Goal: Task Accomplishment & Management: Use online tool/utility

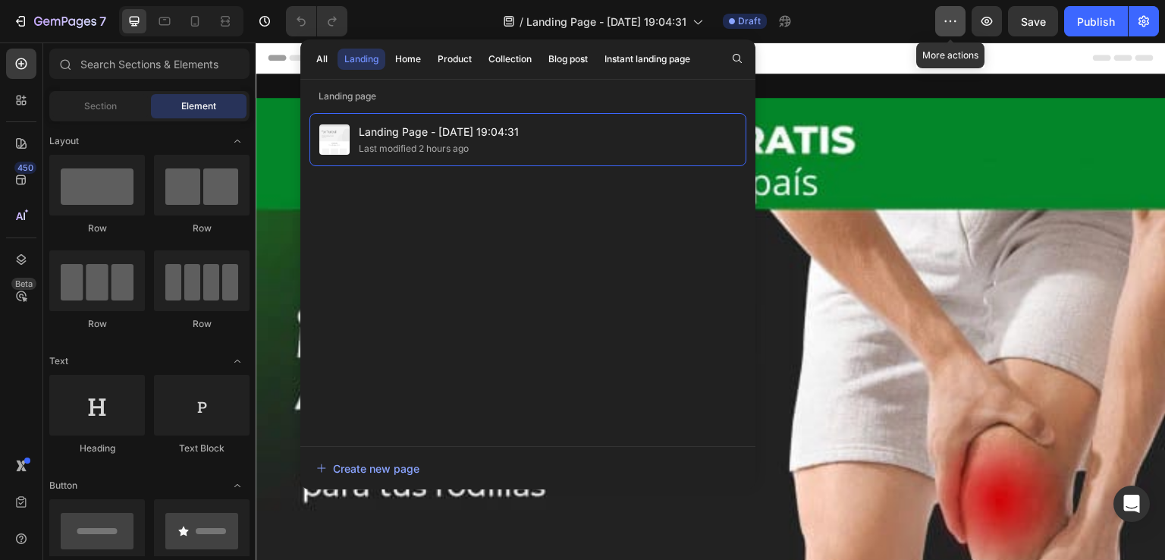
click at [958, 17] on icon "button" at bounding box center [950, 21] width 15 height 15
click at [467, 54] on div "Product" at bounding box center [455, 59] width 34 height 14
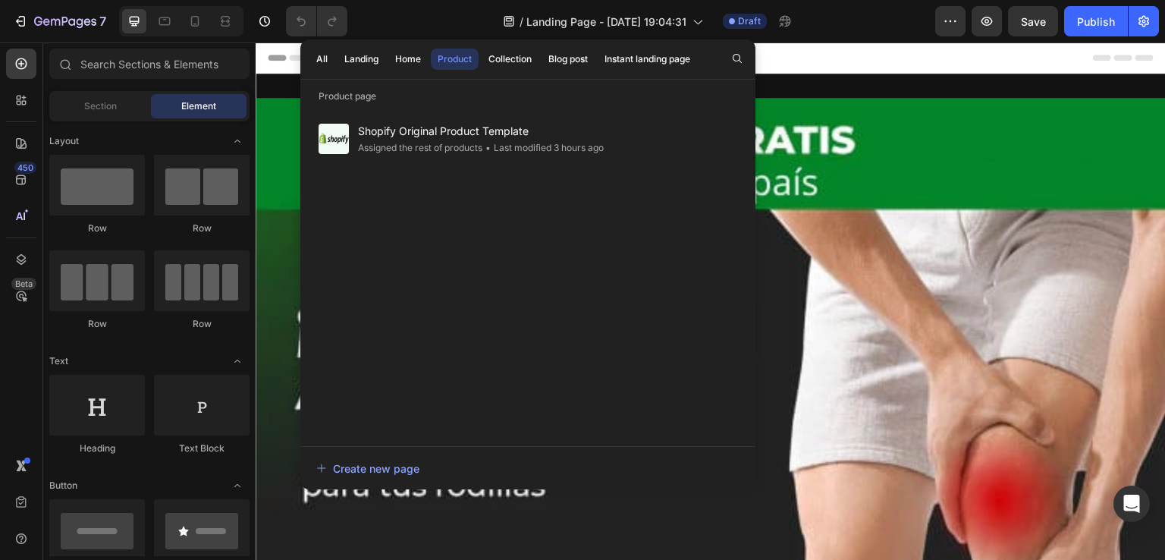
click at [467, 54] on div "Product" at bounding box center [455, 59] width 34 height 14
click at [395, 467] on div "Create new page" at bounding box center [367, 469] width 103 height 16
click at [403, 55] on div "Home" at bounding box center [408, 59] width 26 height 14
click at [519, 46] on div "All Landing Home Product Collection Blog post Instant landing page" at bounding box center [503, 58] width 406 height 39
click at [522, 60] on div "Collection" at bounding box center [510, 59] width 43 height 14
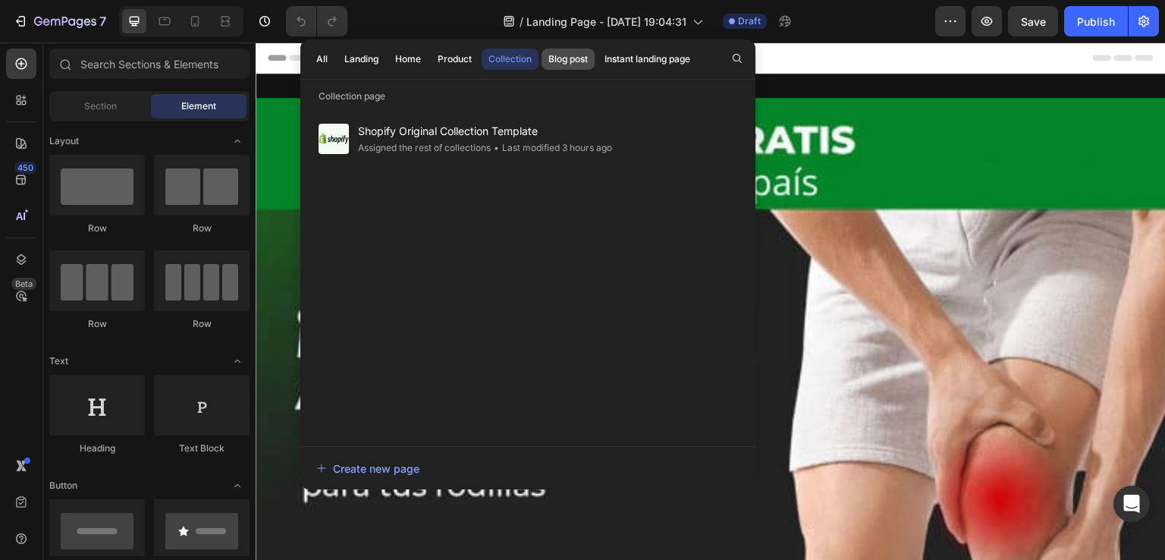
click at [565, 52] on div "Blog post" at bounding box center [568, 59] width 39 height 14
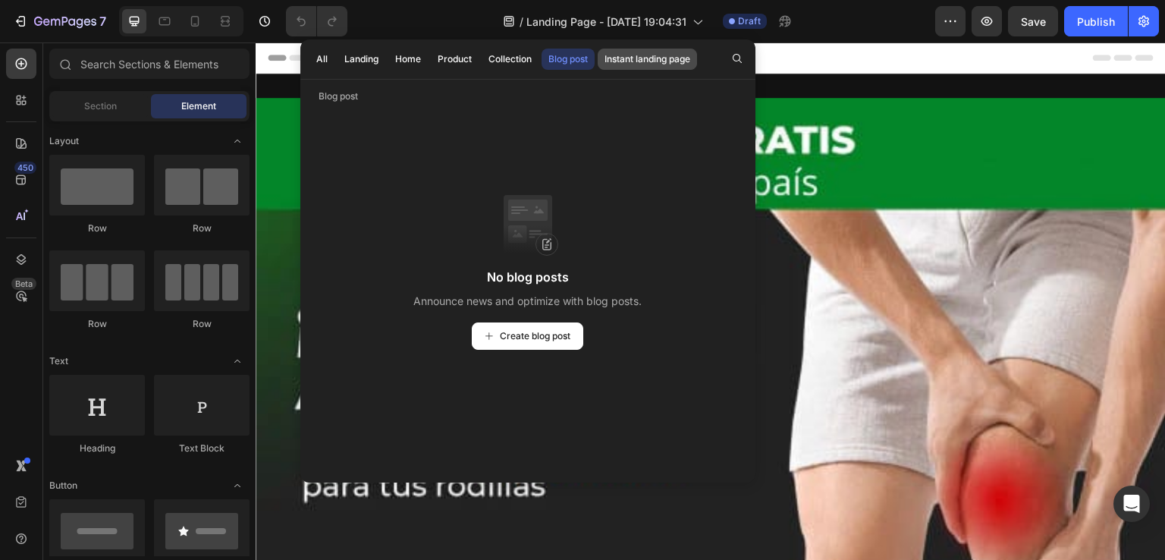
click at [628, 51] on button "Instant landing page" at bounding box center [647, 59] width 99 height 21
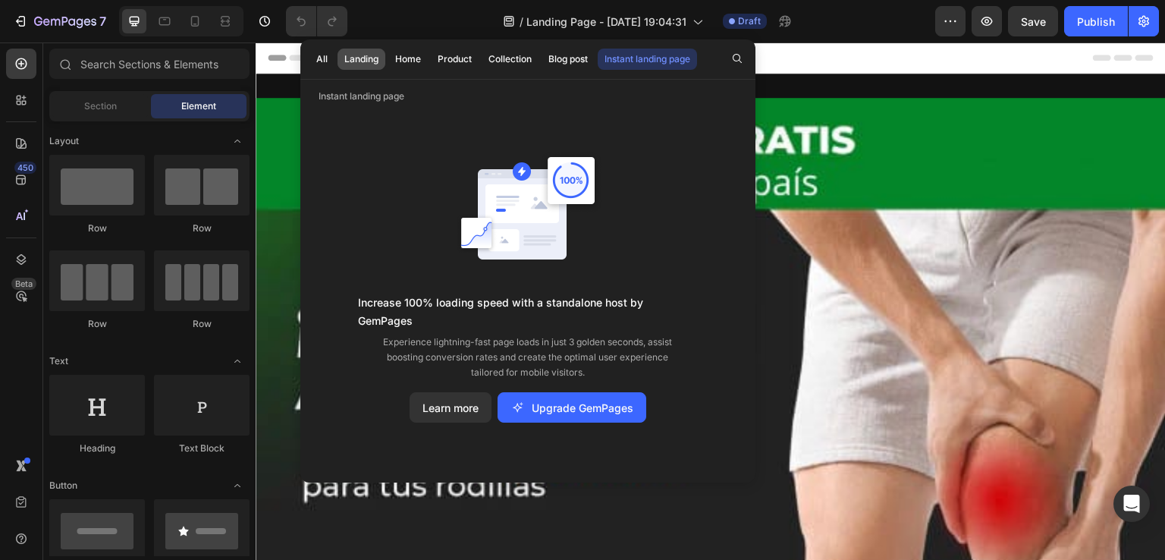
click at [368, 55] on div "Landing" at bounding box center [361, 59] width 34 height 14
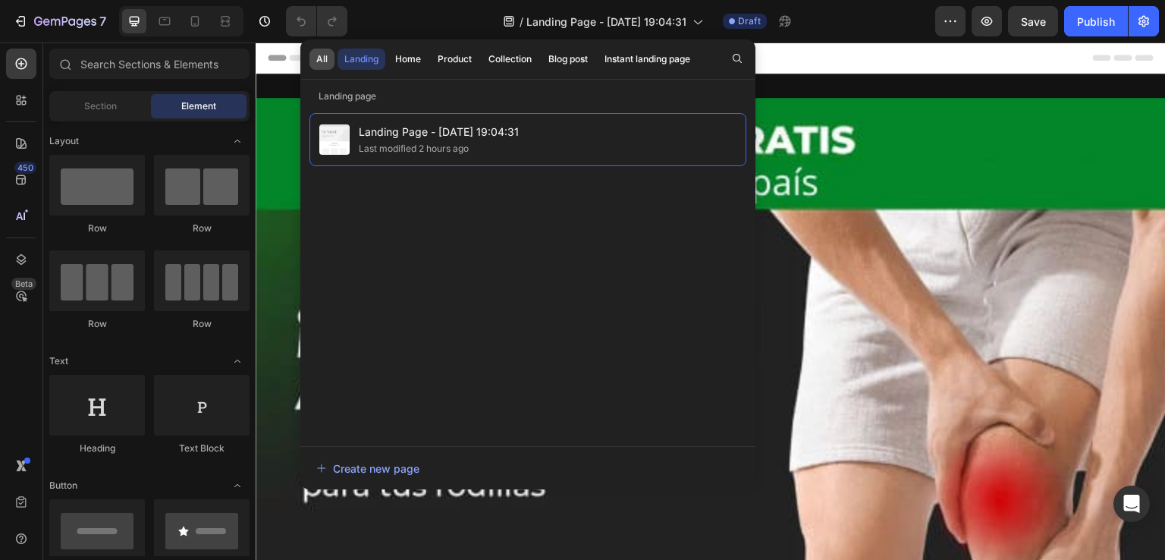
click at [325, 58] on div "All" at bounding box center [321, 59] width 11 height 14
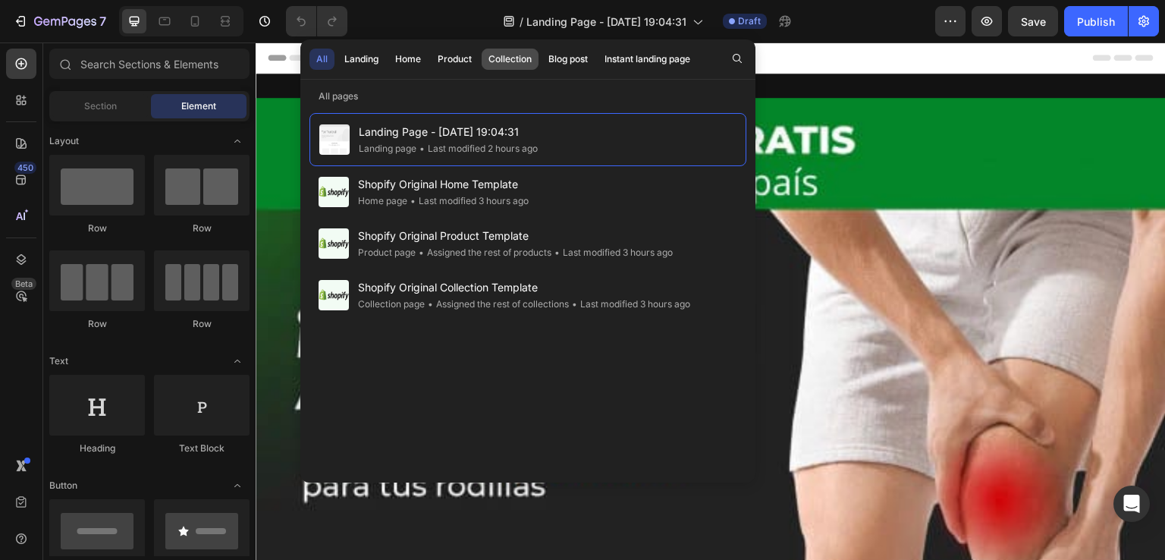
click at [519, 58] on div "Collection" at bounding box center [510, 59] width 43 height 14
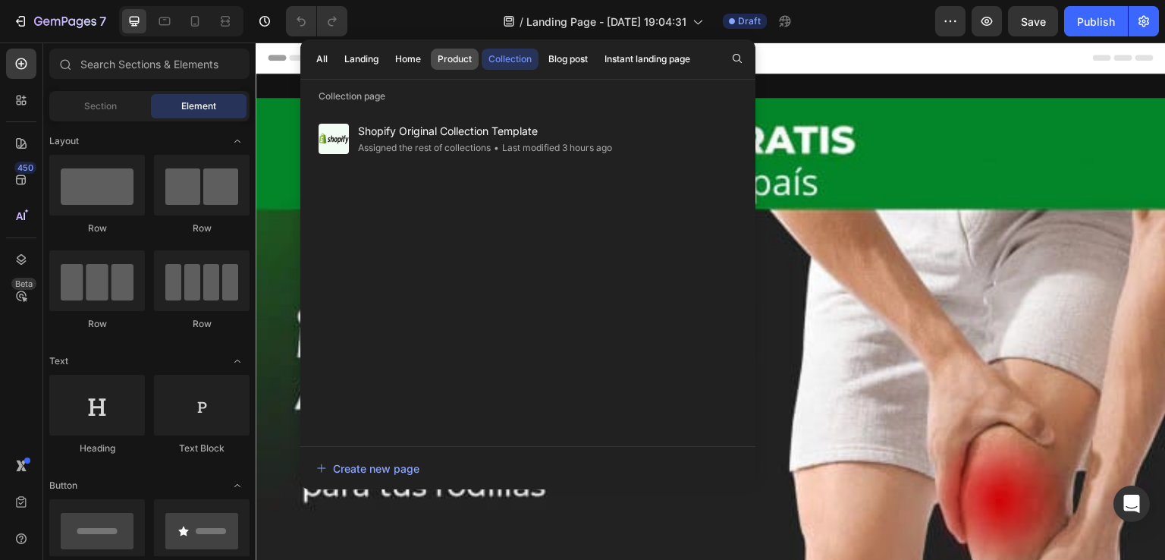
click at [460, 60] on div "Product" at bounding box center [455, 59] width 34 height 14
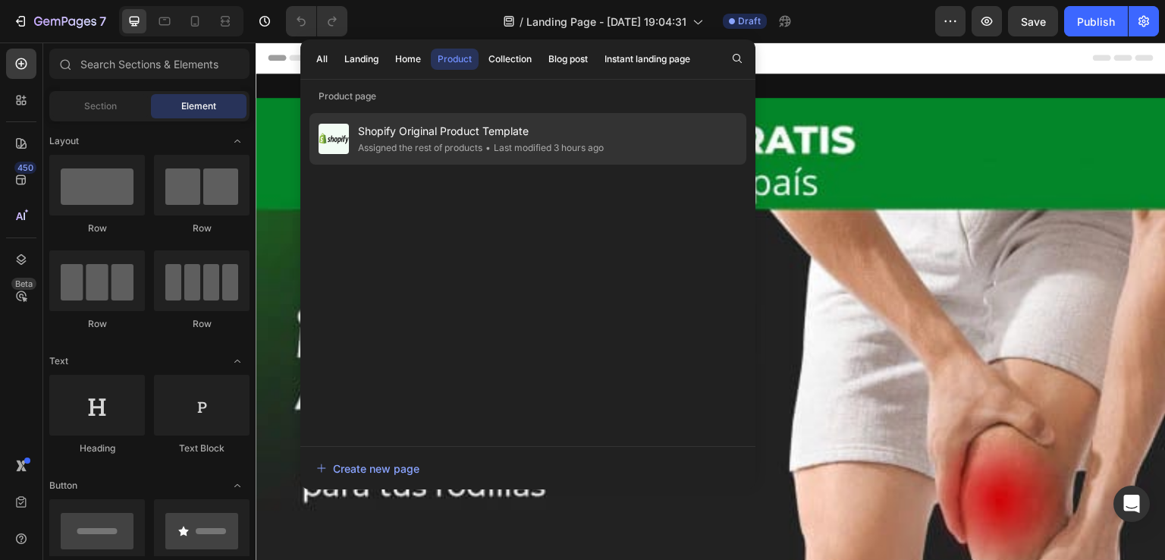
click at [476, 134] on span "Shopify Original Product Template" at bounding box center [481, 131] width 246 height 18
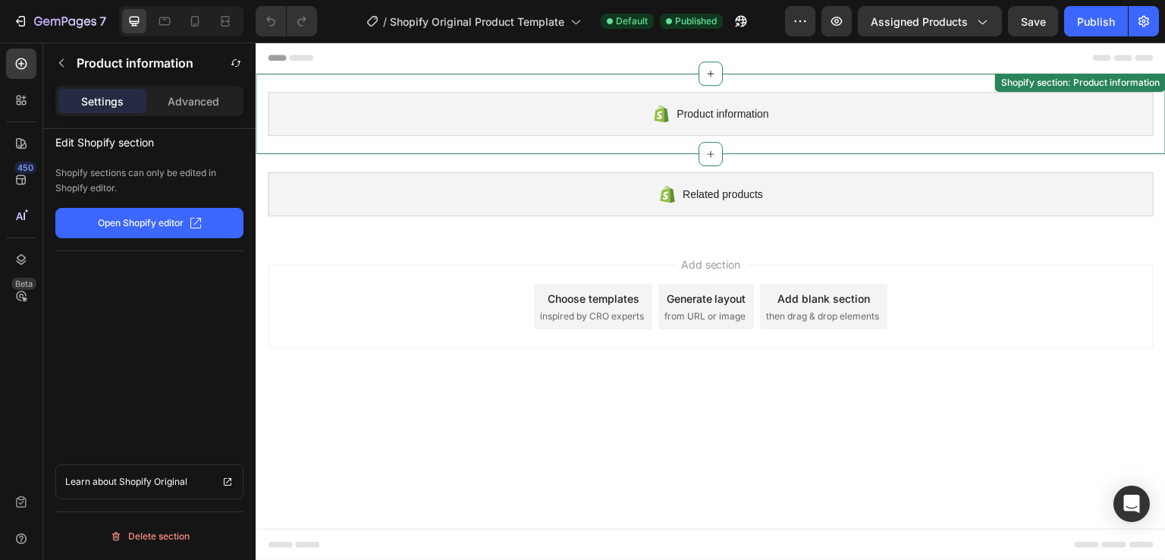
click at [722, 110] on span "Product information" at bounding box center [723, 114] width 92 height 18
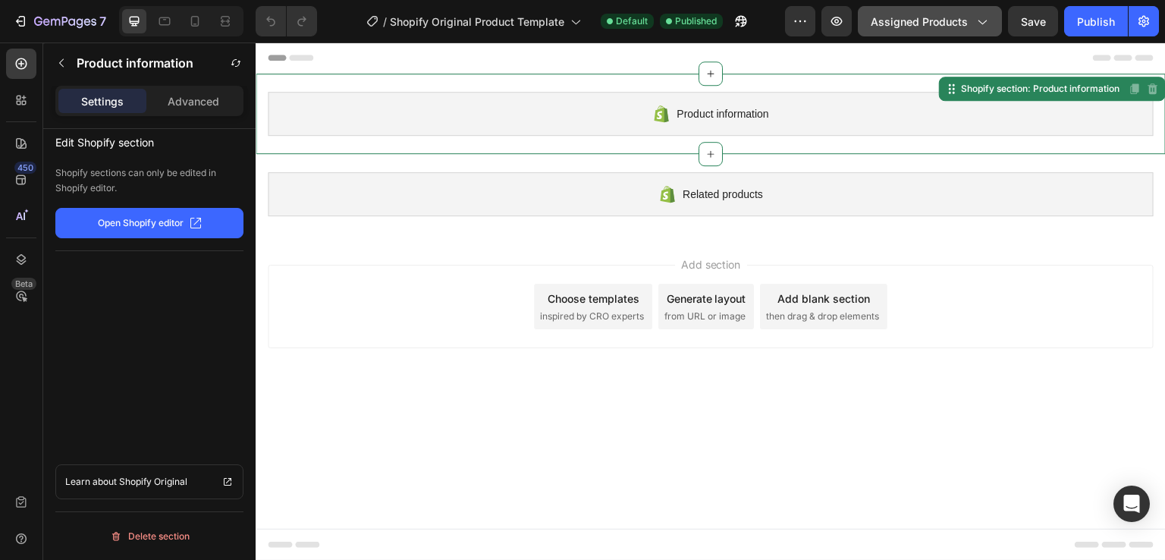
click at [954, 20] on span "Assigned Products" at bounding box center [919, 22] width 97 height 16
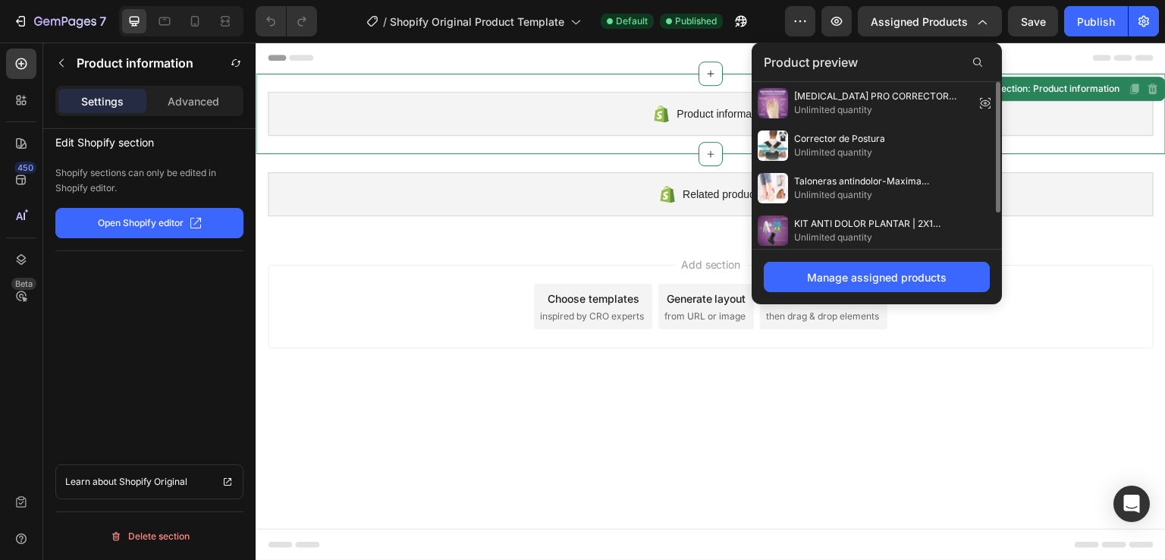
scroll to position [46, 0]
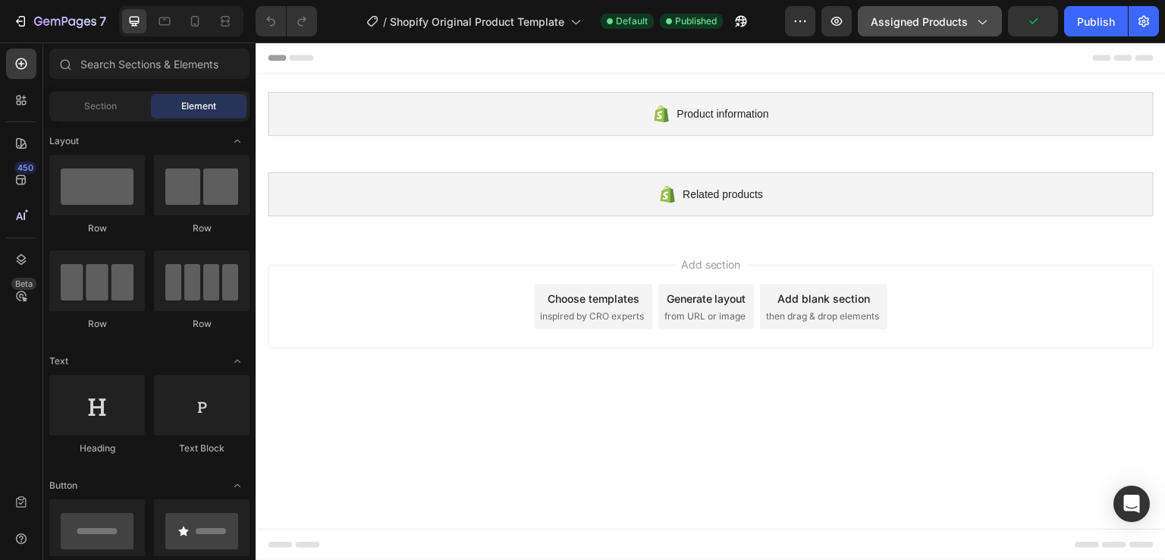
click at [952, 17] on span "Assigned Products" at bounding box center [919, 22] width 97 height 16
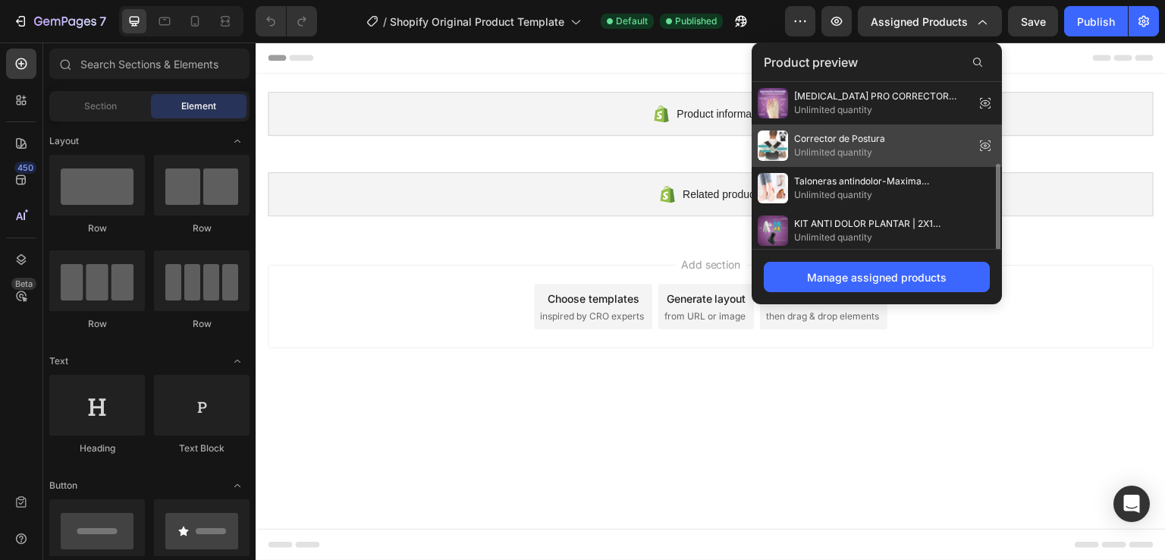
scroll to position [46, 0]
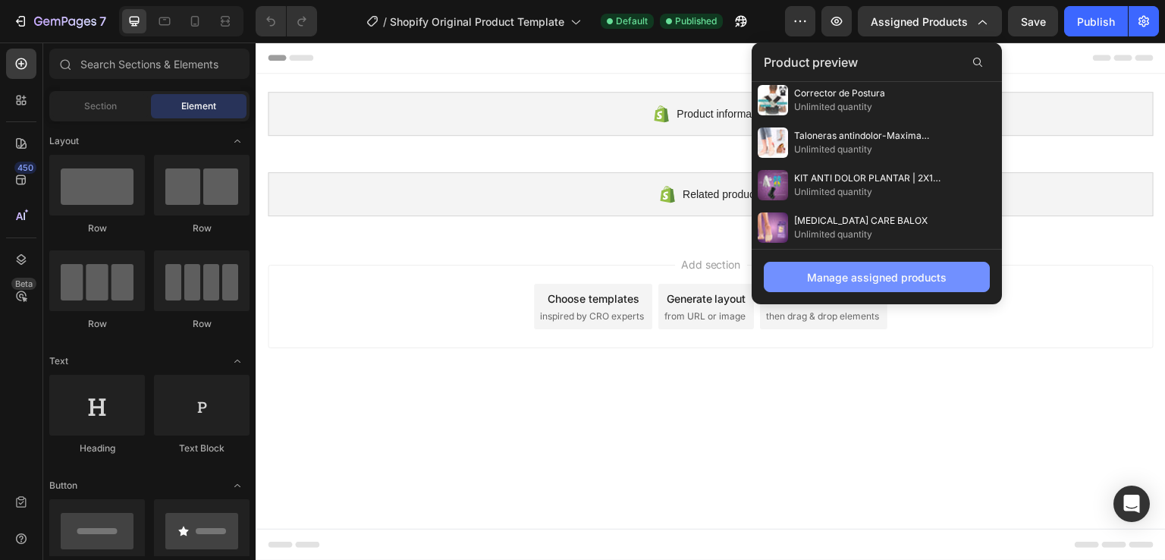
click at [863, 277] on div "Manage assigned products" at bounding box center [877, 277] width 140 height 16
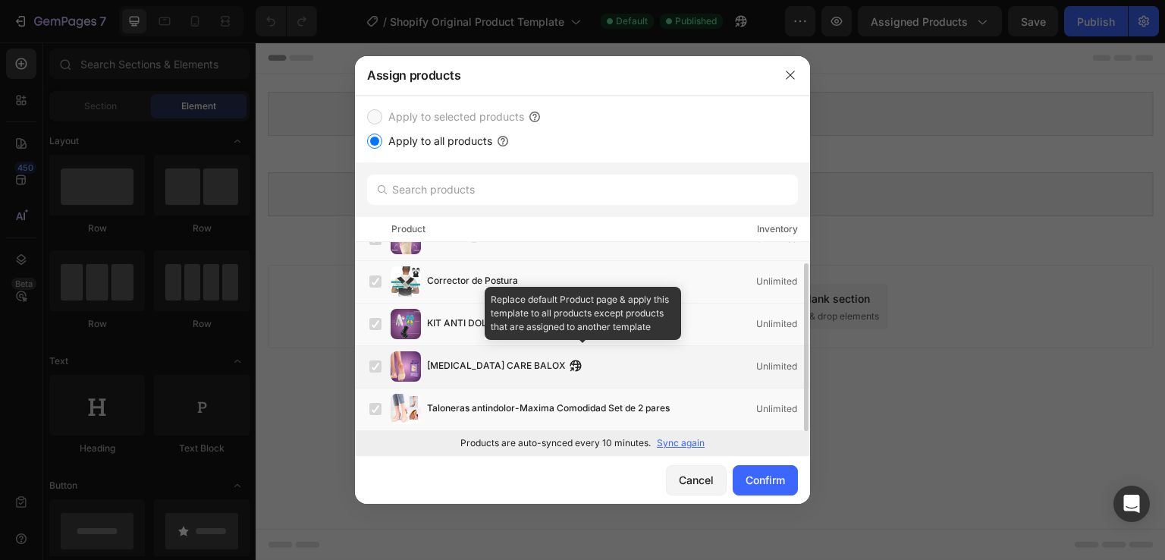
scroll to position [0, 0]
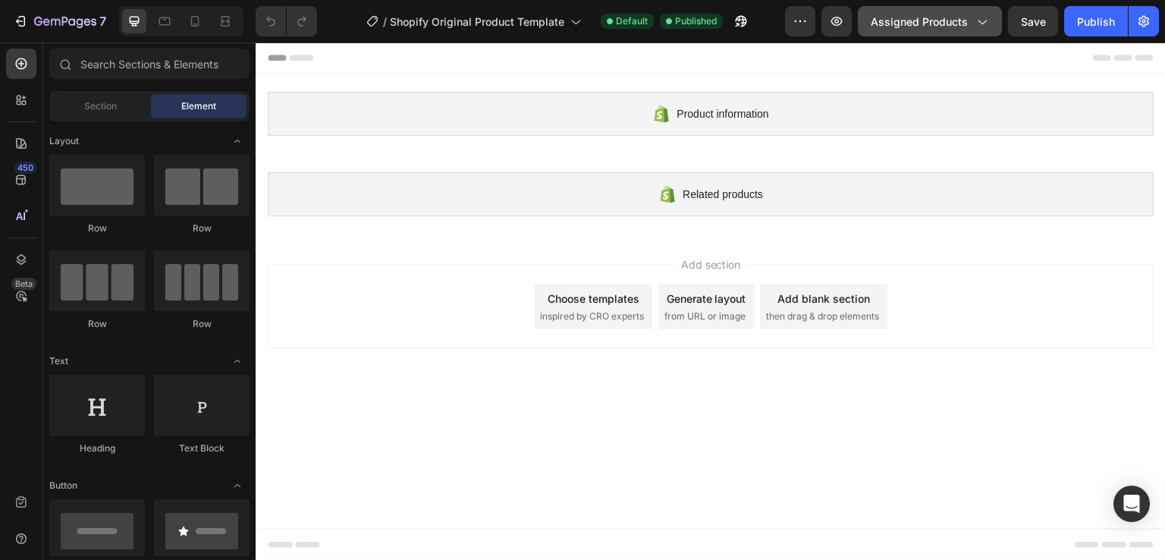
click at [976, 20] on icon "button" at bounding box center [981, 21] width 15 height 15
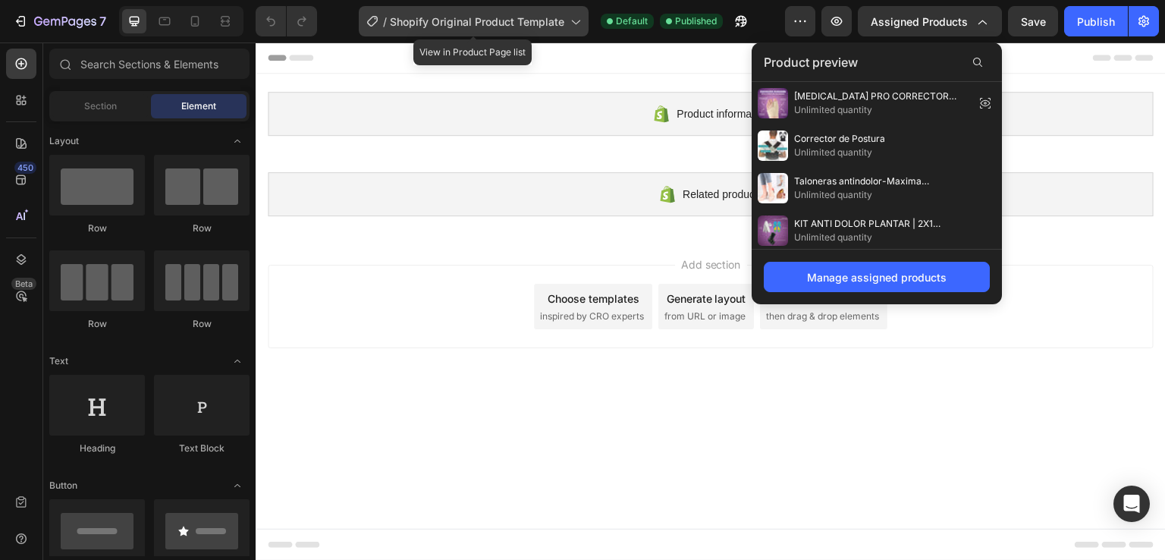
click at [556, 28] on span "Shopify Original Product Template" at bounding box center [477, 22] width 175 height 16
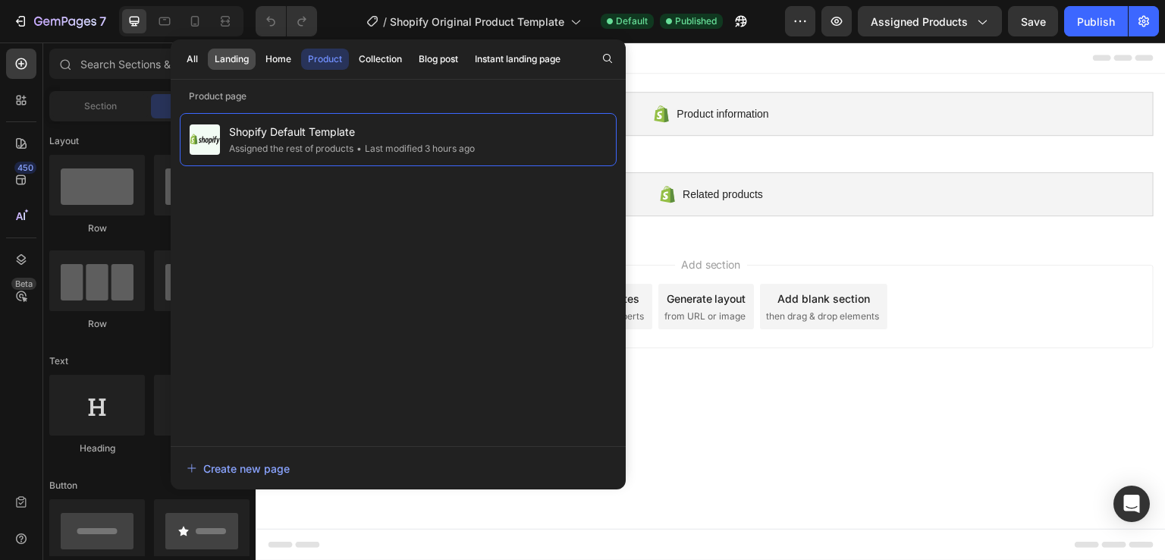
click at [238, 52] on div "Landing" at bounding box center [232, 59] width 34 height 14
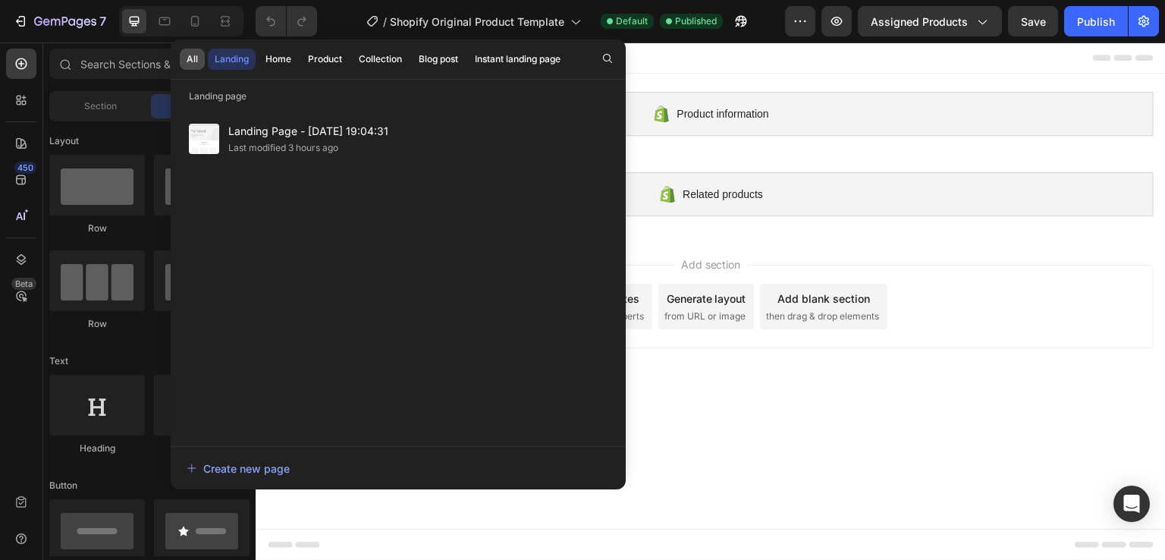
click at [192, 56] on div "All" at bounding box center [192, 59] width 11 height 14
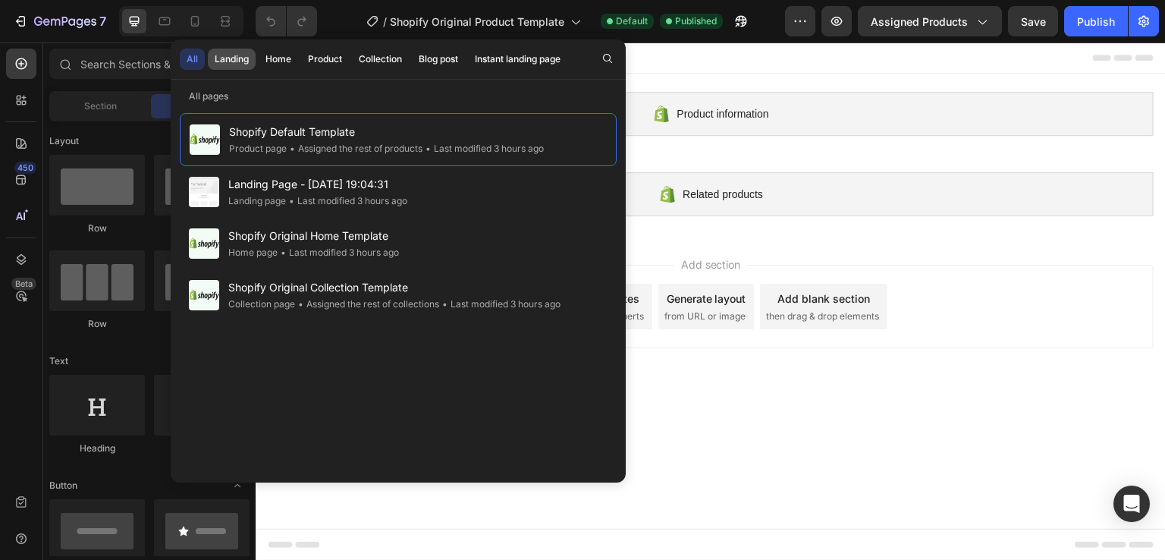
click at [227, 60] on div "Landing" at bounding box center [232, 59] width 34 height 14
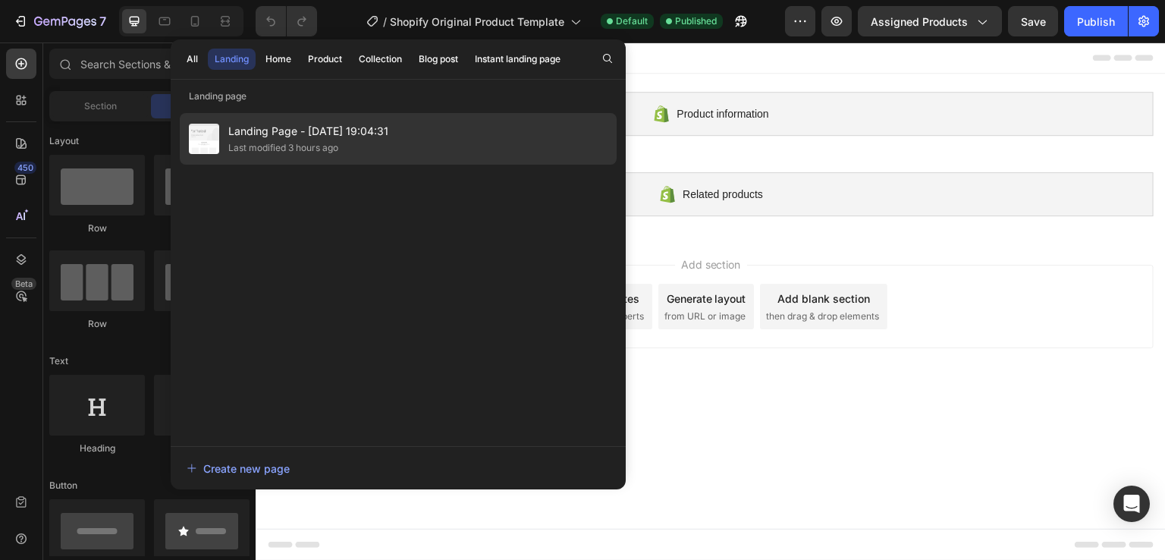
click at [289, 142] on div "Last modified 3 hours ago" at bounding box center [283, 147] width 110 height 15
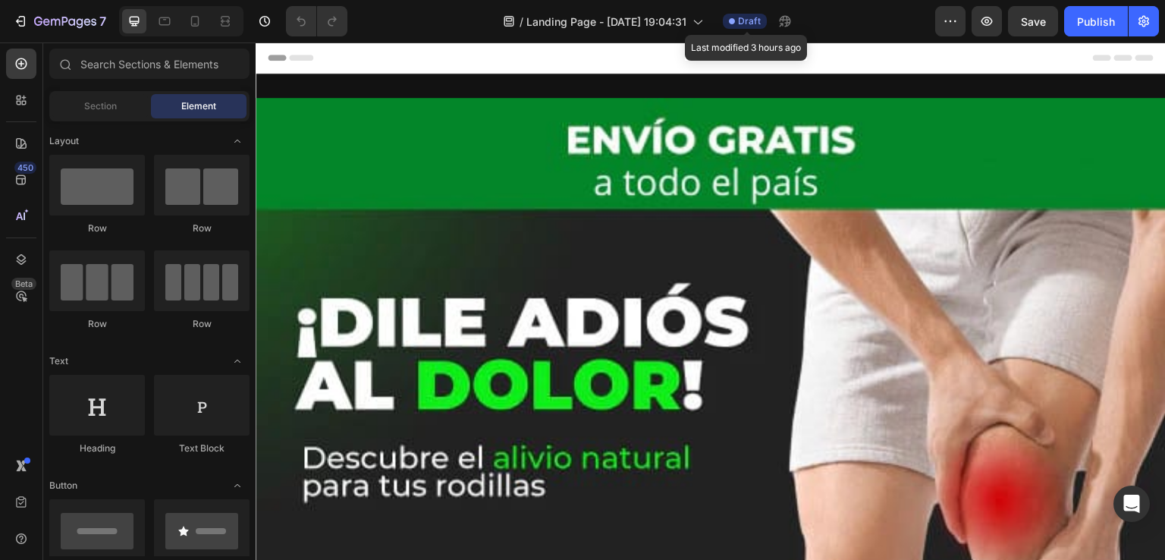
click at [746, 20] on span "Draft" at bounding box center [749, 21] width 23 height 14
click at [753, 16] on span "Draft" at bounding box center [749, 21] width 23 height 14
click at [757, 11] on div "/ Landing Page - [DATE] 19:04:31 Draft" at bounding box center [648, 21] width 576 height 30
click at [947, 17] on icon "button" at bounding box center [950, 21] width 15 height 15
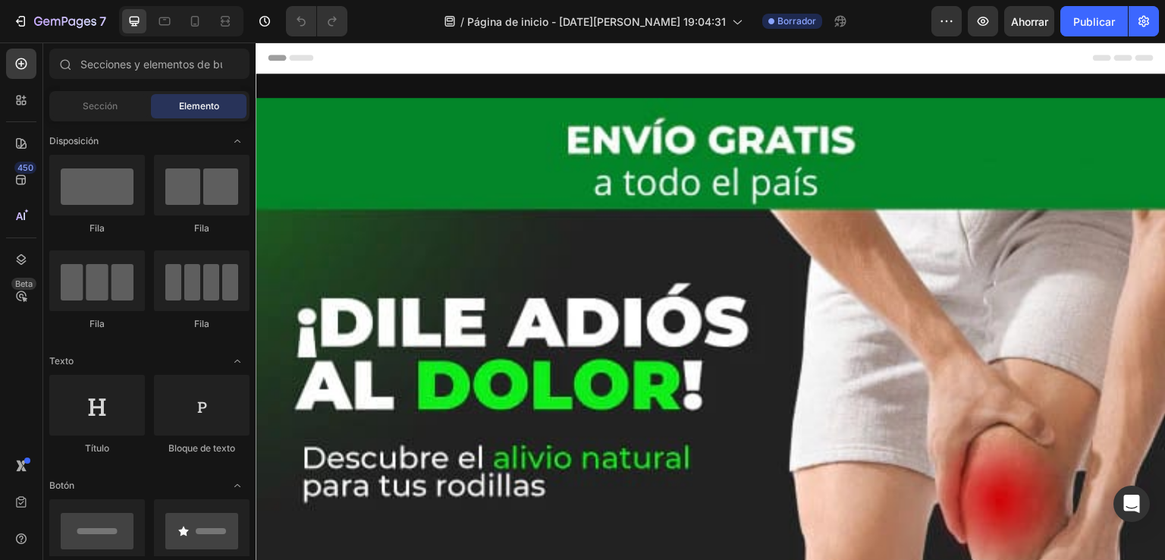
click at [741, 33] on div "/ Página de inicio - [DATE][PERSON_NAME] 19:04:31 Borrador" at bounding box center [646, 21] width 572 height 30
click at [940, 16] on icon "button" at bounding box center [946, 21] width 15 height 15
click at [899, 22] on div "/ Página de inicio - [DATE][PERSON_NAME] 19:04:31 Borrador" at bounding box center [646, 21] width 572 height 30
click at [1141, 20] on icon "button" at bounding box center [1144, 21] width 15 height 15
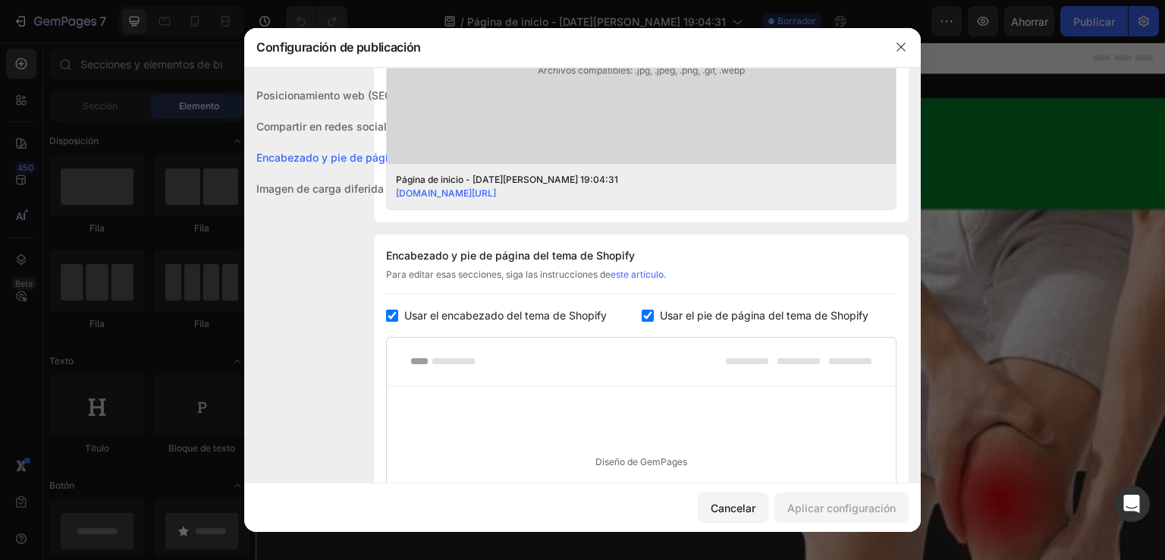
scroll to position [256, 0]
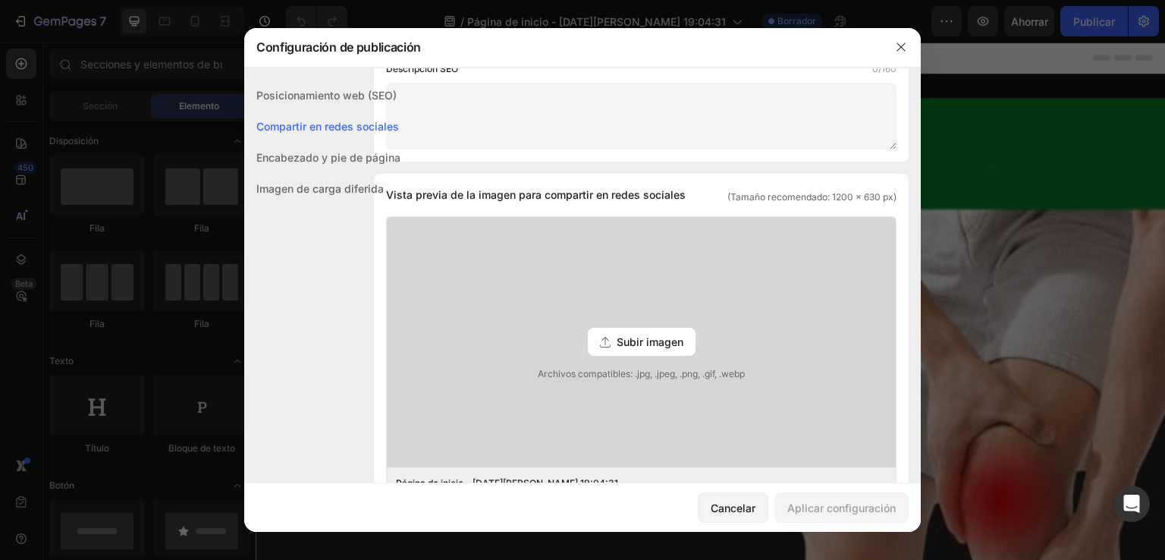
click at [310, 89] on font "Posicionamiento web (SEO)" at bounding box center [326, 95] width 140 height 13
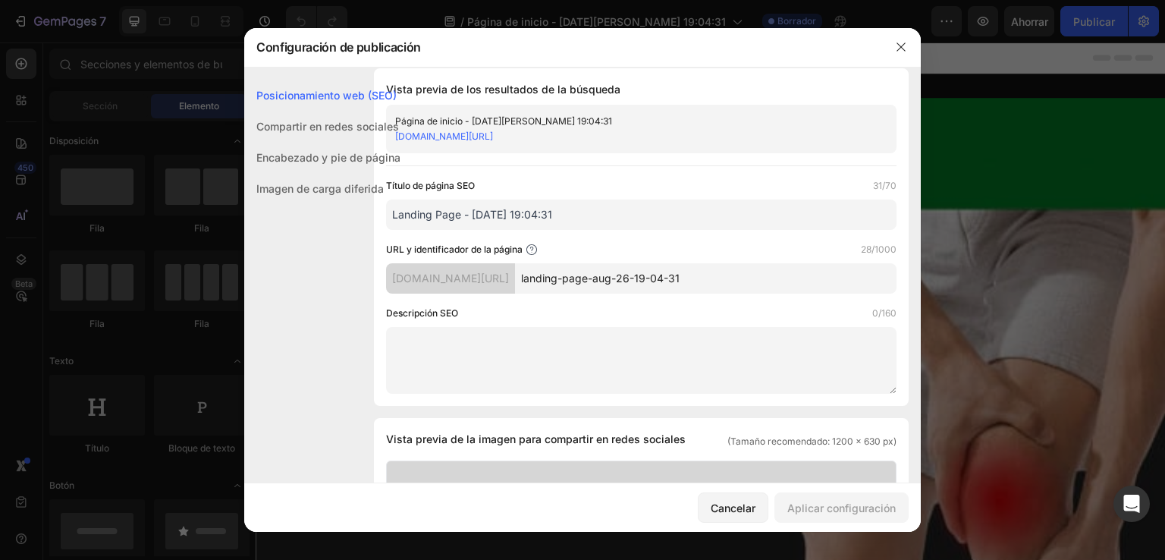
scroll to position [0, 0]
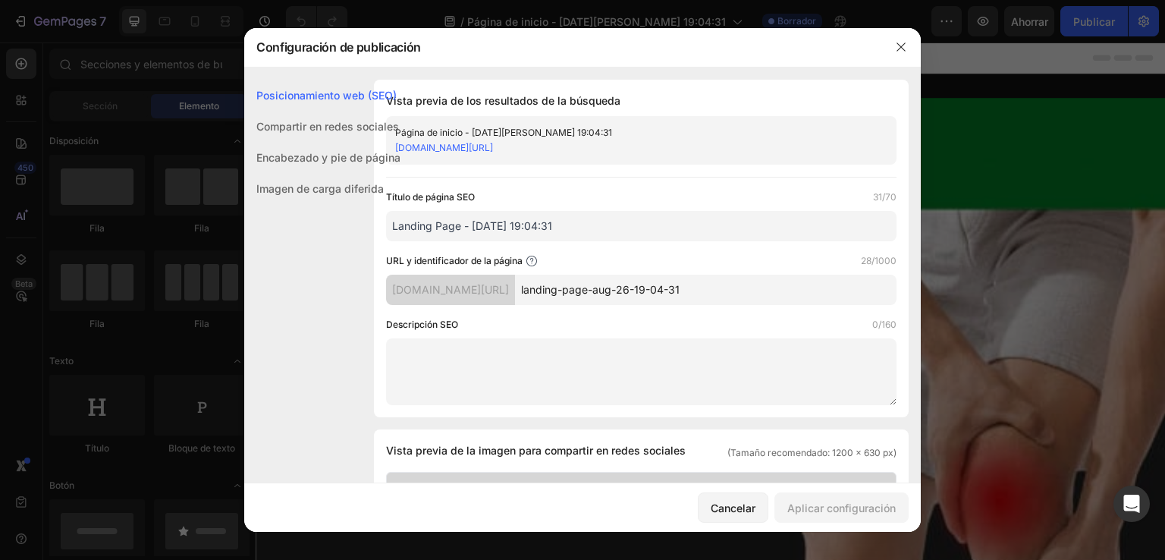
click at [307, 129] on font "Compartir en redes sociales" at bounding box center [327, 126] width 143 height 13
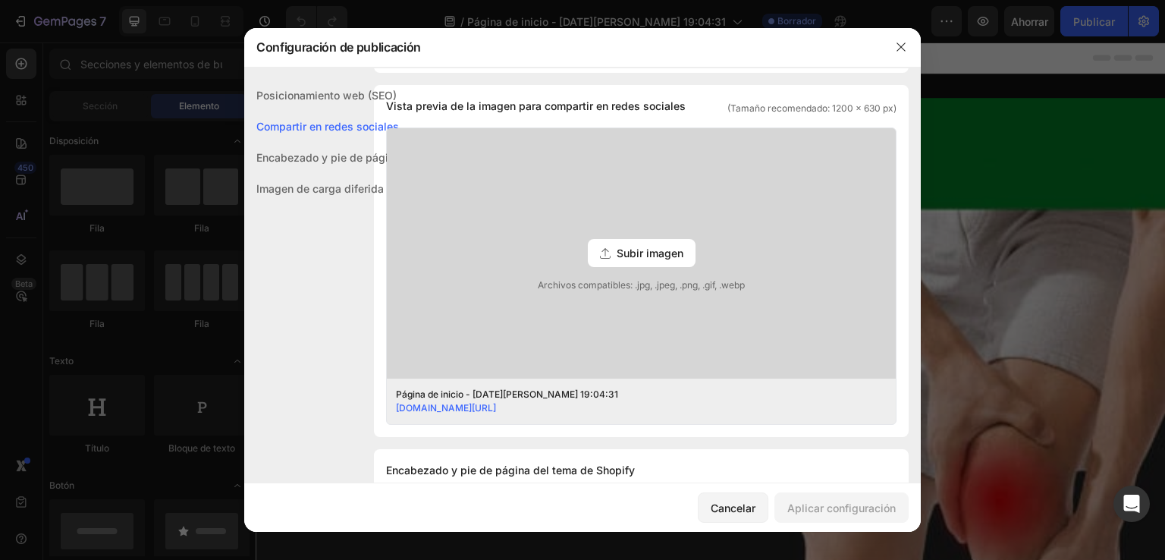
scroll to position [346, 0]
click at [316, 189] on font "Imagen de carga diferida" at bounding box center [319, 188] width 127 height 13
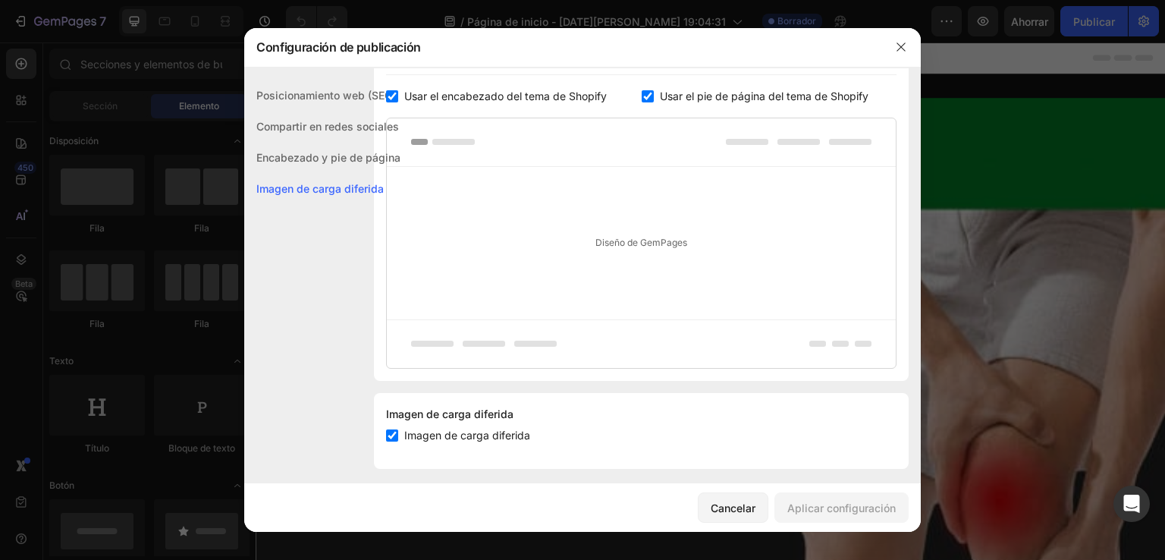
scroll to position [787, 0]
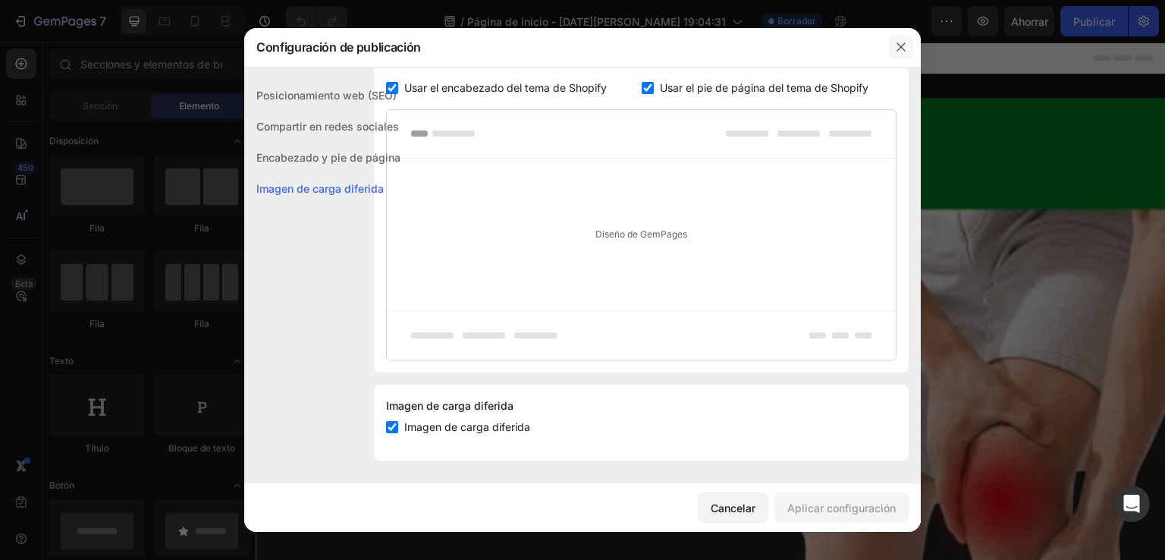
click at [901, 41] on icon "button" at bounding box center [901, 47] width 12 height 12
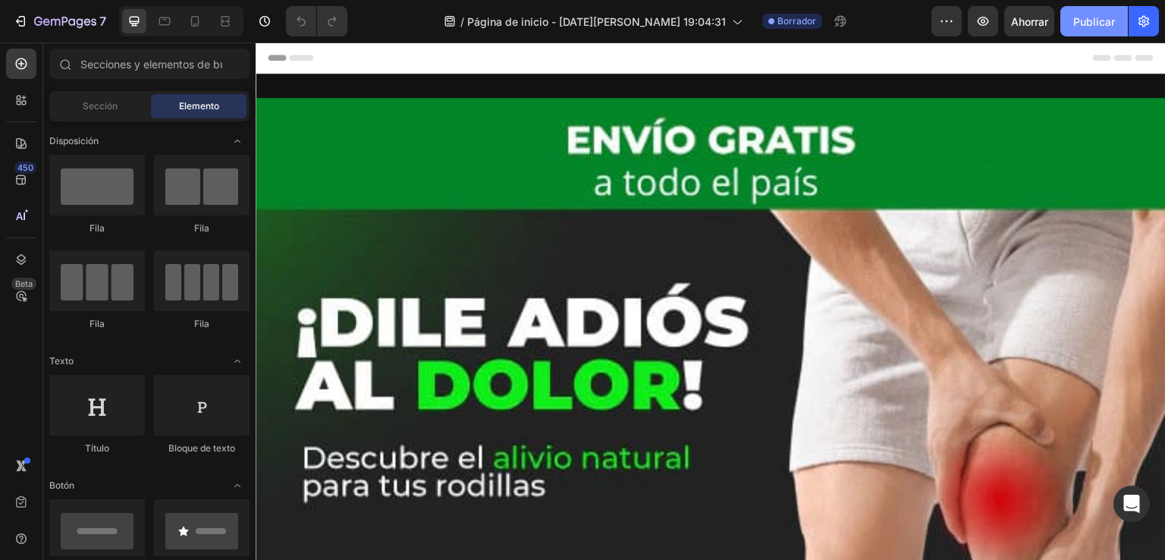
click at [1089, 22] on font "Publicar" at bounding box center [1095, 21] width 42 height 13
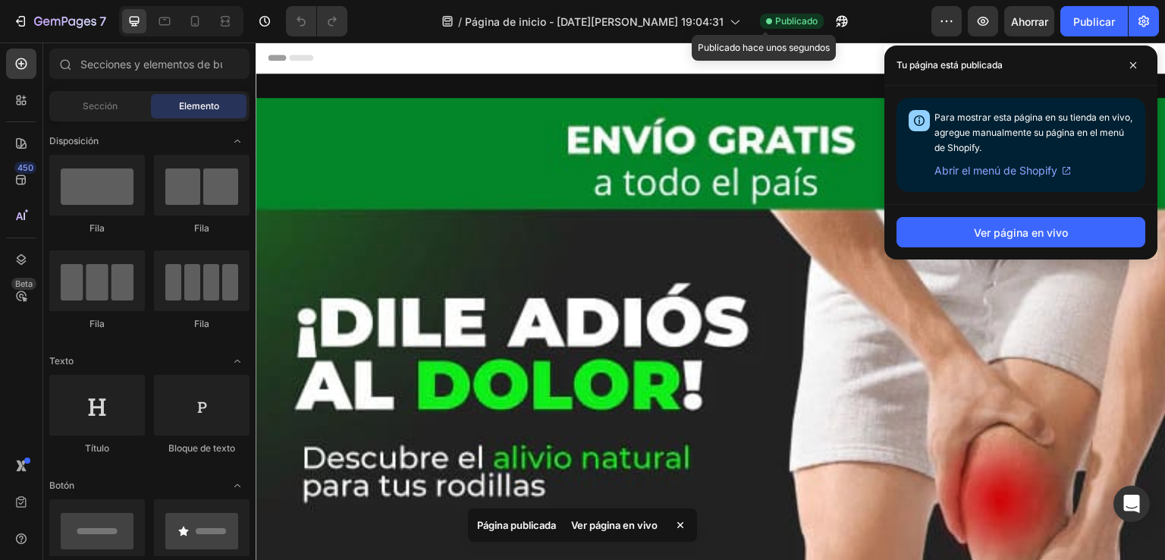
click at [775, 24] on font "Publicado" at bounding box center [796, 20] width 42 height 11
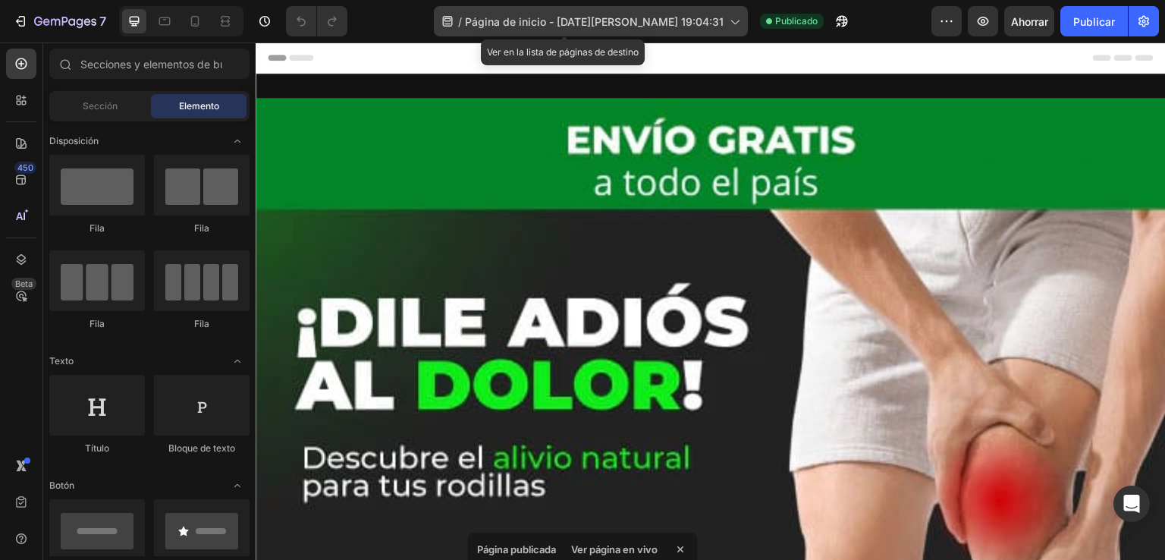
click at [677, 15] on font "Página de inicio - 26 de agosto, 19:04:31" at bounding box center [594, 21] width 259 height 13
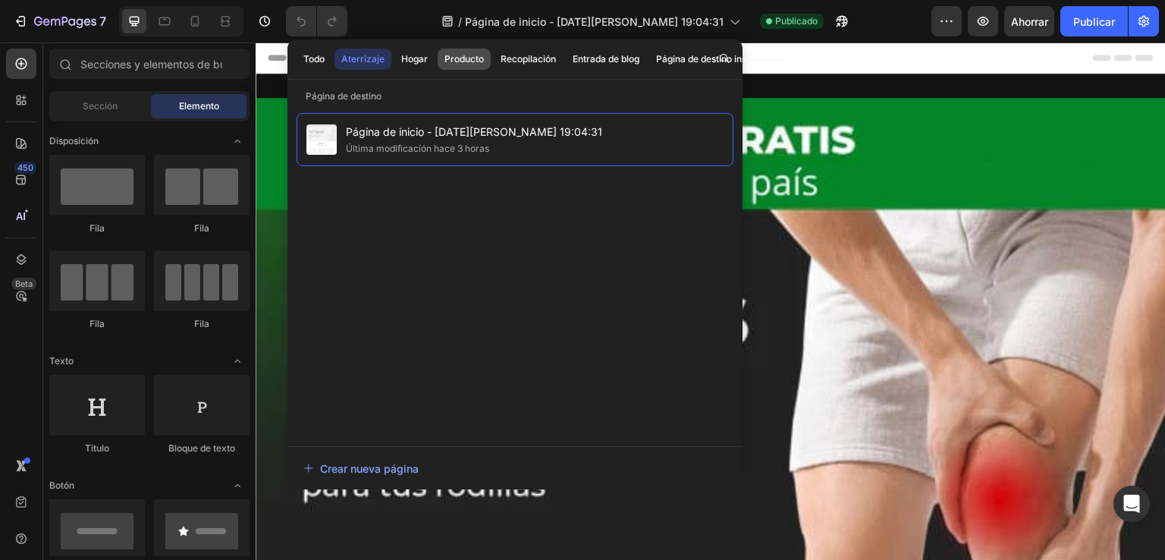
click at [464, 60] on font "Producto" at bounding box center [464, 58] width 39 height 11
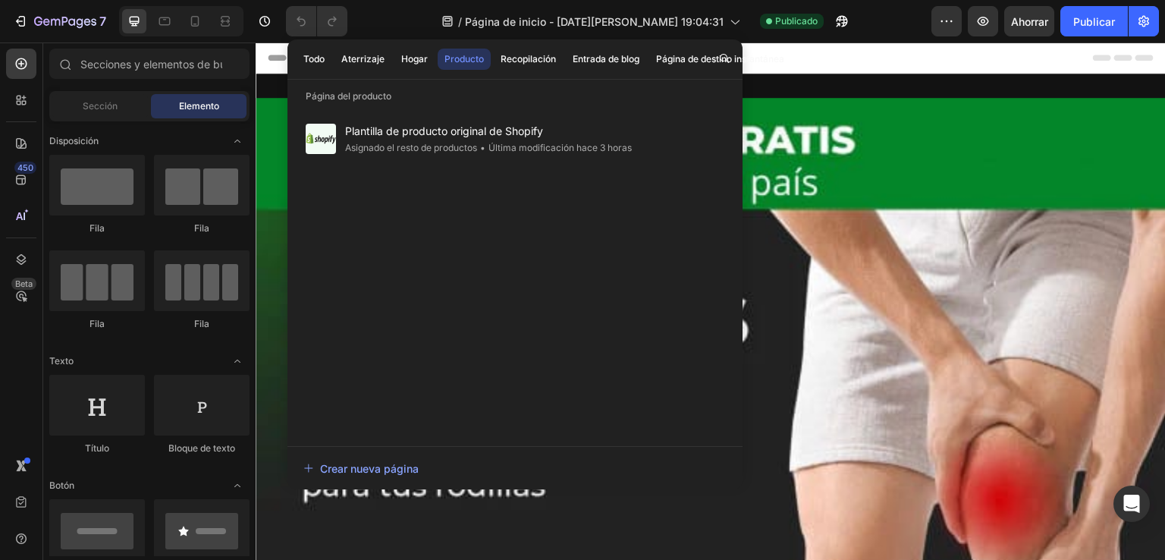
click at [483, 210] on div "Plantilla de producto original de Shopify Asignado el resto de productos • Últi…" at bounding box center [515, 272] width 437 height 318
drag, startPoint x: 485, startPoint y: 207, endPoint x: 441, endPoint y: 204, distance: 44.1
click at [441, 204] on div "Plantilla de producto original de Shopify Asignado el resto de productos • Últi…" at bounding box center [515, 272] width 437 height 318
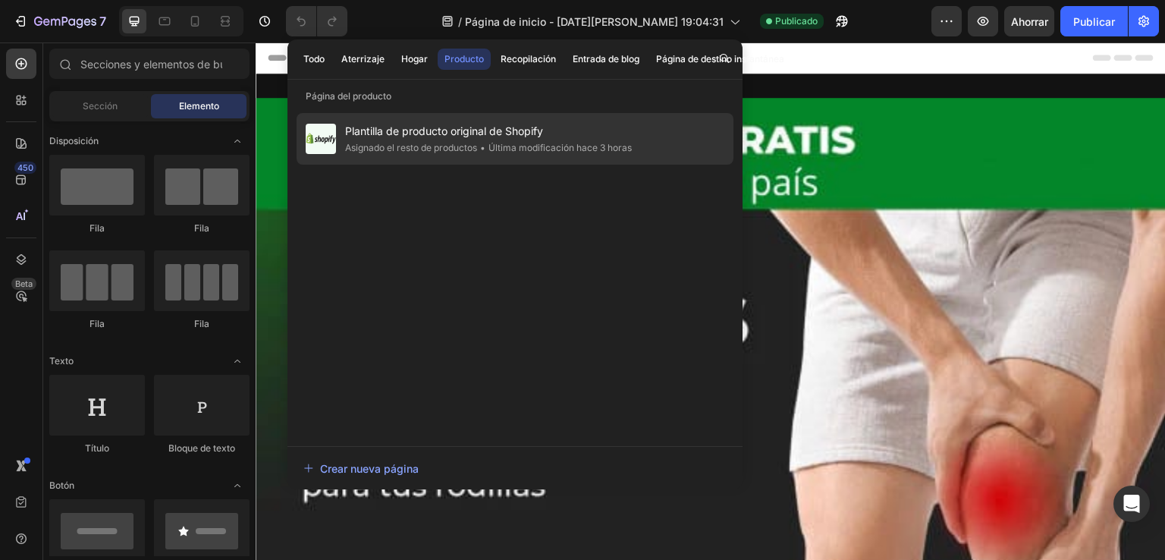
click at [437, 139] on span "Plantilla de producto original de Shopify" at bounding box center [488, 131] width 287 height 18
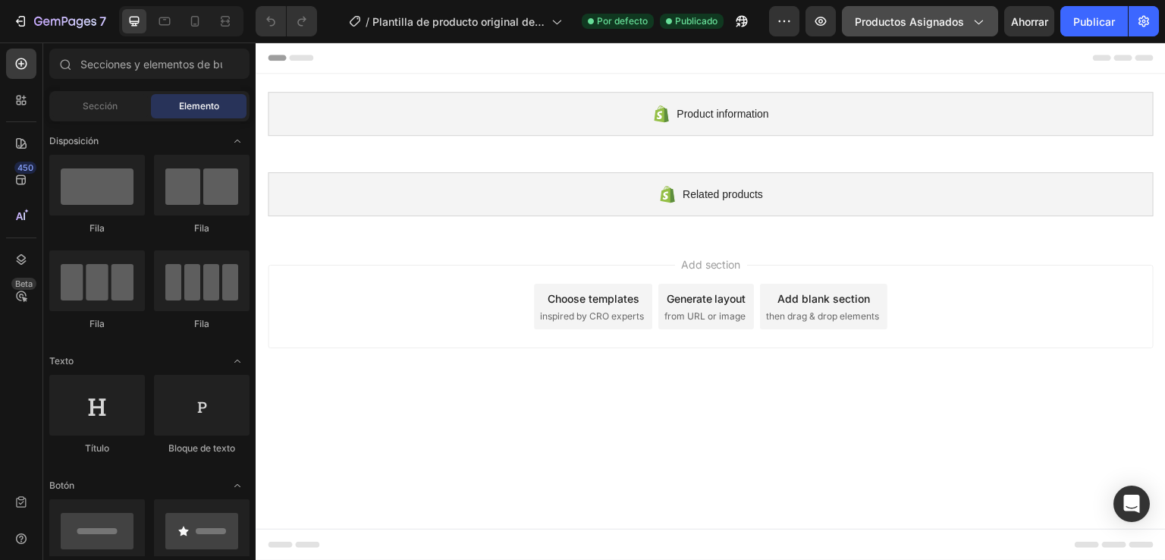
click at [969, 16] on div "Productos asignados" at bounding box center [920, 22] width 131 height 16
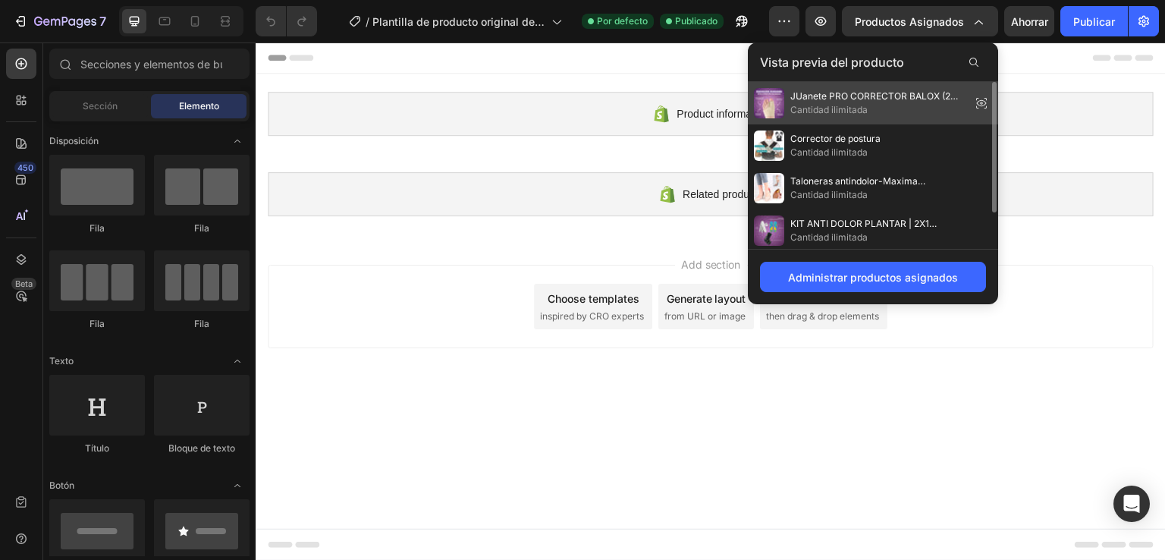
scroll to position [46, 0]
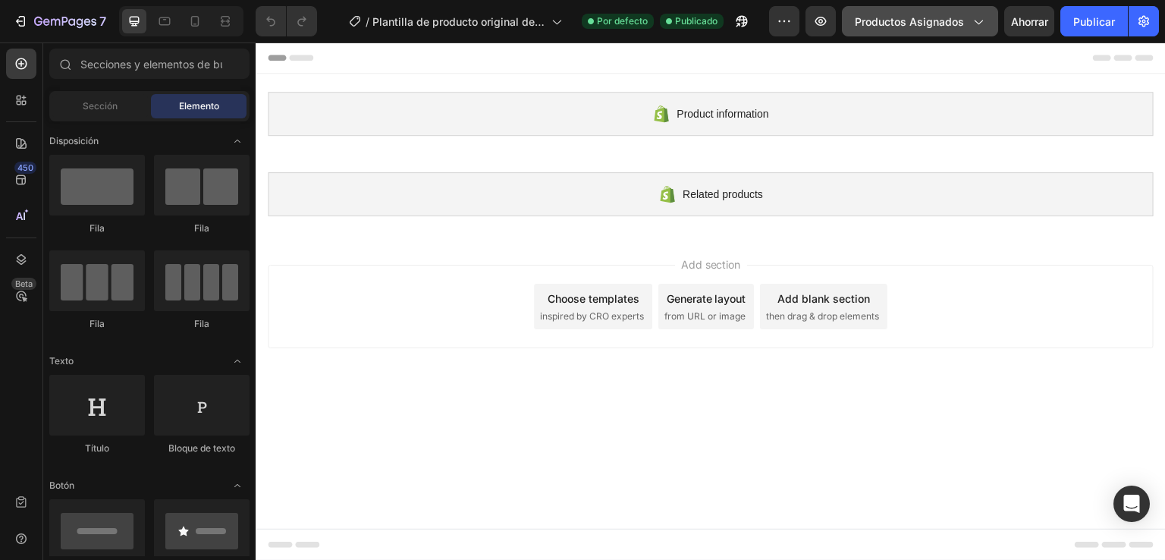
click at [972, 12] on button "Productos asignados" at bounding box center [920, 21] width 156 height 30
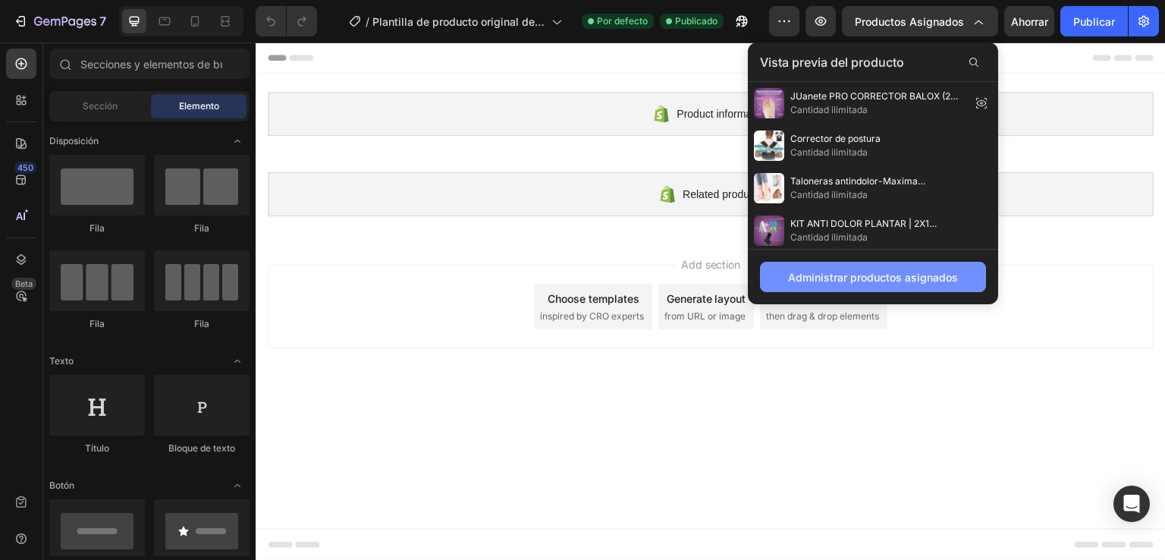
click at [859, 280] on font "Administrar productos asignados" at bounding box center [873, 277] width 170 height 13
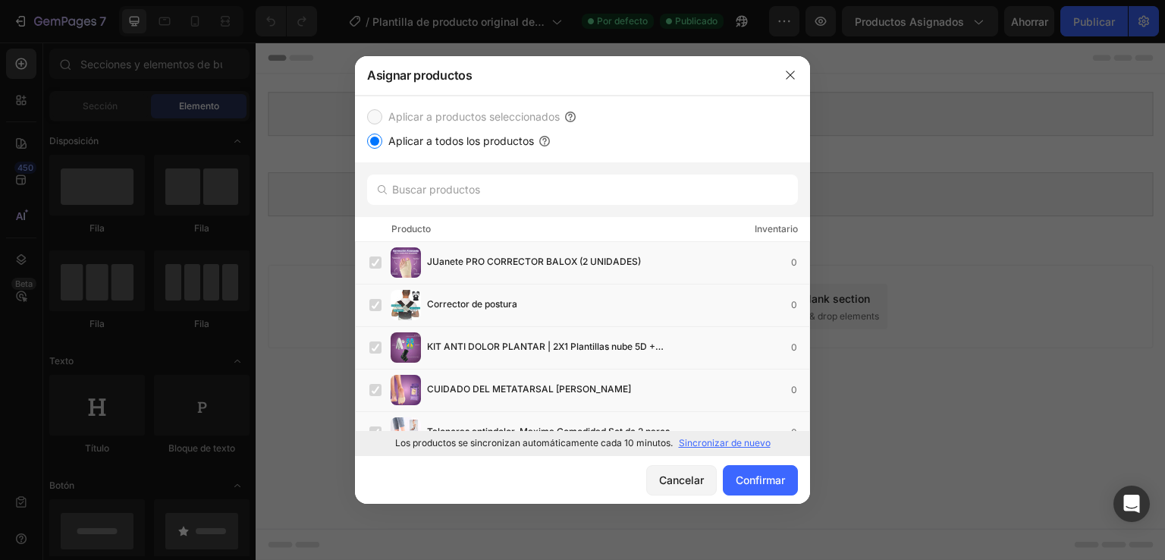
click at [382, 143] on label "Aplicar a todos los productos" at bounding box center [458, 141] width 152 height 18
click at [382, 143] on input "Aplicar a todos los productos" at bounding box center [374, 141] width 15 height 15
click at [386, 143] on label "Aplicar a todos los productos" at bounding box center [458, 141] width 152 height 18
click at [382, 143] on input "Aplicar a todos los productos" at bounding box center [374, 141] width 15 height 15
click at [719, 439] on font "Sincronizar de nuevo" at bounding box center [725, 442] width 92 height 11
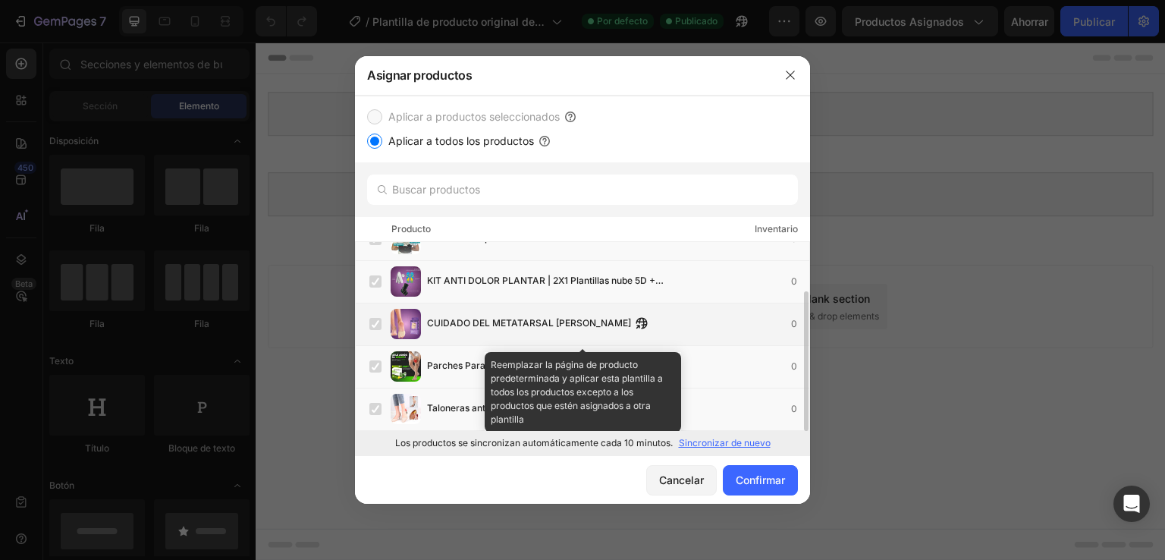
scroll to position [68, 0]
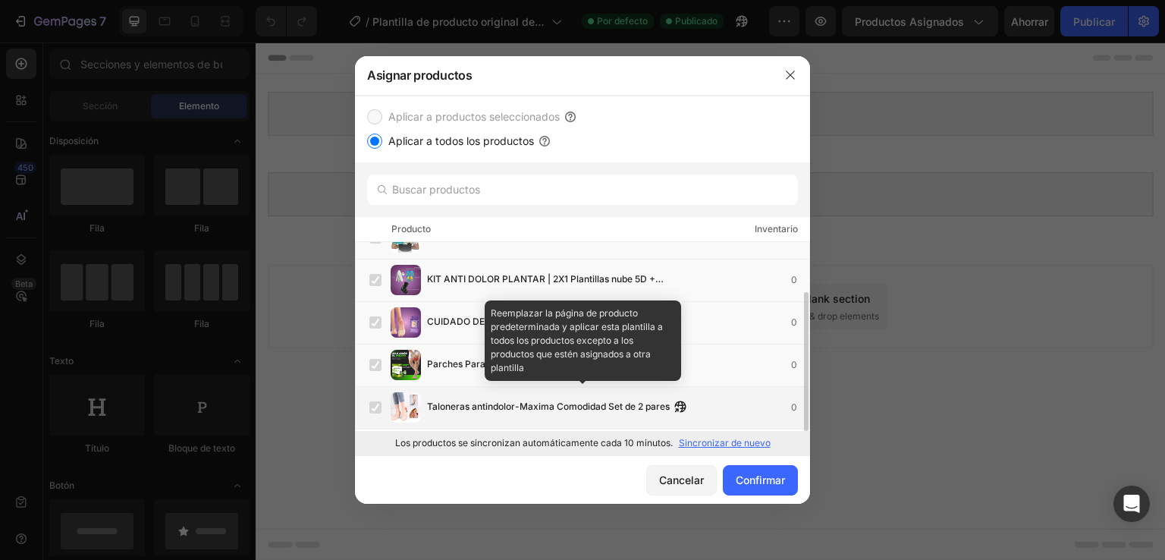
click at [378, 404] on label at bounding box center [376, 407] width 12 height 12
click at [375, 407] on label at bounding box center [376, 407] width 12 height 12
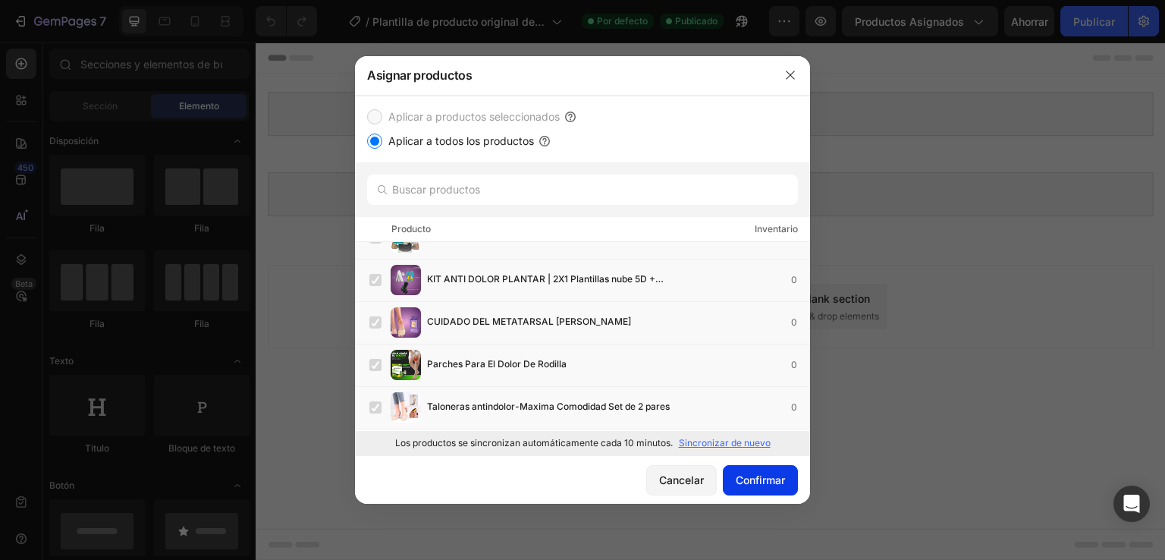
click at [775, 474] on font "Confirmar" at bounding box center [760, 479] width 49 height 13
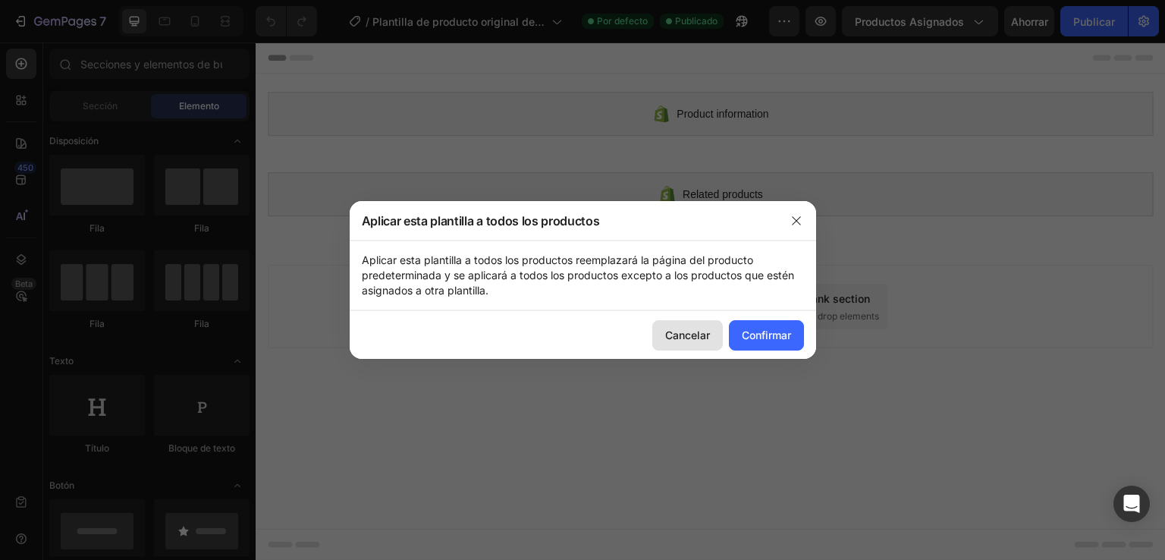
click at [704, 332] on font "Cancelar" at bounding box center [687, 335] width 45 height 13
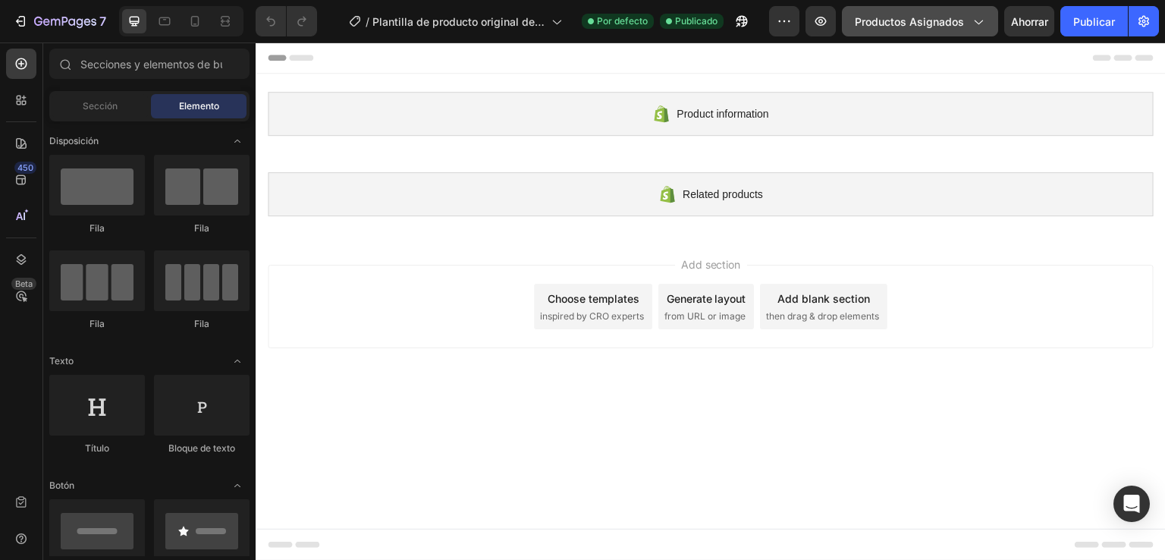
click at [953, 18] on font "Productos asignados" at bounding box center [909, 21] width 109 height 13
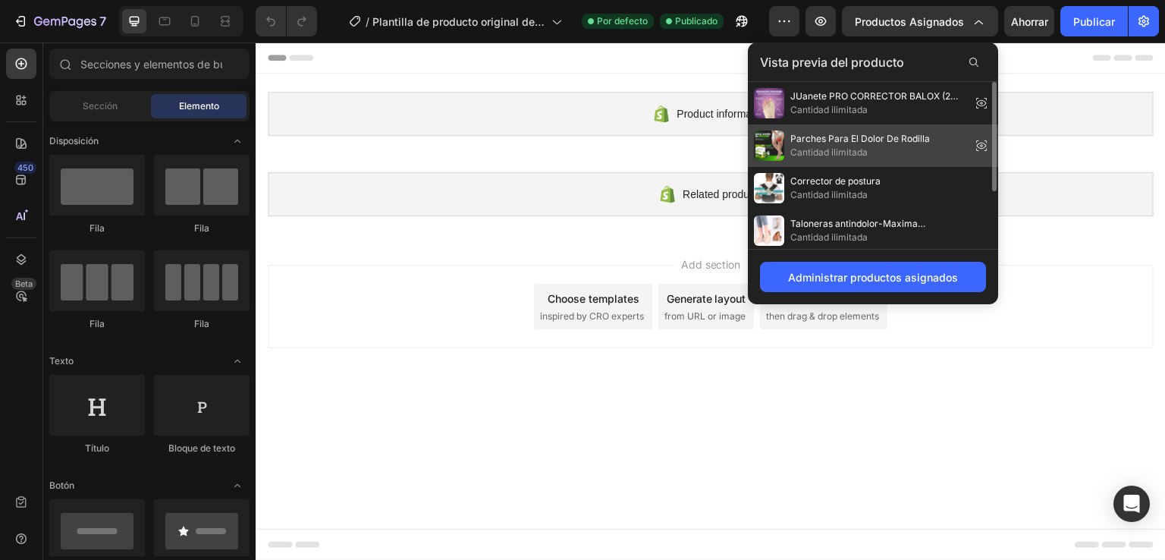
click at [863, 143] on font "Parches Para El Dolor De Rodilla" at bounding box center [861, 138] width 140 height 11
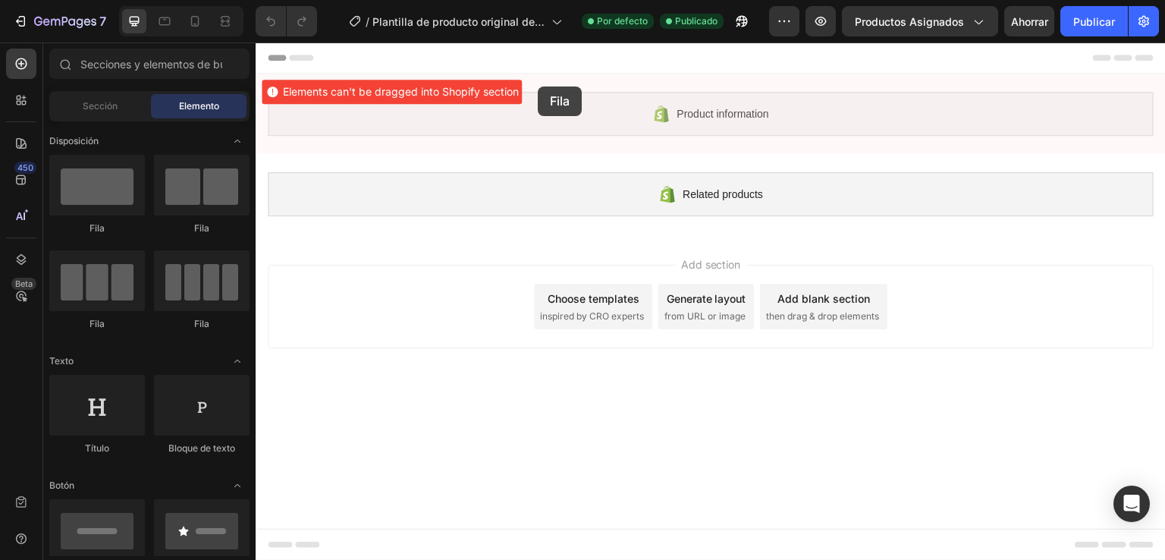
drag, startPoint x: 352, startPoint y: 226, endPoint x: 538, endPoint y: 87, distance: 232.5
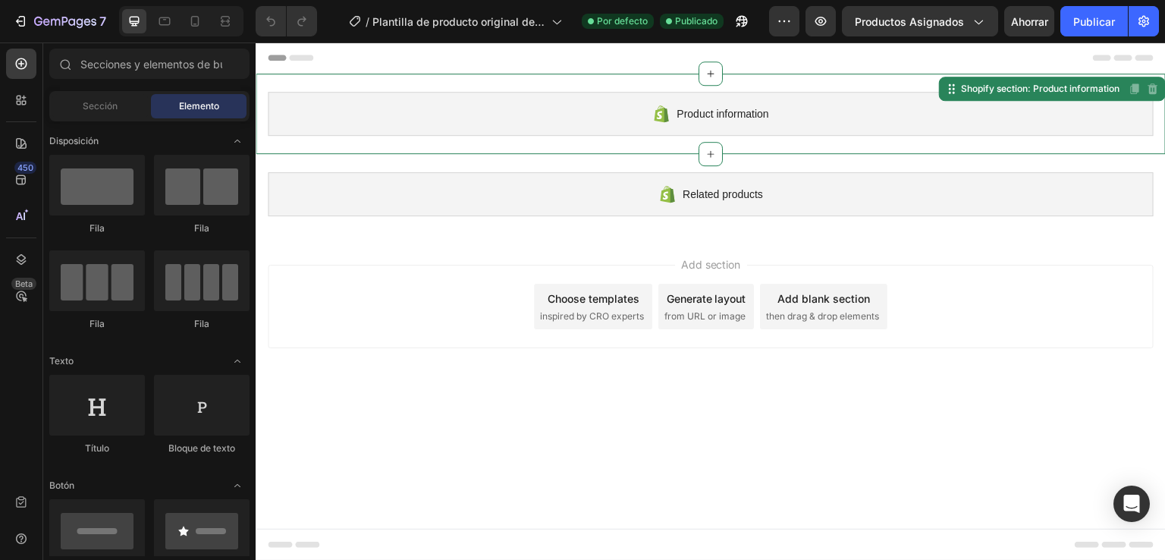
click at [565, 100] on div "Product information" at bounding box center [711, 114] width 886 height 44
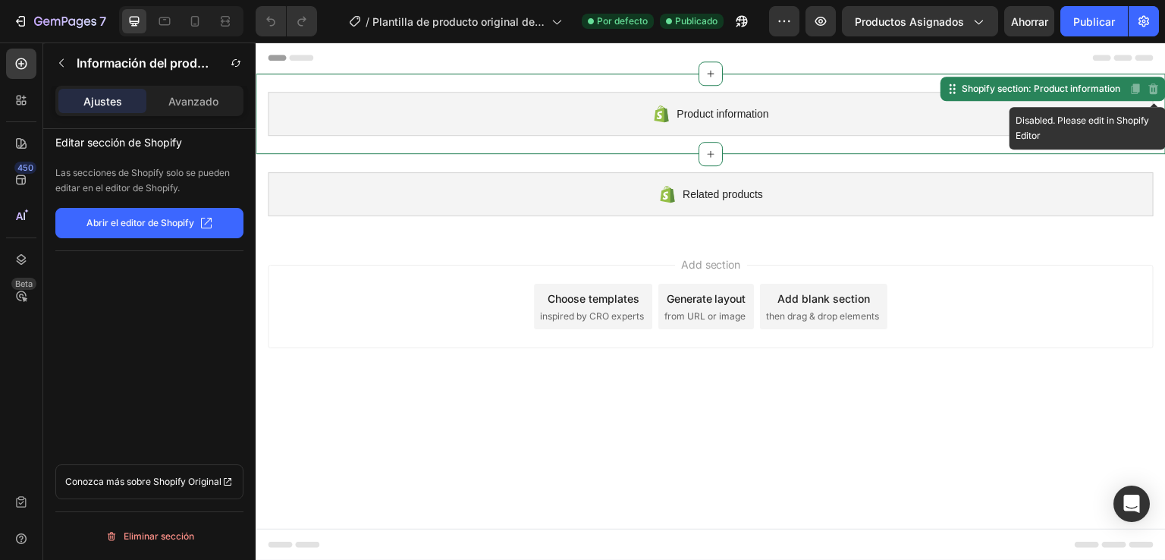
click at [1153, 86] on icon at bounding box center [1155, 88] width 10 height 11
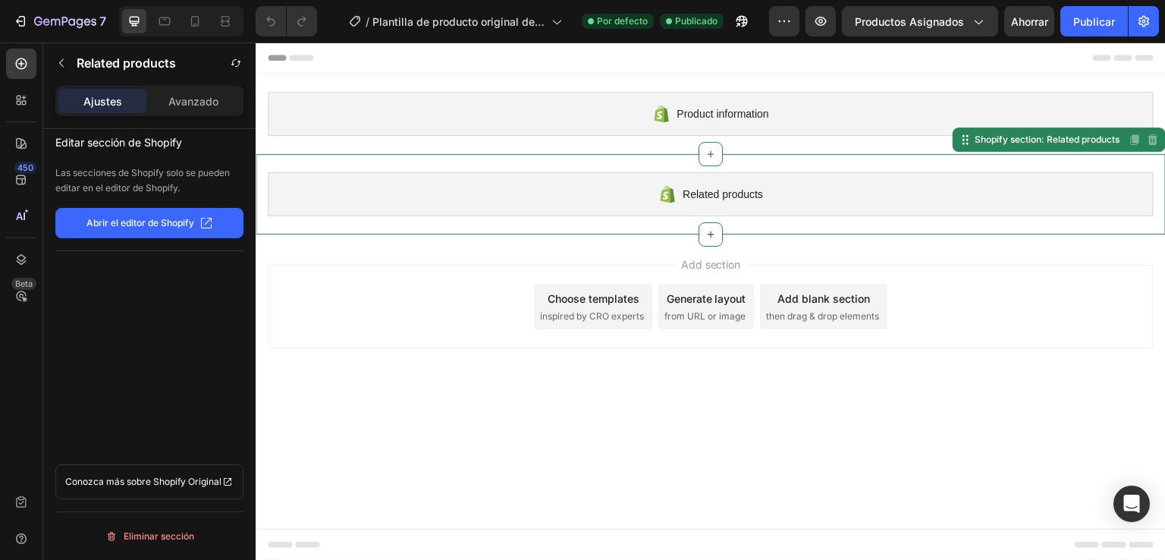
click at [575, 171] on div "Related products Shopify section: Related products Disabled. Please edit in Sho…" at bounding box center [711, 194] width 911 height 80
click at [1143, 14] on icon "button" at bounding box center [1144, 21] width 15 height 15
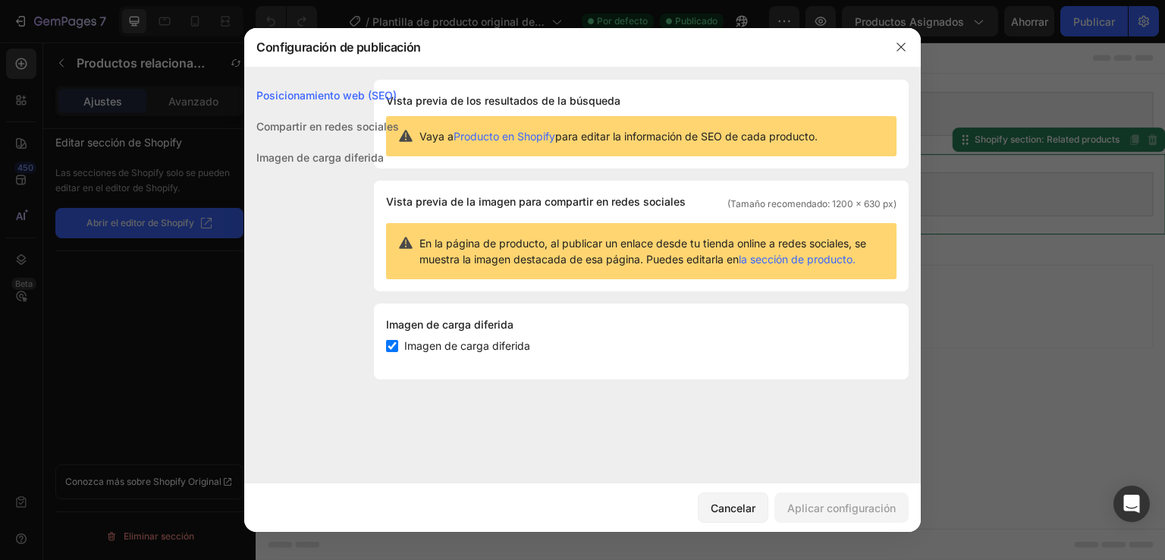
click at [387, 342] on input "checkbox" at bounding box center [392, 346] width 12 height 12
checkbox input "false"
click at [848, 509] on font "Aplicar configuración" at bounding box center [842, 508] width 109 height 13
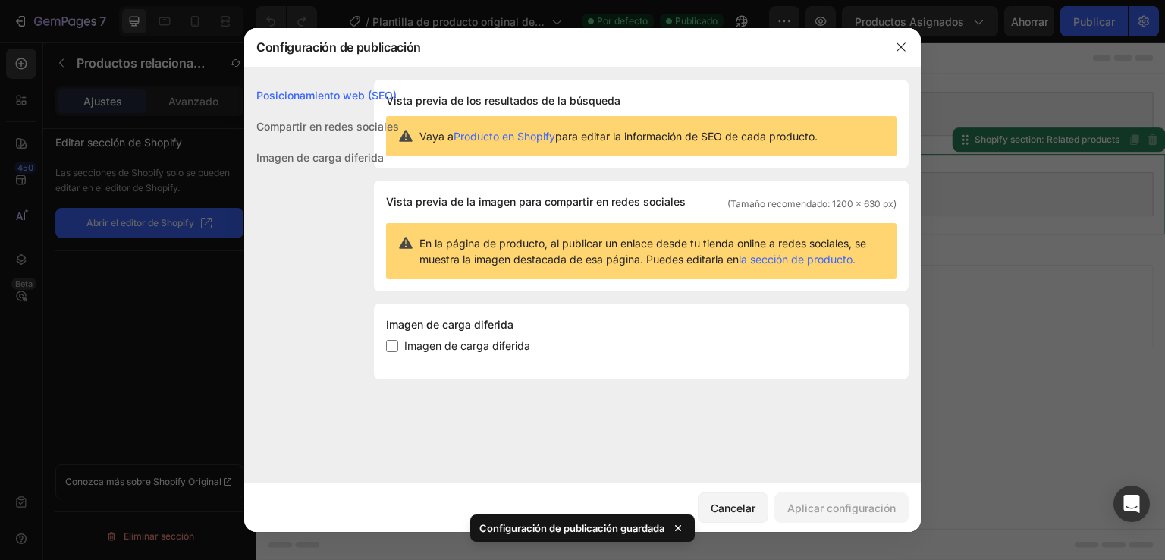
click at [328, 125] on font "Compartir en redes sociales" at bounding box center [327, 126] width 143 height 13
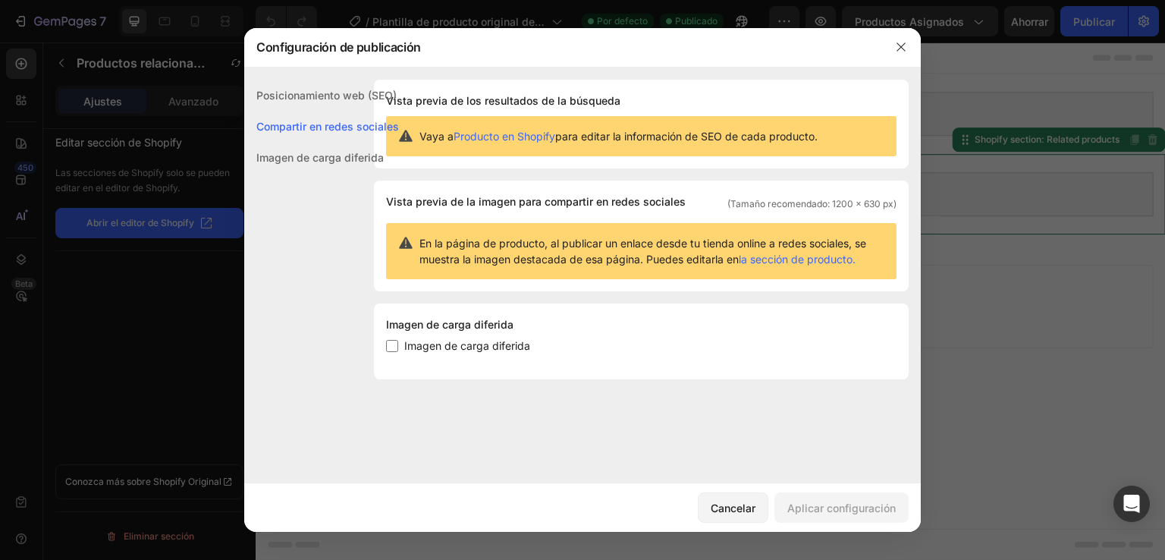
click at [311, 158] on font "Imagen de carga diferida" at bounding box center [319, 157] width 127 height 13
click at [310, 96] on font "Posicionamiento web (SEO)" at bounding box center [326, 95] width 140 height 13
click at [901, 43] on icon "button" at bounding box center [901, 47] width 12 height 12
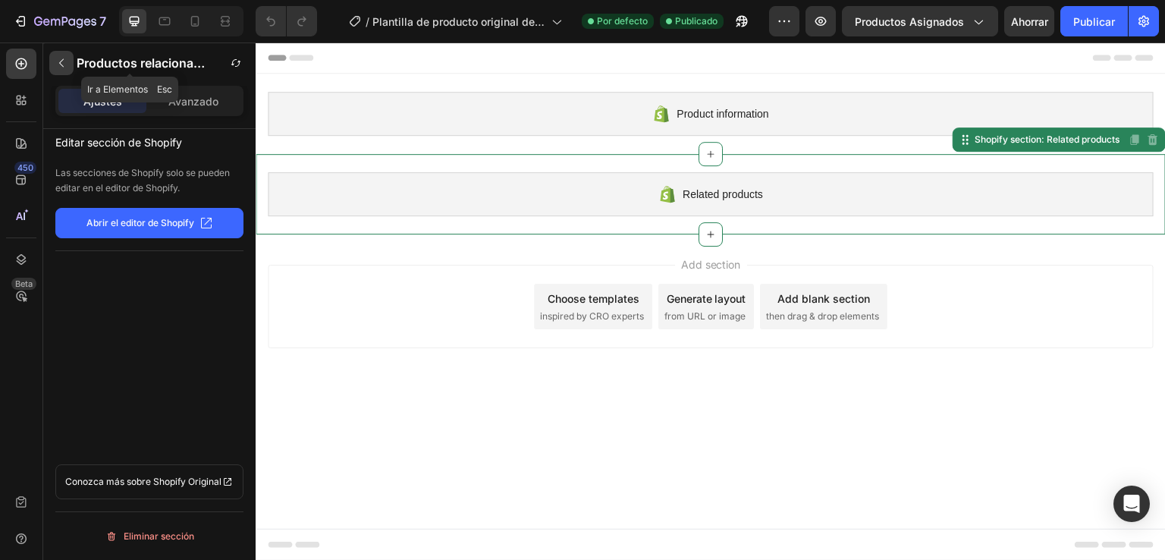
click at [67, 60] on icon "button" at bounding box center [61, 63] width 12 height 12
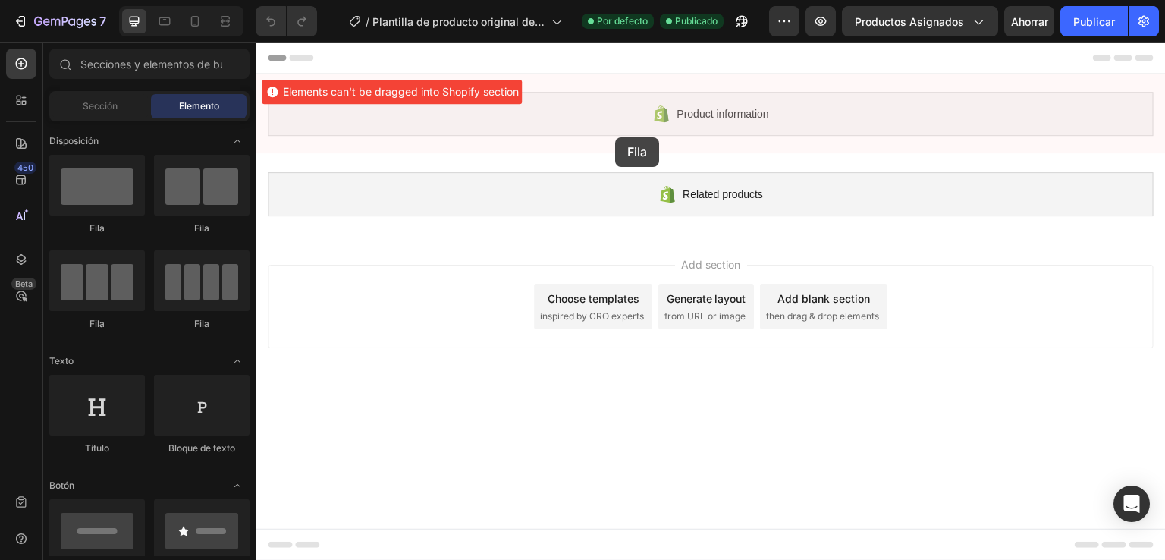
drag, startPoint x: 343, startPoint y: 212, endPoint x: 618, endPoint y: 138, distance: 284.6
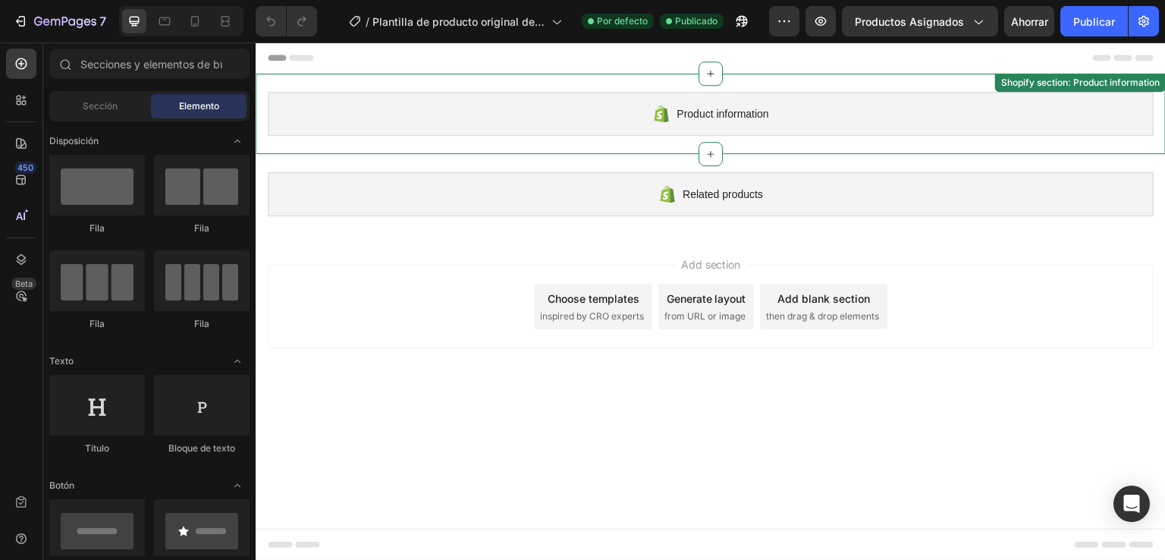
click at [618, 138] on div "Product information Shopify section: Product information" at bounding box center [711, 114] width 911 height 80
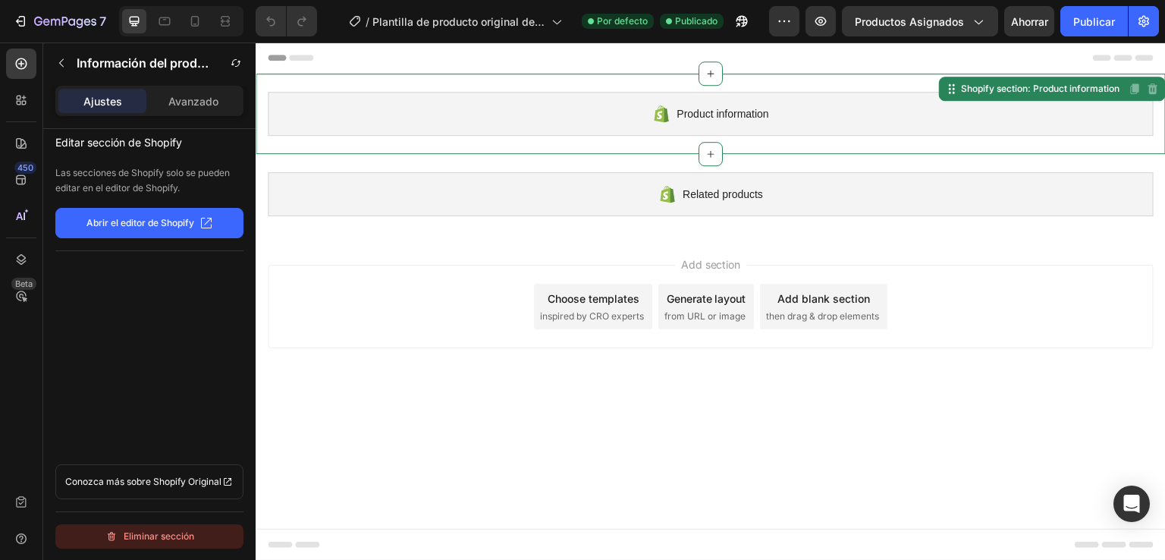
click at [164, 533] on font "Eliminar sección" at bounding box center [159, 535] width 71 height 11
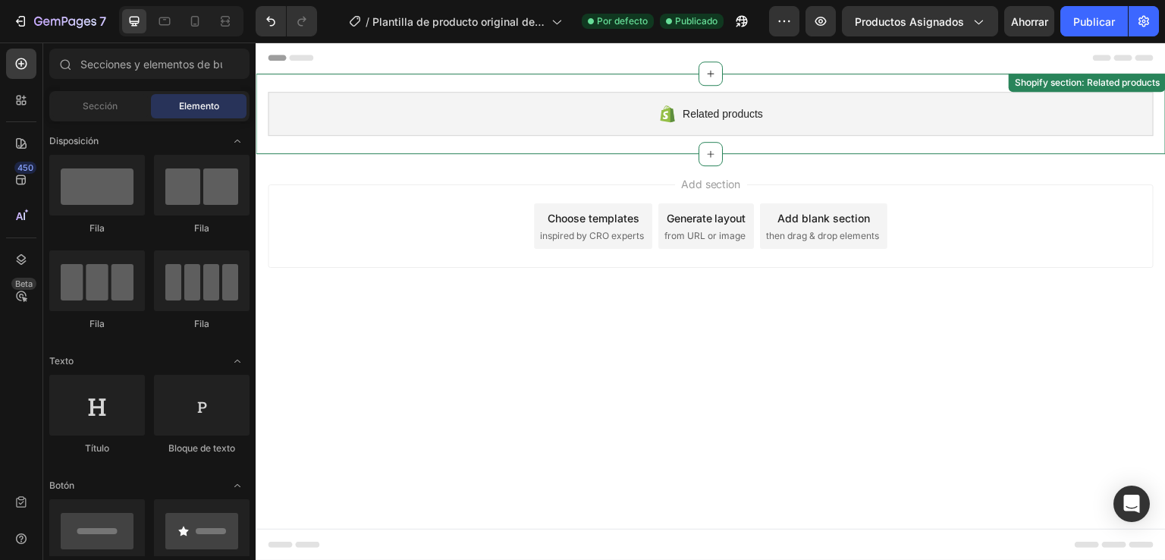
click at [460, 119] on div "Related products" at bounding box center [711, 114] width 886 height 44
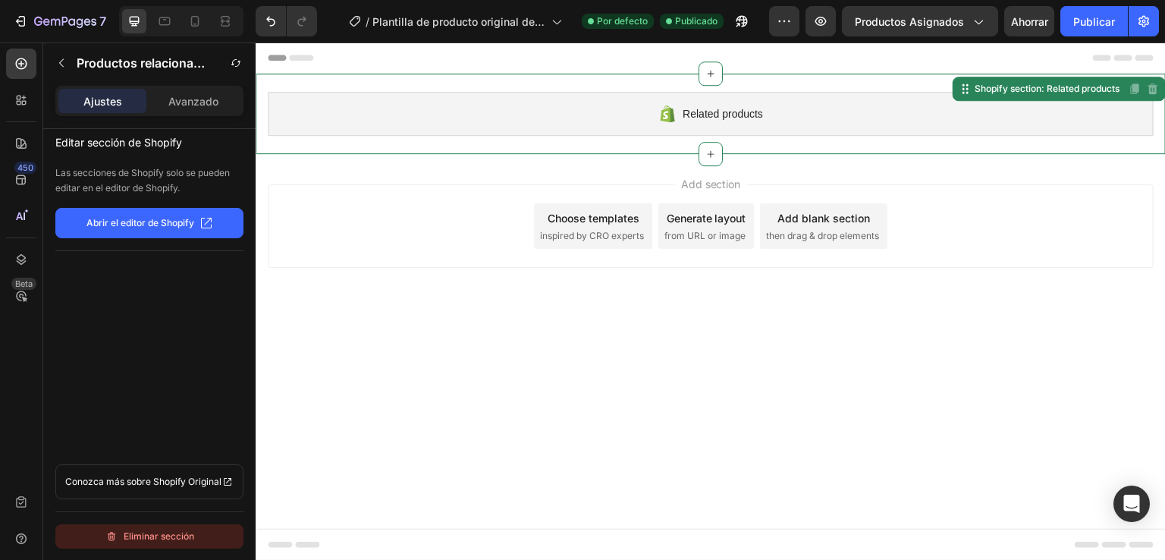
click at [163, 531] on font "Eliminar sección" at bounding box center [159, 535] width 71 height 11
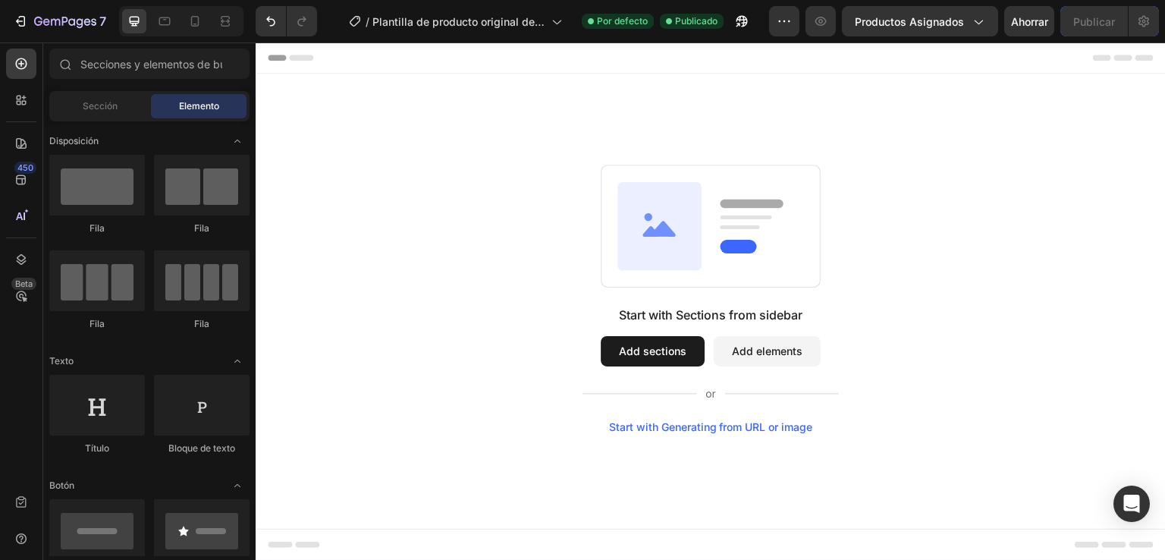
click at [660, 347] on button "Add sections" at bounding box center [653, 351] width 104 height 30
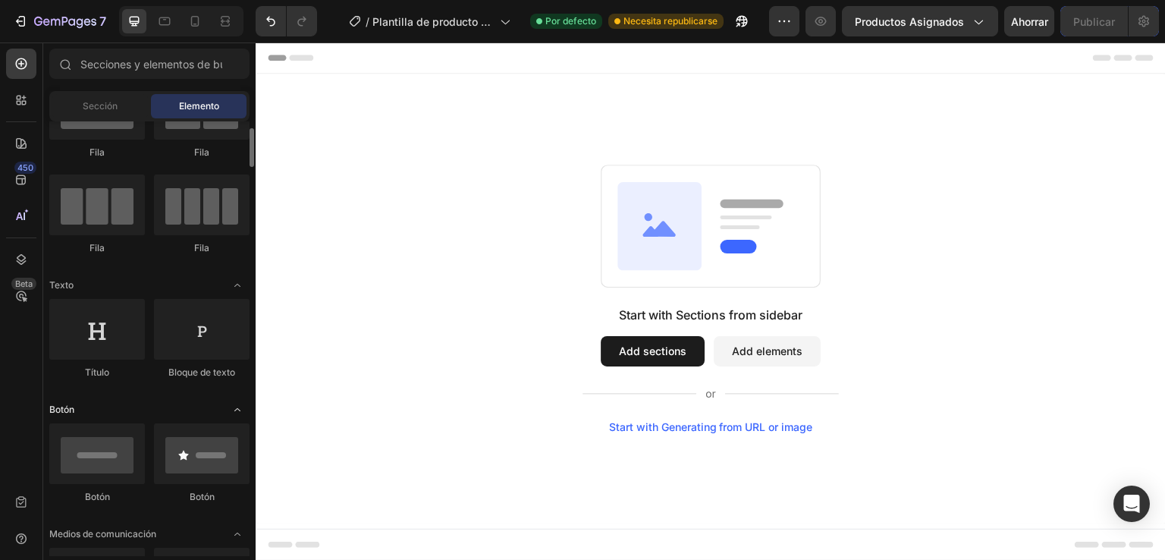
scroll to position [152, 0]
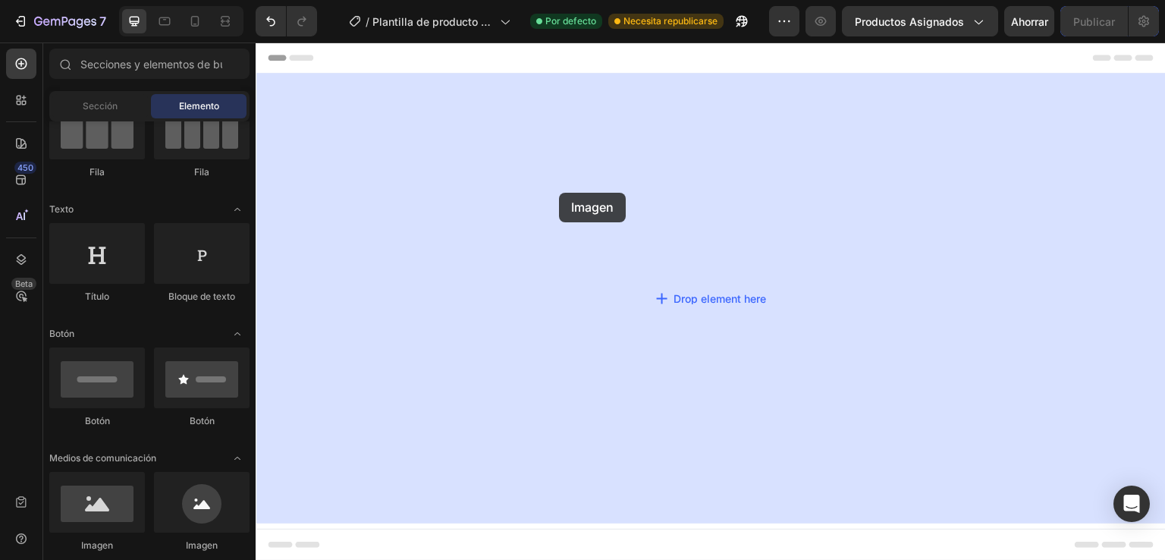
drag, startPoint x: 357, startPoint y: 553, endPoint x: 559, endPoint y: 193, distance: 413.1
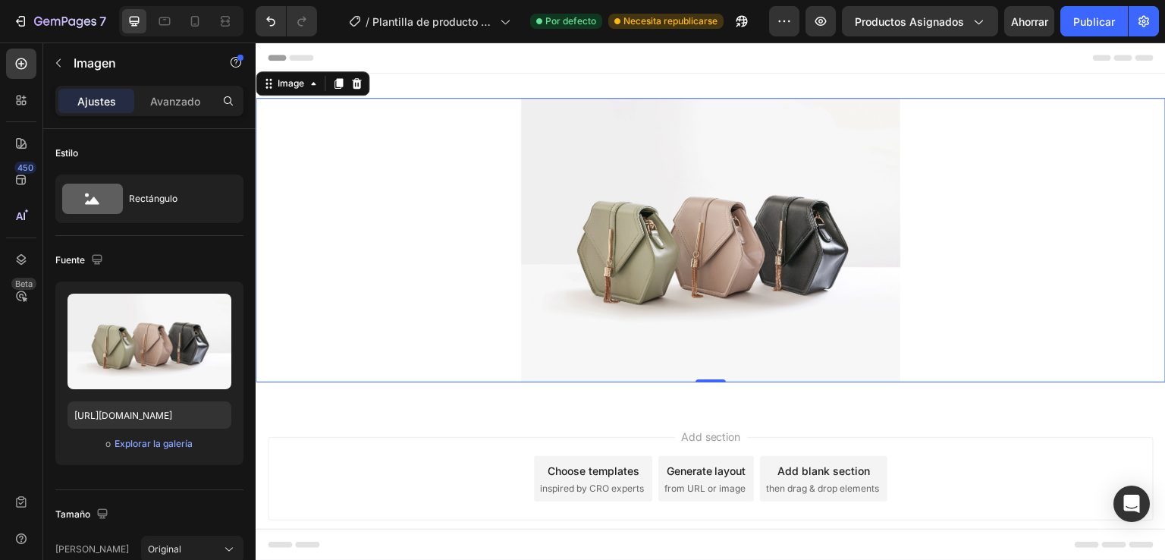
click at [745, 243] on img at bounding box center [710, 240] width 379 height 285
click at [356, 79] on icon at bounding box center [357, 83] width 12 height 12
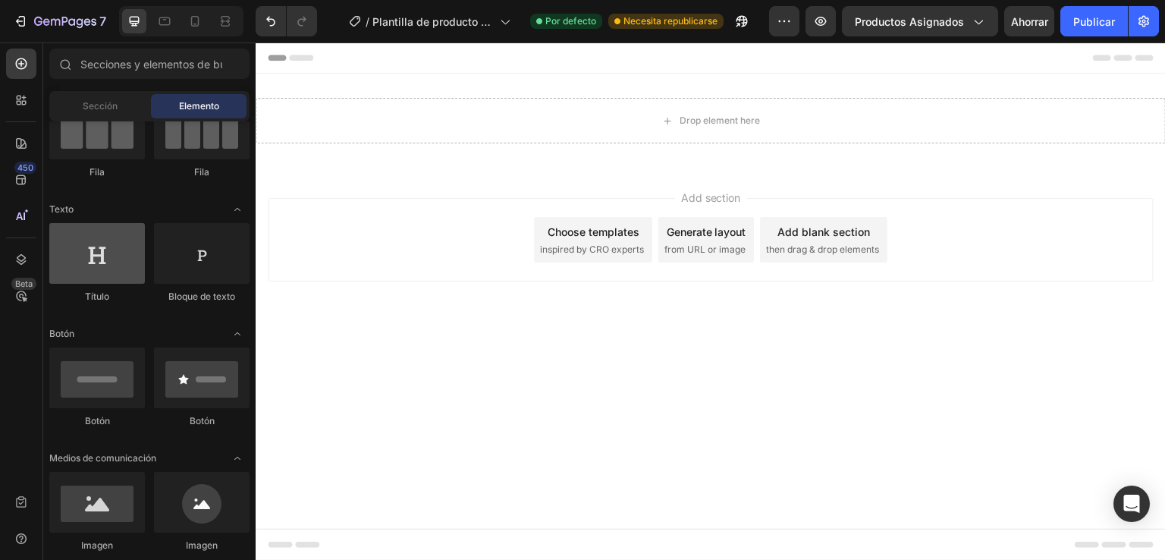
scroll to position [0, 0]
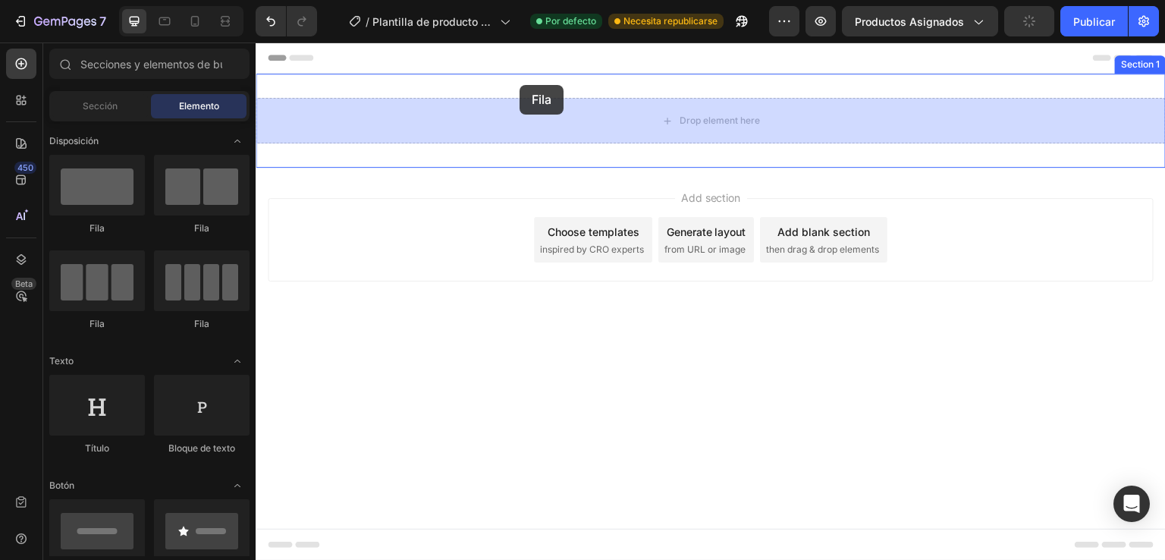
drag, startPoint x: 360, startPoint y: 234, endPoint x: 521, endPoint y: 83, distance: 220.6
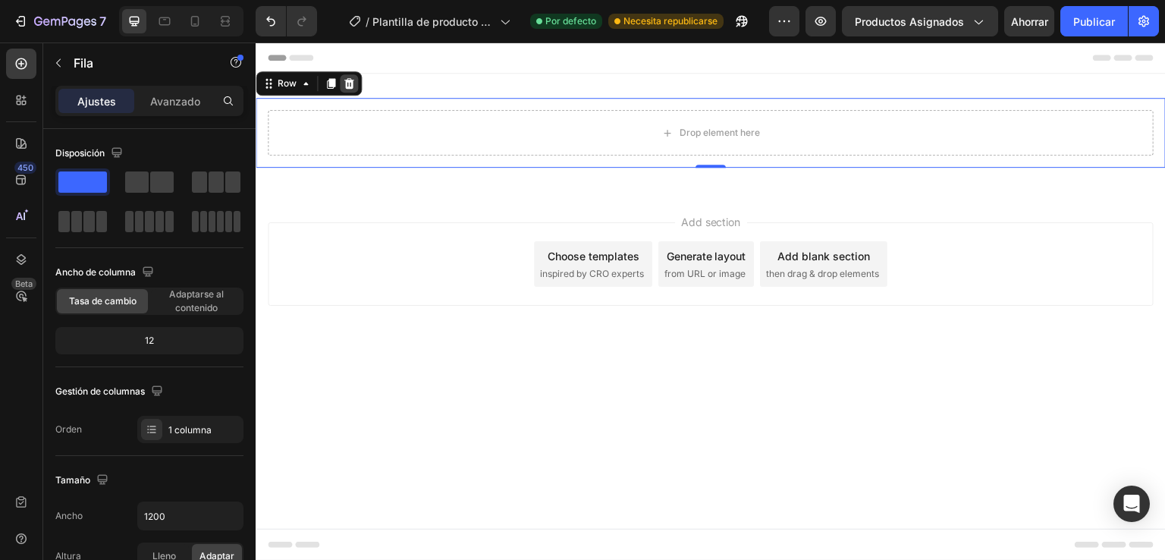
click at [352, 84] on icon at bounding box center [349, 83] width 12 height 12
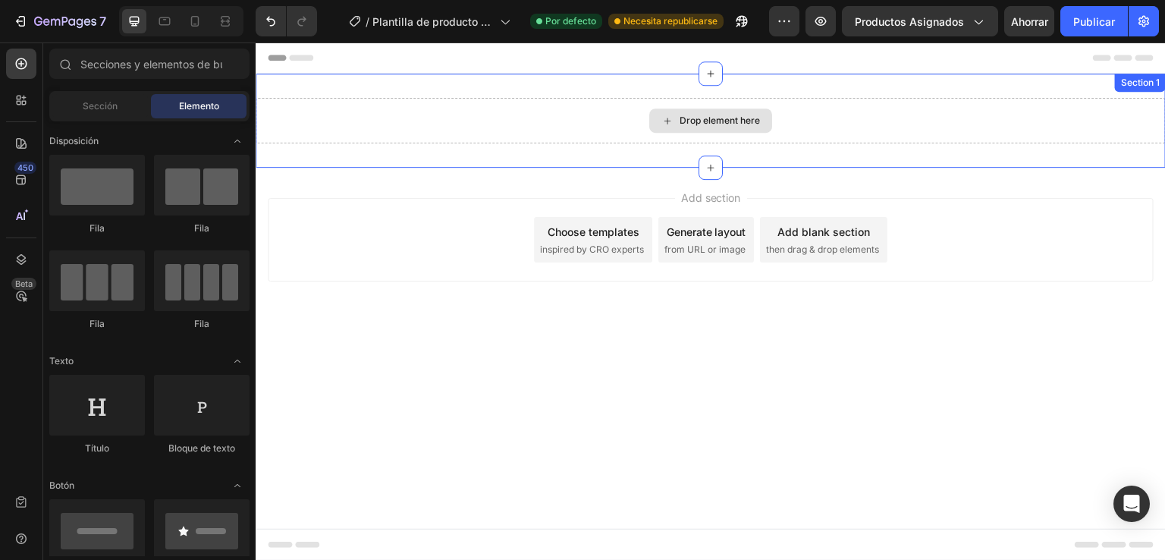
click at [433, 129] on div "Drop element here" at bounding box center [711, 121] width 911 height 46
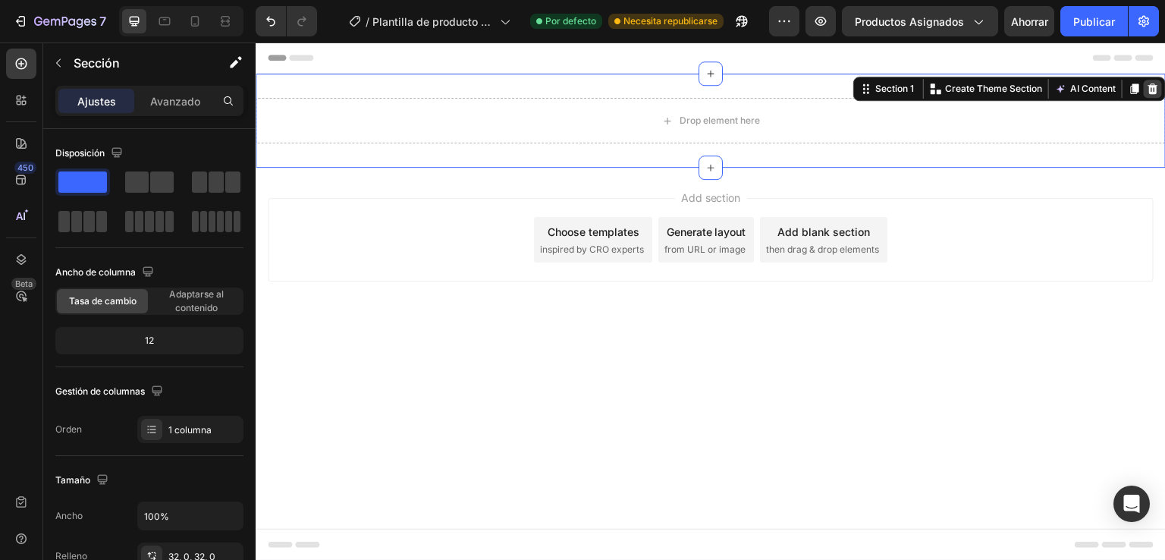
click at [1150, 83] on icon at bounding box center [1153, 89] width 12 height 12
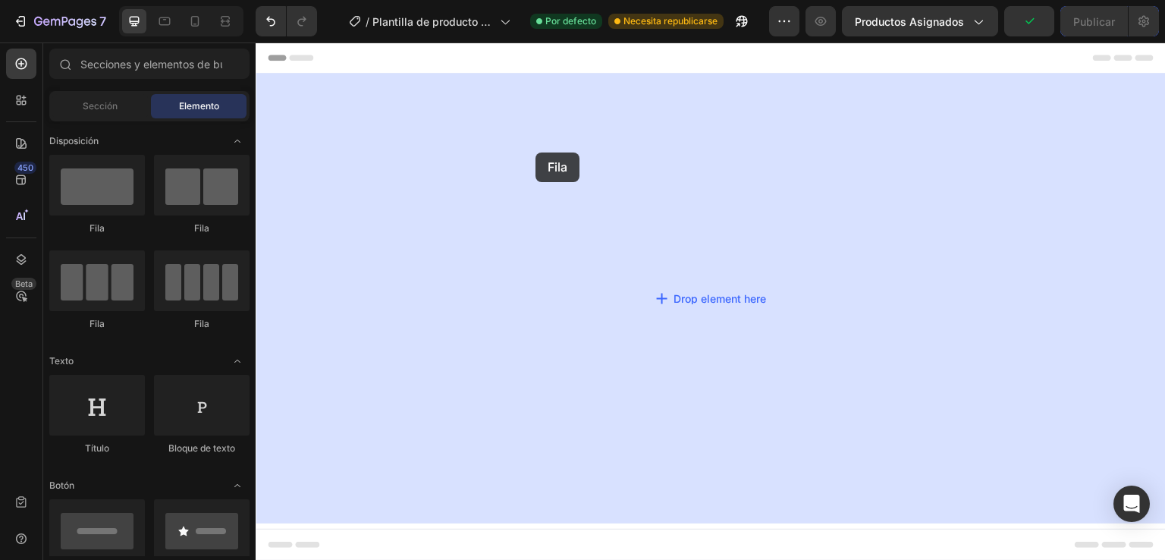
drag, startPoint x: 328, startPoint y: 228, endPoint x: 536, endPoint y: 153, distance: 221.3
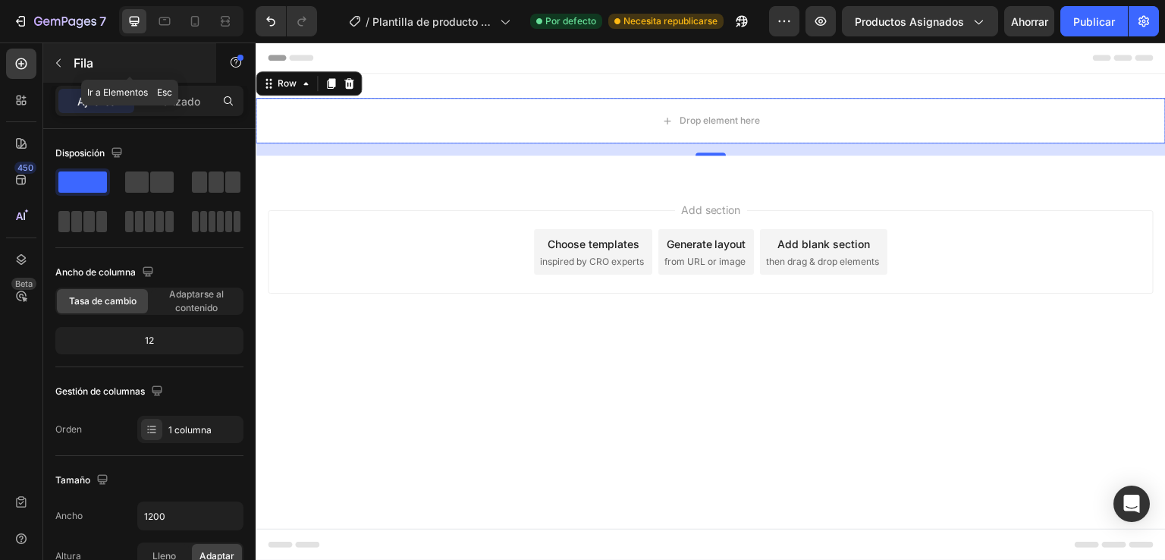
click at [61, 58] on icon "button" at bounding box center [58, 63] width 12 height 12
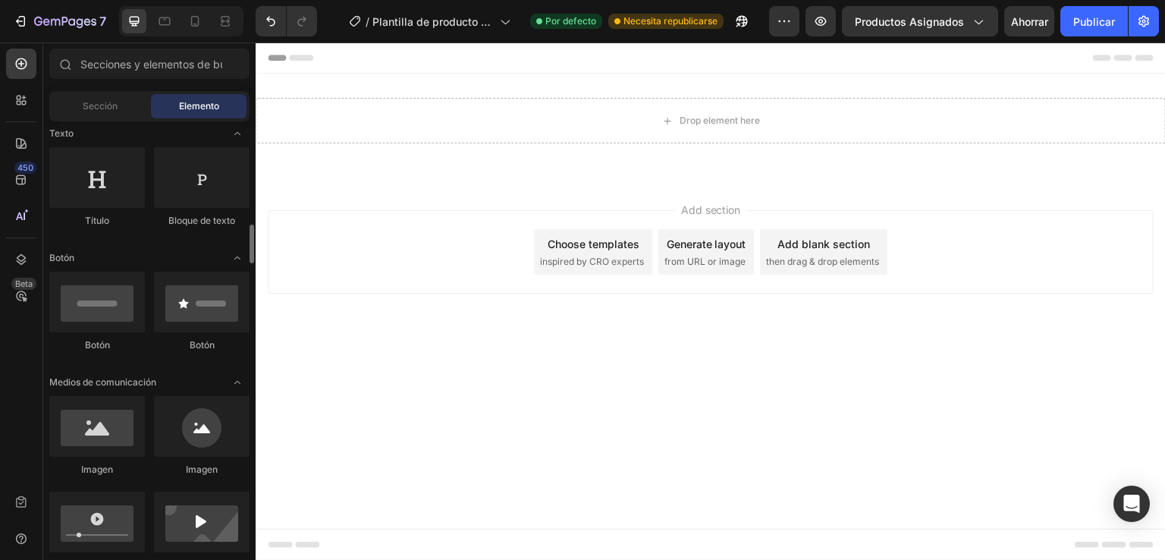
scroll to position [304, 0]
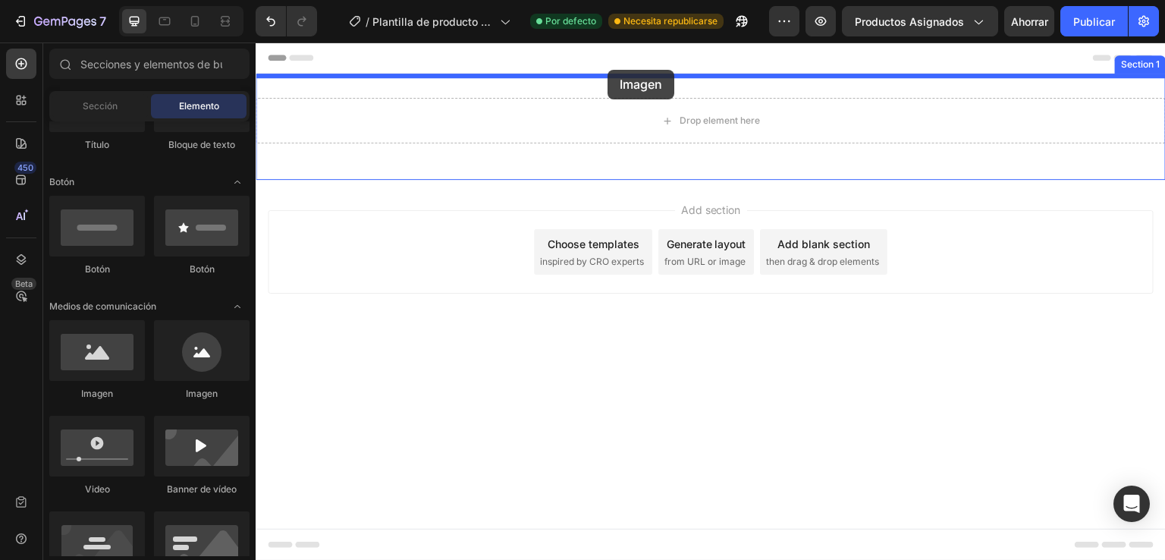
drag, startPoint x: 365, startPoint y: 392, endPoint x: 608, endPoint y: 70, distance: 403.1
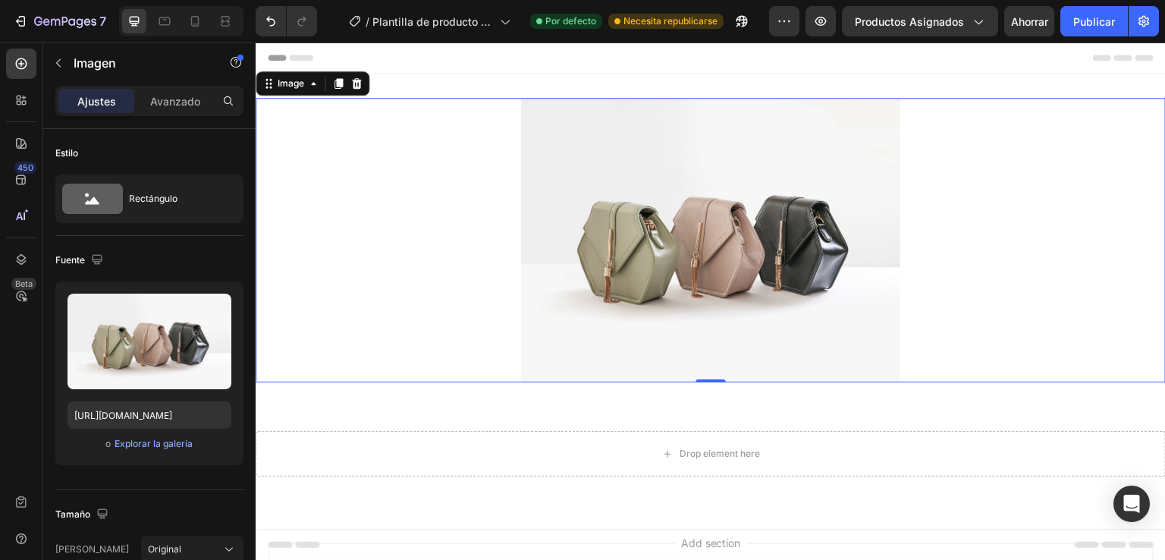
click at [697, 241] on img at bounding box center [710, 240] width 379 height 285
click at [146, 441] on font "Explorar la galería" at bounding box center [154, 443] width 78 height 11
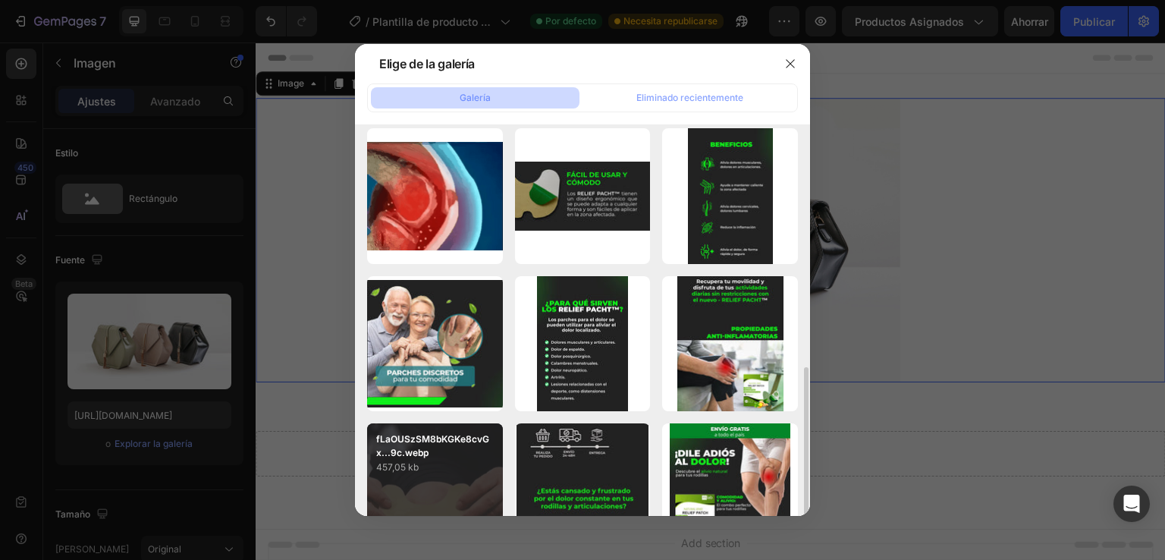
scroll to position [359, 0]
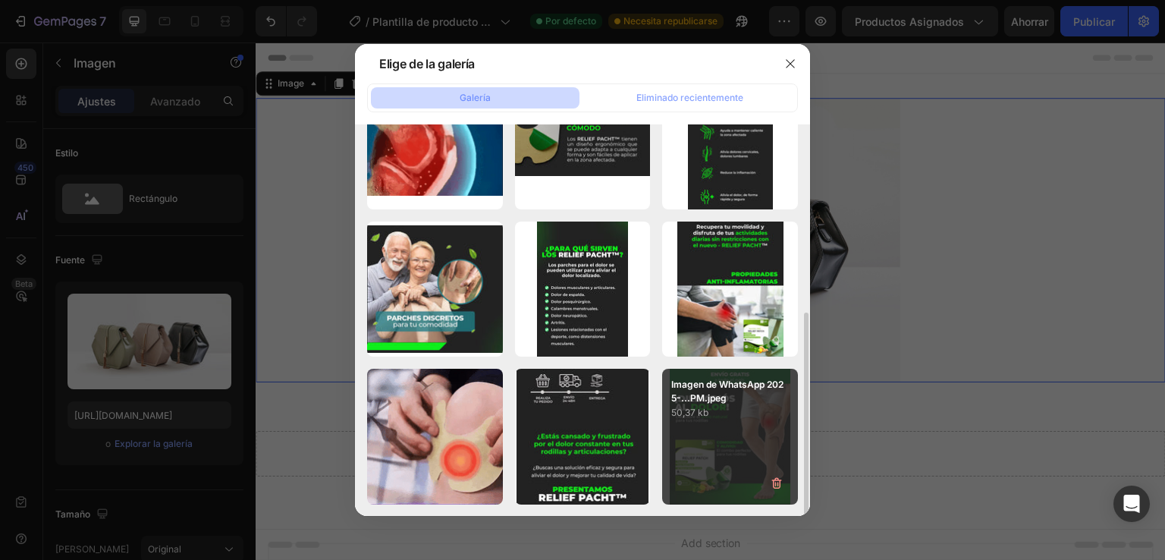
click at [750, 447] on div "Imagen de WhatsApp 2025-...PM.jpeg 50,37 kb" at bounding box center [730, 437] width 136 height 136
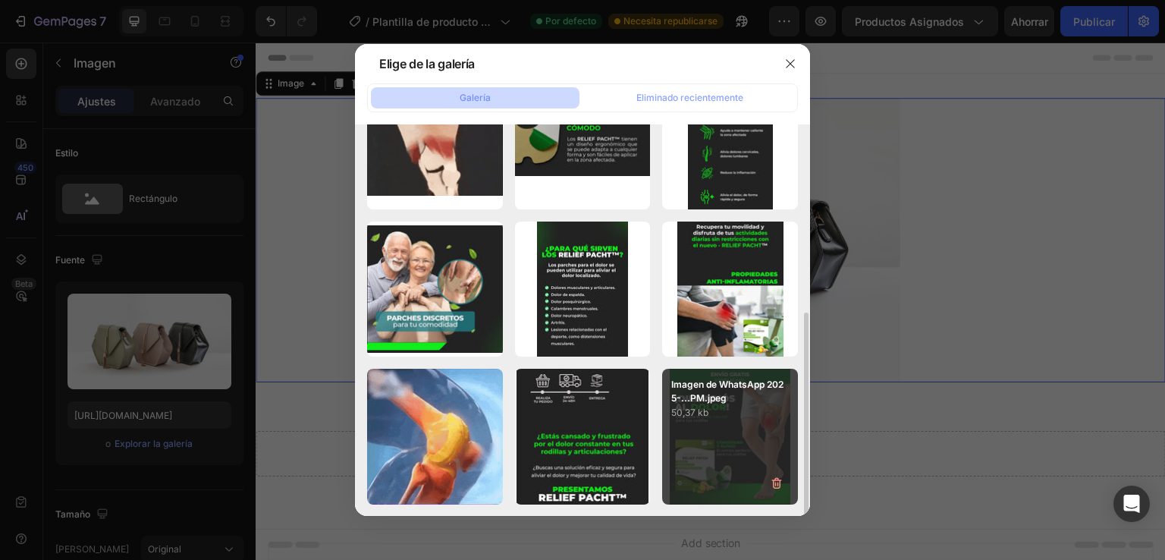
type input "https://cdn.shopify.com/s/files/1/0710/3728/8622/files/gempages_581693253749834…"
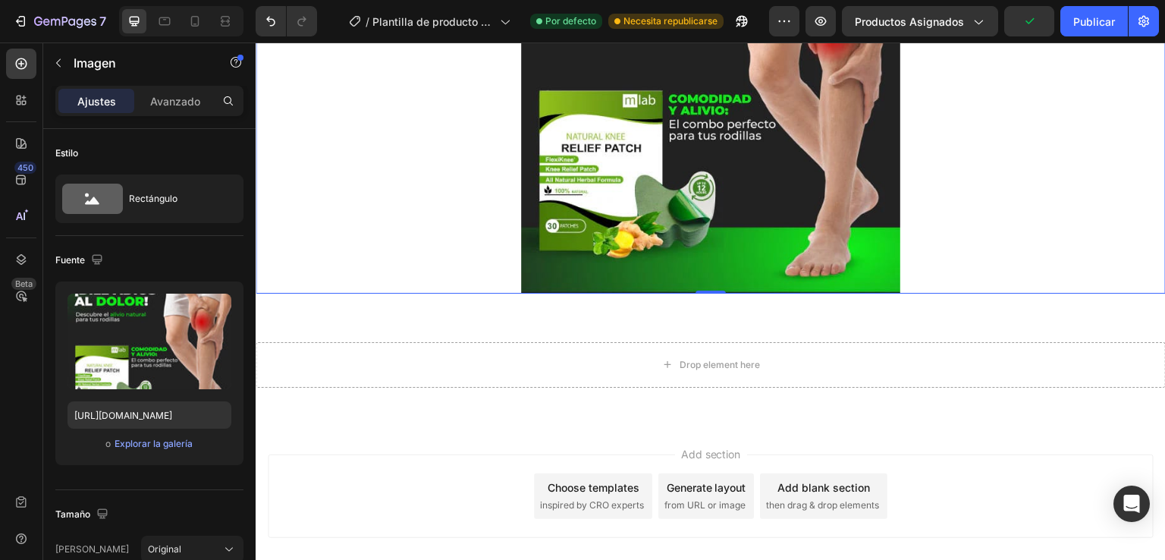
scroll to position [275, 0]
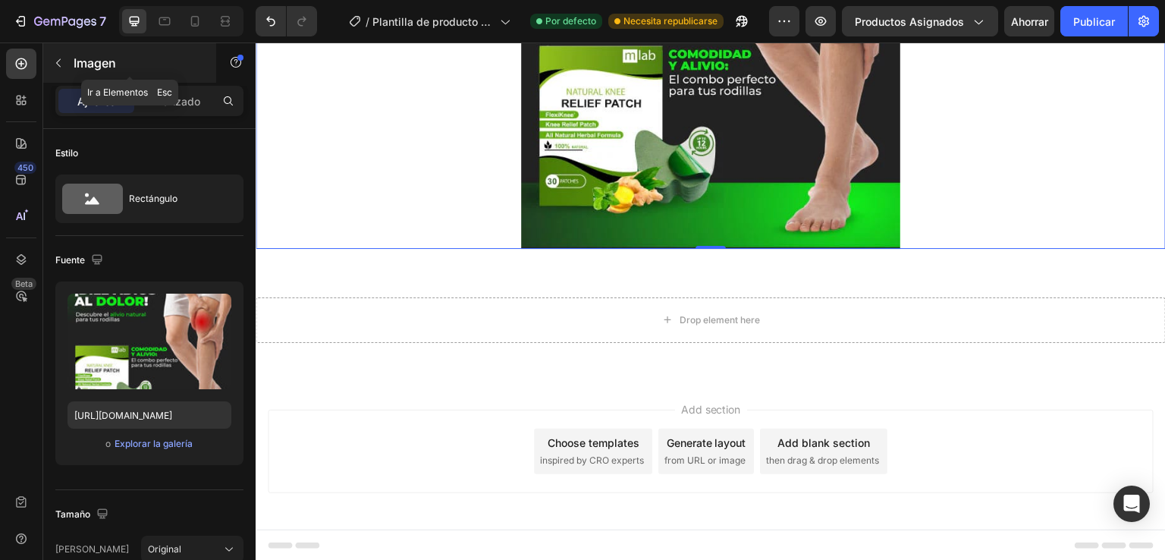
click at [58, 58] on icon "button" at bounding box center [58, 63] width 12 height 12
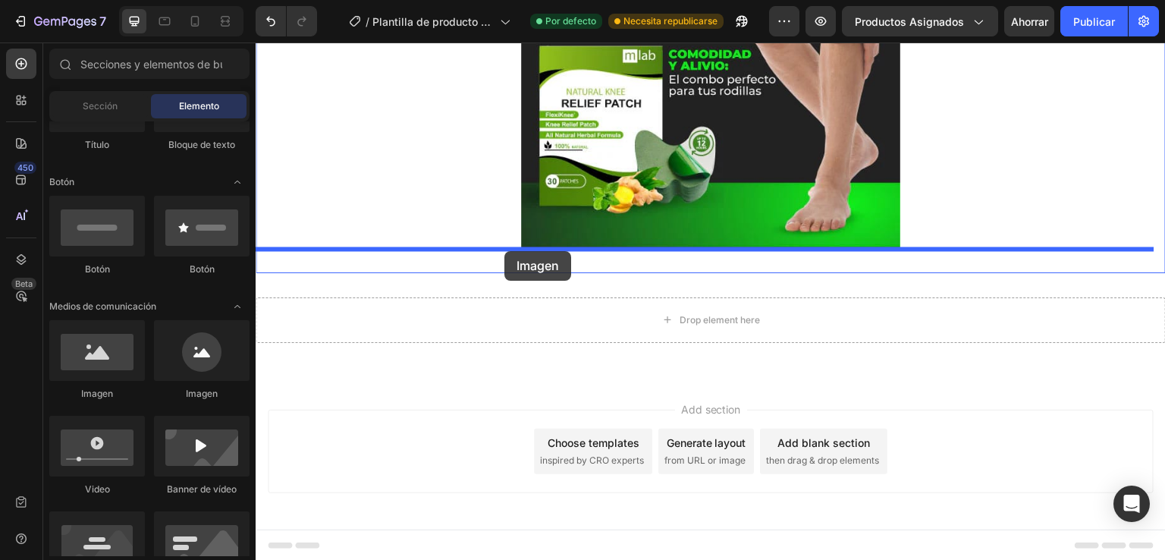
drag, startPoint x: 344, startPoint y: 396, endPoint x: 505, endPoint y: 251, distance: 216.5
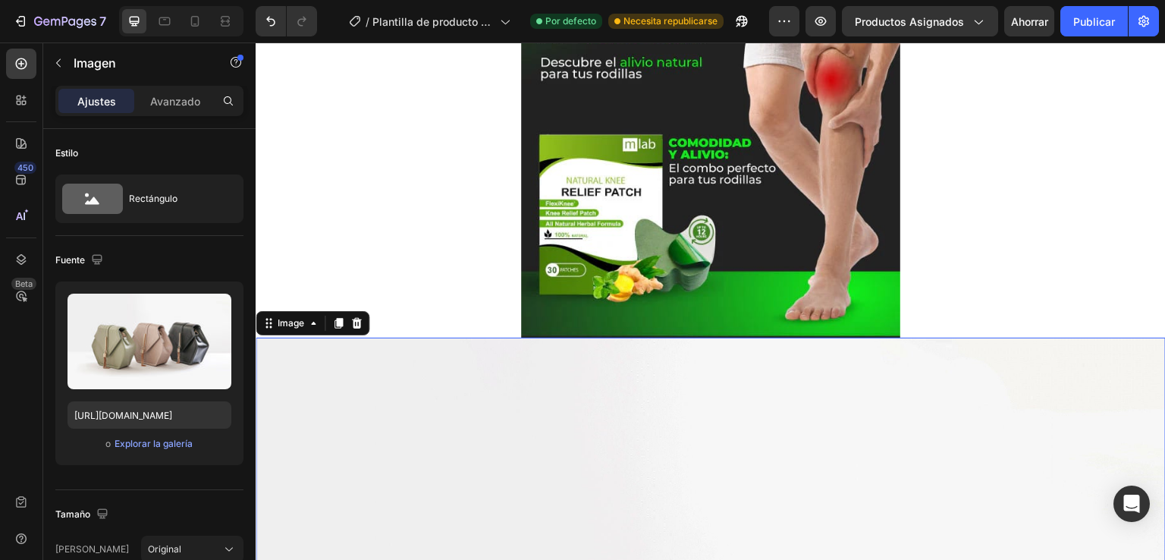
scroll to position [47, 0]
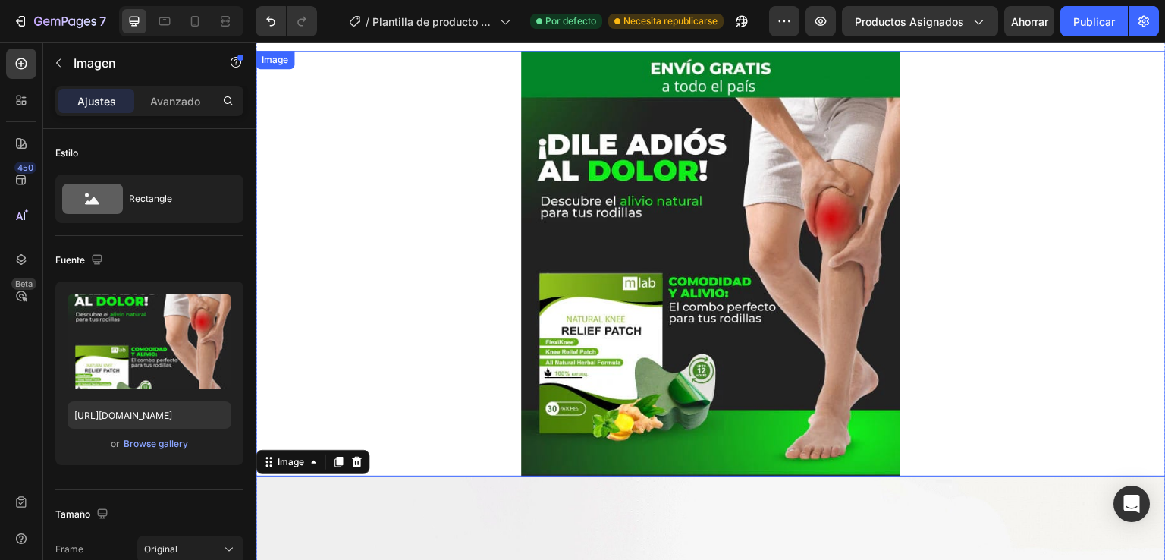
click at [434, 322] on div at bounding box center [711, 264] width 911 height 426
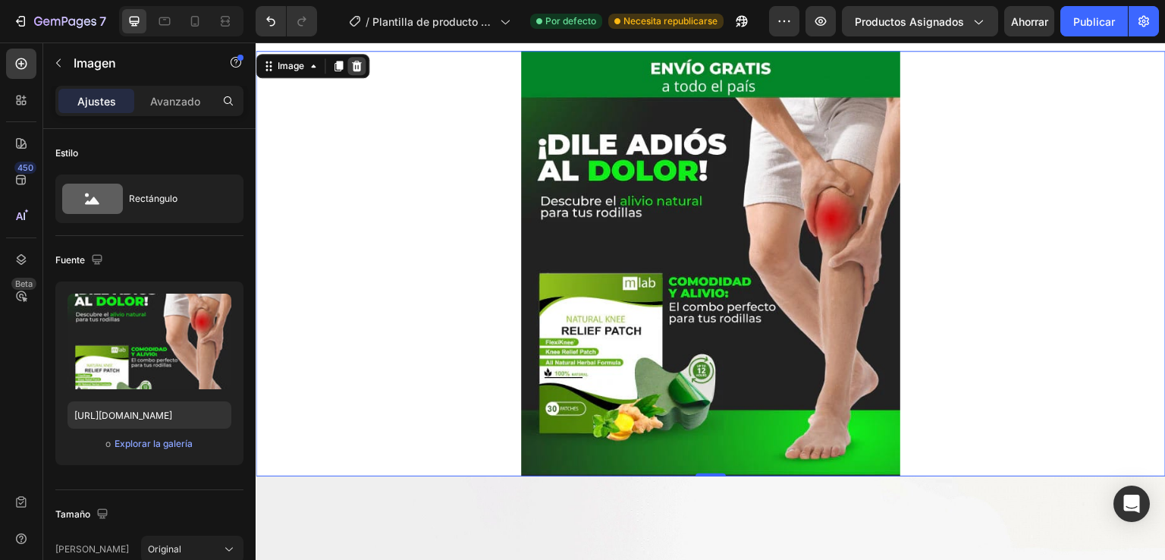
click at [354, 68] on icon at bounding box center [357, 66] width 10 height 11
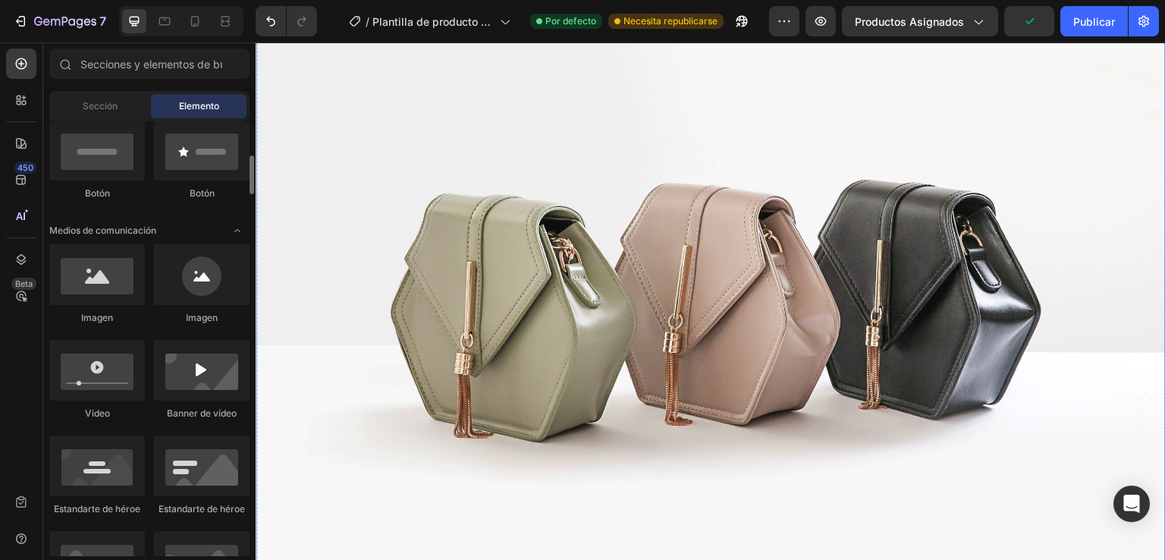
scroll to position [228, 0]
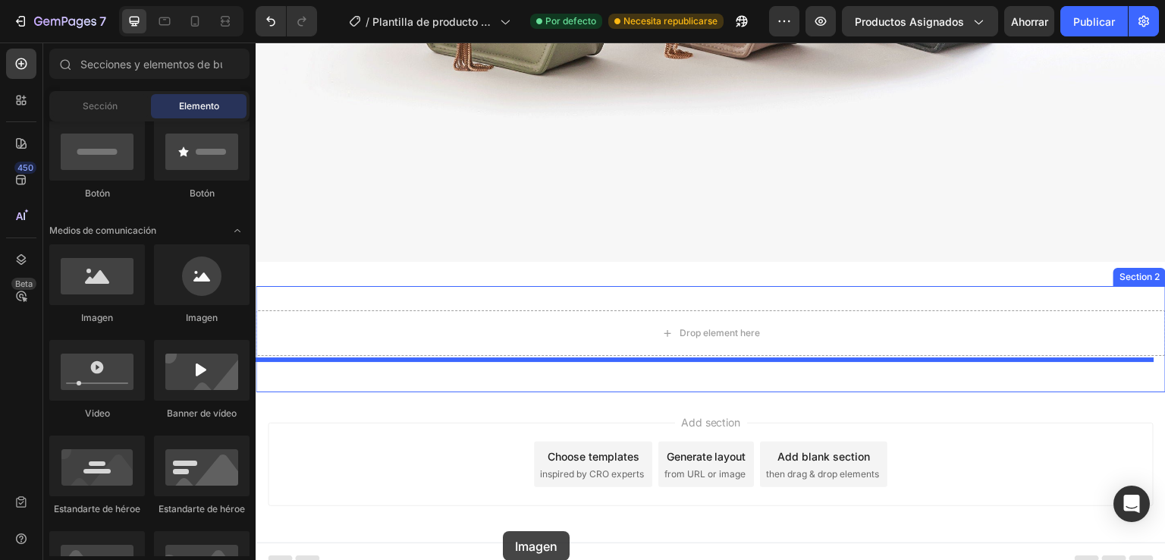
drag, startPoint x: 338, startPoint y: 313, endPoint x: 502, endPoint y: 532, distance: 273.6
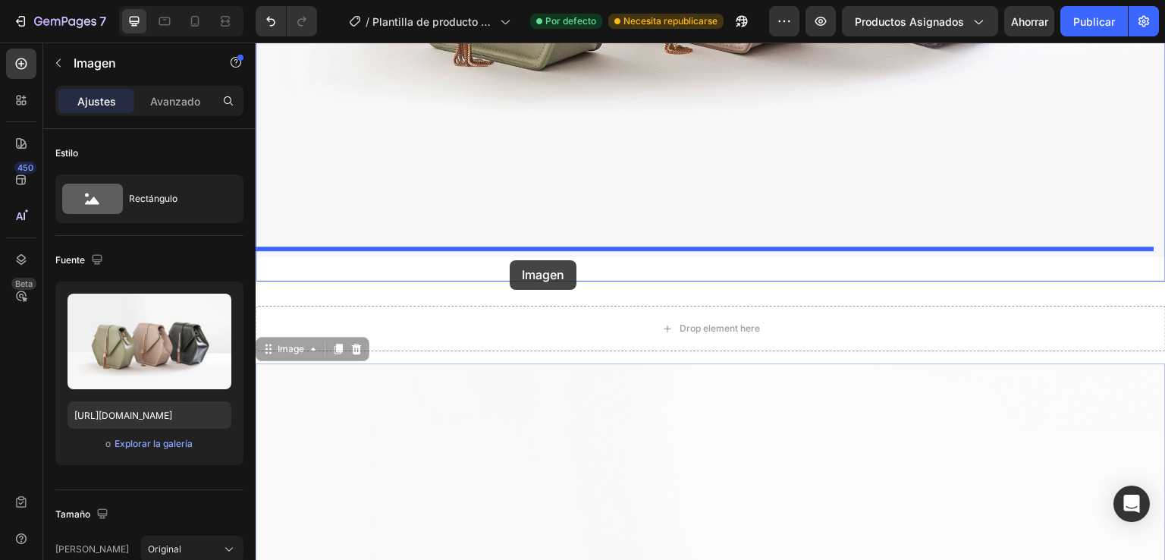
drag, startPoint x: 494, startPoint y: 436, endPoint x: 510, endPoint y: 260, distance: 176.8
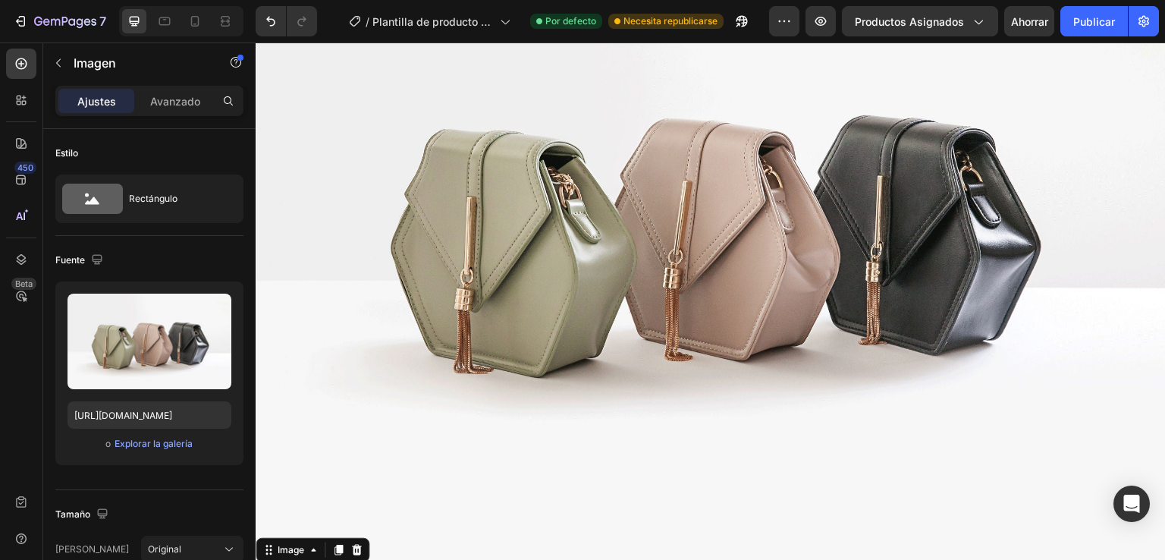
scroll to position [144, 0]
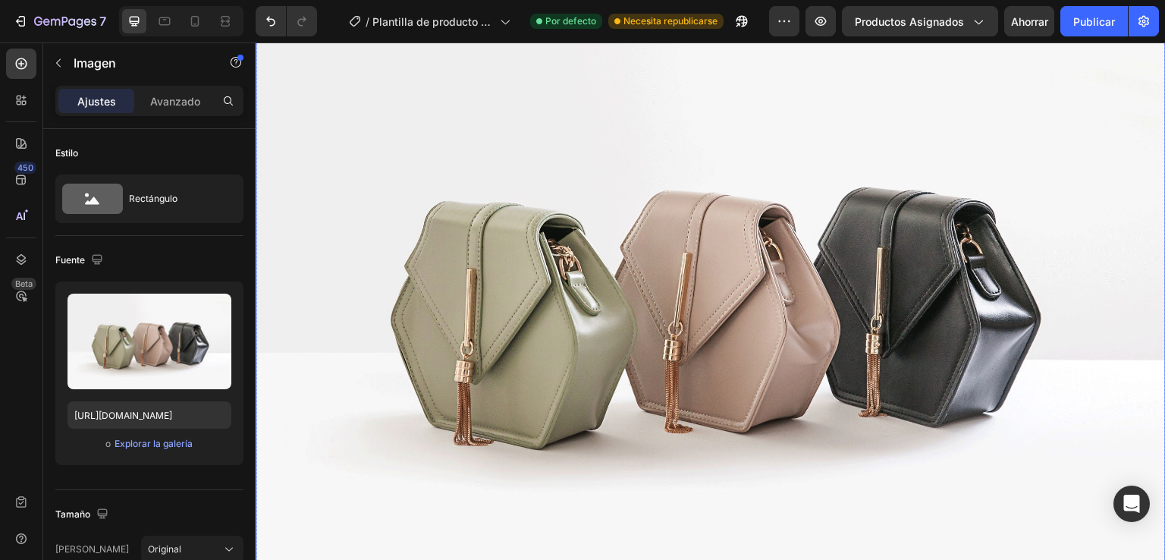
click at [534, 356] on img at bounding box center [711, 295] width 911 height 683
click at [149, 444] on font "Explorar la galería" at bounding box center [154, 443] width 78 height 11
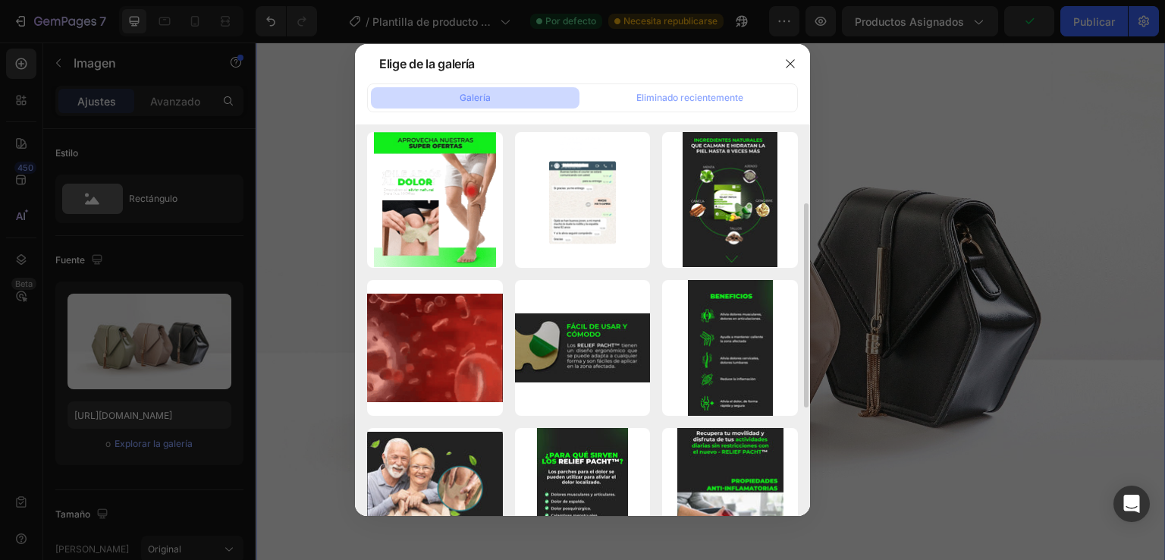
scroll to position [359, 0]
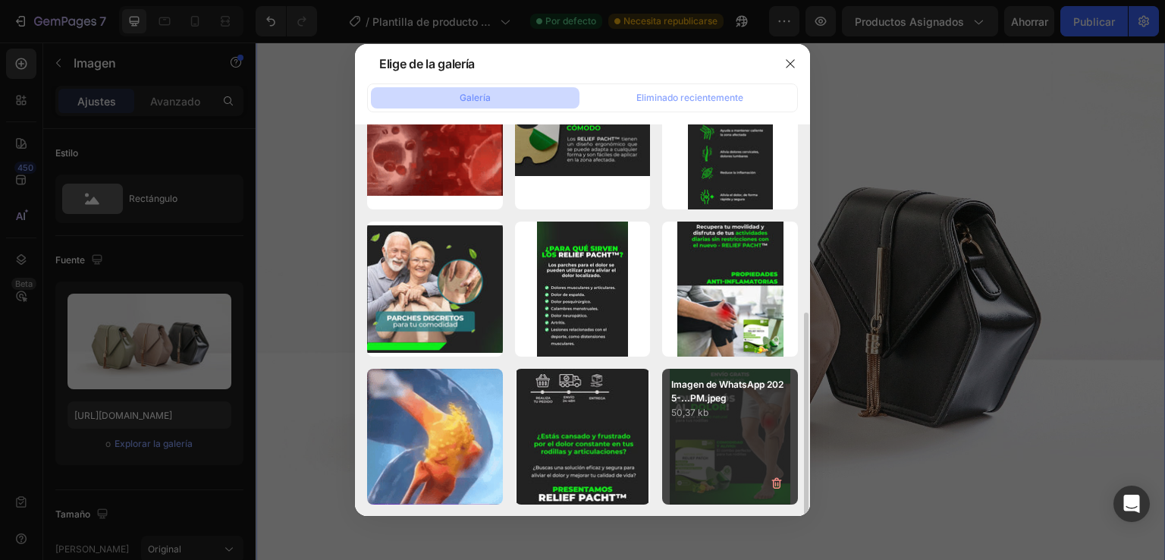
click at [751, 445] on div "Imagen de WhatsApp 2025-...PM.jpeg 50,37 kb" at bounding box center [730, 437] width 136 height 136
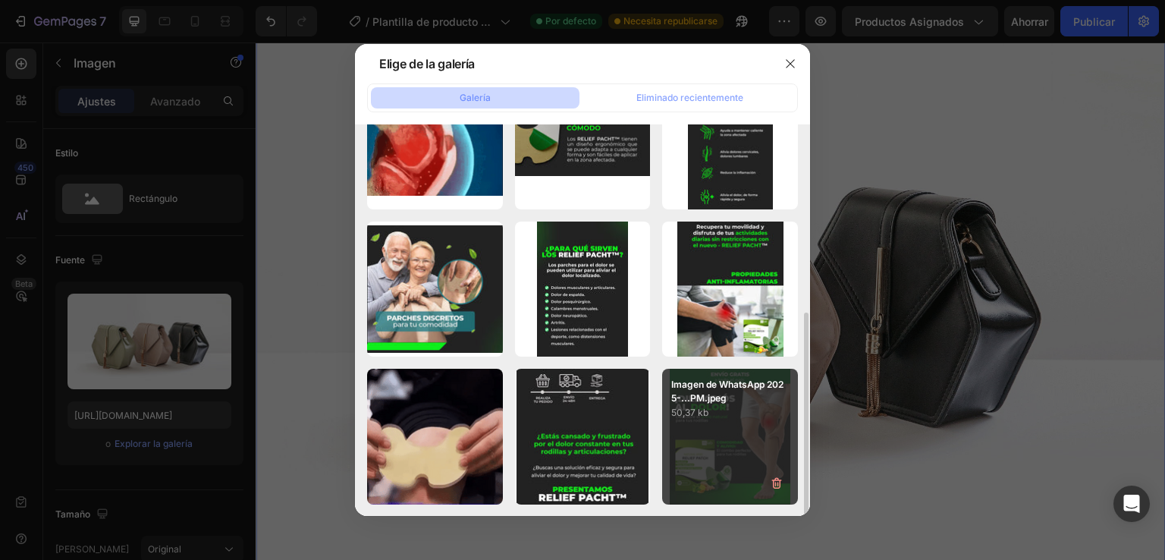
type input "https://cdn.shopify.com/s/files/1/0710/3728/8622/files/gempages_581693253749834…"
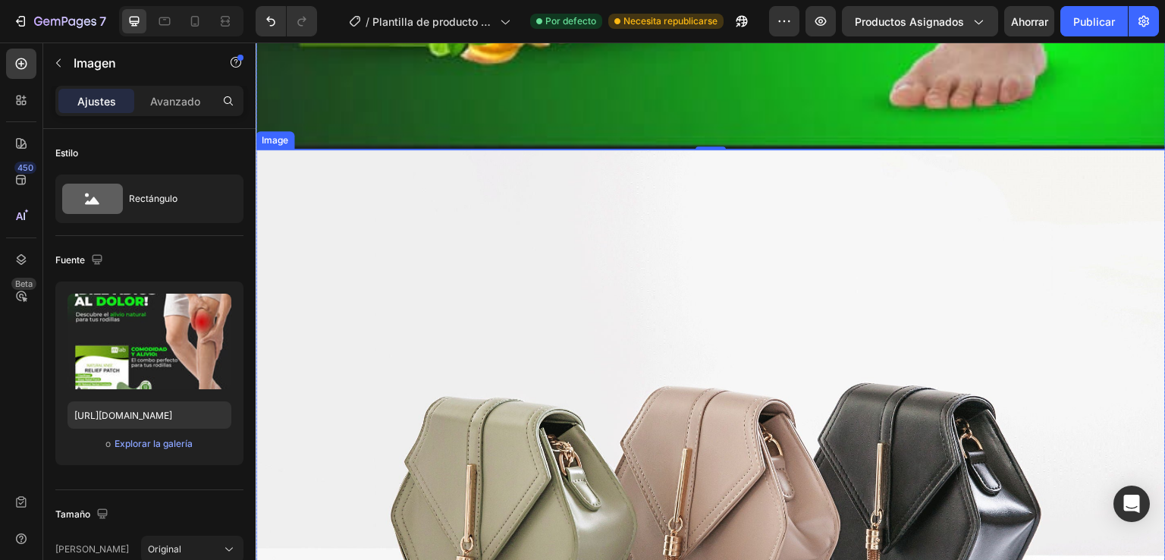
scroll to position [979, 0]
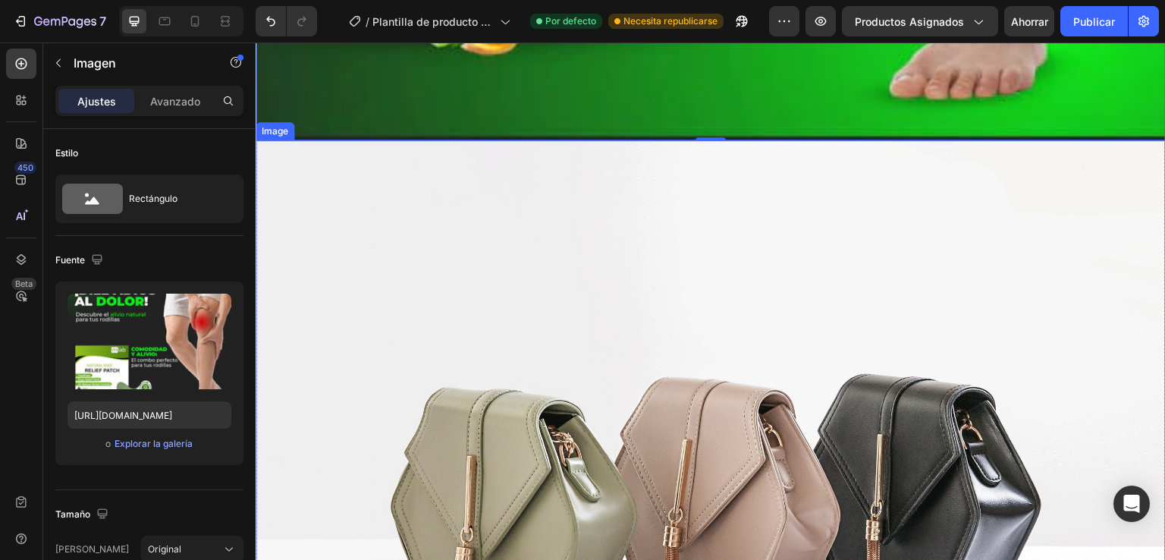
click at [660, 373] on img at bounding box center [711, 481] width 911 height 683
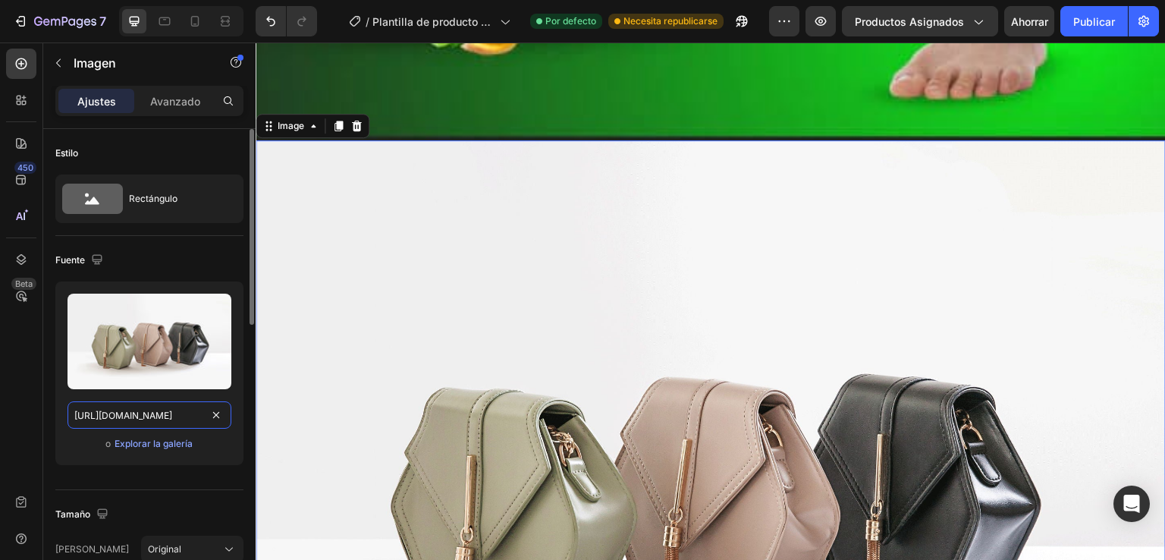
click at [144, 414] on input "[URL][DOMAIN_NAME]" at bounding box center [150, 414] width 164 height 27
click at [142, 441] on font "Explorar la galería" at bounding box center [154, 443] width 78 height 11
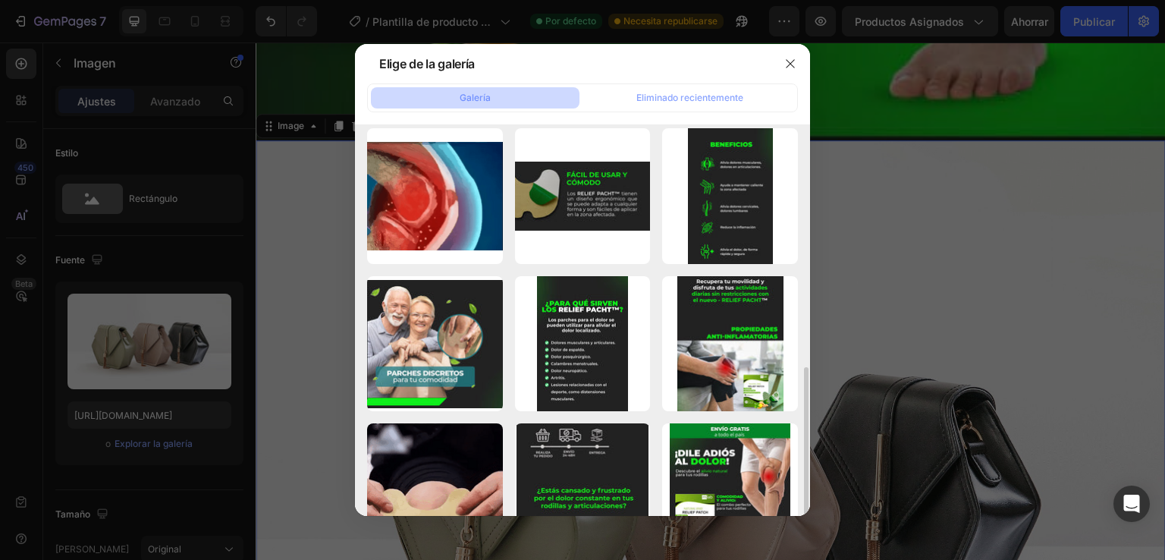
scroll to position [359, 0]
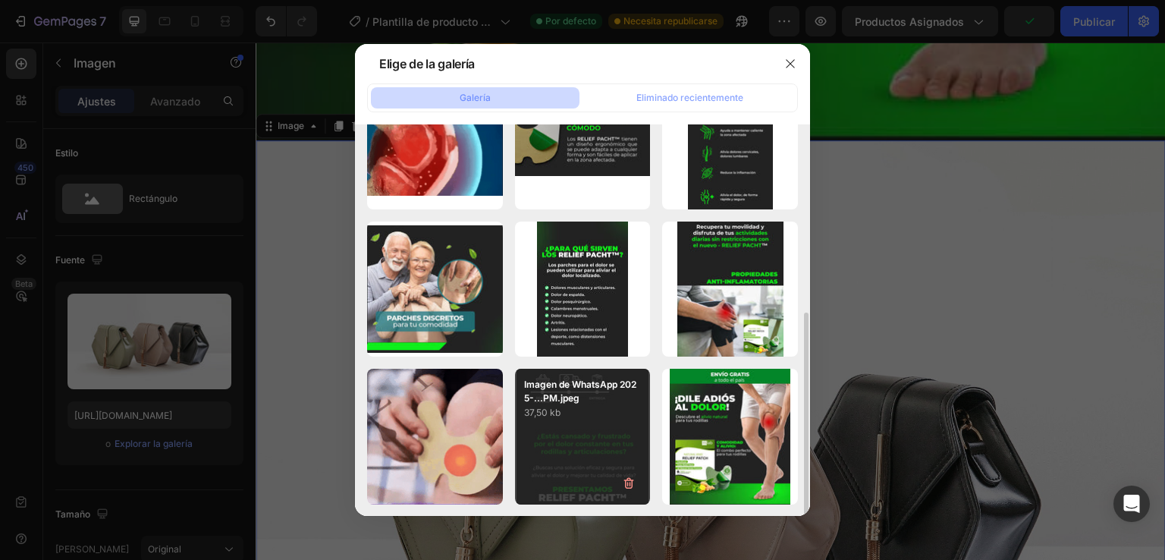
click at [595, 429] on div "Imagen de WhatsApp 2025-...PM.jpeg 37,50 kb" at bounding box center [583, 437] width 136 height 136
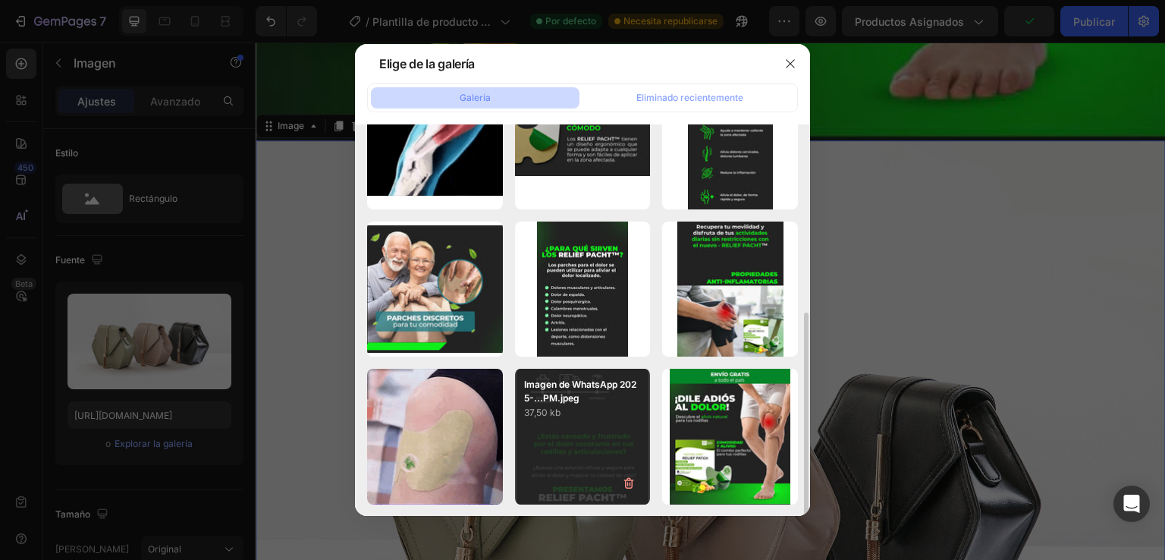
type input "[URL][DOMAIN_NAME]"
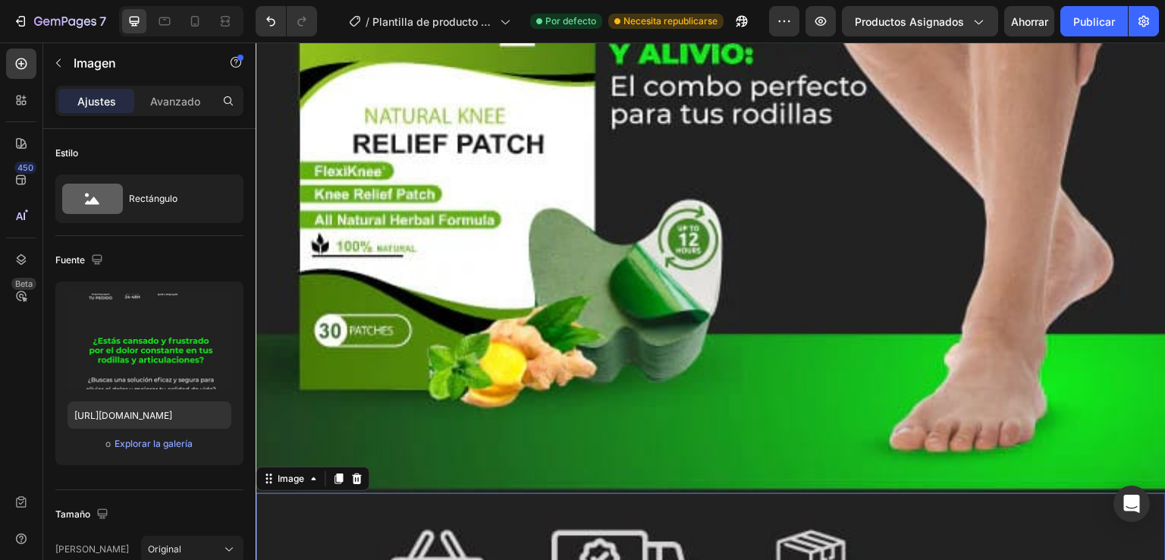
scroll to position [599, 0]
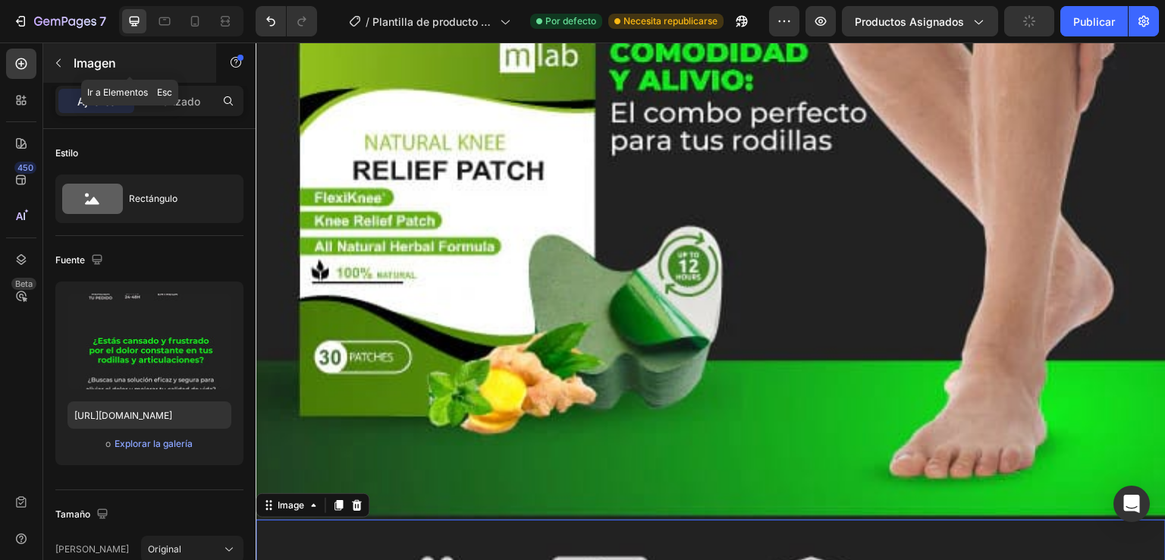
click at [56, 55] on button "button" at bounding box center [58, 63] width 24 height 24
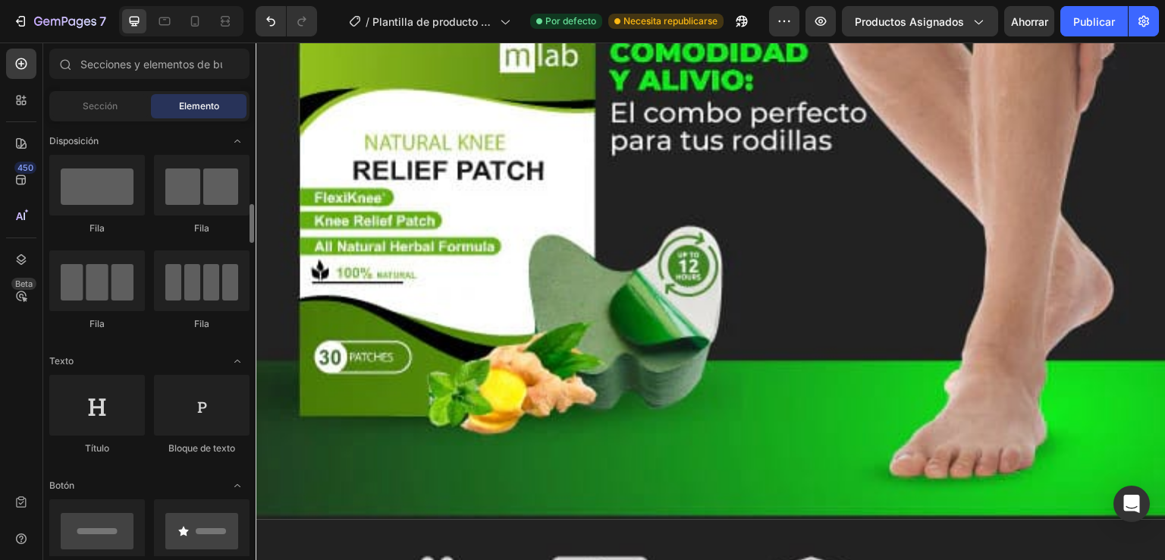
scroll to position [152, 0]
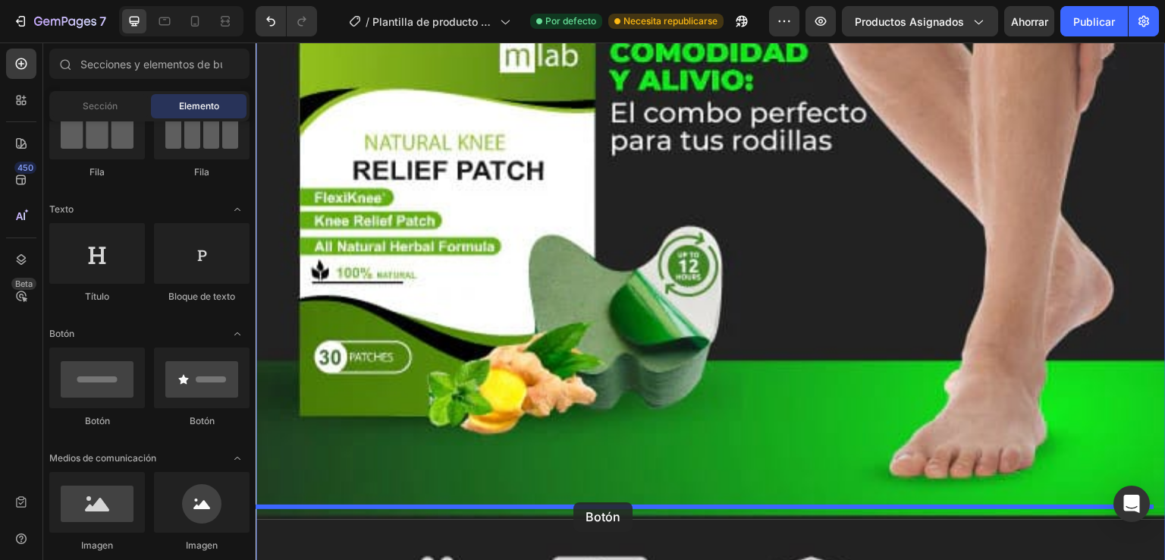
drag, startPoint x: 348, startPoint y: 432, endPoint x: 574, endPoint y: 502, distance: 236.1
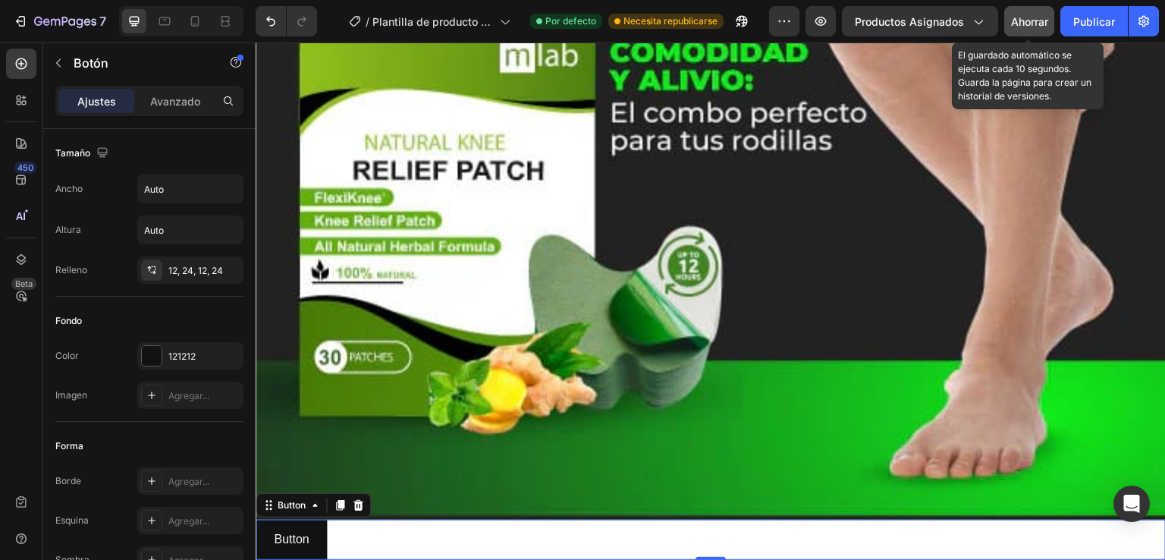
click at [1041, 20] on font "Ahorrar" at bounding box center [1029, 21] width 37 height 13
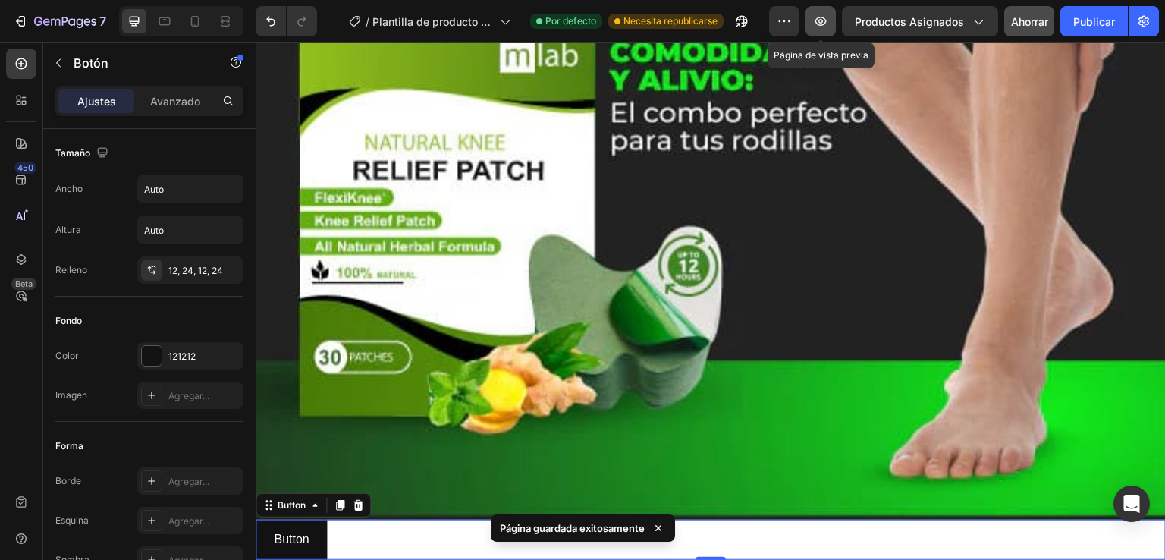
click at [826, 20] on icon "button" at bounding box center [820, 21] width 15 height 15
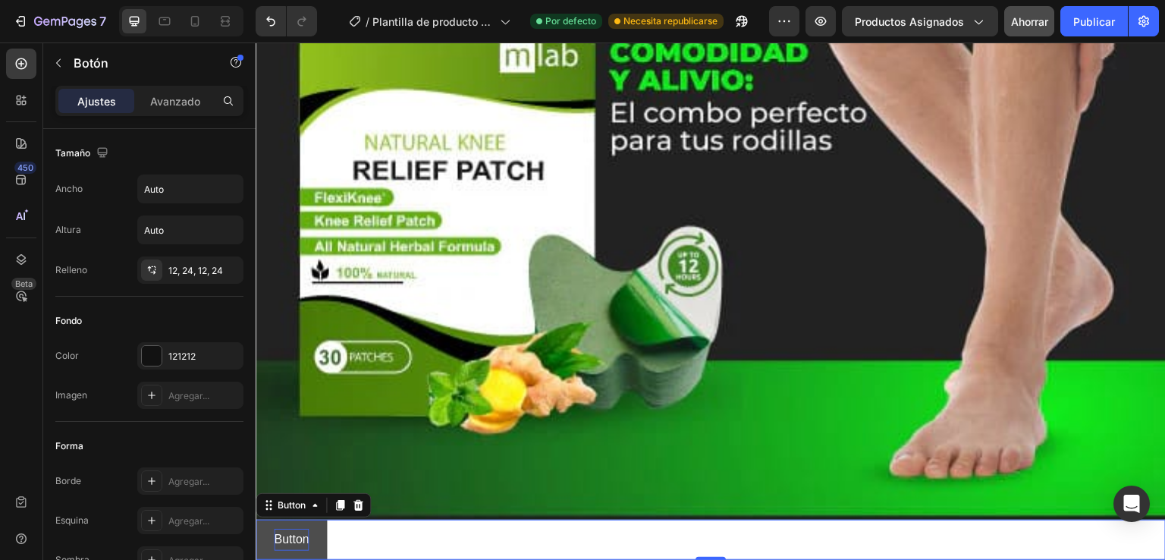
click at [301, 531] on p "Button" at bounding box center [291, 540] width 35 height 22
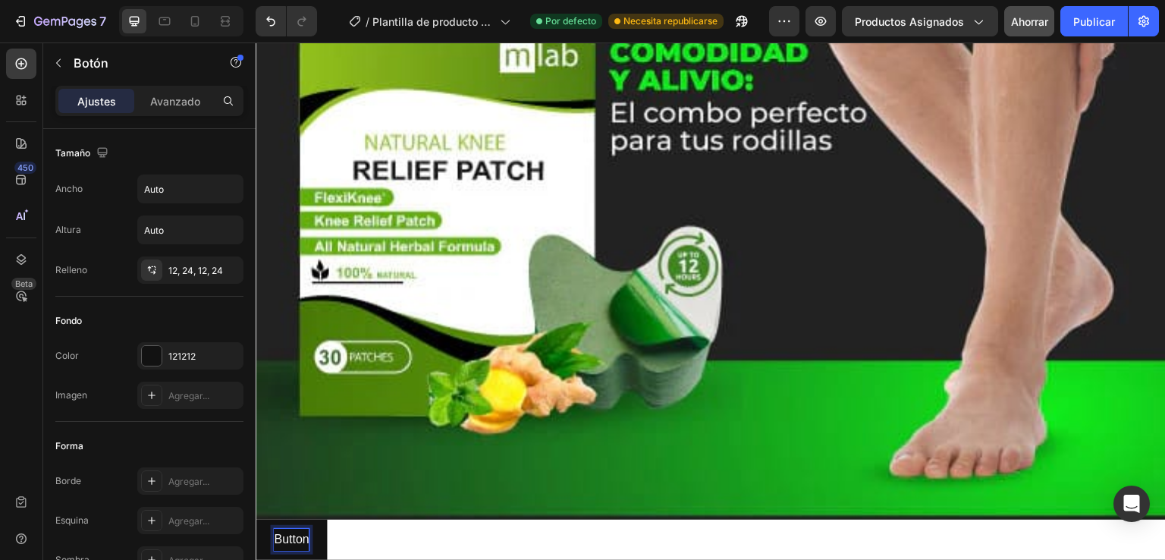
click at [329, 529] on div "Button Button 0" at bounding box center [711, 540] width 911 height 40
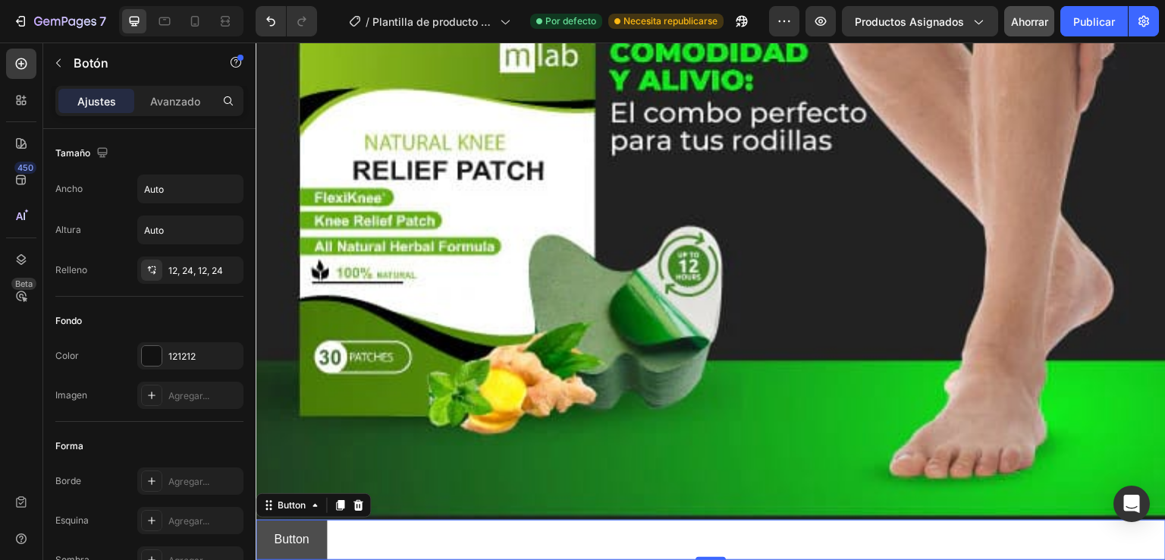
click at [266, 520] on button "Button" at bounding box center [291, 540] width 71 height 40
click at [334, 539] on div "Button Button 0" at bounding box center [711, 540] width 911 height 40
click at [321, 520] on button "Button" at bounding box center [291, 540] width 71 height 40
click at [291, 499] on div "Button" at bounding box center [292, 506] width 34 height 14
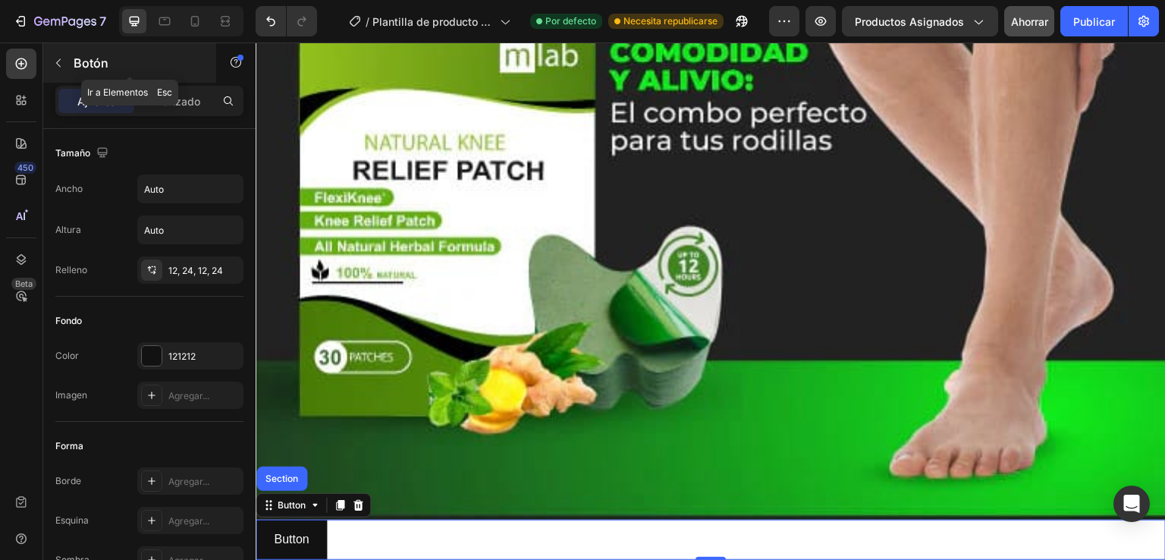
click at [58, 57] on icon "button" at bounding box center [58, 63] width 12 height 12
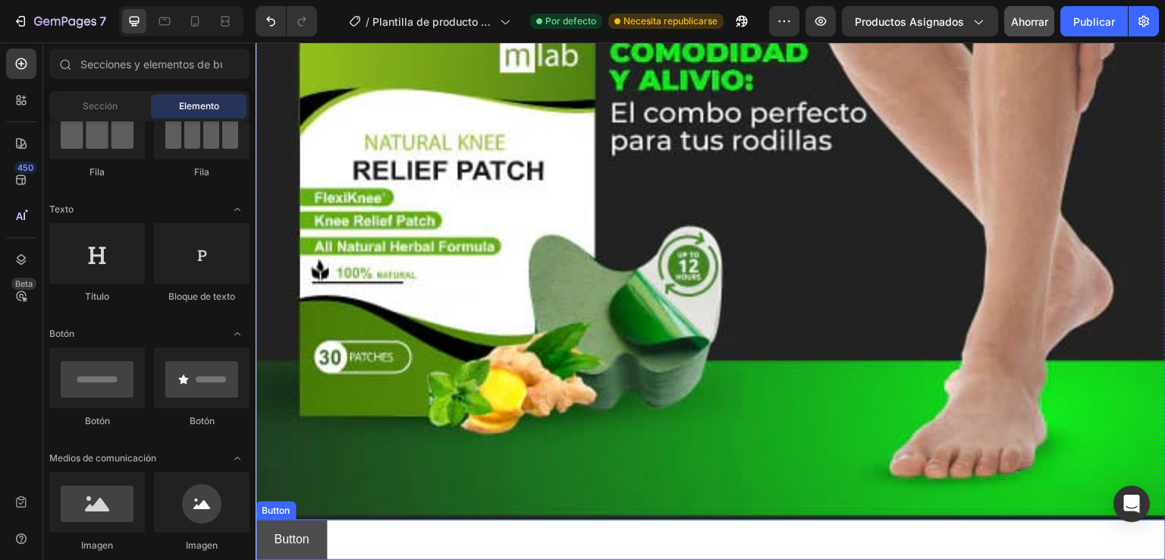
click at [313, 523] on button "Button" at bounding box center [291, 540] width 71 height 40
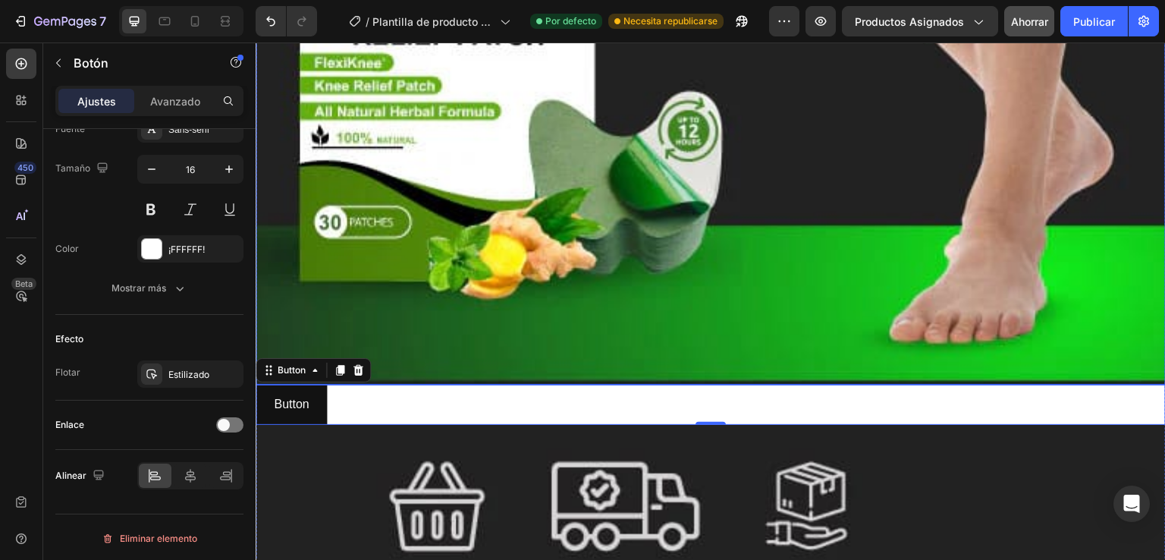
scroll to position [759, 0]
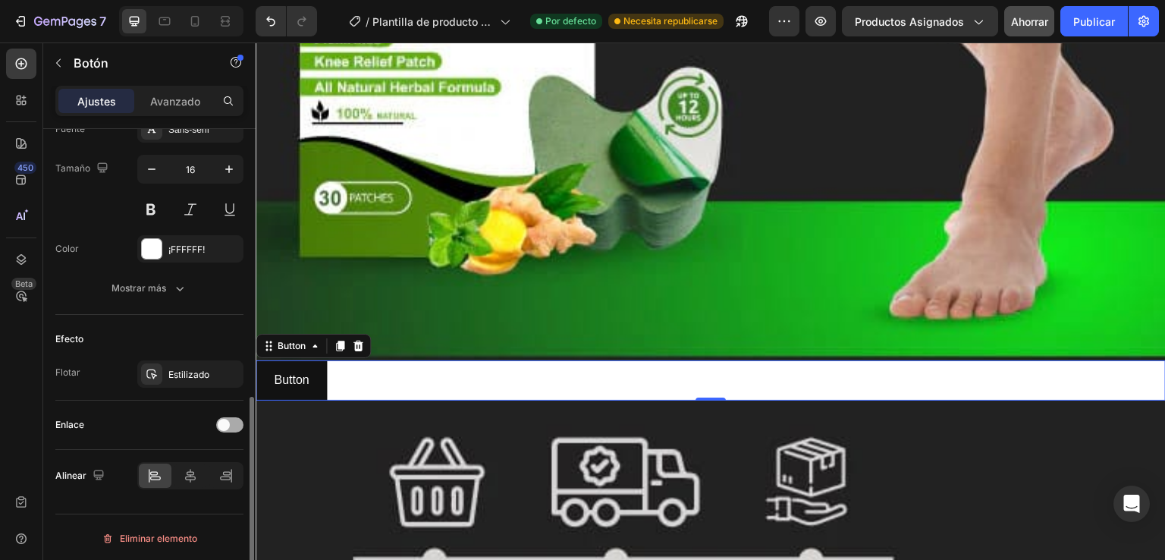
drag, startPoint x: 213, startPoint y: 421, endPoint x: 222, endPoint y: 421, distance: 8.3
click at [222, 421] on div "Enlace" at bounding box center [149, 425] width 188 height 24
click at [226, 421] on span at bounding box center [224, 425] width 12 height 12
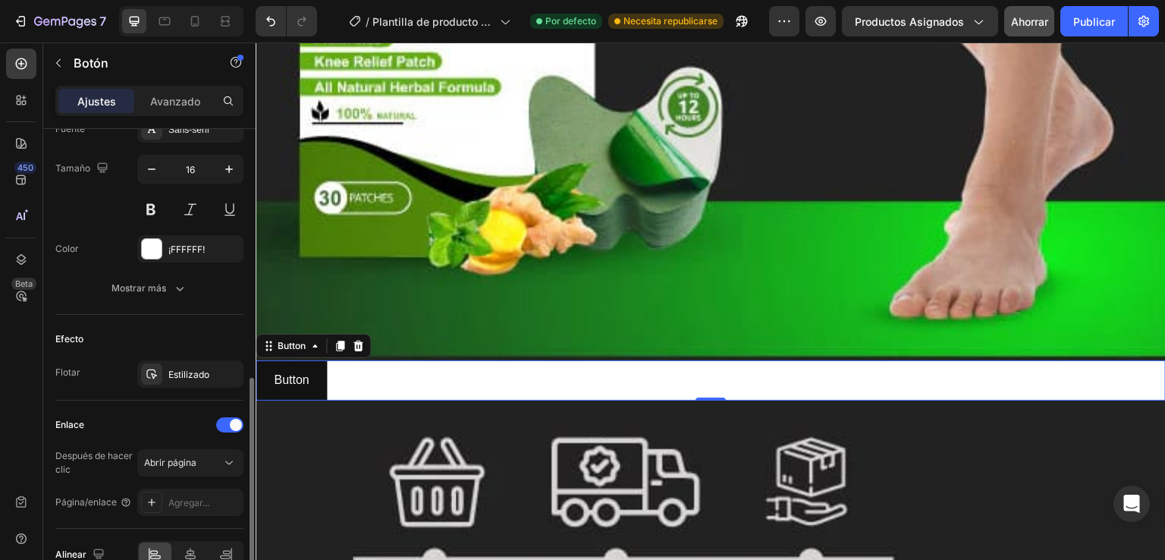
scroll to position [690, 0]
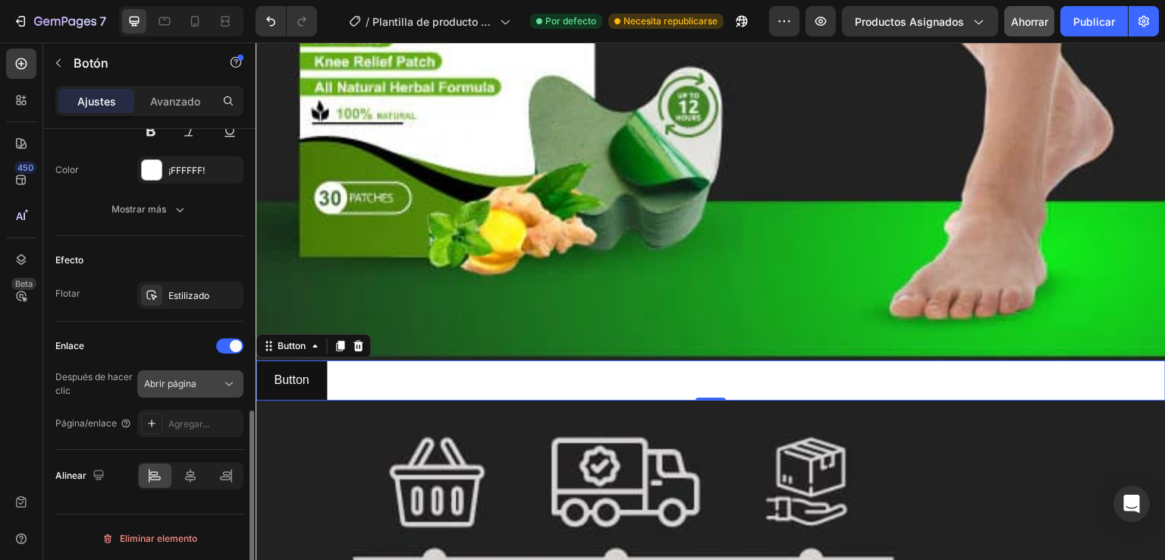
click at [196, 383] on font "Abrir página" at bounding box center [170, 383] width 52 height 11
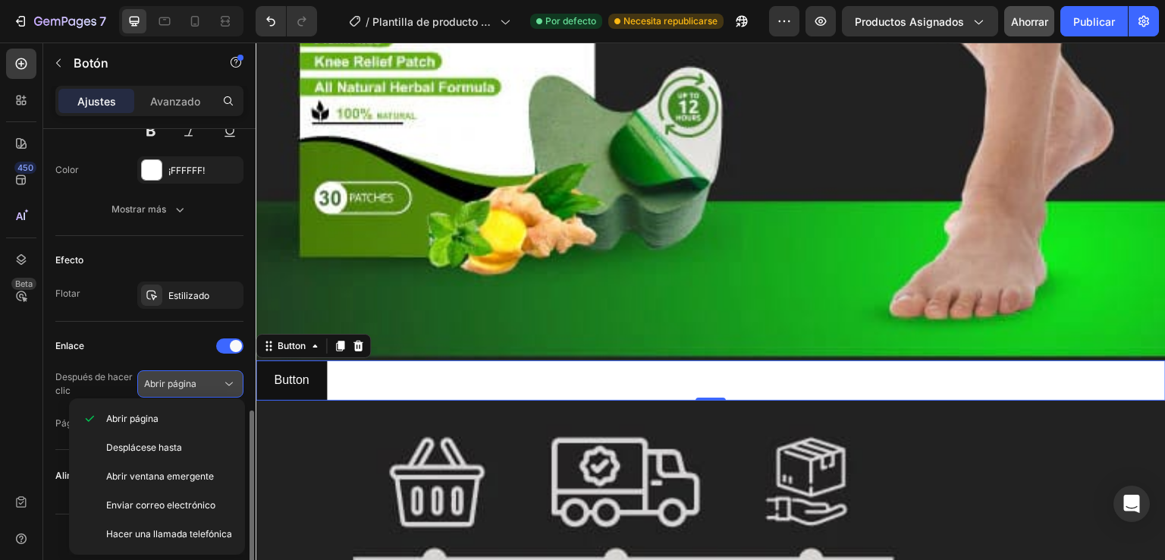
click at [197, 382] on div "Abrir página" at bounding box center [182, 384] width 77 height 14
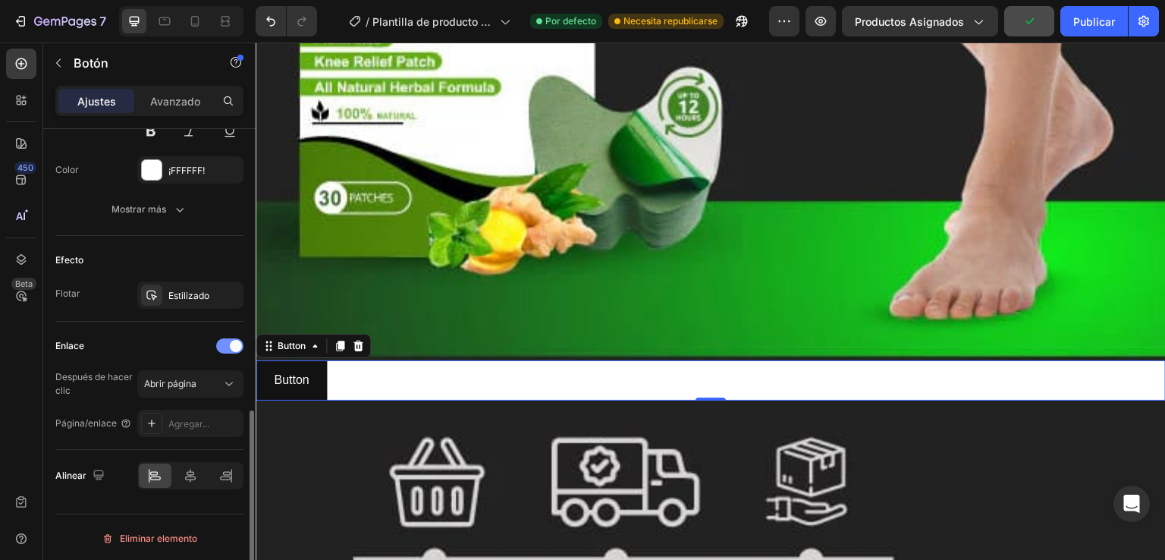
click at [232, 340] on span at bounding box center [236, 346] width 12 height 12
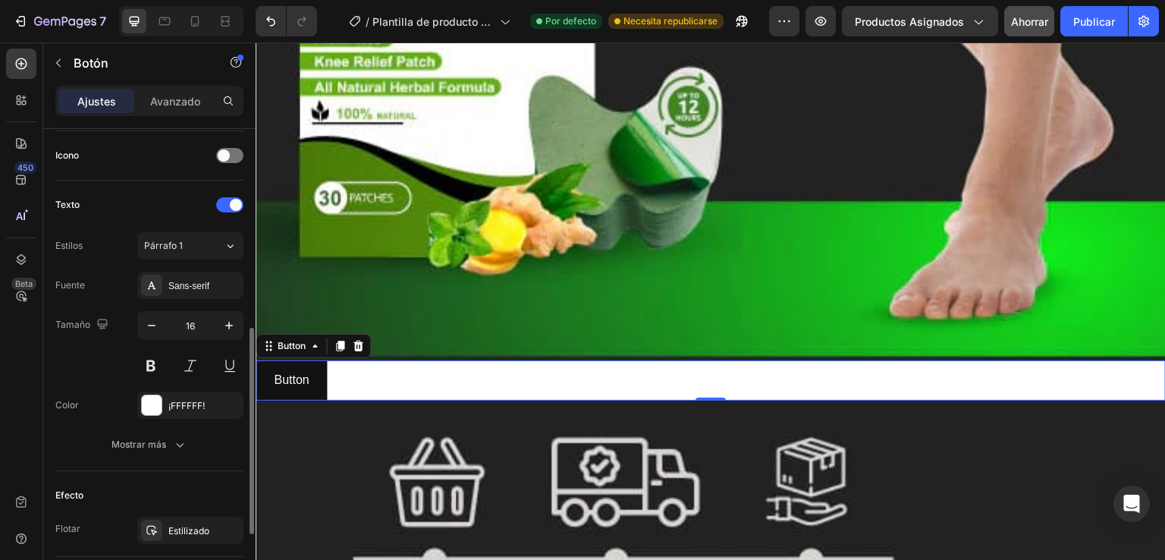
scroll to position [612, 0]
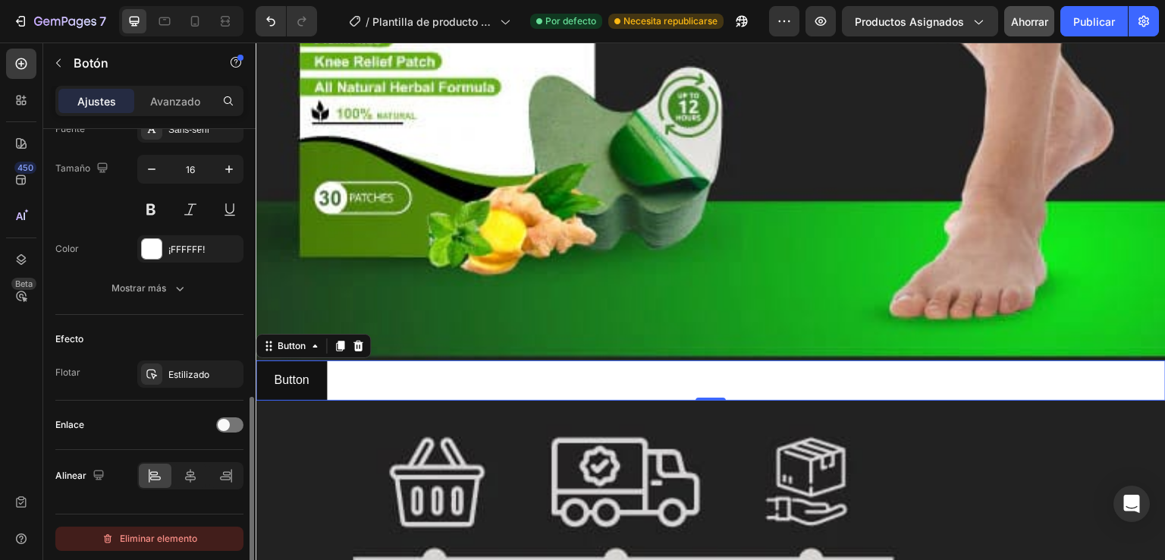
click at [131, 533] on font "Eliminar elemento" at bounding box center [158, 538] width 77 height 11
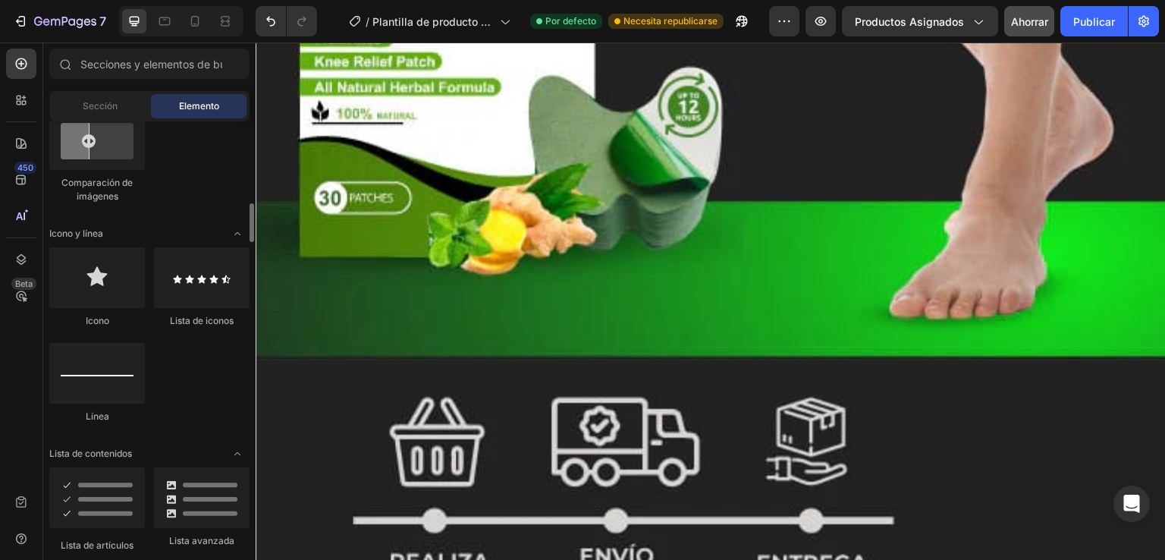
scroll to position [1062, 0]
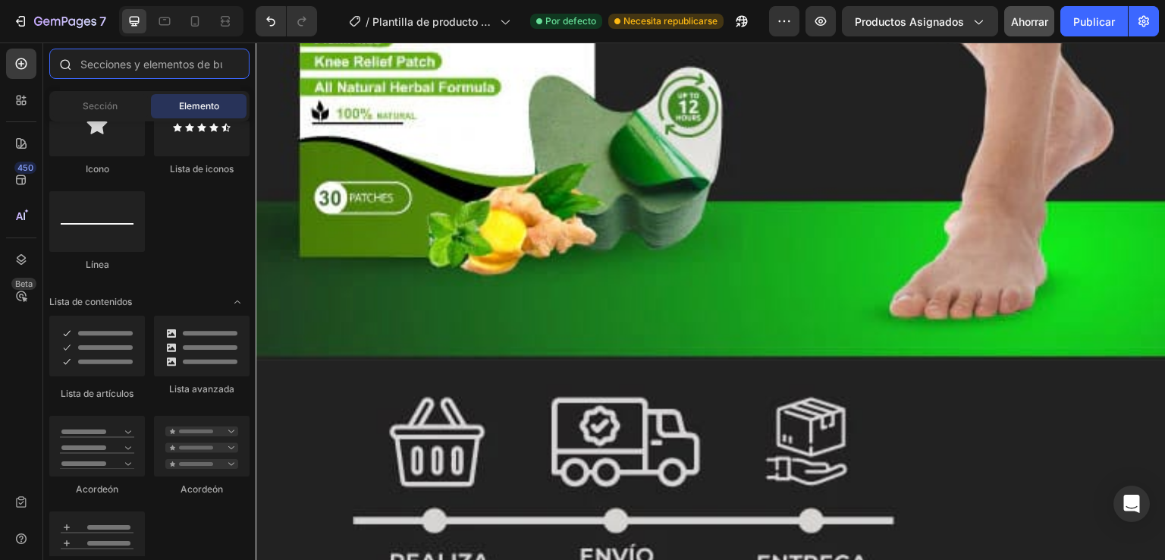
click at [110, 66] on input "text" at bounding box center [149, 64] width 200 height 30
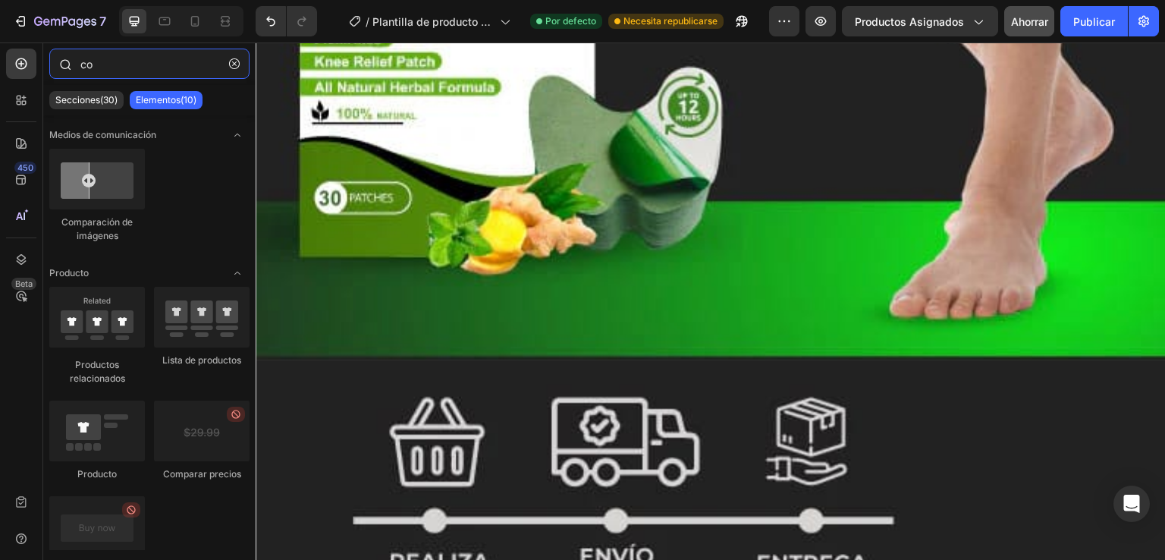
type input "c"
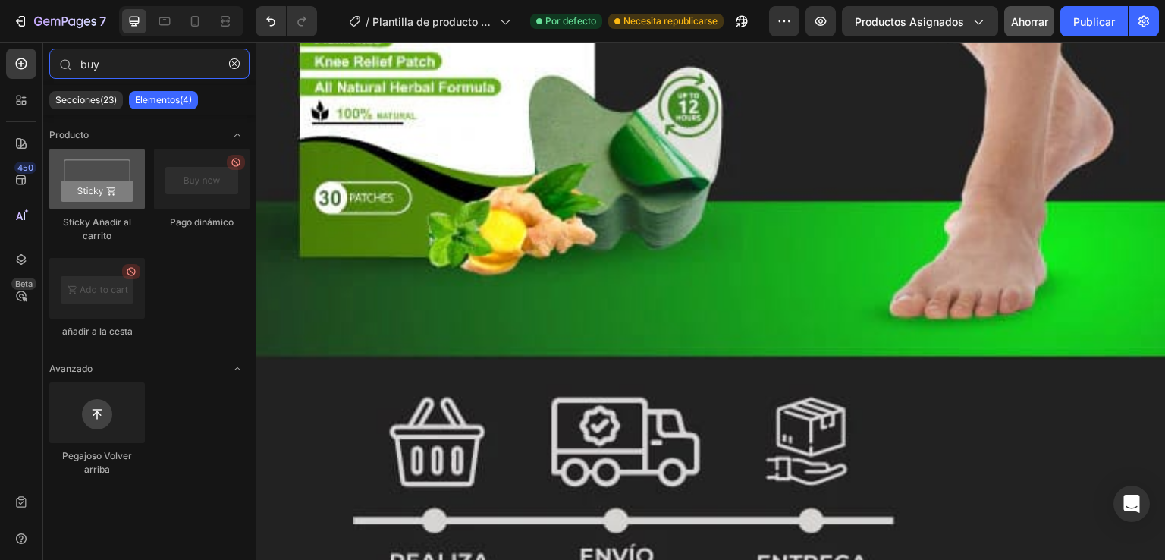
type input "buy"
drag, startPoint x: 94, startPoint y: 182, endPoint x: 115, endPoint y: 200, distance: 27.4
click at [115, 200] on div at bounding box center [97, 179] width 96 height 61
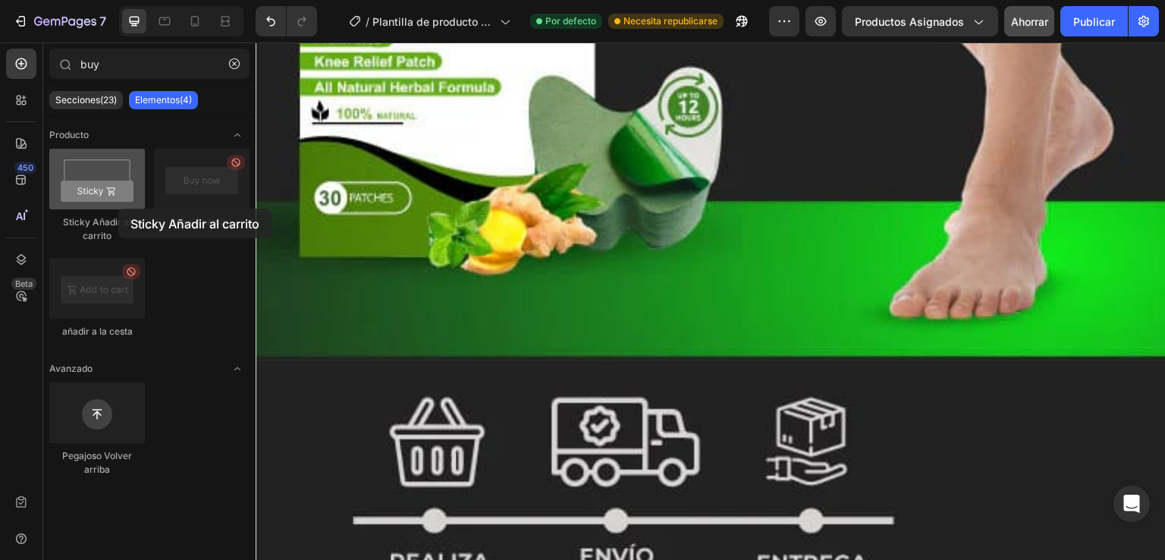
drag, startPoint x: 86, startPoint y: 180, endPoint x: 118, endPoint y: 209, distance: 43.5
click at [118, 209] on div at bounding box center [97, 179] width 96 height 61
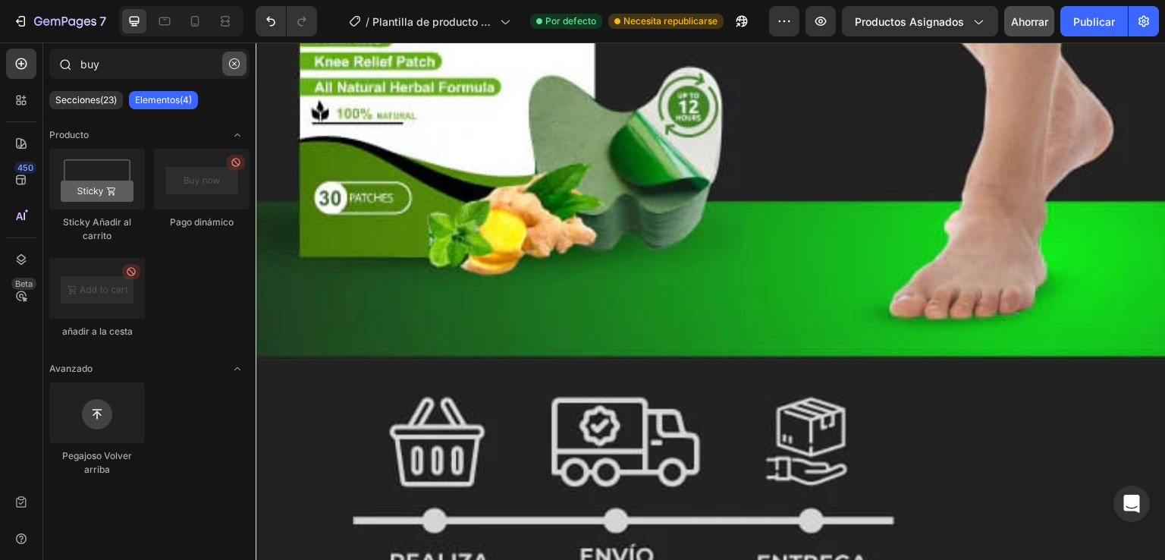
click at [237, 66] on icon "button" at bounding box center [234, 63] width 11 height 11
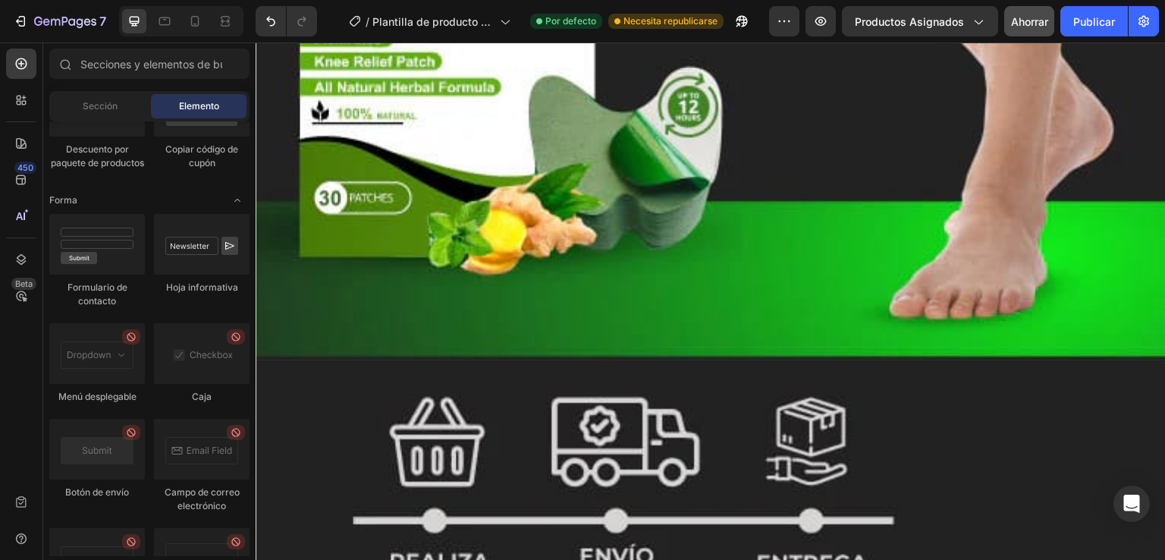
scroll to position [3794, 0]
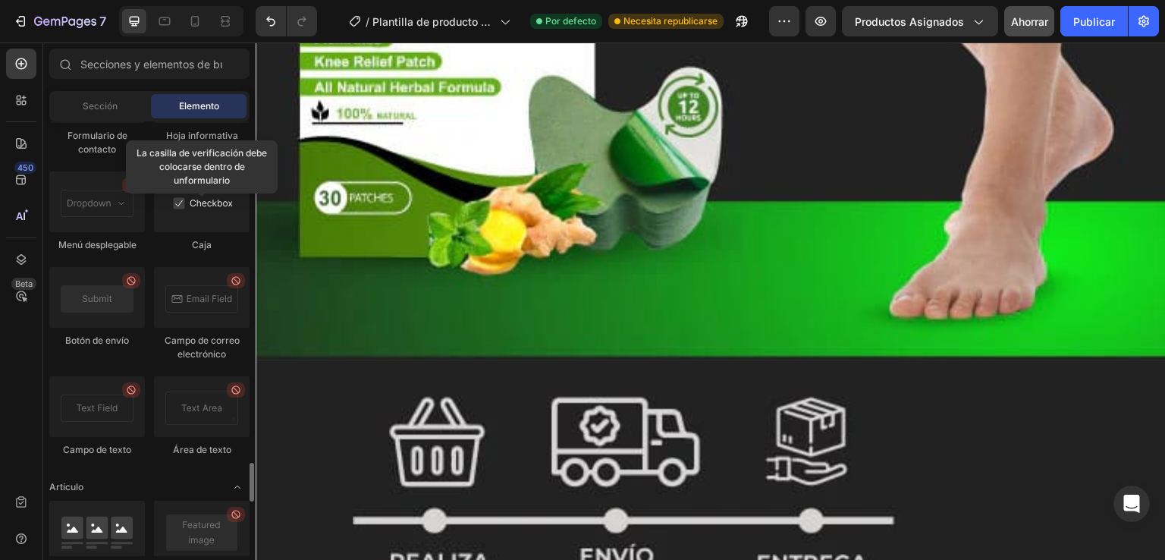
click at [200, 227] on div at bounding box center [202, 201] width 96 height 61
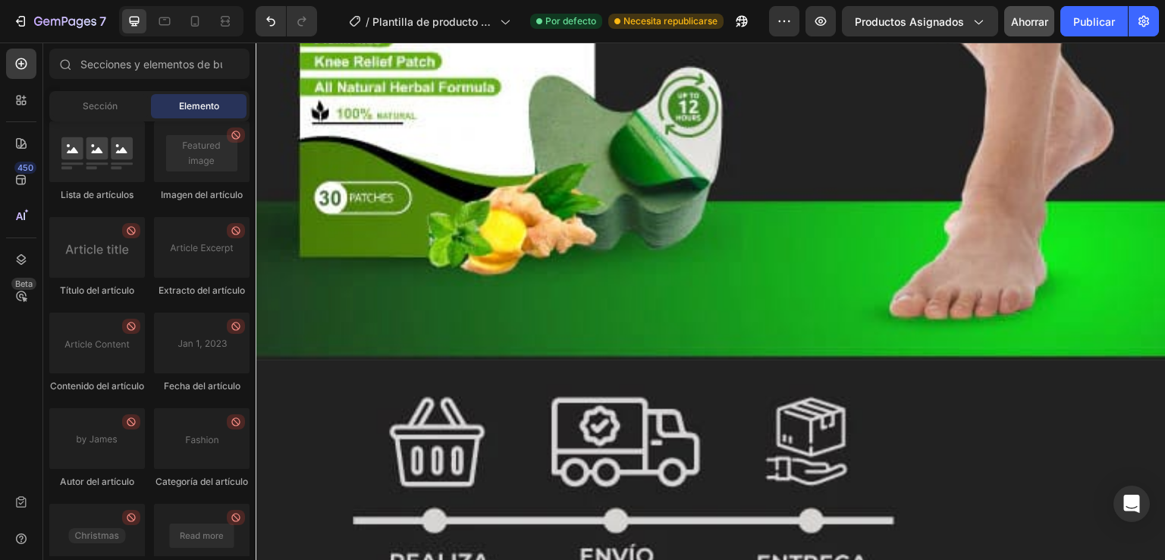
scroll to position [4395, 0]
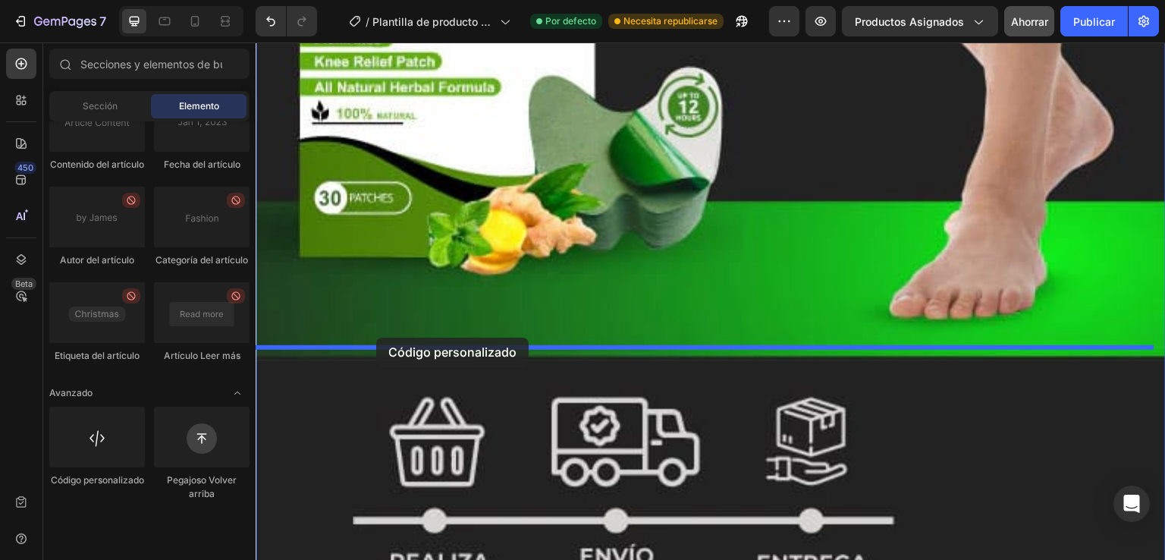
drag, startPoint x: 341, startPoint y: 515, endPoint x: 376, endPoint y: 338, distance: 181.0
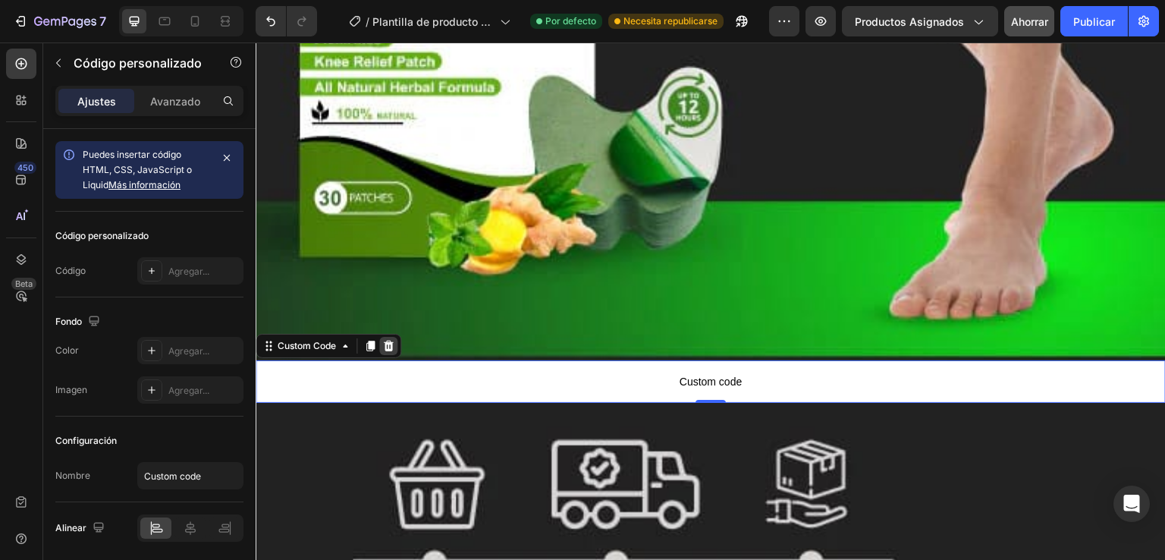
click at [391, 340] on icon at bounding box center [388, 346] width 12 height 12
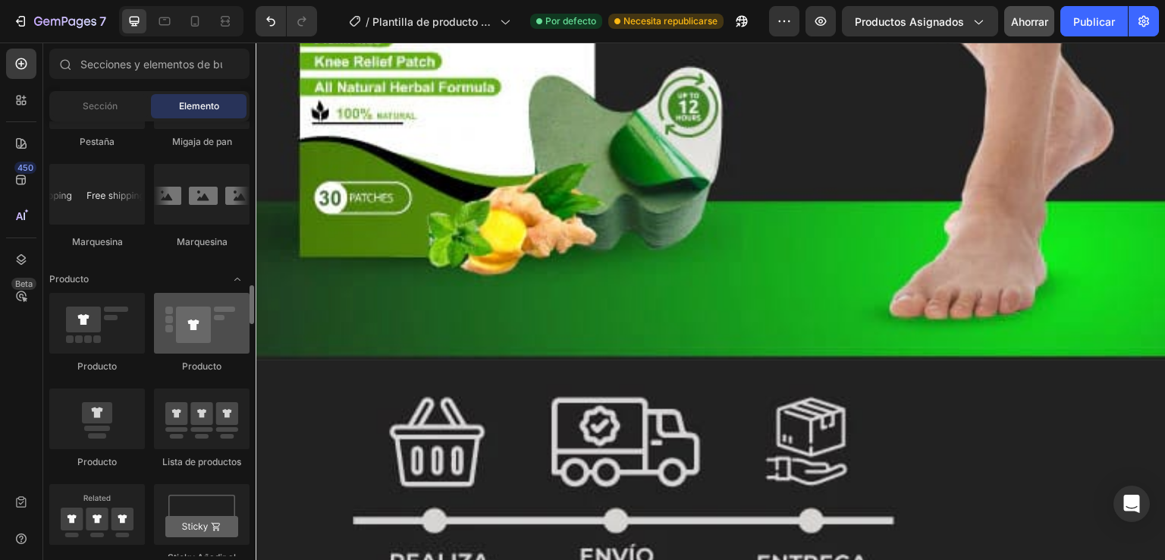
scroll to position [1897, 0]
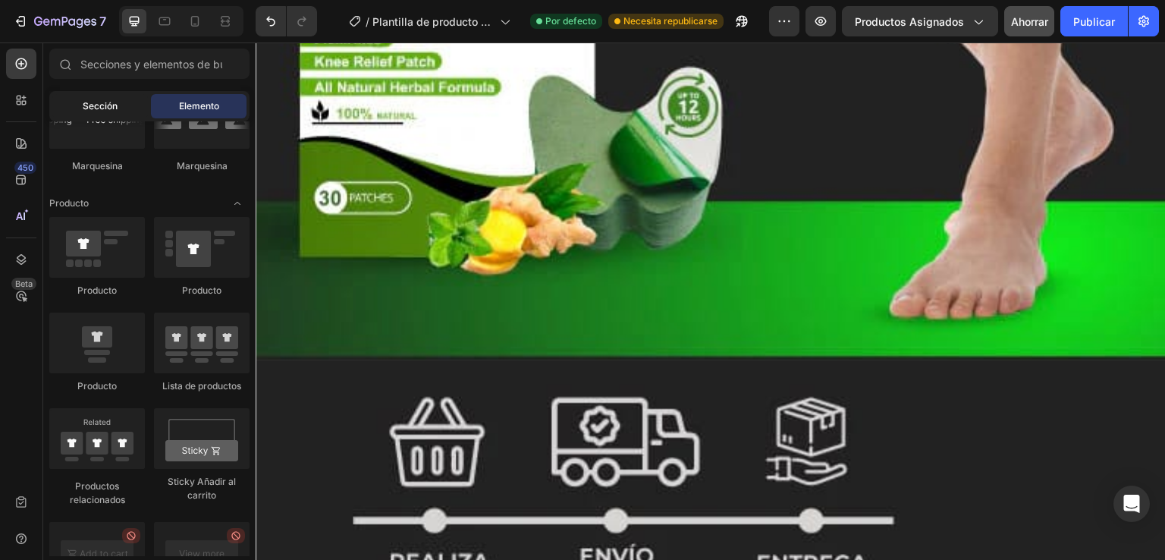
click at [91, 102] on font "Sección" at bounding box center [100, 105] width 35 height 11
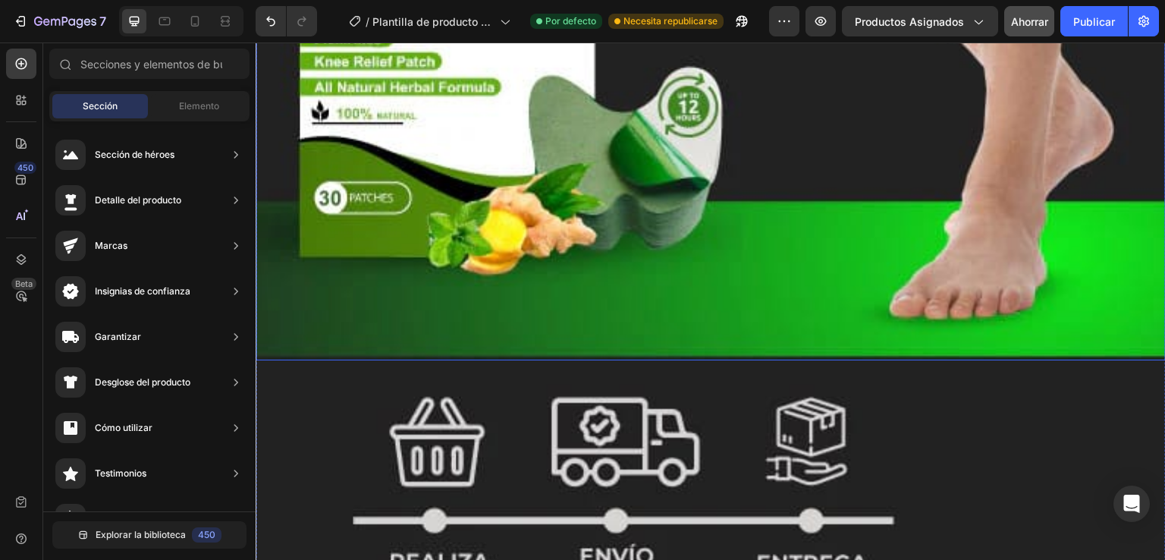
drag, startPoint x: 427, startPoint y: 241, endPoint x: 566, endPoint y: 332, distance: 166.0
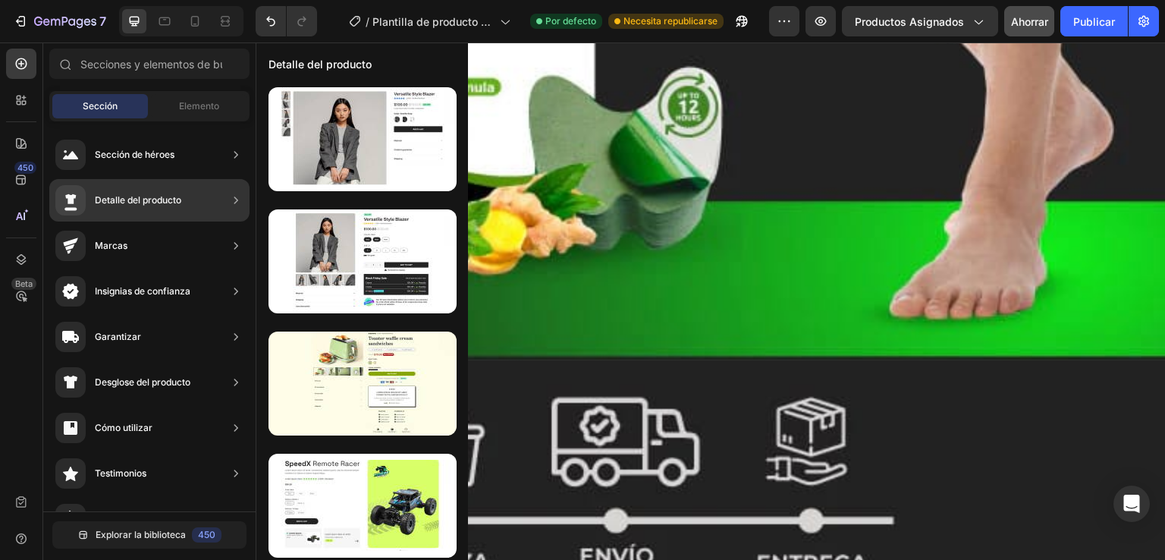
drag, startPoint x: 113, startPoint y: 200, endPoint x: 151, endPoint y: 200, distance: 37.9
click at [151, 200] on font "Detalle del producto" at bounding box center [138, 199] width 87 height 11
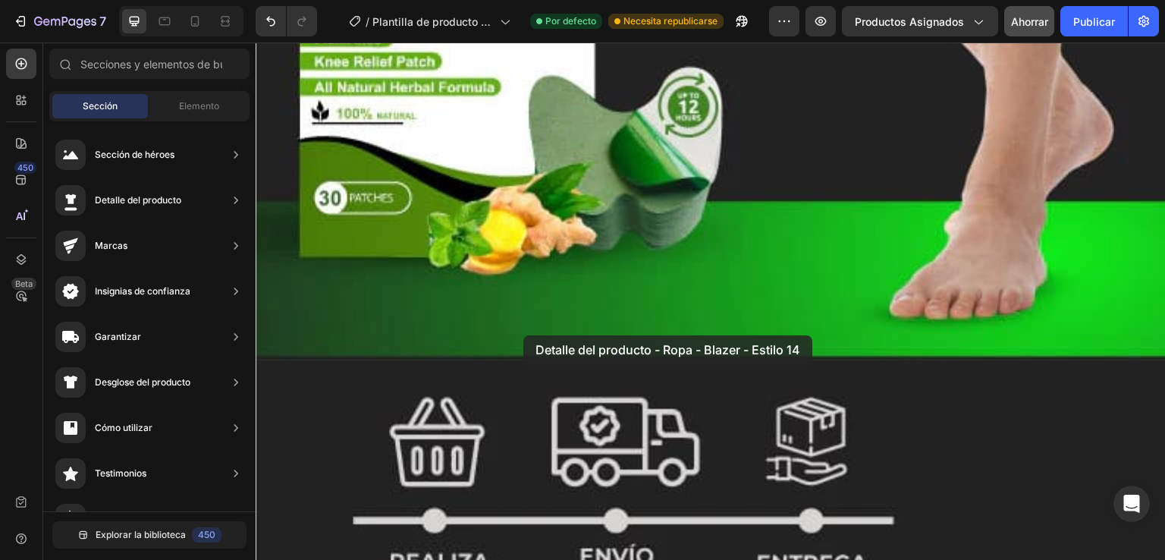
drag, startPoint x: 607, startPoint y: 183, endPoint x: 524, endPoint y: 335, distance: 173.9
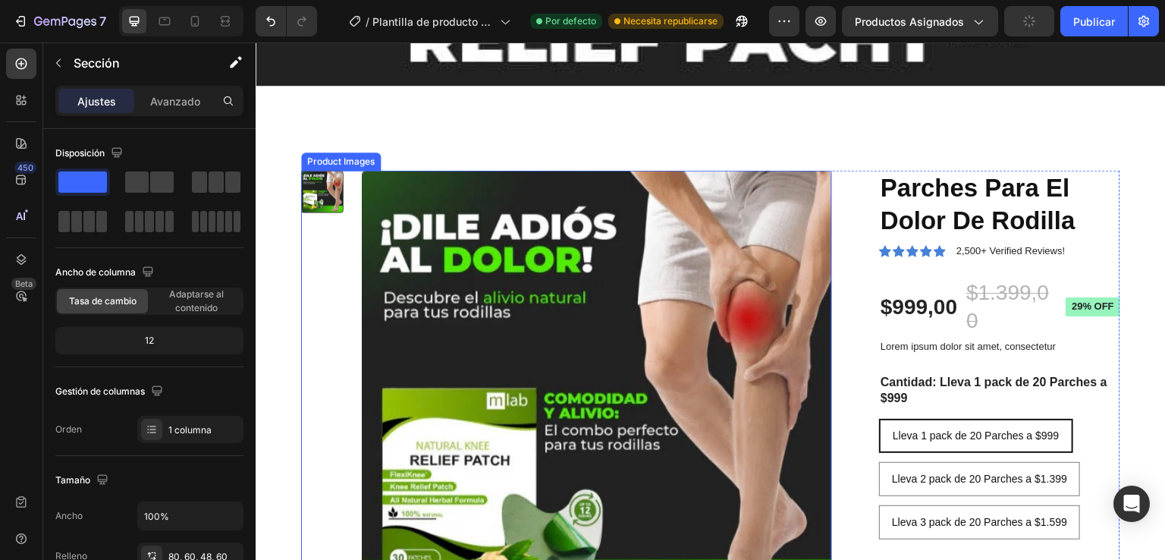
scroll to position [2031, 0]
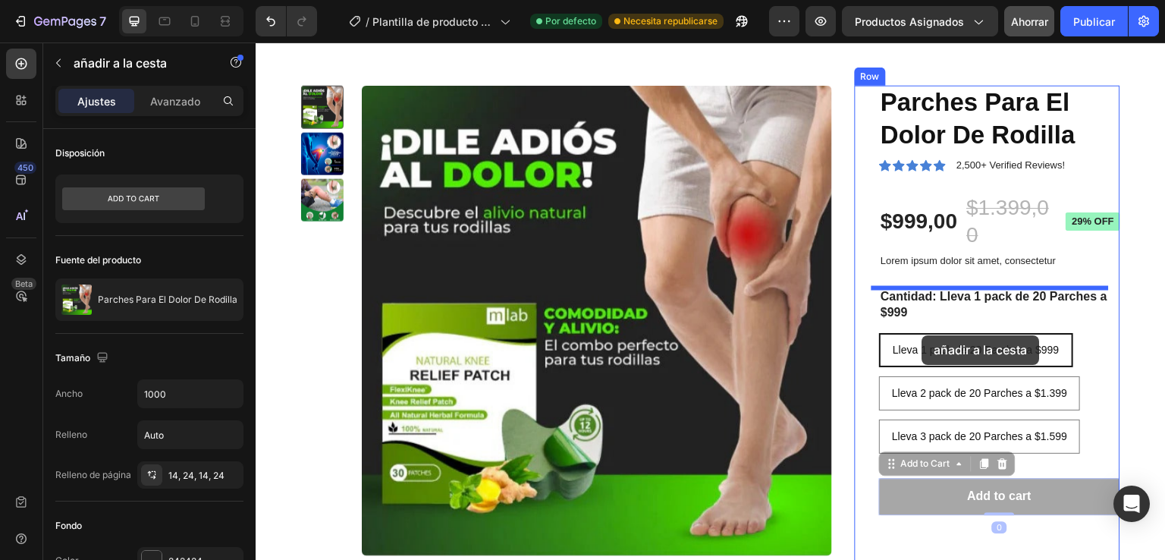
drag, startPoint x: 928, startPoint y: 477, endPoint x: 923, endPoint y: 335, distance: 142.0
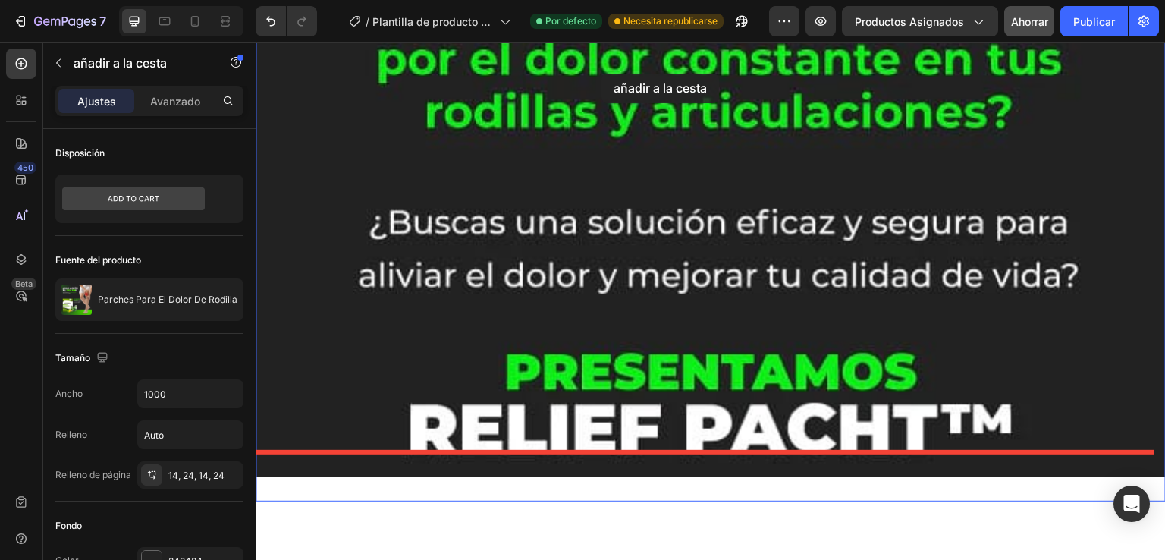
scroll to position [1505, 0]
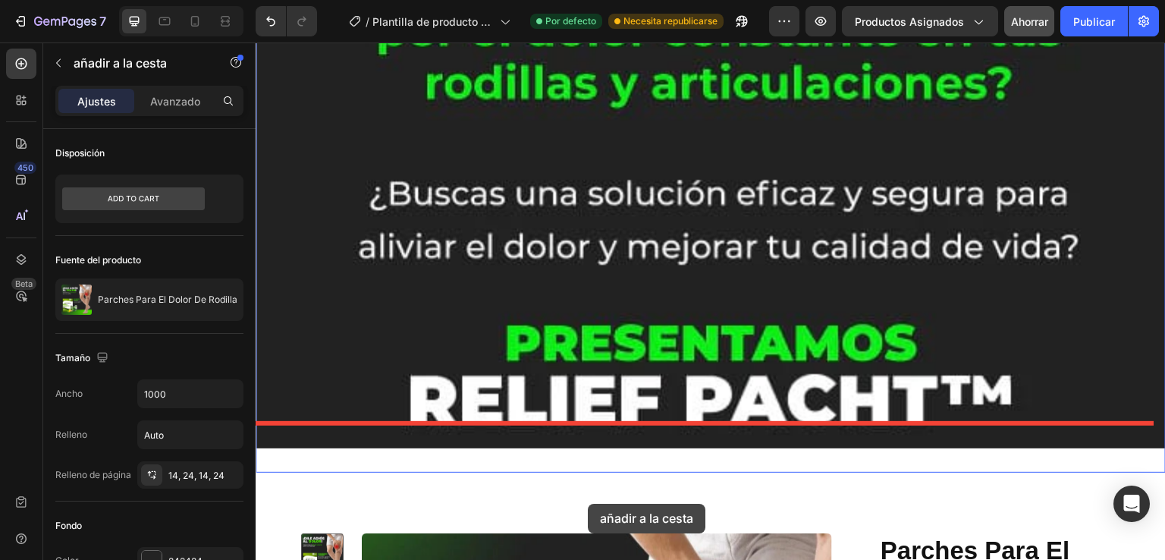
drag, startPoint x: 928, startPoint y: 400, endPoint x: 590, endPoint y: 504, distance: 354.0
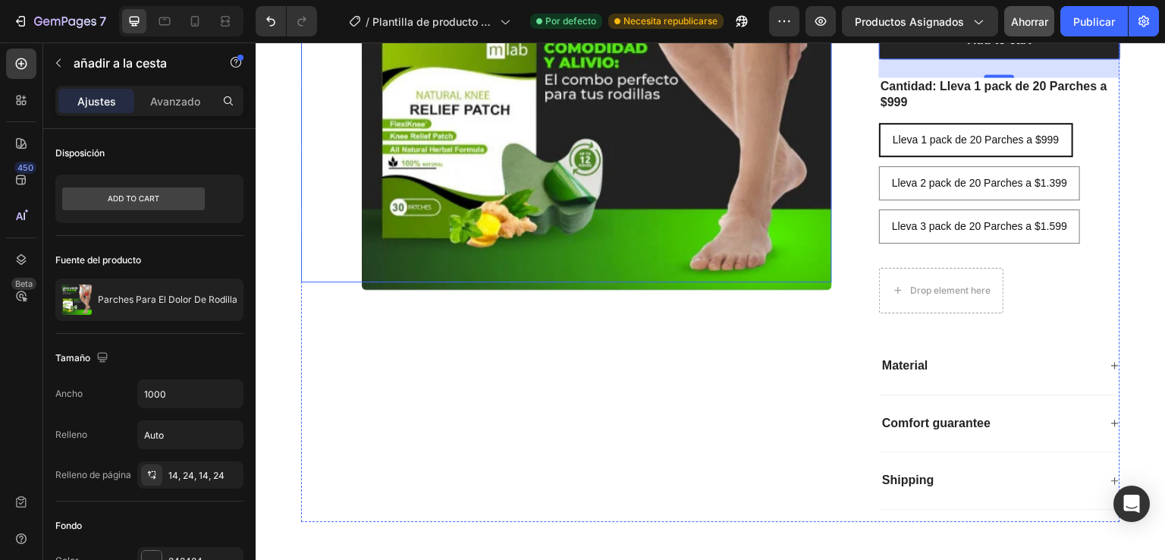
scroll to position [2298, 0]
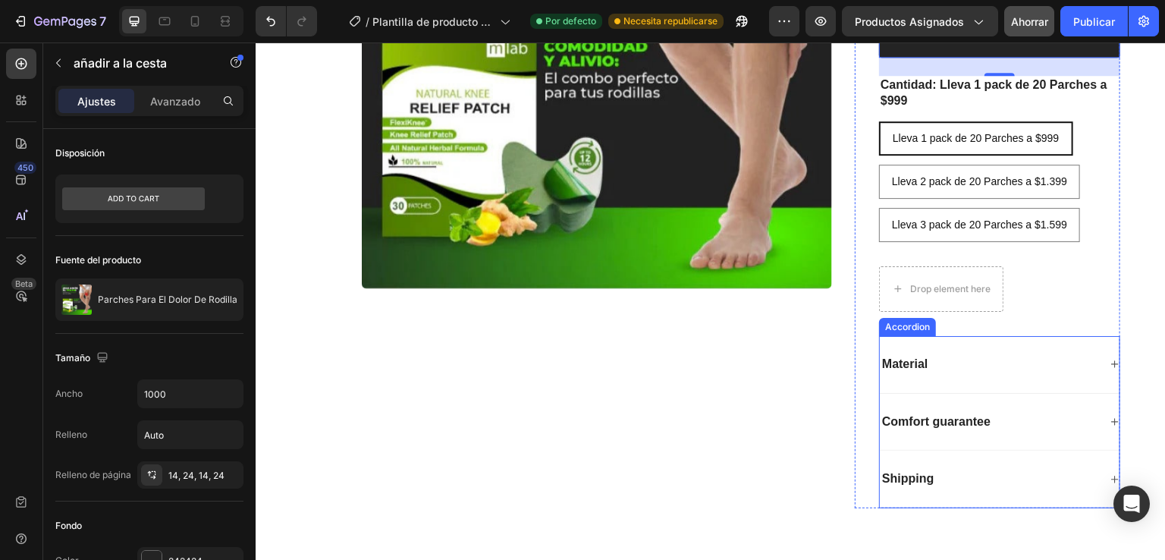
click at [977, 348] on div "Material" at bounding box center [1000, 365] width 240 height 58
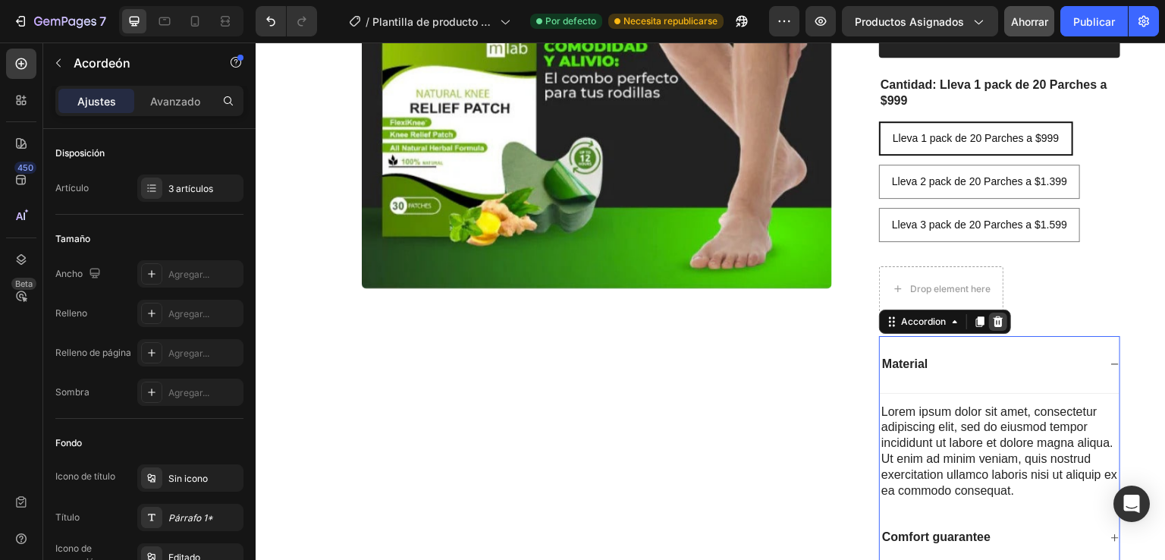
click at [994, 320] on icon at bounding box center [999, 321] width 10 height 11
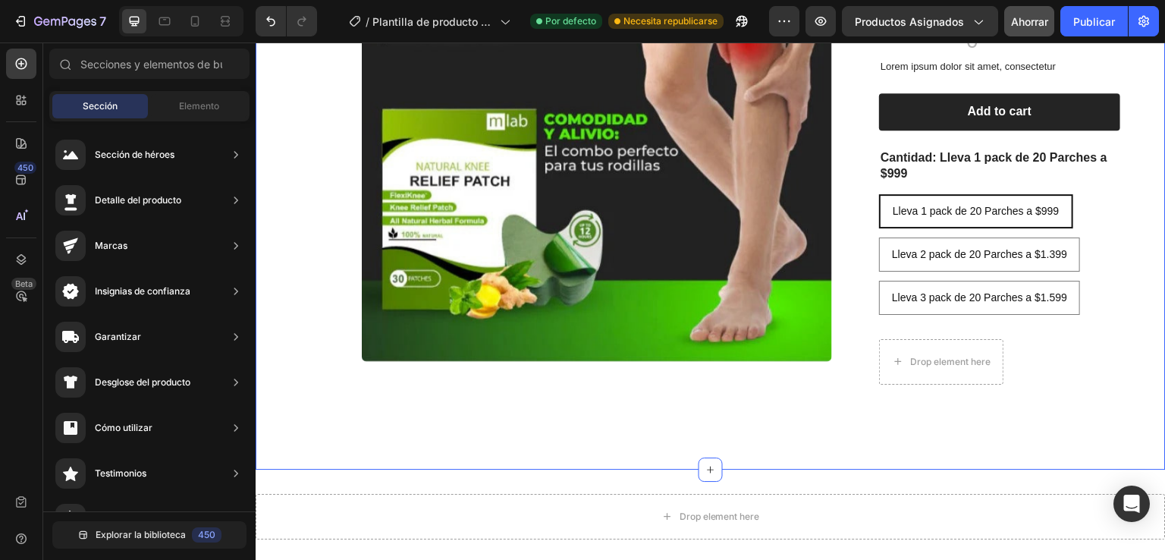
scroll to position [2146, 0]
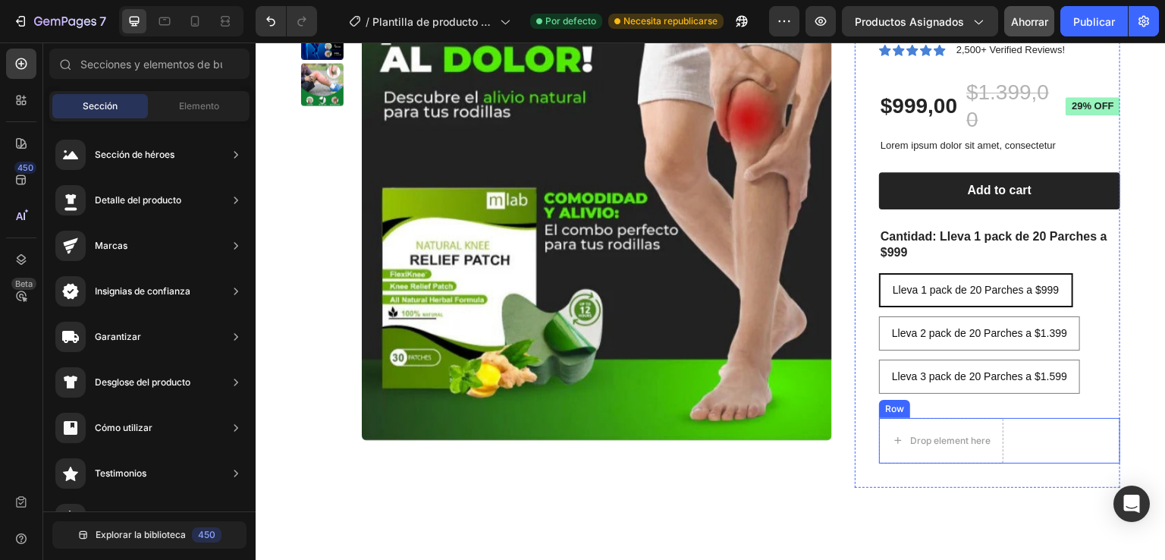
click at [1029, 436] on div "1 Product Quantity Row Drop element here Row" at bounding box center [999, 441] width 241 height 46
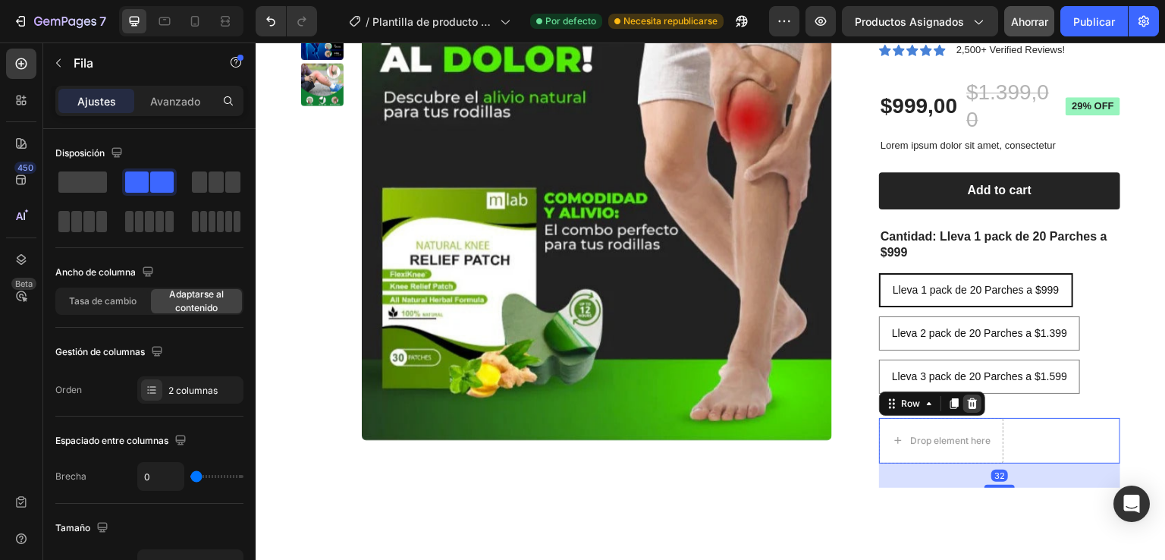
click at [968, 403] on icon at bounding box center [973, 403] width 10 height 11
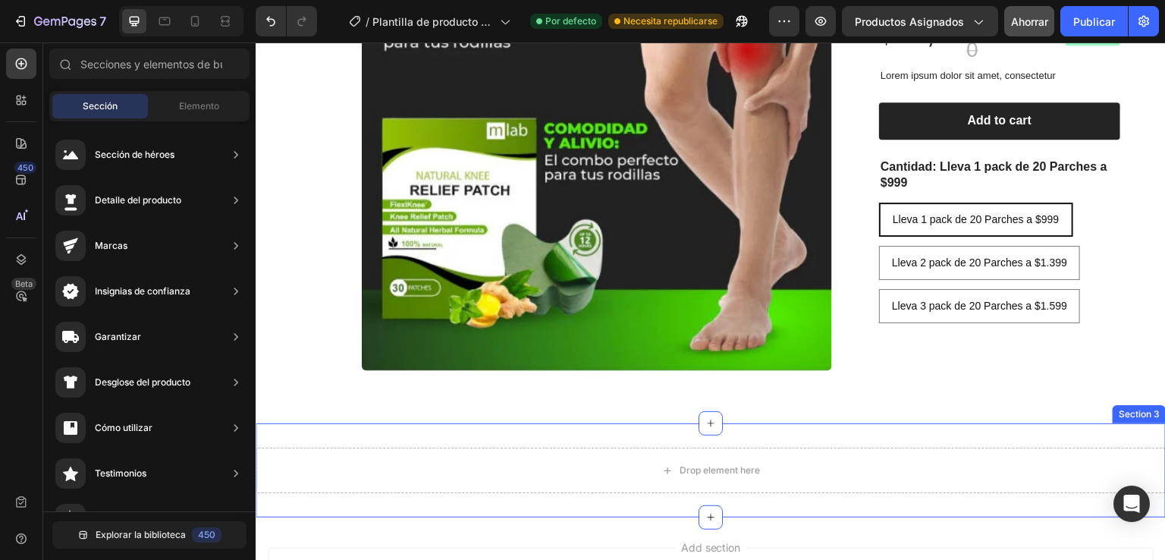
scroll to position [270, 0]
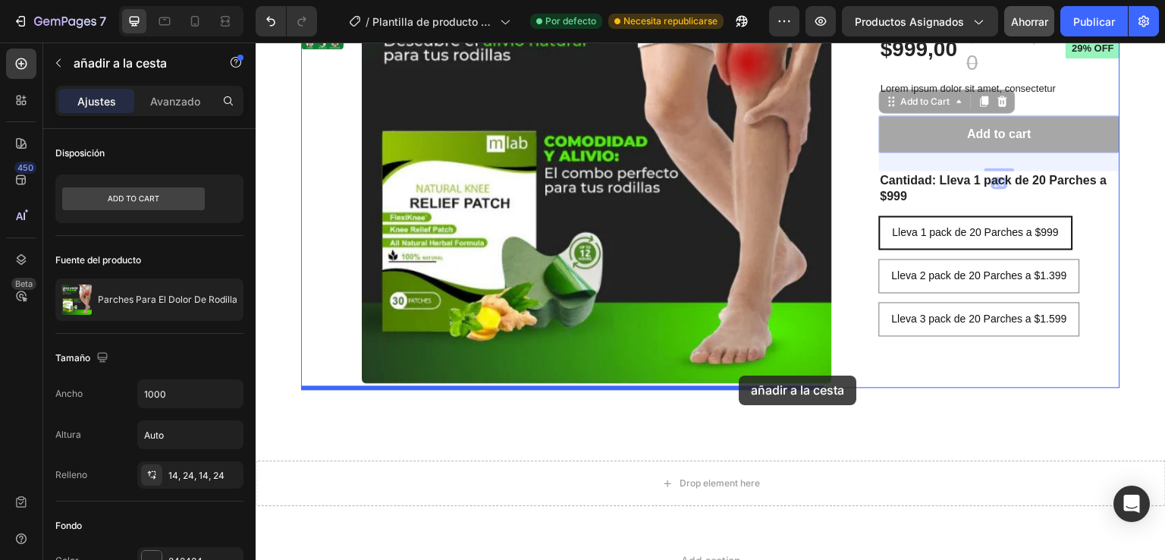
drag, startPoint x: 917, startPoint y: 137, endPoint x: 740, endPoint y: 376, distance: 297.8
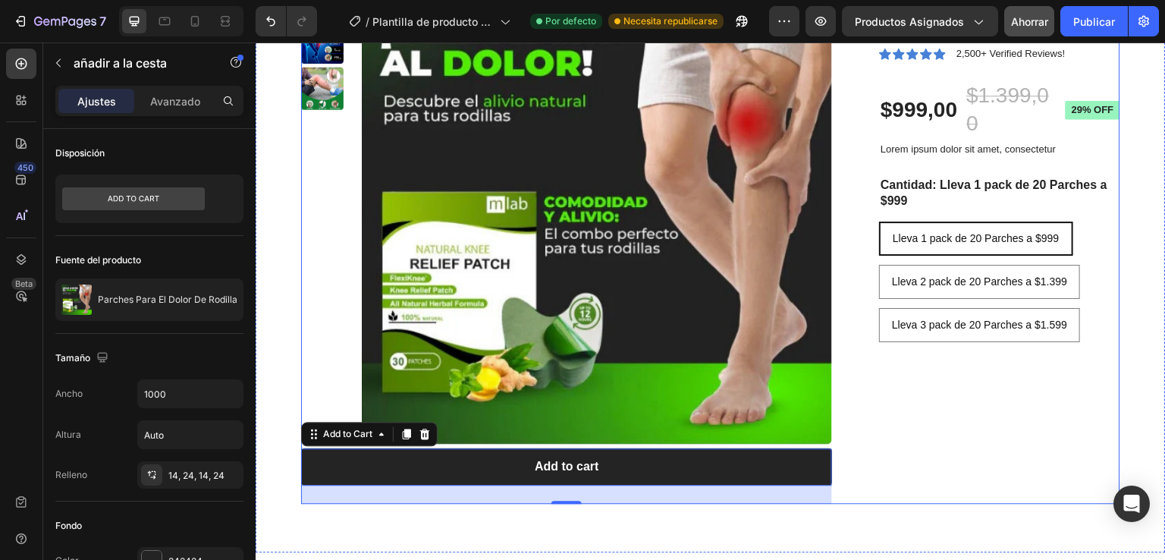
scroll to position [118, 0]
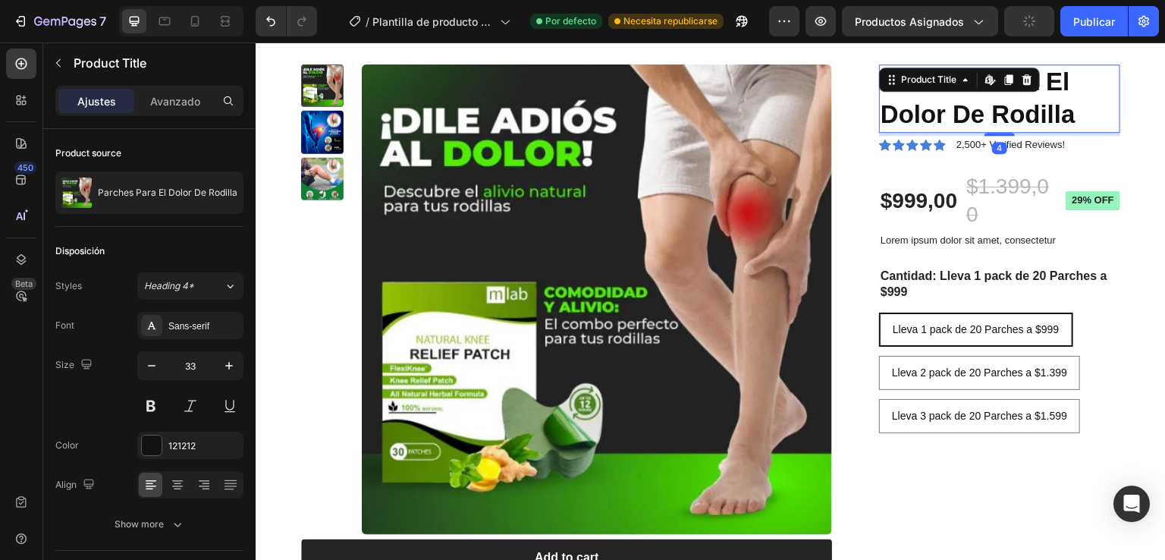
click at [1098, 84] on h1 "Parches Para El Dolor De Rodilla" at bounding box center [999, 98] width 241 height 68
click at [1023, 77] on icon at bounding box center [1028, 79] width 10 height 11
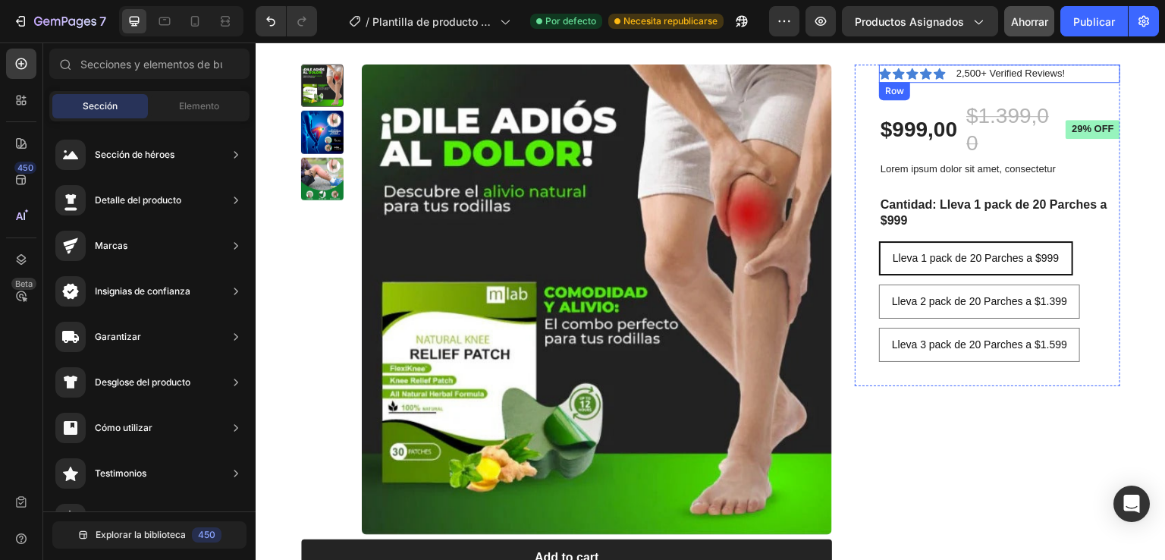
click at [1089, 69] on div "Icon Icon Icon Icon Icon Icon List 2,500+ Verified Reviews! Text Block Row" at bounding box center [999, 73] width 241 height 18
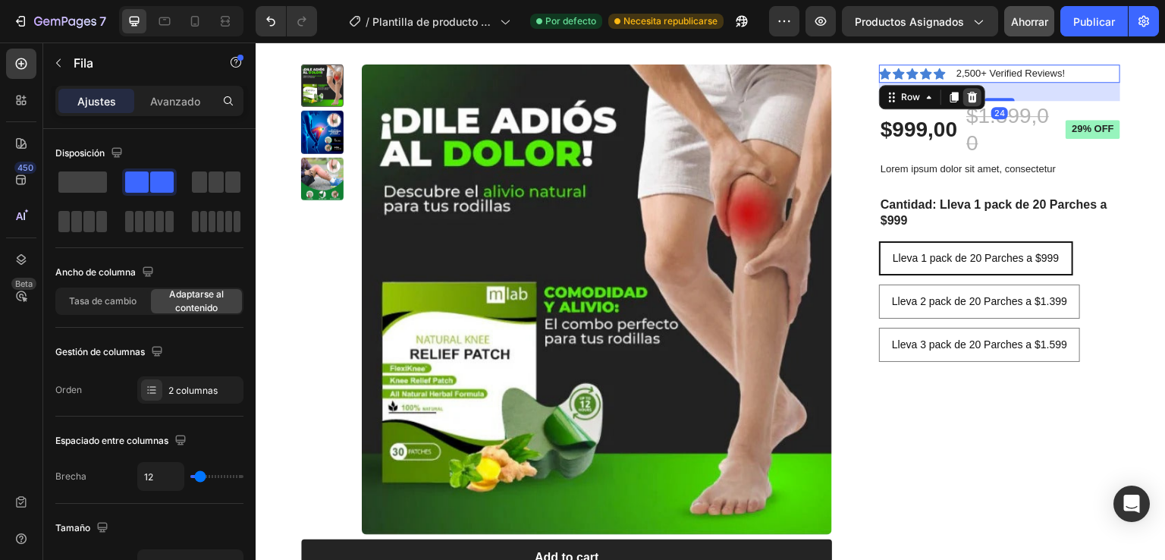
click at [968, 98] on icon at bounding box center [973, 96] width 10 height 11
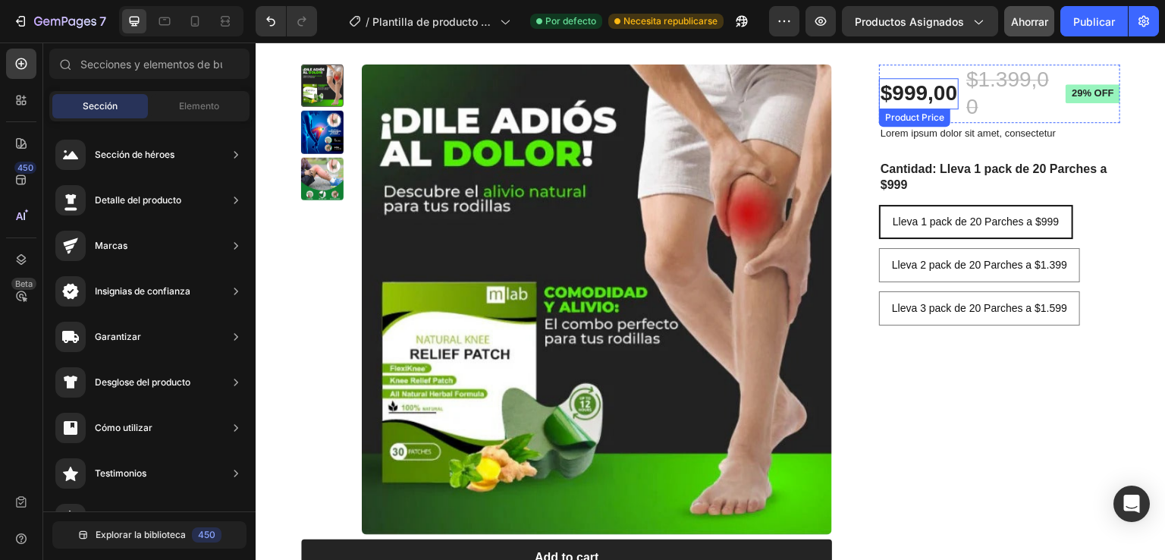
click at [868, 114] on div "$999,00 Product Price Product Price $1.399,00 Product Price Product Price 29% o…" at bounding box center [988, 206] width 266 height 285
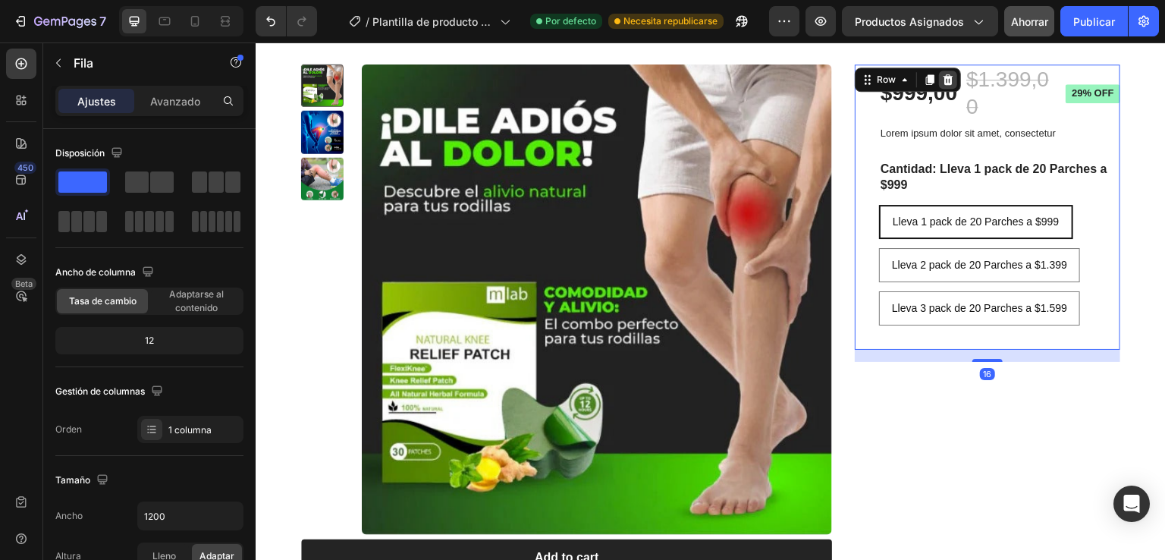
click at [944, 76] on icon at bounding box center [949, 79] width 10 height 11
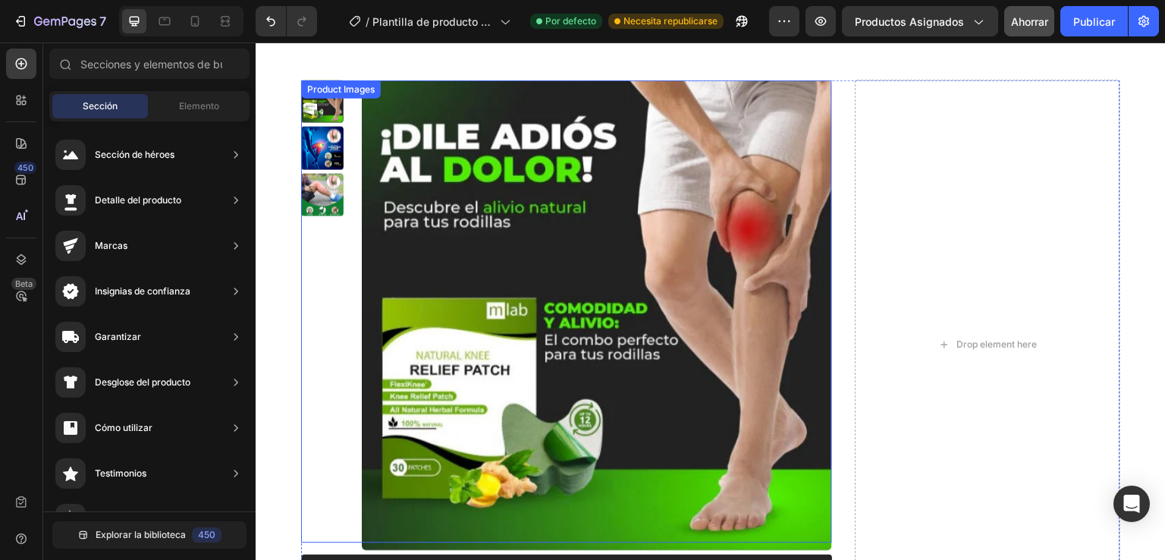
scroll to position [1973, 0]
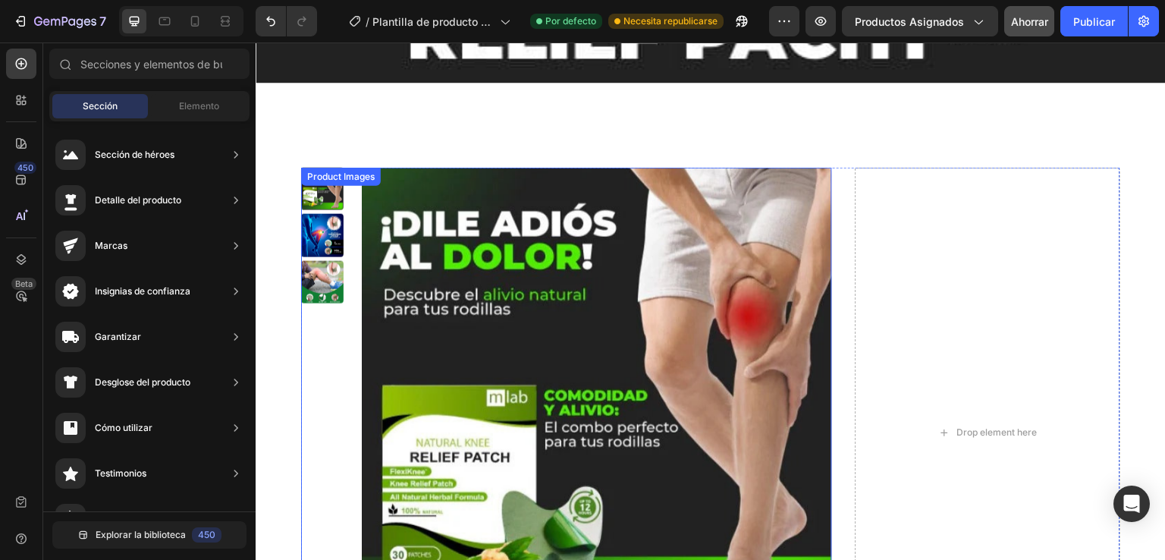
click at [724, 297] on img at bounding box center [597, 403] width 470 height 470
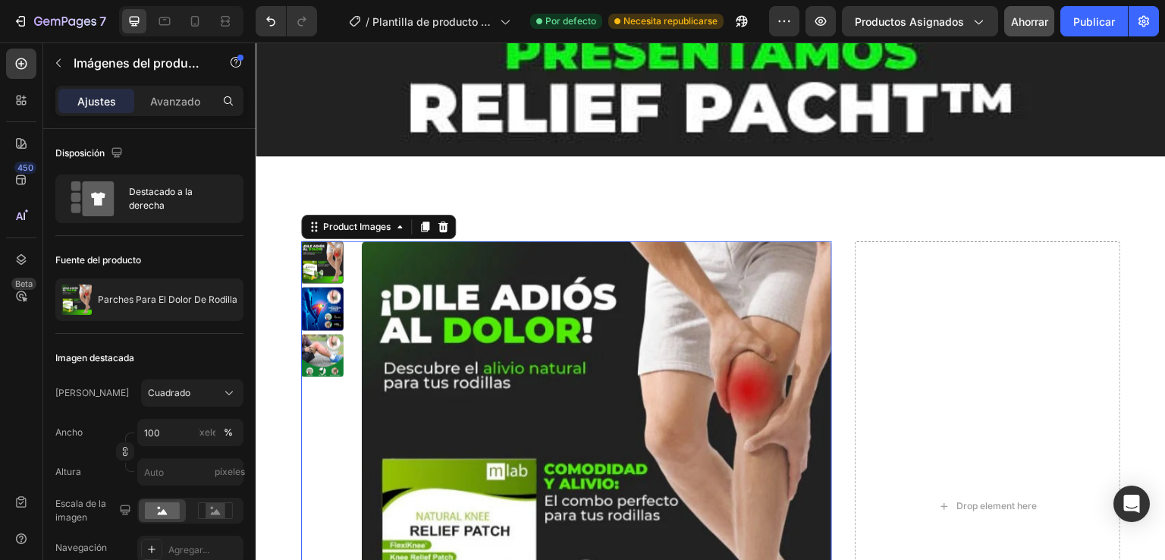
scroll to position [1897, 0]
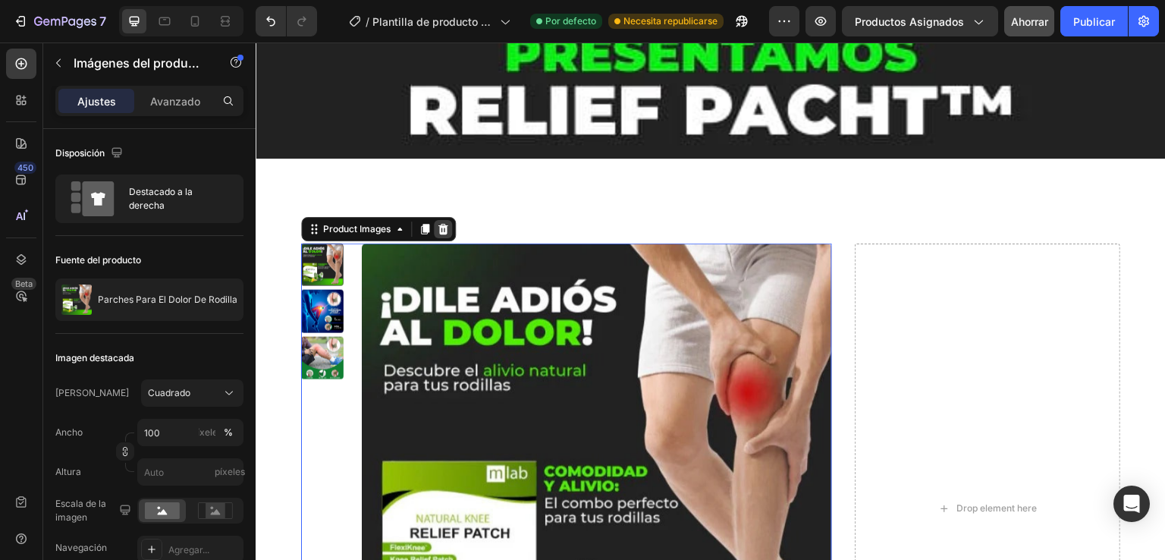
click at [442, 224] on icon at bounding box center [444, 229] width 10 height 11
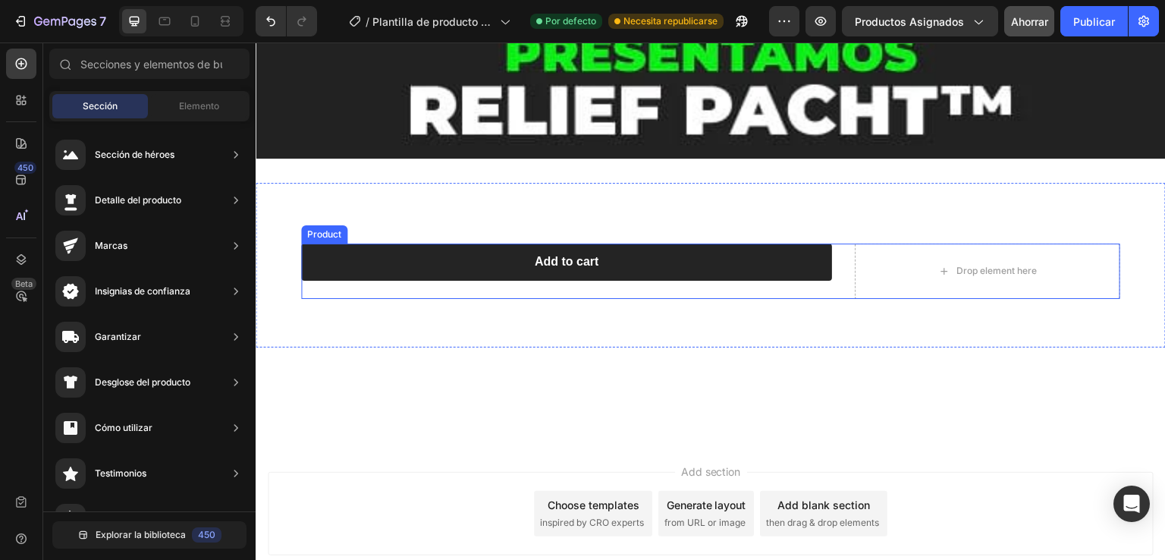
click at [858, 244] on div "Drop element here" at bounding box center [988, 271] width 266 height 55
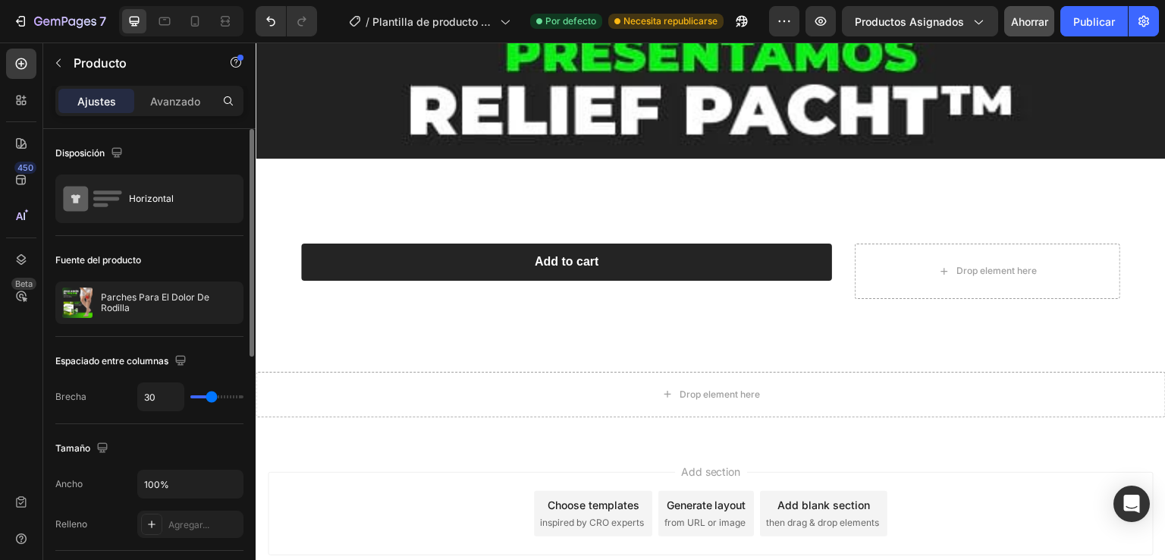
type input "28"
type input "23"
type input "20"
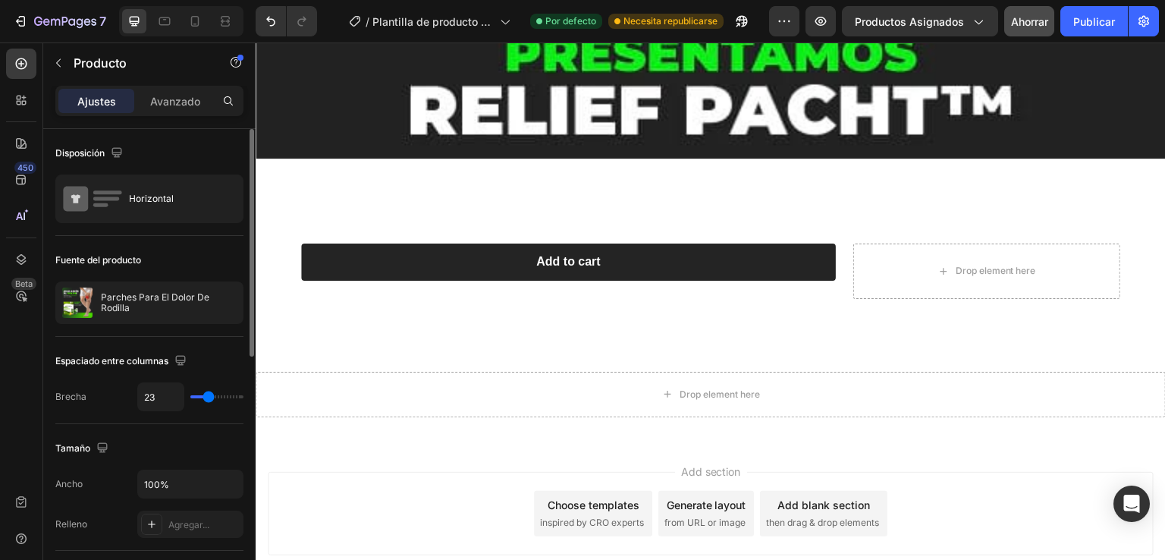
type input "20"
type input "16"
drag, startPoint x: 212, startPoint y: 396, endPoint x: 204, endPoint y: 398, distance: 7.7
type input "16"
click at [204, 398] on input "range" at bounding box center [216, 396] width 53 height 3
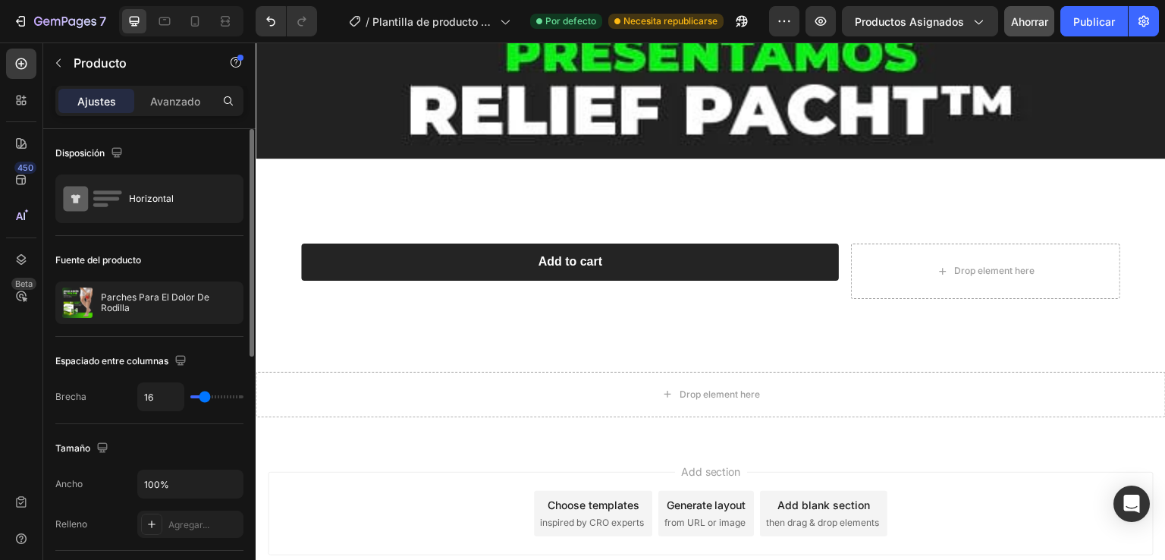
type input "20"
type input "0"
drag, startPoint x: 209, startPoint y: 396, endPoint x: 167, endPoint y: 396, distance: 41.7
type input "0"
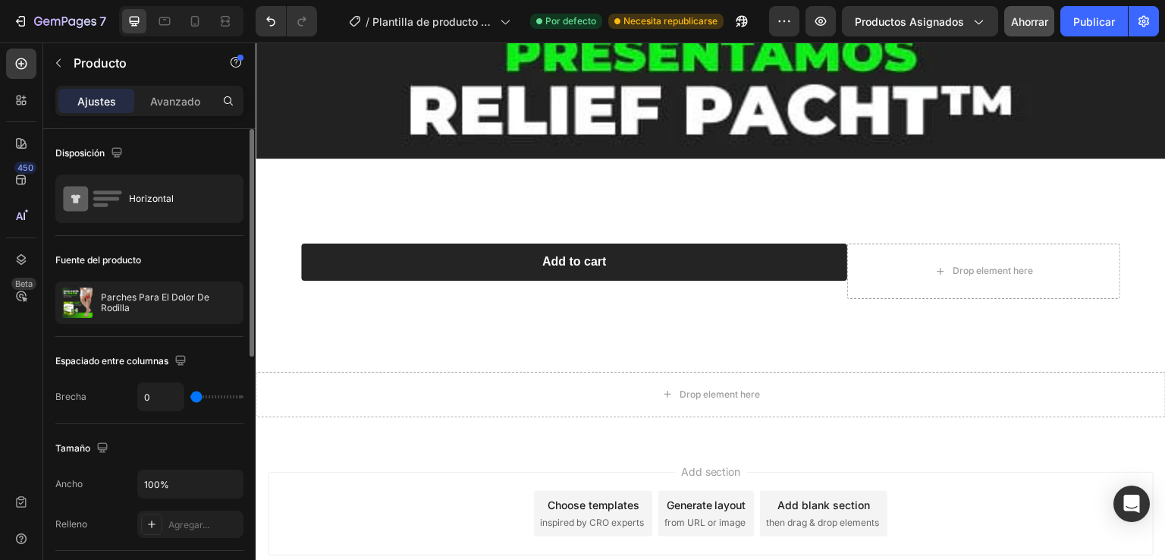
click at [190, 396] on input "range" at bounding box center [216, 396] width 53 height 3
click at [1068, 244] on div "Drop element here" at bounding box center [984, 271] width 273 height 55
click at [1084, 247] on div "Drop element here" at bounding box center [984, 271] width 273 height 55
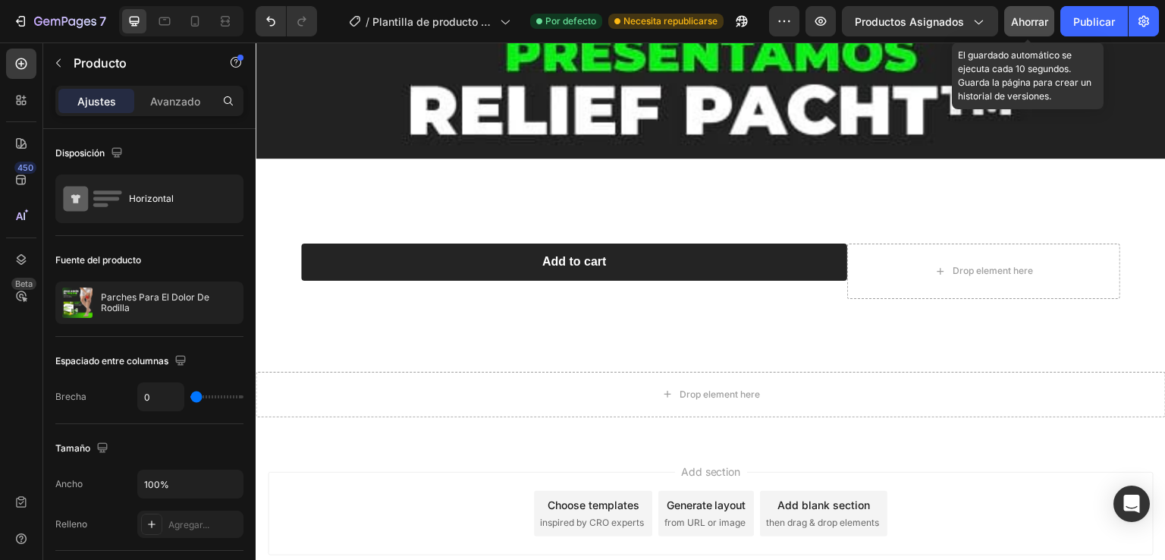
click at [1026, 20] on font "Ahorrar" at bounding box center [1029, 21] width 37 height 13
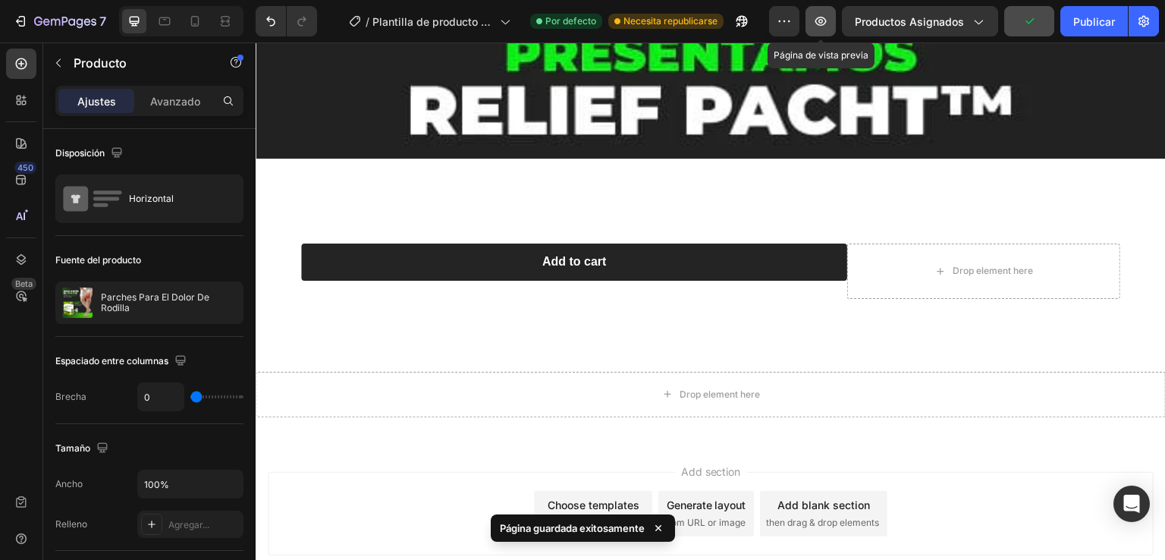
click at [825, 18] on icon "button" at bounding box center [821, 21] width 11 height 9
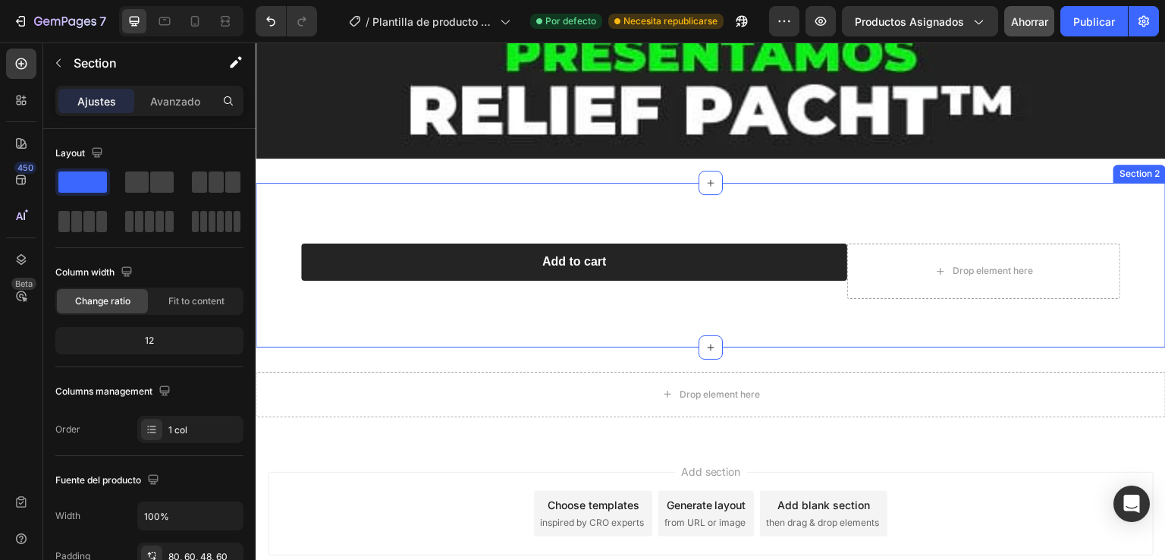
click at [1037, 189] on div "Add to cart Add to Cart Drop element here Product Section 2" at bounding box center [711, 265] width 911 height 165
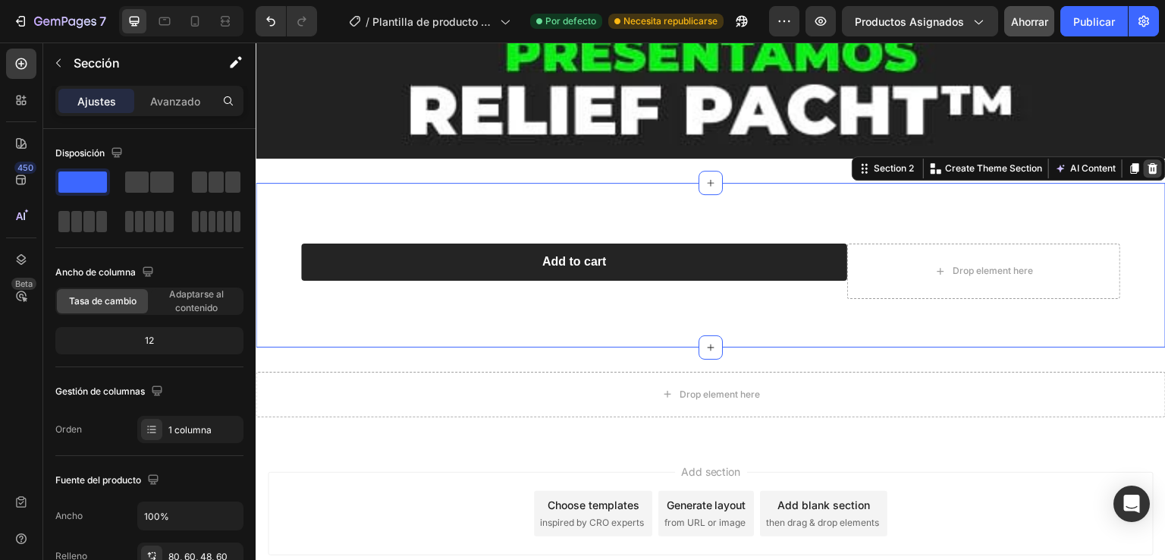
click at [1149, 163] on icon at bounding box center [1154, 168] width 10 height 11
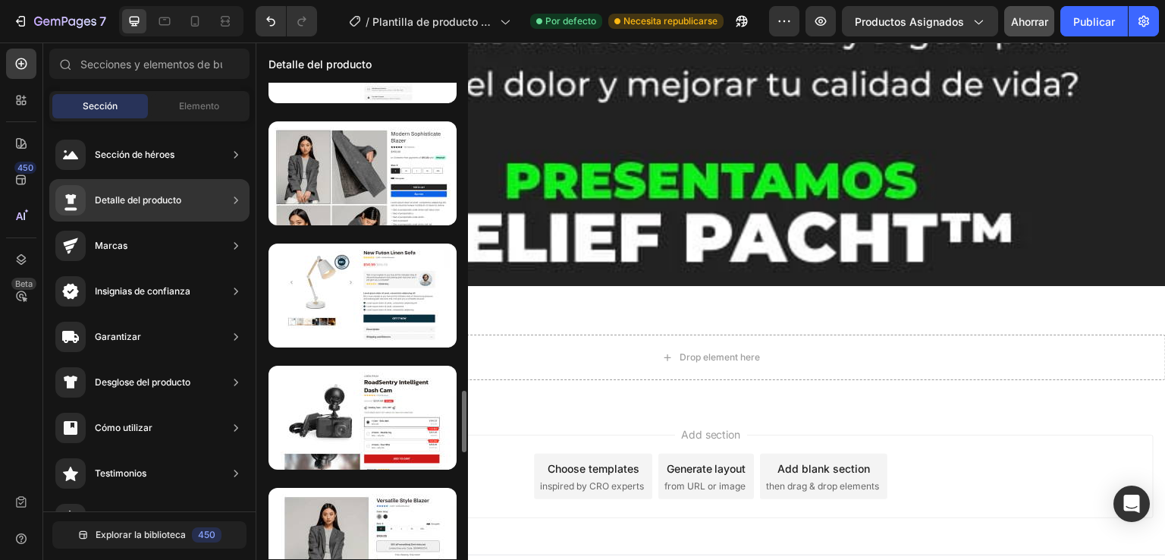
scroll to position [3096, 0]
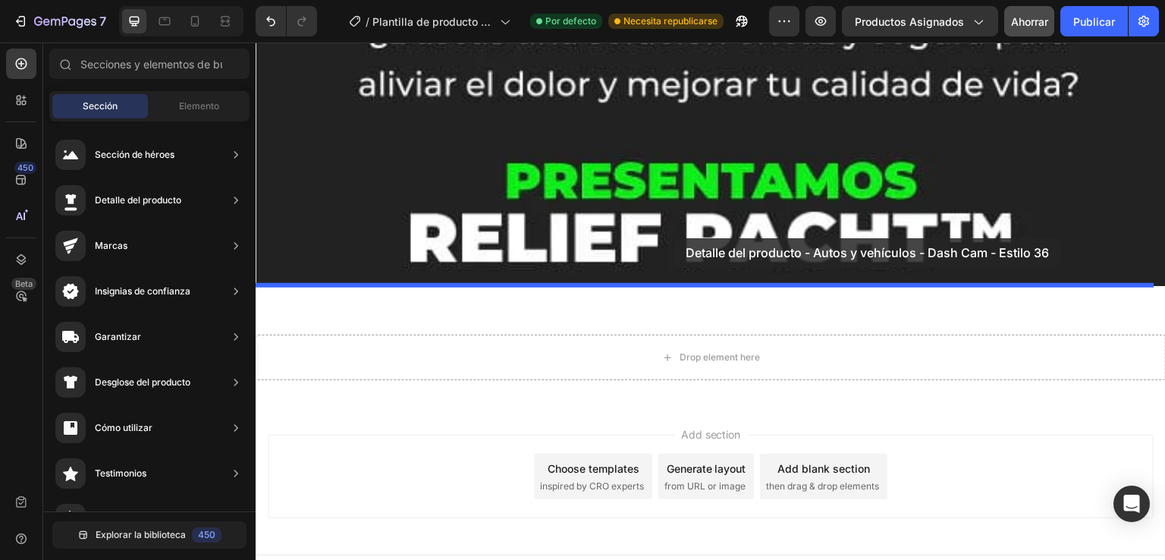
drag, startPoint x: 587, startPoint y: 388, endPoint x: 669, endPoint y: 238, distance: 171.1
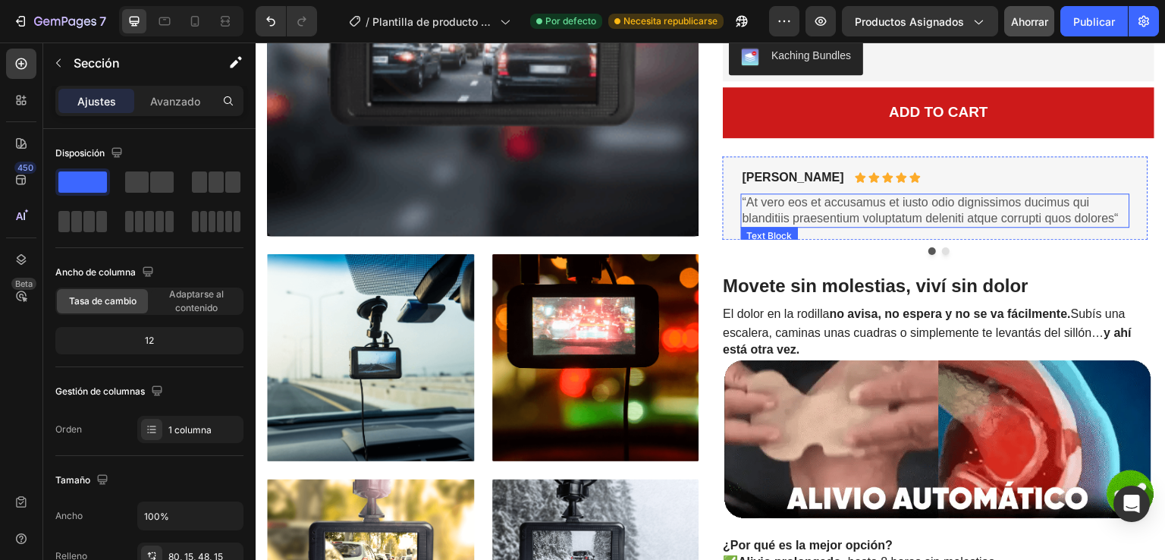
scroll to position [2336, 0]
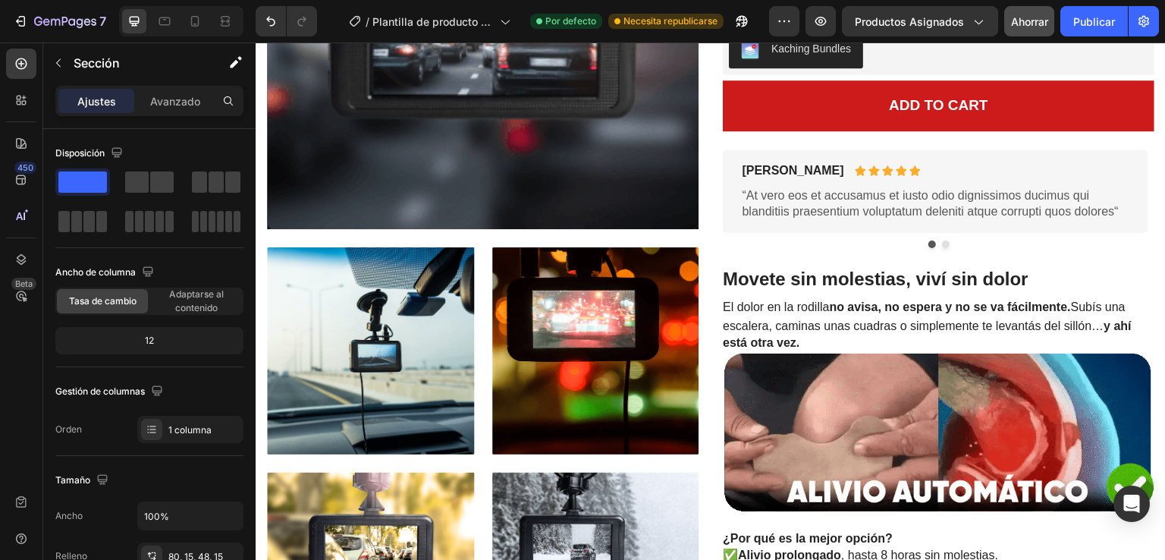
click at [811, 253] on div "Briana M. Text Block Icon Icon Icon Icon Icon Icon List Row “At vero eos et acc…" at bounding box center [939, 207] width 432 height 117
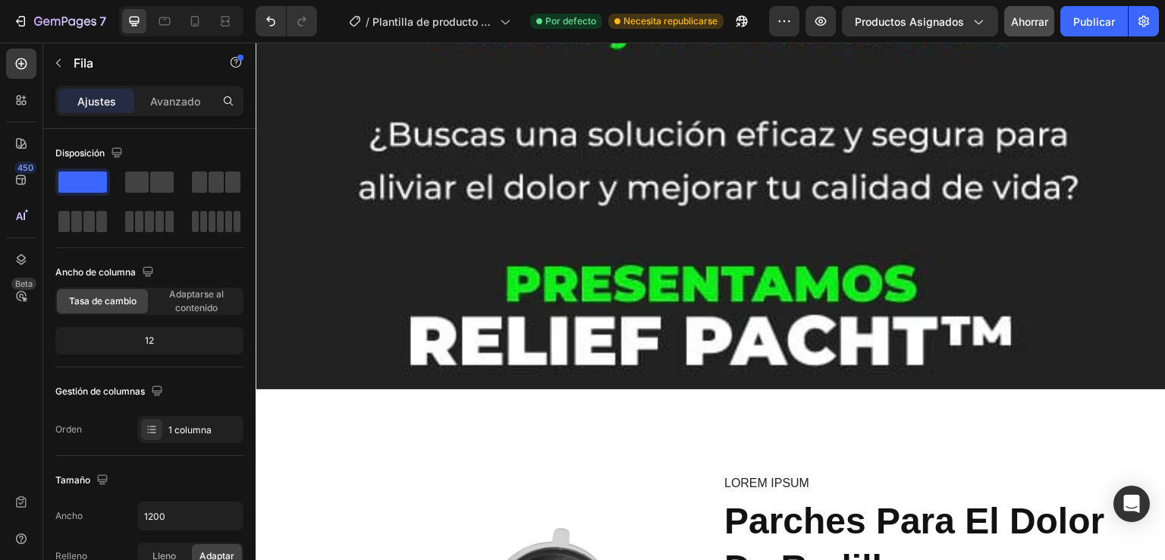
scroll to position [1669, 0]
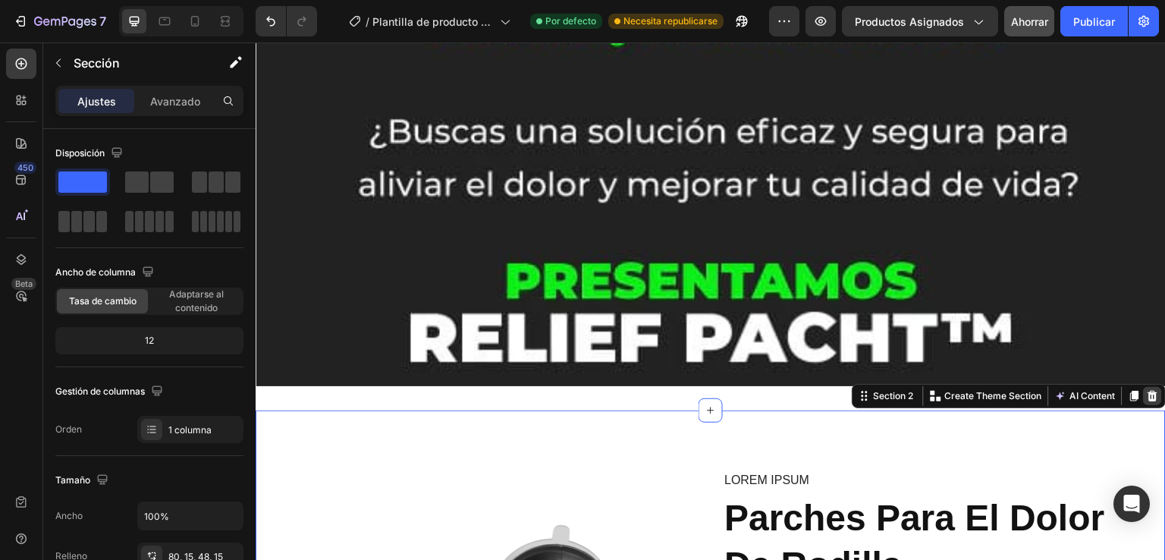
click at [1149, 391] on icon at bounding box center [1154, 396] width 10 height 11
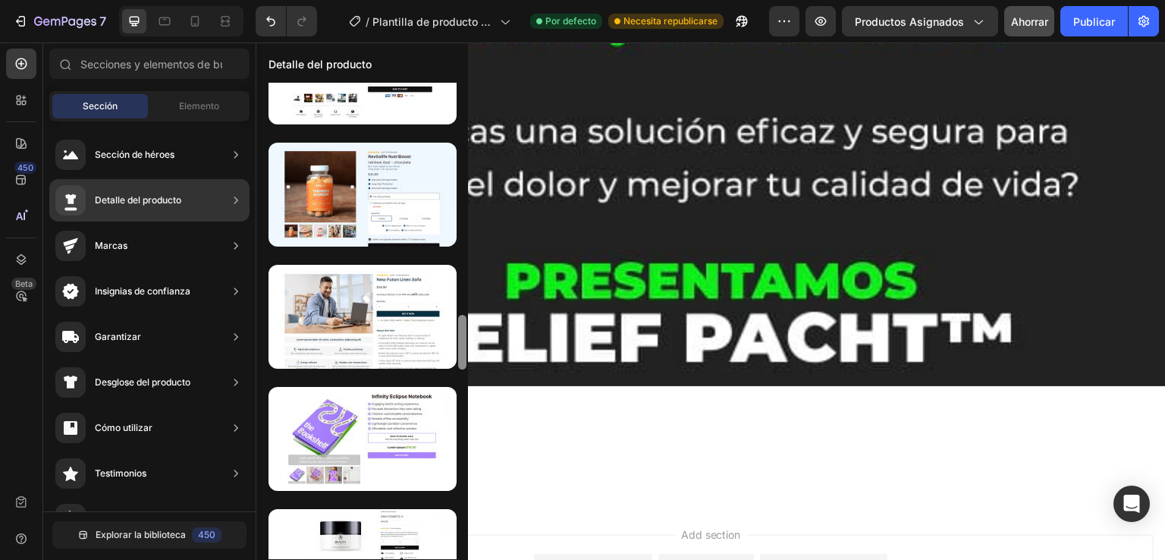
scroll to position [1672, 0]
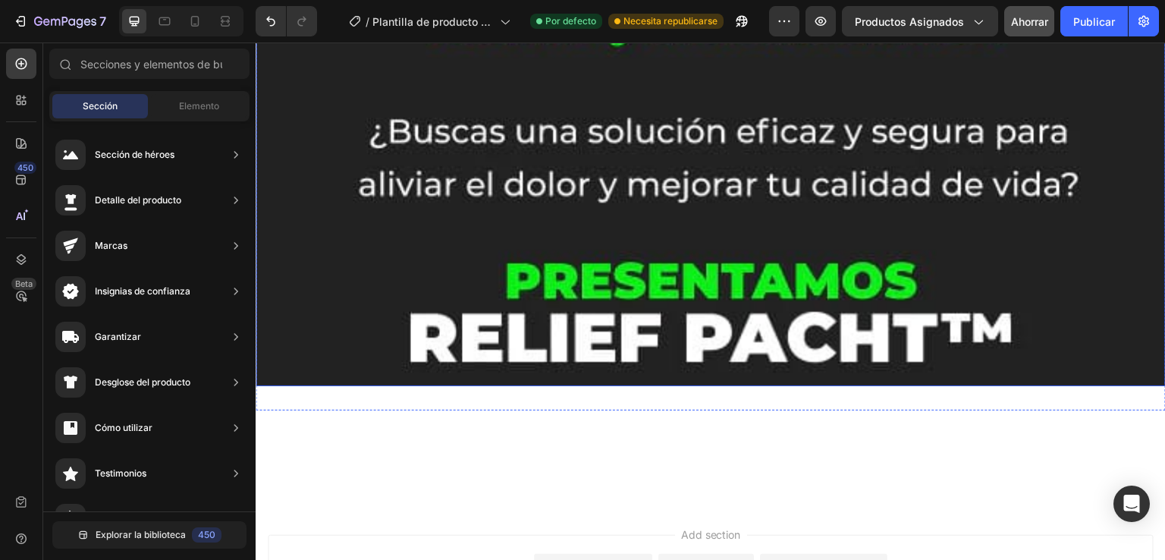
drag, startPoint x: 722, startPoint y: 480, endPoint x: 437, endPoint y: 102, distance: 473.0
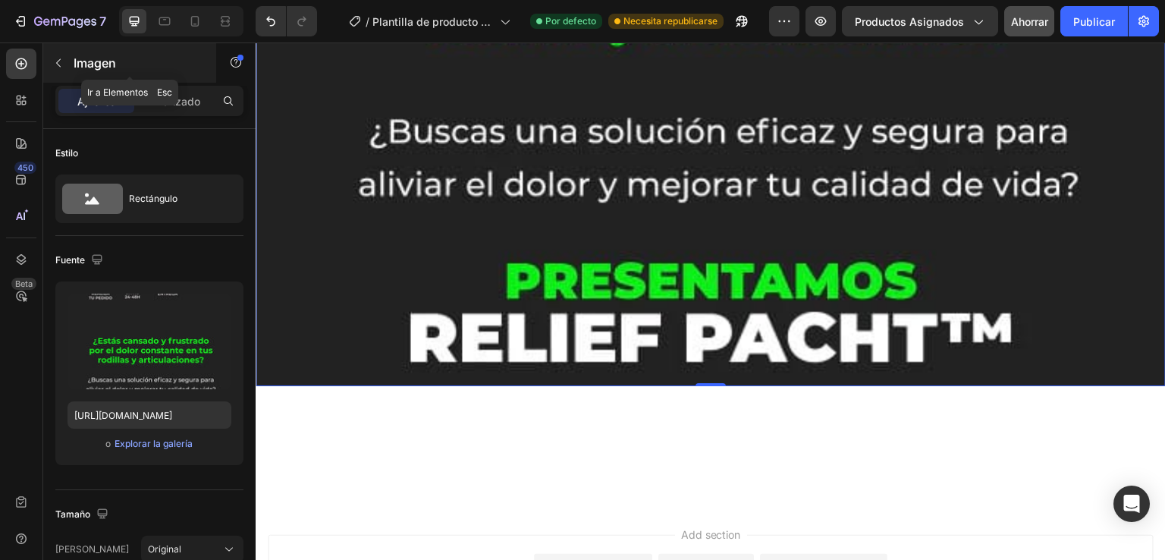
click at [58, 60] on icon "button" at bounding box center [58, 63] width 5 height 8
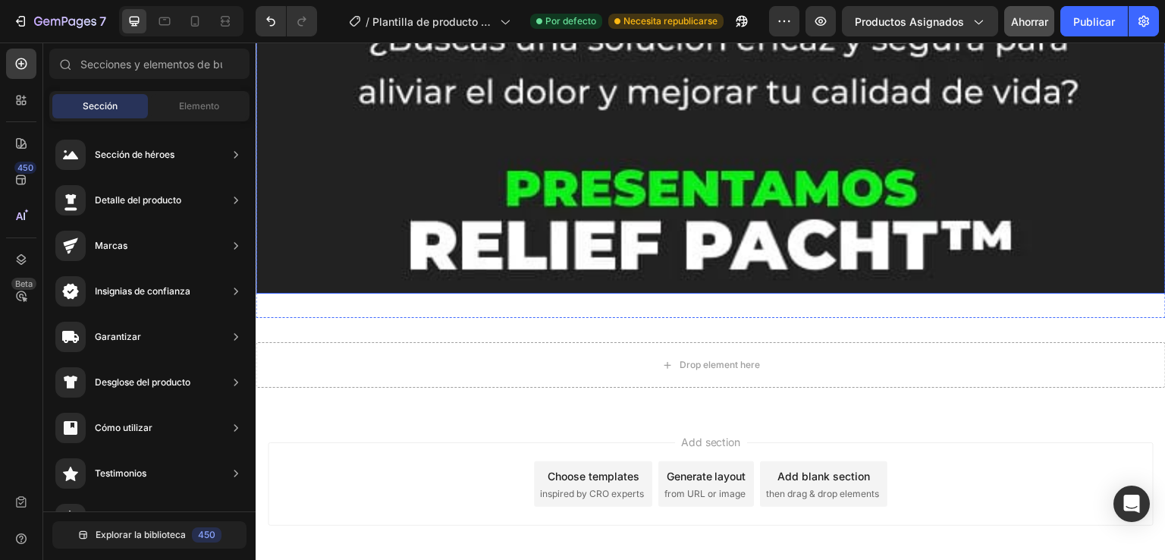
scroll to position [1769, 0]
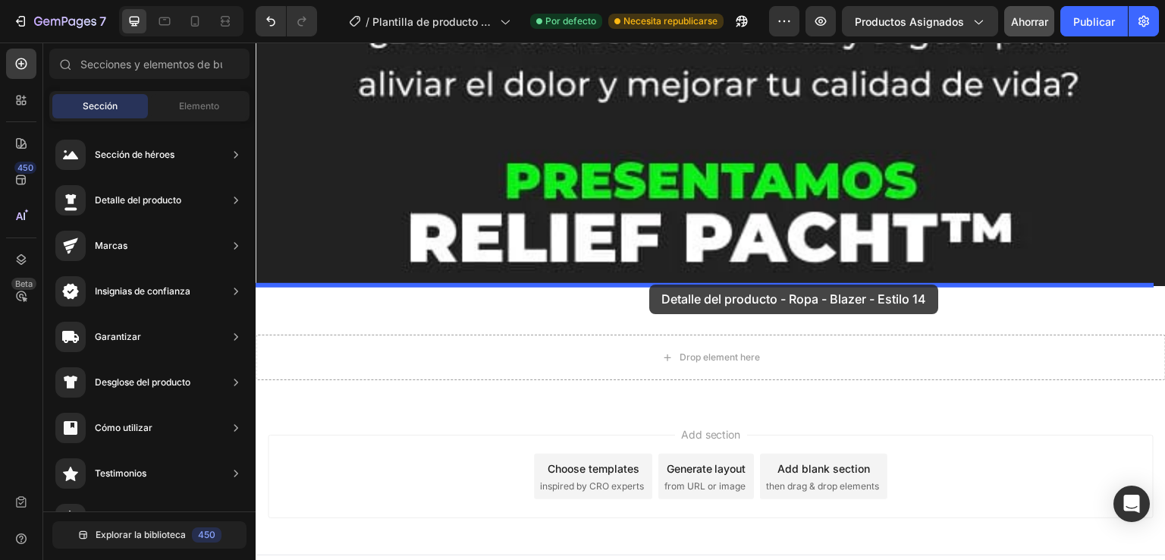
drag, startPoint x: 590, startPoint y: 190, endPoint x: 650, endPoint y: 285, distance: 112.2
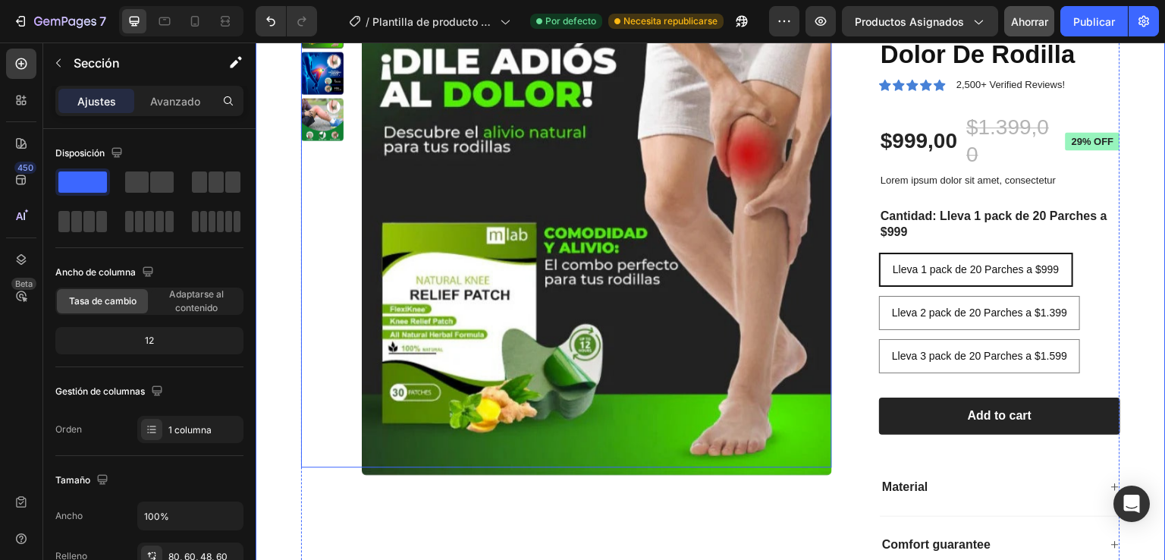
scroll to position [2035, 0]
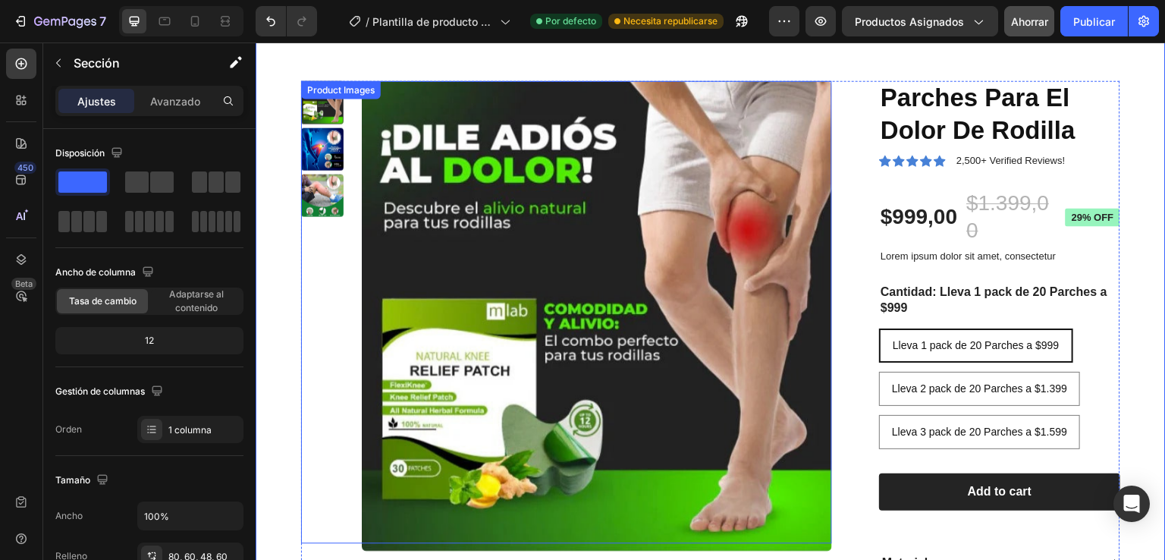
click at [498, 176] on img at bounding box center [597, 315] width 470 height 470
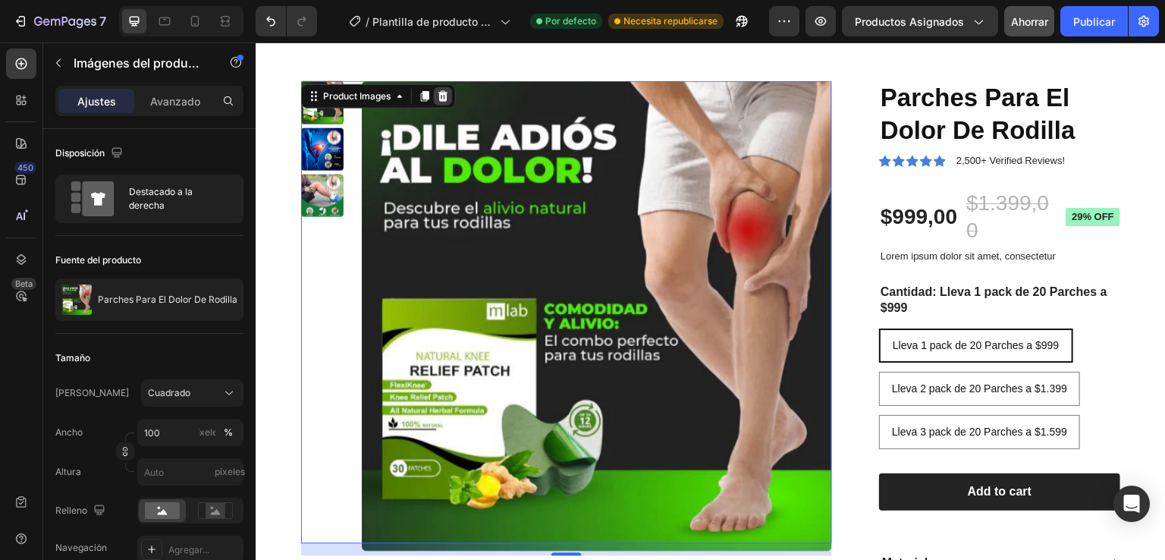
click at [448, 94] on icon at bounding box center [443, 96] width 12 height 12
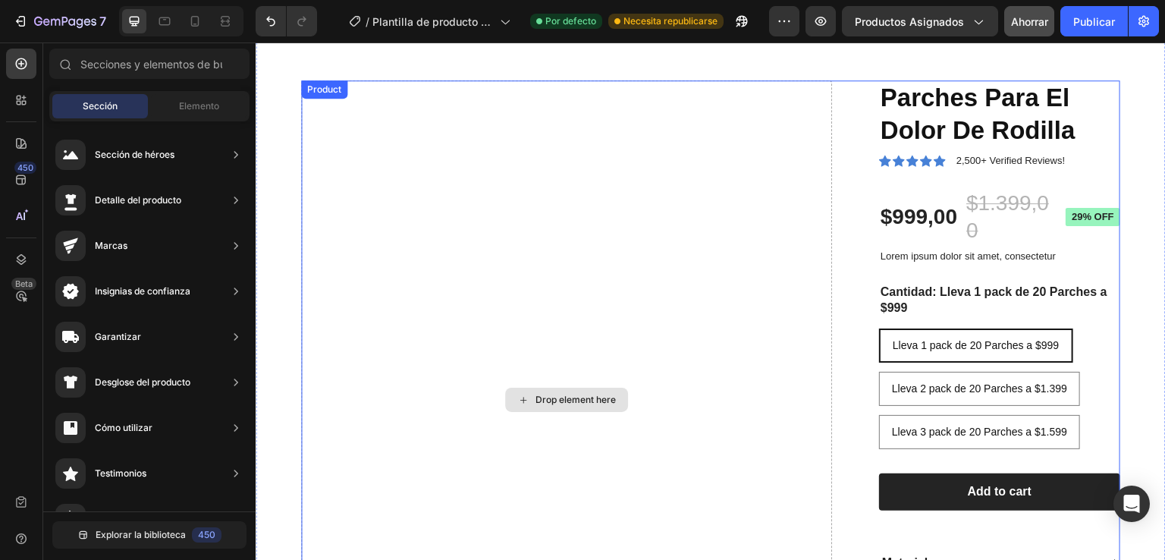
click at [822, 228] on div "Drop element here" at bounding box center [566, 399] width 531 height 639
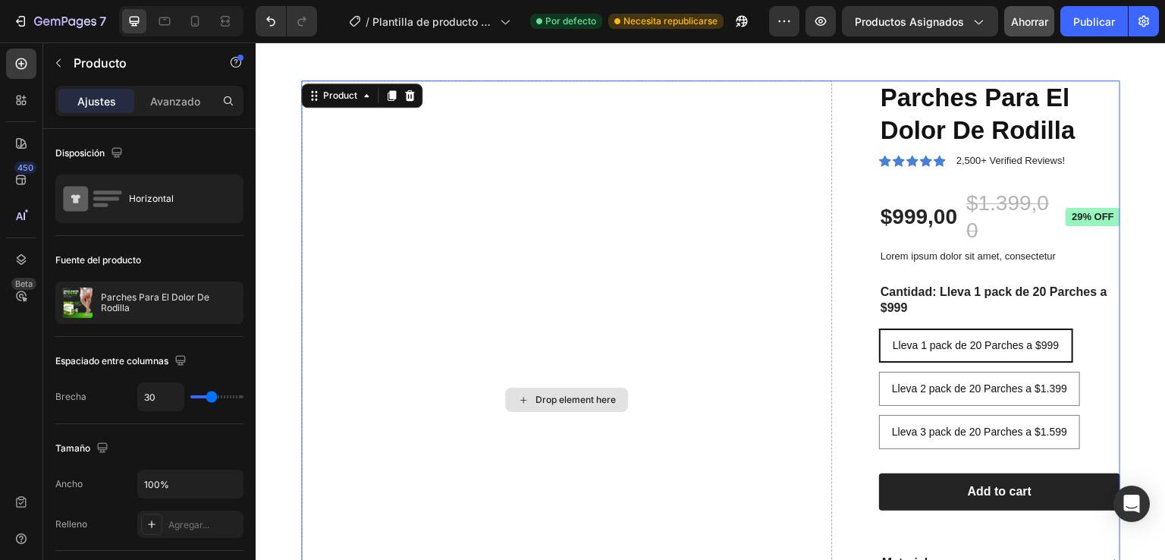
click at [827, 228] on div "Drop element here Parches Para El Dolor De Rodilla Product Title Icon Icon Icon…" at bounding box center [710, 399] width 819 height 639
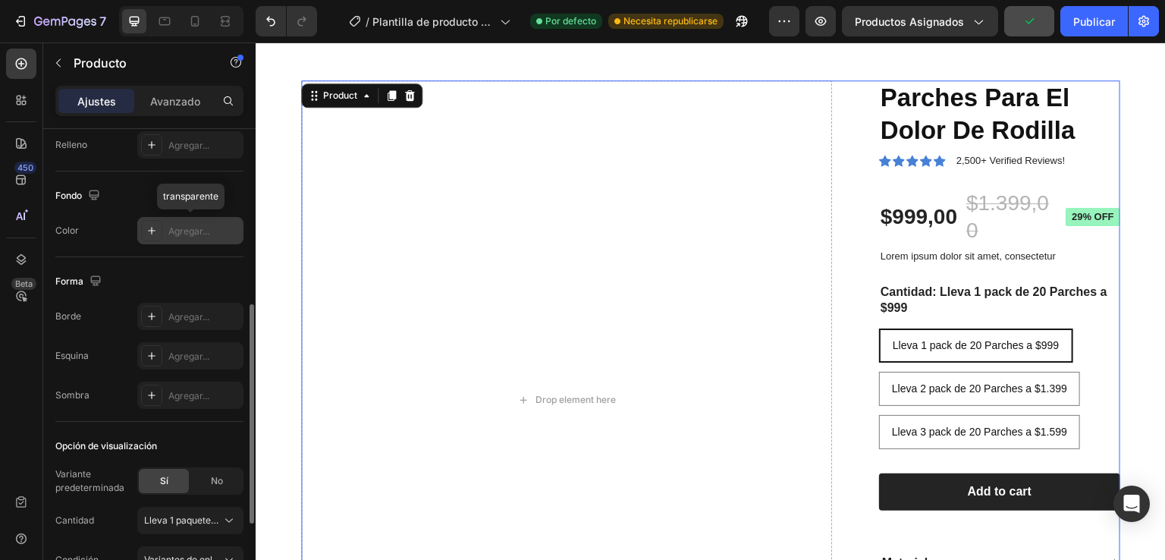
scroll to position [549, 0]
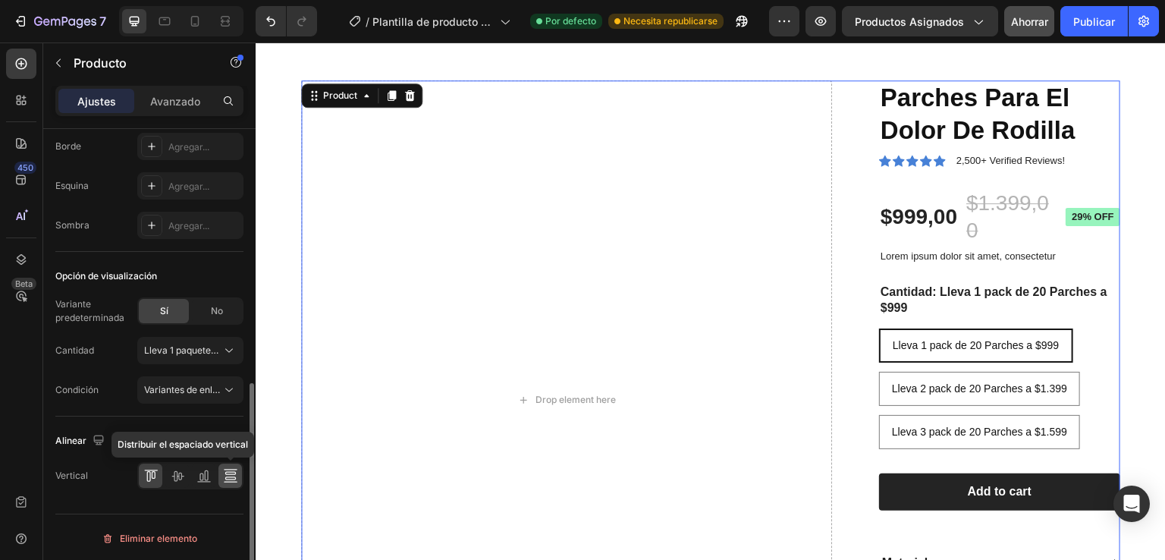
click at [229, 468] on icon at bounding box center [230, 475] width 15 height 15
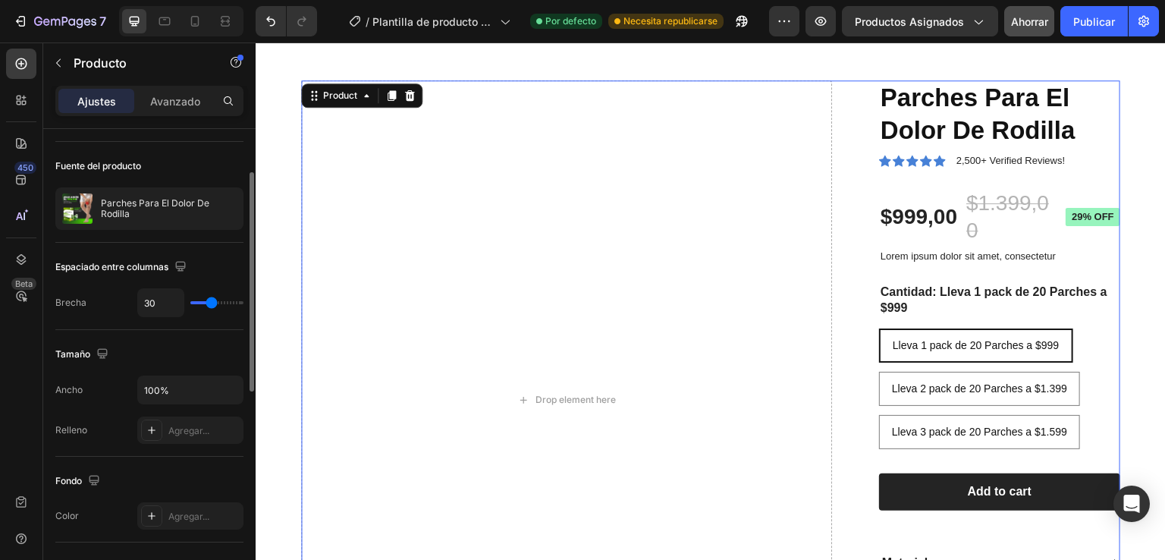
scroll to position [0, 0]
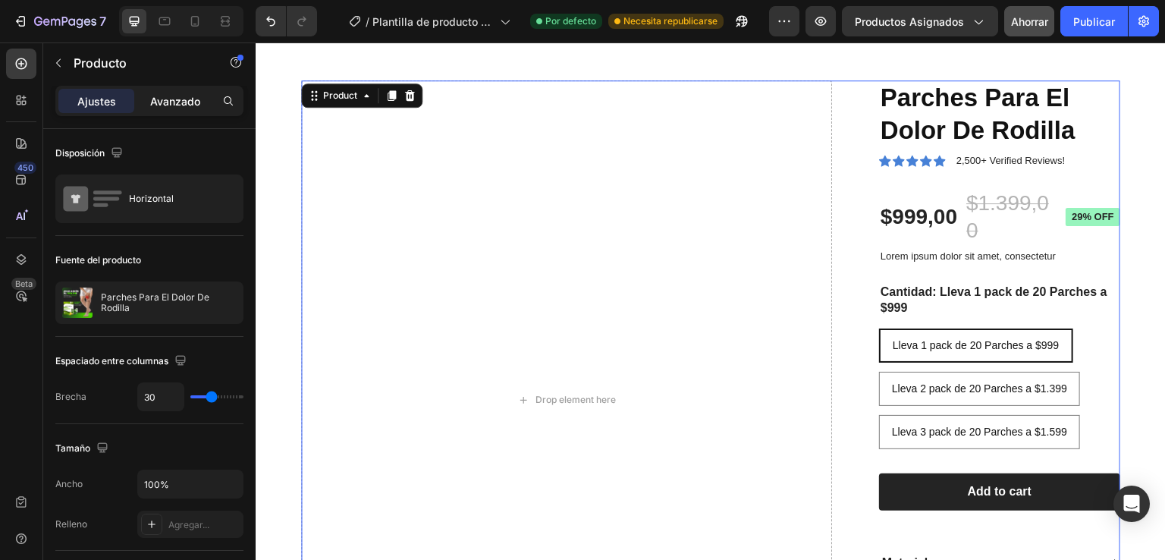
click at [172, 101] on font "Avanzado" at bounding box center [175, 101] width 50 height 13
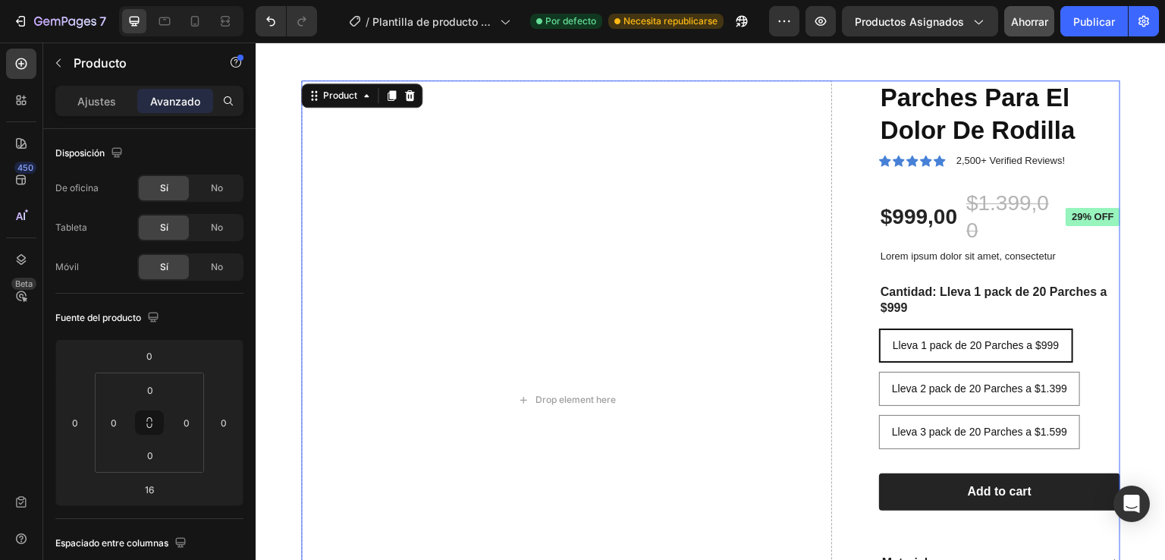
click at [836, 124] on div "Drop element here Parches Para El Dolor De Rodilla Product Title Icon Icon Icon…" at bounding box center [710, 399] width 819 height 639
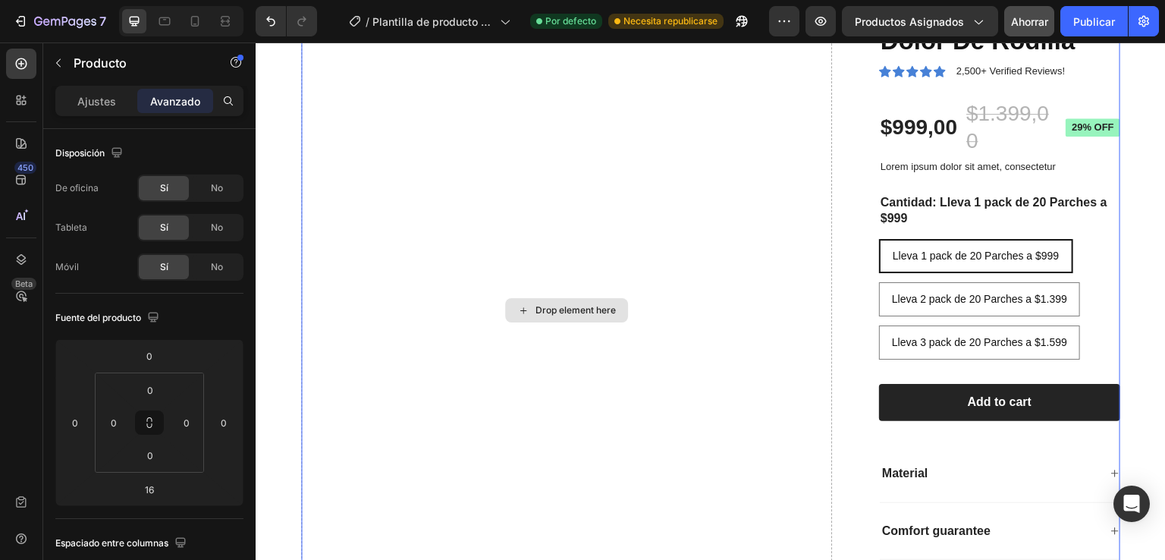
scroll to position [2263, 0]
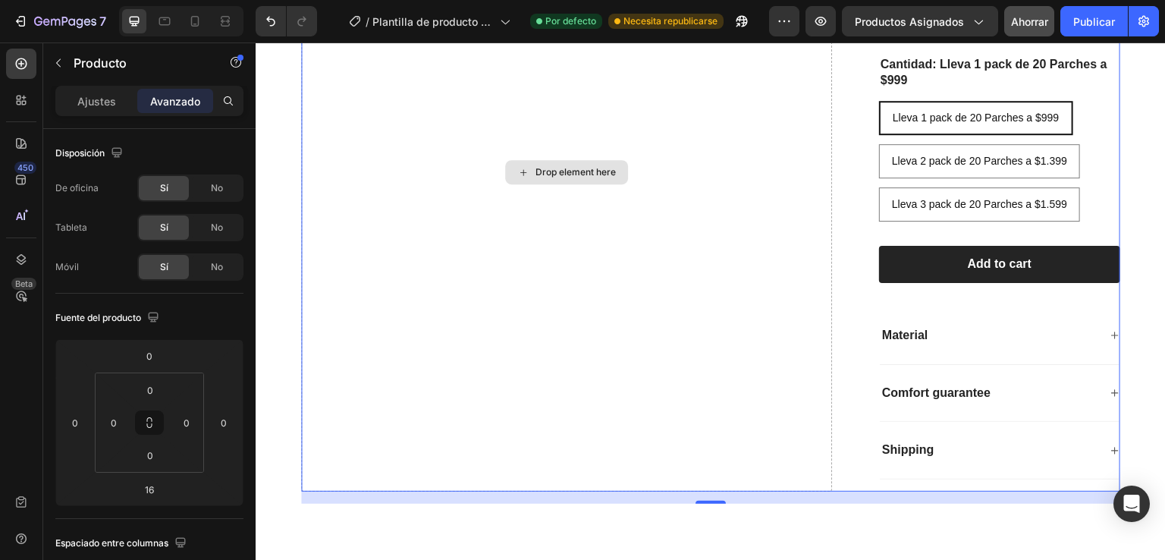
click at [760, 258] on div "Drop element here" at bounding box center [566, 172] width 531 height 639
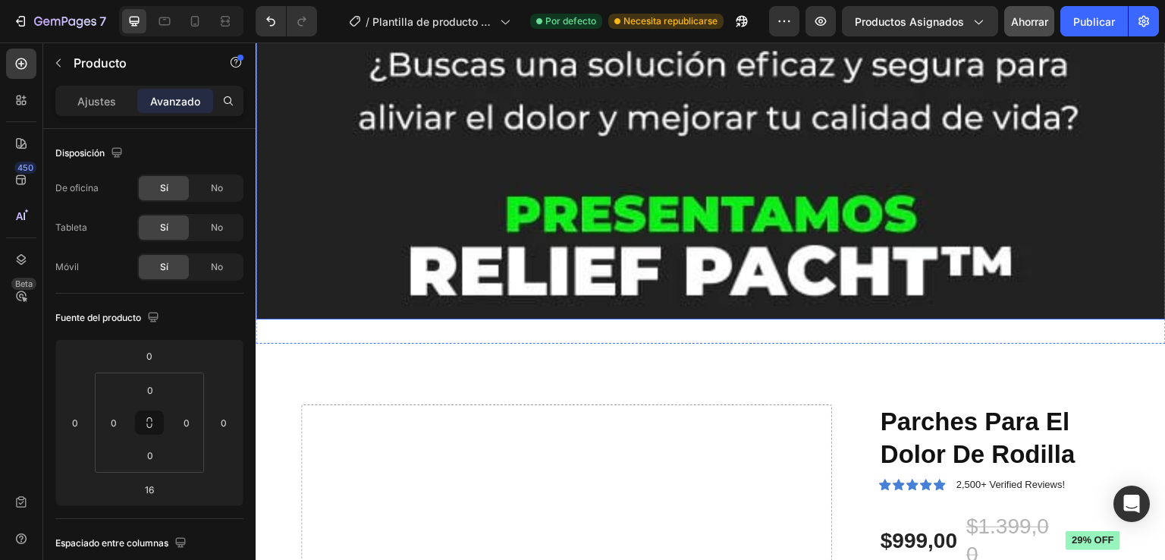
scroll to position [1745, 0]
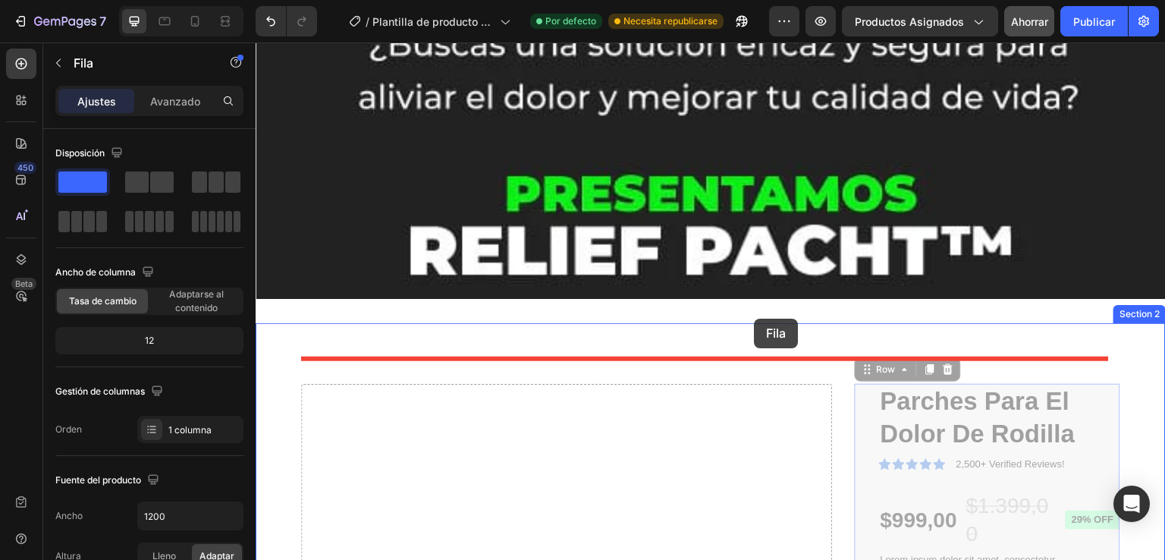
scroll to position [1821, 0]
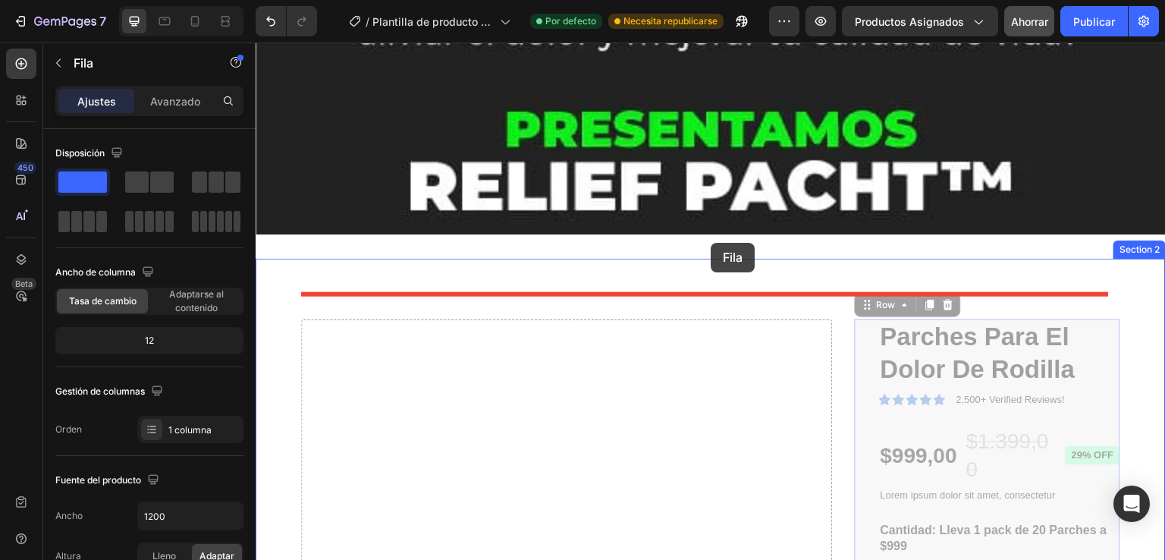
drag, startPoint x: 859, startPoint y: 387, endPoint x: 712, endPoint y: 243, distance: 206.0
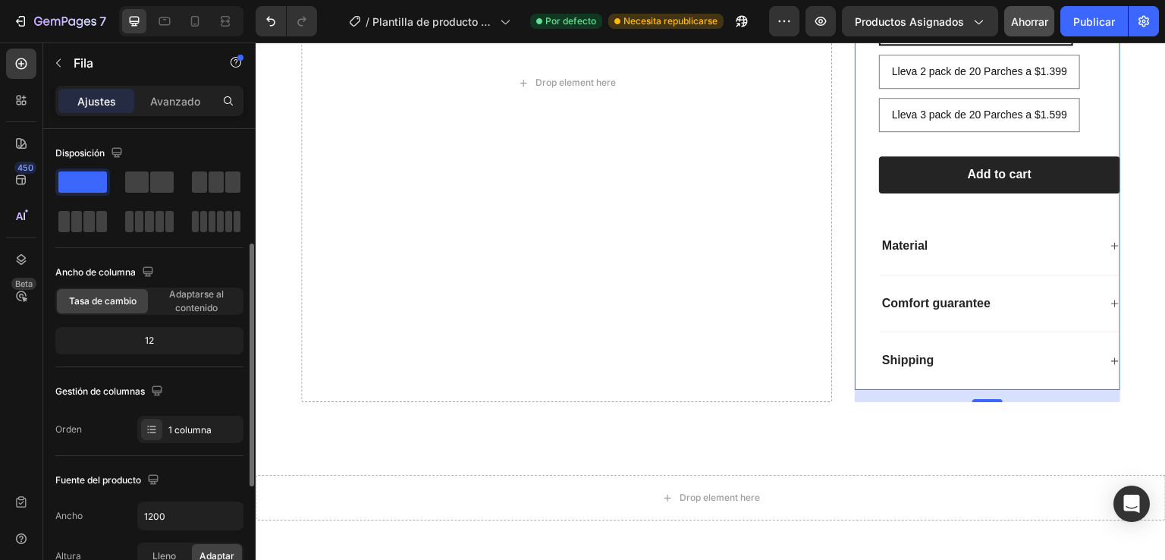
scroll to position [152, 0]
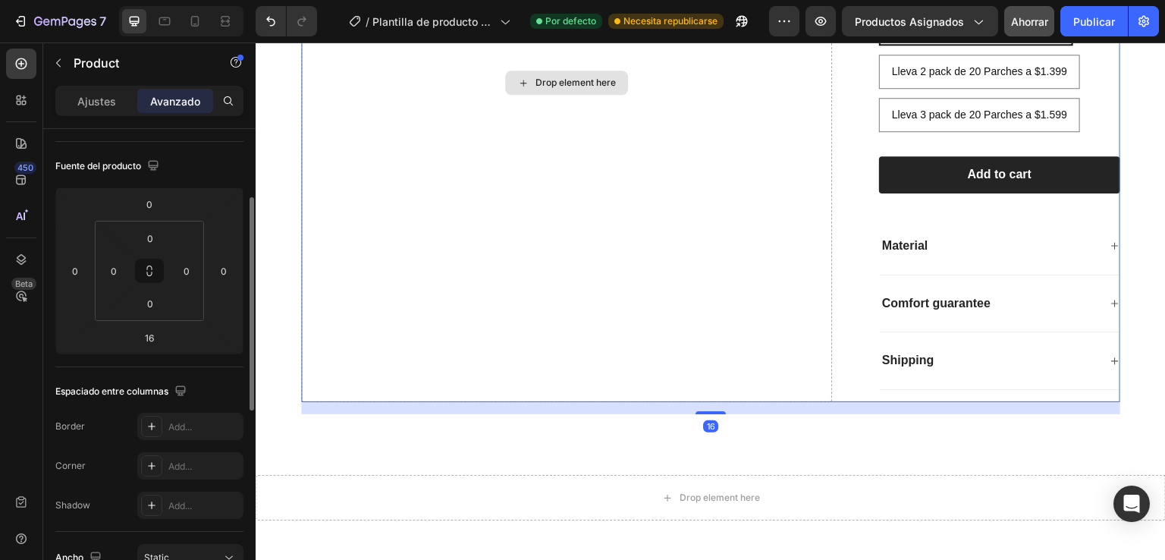
click at [789, 245] on div "Drop element here" at bounding box center [566, 82] width 531 height 639
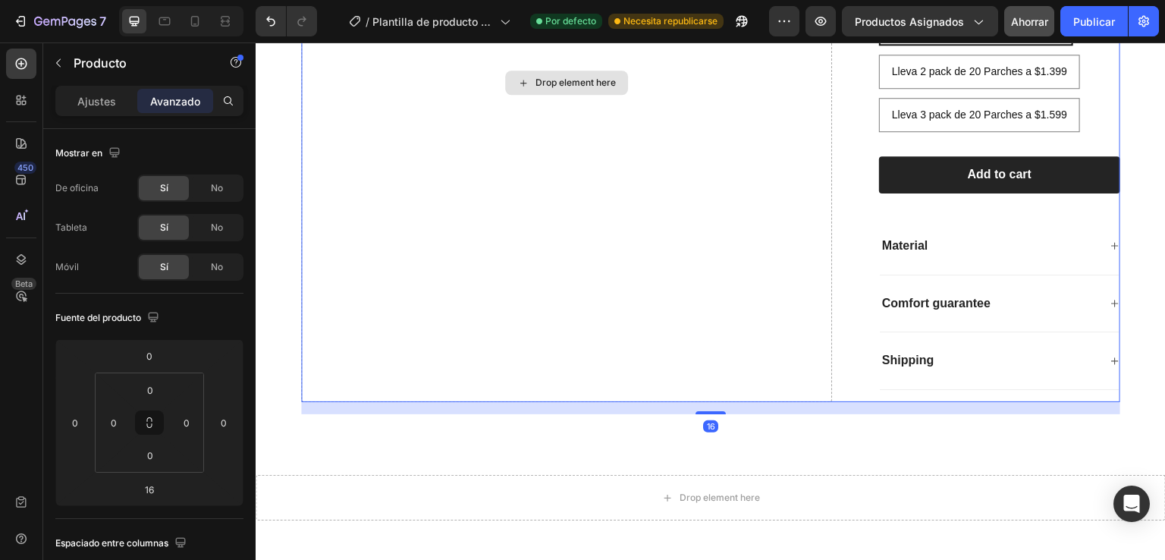
click at [706, 247] on div "Drop element here" at bounding box center [566, 82] width 531 height 639
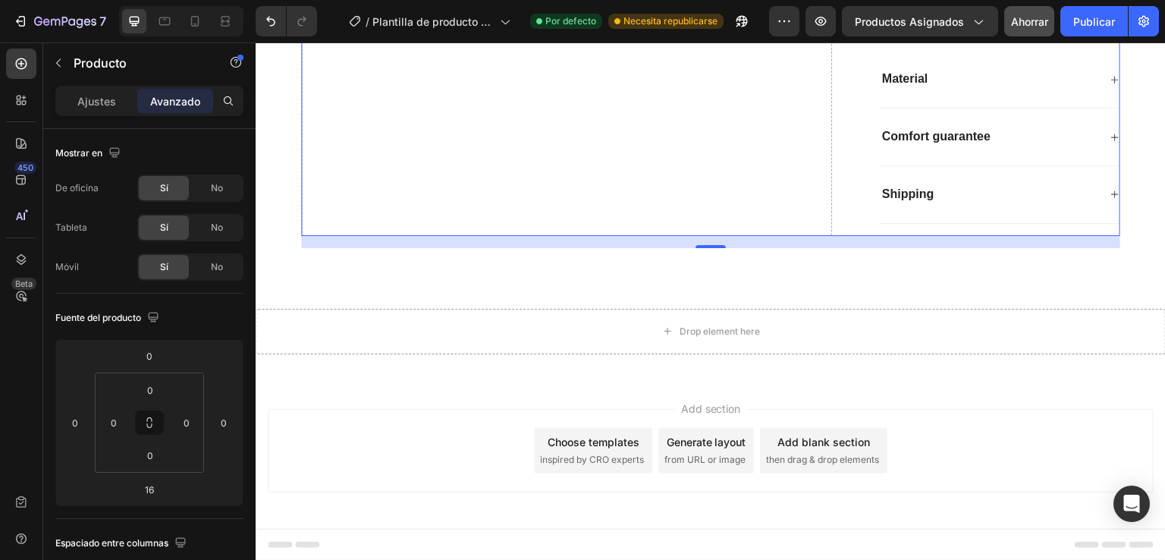
scroll to position [568, 0]
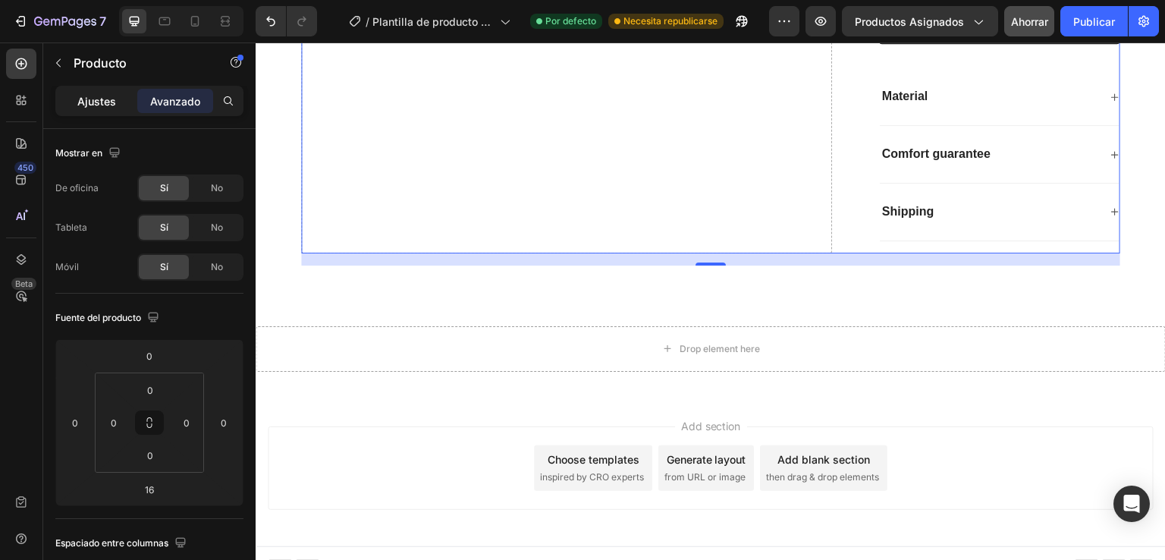
click at [95, 98] on font "Ajustes" at bounding box center [96, 101] width 39 height 13
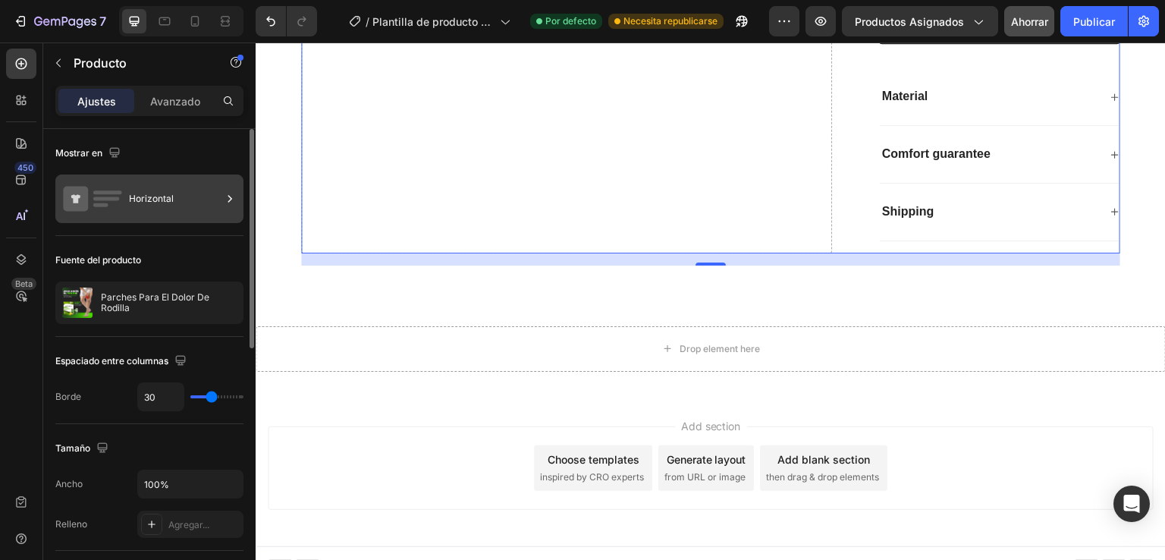
click at [231, 195] on icon at bounding box center [229, 198] width 15 height 15
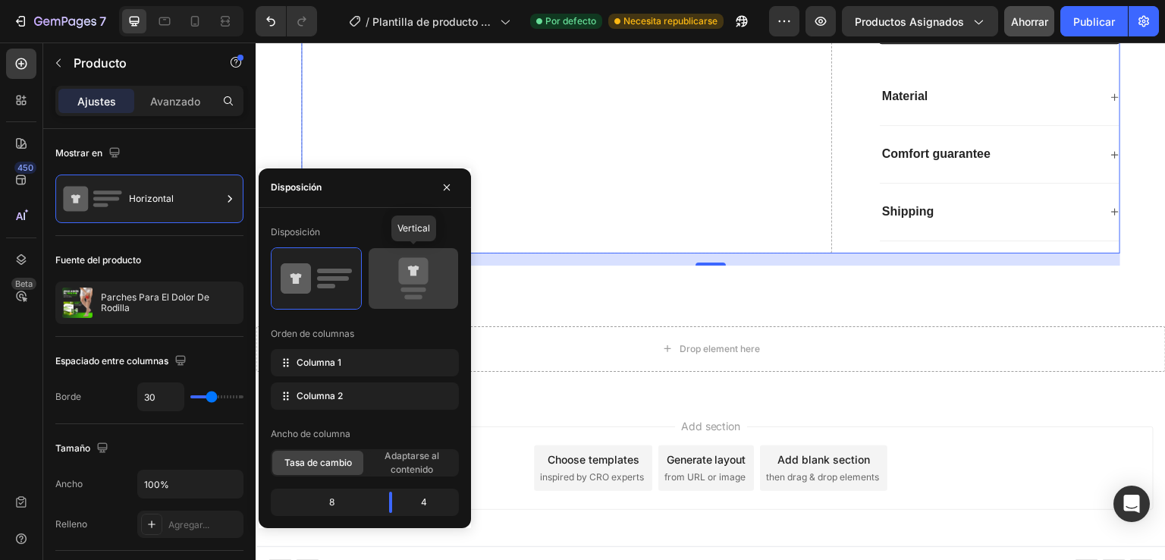
click at [428, 271] on icon at bounding box center [413, 278] width 71 height 42
type input "0"
radio input "true"
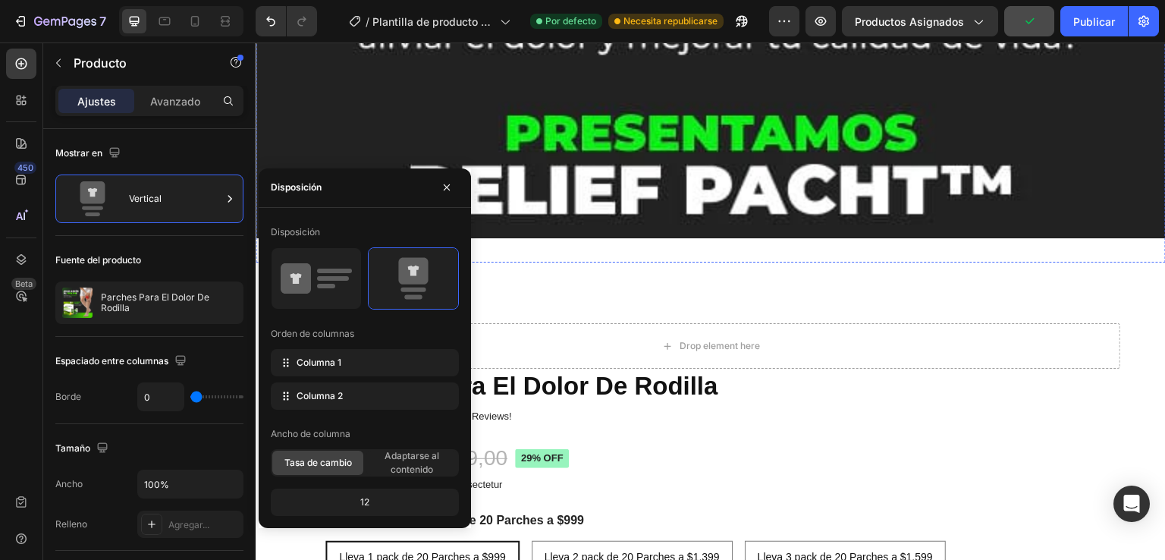
scroll to position [1821, 0]
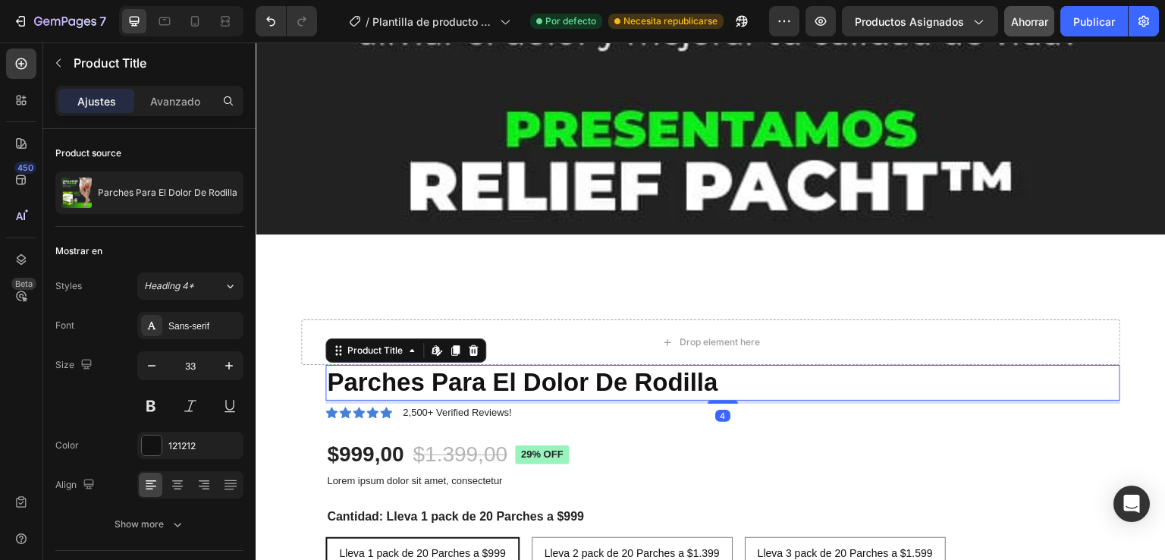
click at [779, 371] on h1 "Parches Para El Dolor De Rodilla" at bounding box center [723, 383] width 795 height 36
click at [474, 345] on icon at bounding box center [474, 350] width 10 height 11
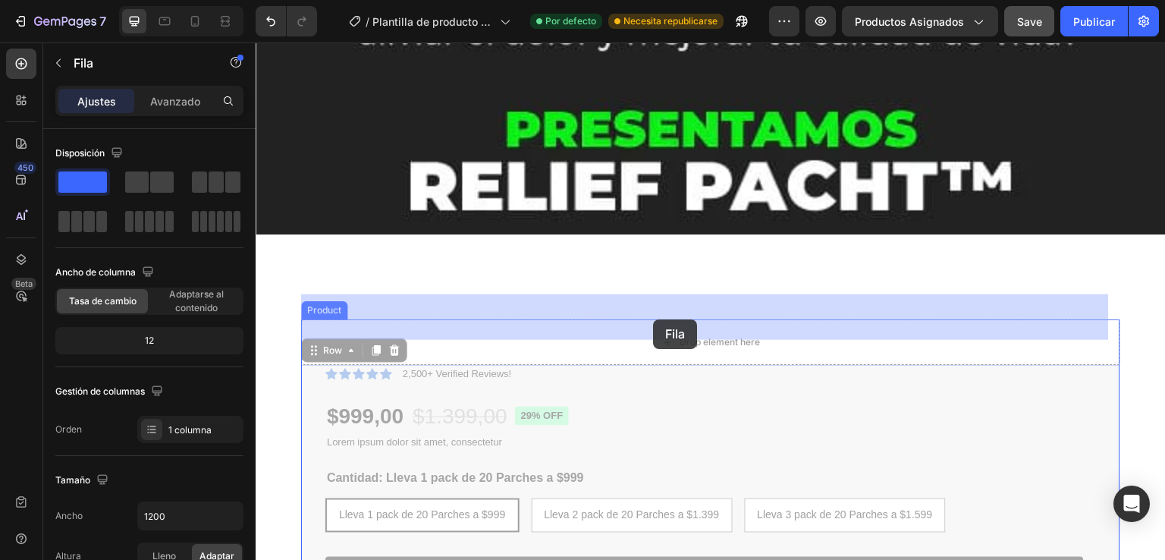
drag, startPoint x: 687, startPoint y: 369, endPoint x: 653, endPoint y: 319, distance: 60.0
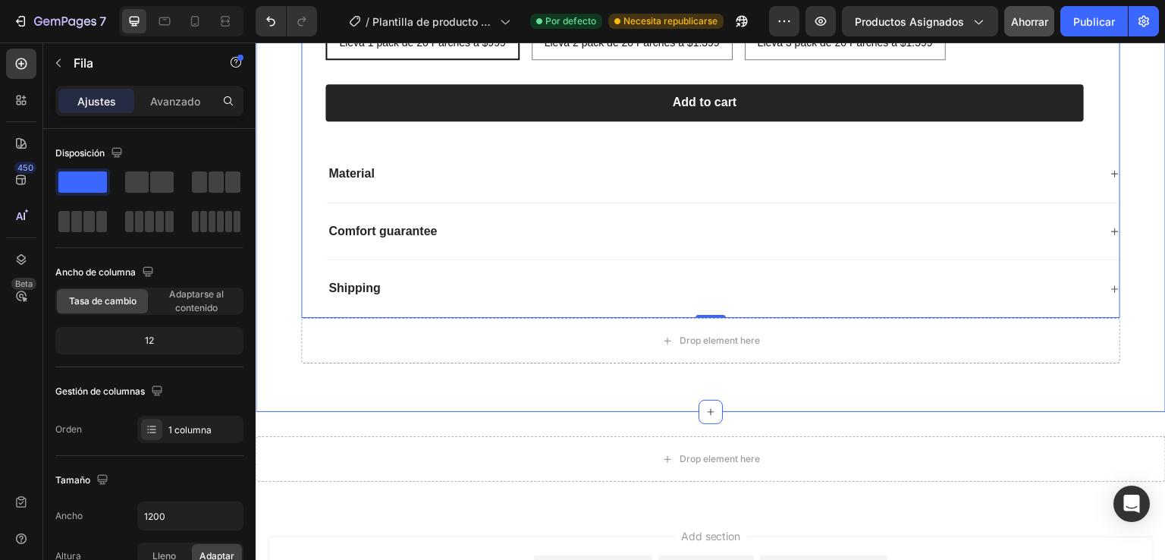
scroll to position [2125, 0]
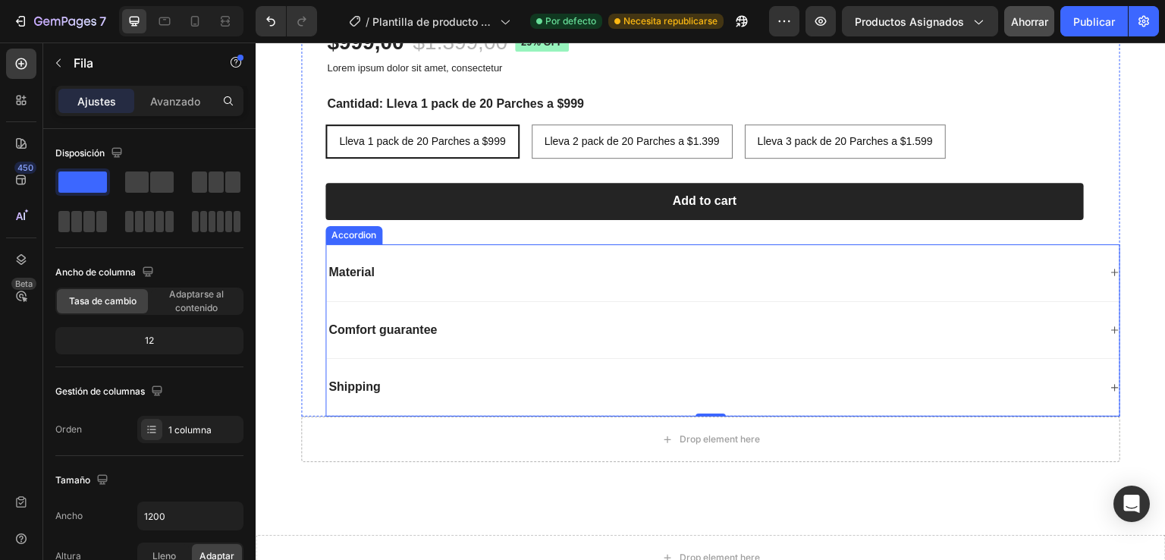
click at [985, 256] on div "Material" at bounding box center [723, 273] width 794 height 58
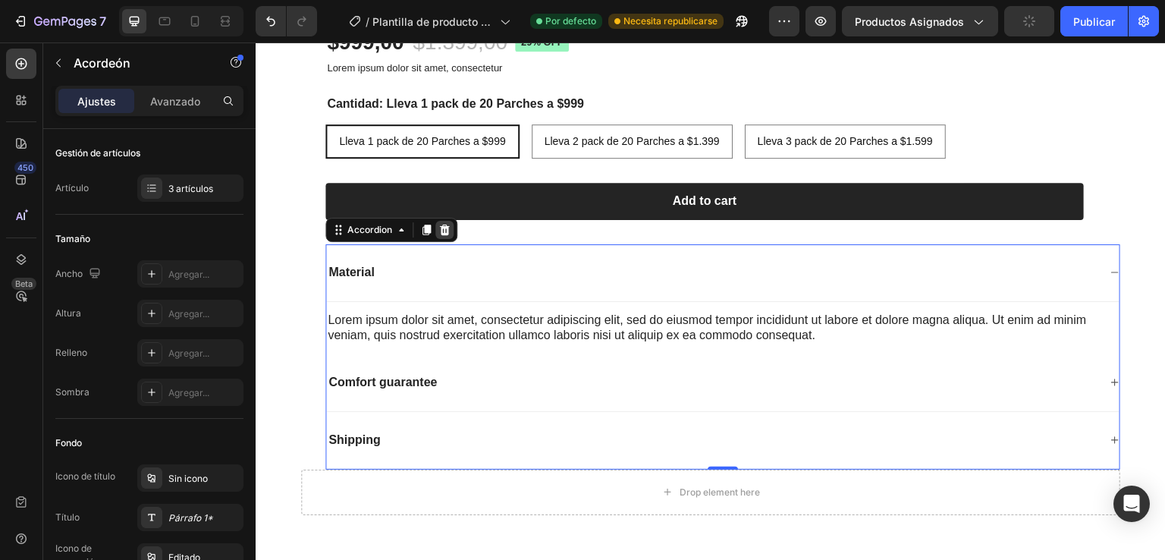
click at [446, 229] on icon at bounding box center [445, 230] width 10 height 11
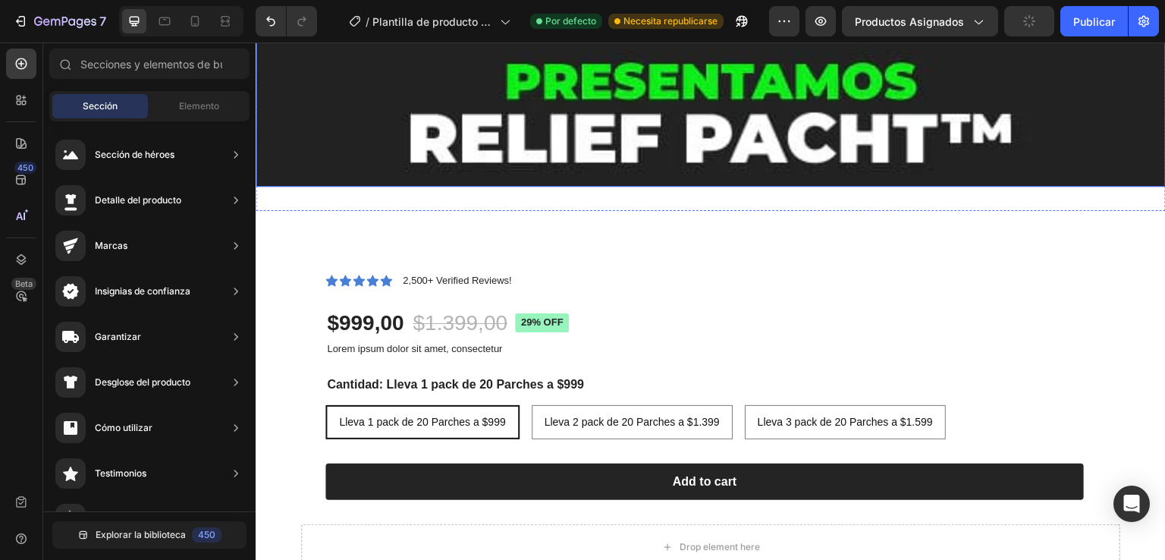
scroll to position [1892, 0]
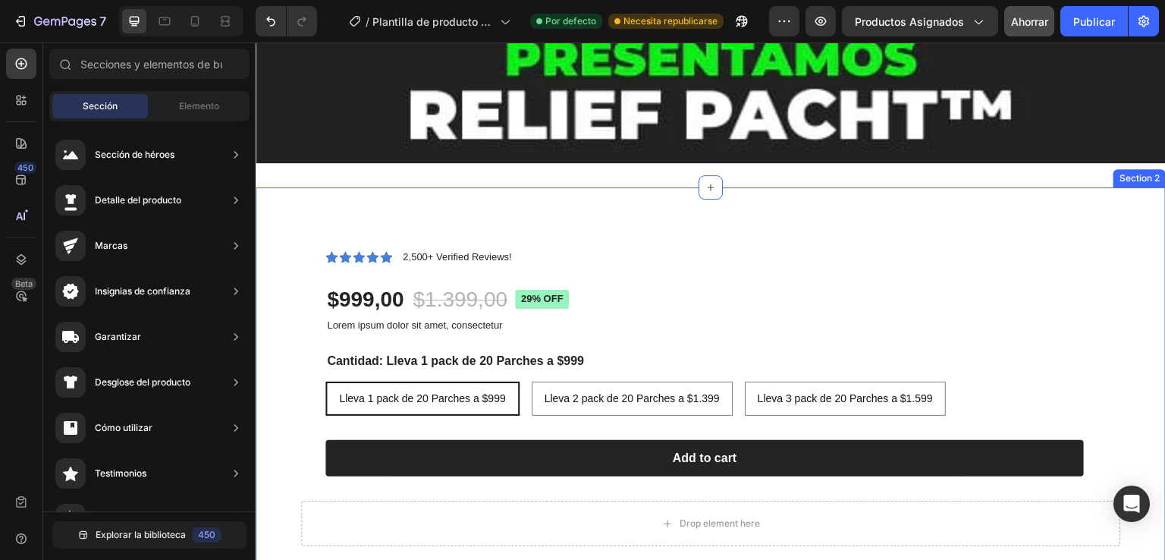
click at [524, 191] on div "Icon Icon Icon Icon Icon Icon List 2,500+ Verified Reviews! Text Block Row $999…" at bounding box center [711, 390] width 911 height 407
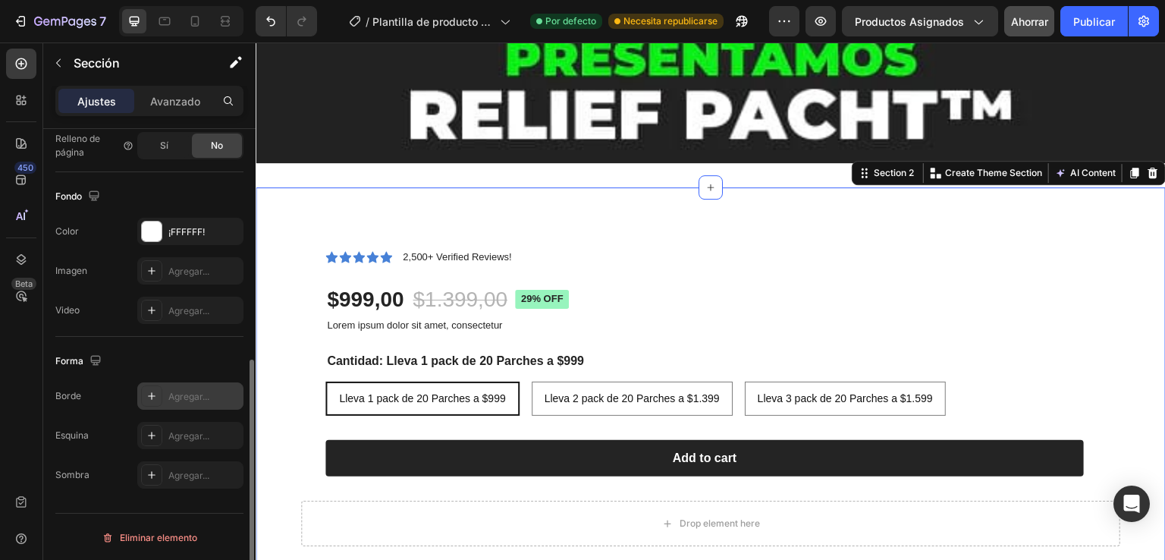
scroll to position [298, 0]
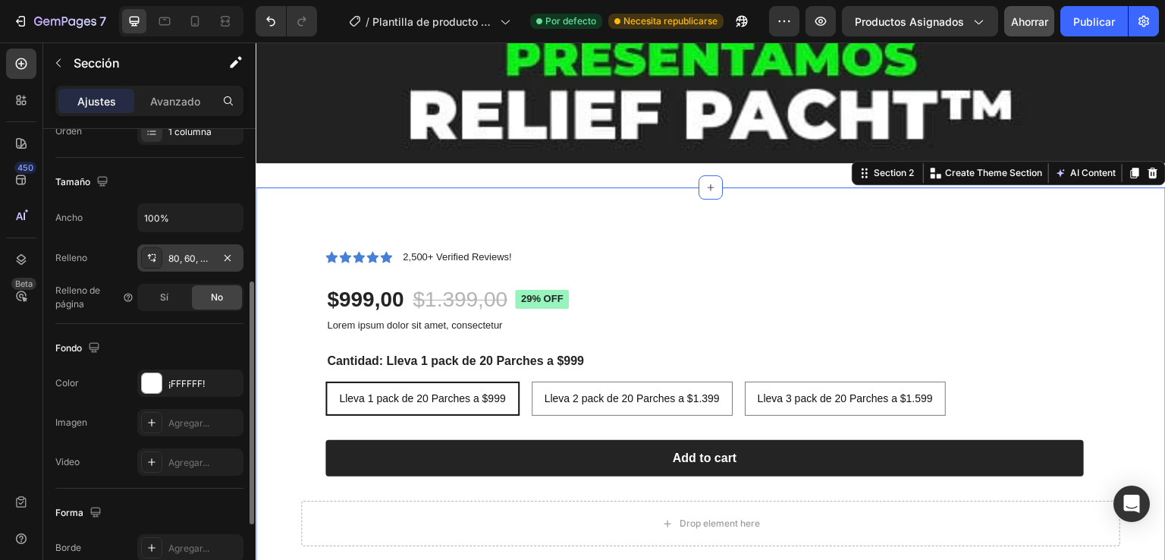
click at [147, 254] on icon at bounding box center [152, 258] width 12 height 12
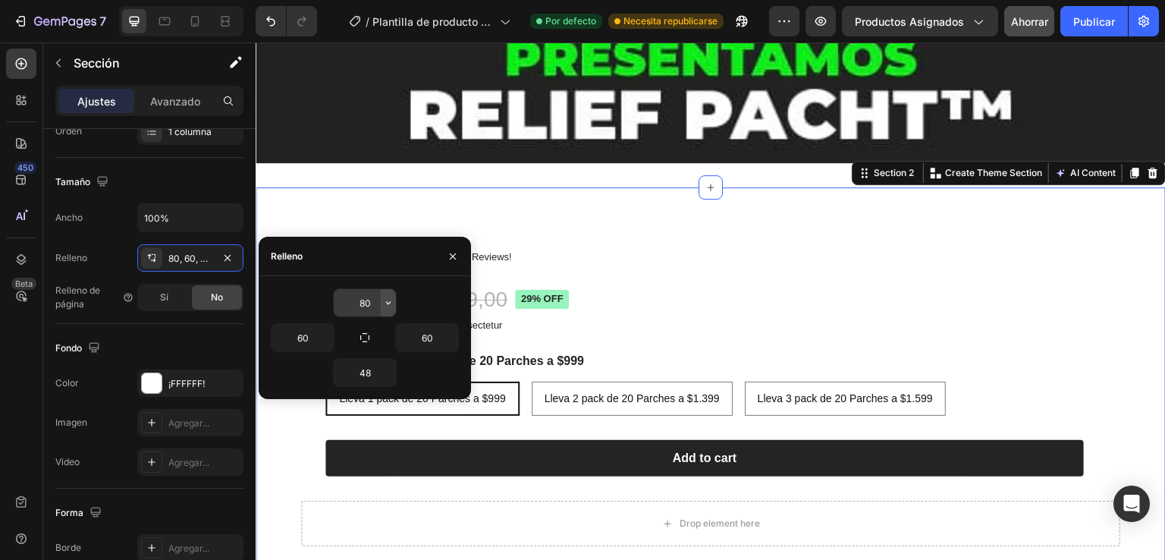
click at [388, 303] on icon "button" at bounding box center [388, 302] width 5 height 3
click at [365, 297] on input "80" at bounding box center [365, 302] width 62 height 27
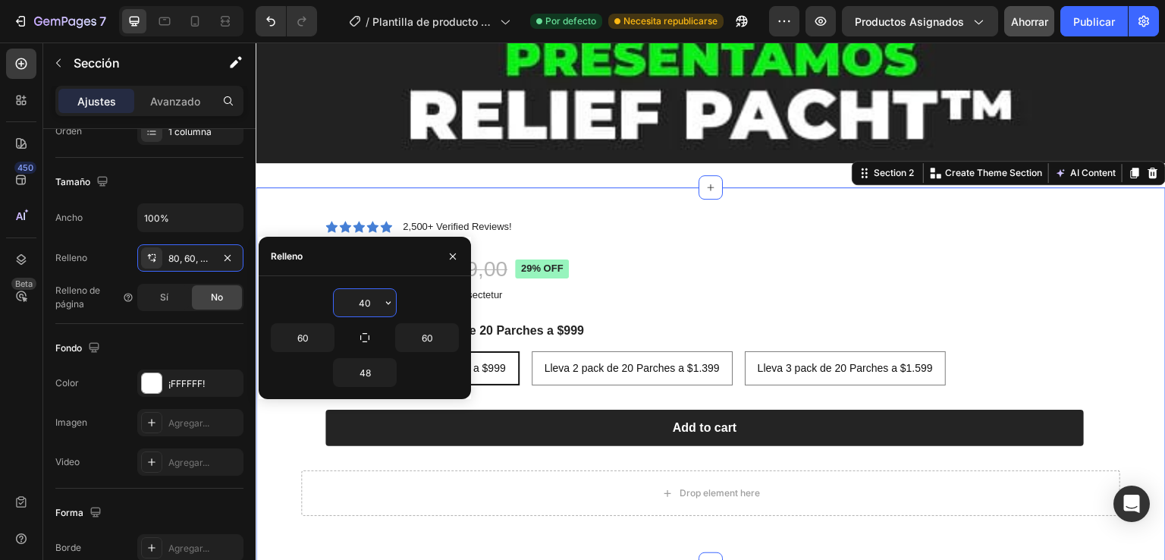
type input "4"
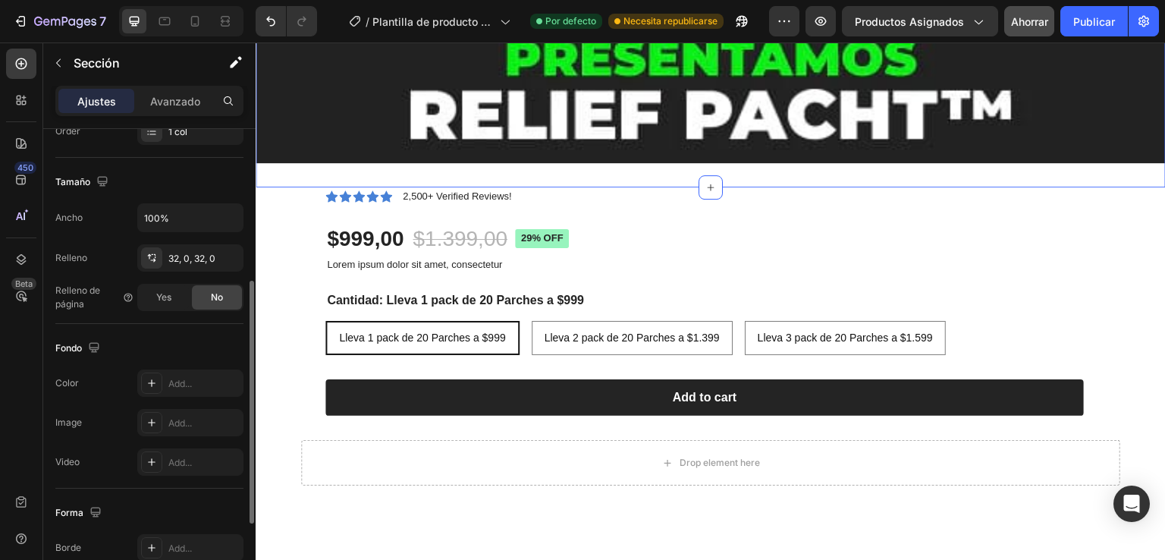
scroll to position [297, 0]
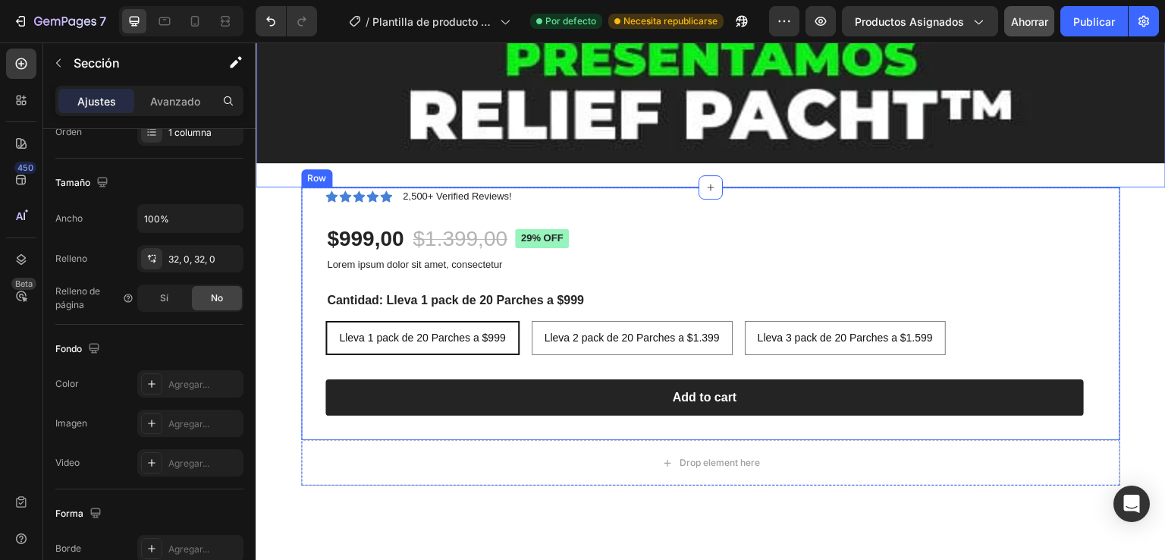
click at [653, 187] on div "Icon Icon Icon Icon Icon Icon List 2,500+ Verified Reviews! Text Block Row" at bounding box center [723, 196] width 795 height 18
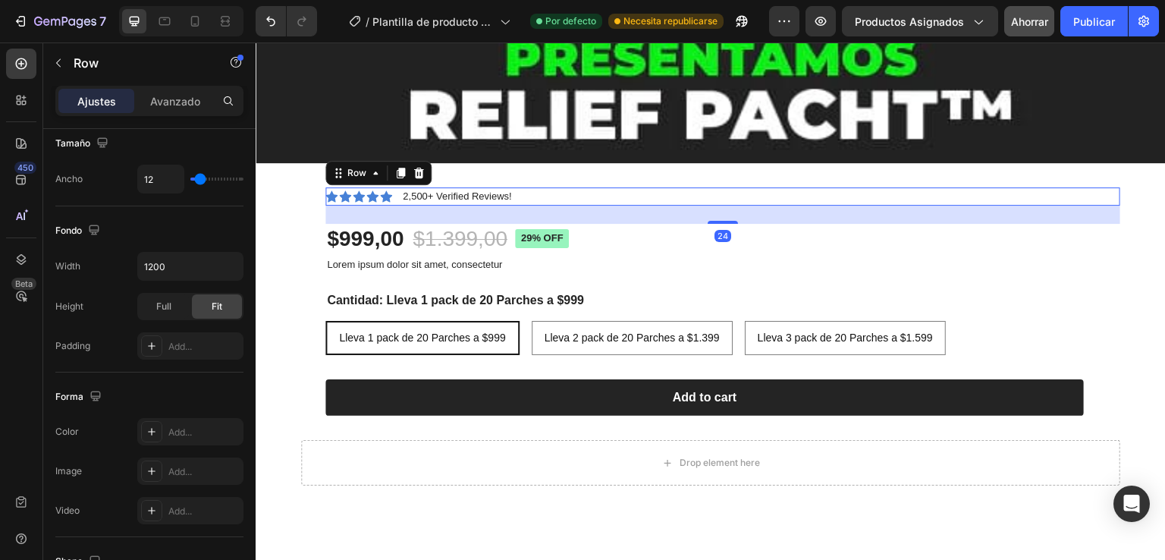
scroll to position [0, 0]
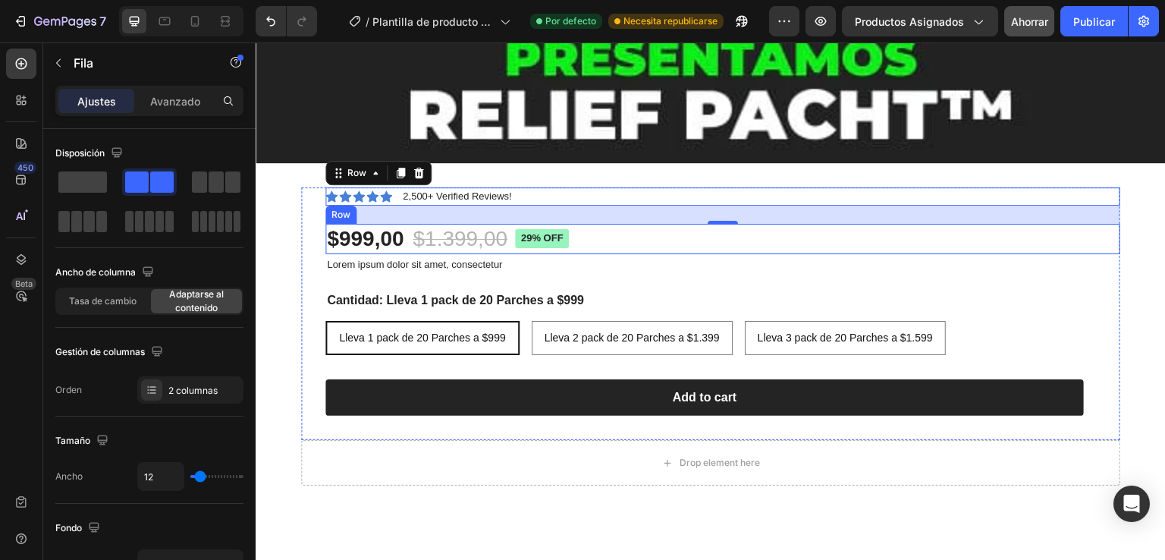
click at [653, 224] on div "$999,00 Product Price Product Price $1.399,00 Product Price Product Price 29% o…" at bounding box center [723, 239] width 795 height 30
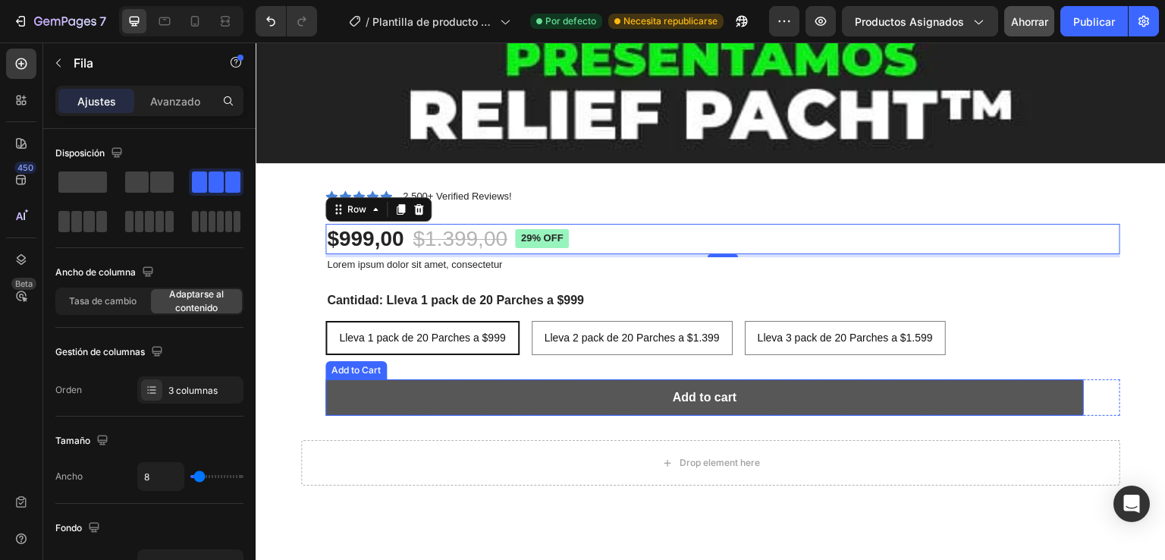
click at [405, 379] on button "Add to cart" at bounding box center [705, 397] width 759 height 37
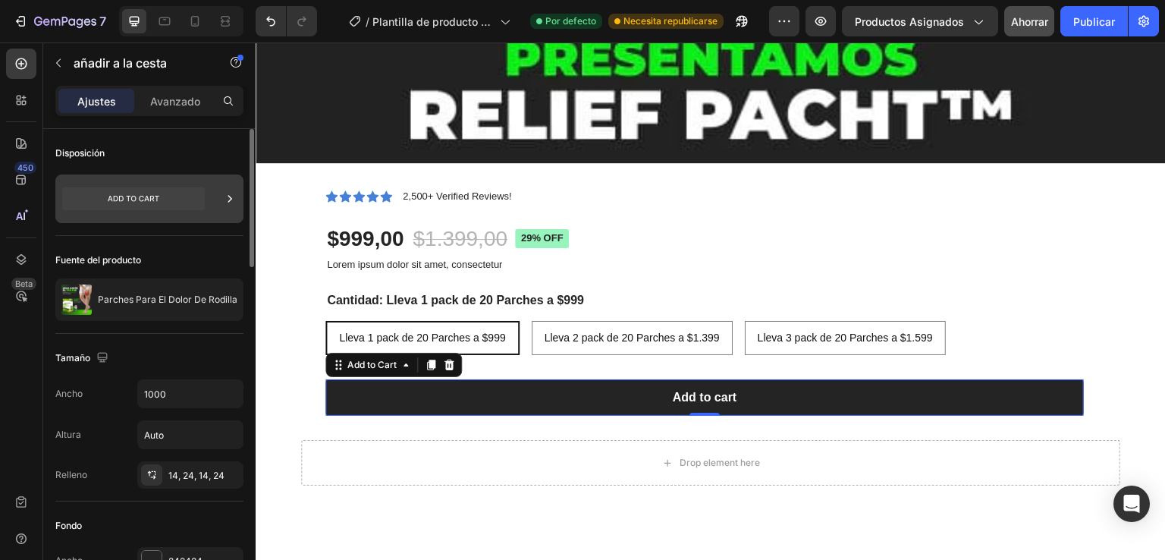
click at [233, 198] on icon at bounding box center [229, 198] width 15 height 15
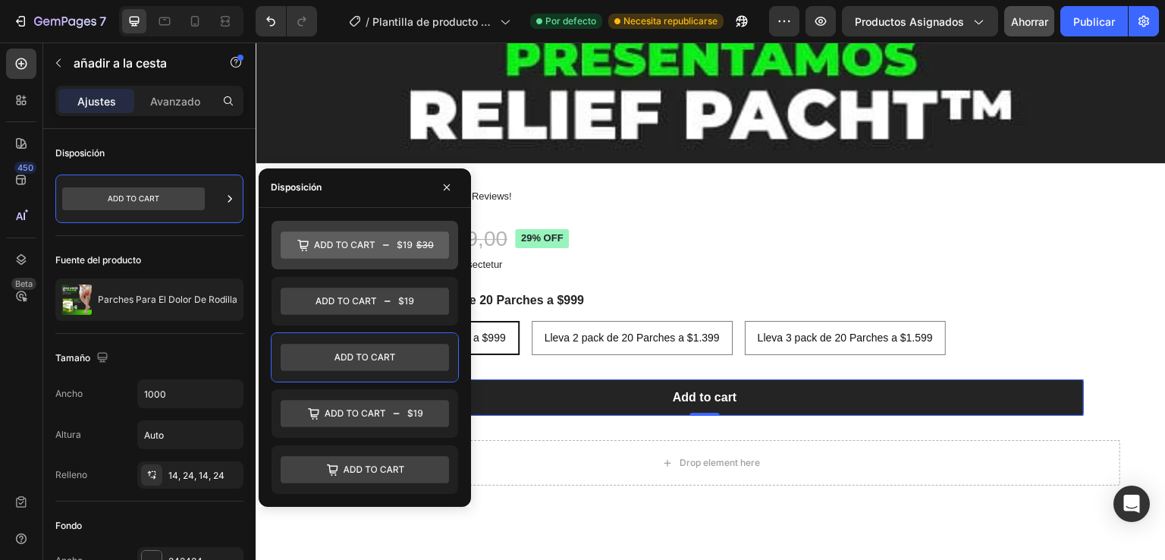
click at [336, 237] on icon at bounding box center [365, 244] width 168 height 27
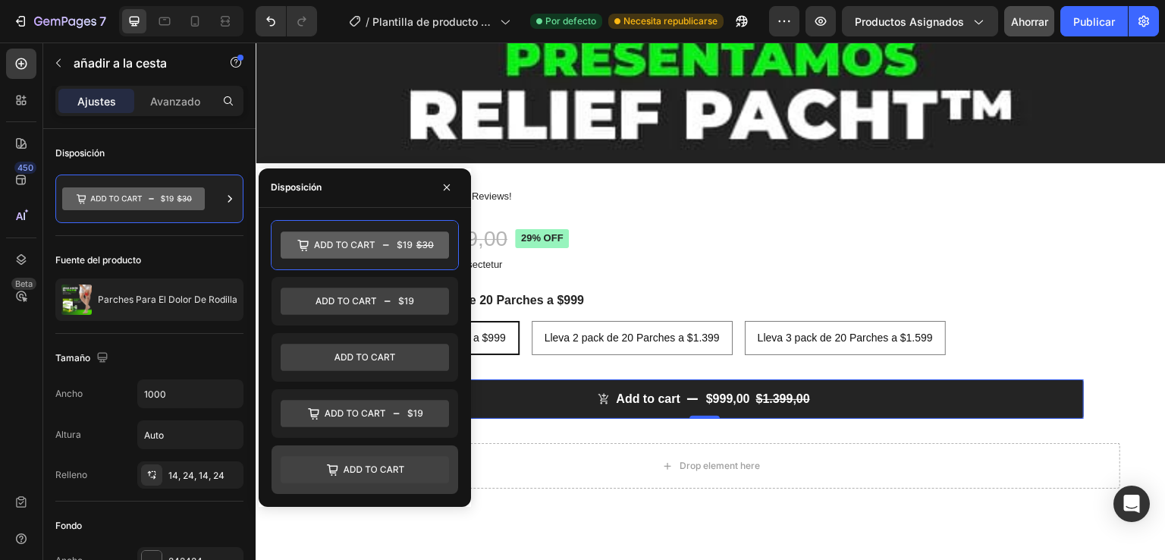
click at [388, 465] on icon at bounding box center [365, 469] width 168 height 27
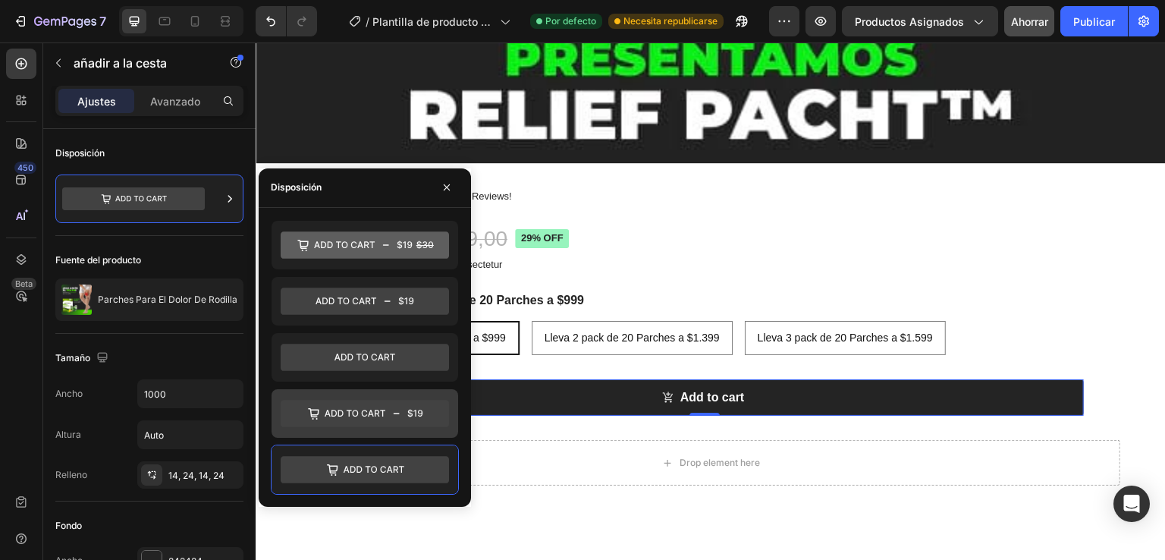
click at [385, 404] on icon at bounding box center [365, 413] width 168 height 27
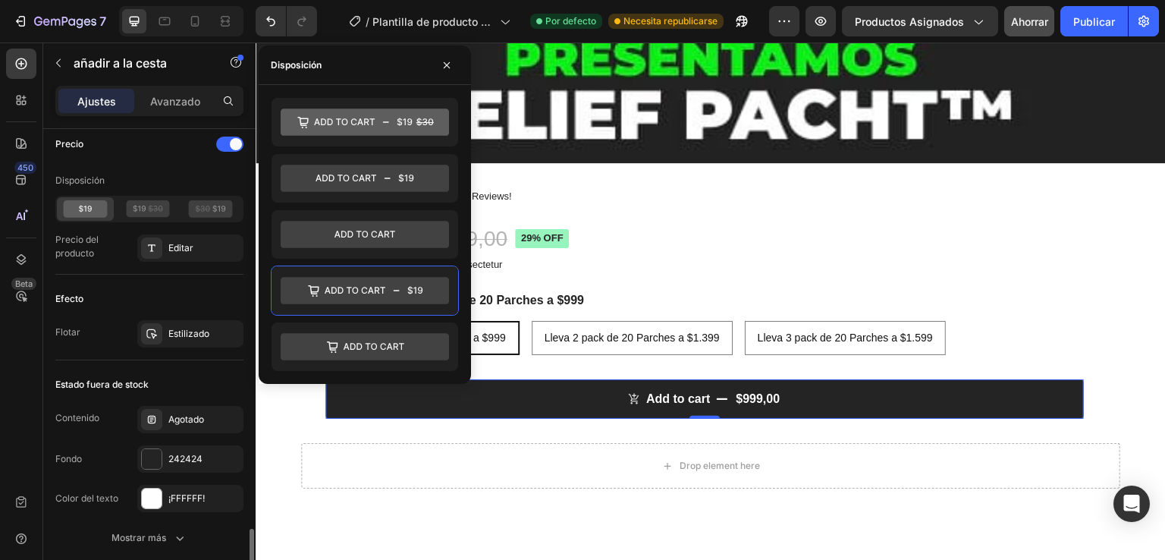
scroll to position [1366, 0]
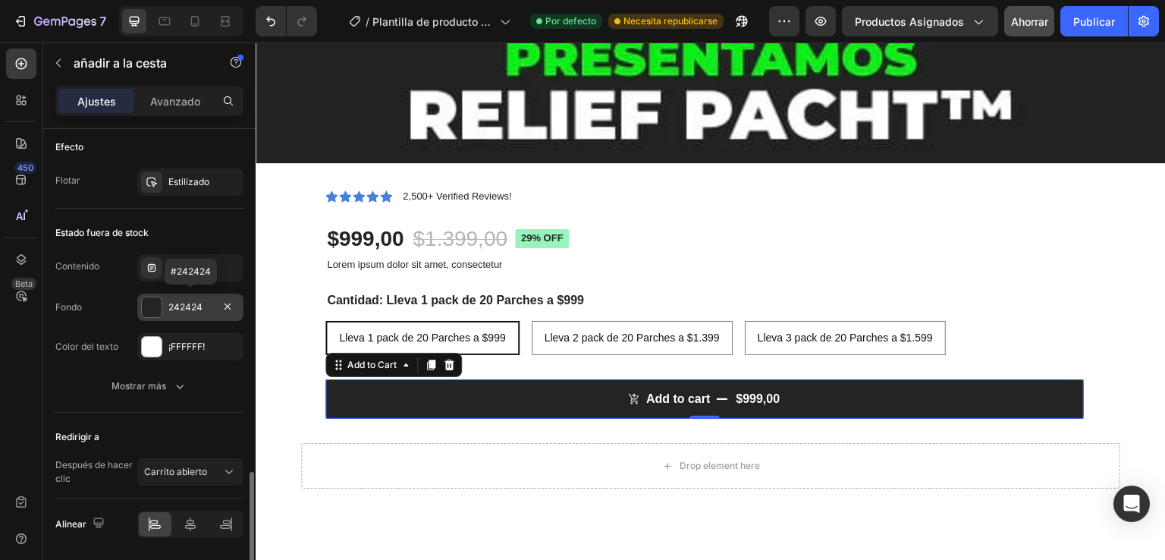
click at [152, 300] on div at bounding box center [152, 307] width 20 height 20
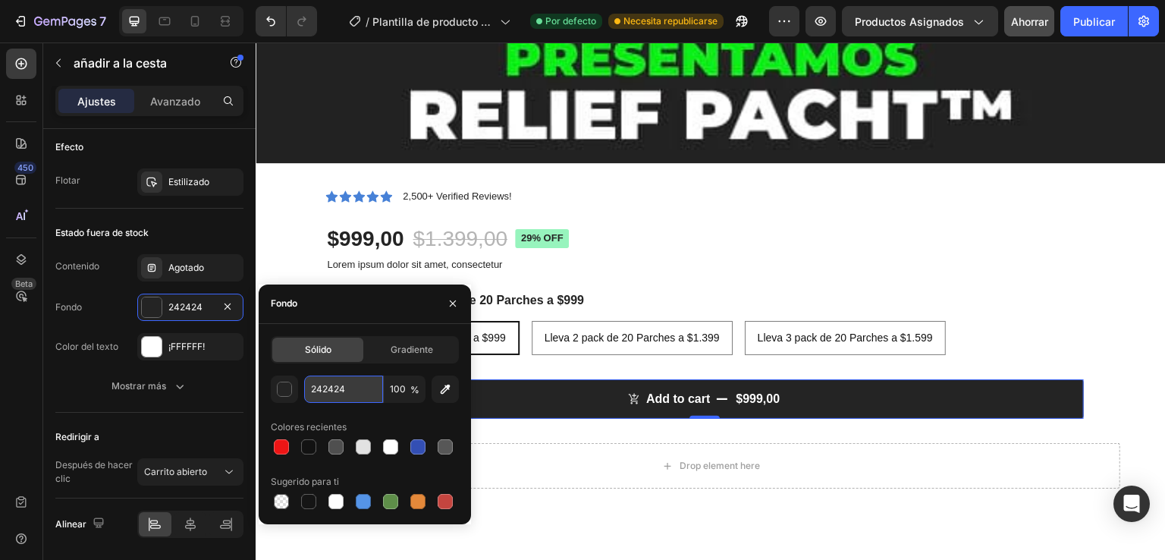
click at [333, 389] on input "242424" at bounding box center [343, 389] width 79 height 27
type input "028629"
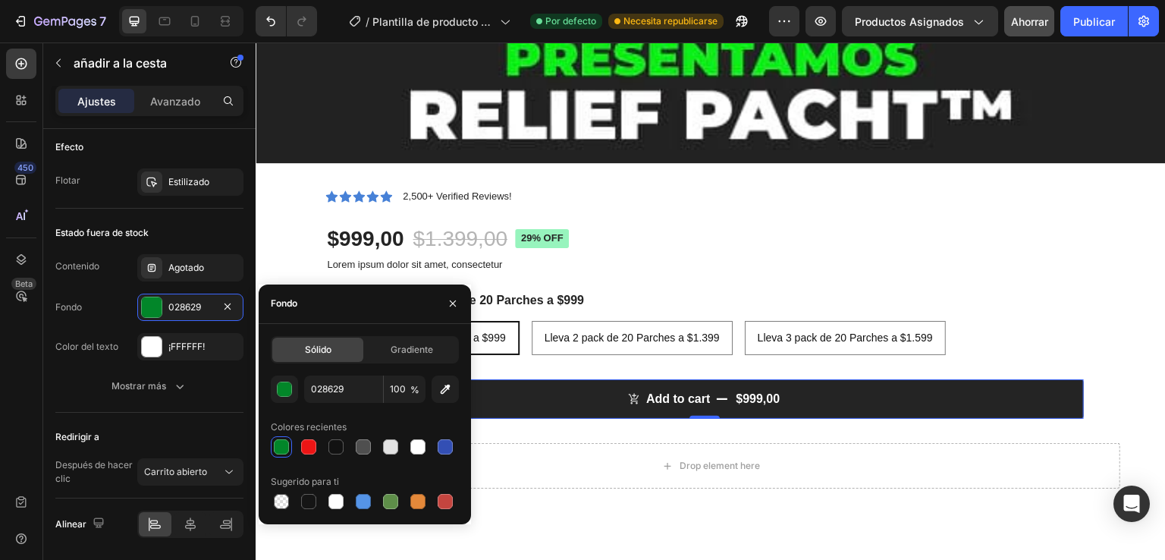
click at [413, 407] on div "028629 100 % Colores recientes Sugerido para ti" at bounding box center [365, 444] width 188 height 137
click at [237, 365] on div "Contenido Agotado Fondo 028629 Color del texto ¡FFFFFF! Mostrar más" at bounding box center [149, 327] width 188 height 146
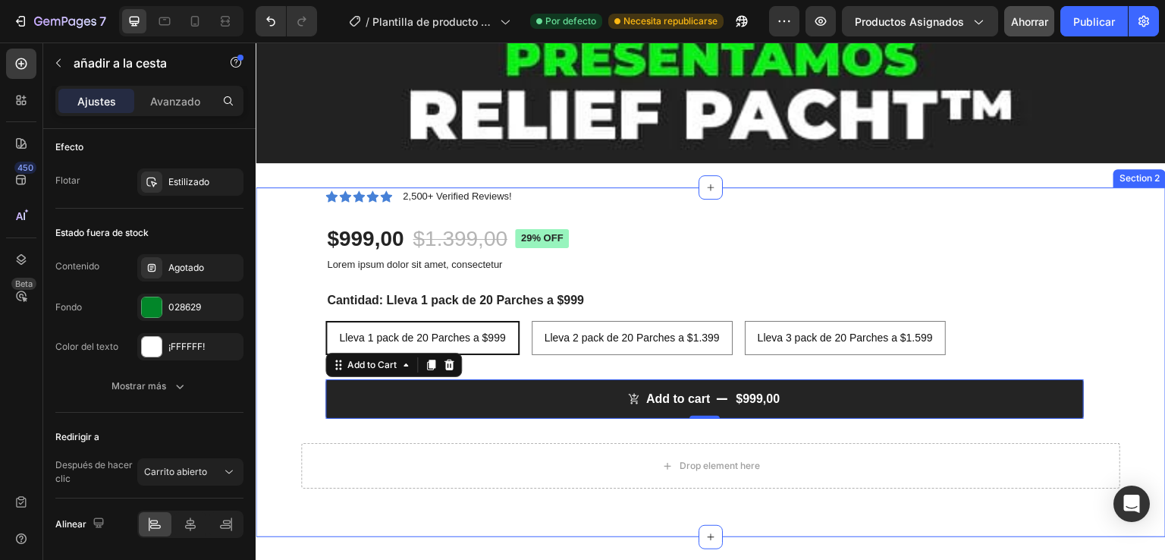
click at [288, 241] on div "Icon Icon Icon Icon Icon Icon List 2,500+ Verified Reviews! Text Block Row $999…" at bounding box center [711, 362] width 911 height 350
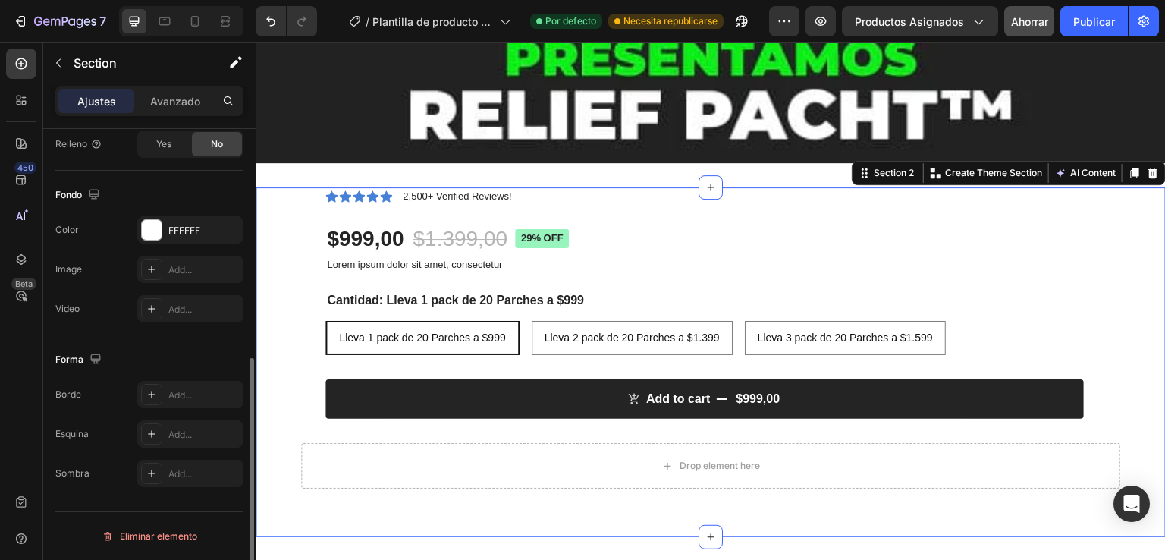
scroll to position [0, 0]
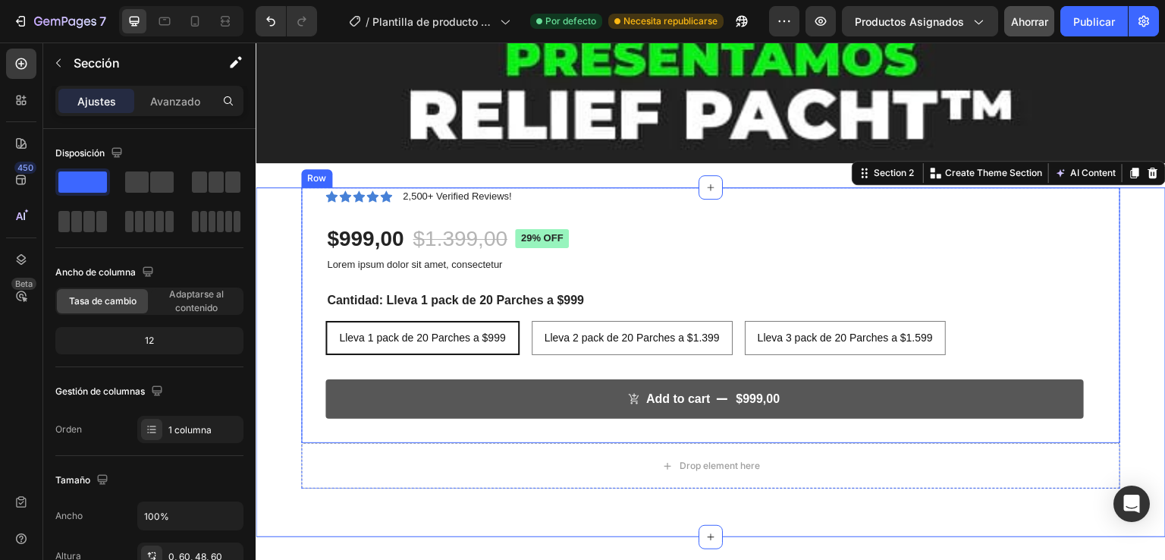
click at [388, 354] on div "Icon Icon Icon Icon Icon Icon List 2,500+ Verified Reviews! Text Block Row $999…" at bounding box center [723, 315] width 795 height 256
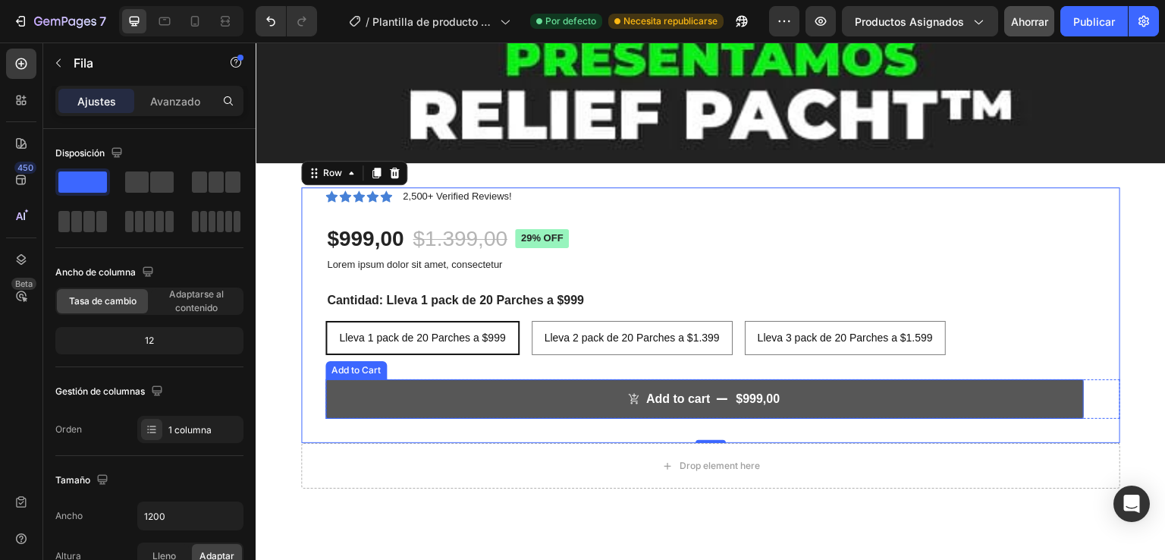
click at [388, 379] on button "Add to cart $999,00" at bounding box center [705, 399] width 759 height 40
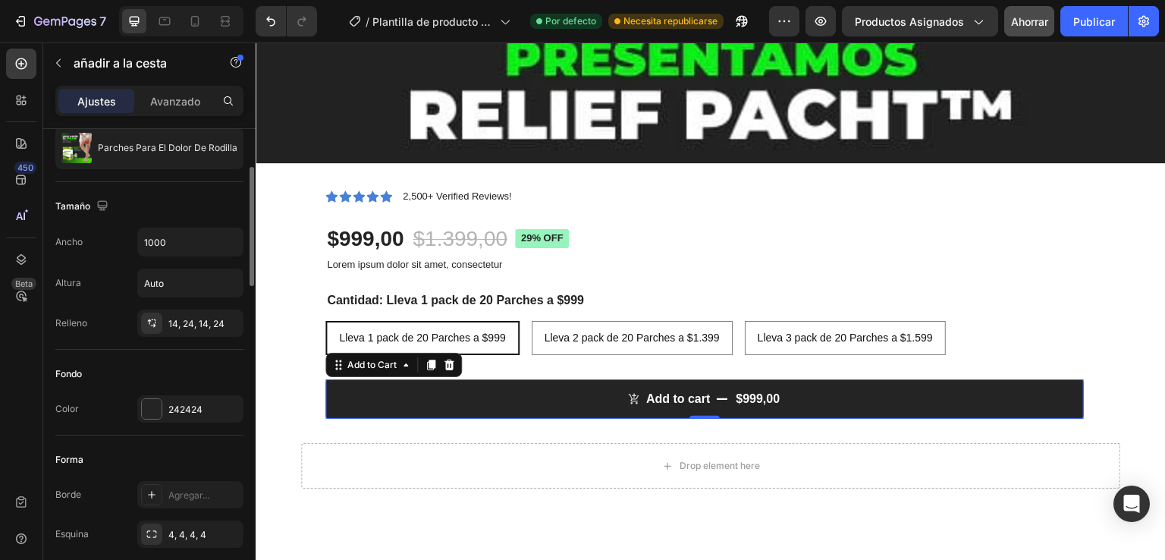
scroll to position [304, 0]
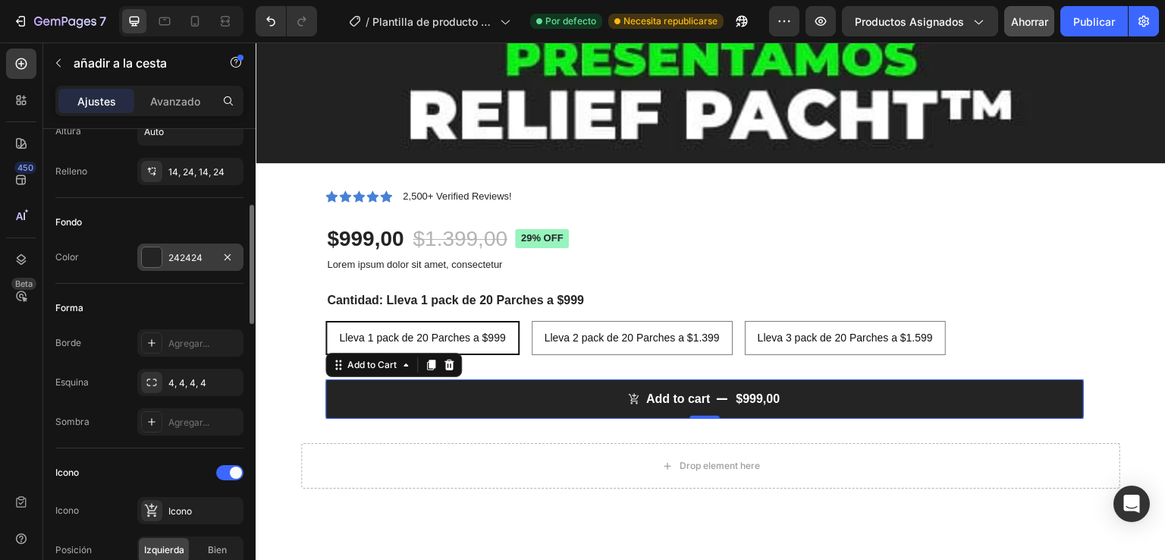
click at [155, 249] on div at bounding box center [152, 257] width 20 height 20
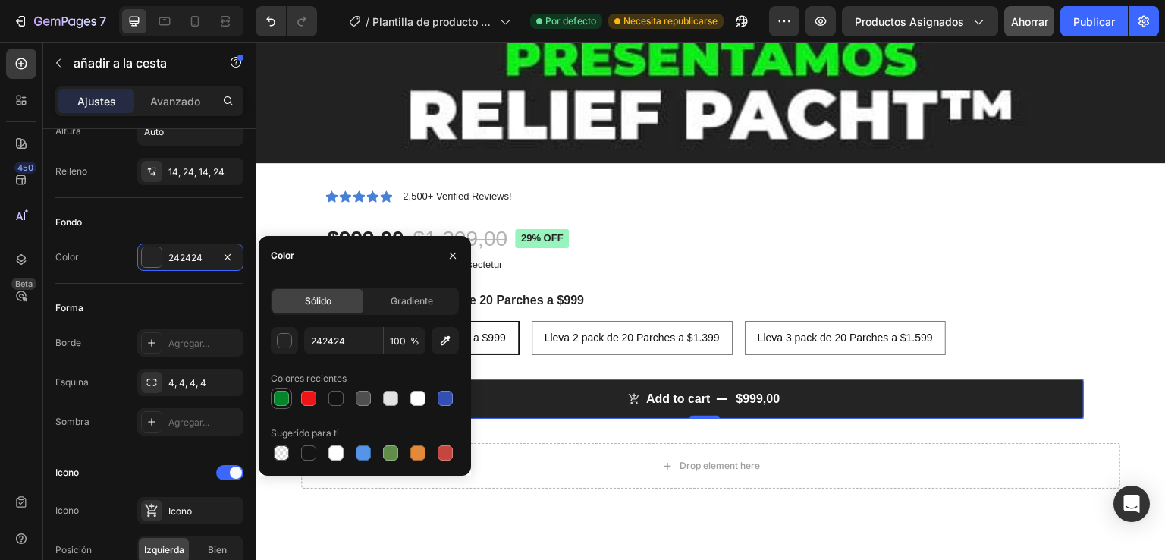
click at [282, 395] on div at bounding box center [281, 398] width 15 height 15
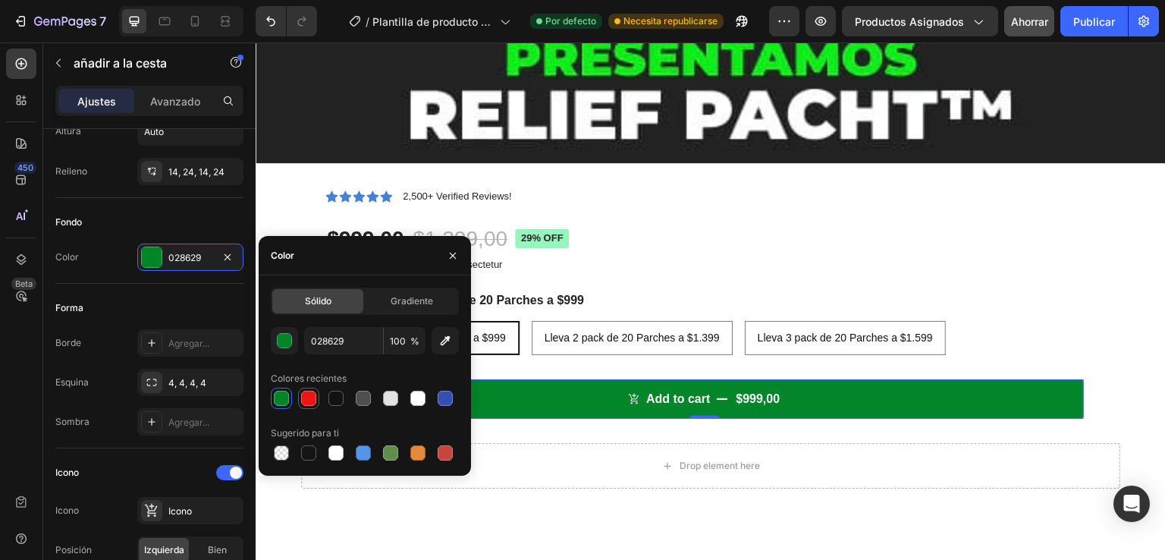
click at [310, 398] on div at bounding box center [308, 398] width 15 height 15
type input "ED1515"
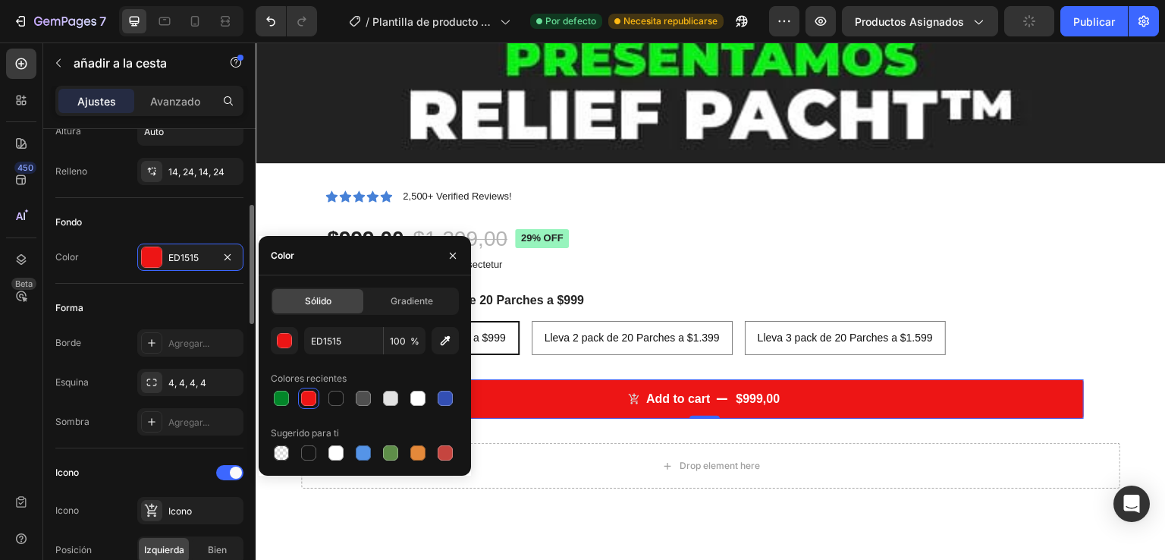
click at [215, 219] on div "Fondo" at bounding box center [149, 222] width 188 height 24
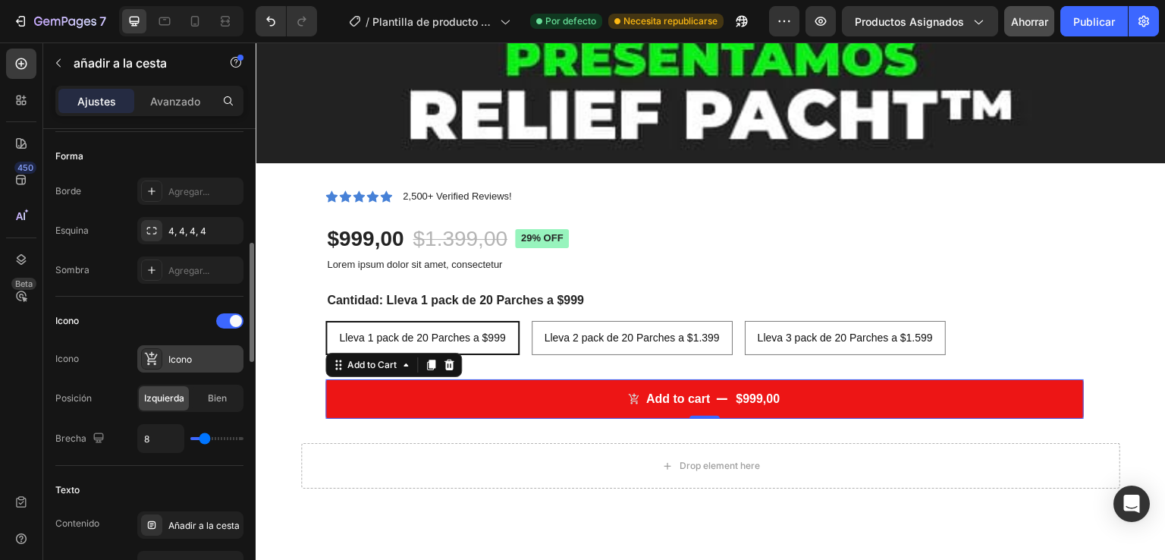
scroll to position [531, 0]
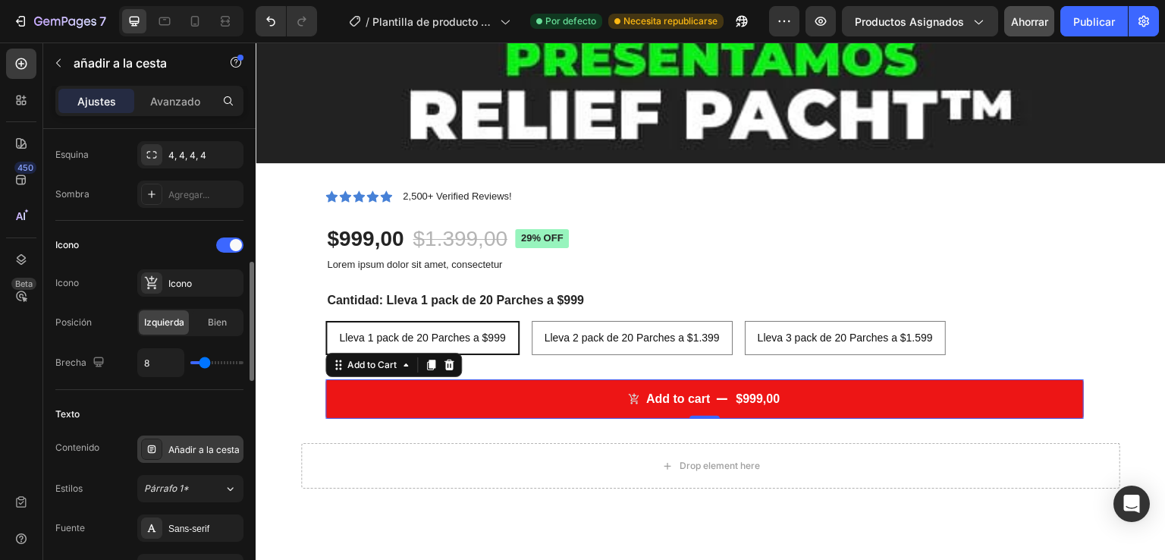
click at [190, 449] on font "Añadir a la cesta" at bounding box center [203, 449] width 71 height 11
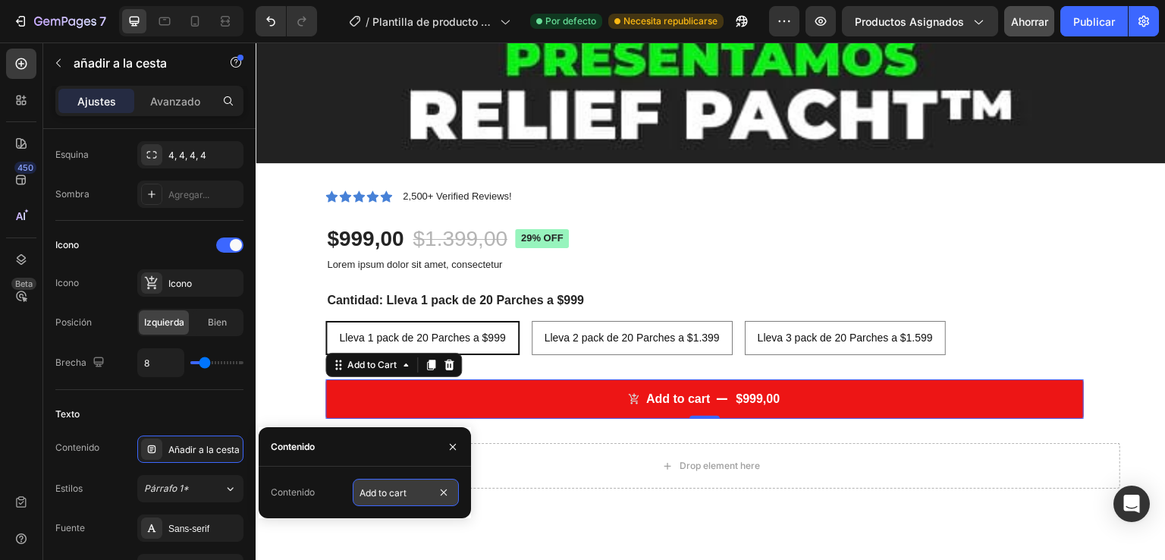
click at [389, 493] on input "Add to cart" at bounding box center [406, 492] width 106 height 27
type input "Comprar Ahora"
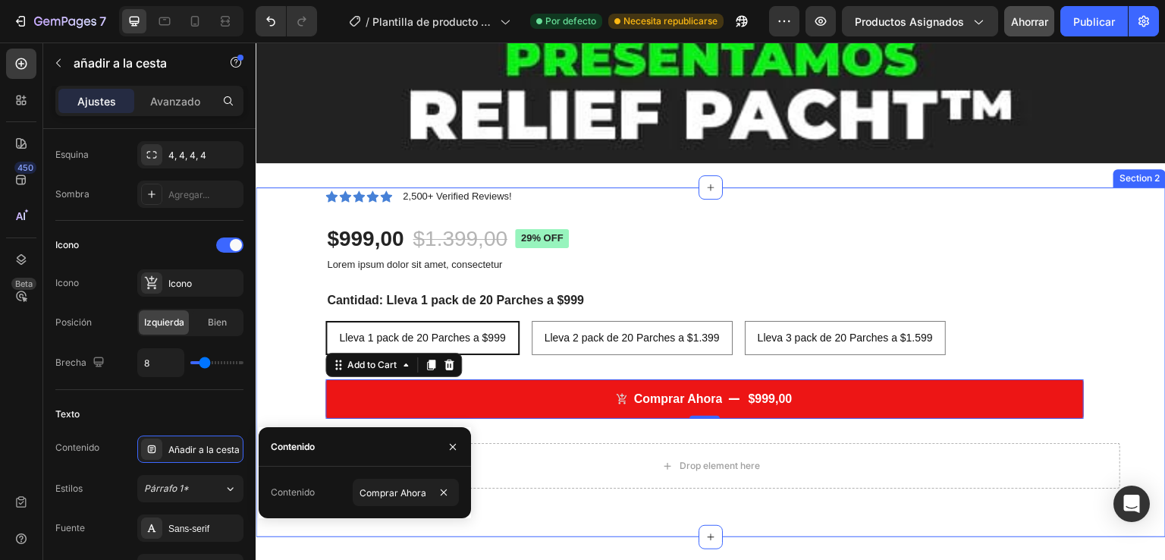
click at [548, 482] on div "Icon Icon Icon Icon Icon Icon List 2,500+ Verified Reviews! Text Block Row $999…" at bounding box center [711, 362] width 911 height 350
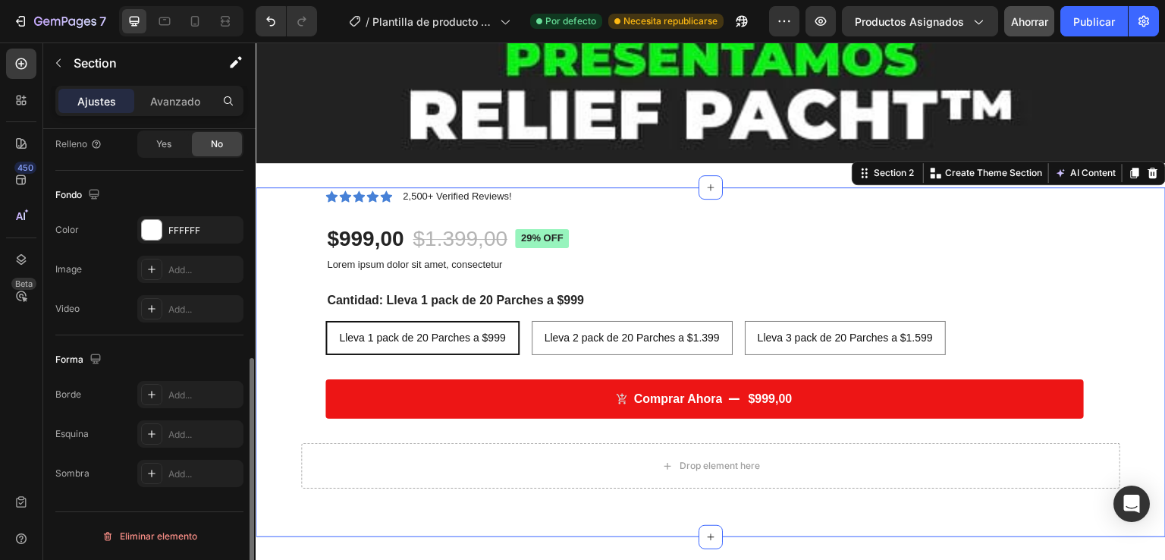
scroll to position [0, 0]
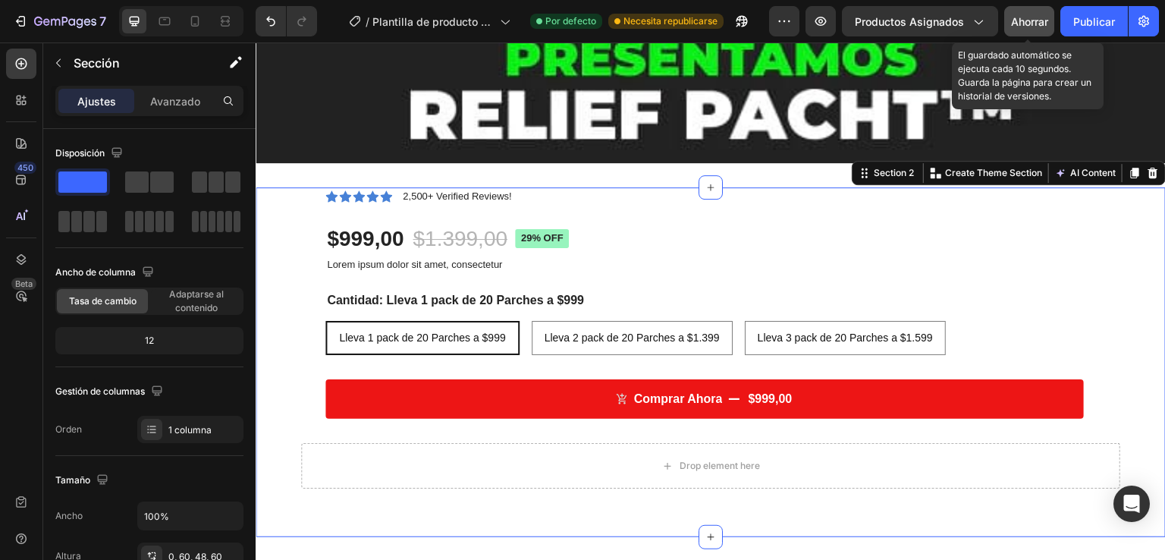
click at [1026, 15] on font "Ahorrar" at bounding box center [1029, 21] width 37 height 13
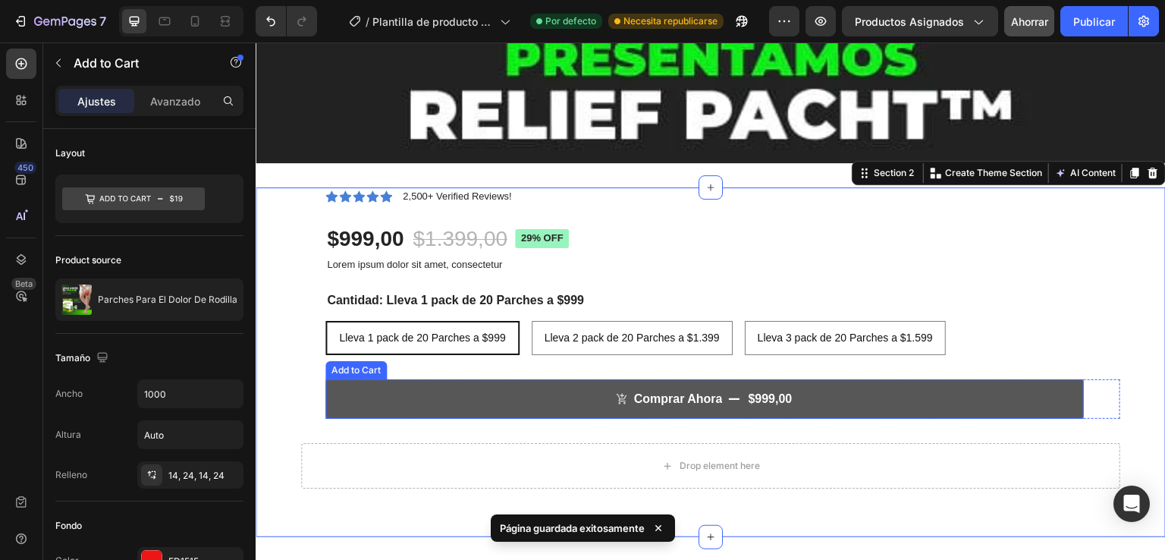
click at [419, 379] on button "Comprar Ahora $999,00" at bounding box center [705, 399] width 759 height 40
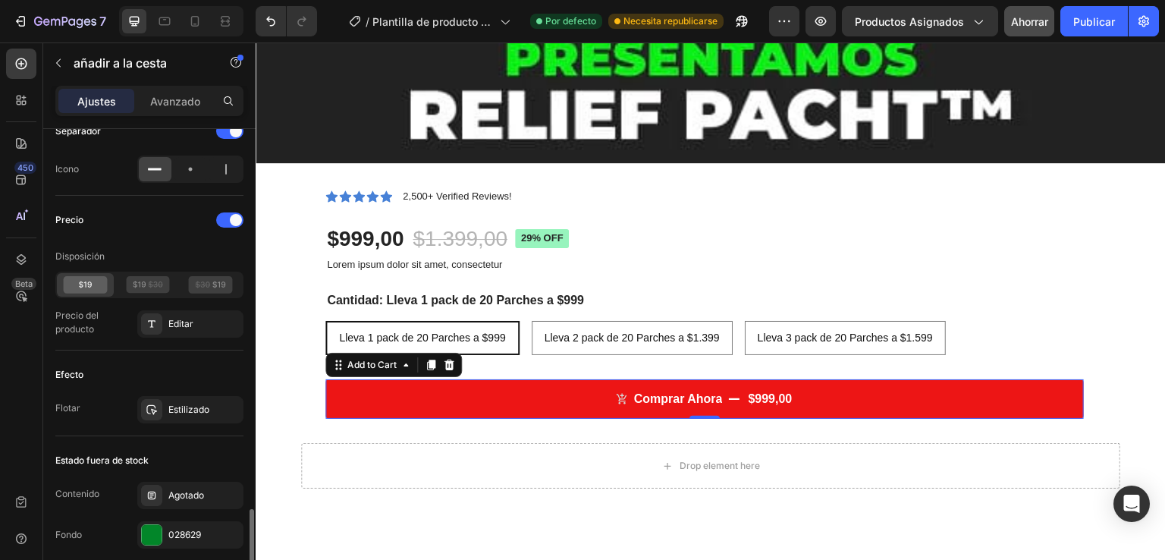
scroll to position [1290, 0]
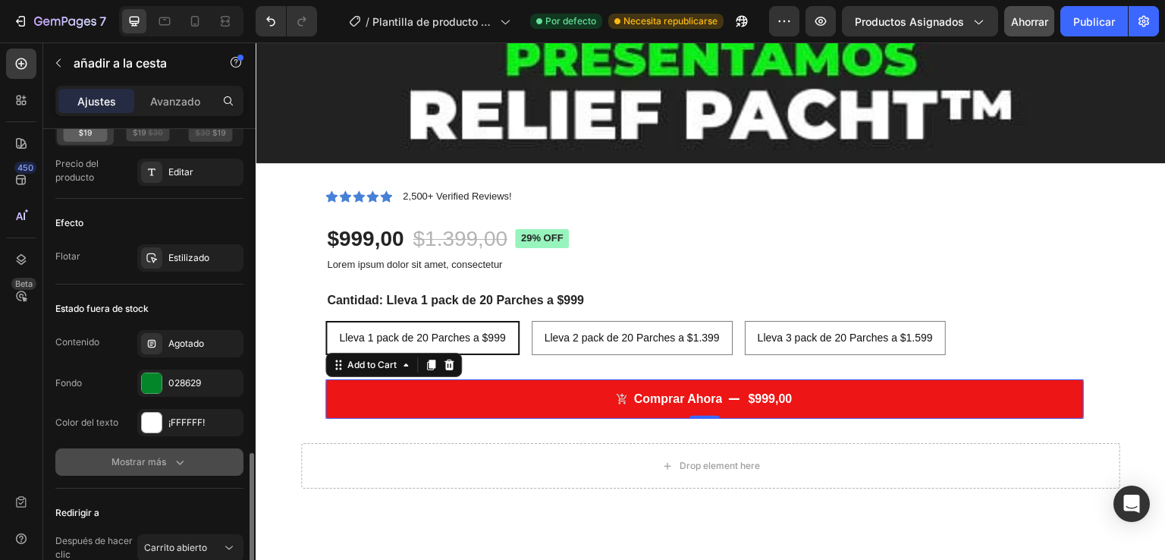
click at [183, 455] on icon "button" at bounding box center [179, 462] width 15 height 15
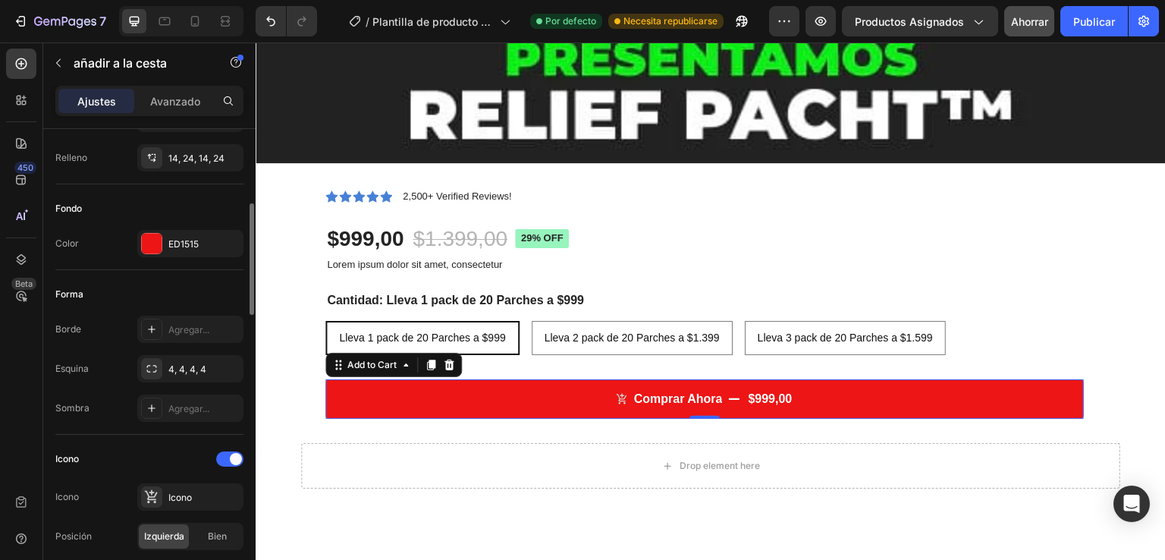
scroll to position [469, 0]
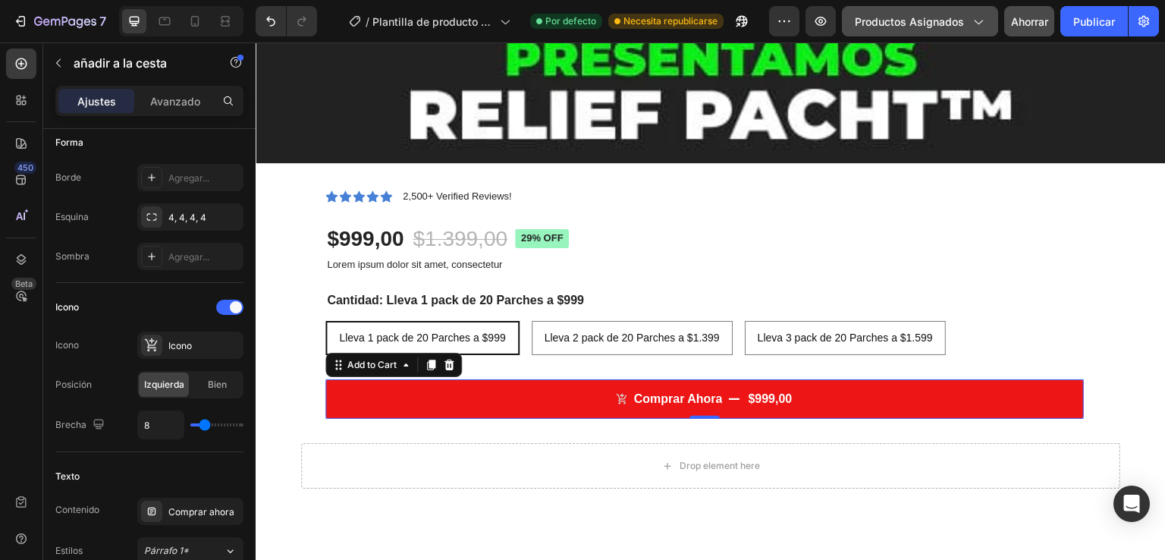
click at [889, 12] on button "Productos asignados" at bounding box center [920, 21] width 156 height 30
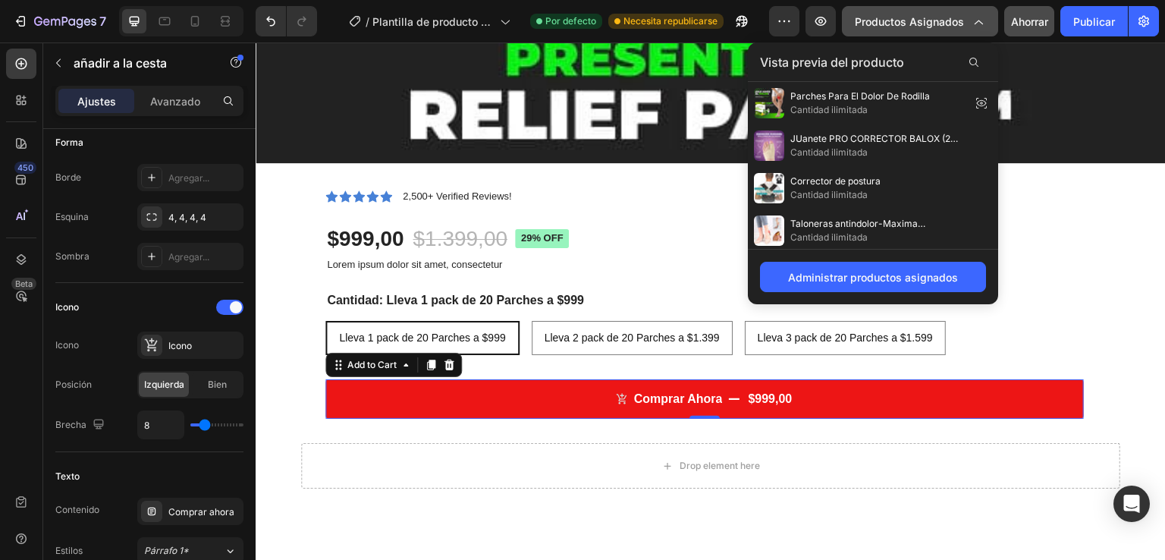
click at [889, 12] on button "Productos asignados" at bounding box center [920, 21] width 156 height 30
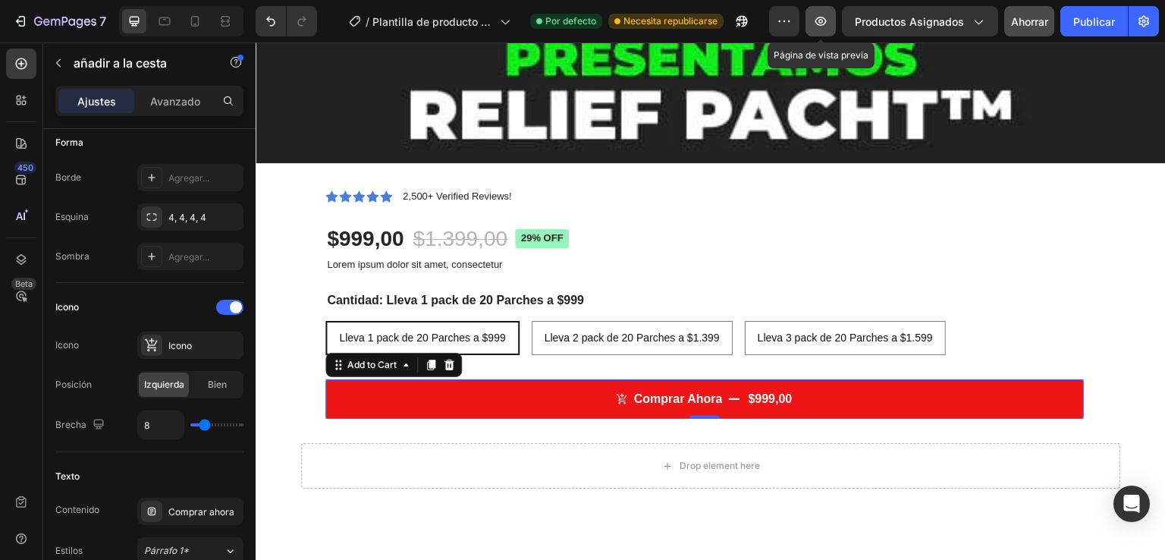
click at [819, 18] on icon "button" at bounding box center [821, 21] width 11 height 9
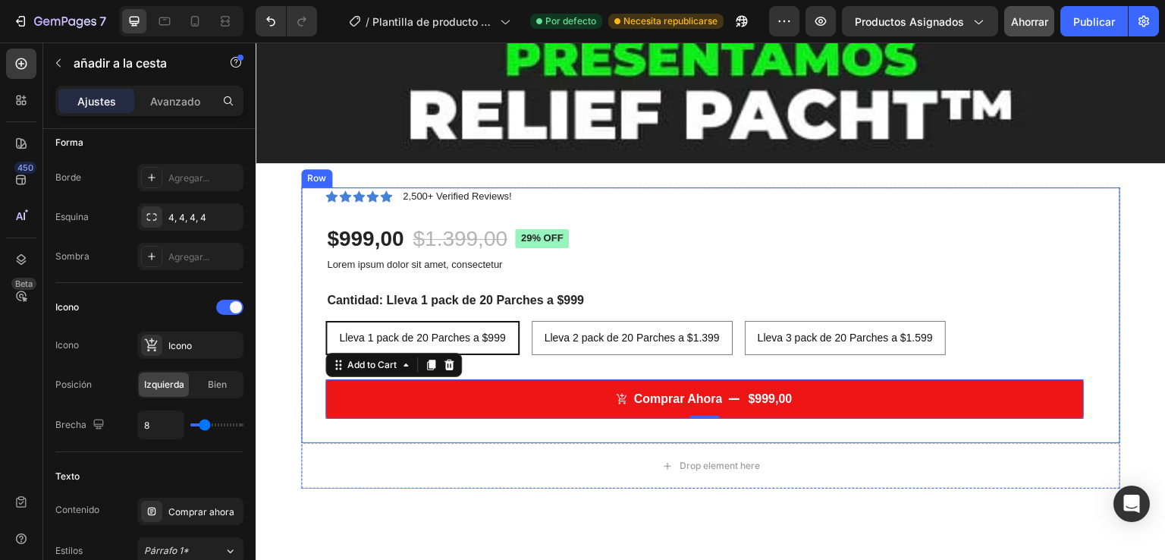
click at [307, 187] on div "Icon Icon Icon Icon Icon Icon List 2,500+ Verified Reviews! Text Block Row $999…" at bounding box center [710, 315] width 819 height 256
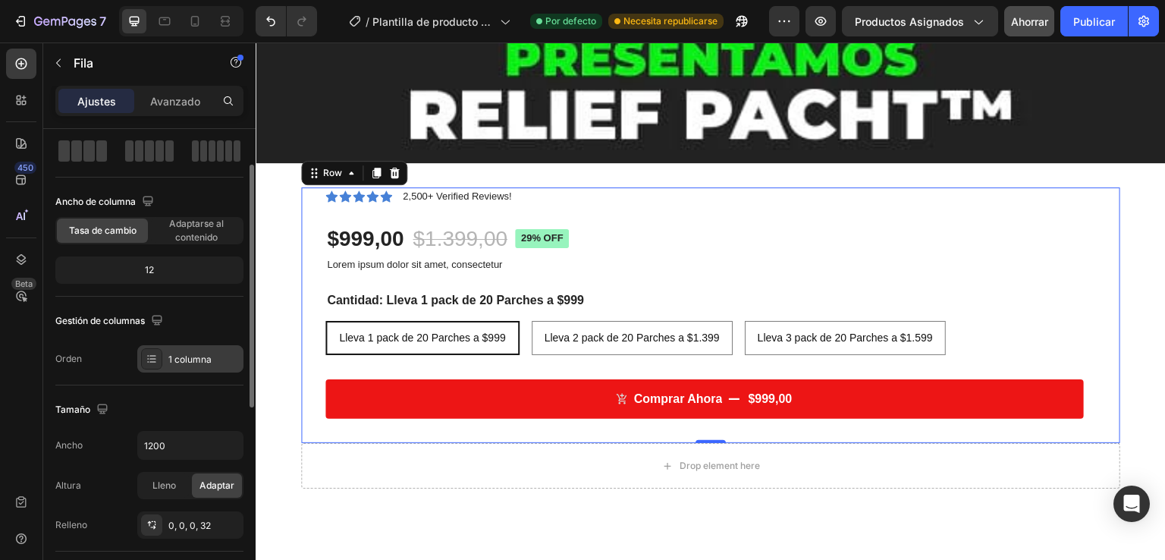
scroll to position [0, 0]
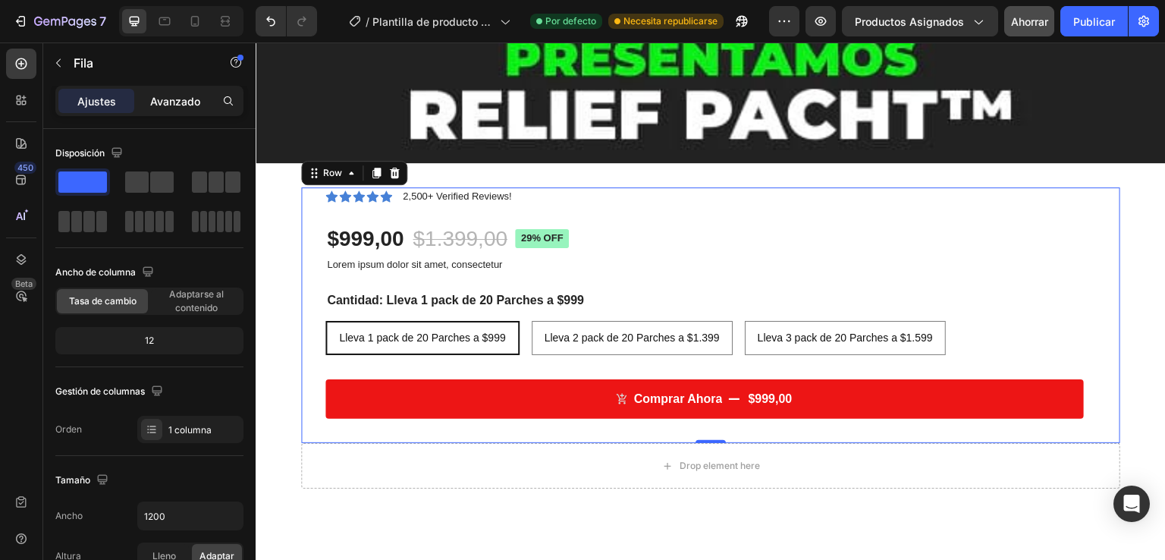
click at [149, 94] on div "Avanzado" at bounding box center [175, 101] width 76 height 24
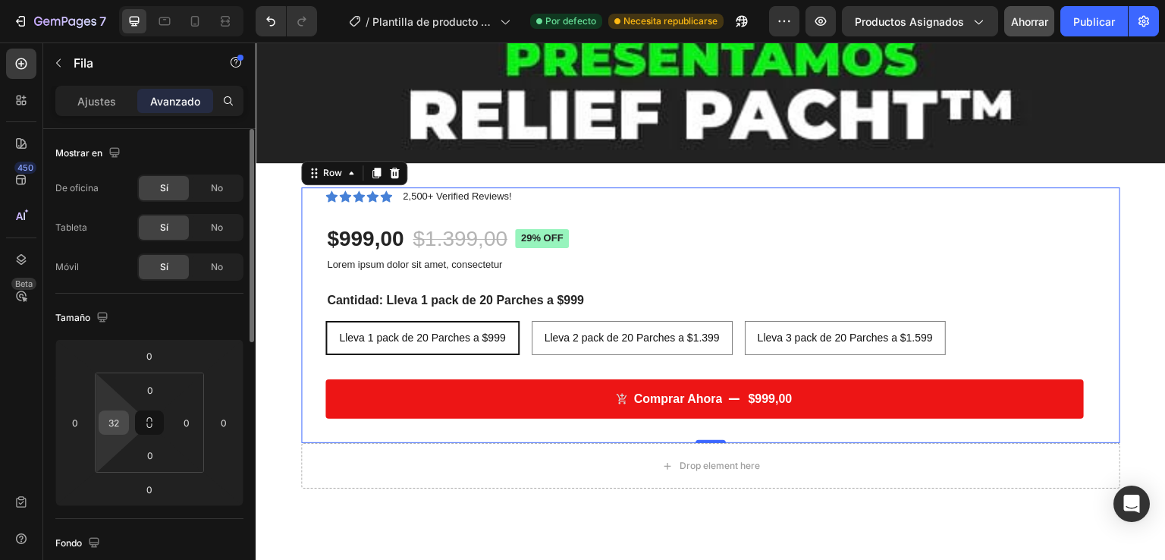
click at [111, 423] on input "32" at bounding box center [113, 422] width 23 height 23
type input "0"
click at [173, 326] on div "Tamaño" at bounding box center [149, 318] width 188 height 24
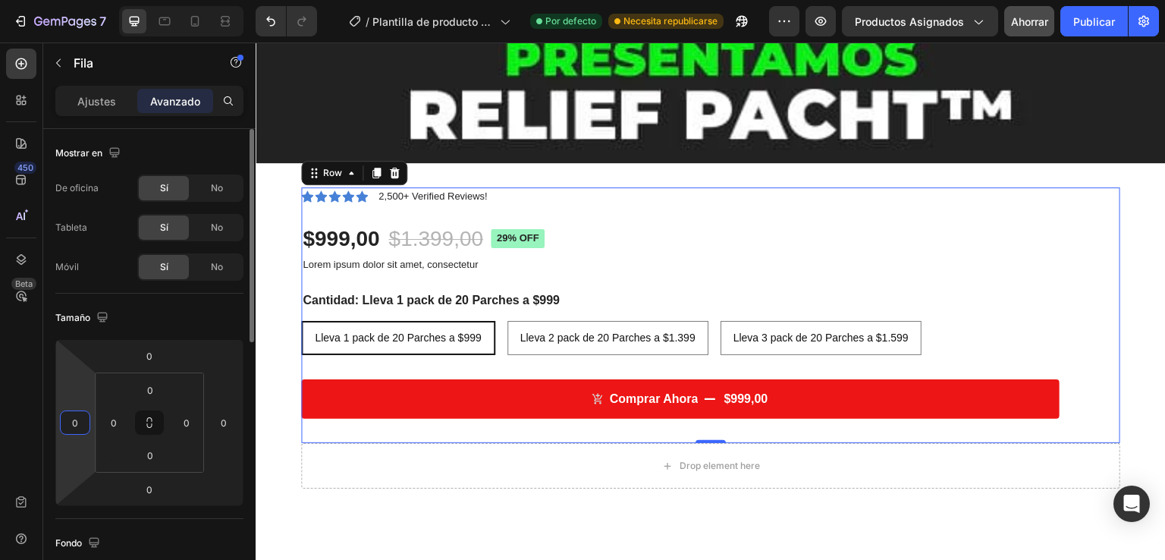
click at [73, 423] on input "0" at bounding box center [75, 422] width 23 height 23
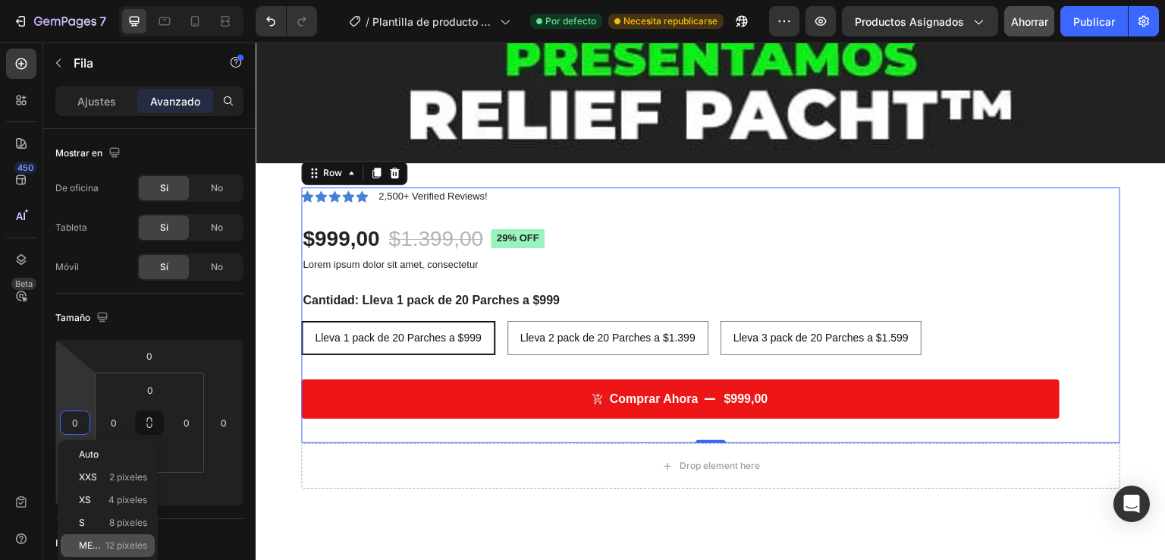
click at [89, 542] on font "METRO" at bounding box center [95, 544] width 33 height 11
type input "12"
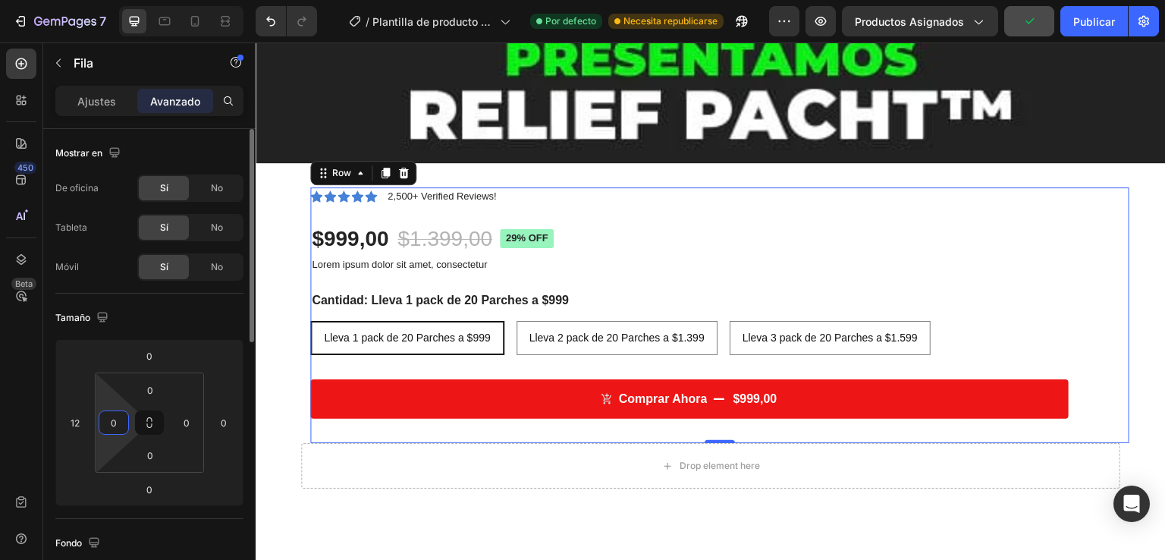
click at [104, 421] on input "0" at bounding box center [113, 422] width 23 height 23
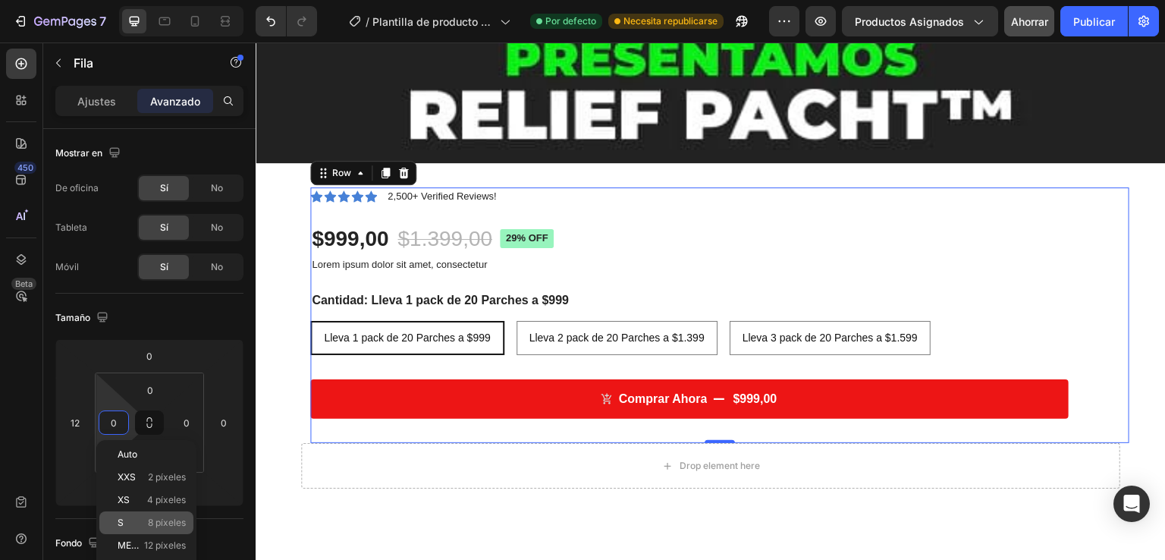
click at [138, 524] on p "S 8 píxeles" at bounding box center [152, 522] width 68 height 11
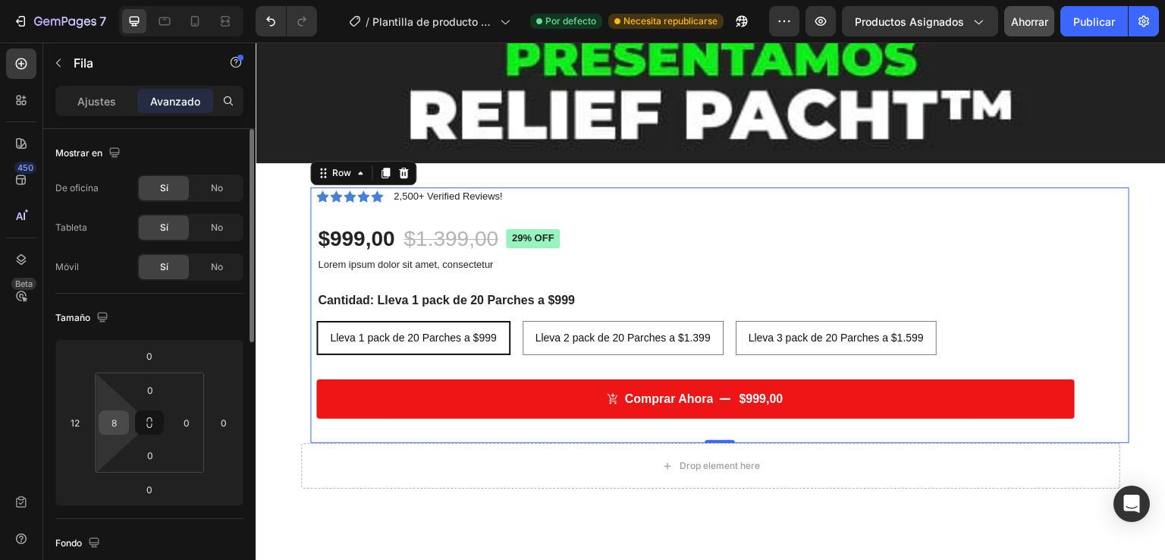
click at [112, 418] on input "8" at bounding box center [113, 422] width 23 height 23
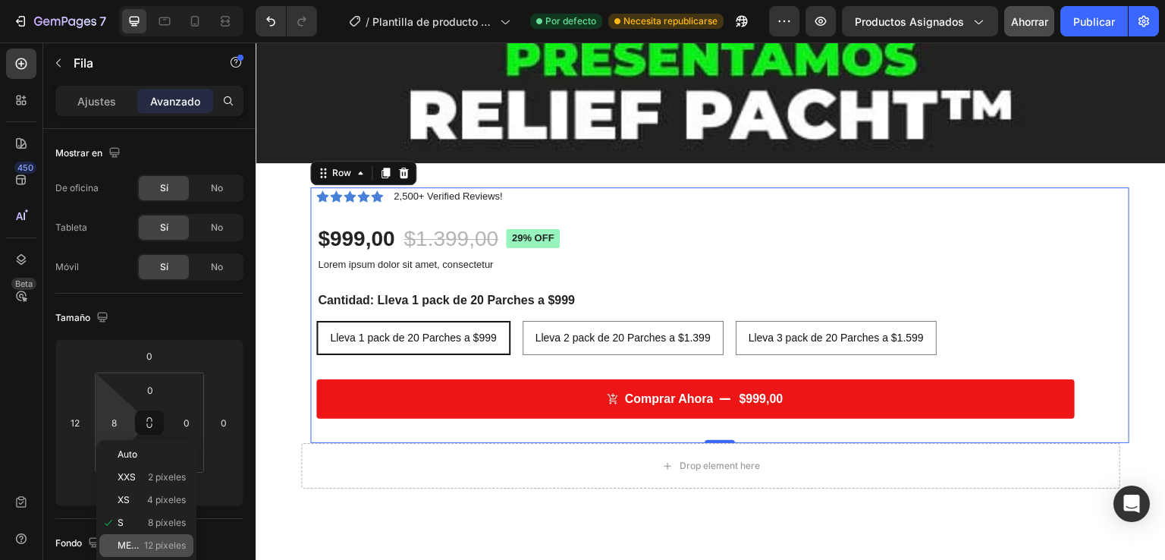
click at [149, 541] on font "12 píxeles" at bounding box center [165, 544] width 42 height 11
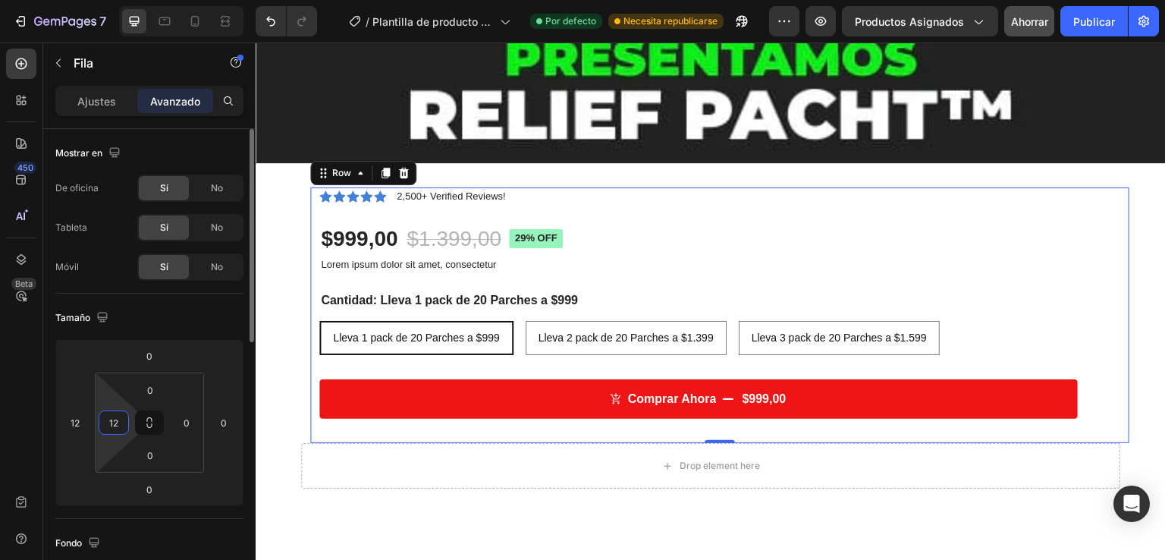
click at [115, 420] on input "12" at bounding box center [113, 422] width 23 height 23
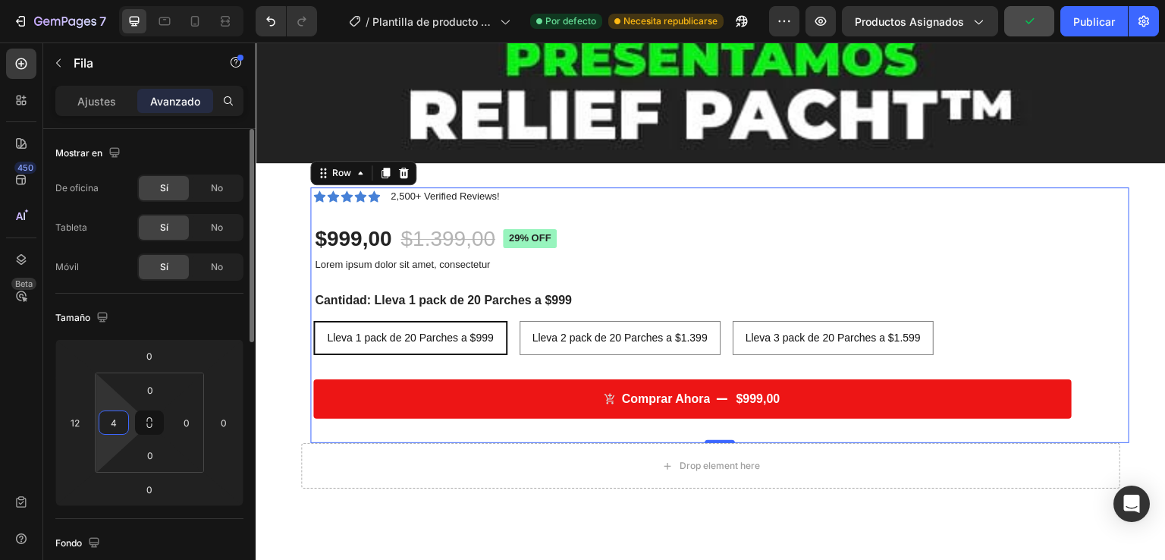
type input "40"
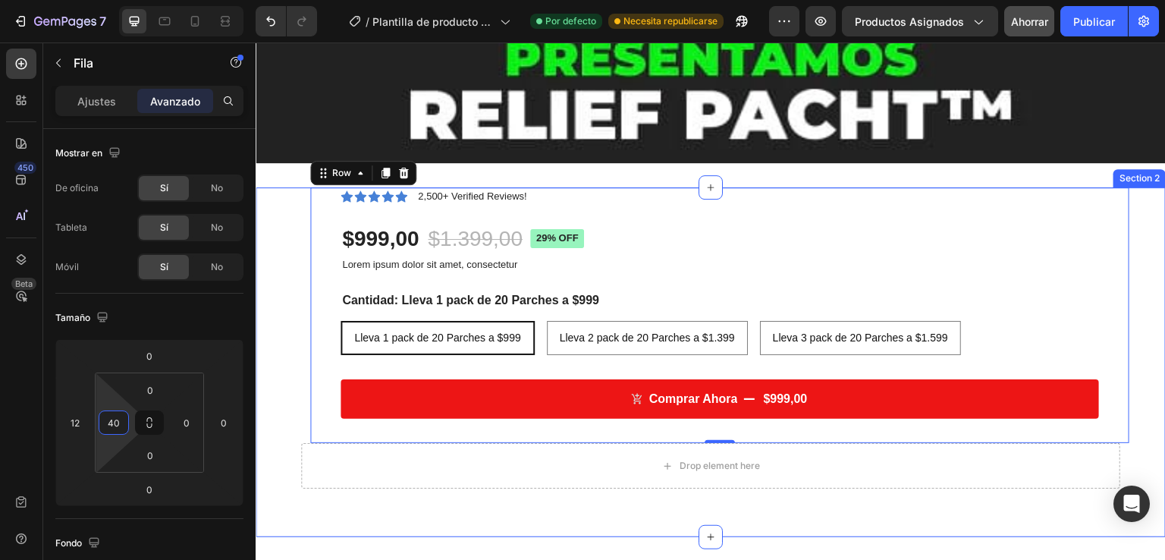
click at [580, 509] on div "Icon Icon Icon Icon Icon Icon List 2,500+ Verified Reviews! Text Block Row $999…" at bounding box center [711, 362] width 911 height 350
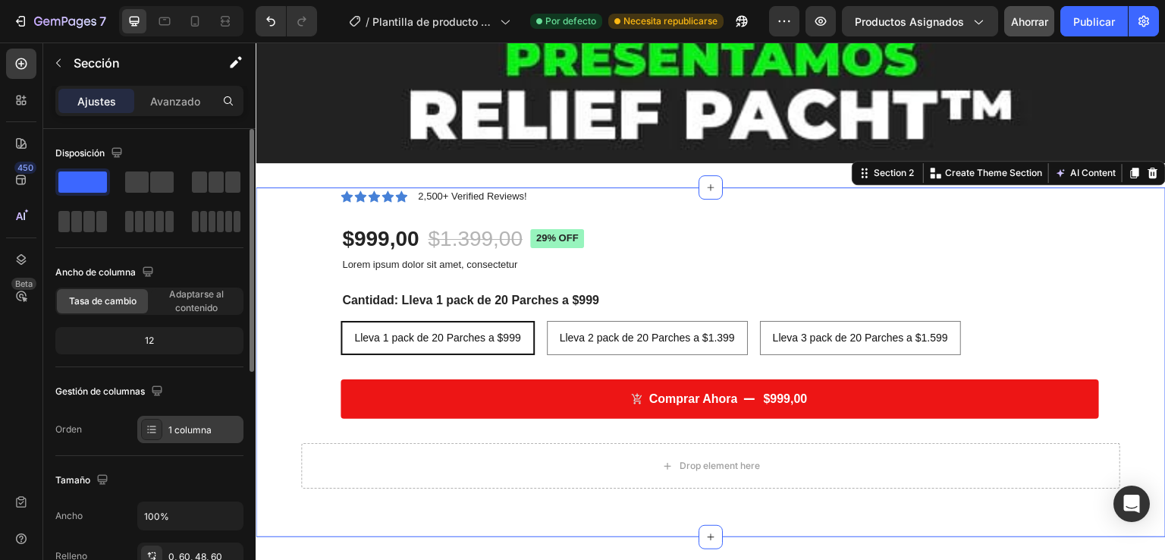
click at [146, 426] on icon at bounding box center [152, 429] width 12 height 12
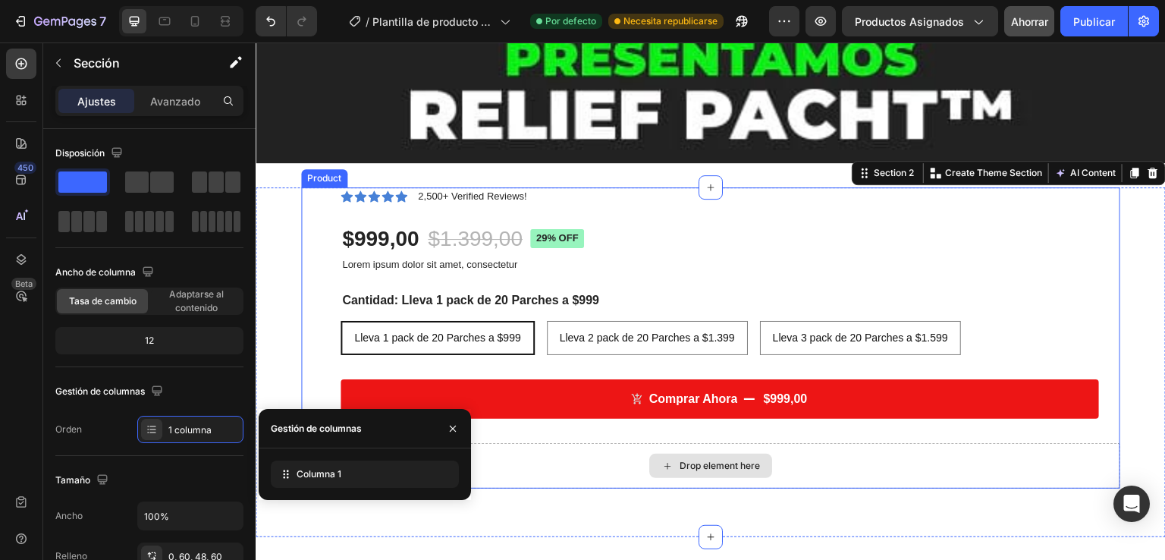
click at [541, 443] on div "Drop element here" at bounding box center [710, 466] width 819 height 46
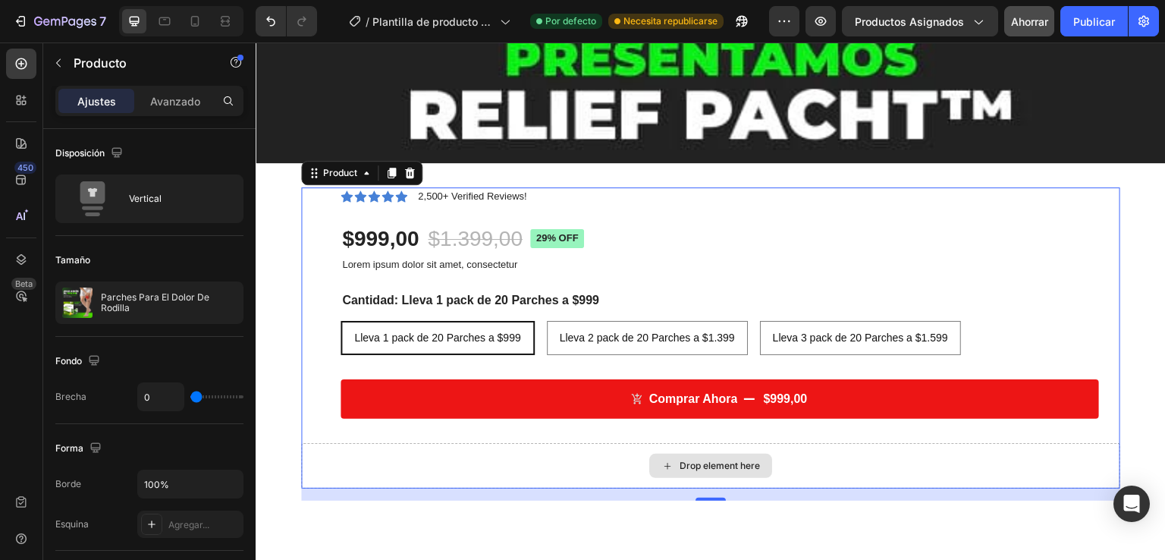
click at [468, 443] on div "Drop element here" at bounding box center [710, 466] width 819 height 46
click at [321, 351] on div "Icon Icon Icon Icon Icon Icon List 2,500+ Verified Reviews! Text Block Row $999…" at bounding box center [719, 315] width 819 height 256
click at [385, 443] on div "Drop element here" at bounding box center [710, 466] width 819 height 46
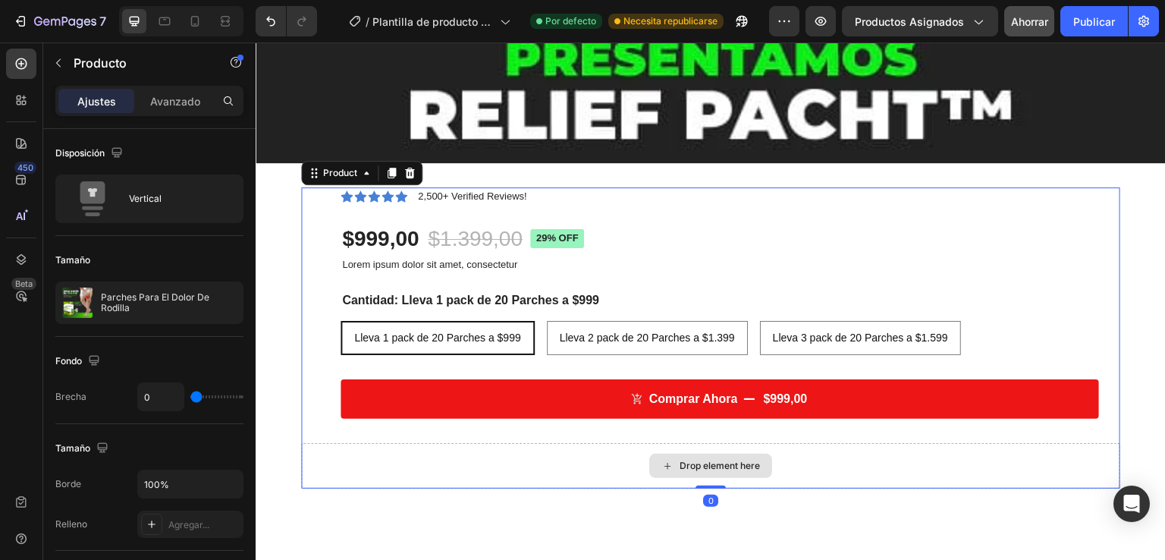
drag, startPoint x: 703, startPoint y: 475, endPoint x: 706, endPoint y: 441, distance: 34.3
click at [706, 441] on div "Icon Icon Icon Icon Icon Icon List 2,500+ Verified Reviews! Text Block Row $999…" at bounding box center [710, 337] width 819 height 301
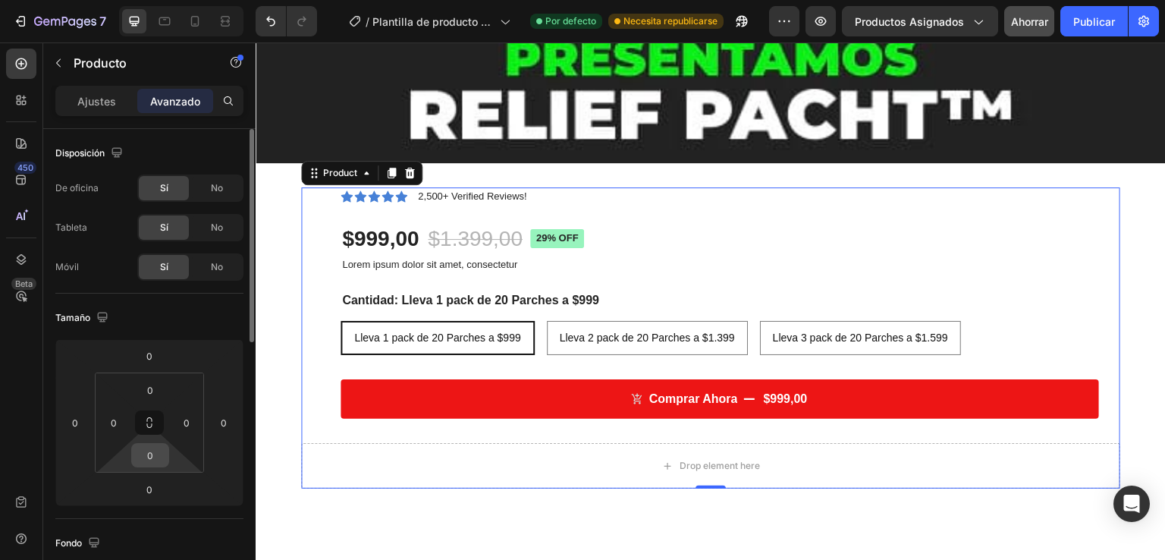
click at [147, 450] on input "0" at bounding box center [150, 455] width 30 height 23
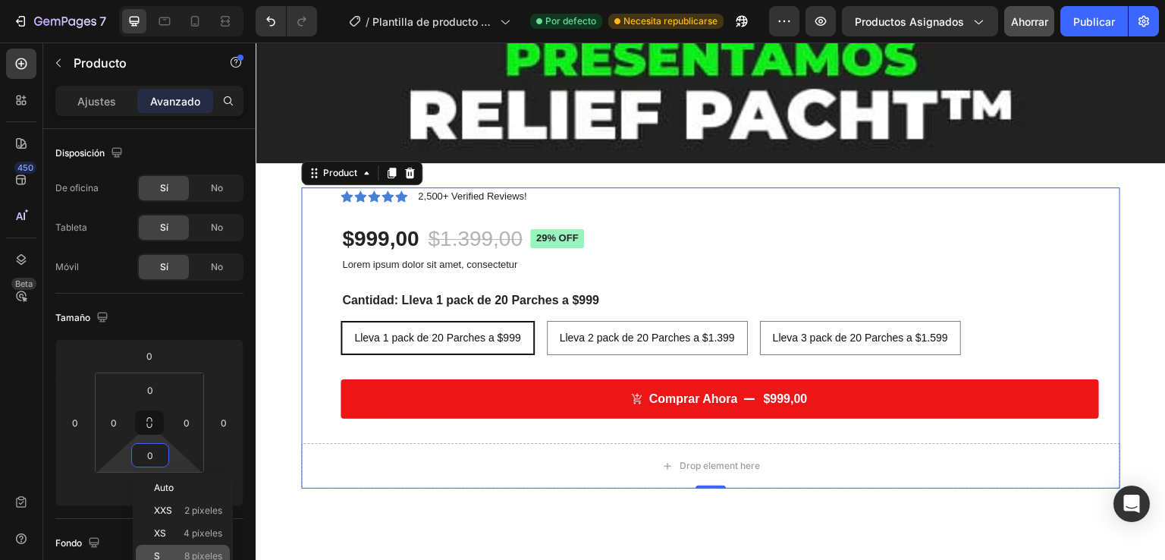
click at [171, 547] on div "S 8 píxeles" at bounding box center [183, 556] width 94 height 23
type input "8"
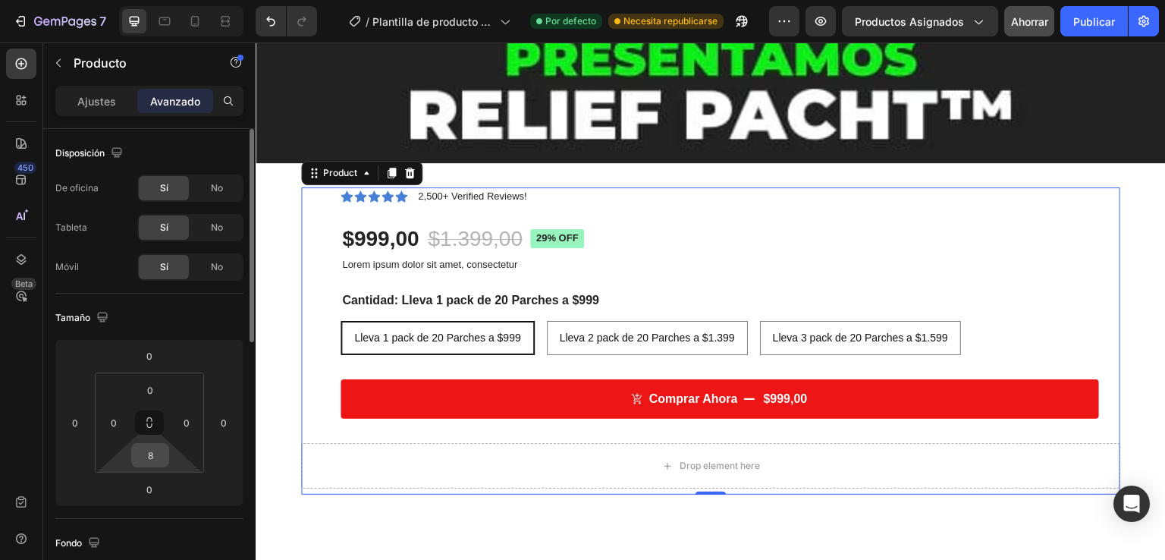
click at [152, 455] on input "8" at bounding box center [150, 455] width 30 height 23
type input "0"
click at [152, 490] on input "0" at bounding box center [149, 489] width 30 height 23
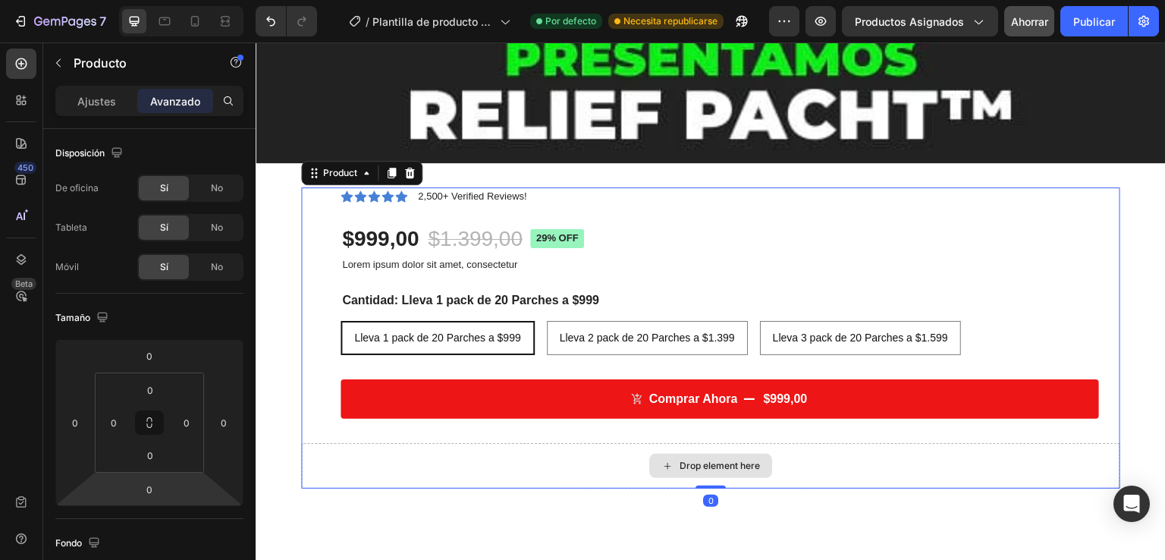
drag, startPoint x: 706, startPoint y: 460, endPoint x: 703, endPoint y: 418, distance: 41.8
click at [703, 418] on div "Icon Icon Icon Icon Icon Icon List 2,500+ Verified Reviews! Text Block Row $999…" at bounding box center [710, 337] width 819 height 301
click at [523, 443] on div "Drop element here" at bounding box center [710, 466] width 819 height 46
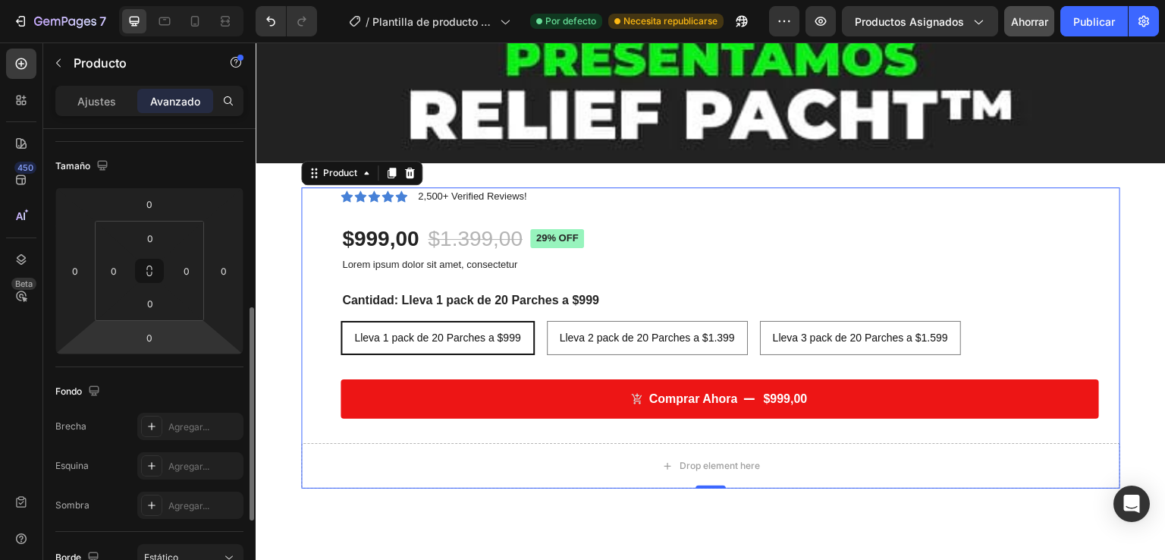
scroll to position [228, 0]
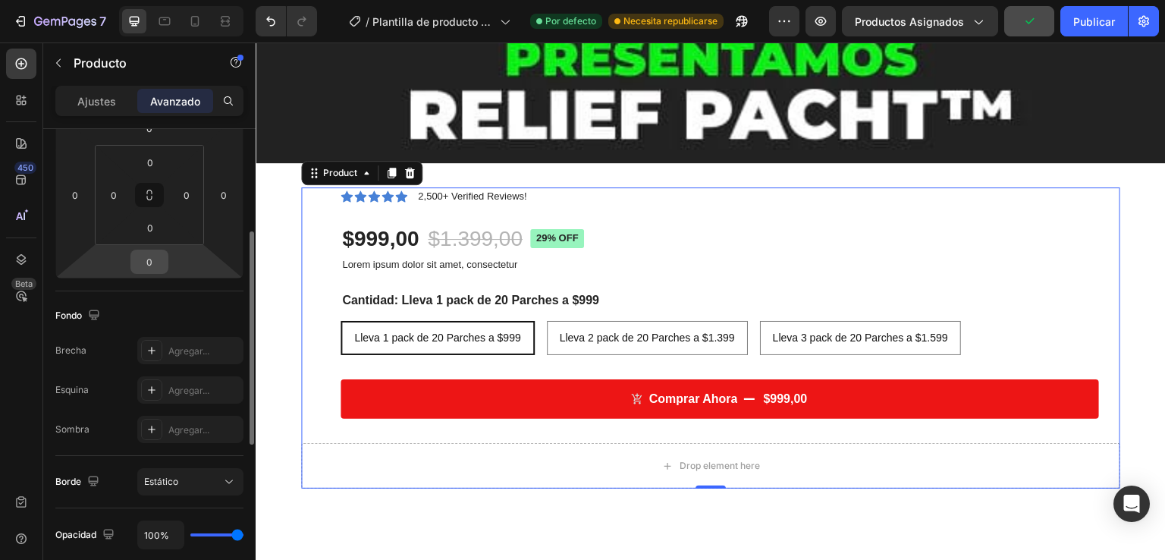
click at [143, 260] on input "0" at bounding box center [149, 261] width 30 height 23
click at [505, 448] on div "Drop element here" at bounding box center [710, 466] width 819 height 46
click at [155, 260] on input "-10" at bounding box center [149, 261] width 30 height 23
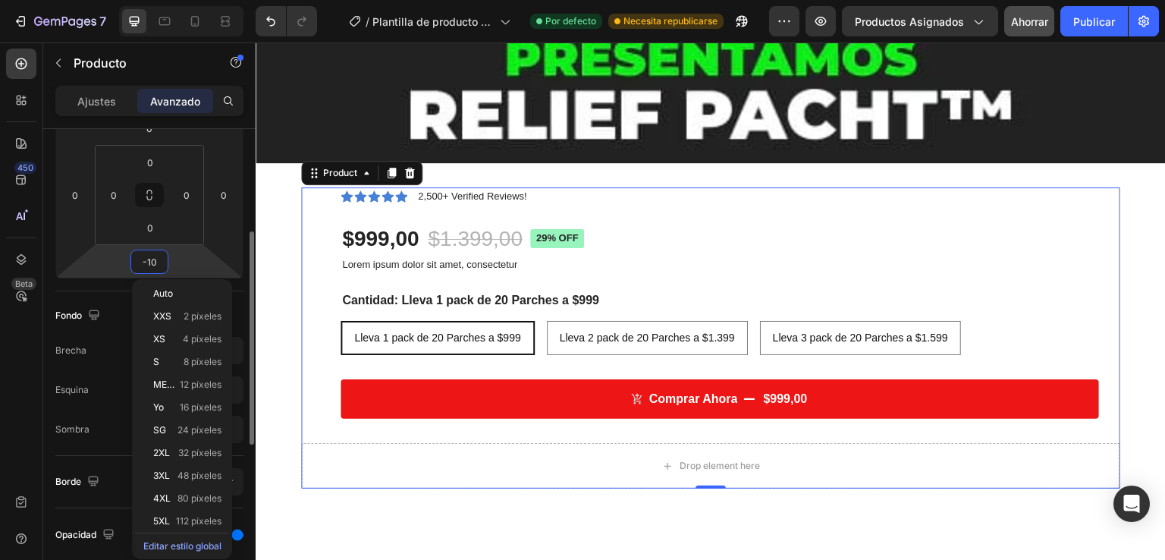
click at [155, 260] on input "-10" at bounding box center [149, 261] width 30 height 23
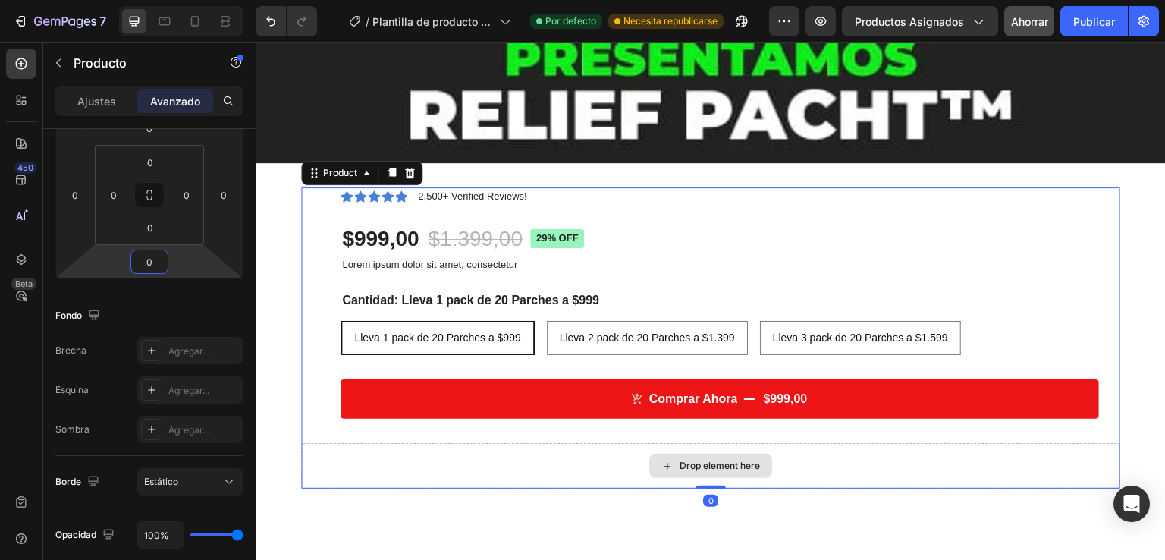
type input "0"
click at [508, 448] on div "Drop element here" at bounding box center [710, 466] width 819 height 46
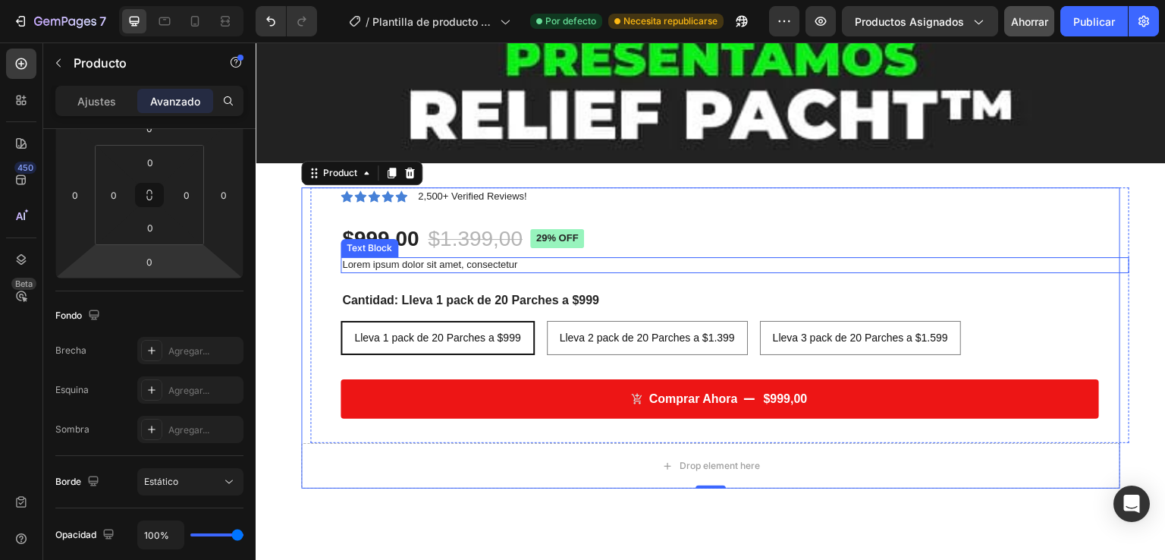
click at [561, 259] on p "Lorem ipsum dolor sit amet, consectetur" at bounding box center [735, 265] width 786 height 13
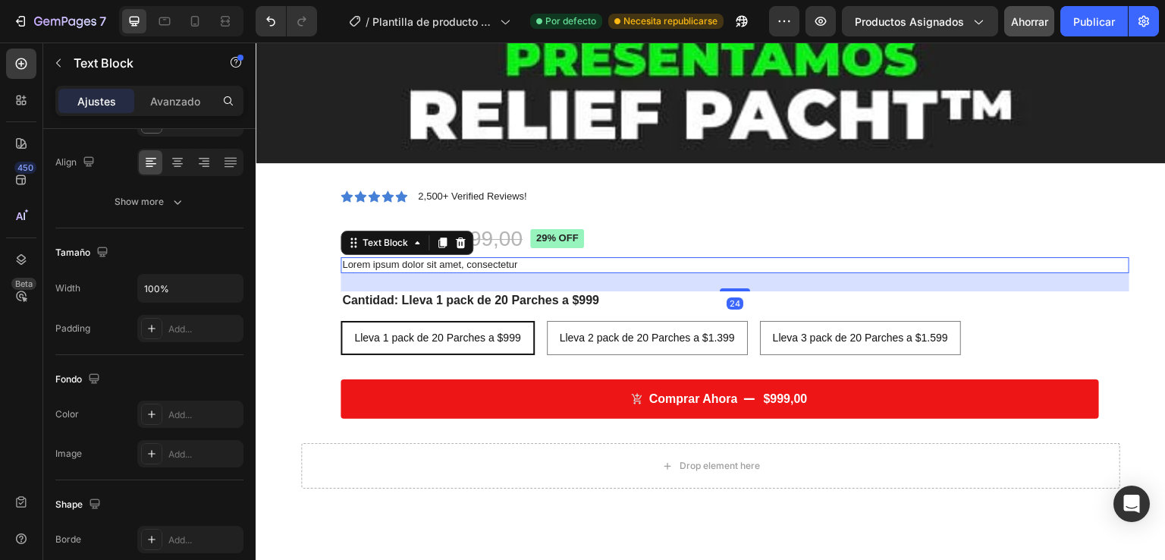
scroll to position [0, 0]
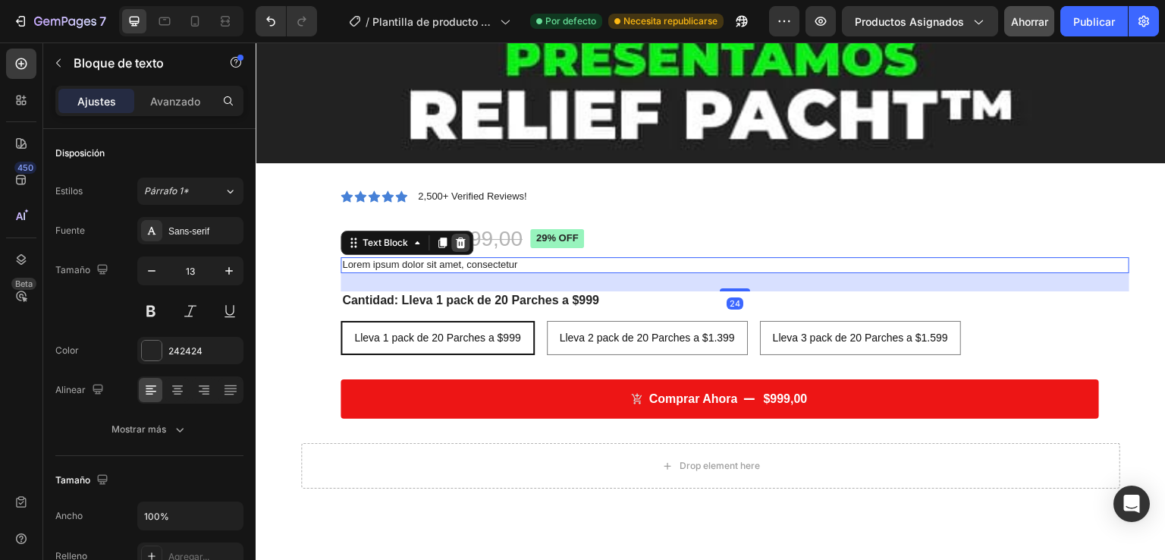
click at [461, 237] on icon at bounding box center [461, 242] width 10 height 11
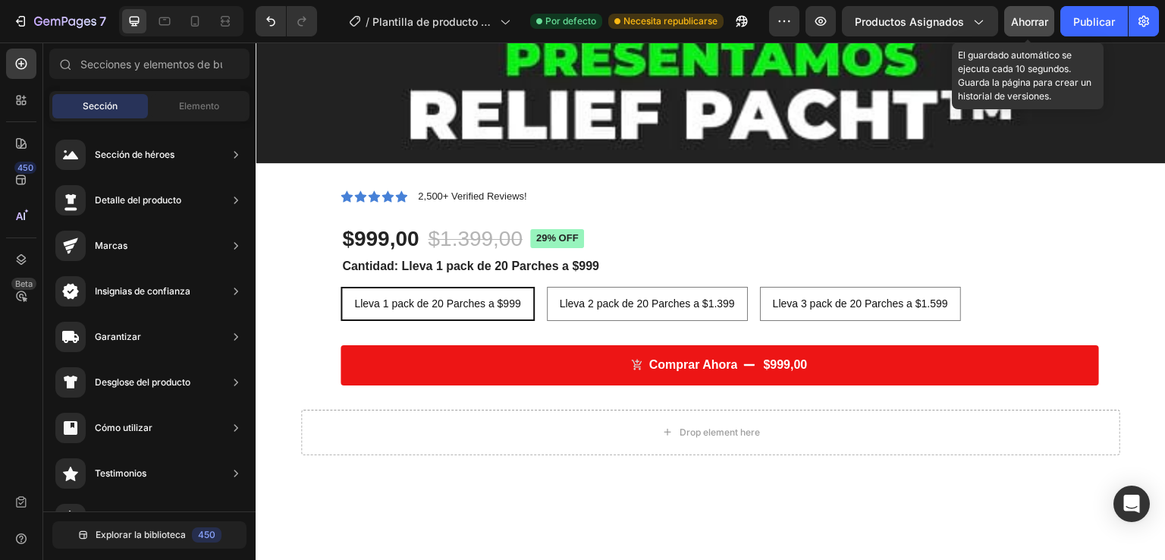
click at [1040, 16] on font "Ahorrar" at bounding box center [1029, 21] width 37 height 13
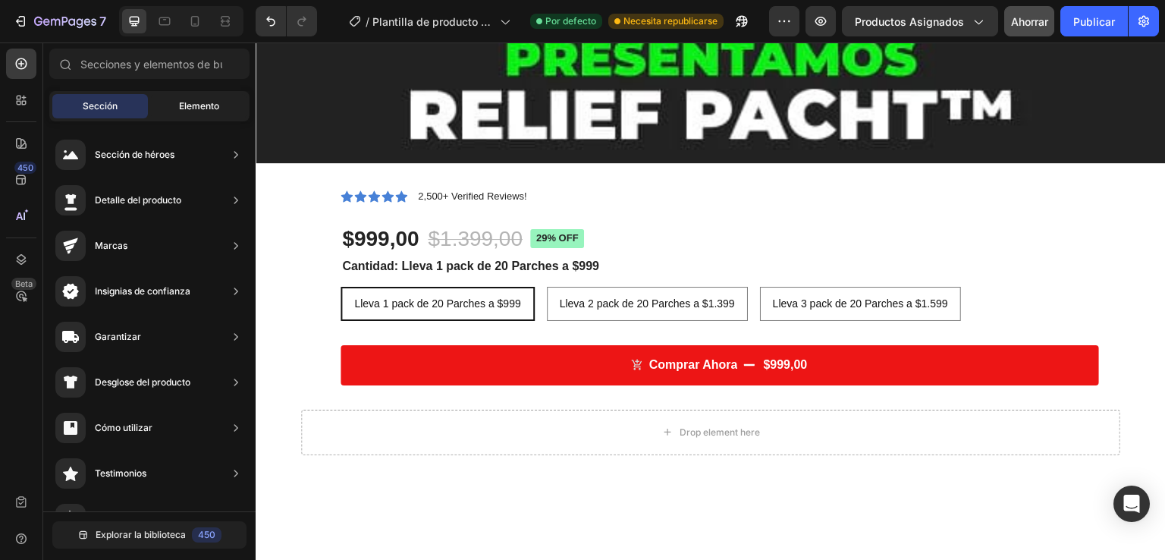
click at [188, 102] on font "Elemento" at bounding box center [199, 105] width 40 height 11
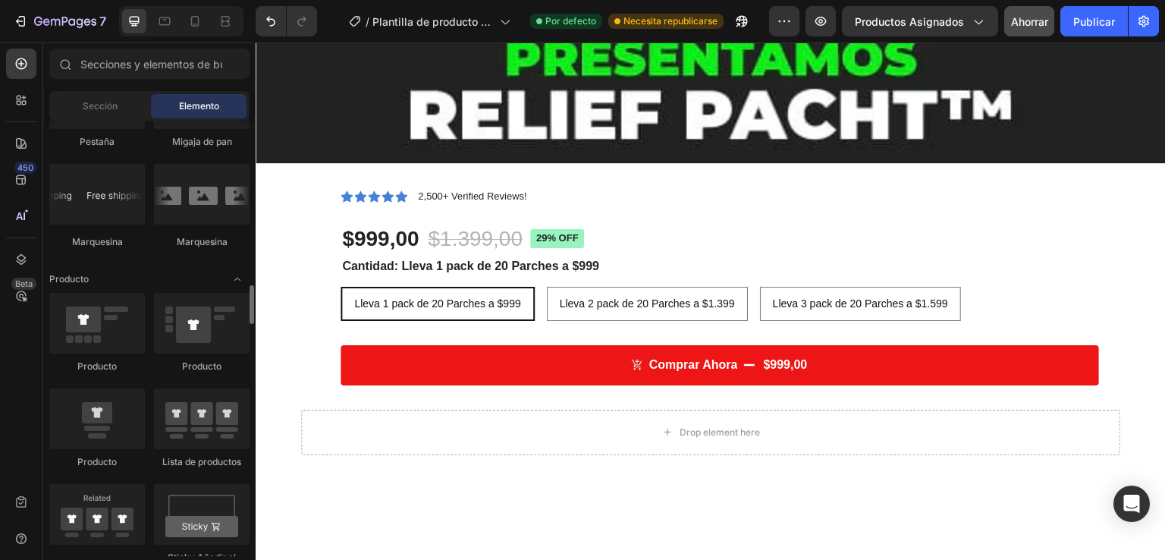
scroll to position [1897, 0]
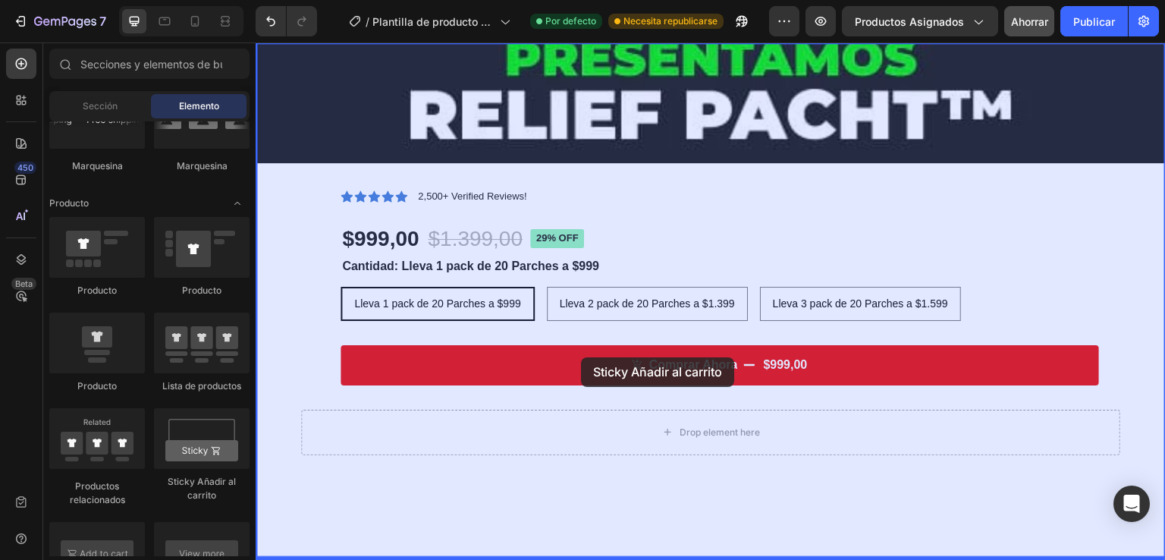
drag, startPoint x: 453, startPoint y: 480, endPoint x: 581, endPoint y: 357, distance: 177.6
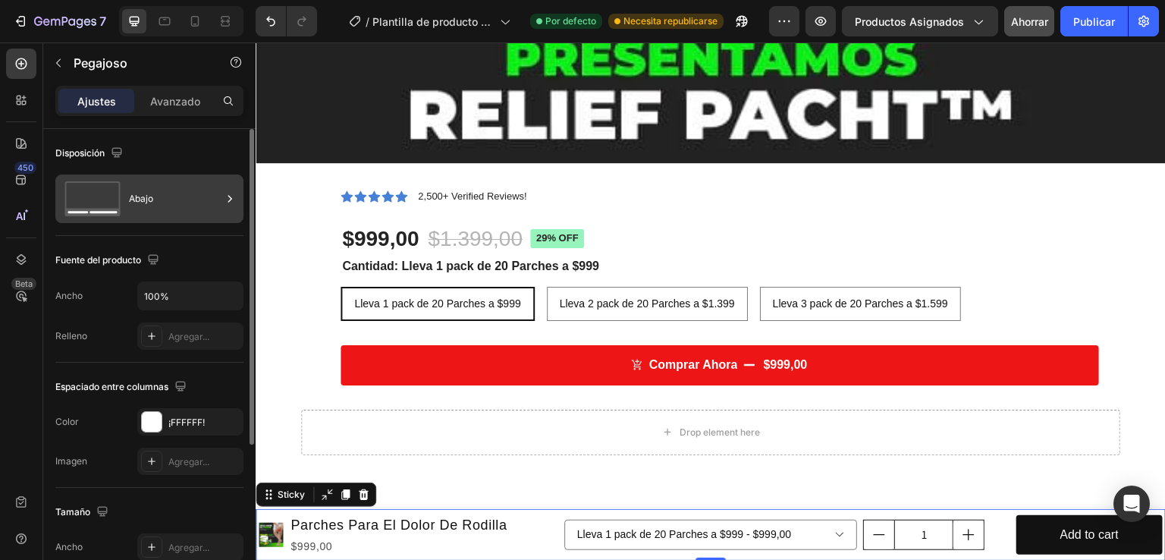
click at [230, 193] on icon at bounding box center [229, 198] width 15 height 15
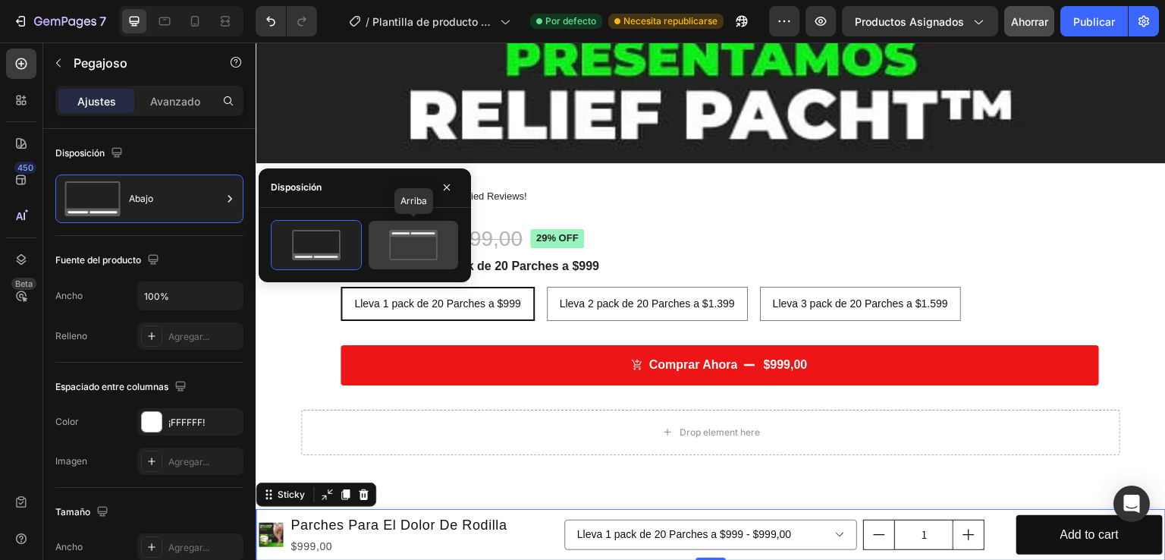
click at [414, 235] on icon at bounding box center [413, 233] width 48 height 7
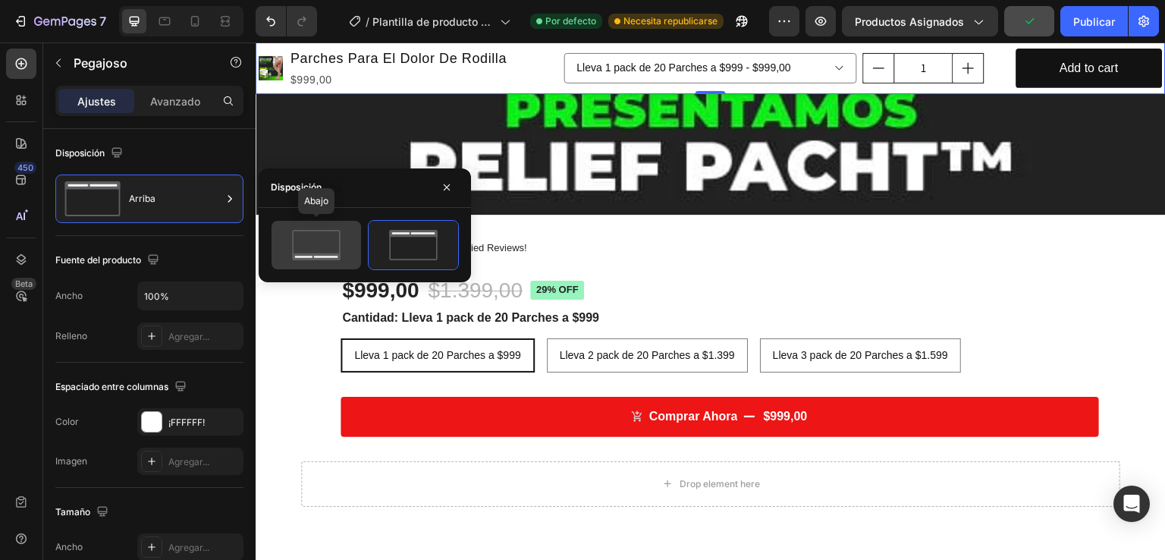
click at [318, 230] on rect at bounding box center [316, 244] width 47 height 29
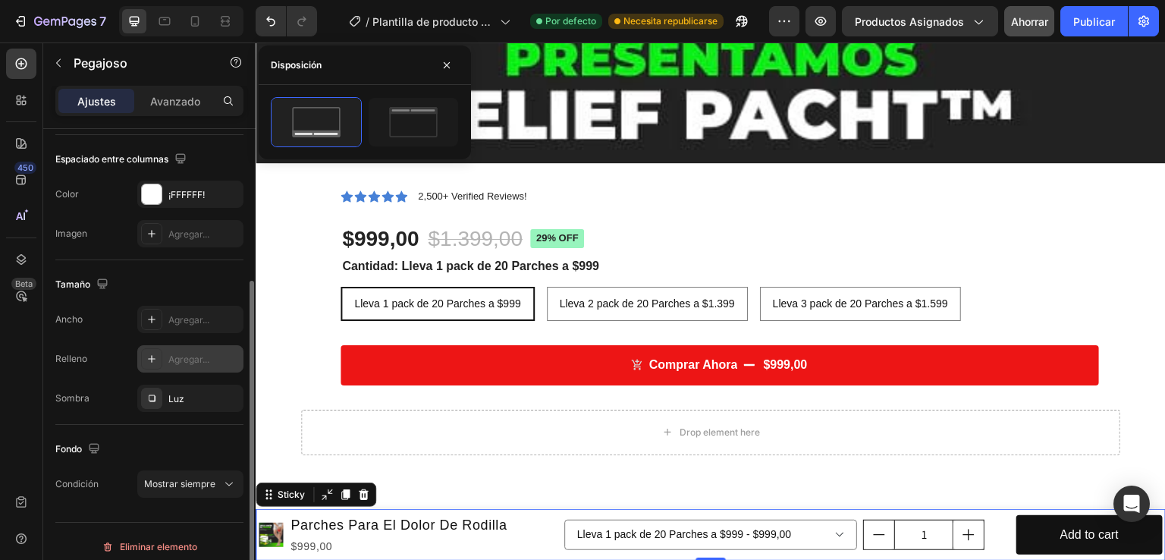
scroll to position [237, 0]
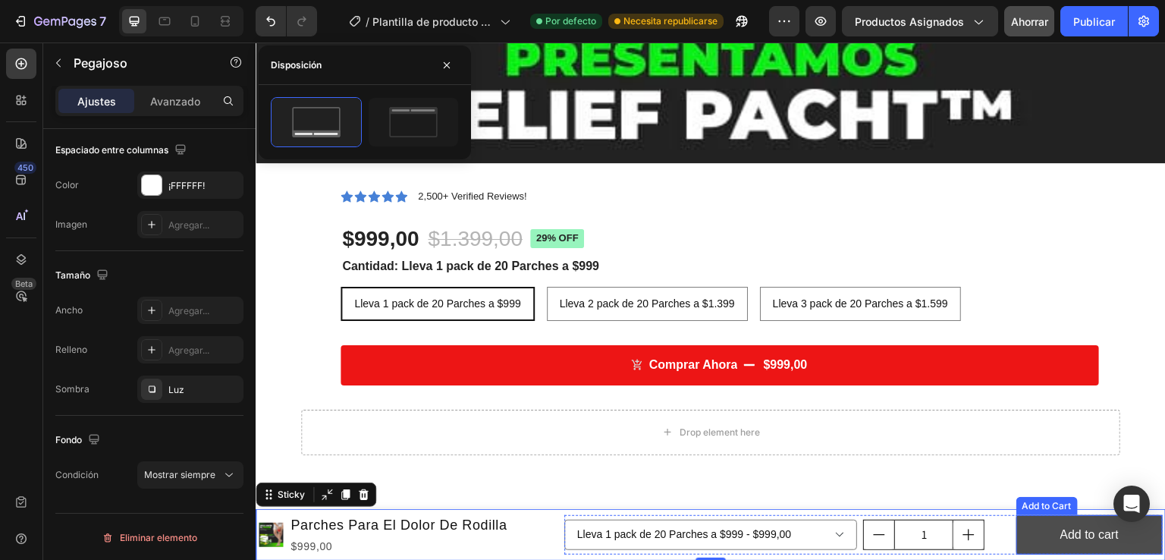
click at [1026, 527] on button "Add to cart" at bounding box center [1090, 535] width 146 height 40
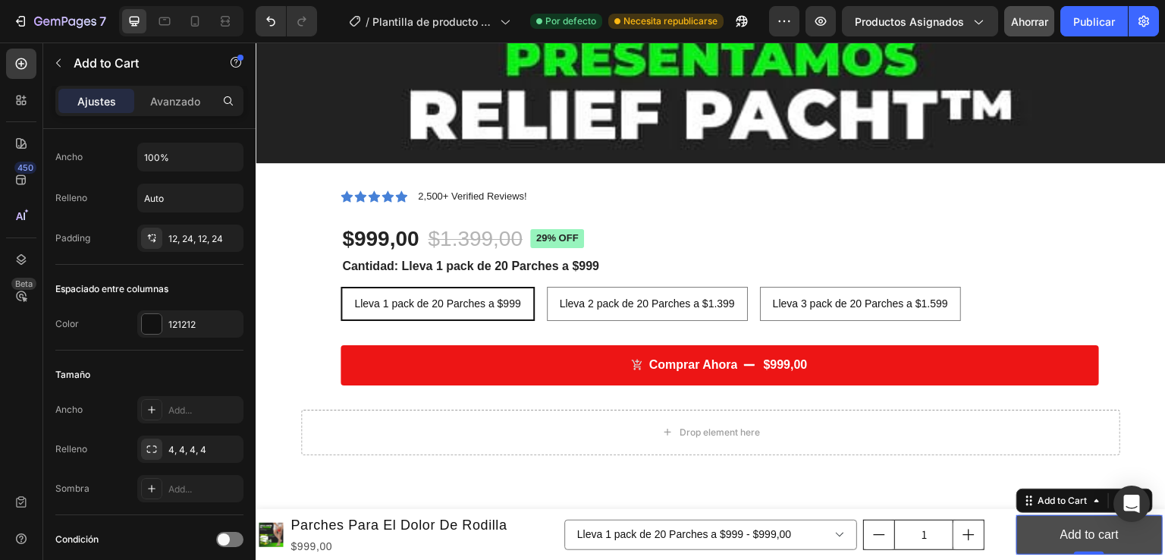
scroll to position [0, 0]
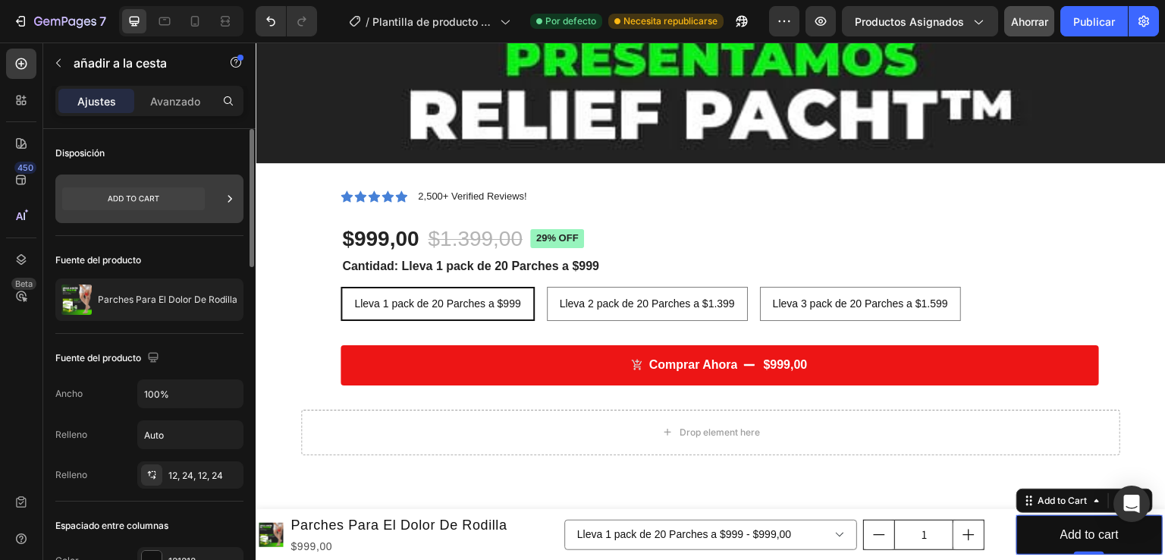
click at [229, 195] on icon at bounding box center [230, 198] width 4 height 7
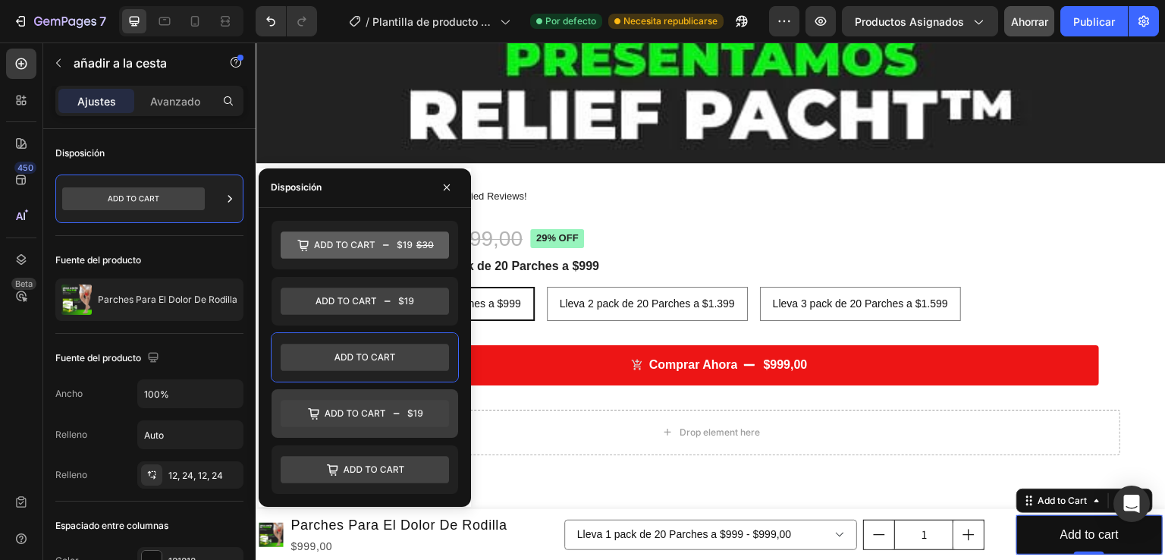
click at [356, 410] on icon at bounding box center [365, 413] width 168 height 27
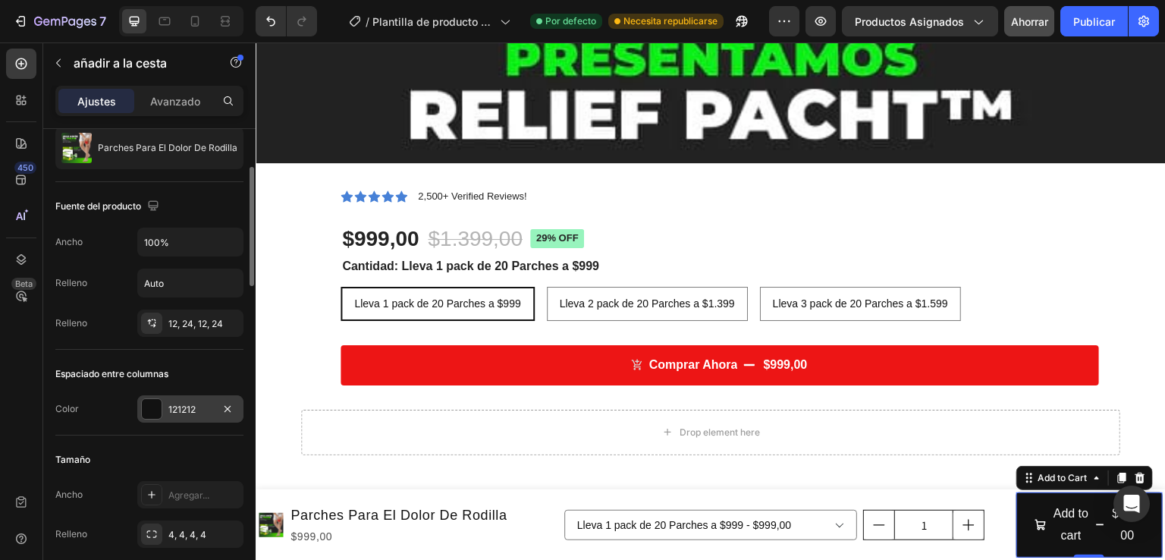
click at [150, 401] on div at bounding box center [152, 409] width 20 height 20
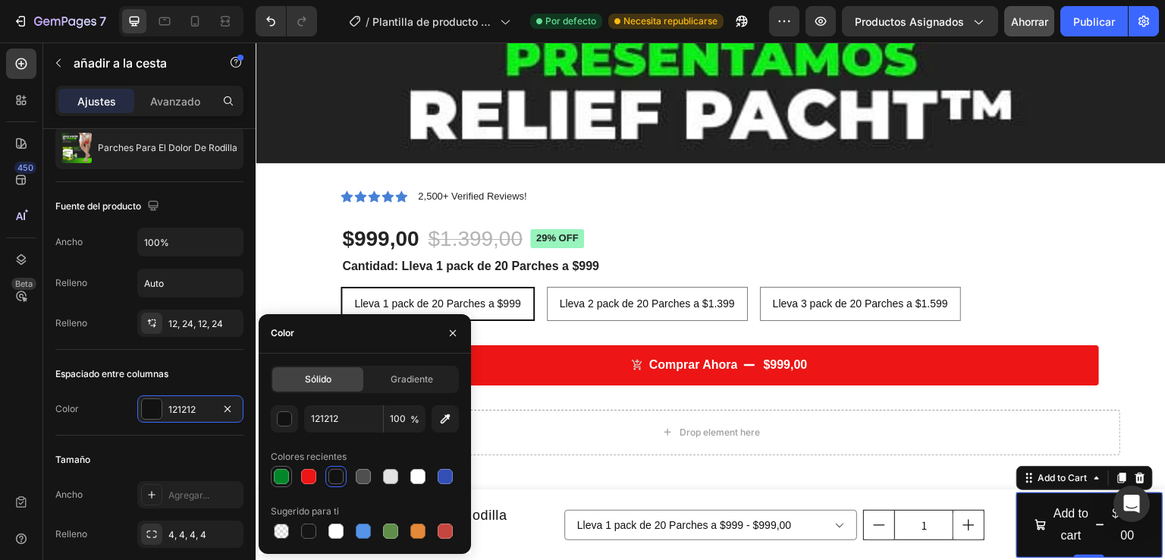
click at [284, 474] on div at bounding box center [281, 476] width 15 height 15
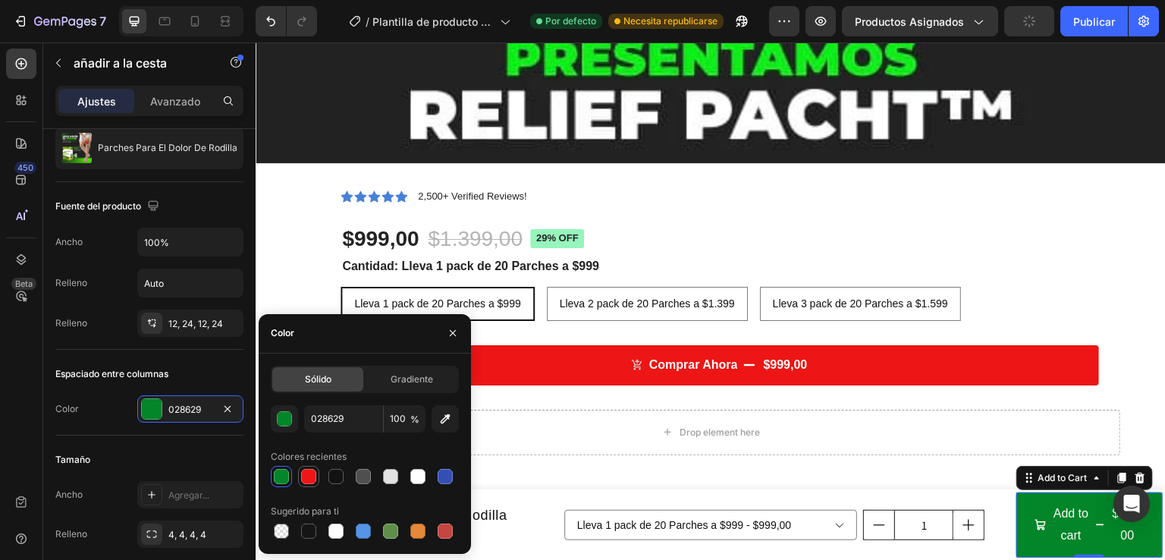
click at [307, 477] on div at bounding box center [308, 476] width 15 height 15
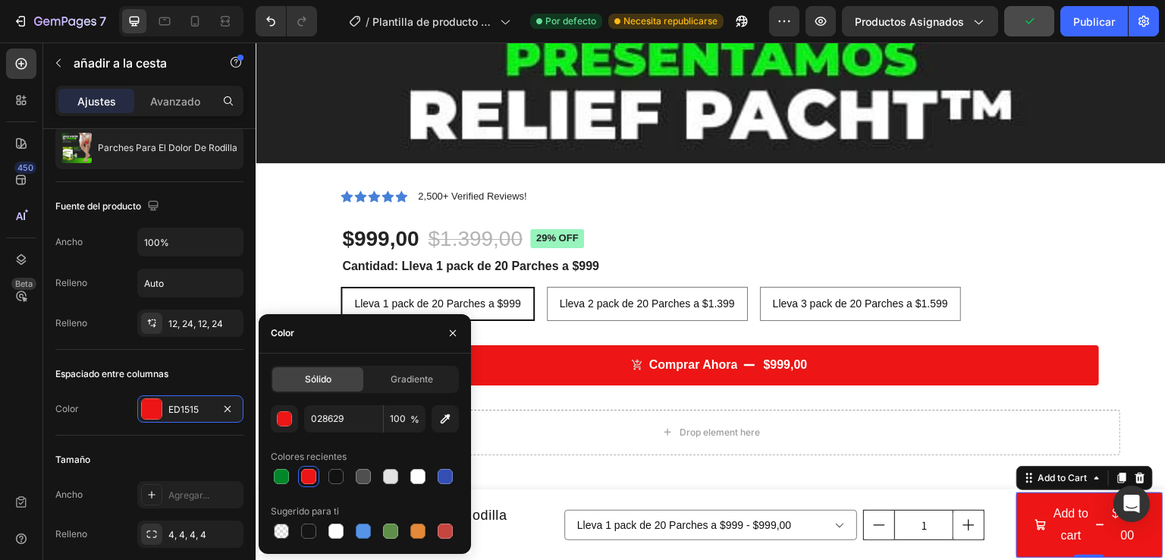
type input "ED1515"
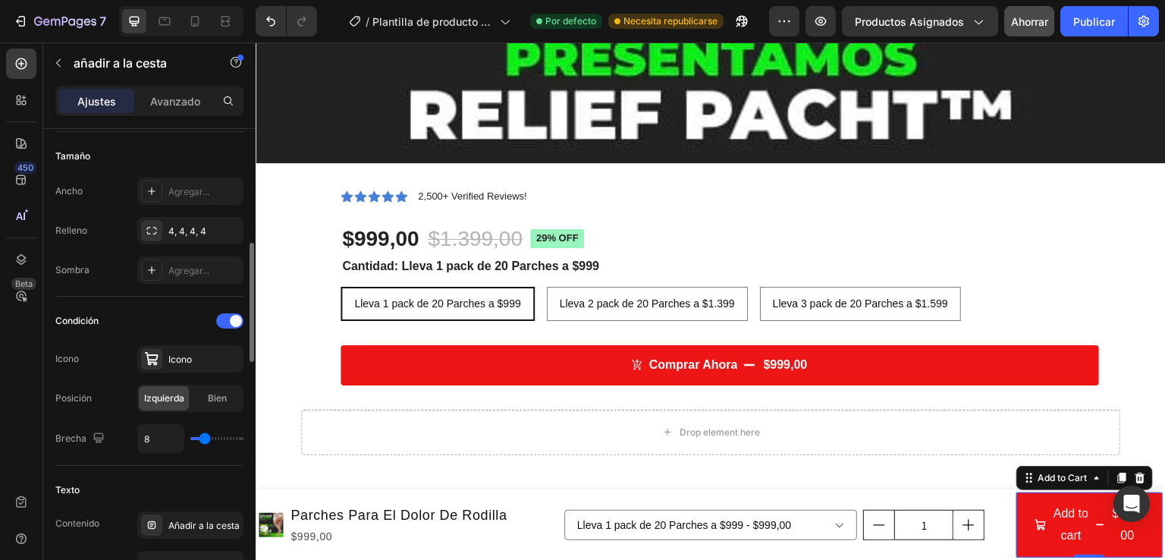
scroll to position [531, 0]
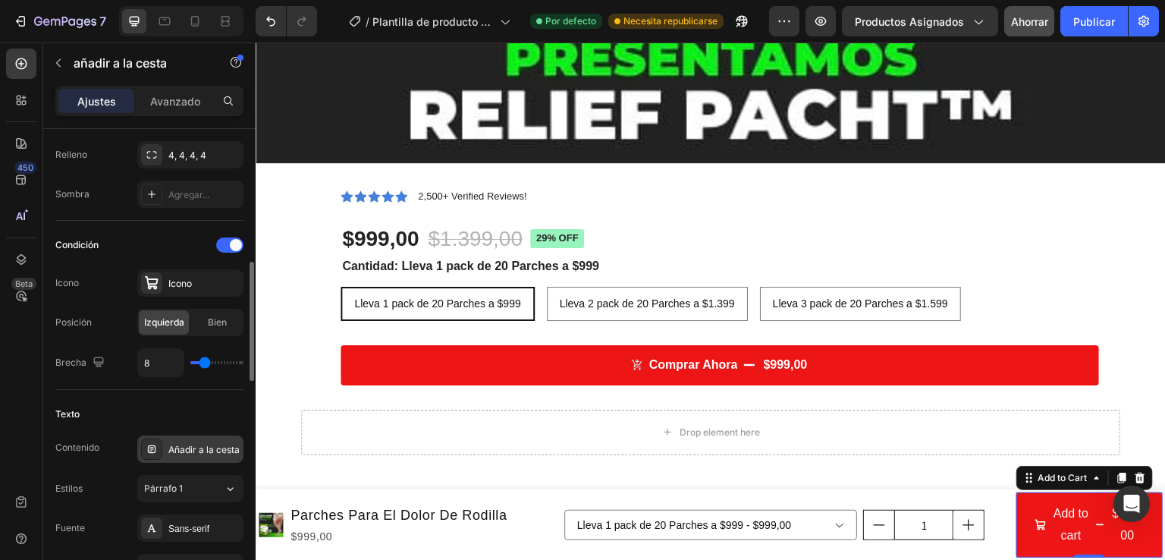
click at [191, 444] on font "Añadir a la cesta" at bounding box center [203, 449] width 71 height 11
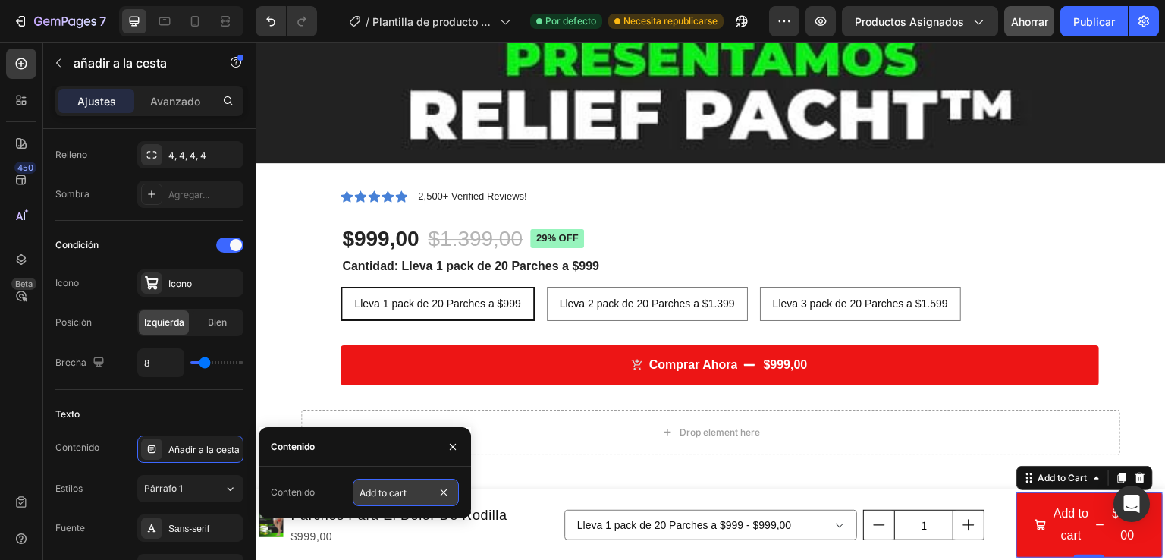
click at [382, 491] on input "Add to cart" at bounding box center [406, 492] width 106 height 27
type input "Comprar Ahora"
click at [231, 405] on div "Texto" at bounding box center [149, 414] width 188 height 24
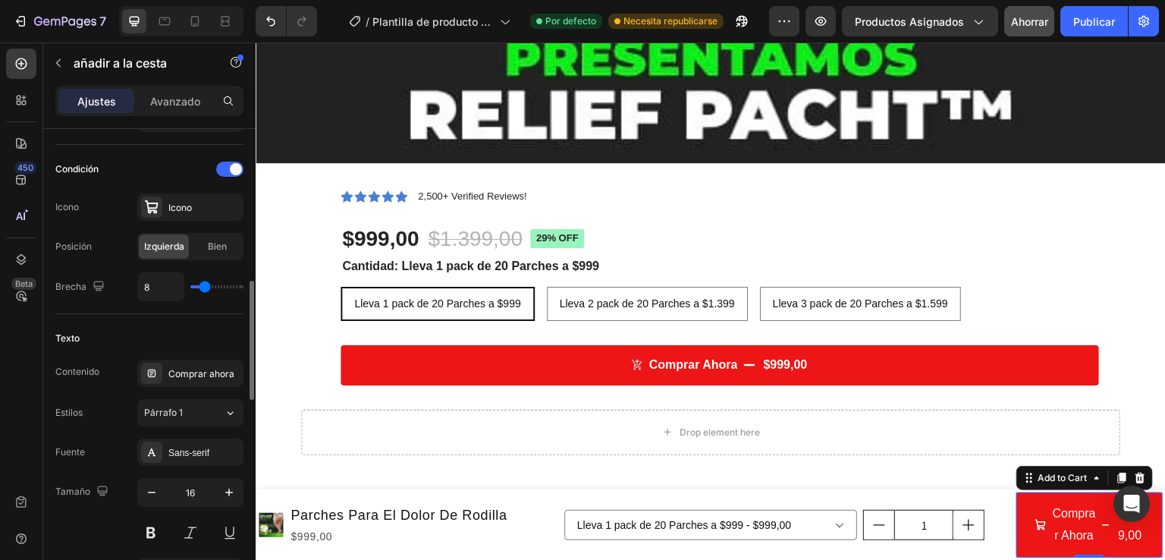
scroll to position [683, 0]
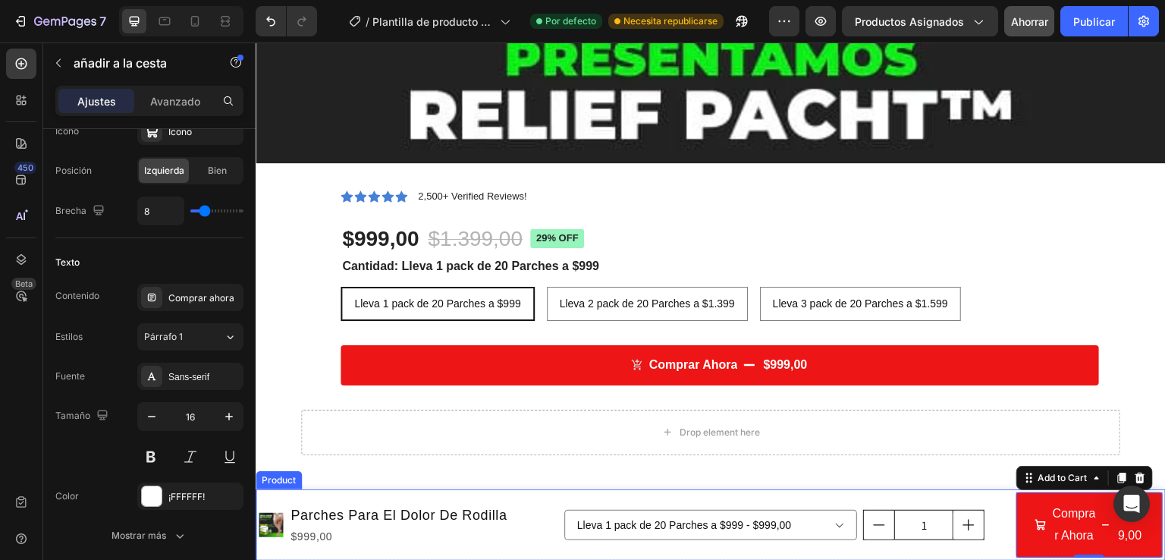
click at [462, 492] on div "Product Images Parches Para El Dolor De Rodilla Product Title $999,00 Product P…" at bounding box center [409, 524] width 300 height 65
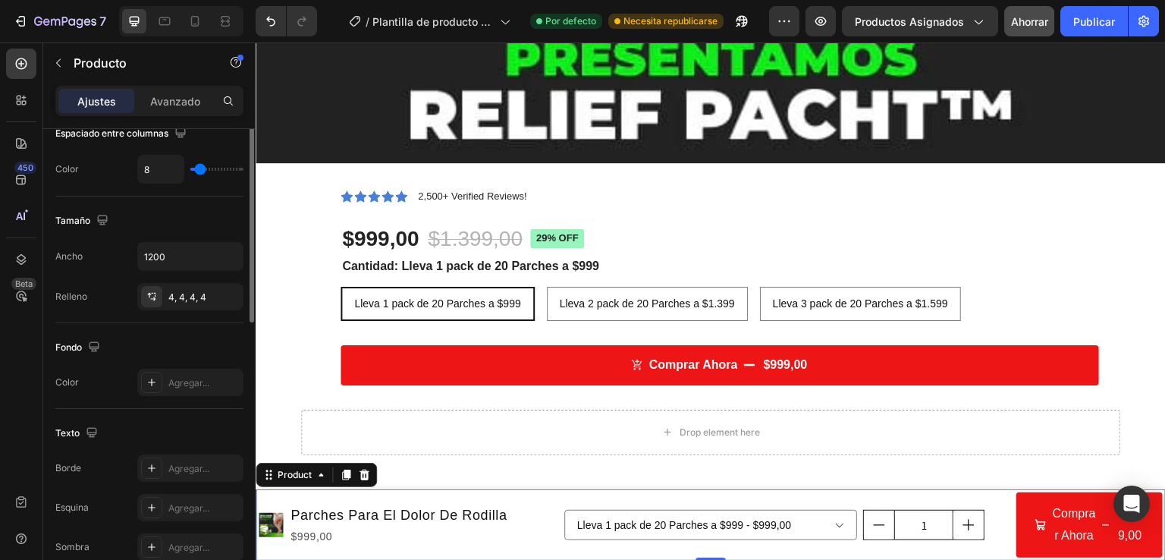
scroll to position [152, 0]
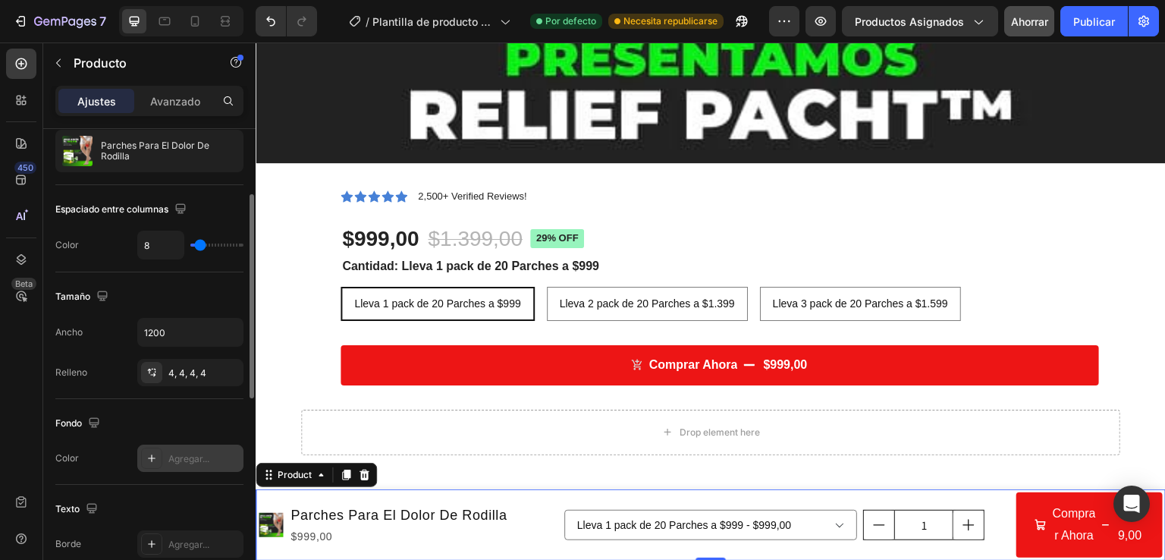
click at [154, 454] on icon at bounding box center [152, 458] width 12 height 12
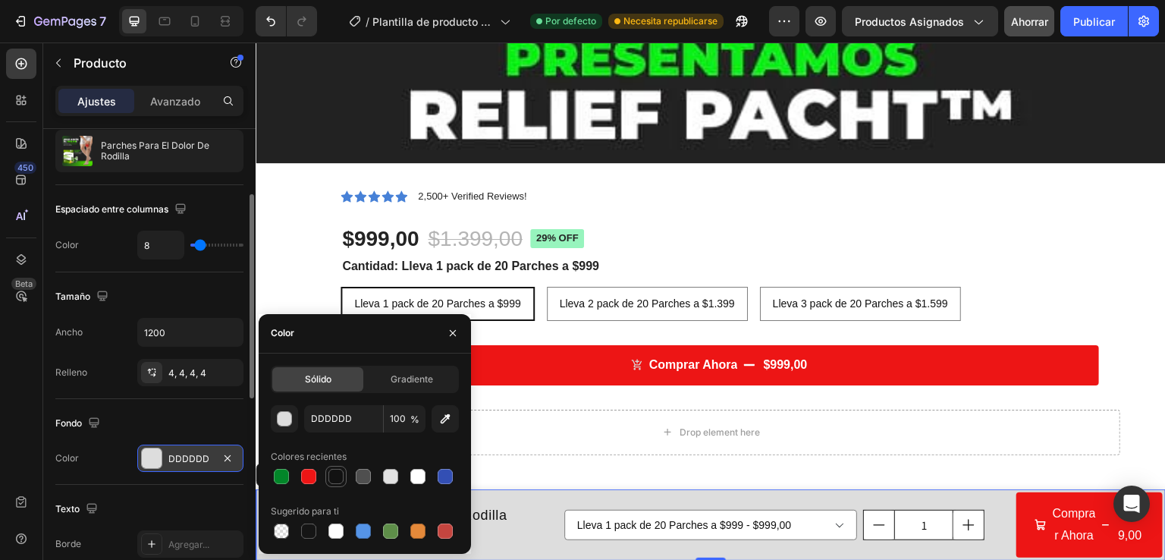
click at [336, 474] on div at bounding box center [336, 476] width 15 height 15
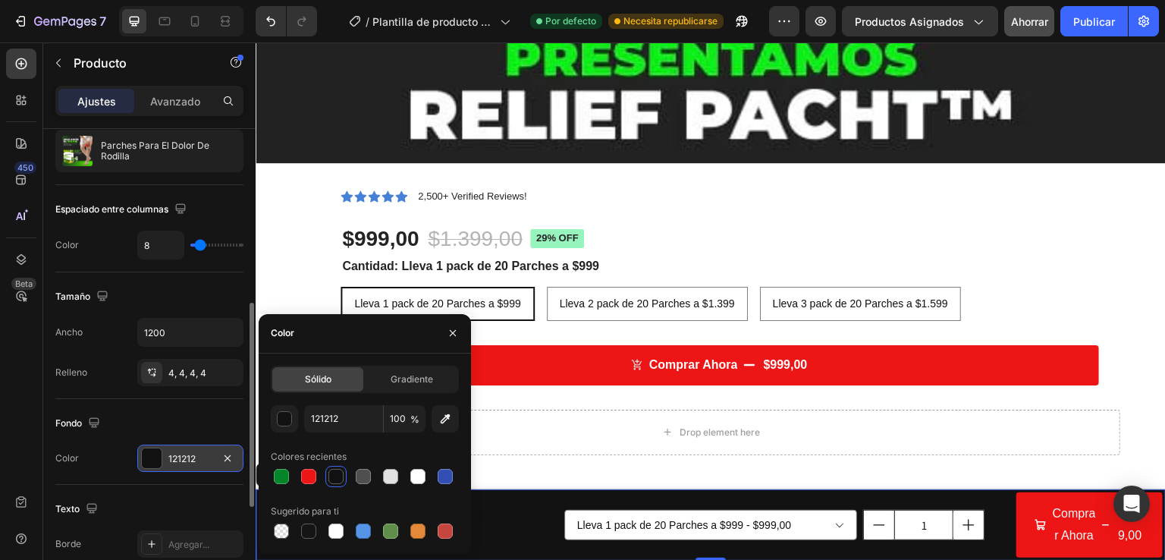
scroll to position [304, 0]
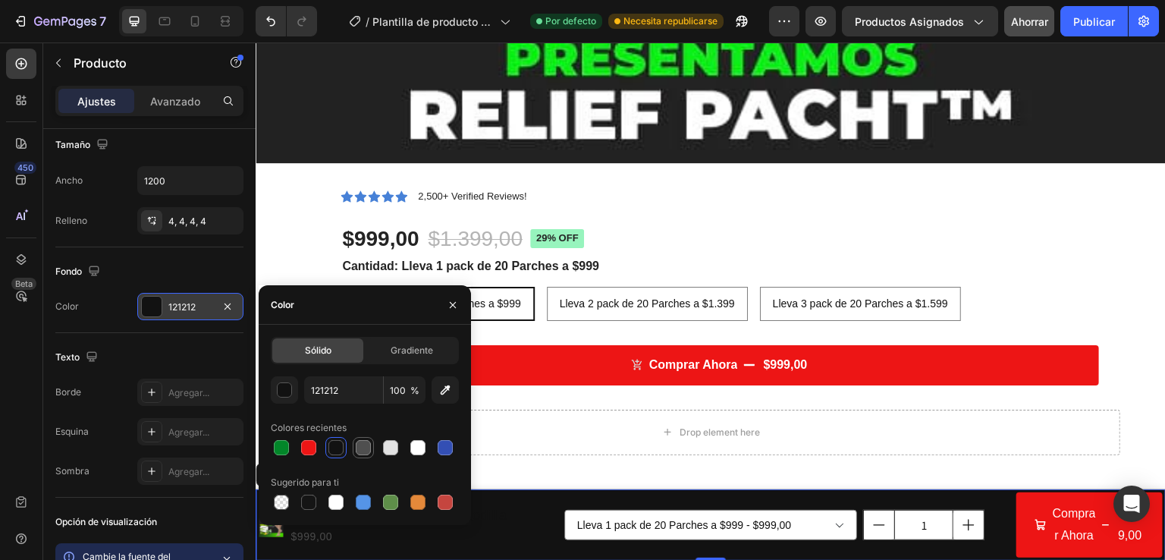
click at [362, 449] on div at bounding box center [363, 447] width 15 height 15
type input "4F4F4F"
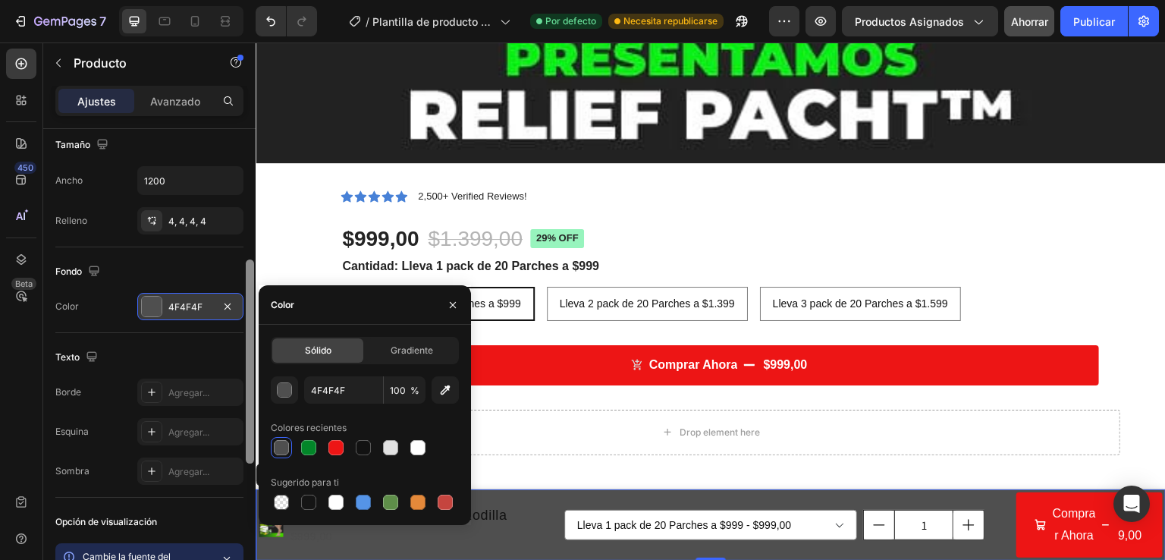
click at [246, 316] on div at bounding box center [250, 362] width 8 height 204
click at [90, 330] on div "Fondo Los cambios podrían quedar ocultos por el vídeo. Color 4F4F4F" at bounding box center [149, 290] width 188 height 86
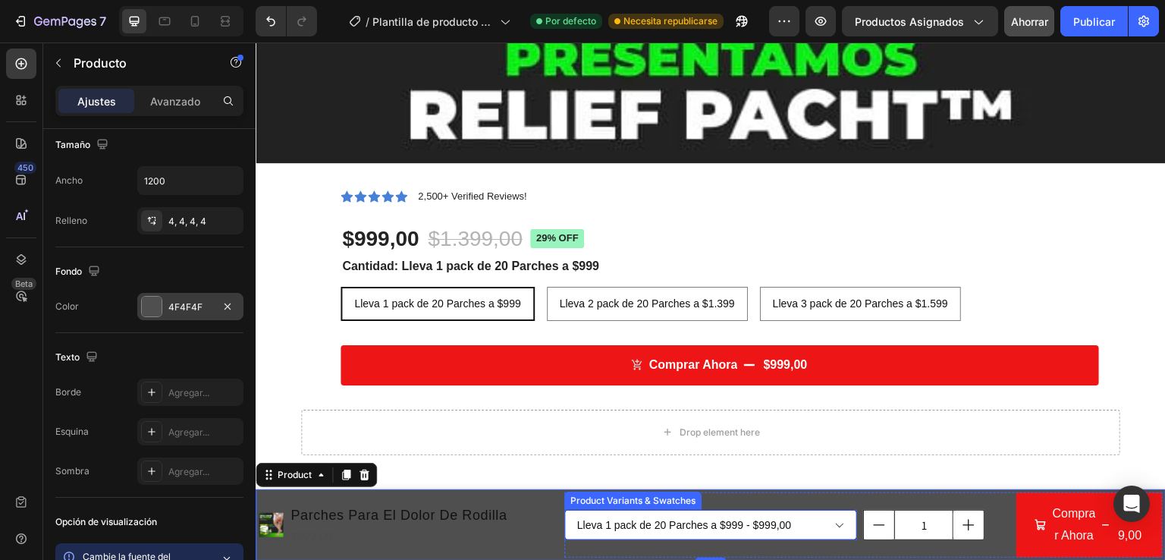
click at [828, 512] on select "Lleva 1 pack de 20 Parches a $999 - $999,00 Lleva 2 pack de 20 Parches a $1.399…" at bounding box center [712, 525] width 294 height 30
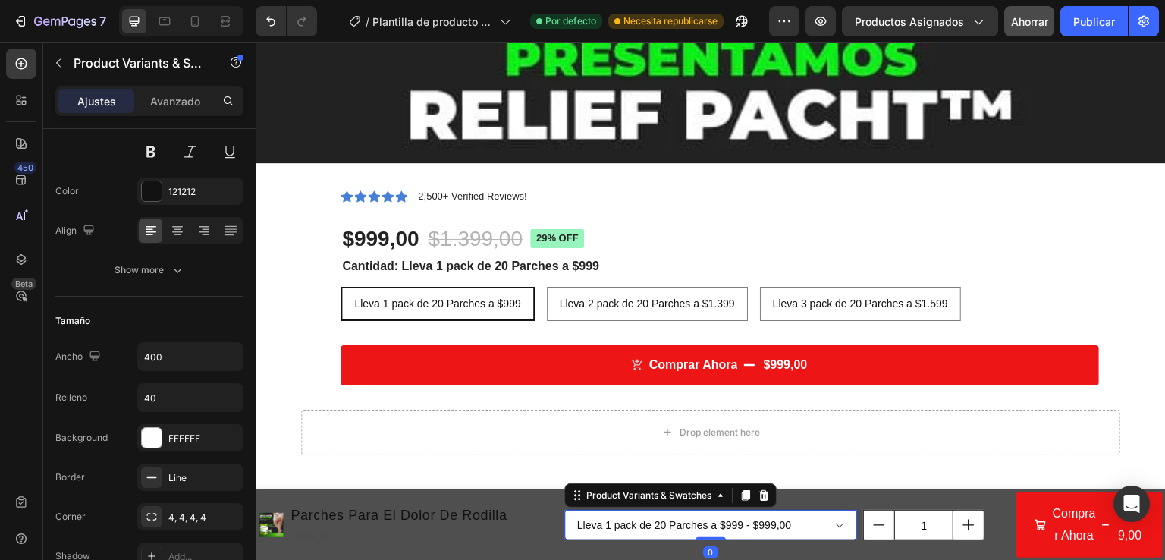
scroll to position [0, 0]
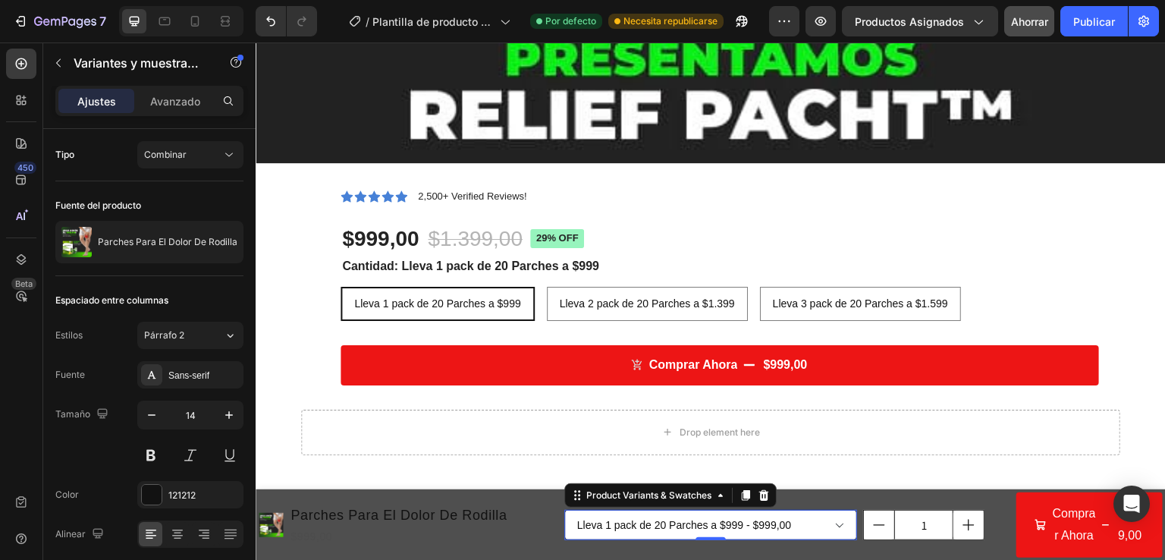
click at [828, 512] on select "Lleva 1 pack de 20 Parches a $999 - $999,00 Lleva 2 pack de 20 Parches a $1.399…" at bounding box center [712, 525] width 294 height 30
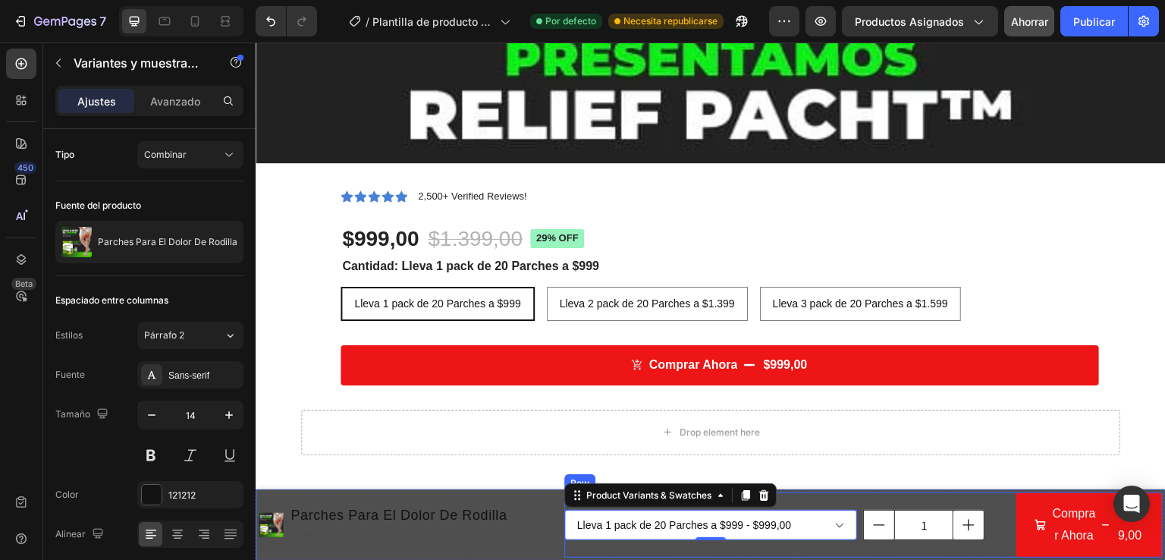
click at [962, 492] on div "1 Product Quantity" at bounding box center [936, 524] width 146 height 65
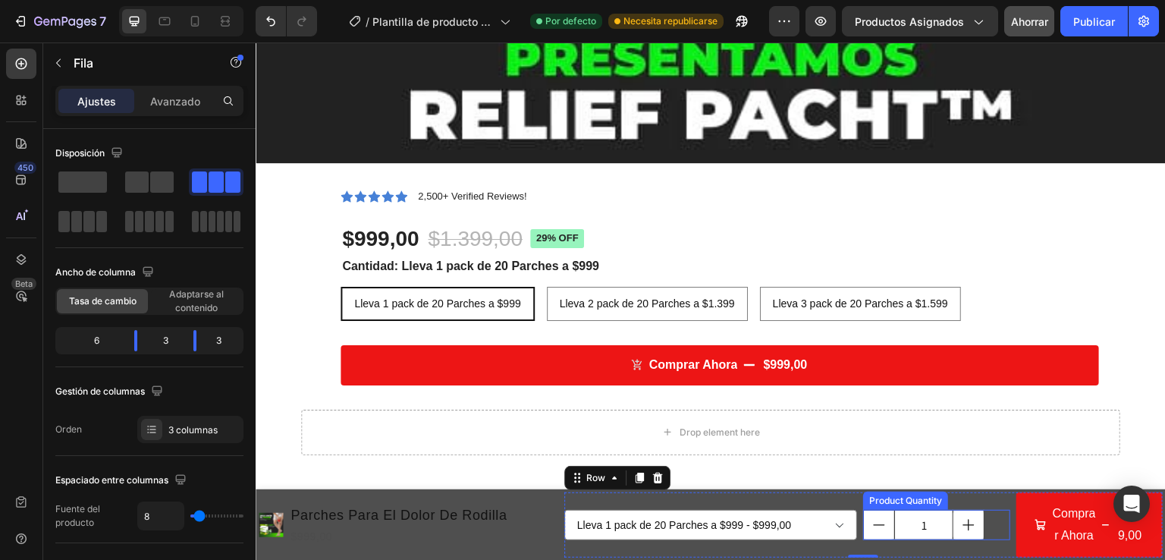
click at [981, 515] on div "1" at bounding box center [936, 525] width 146 height 30
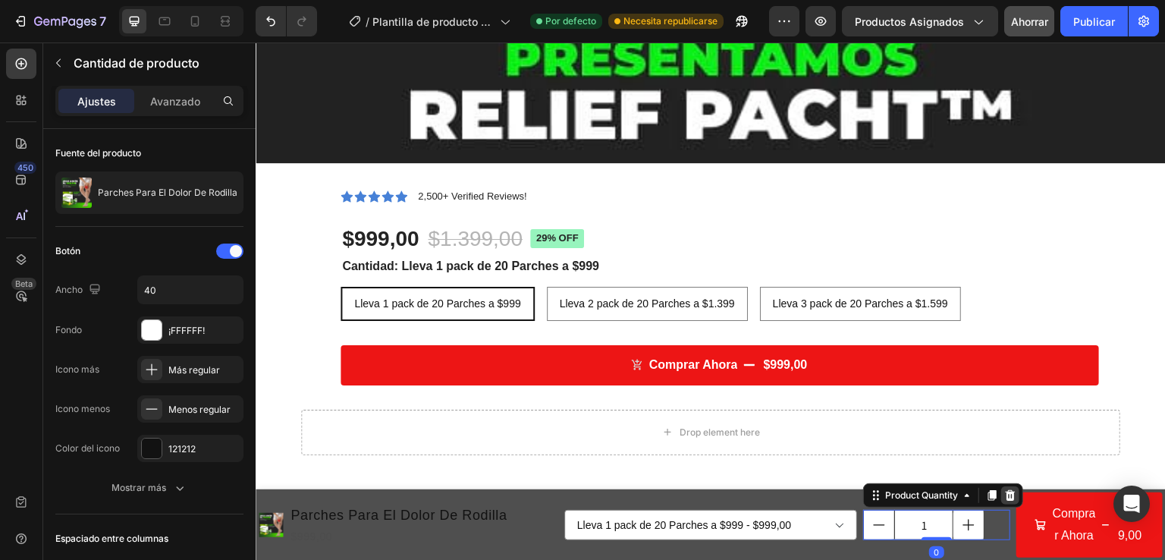
click at [1006, 490] on icon at bounding box center [1011, 495] width 10 height 11
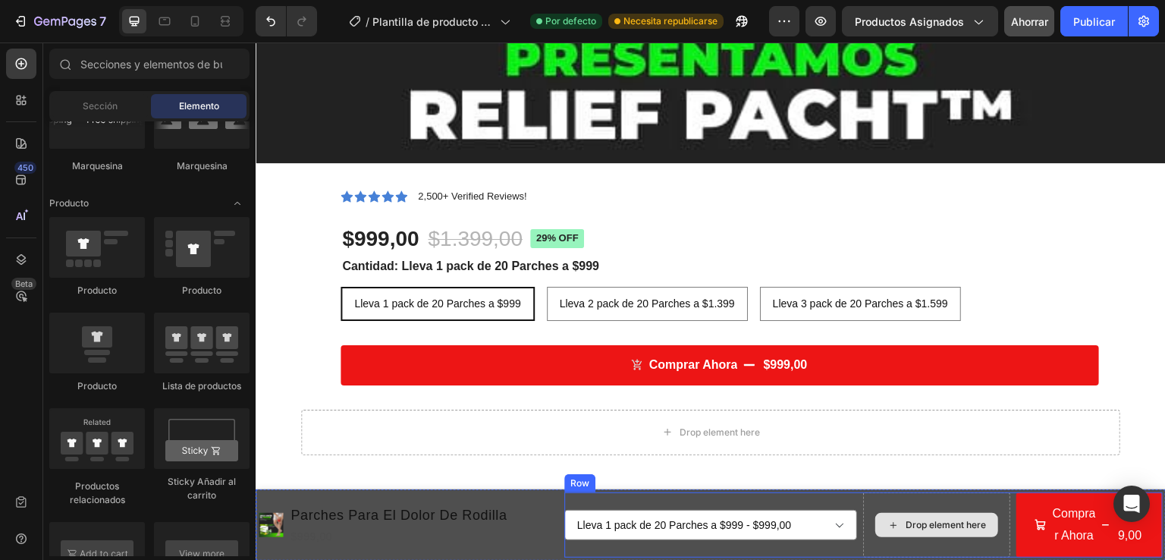
click at [978, 492] on div "Drop element here" at bounding box center [936, 524] width 146 height 65
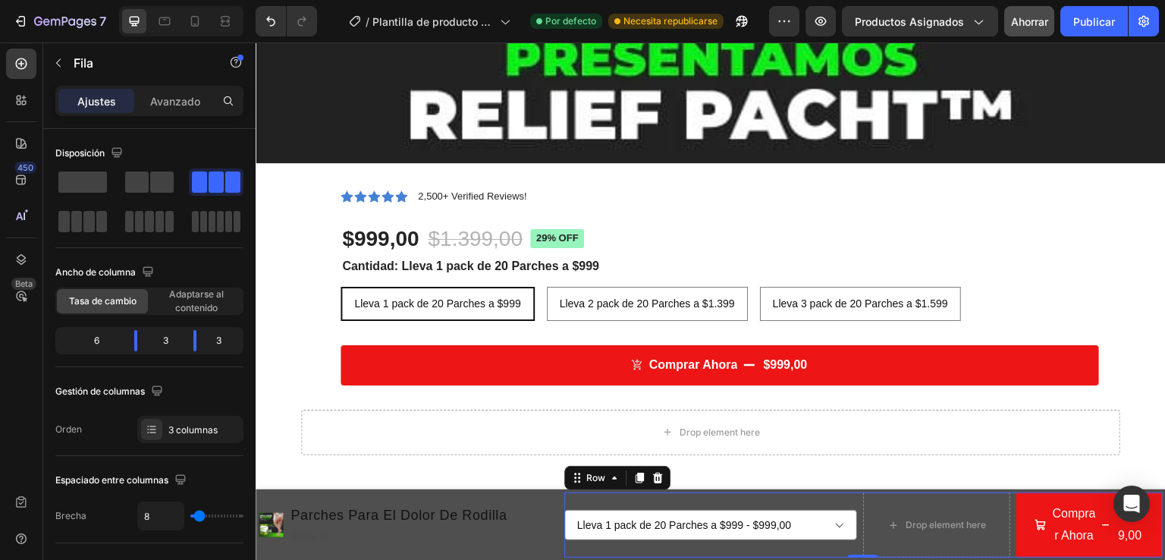
click at [826, 492] on div "Lleva 1 pack de 20 Parches a $999 - $999,00 Lleva 2 pack de 20 Parches a $1.399…" at bounding box center [712, 524] width 294 height 65
click at [164, 335] on font "3" at bounding box center [165, 340] width 5 height 11
click at [204, 0] on body "7 / Plantilla de producto original de Shopify Por defecto Necesita republicarse…" at bounding box center [582, 0] width 1165 height 0
click at [190, 0] on body "7 / Plantilla de producto original de Shopify Por defecto Necesita republicarse…" at bounding box center [582, 0] width 1165 height 0
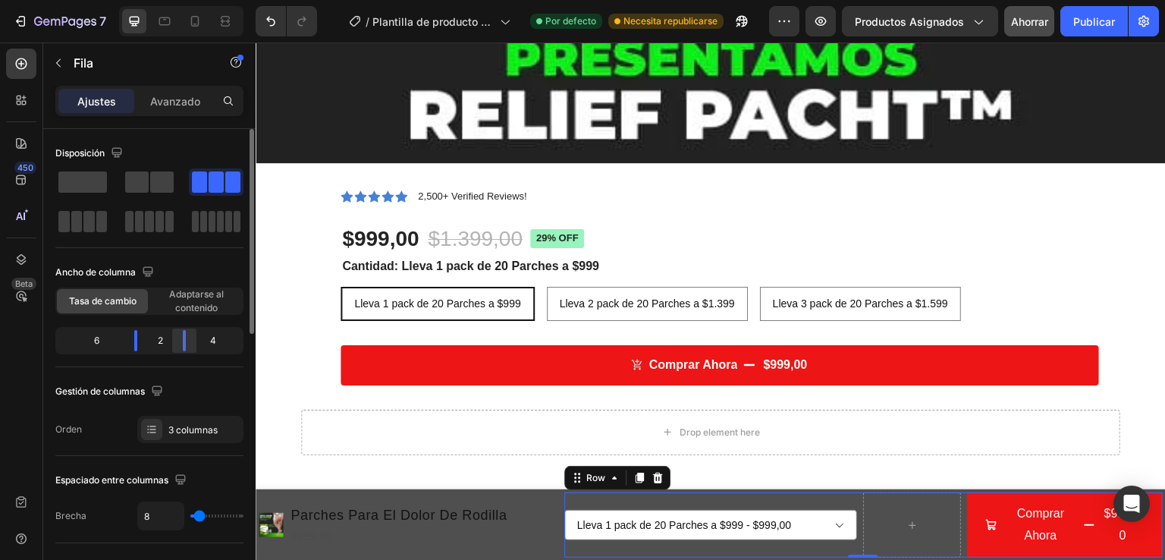
drag, startPoint x: 191, startPoint y: 338, endPoint x: 183, endPoint y: 338, distance: 8.3
click at [183, 0] on body "7 / Plantilla de producto original de Shopify Por defecto Necesita republicarse…" at bounding box center [582, 0] width 1165 height 0
click at [208, 337] on div "4" at bounding box center [219, 340] width 42 height 21
click at [200, 335] on div "4" at bounding box center [219, 340] width 42 height 21
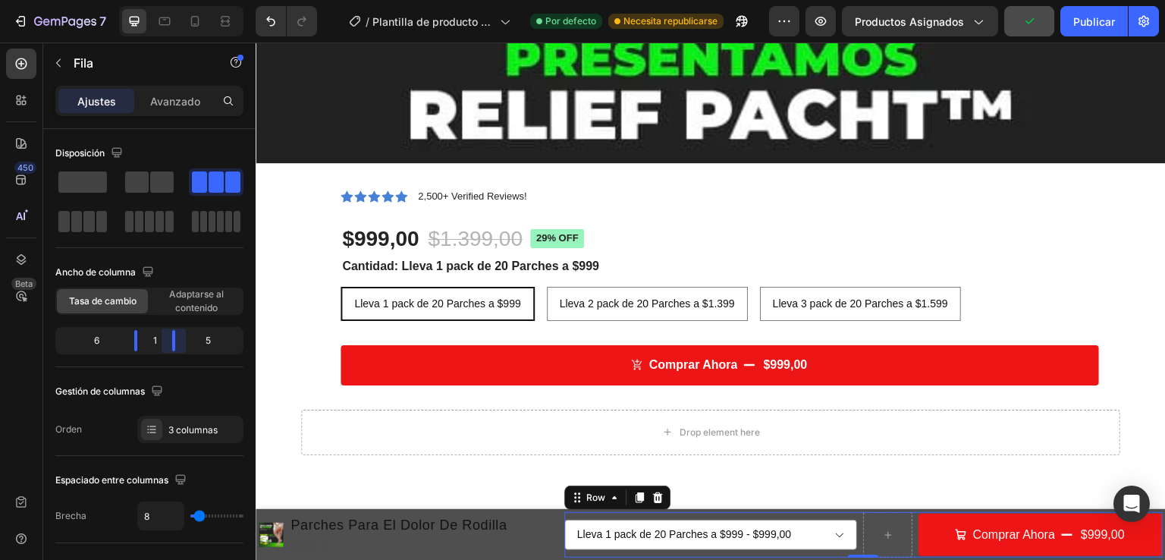
drag, startPoint x: 183, startPoint y: 337, endPoint x: 173, endPoint y: 338, distance: 9.9
click at [173, 0] on body "7 / Plantilla de producto original de Shopify Por defecto Necesita republicarse…" at bounding box center [582, 0] width 1165 height 0
click at [163, 0] on body "7 / Plantilla de producto original de Shopify Por defecto Necesita republicarse…" at bounding box center [582, 0] width 1165 height 0
drag, startPoint x: 174, startPoint y: 337, endPoint x: 158, endPoint y: 337, distance: 15.9
click at [158, 0] on body "7 / Plantilla de producto original de Shopify Por defecto Necesita republicarse…" at bounding box center [582, 0] width 1165 height 0
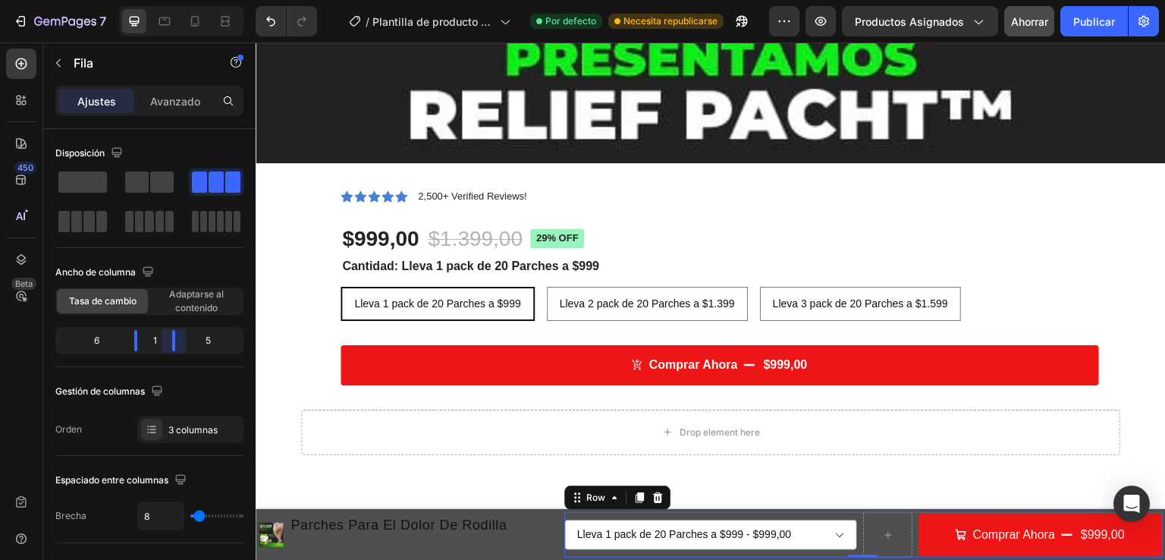
drag, startPoint x: 172, startPoint y: 335, endPoint x: 164, endPoint y: 337, distance: 8.5
click at [164, 0] on body "7 / Plantilla de producto original de Shopify Por defecto Necesita republicarse…" at bounding box center [582, 0] width 1165 height 0
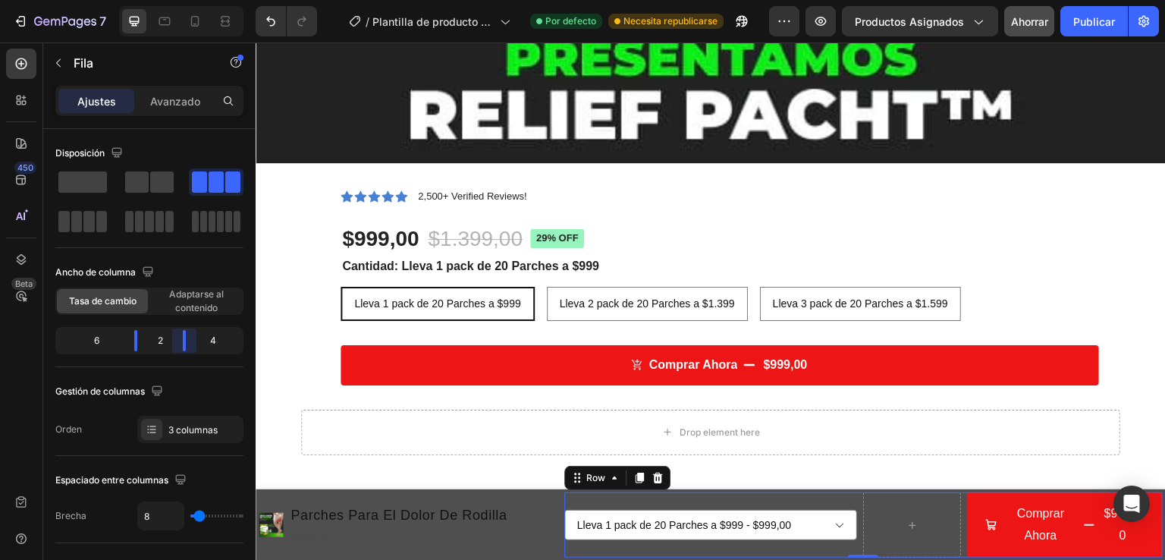
drag, startPoint x: 165, startPoint y: 335, endPoint x: 178, endPoint y: 338, distance: 13.8
click at [178, 0] on body "7 / Plantilla de producto original de Shopify Por defecto Necesita republicarse…" at bounding box center [582, 0] width 1165 height 0
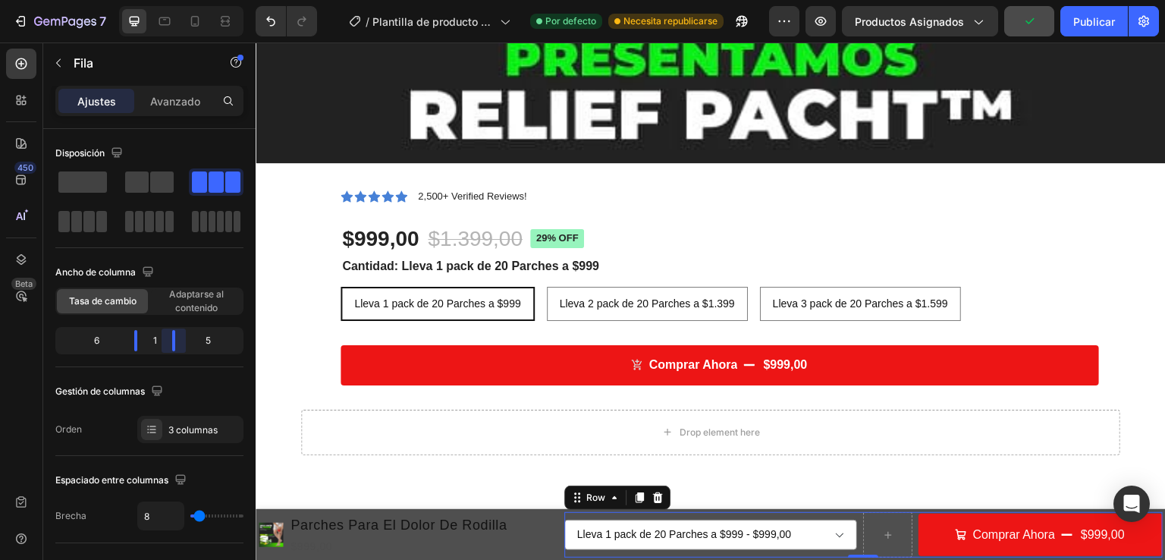
drag, startPoint x: 182, startPoint y: 337, endPoint x: 149, endPoint y: 338, distance: 33.4
click at [149, 0] on body "7 / Plantilla de producto original de Shopify Por defecto Necesita republicarse…" at bounding box center [582, 0] width 1165 height 0
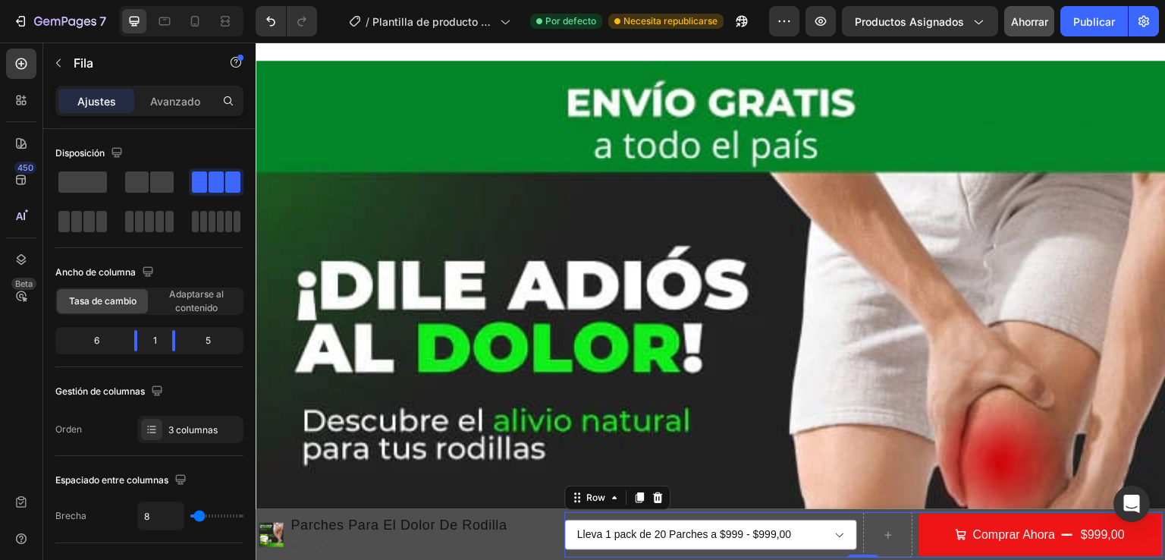
scroll to position [27, 0]
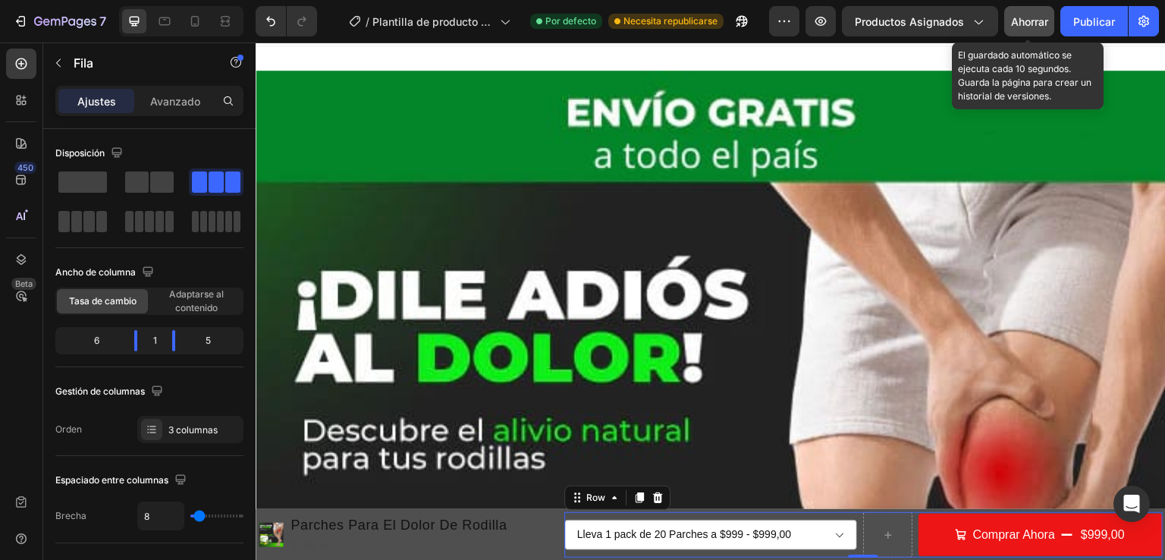
click at [1029, 18] on font "Ahorrar" at bounding box center [1029, 21] width 37 height 13
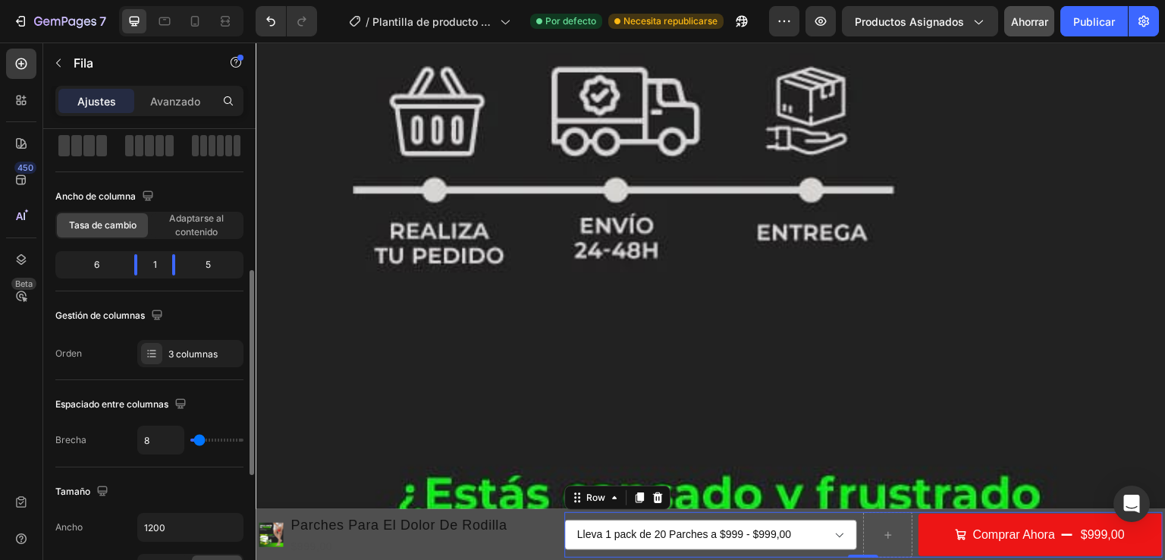
scroll to position [152, 0]
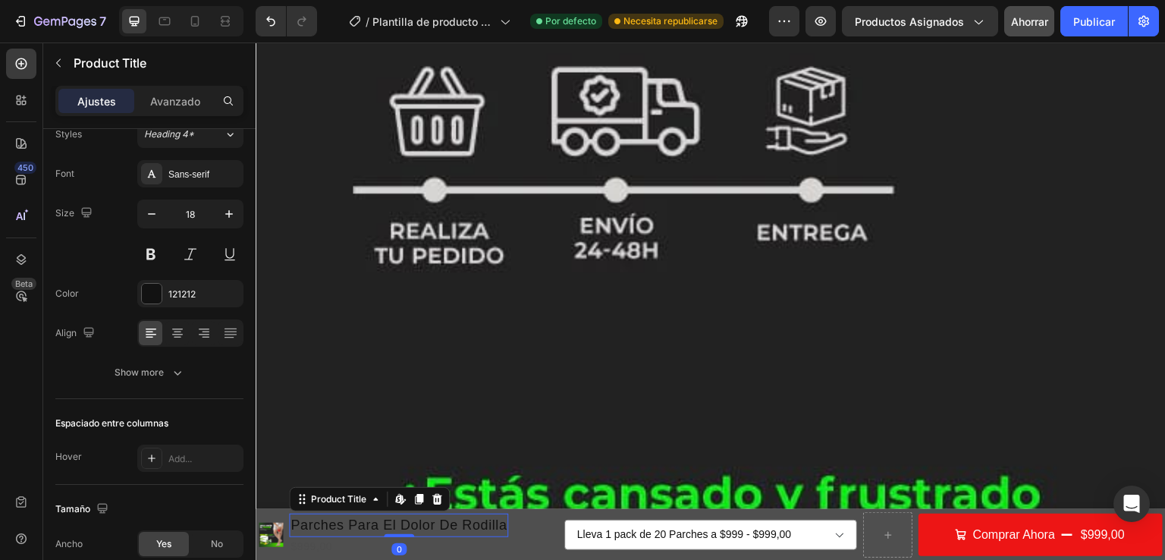
click at [359, 528] on h1 "Parches Para El Dolor De Rodilla" at bounding box center [398, 526] width 219 height 24
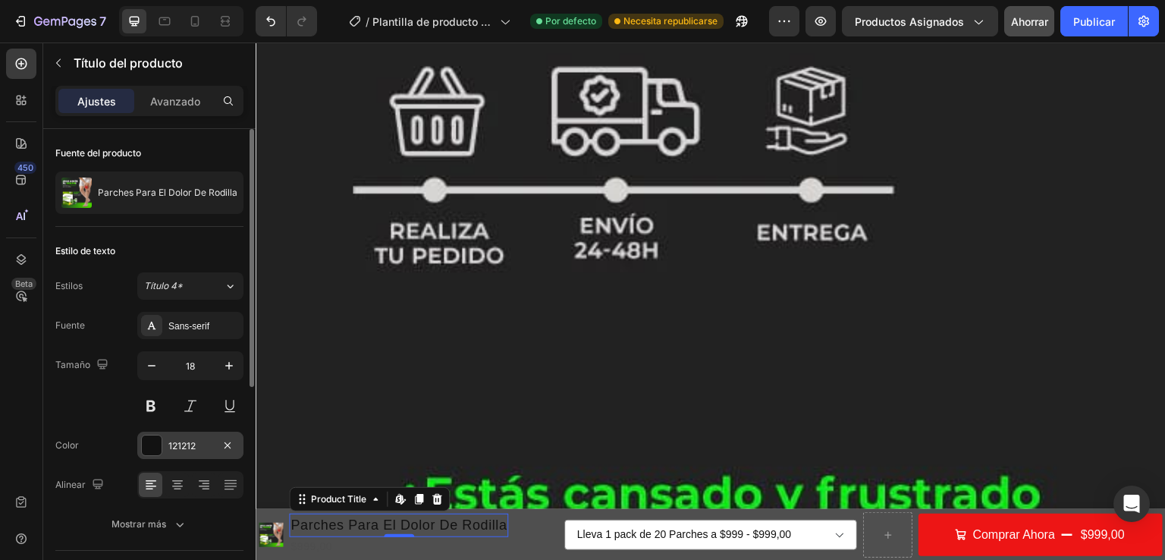
click at [146, 439] on div at bounding box center [152, 446] width 20 height 20
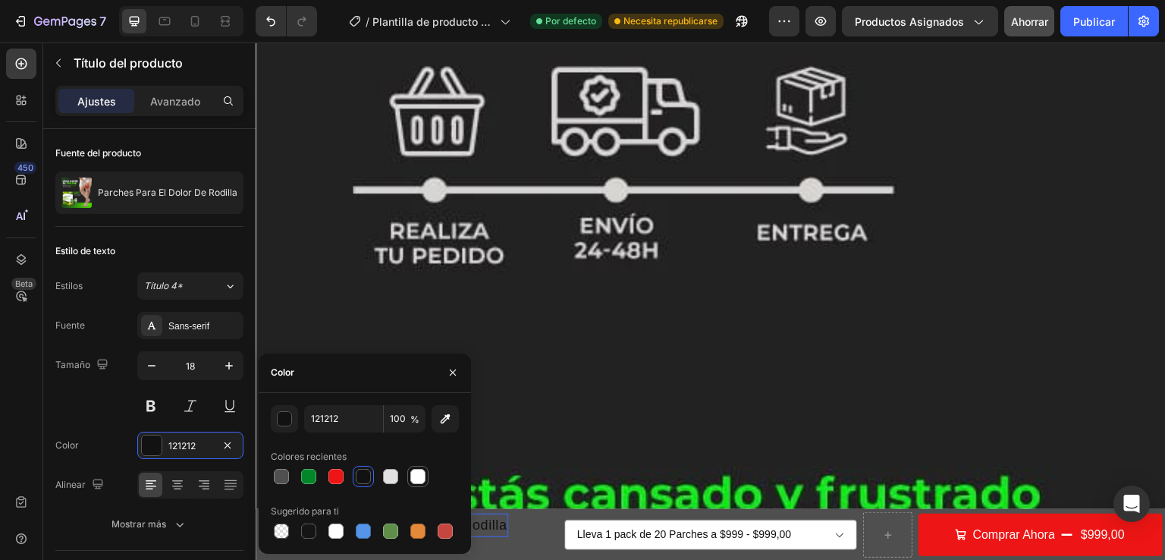
click at [417, 474] on div at bounding box center [418, 476] width 15 height 15
type input "FFFFFF"
click at [100, 401] on div "Tamaño 18" at bounding box center [149, 385] width 188 height 68
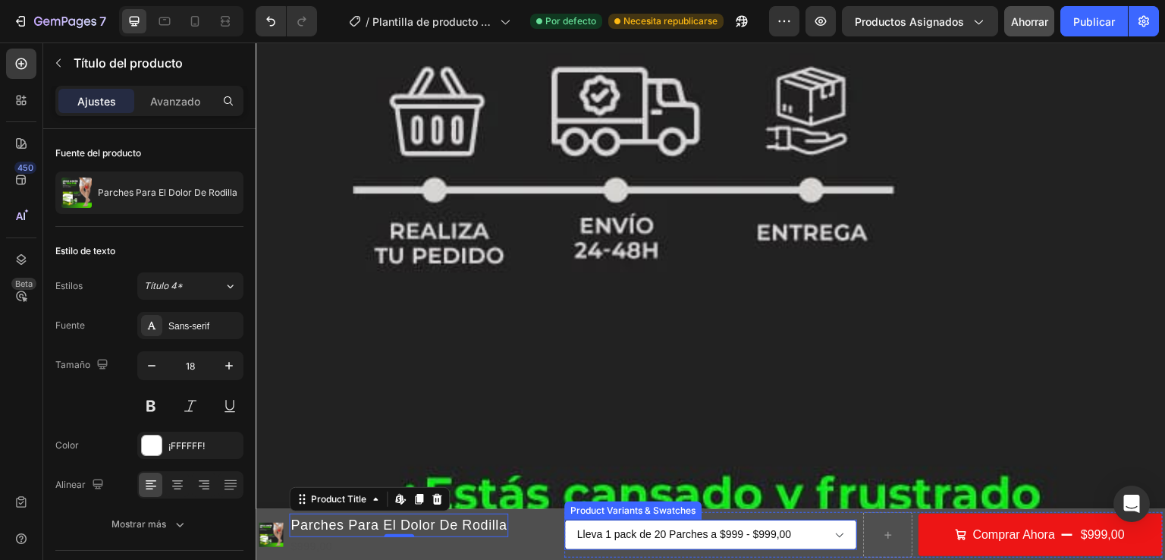
click at [583, 536] on select "Lleva 1 pack de 20 Parches a $999 - $999,00 Lleva 2 pack de 20 Parches a $1.399…" at bounding box center [712, 535] width 294 height 30
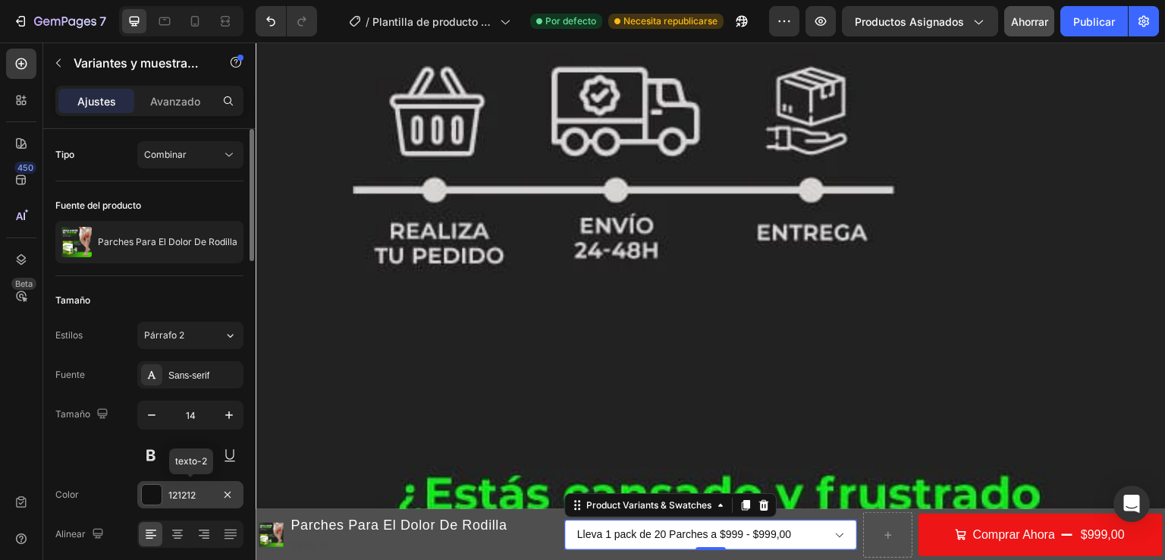
click at [155, 489] on div at bounding box center [152, 495] width 20 height 20
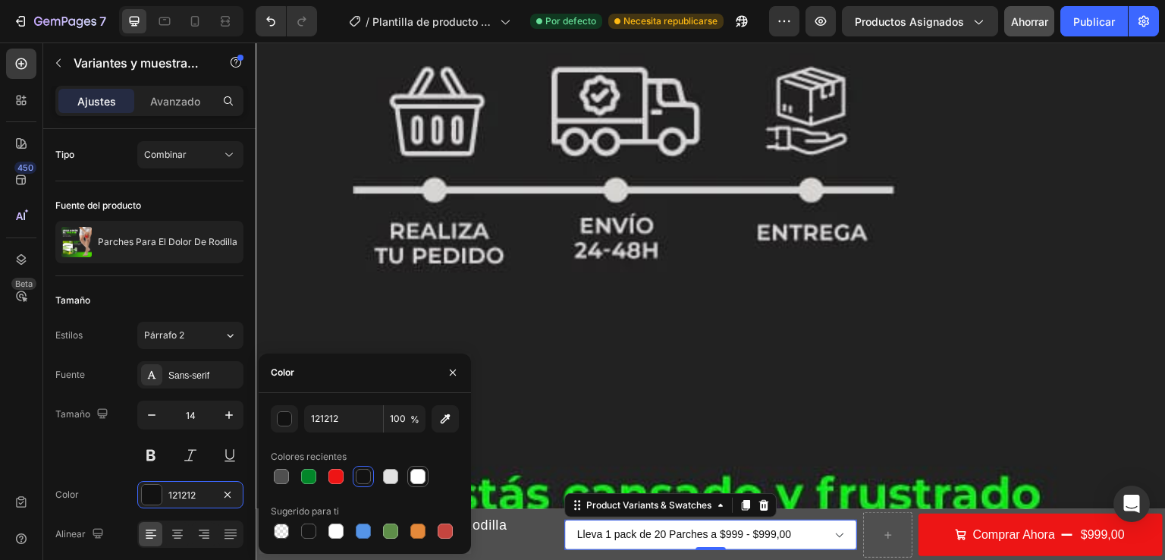
click at [413, 477] on div at bounding box center [418, 476] width 15 height 15
type input "FFFFFF"
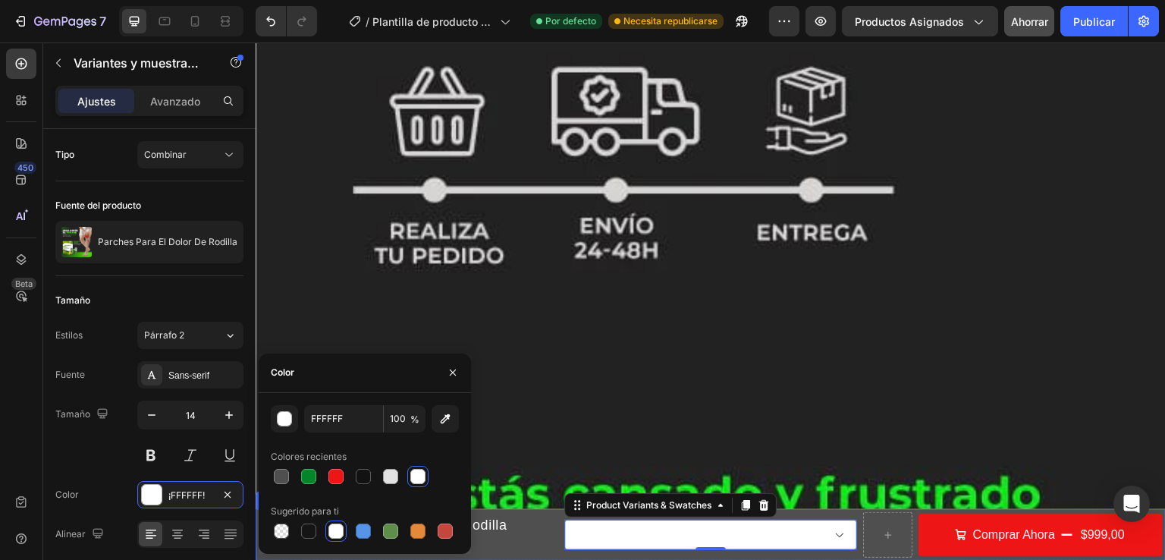
click at [536, 512] on div "Product Images Parches Para El Dolor De Rodilla Product Title $999,00 Product P…" at bounding box center [409, 535] width 300 height 46
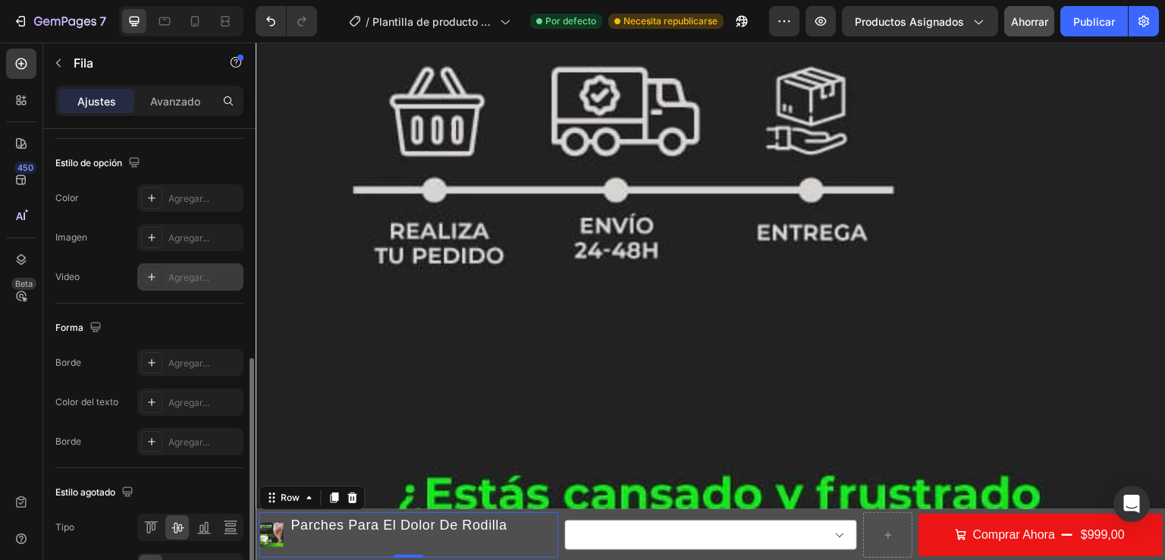
scroll to position [622, 0]
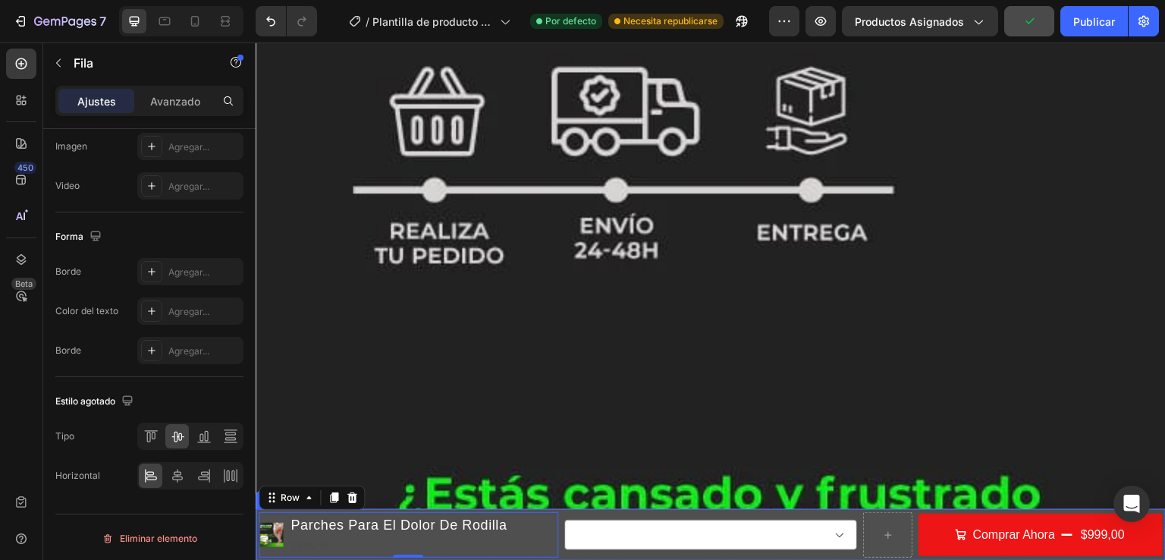
click at [911, 509] on div "Product Images Parches Para El Dolor De Rodilla Product Title $999,00 Product P…" at bounding box center [711, 535] width 911 height 52
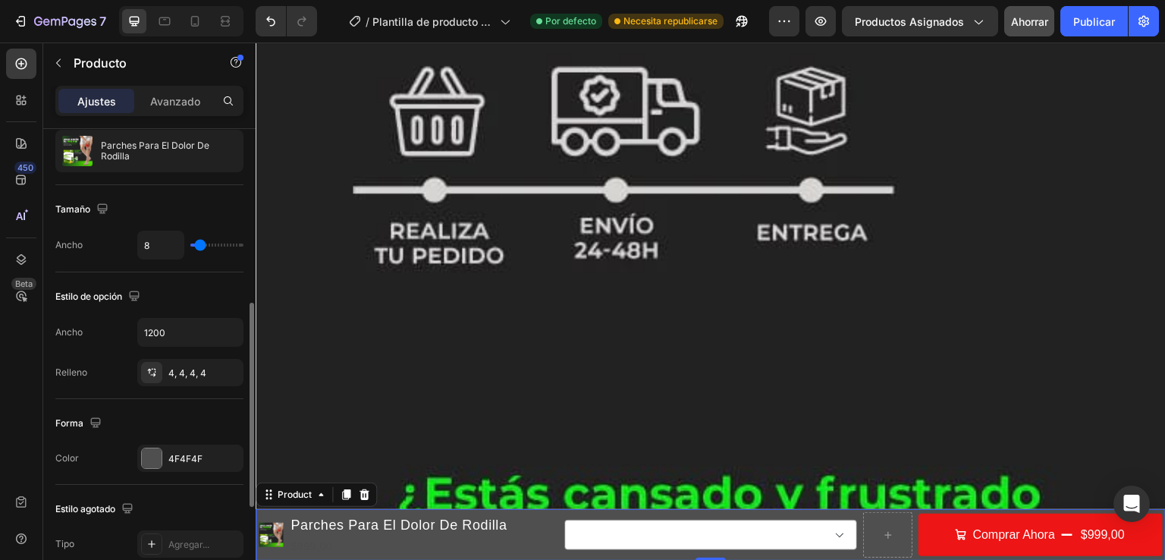
scroll to position [228, 0]
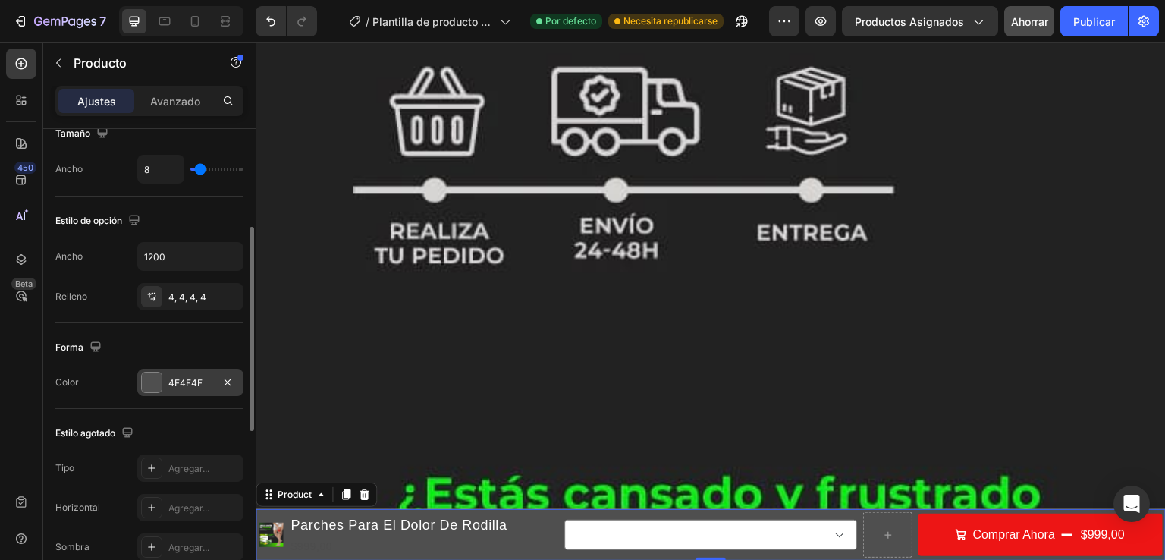
click at [149, 376] on div at bounding box center [152, 383] width 20 height 20
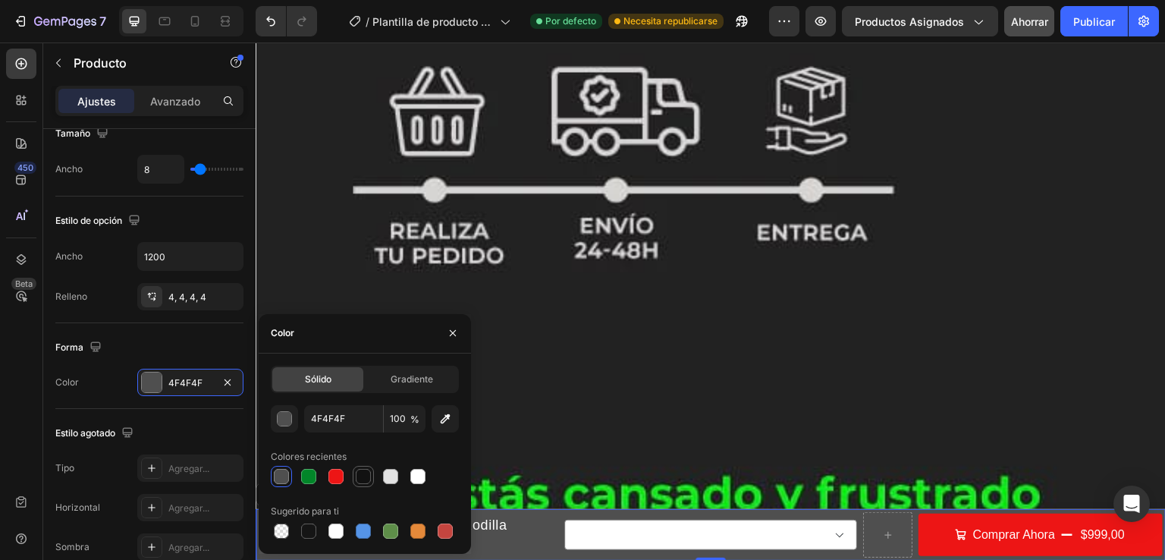
click at [365, 470] on div at bounding box center [363, 476] width 15 height 15
type input "121212"
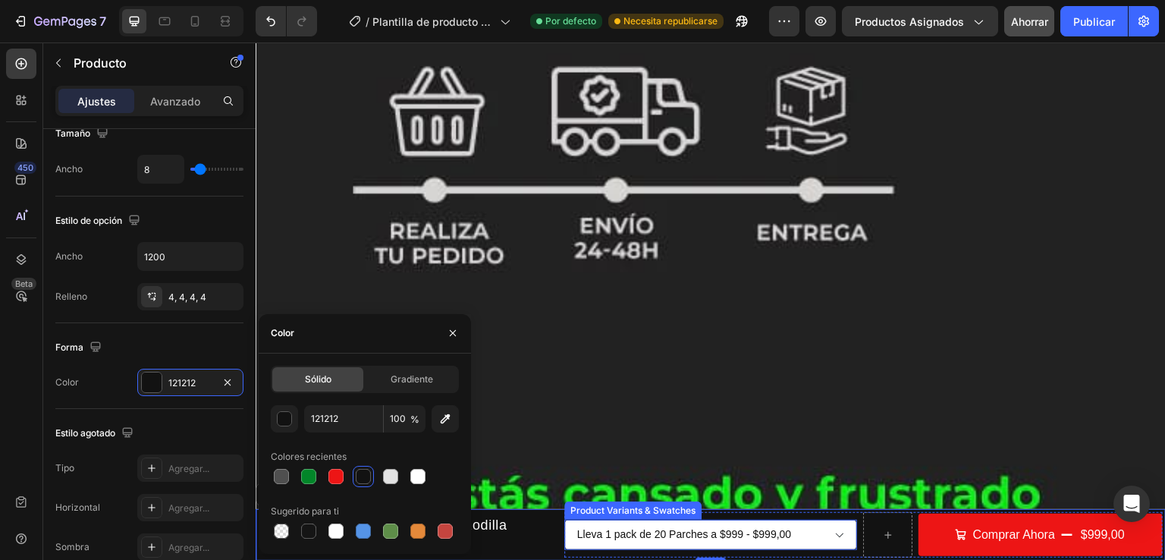
click at [785, 527] on select "Lleva 1 pack de 20 Parches a $999 - $999,00 Lleva 2 pack de 20 Parches a $1.399…" at bounding box center [712, 535] width 294 height 30
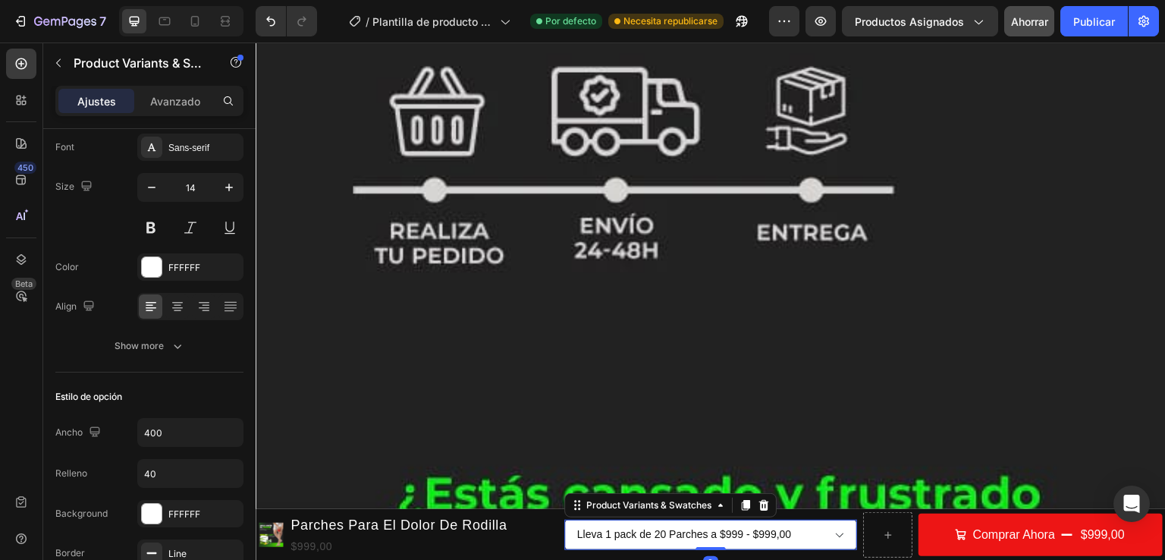
scroll to position [0, 0]
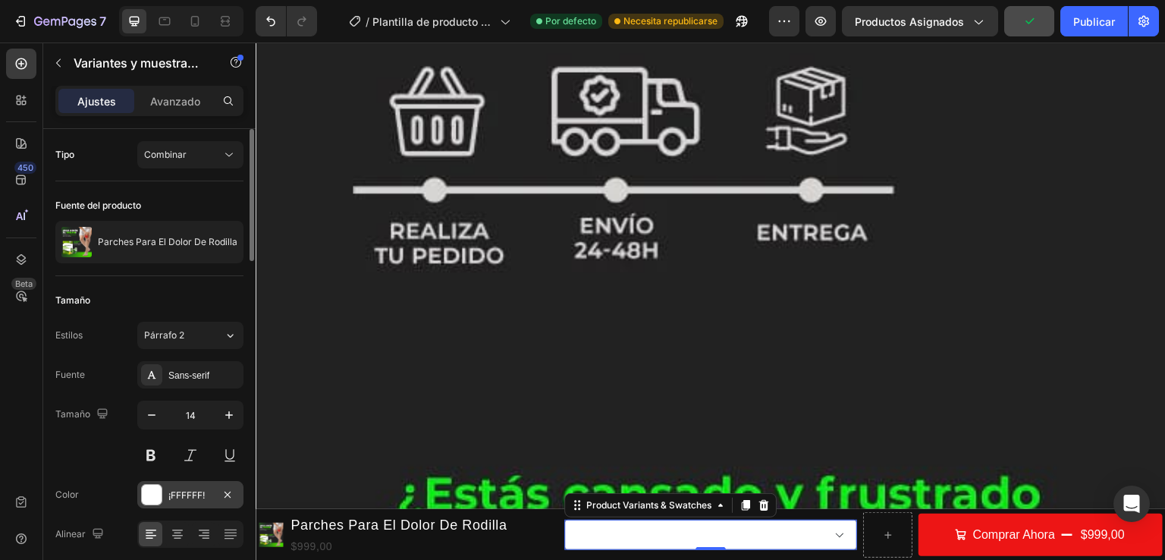
click at [146, 493] on div at bounding box center [152, 495] width 20 height 20
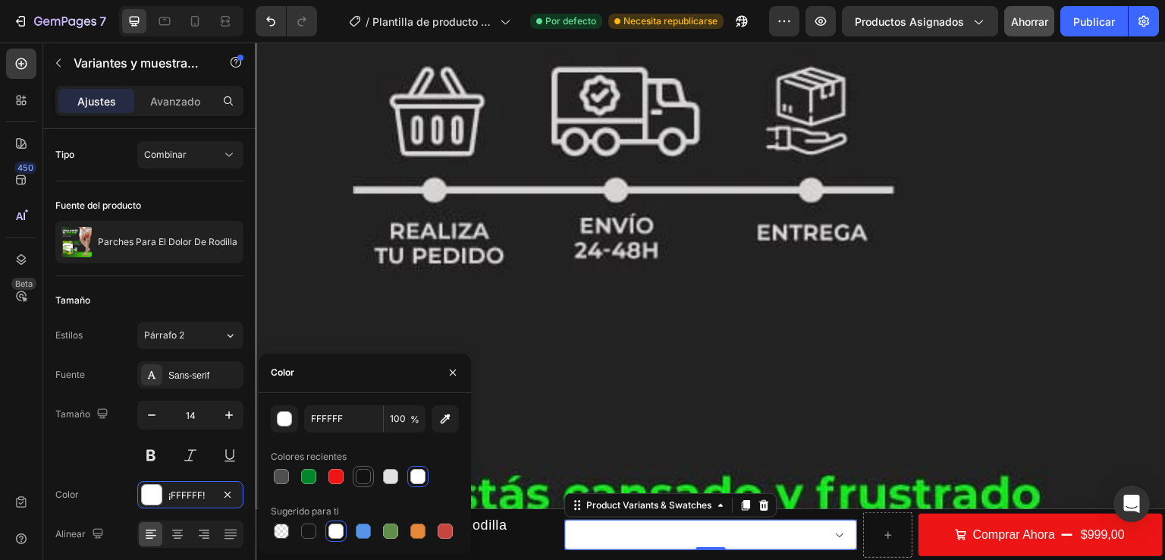
click at [364, 475] on div at bounding box center [363, 476] width 15 height 15
type input "121212"
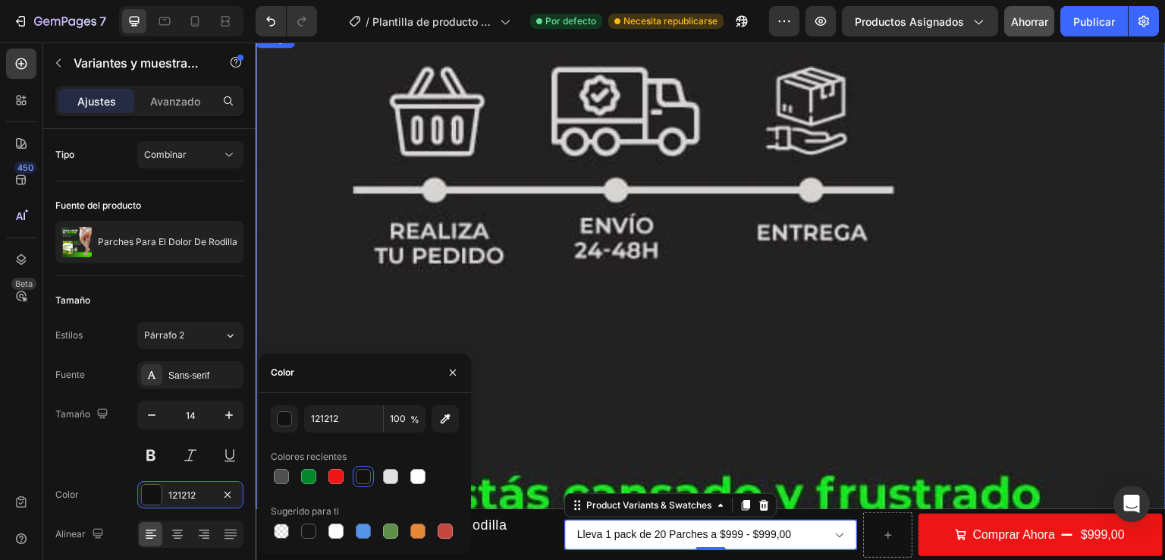
click at [656, 351] on img at bounding box center [711, 498] width 911 height 936
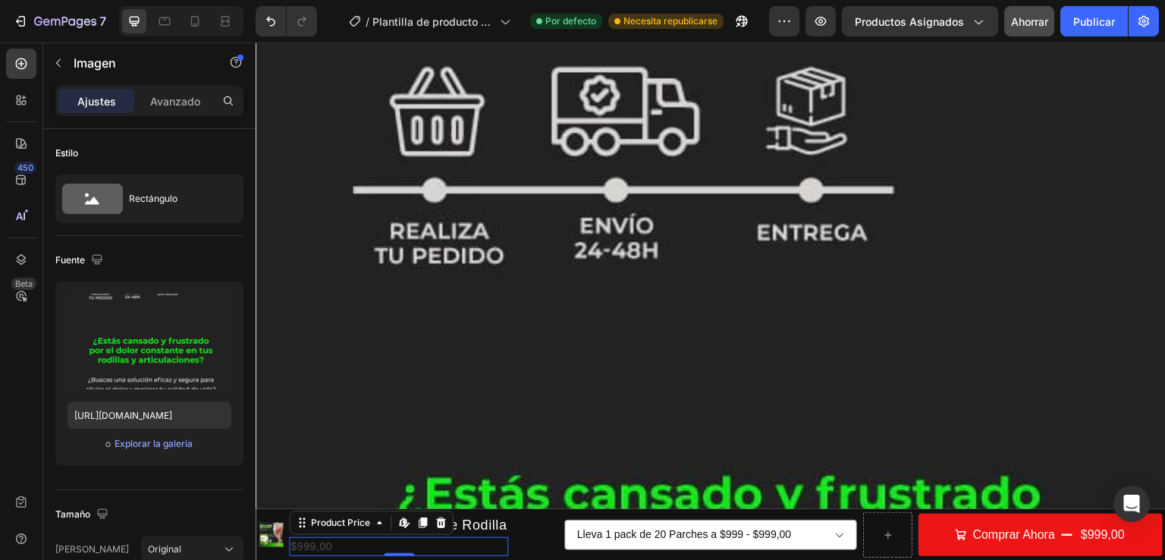
click at [358, 540] on div "$999,00" at bounding box center [398, 546] width 219 height 19
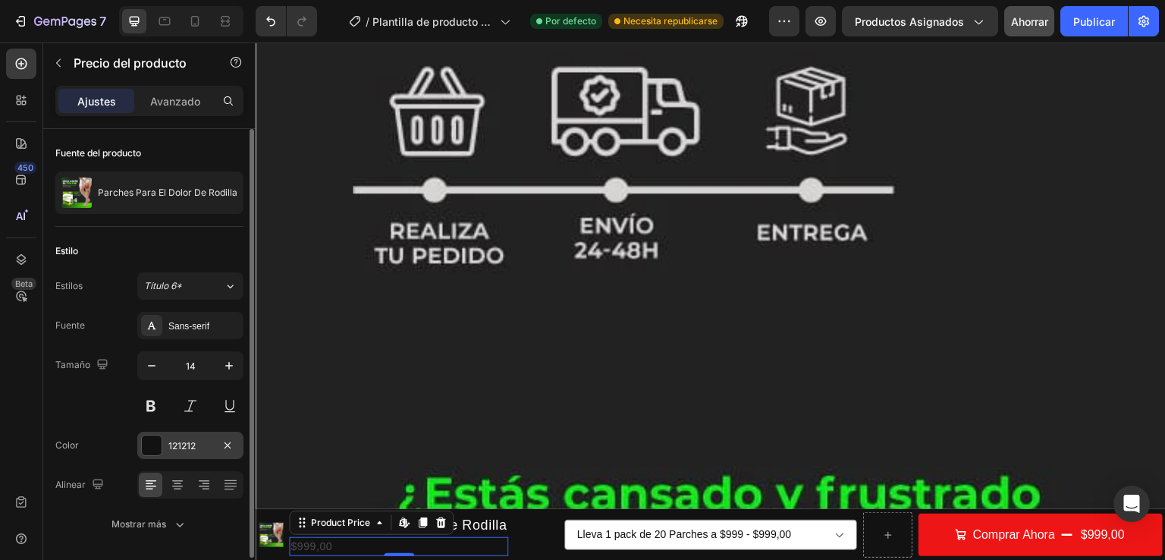
click at [150, 443] on div at bounding box center [152, 446] width 20 height 20
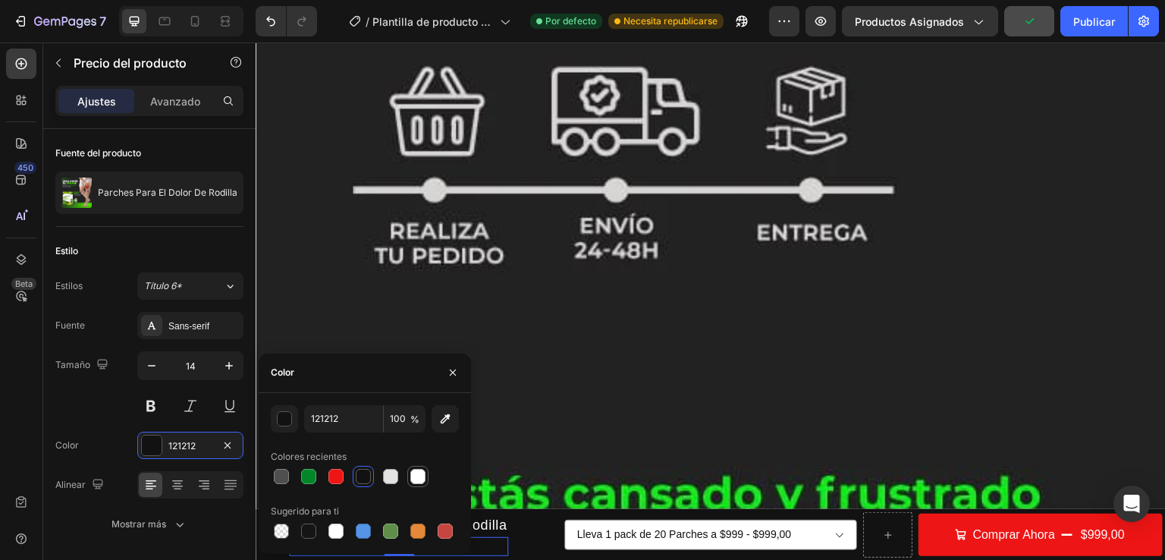
click at [414, 475] on div at bounding box center [418, 476] width 15 height 15
type input "FFFFFF"
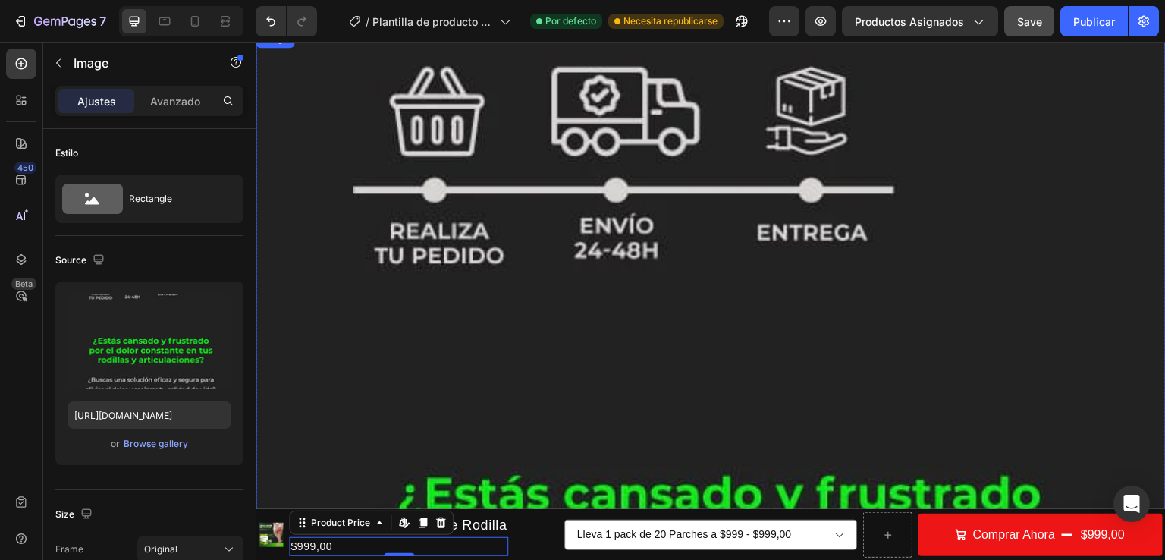
click at [544, 414] on img at bounding box center [711, 498] width 911 height 936
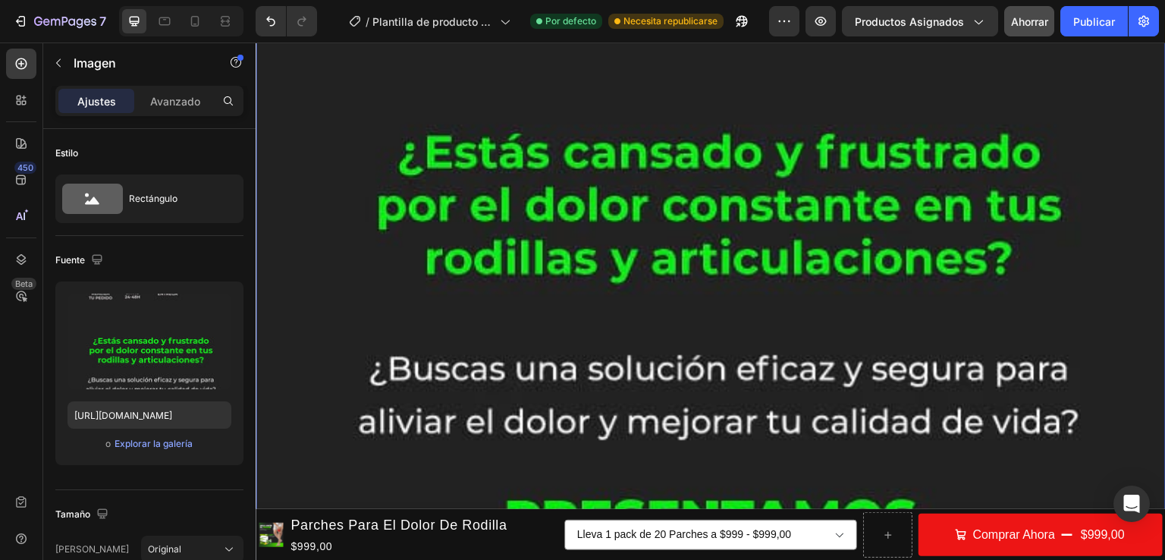
scroll to position [1545, 0]
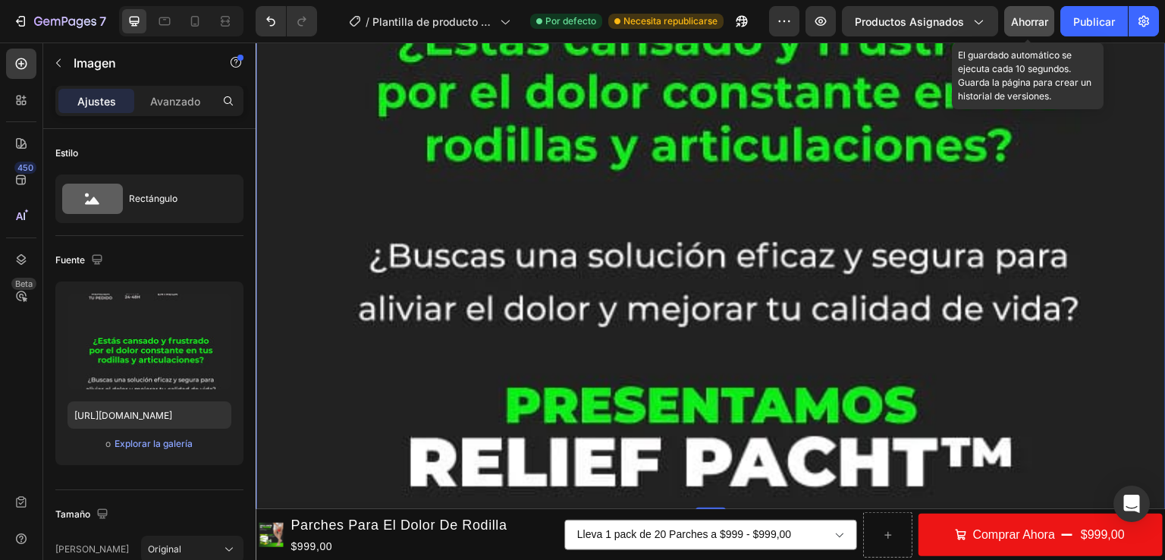
click at [1041, 15] on font "Ahorrar" at bounding box center [1029, 21] width 37 height 13
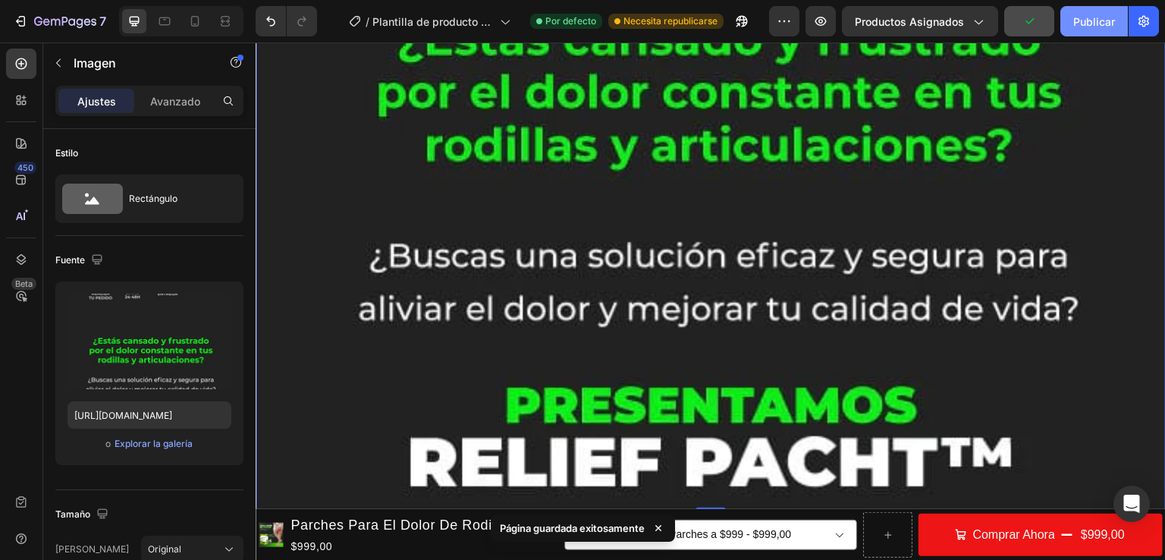
click at [1084, 16] on font "Publicar" at bounding box center [1095, 21] width 42 height 13
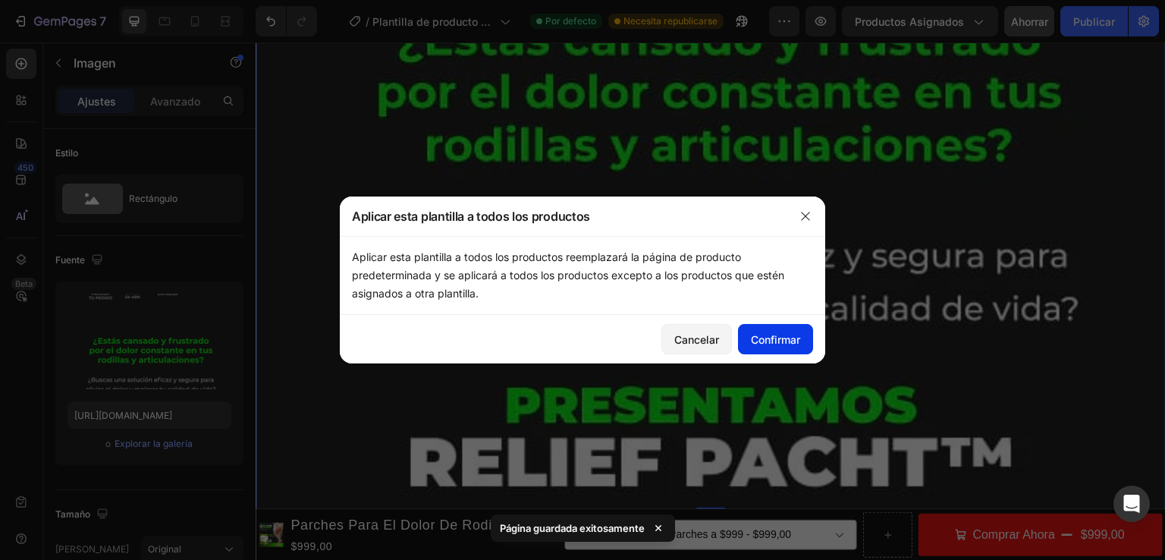
click at [796, 333] on font "Confirmar" at bounding box center [775, 339] width 49 height 13
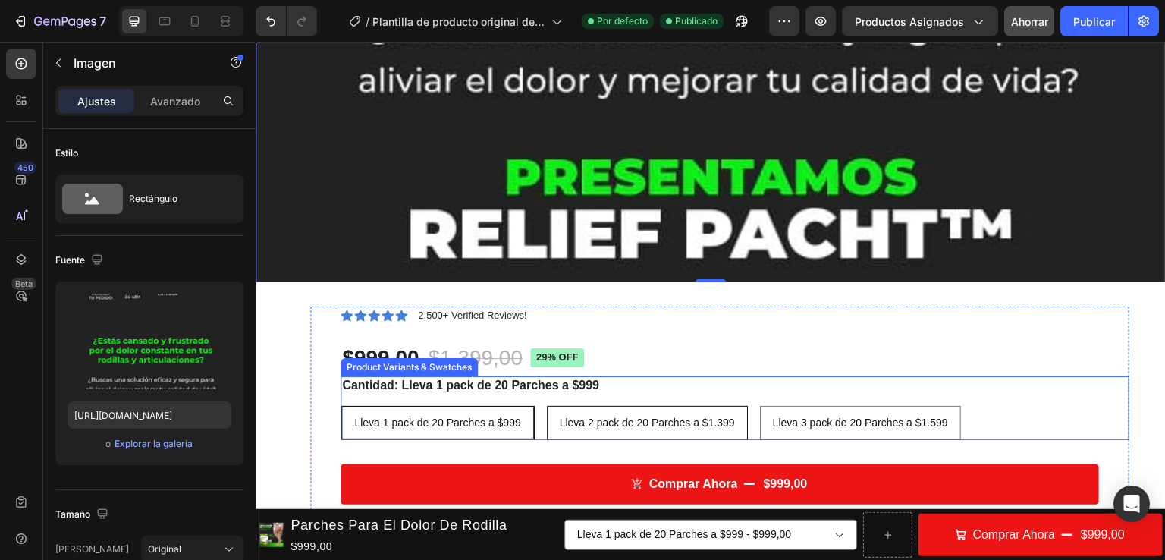
scroll to position [1924, 0]
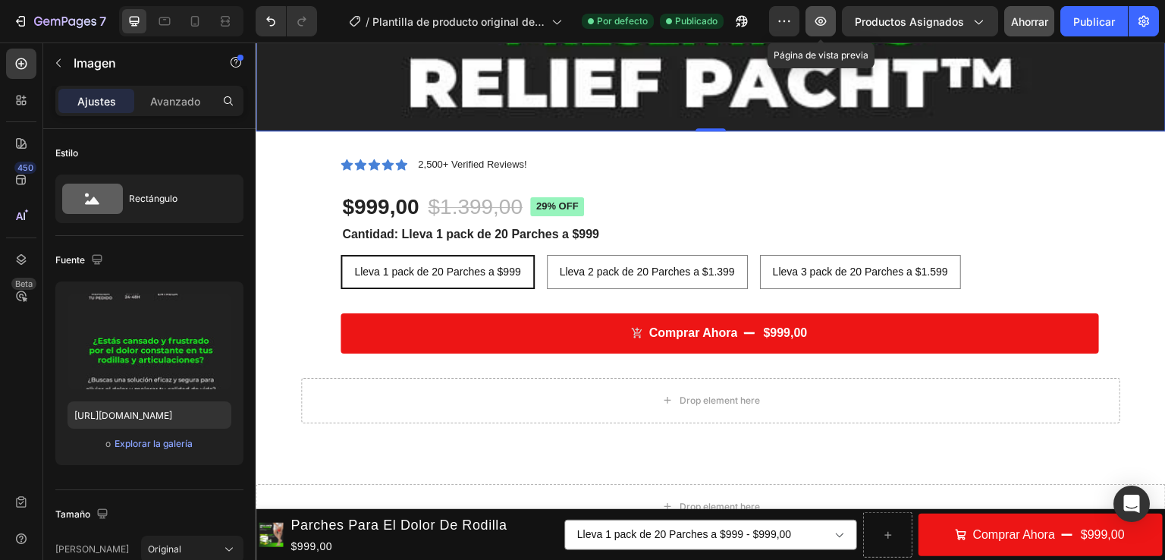
click at [823, 22] on icon "button" at bounding box center [820, 21] width 15 height 15
click at [829, 20] on icon "button" at bounding box center [820, 21] width 15 height 15
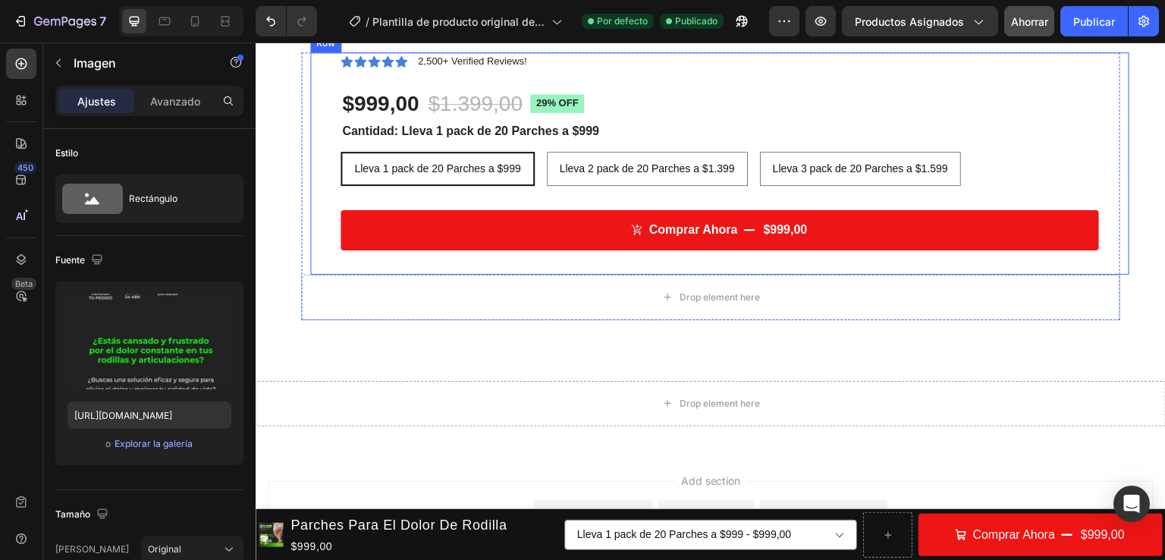
scroll to position [2074, 0]
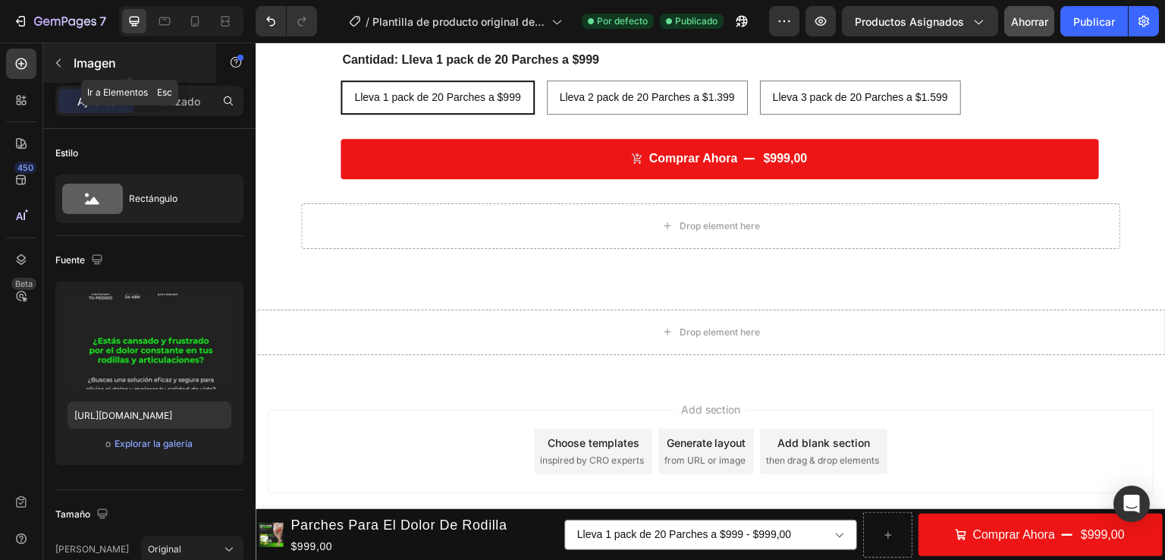
click at [56, 64] on icon "button" at bounding box center [58, 63] width 12 height 12
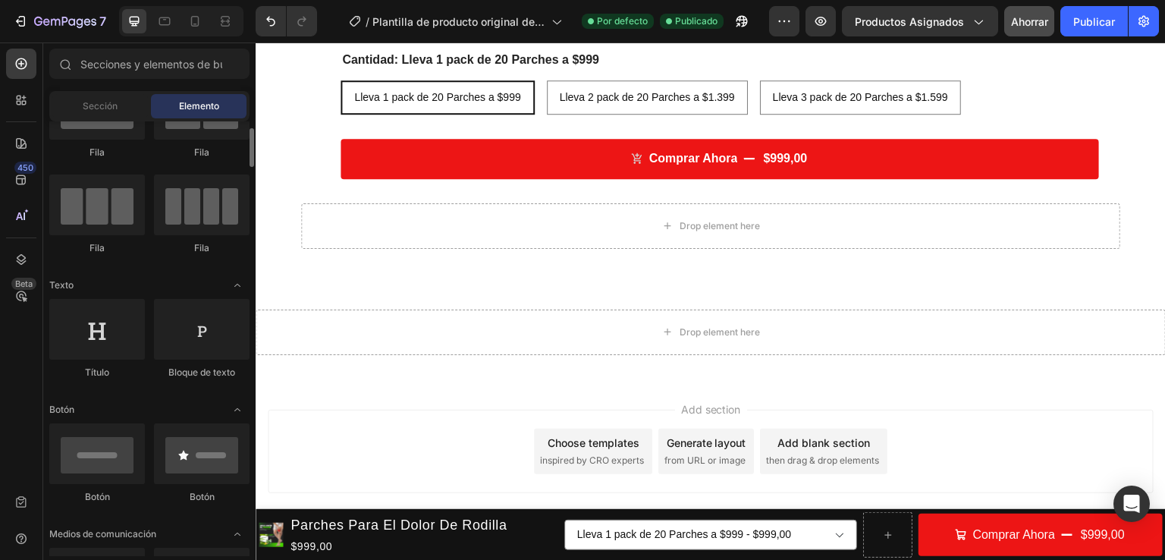
scroll to position [0, 0]
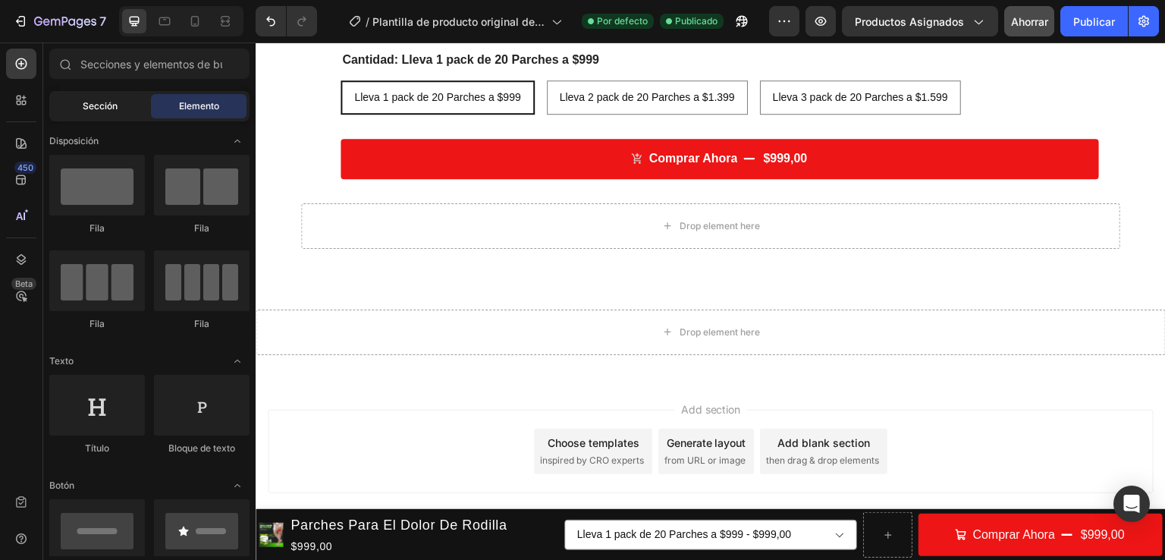
click at [105, 110] on font "Sección" at bounding box center [100, 105] width 35 height 11
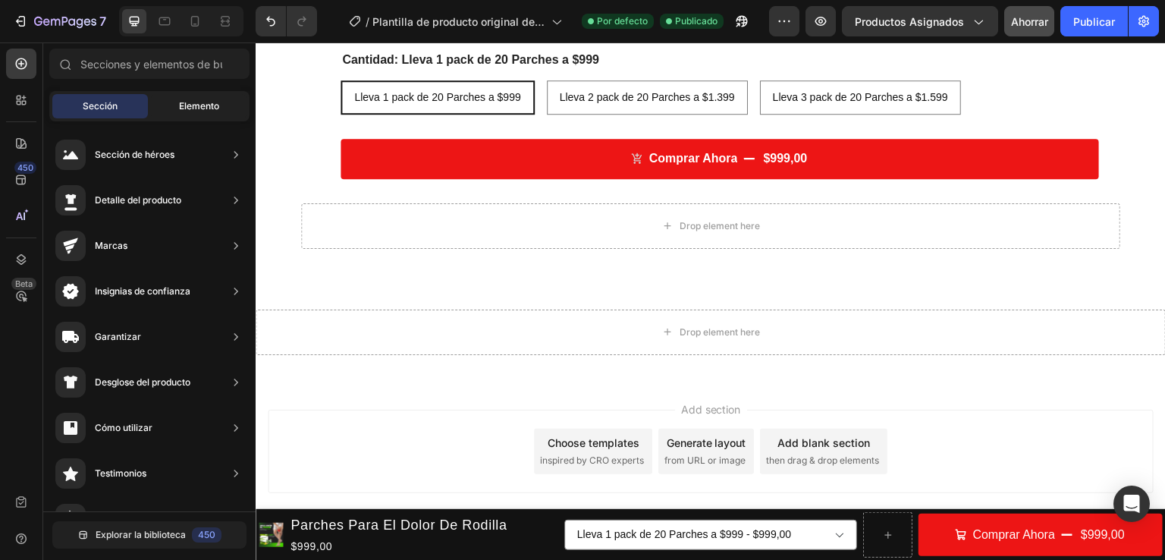
click at [206, 109] on font "Elemento" at bounding box center [199, 105] width 40 height 11
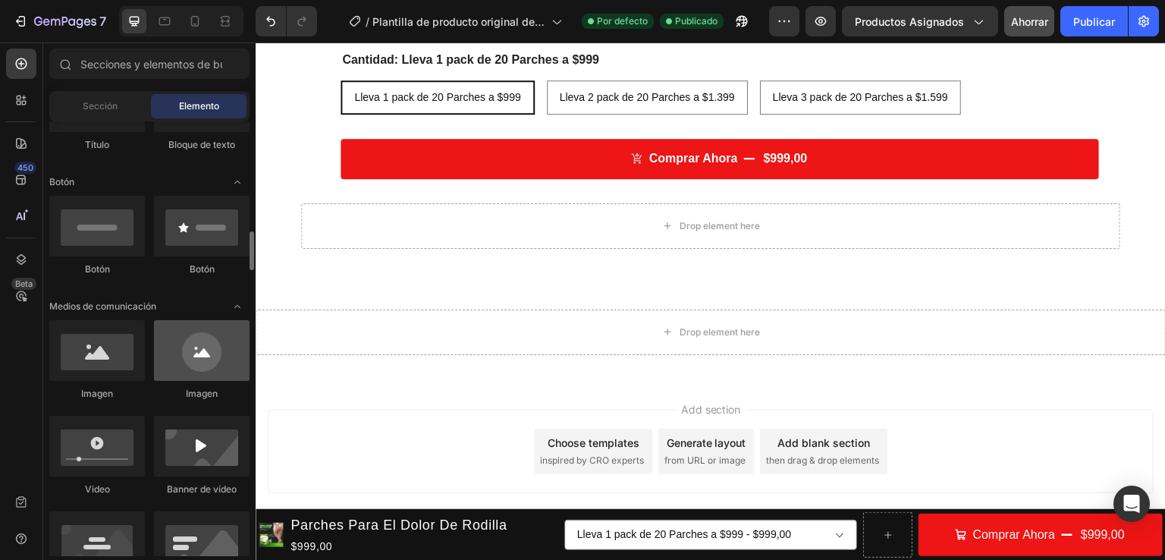
scroll to position [379, 0]
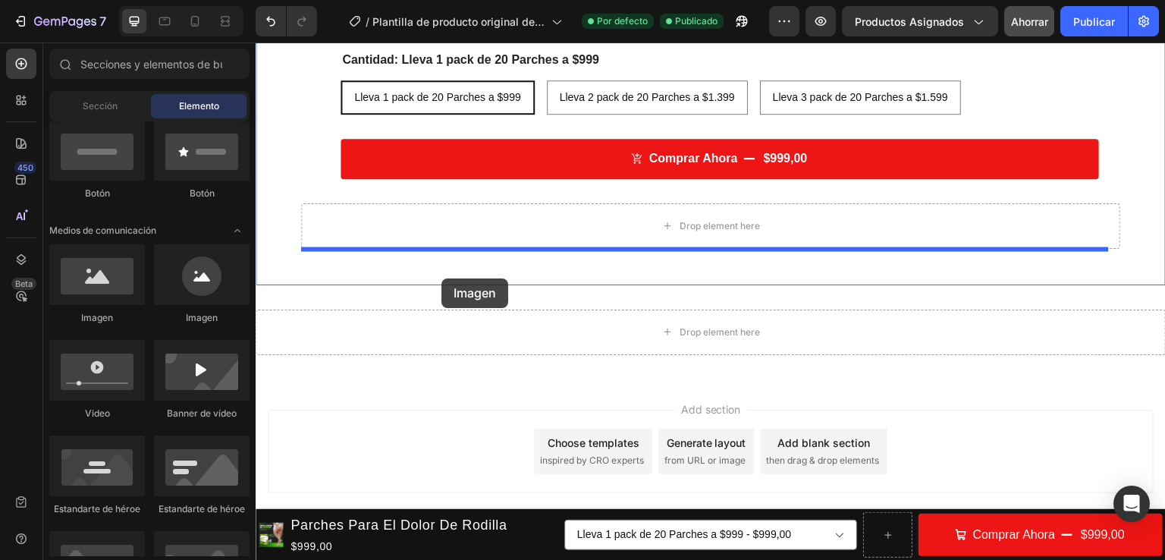
drag, startPoint x: 365, startPoint y: 337, endPoint x: 442, endPoint y: 278, distance: 97.4
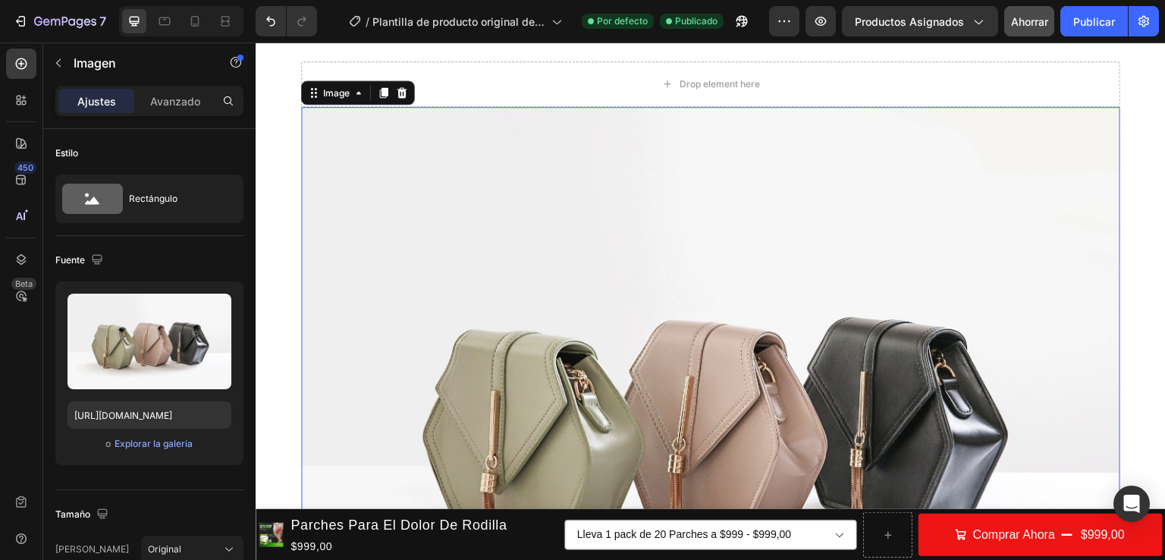
scroll to position [2226, 0]
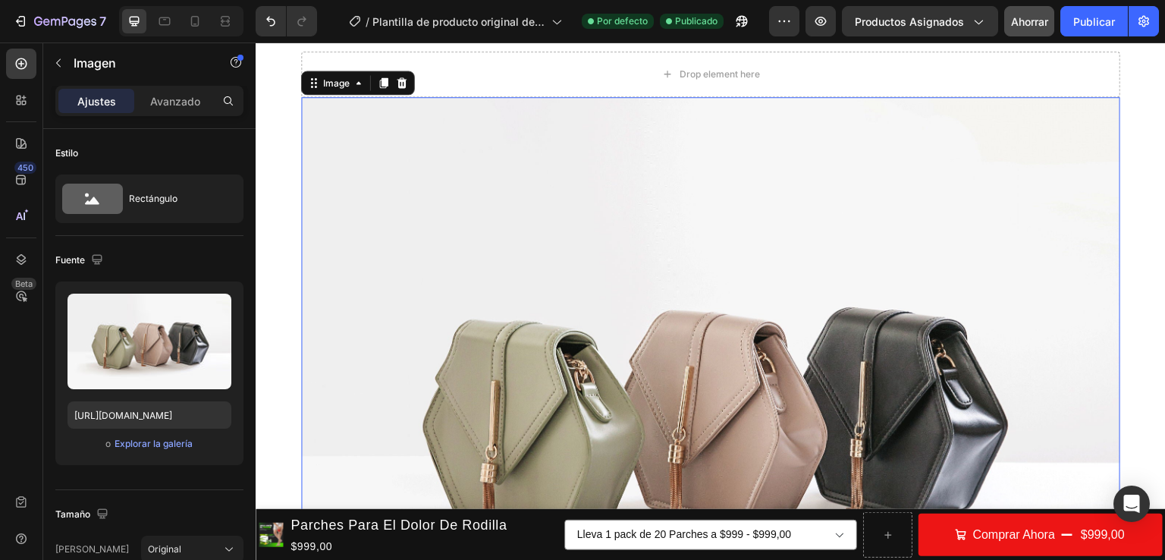
click at [562, 281] on img at bounding box center [710, 404] width 819 height 615
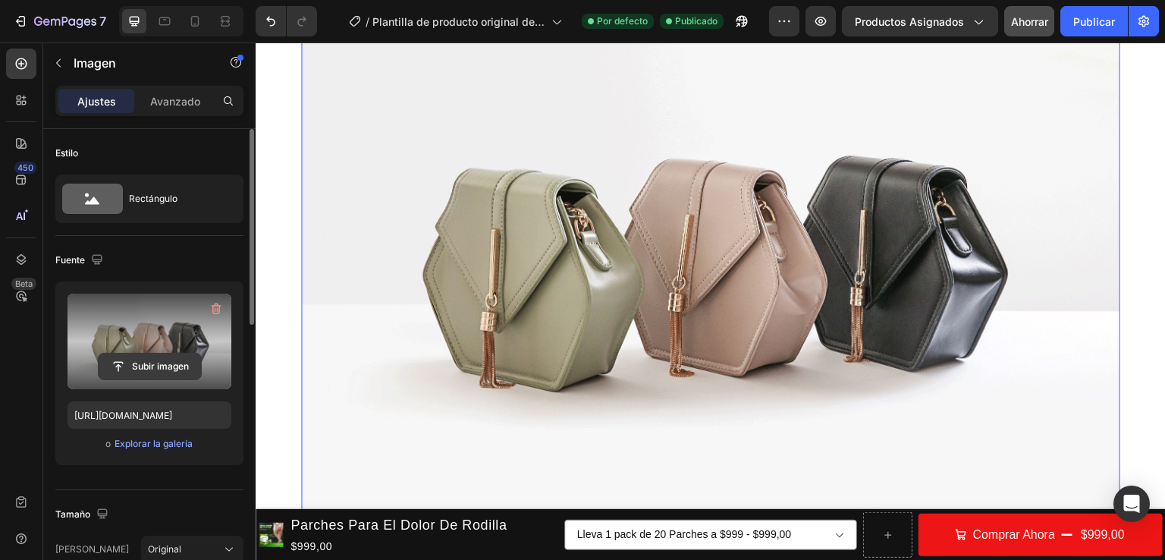
click at [154, 362] on input "file" at bounding box center [150, 367] width 102 height 26
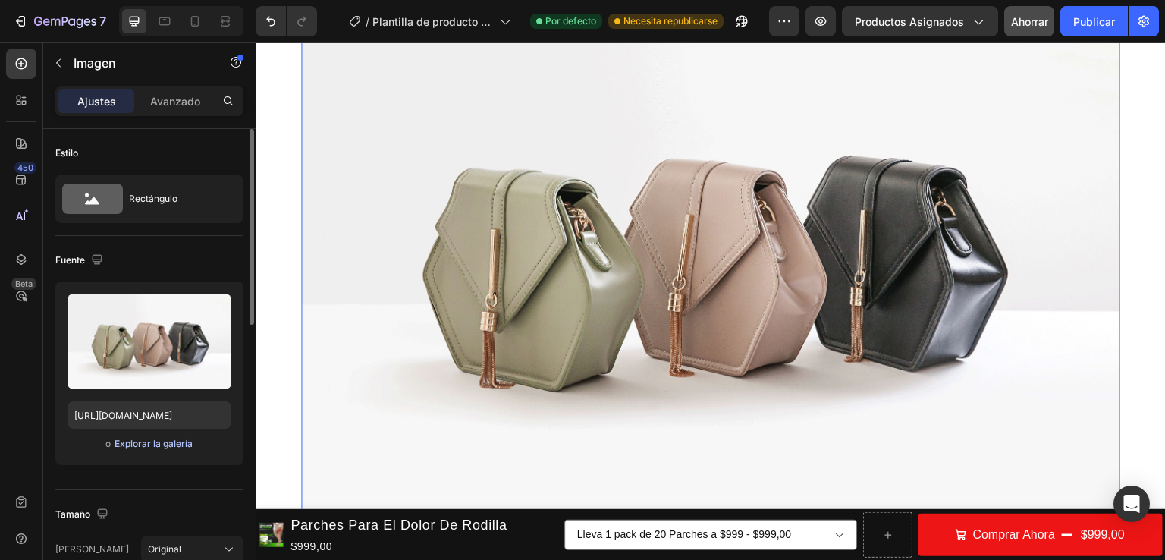
click at [142, 439] on font "Explorar la galería" at bounding box center [154, 443] width 78 height 11
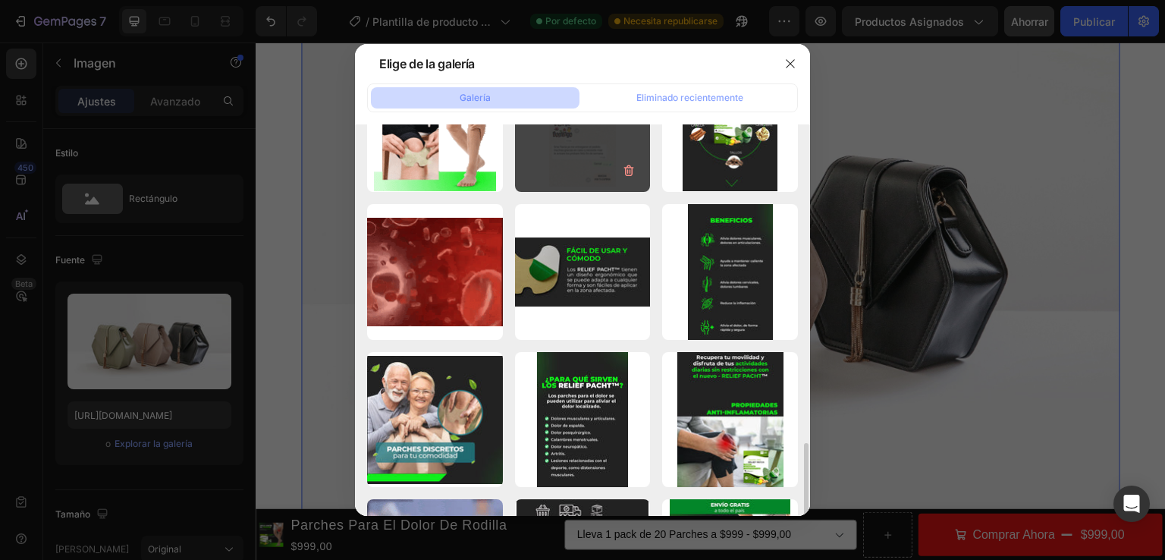
scroll to position [359, 0]
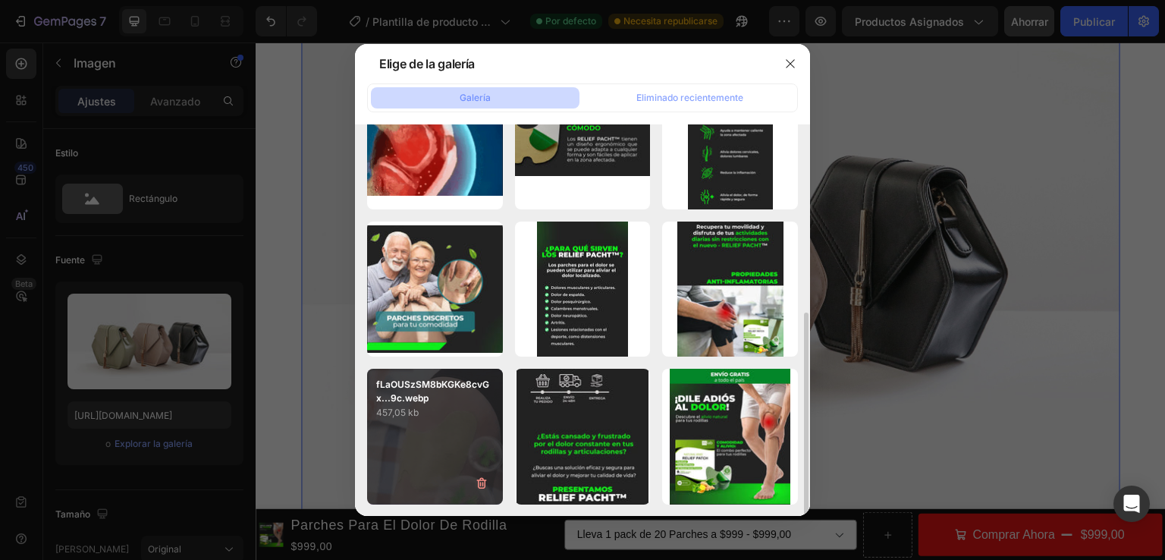
click at [434, 436] on div "fLaOUSzSM8bKGKe8cvGx...9c.webp 457,05 kb" at bounding box center [435, 437] width 136 height 136
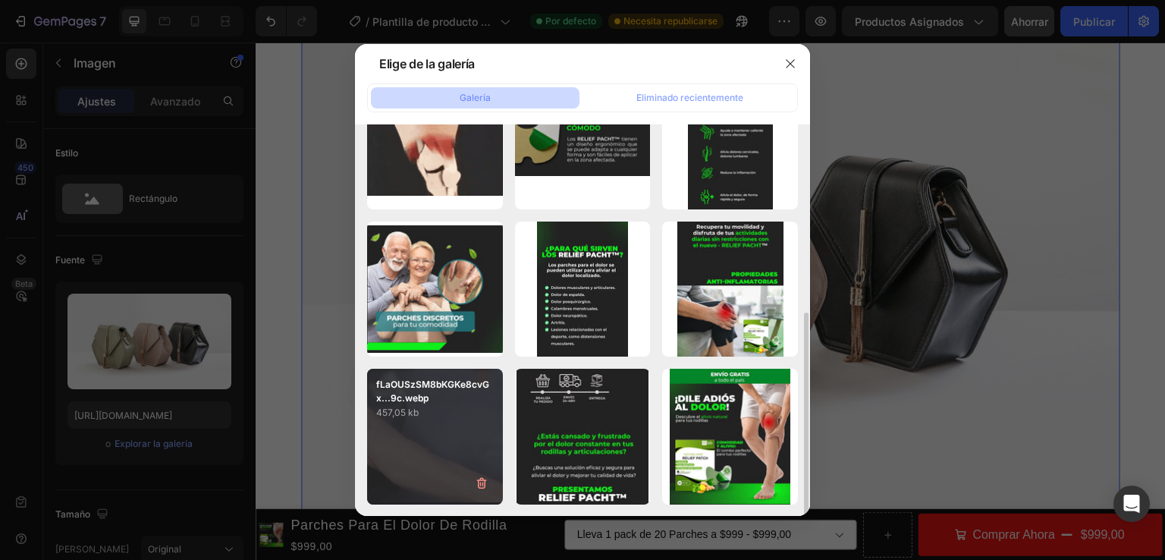
type input "[URL][DOMAIN_NAME]"
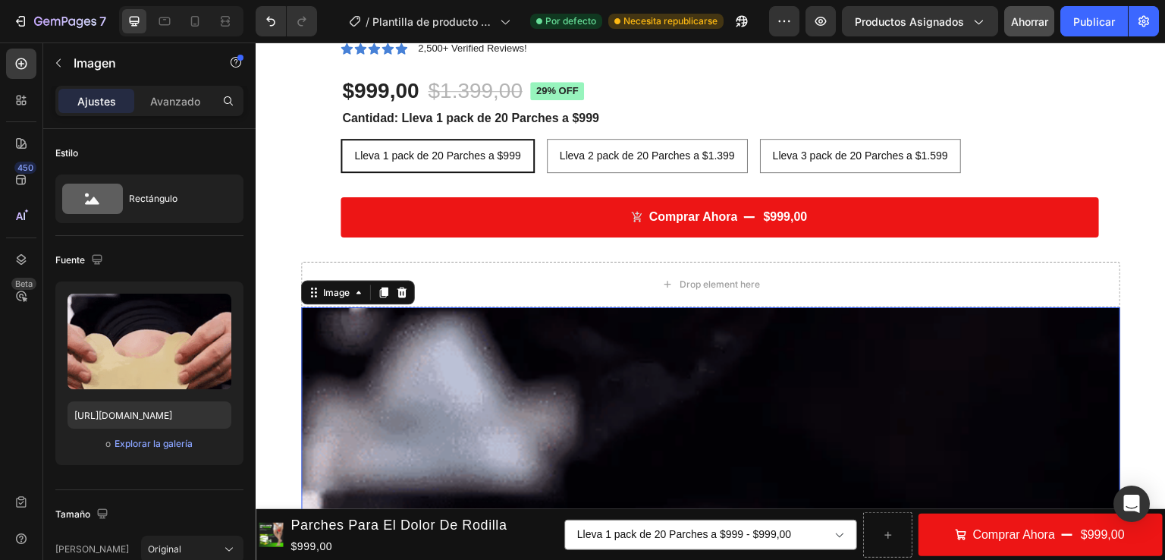
scroll to position [943, 0]
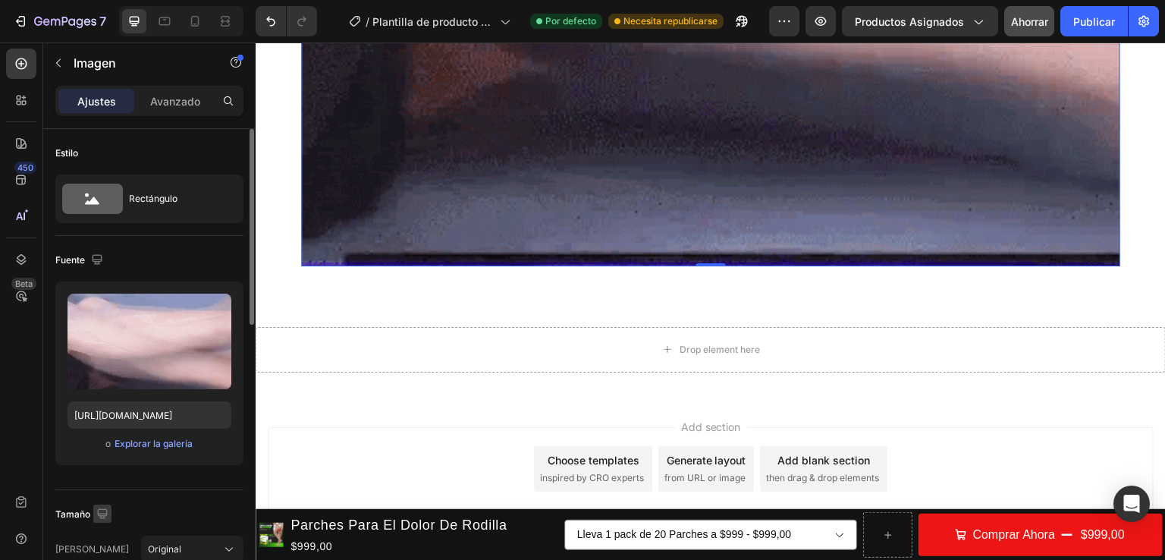
click at [100, 514] on icon "button" at bounding box center [102, 513] width 10 height 10
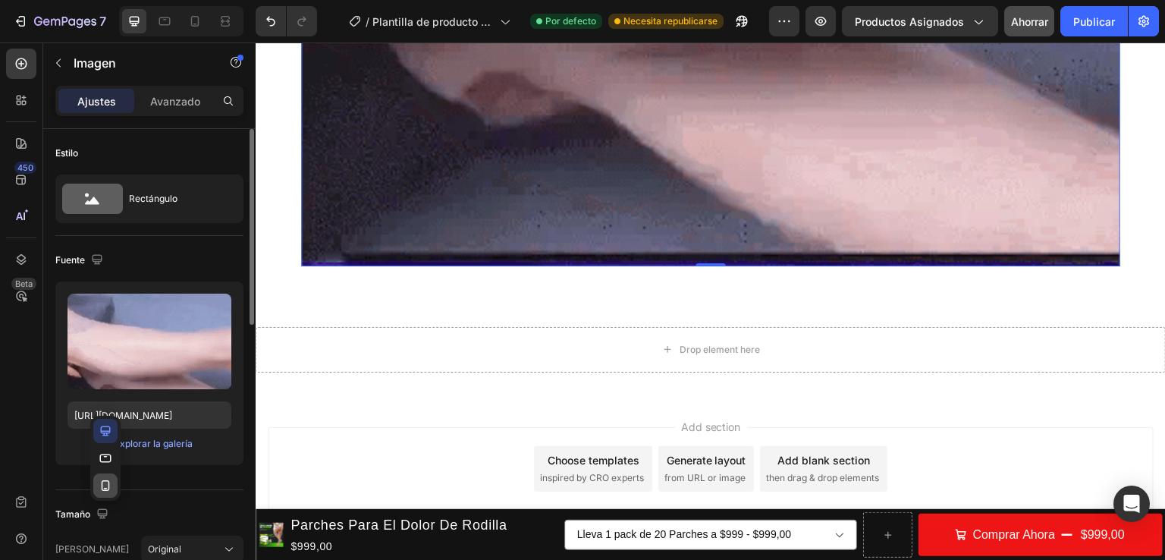
click at [100, 478] on icon "button" at bounding box center [105, 485] width 15 height 15
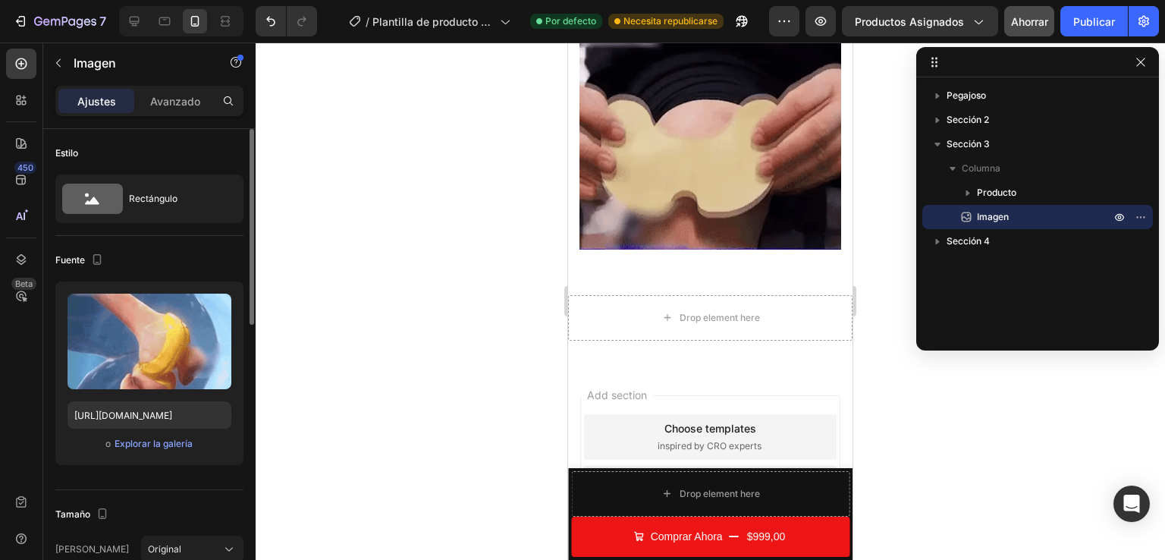
scroll to position [1088, 0]
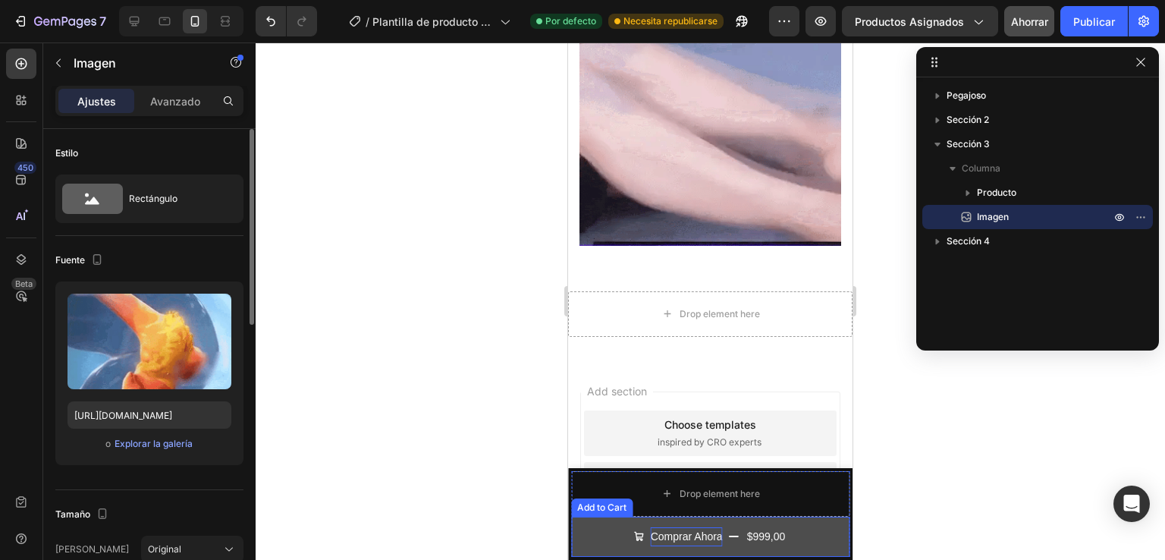
click at [654, 537] on div "Comprar Ahora" at bounding box center [687, 536] width 72 height 19
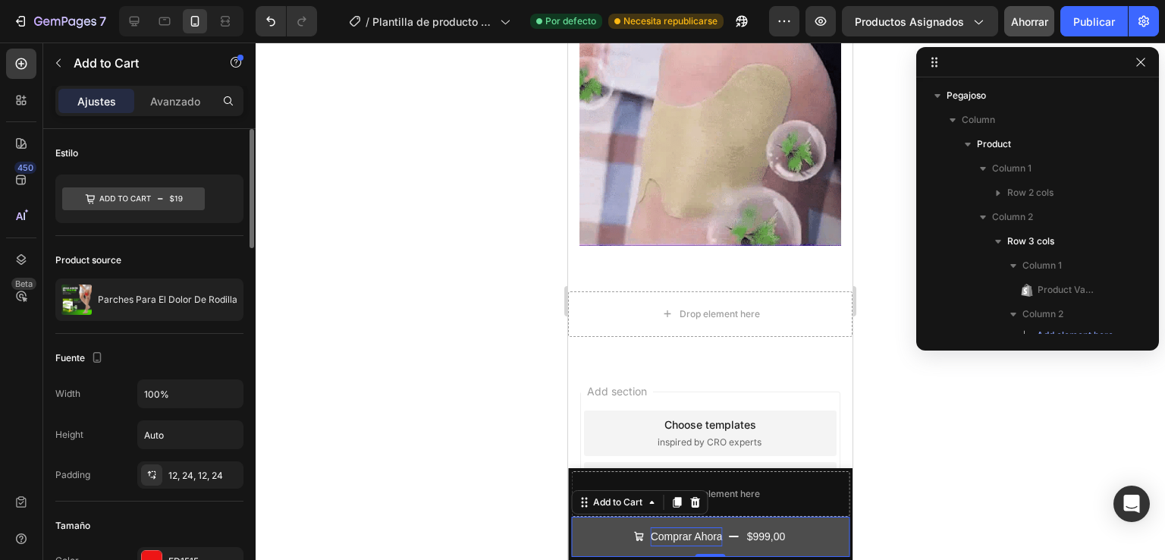
scroll to position [184, 0]
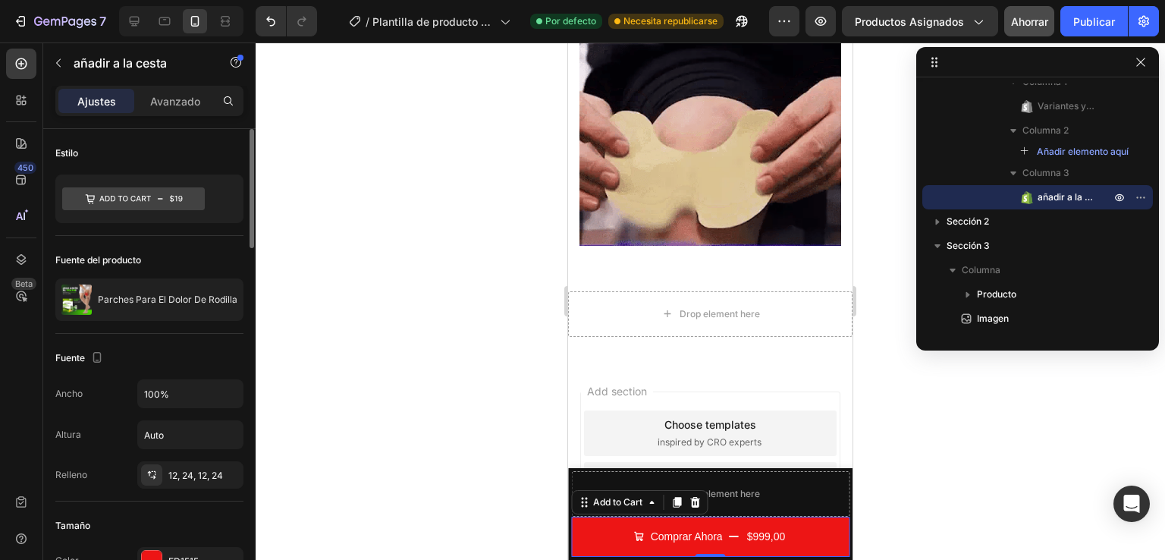
click at [466, 468] on div at bounding box center [711, 300] width 910 height 517
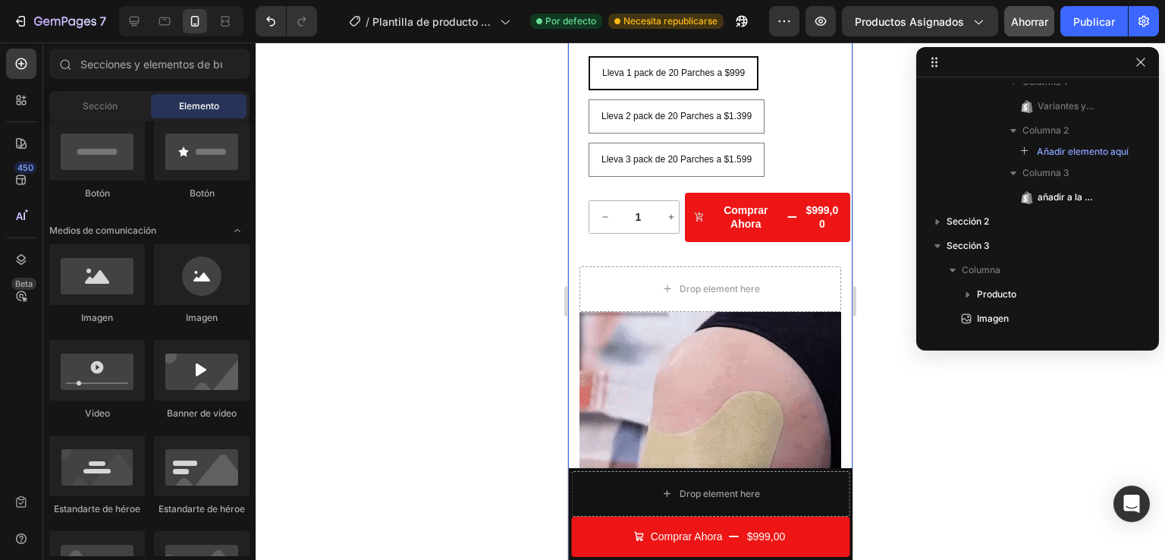
scroll to position [97, 0]
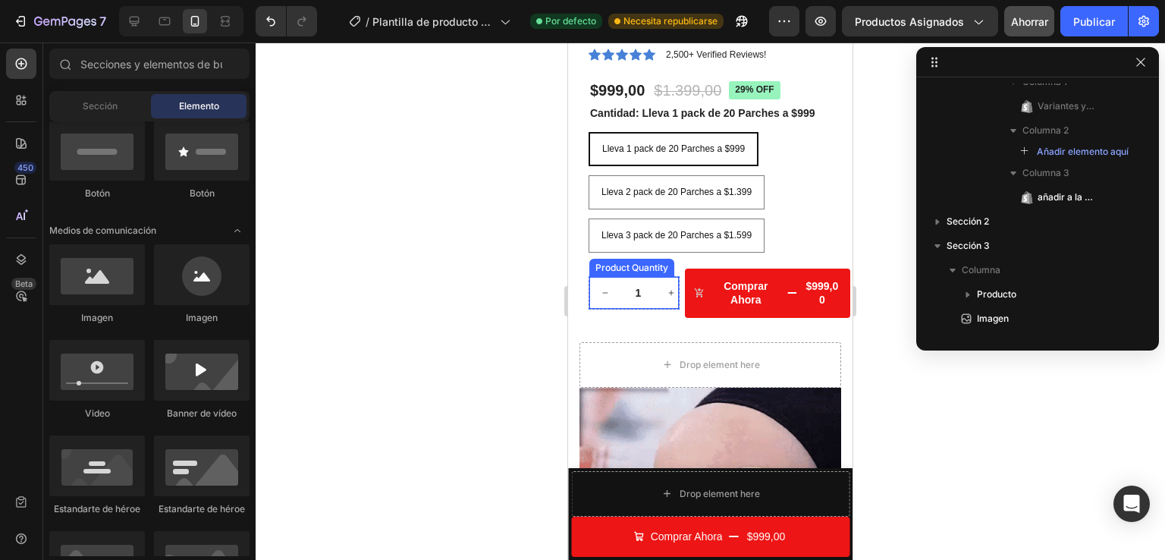
click at [653, 289] on input "1" at bounding box center [638, 293] width 34 height 32
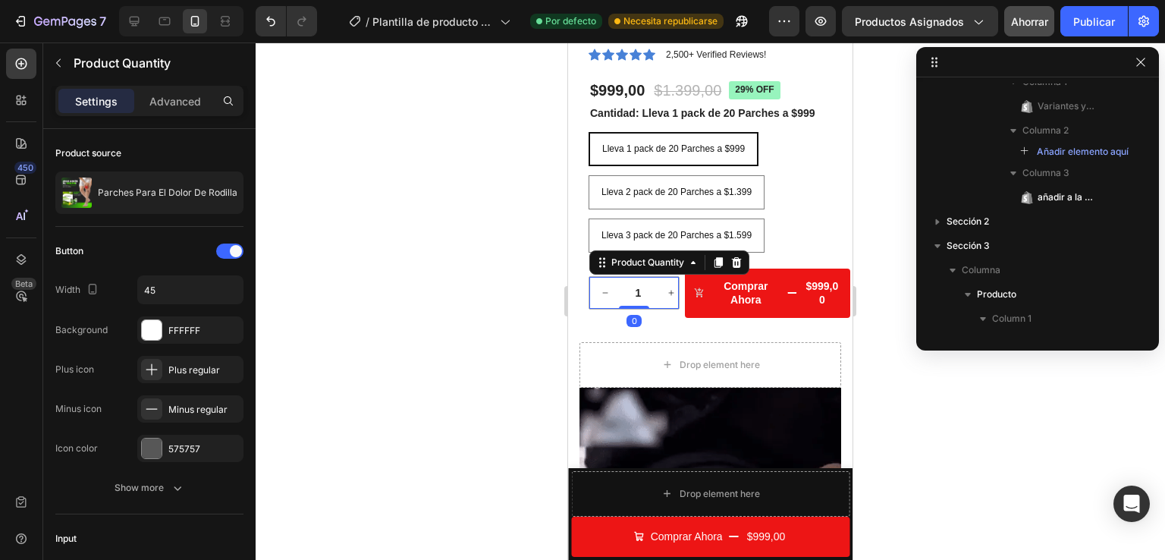
scroll to position [548, 0]
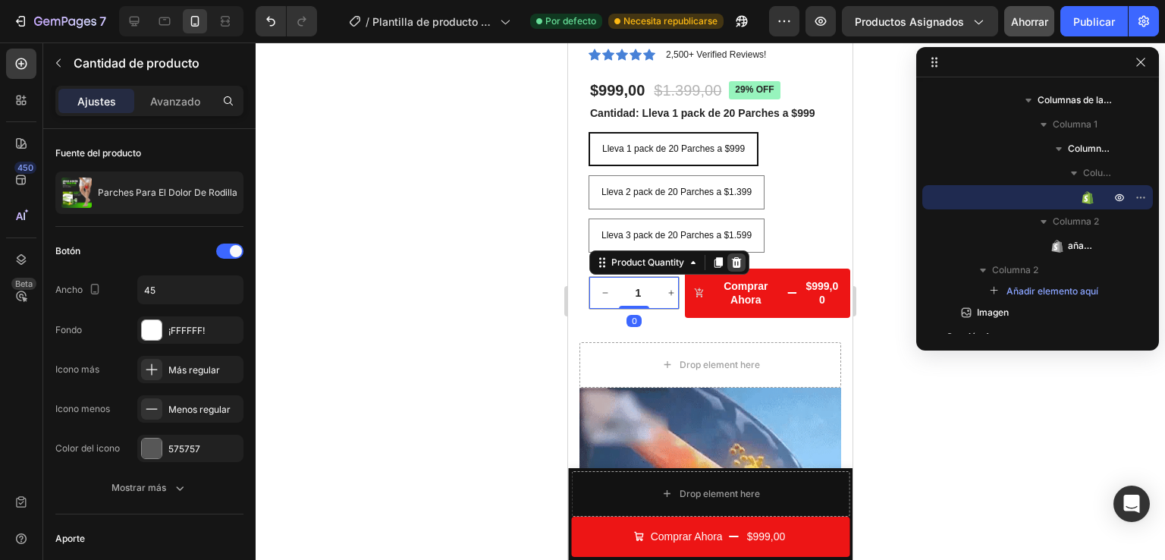
click at [733, 265] on icon at bounding box center [737, 262] width 12 height 12
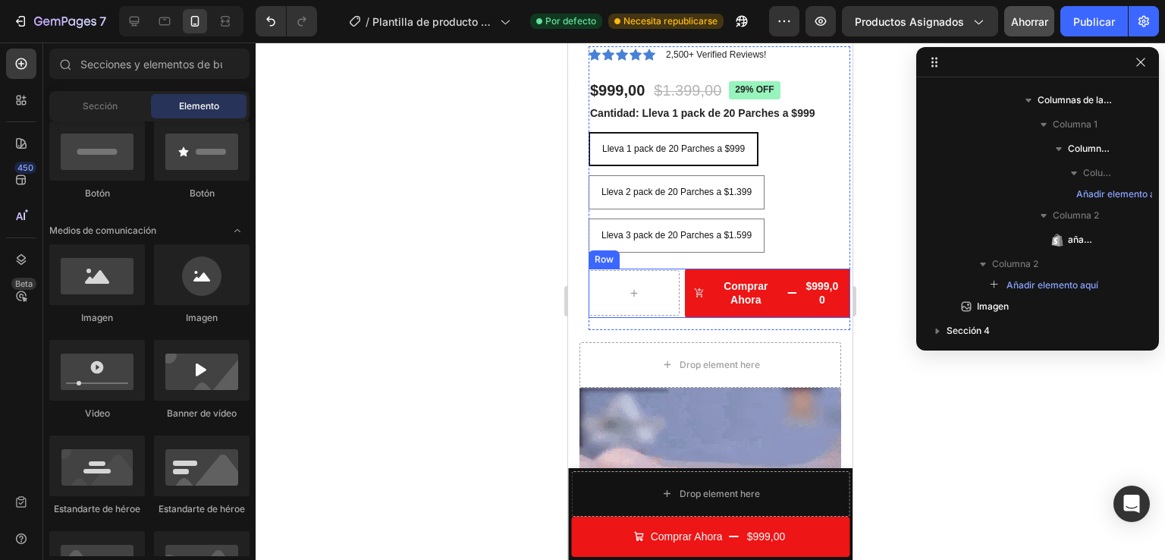
click at [680, 292] on div "Row Comprar Ahora $999,00 Add to Cart Row" at bounding box center [720, 293] width 262 height 49
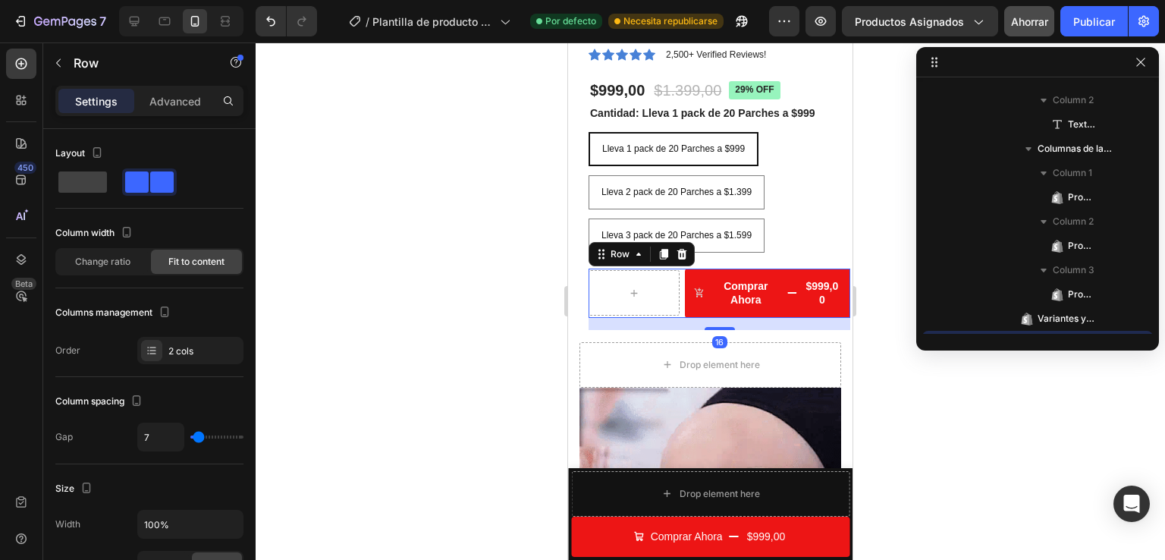
scroll to position [694, 0]
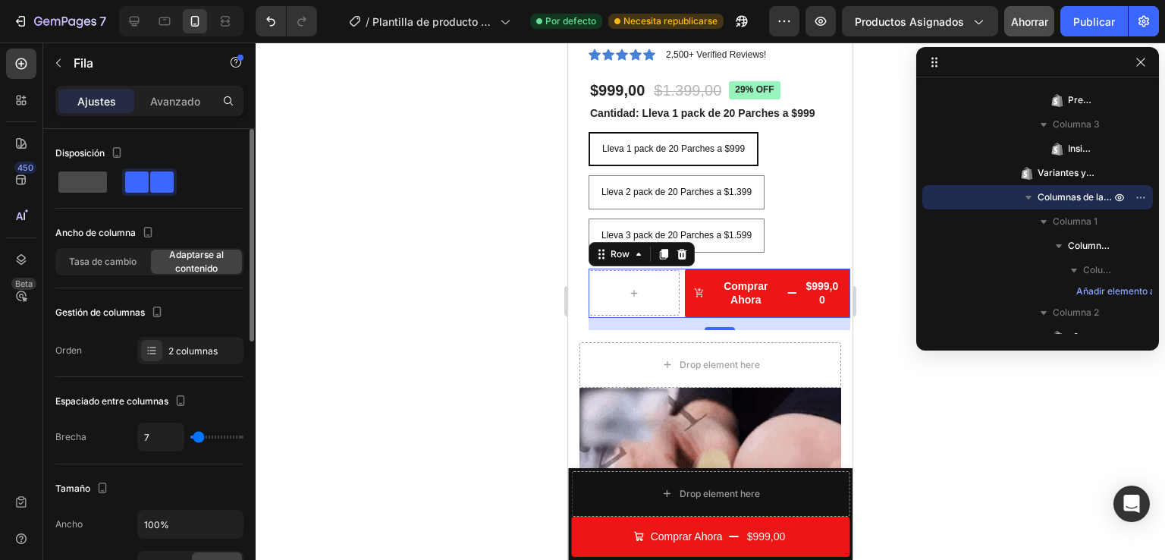
click at [96, 177] on span at bounding box center [82, 181] width 49 height 21
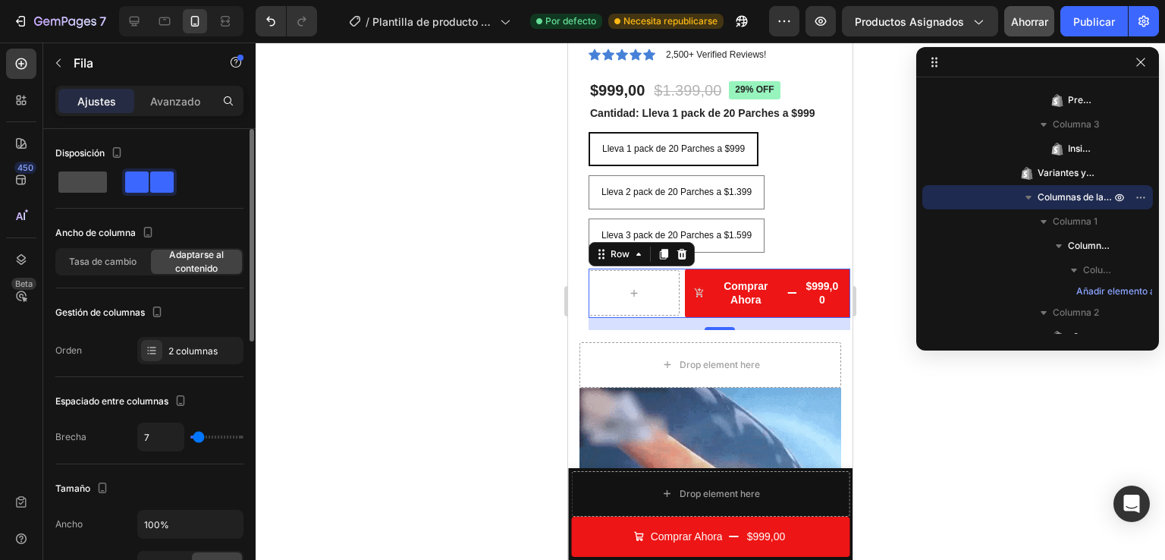
type input "0"
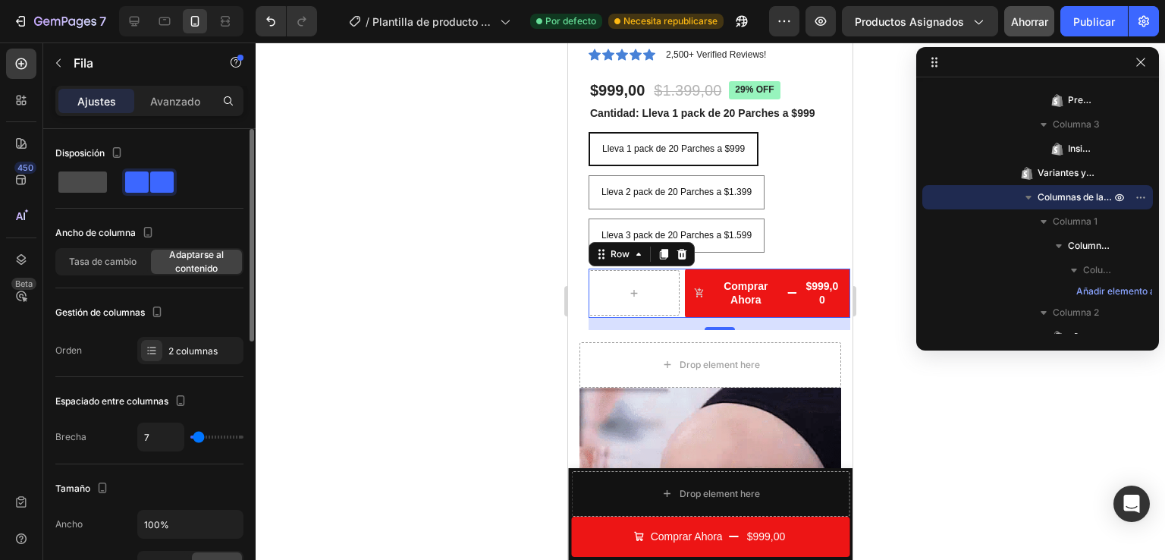
type input "0"
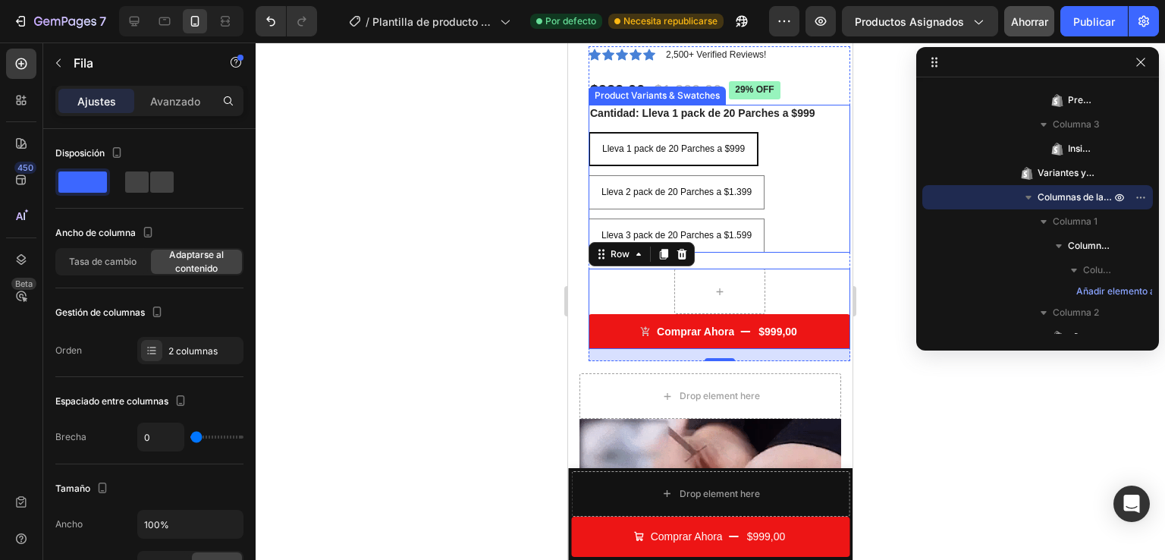
click at [788, 244] on div "Lleva 1 pack de 20 Parches a $999 Lleva 1 pack de 20 Parches a $999 Lleva 1 pac…" at bounding box center [720, 192] width 262 height 121
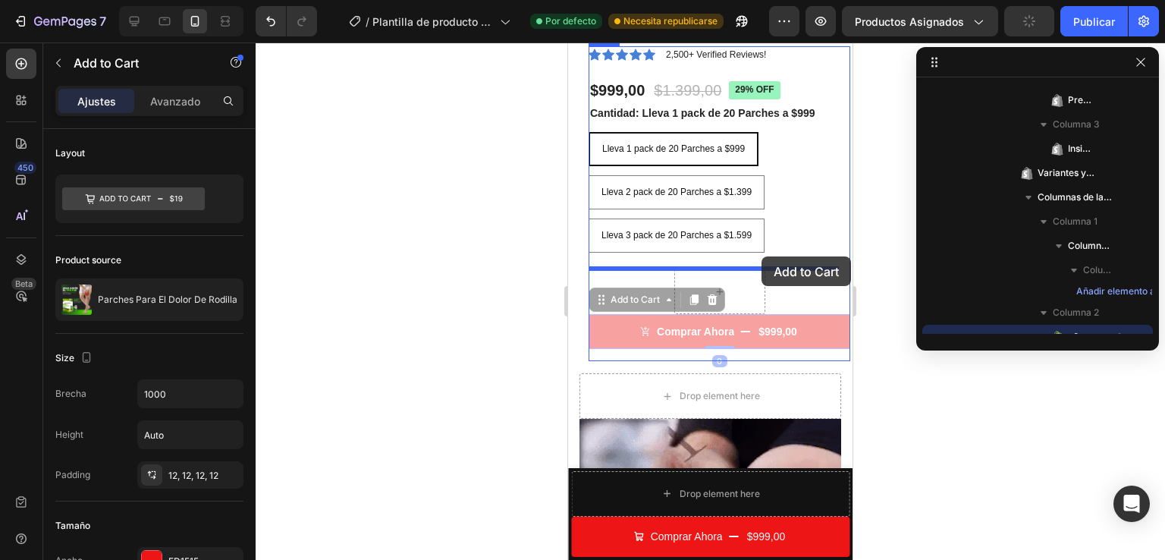
scroll to position [799, 0]
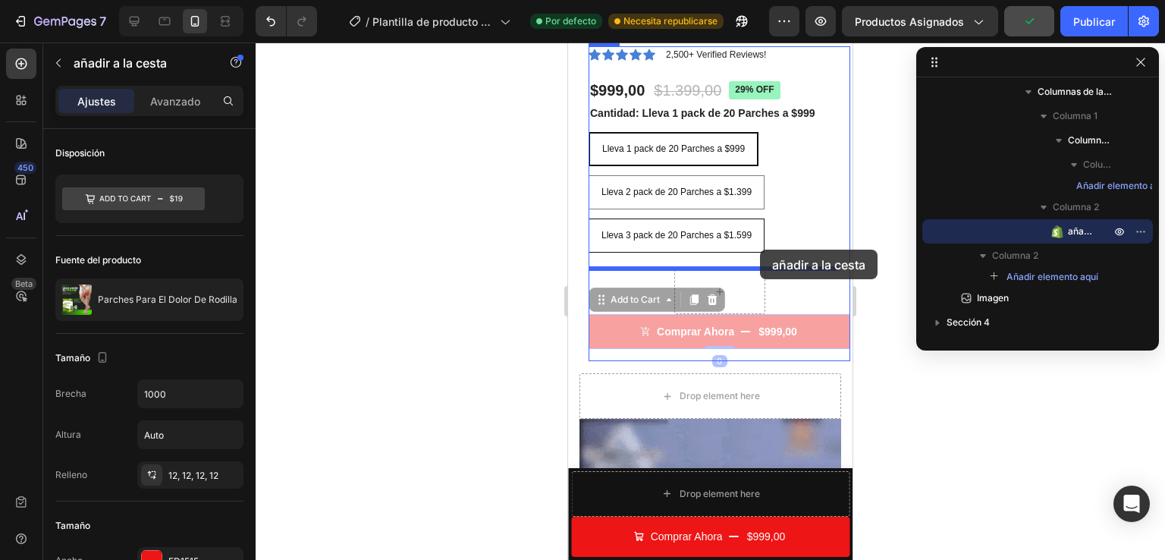
drag, startPoint x: 777, startPoint y: 329, endPoint x: 760, endPoint y: 249, distance: 81.4
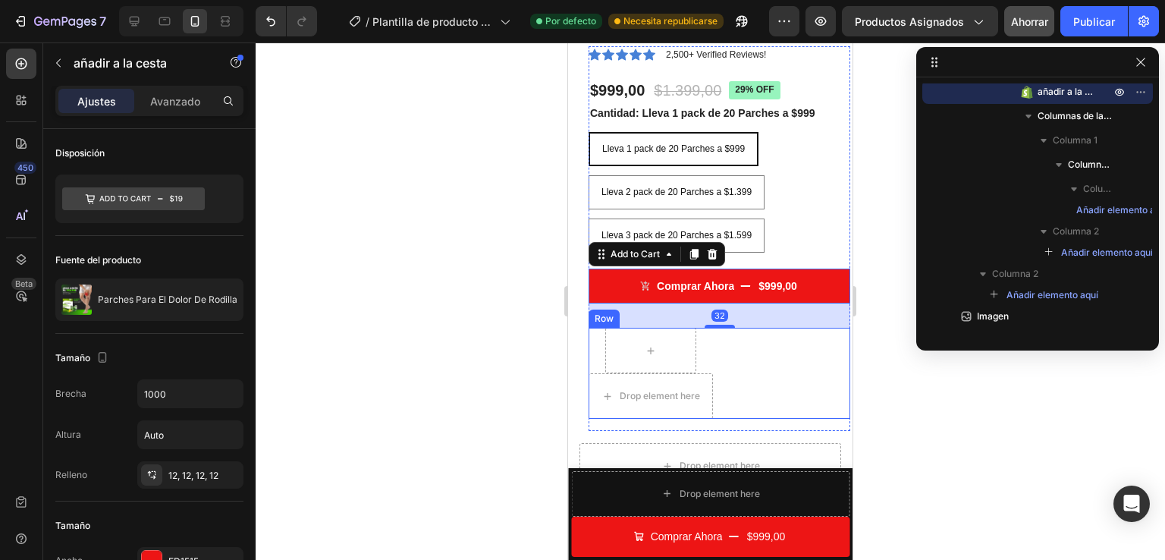
click at [750, 354] on div "Row Drop element here Row" at bounding box center [720, 373] width 262 height 91
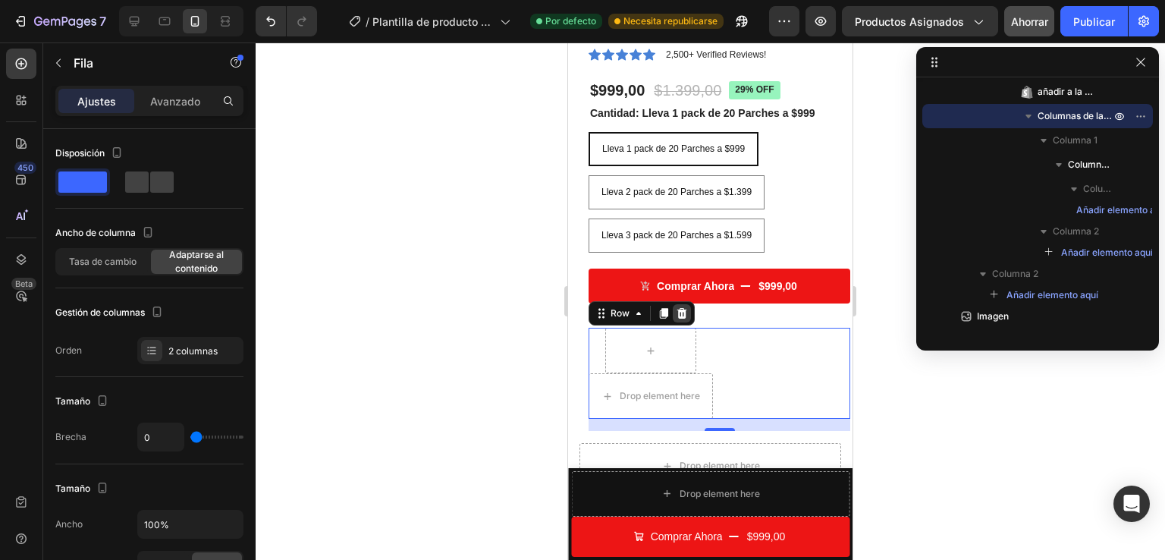
click at [683, 313] on icon at bounding box center [682, 313] width 12 height 12
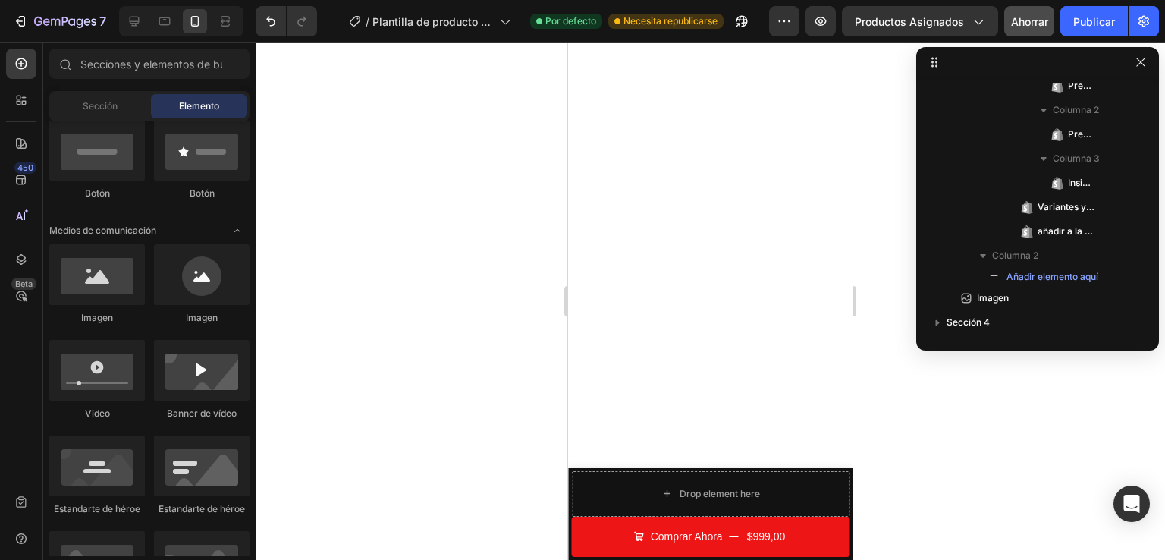
scroll to position [152, 0]
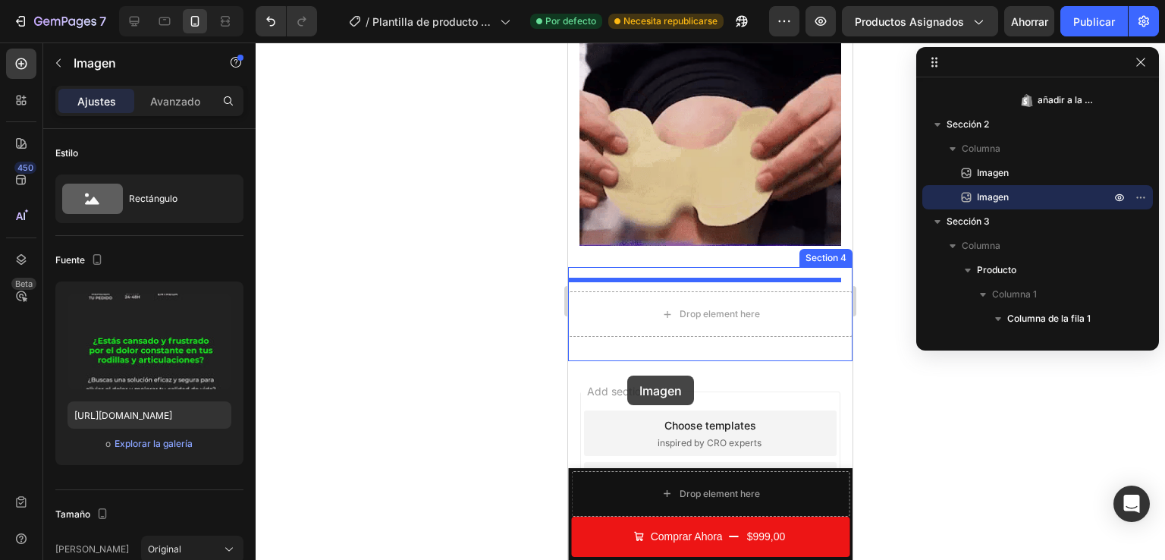
scroll to position [1087, 0]
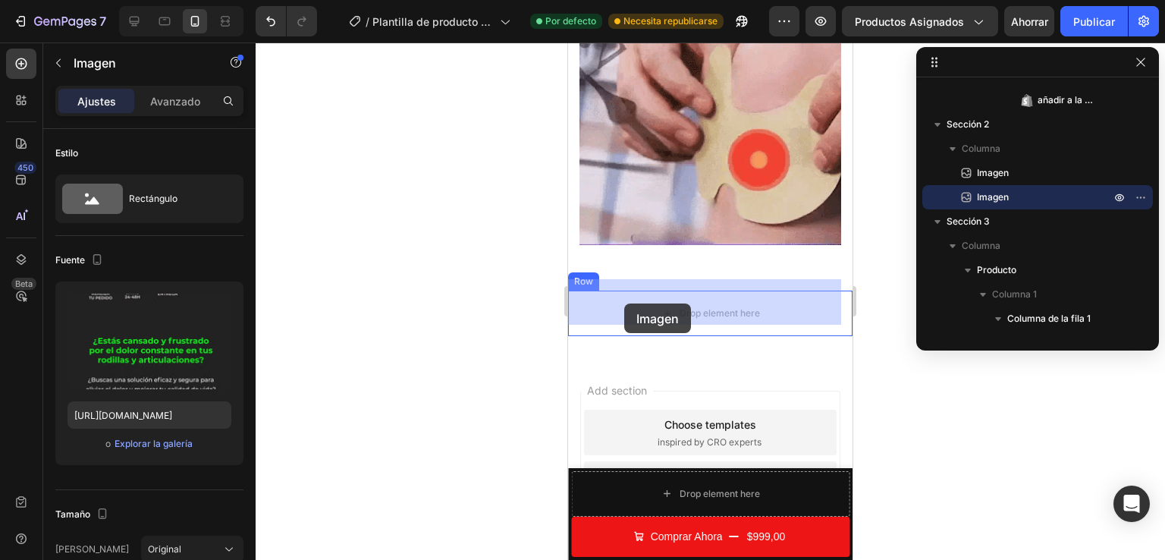
drag, startPoint x: 646, startPoint y: 267, endPoint x: 624, endPoint y: 305, distance: 43.9
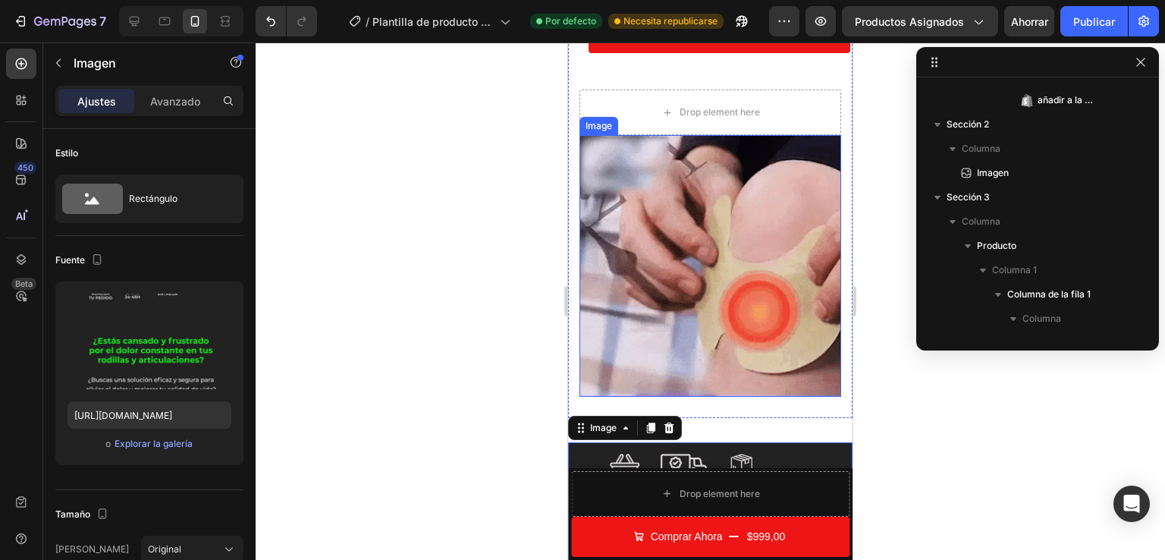
scroll to position [951, 0]
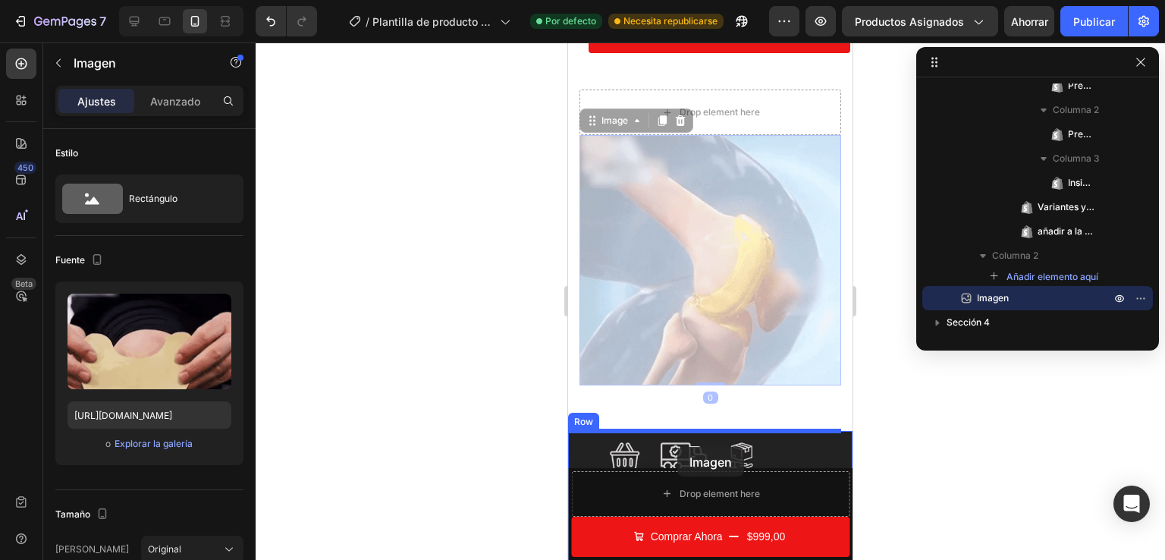
drag, startPoint x: 701, startPoint y: 283, endPoint x: 676, endPoint y: 448, distance: 166.5
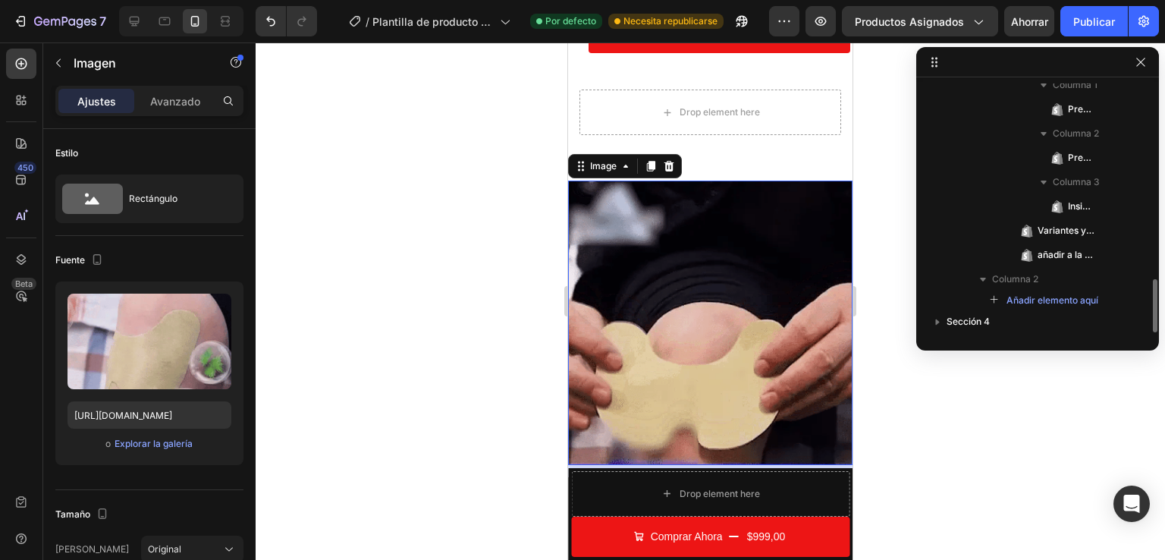
scroll to position [926, 0]
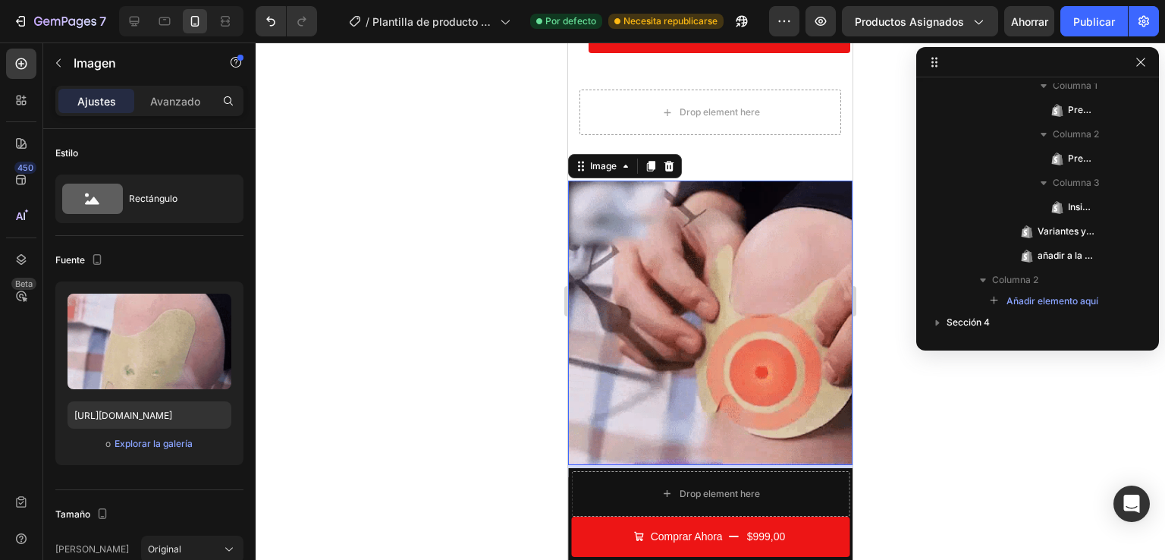
click at [914, 425] on div at bounding box center [711, 300] width 910 height 517
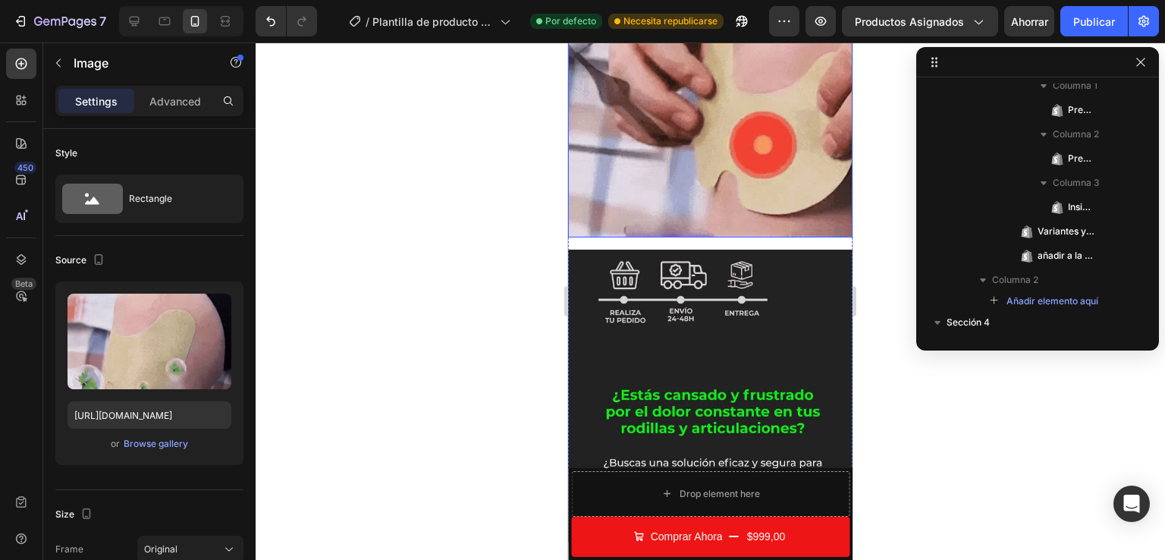
scroll to position [1048, 0]
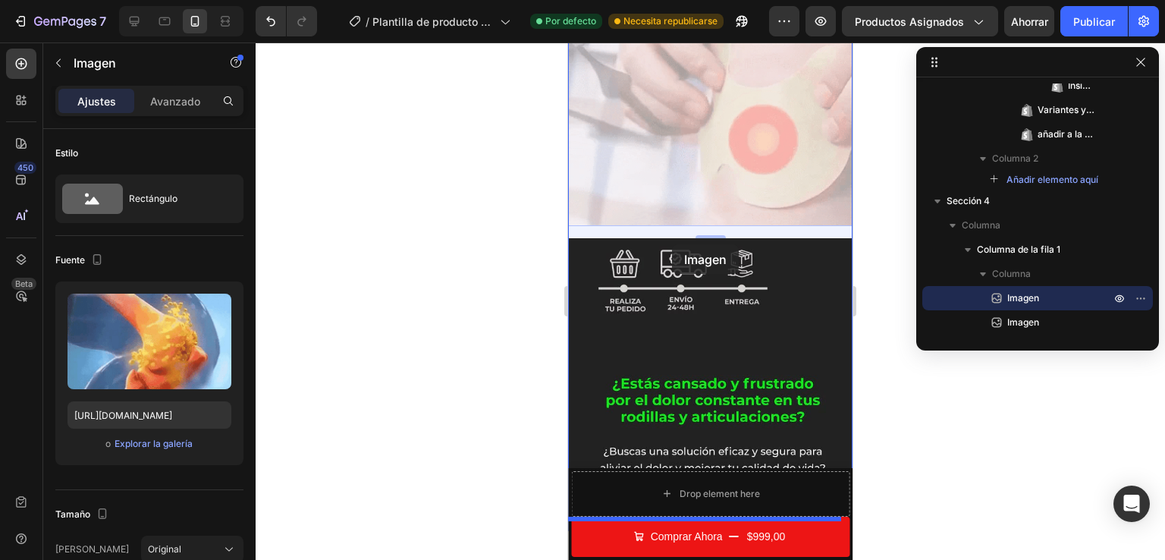
drag, startPoint x: 680, startPoint y: 146, endPoint x: 672, endPoint y: 244, distance: 98.2
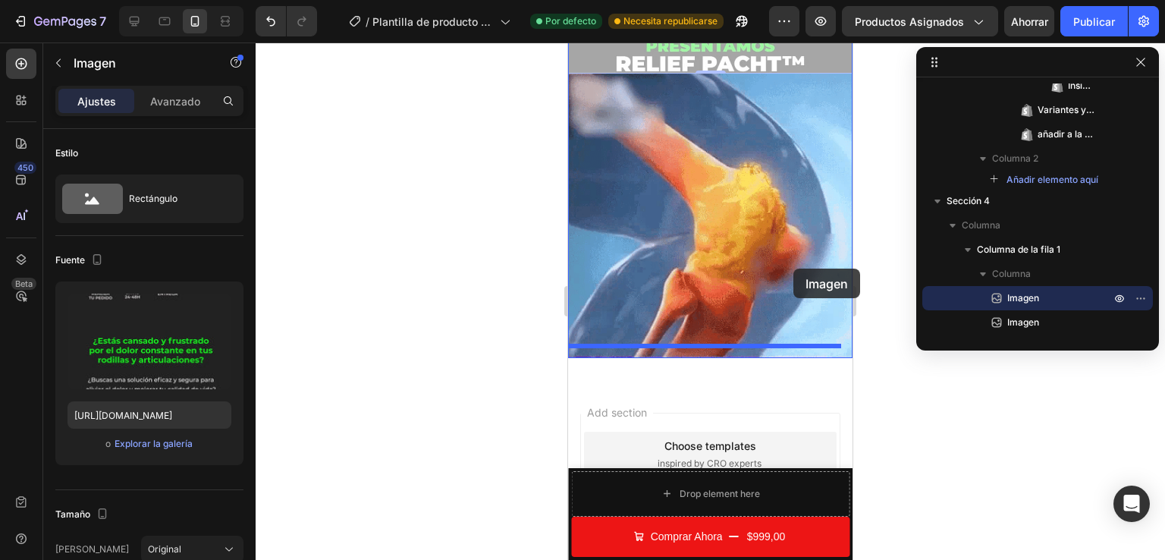
scroll to position [1332, 0]
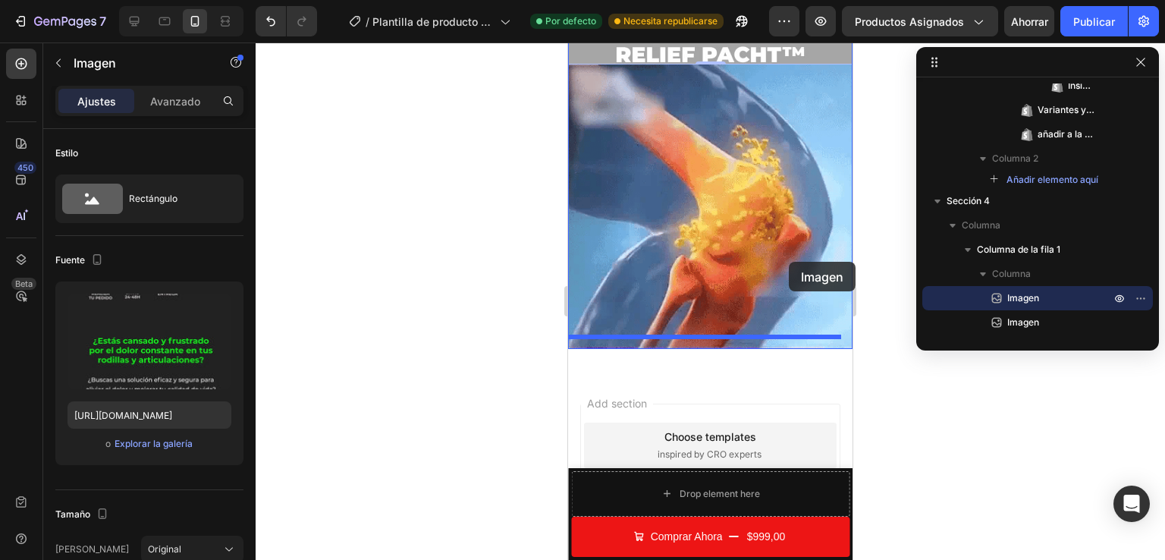
drag, startPoint x: 810, startPoint y: 89, endPoint x: 787, endPoint y: 260, distance: 173.1
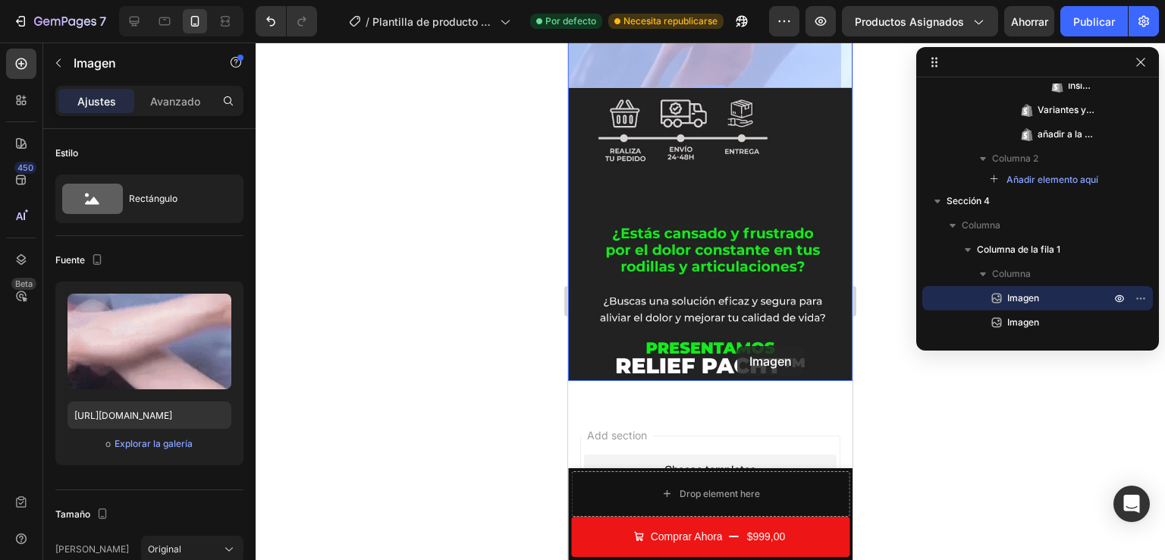
scroll to position [747, 0]
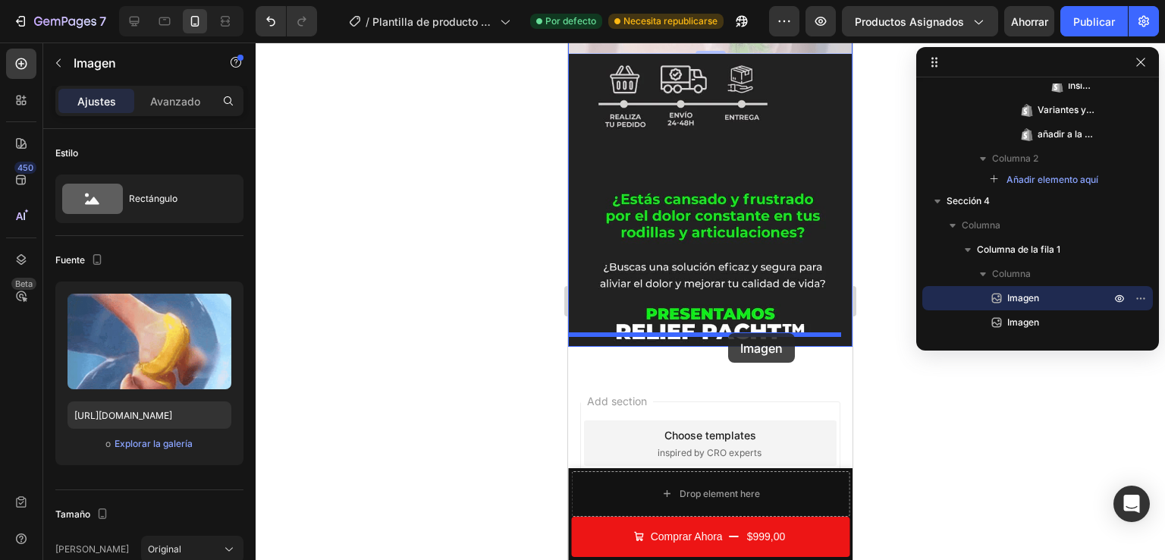
drag, startPoint x: 739, startPoint y: 222, endPoint x: 728, endPoint y: 333, distance: 111.4
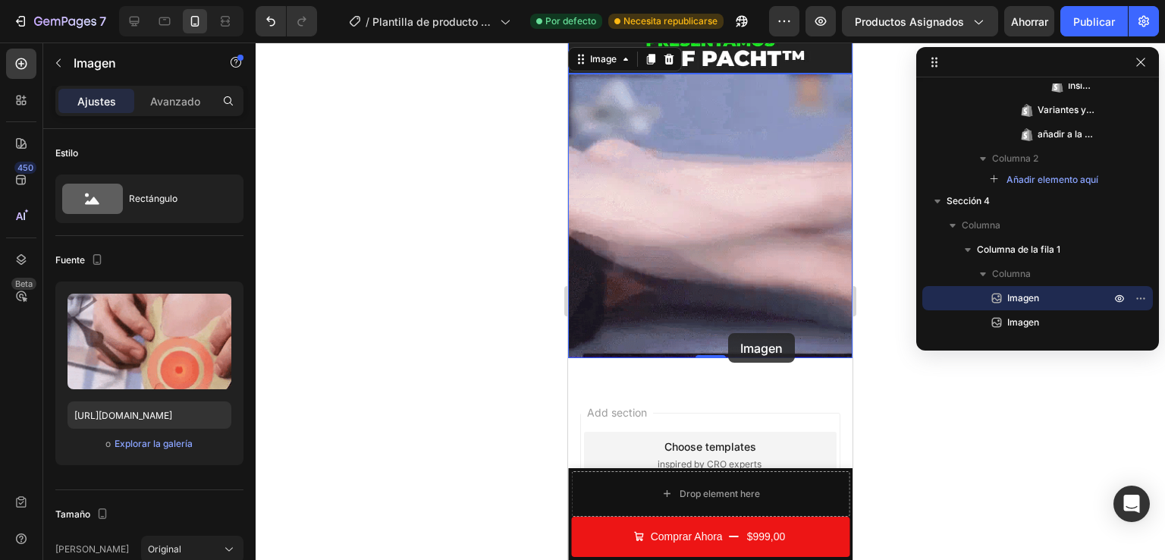
scroll to position [474, 0]
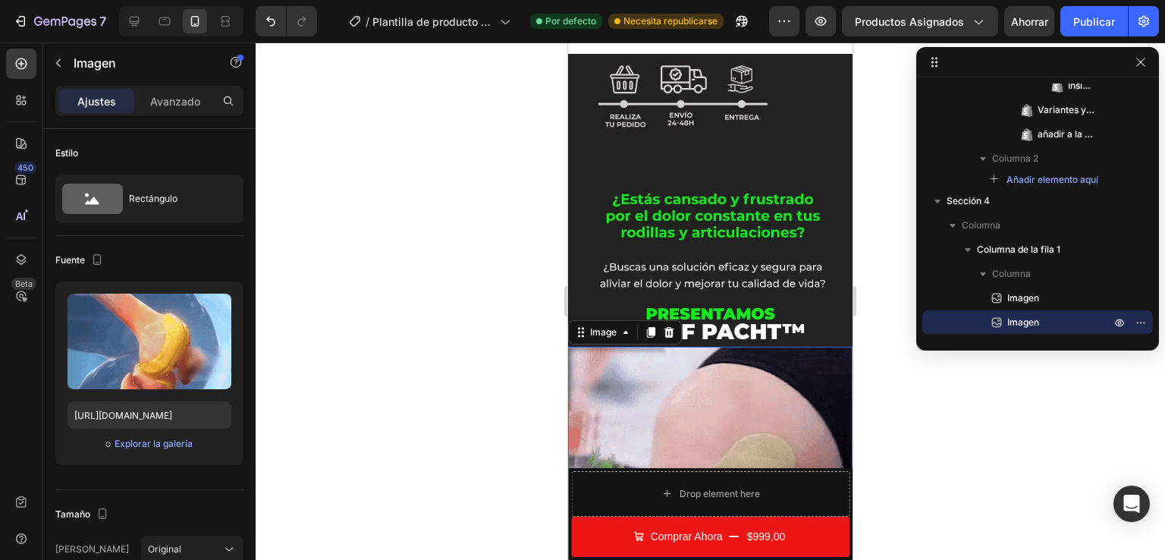
click at [870, 193] on div at bounding box center [711, 300] width 910 height 517
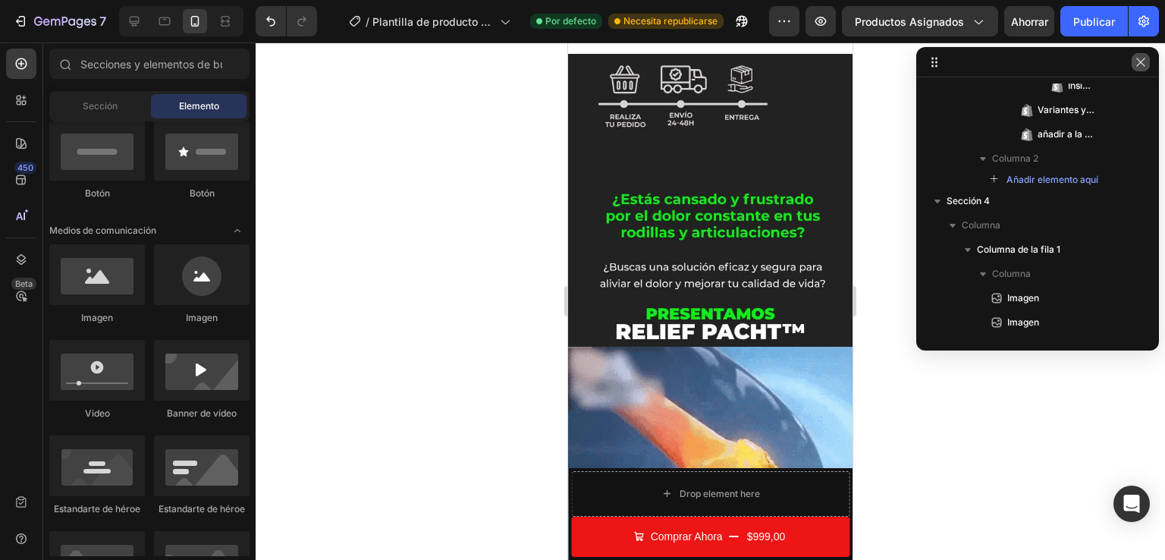
click at [1145, 69] on button "button" at bounding box center [1141, 62] width 18 height 18
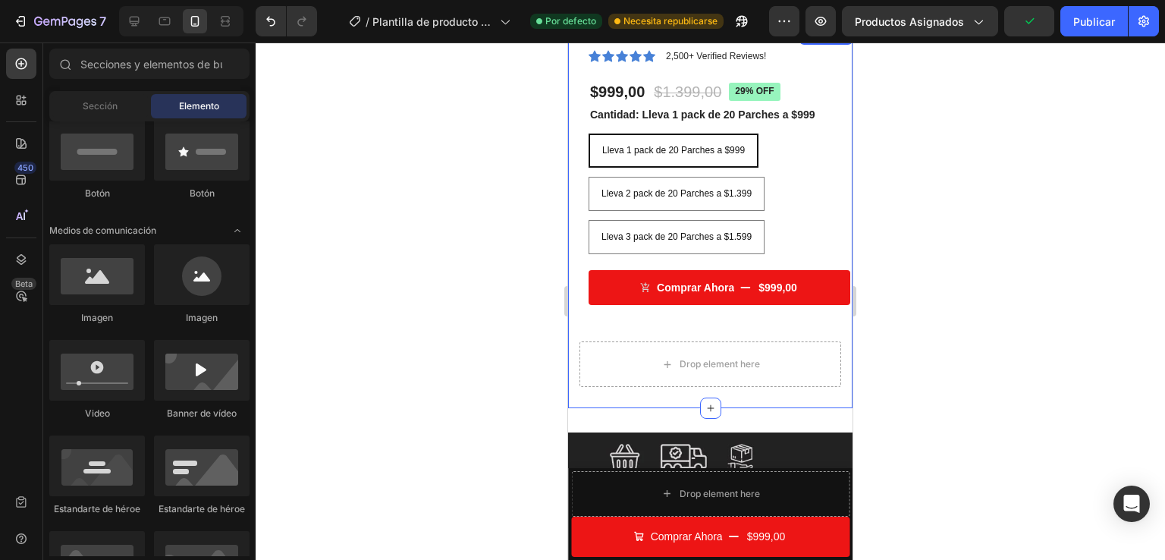
scroll to position [95, 0]
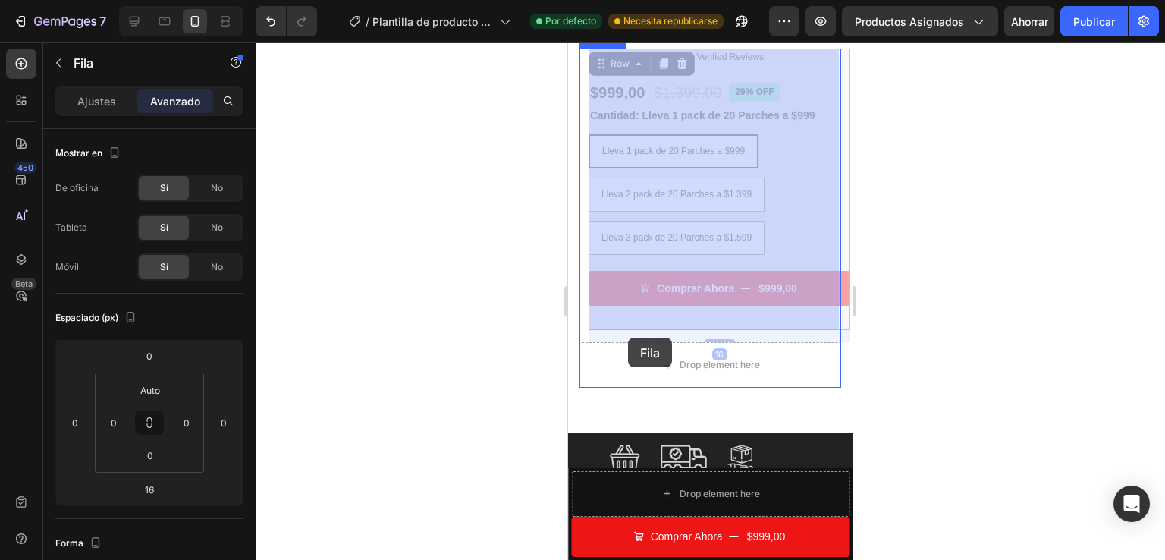
drag, startPoint x: 602, startPoint y: 61, endPoint x: 628, endPoint y: 338, distance: 277.5
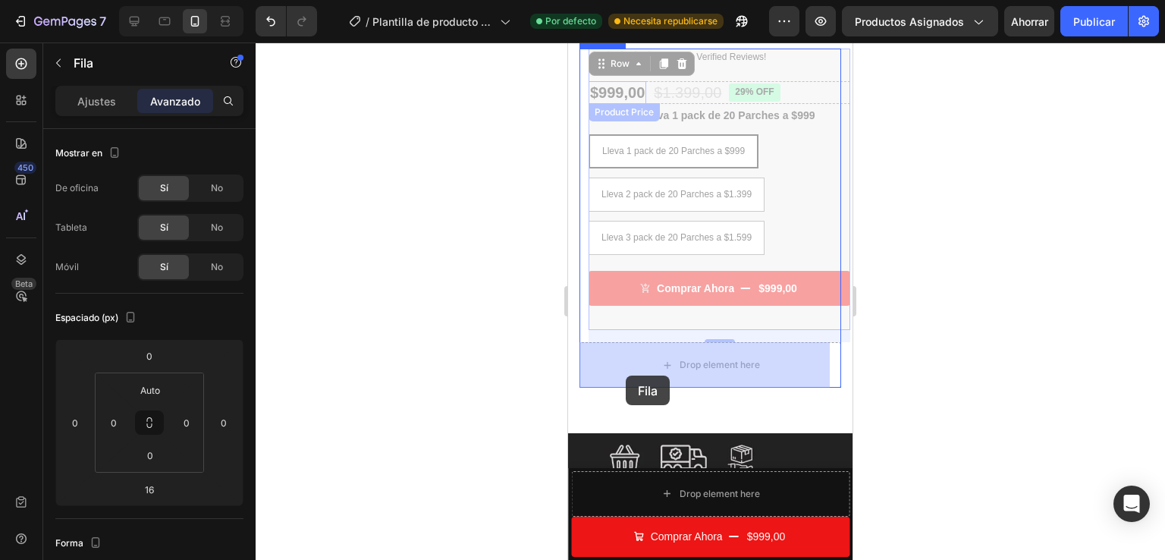
drag, startPoint x: 613, startPoint y: 75, endPoint x: 625, endPoint y: 374, distance: 299.2
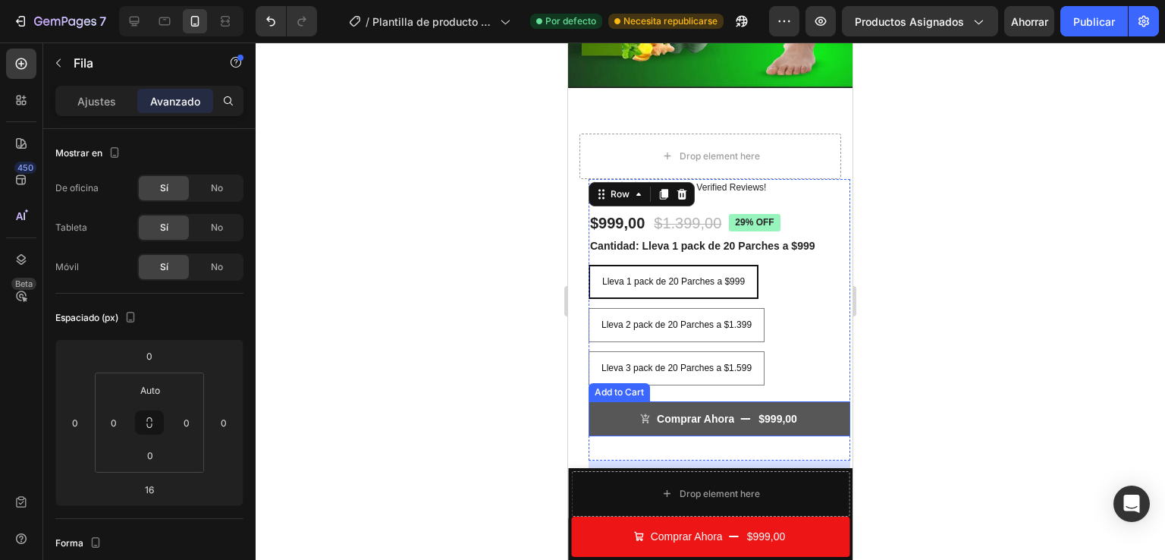
scroll to position [304, 0]
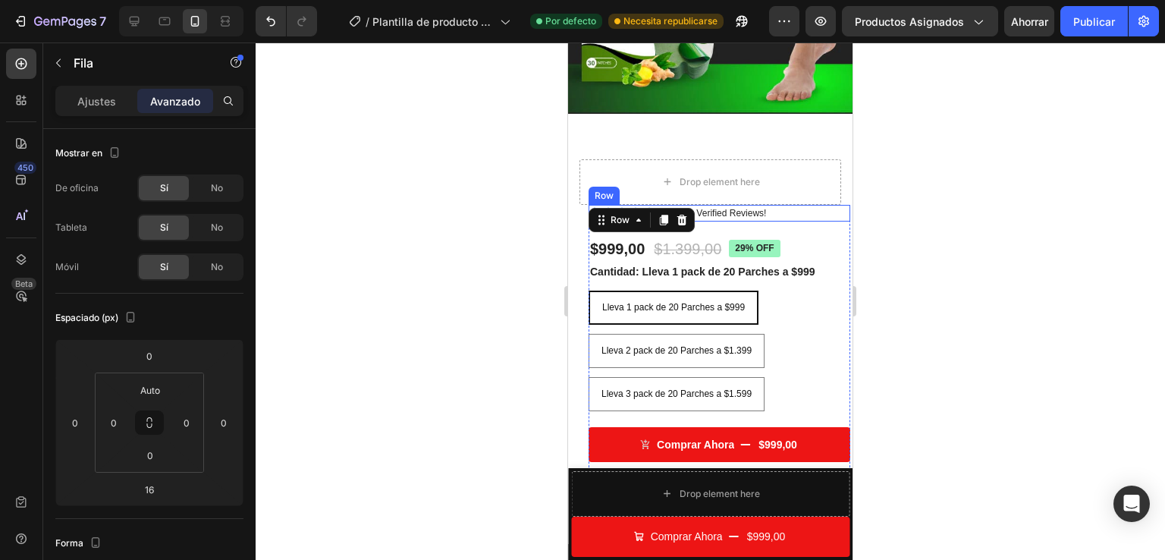
click at [795, 205] on div "Icon Icon Icon Icon Icon Icon List 2,500+ Verified Reviews! Text Block Row" at bounding box center [720, 213] width 262 height 17
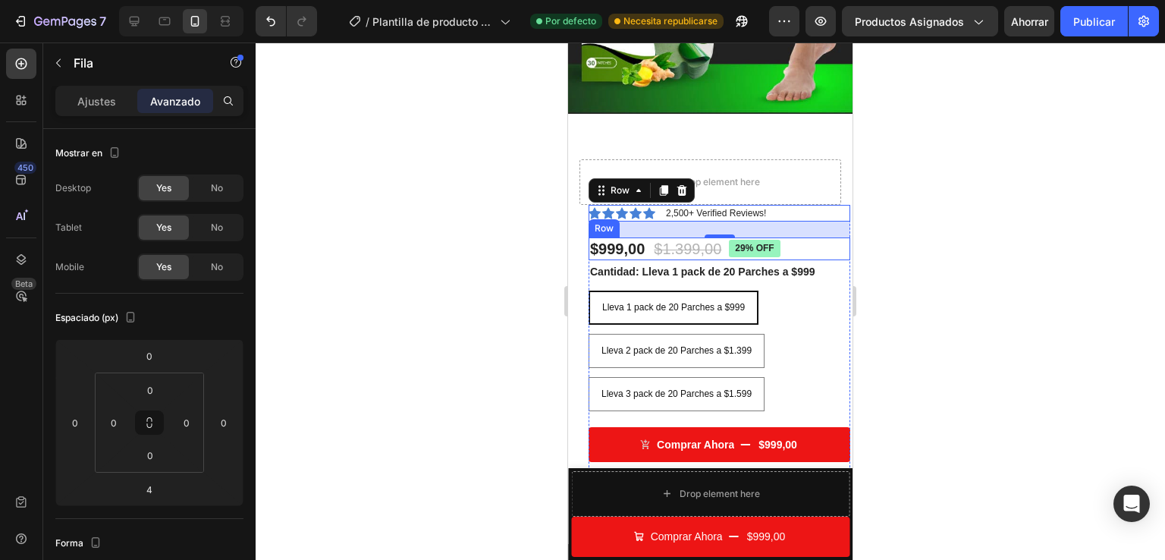
click at [802, 237] on div "$999,00 Product Price Product Price $1.399,00 Product Price Product Price 29% o…" at bounding box center [720, 248] width 262 height 23
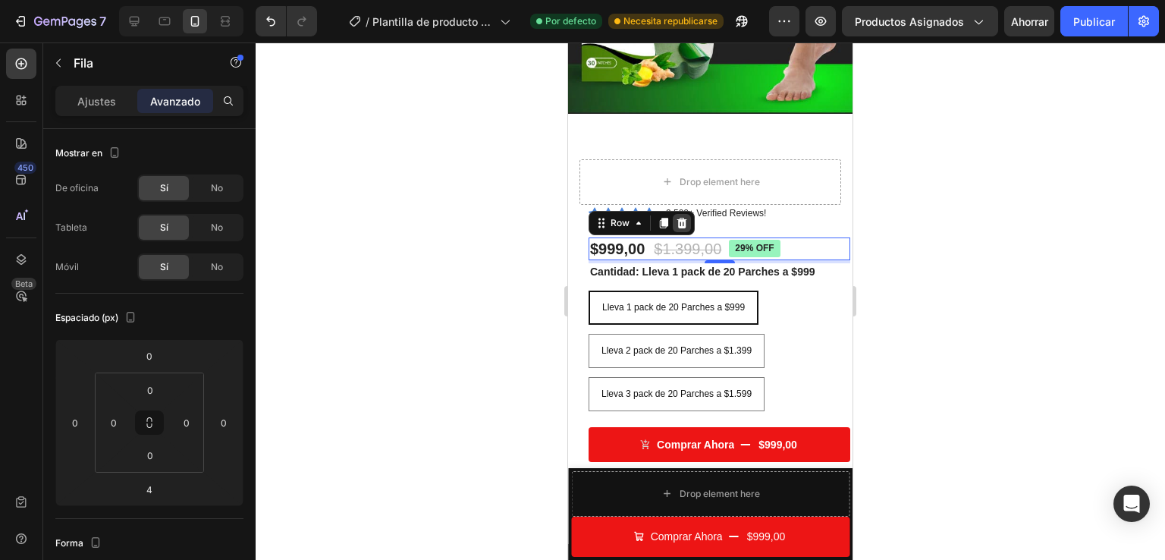
click at [687, 217] on icon at bounding box center [682, 223] width 12 height 12
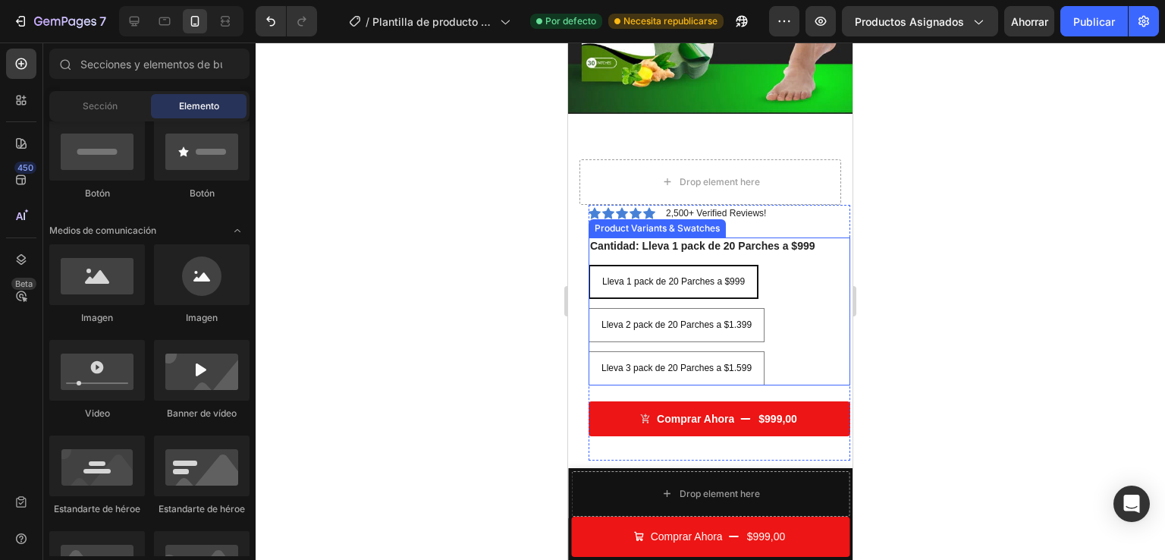
click at [712, 237] on legend "Cantidad: Lleva 1 pack de 20 Parches a $999" at bounding box center [703, 245] width 228 height 17
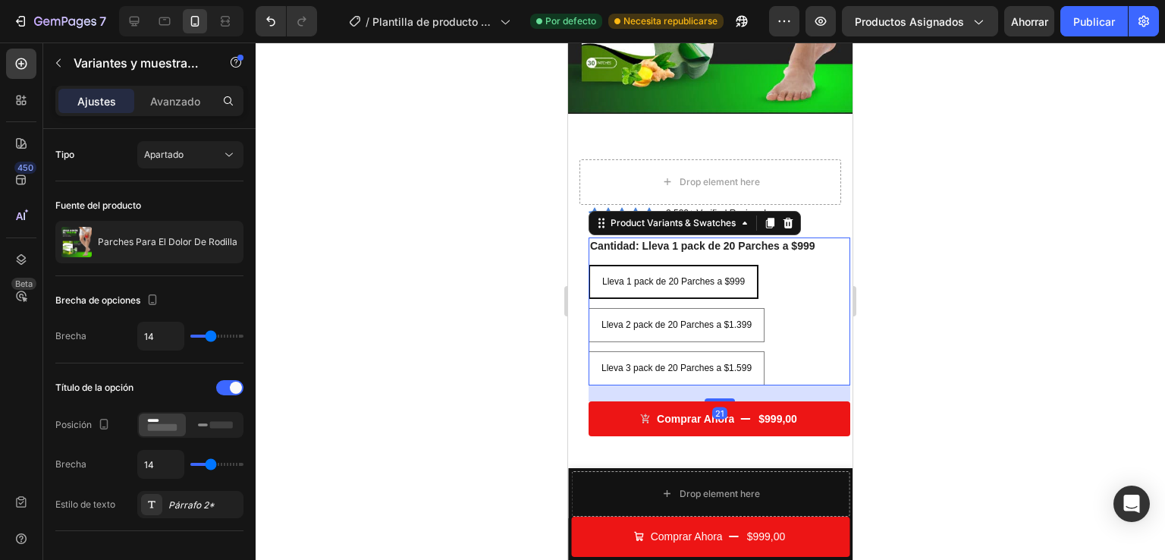
click at [701, 237] on legend "Cantidad: Lleva 1 pack de 20 Parches a $999" at bounding box center [703, 245] width 228 height 17
click at [695, 244] on div "Cantidad: Lleva 1 pack de 20 Parches a $999 Lleva 1 pack de 20 Parches a $999 L…" at bounding box center [720, 311] width 262 height 148
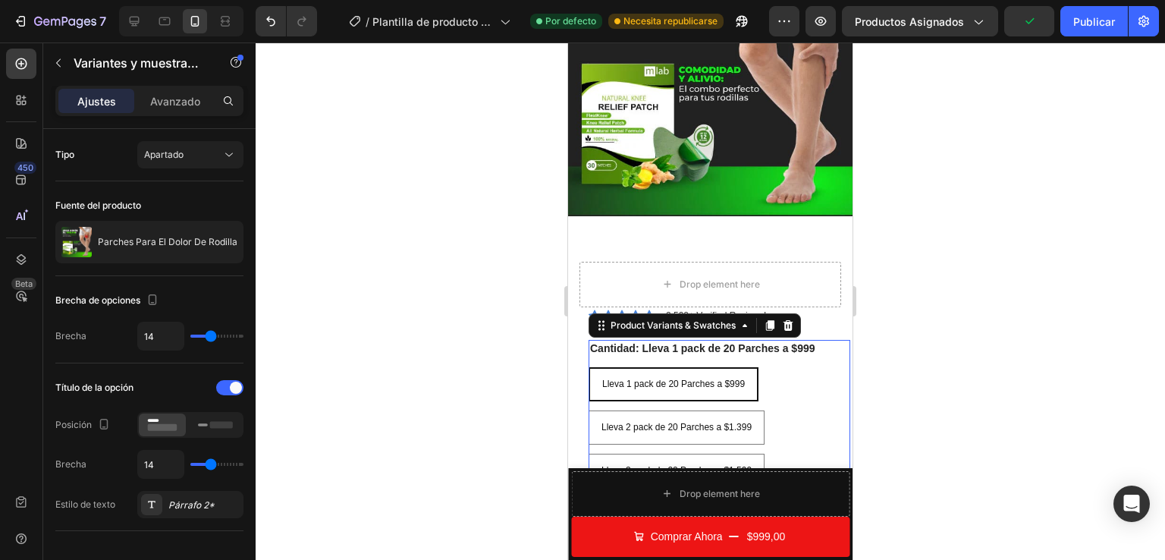
scroll to position [228, 0]
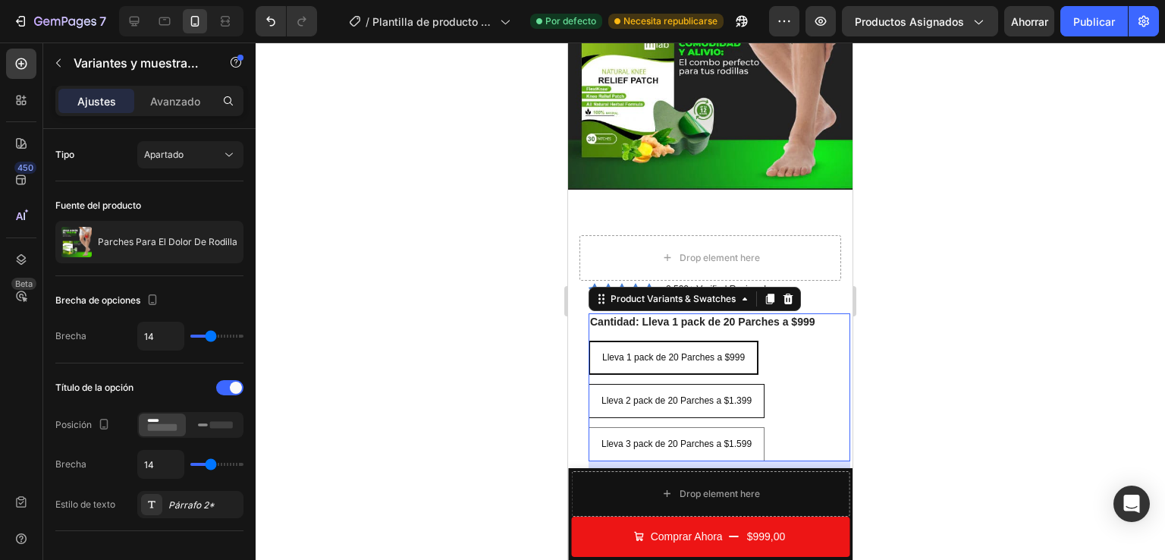
click at [679, 387] on div "Lleva 2 pack de 20 Parches a $1.399" at bounding box center [677, 401] width 175 height 29
click at [589, 383] on input "Lleva 2 pack de 20 Parches a $1.399 Lleva 2 pack de 20 Parches a $1.399 Lleva 2…" at bounding box center [588, 383] width 1 height 1
radio input "true"
click at [602, 352] on span "Lleva 1 pack de 20 Parches a $999" at bounding box center [673, 357] width 143 height 11
click at [589, 341] on input "Lleva 1 pack de 20 Parches a $999 Lleva 1 pack de 20 Parches a $999 Lleva 1 pac…" at bounding box center [588, 340] width 1 height 1
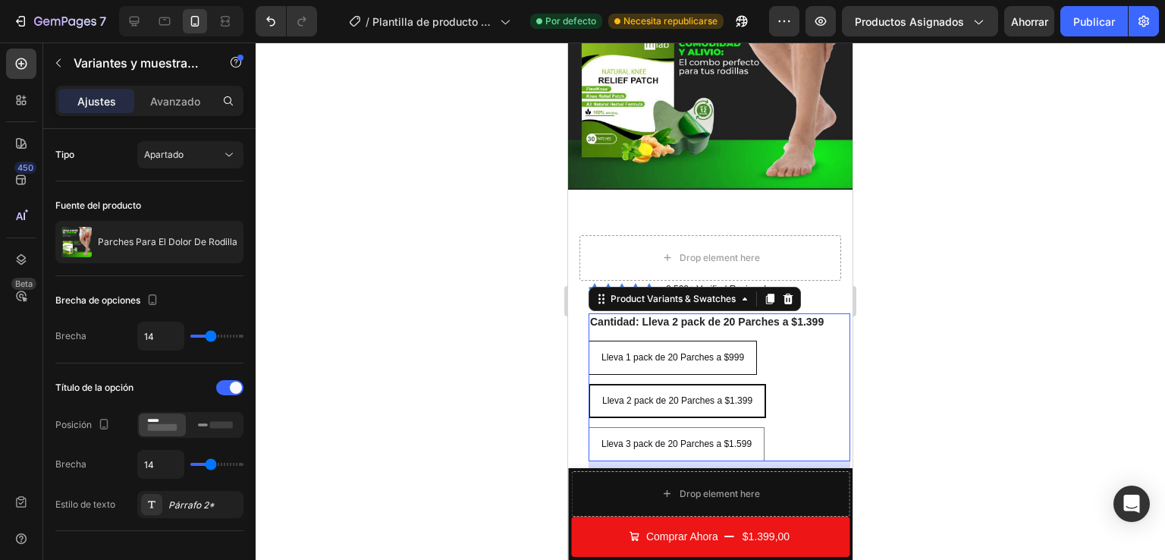
radio input "true"
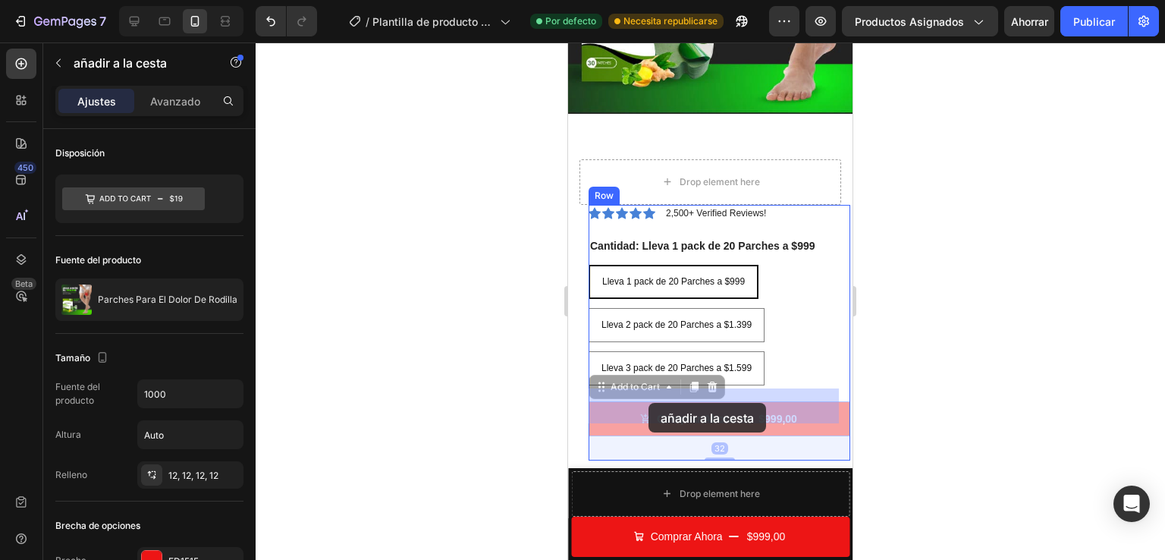
scroll to position [379, 0]
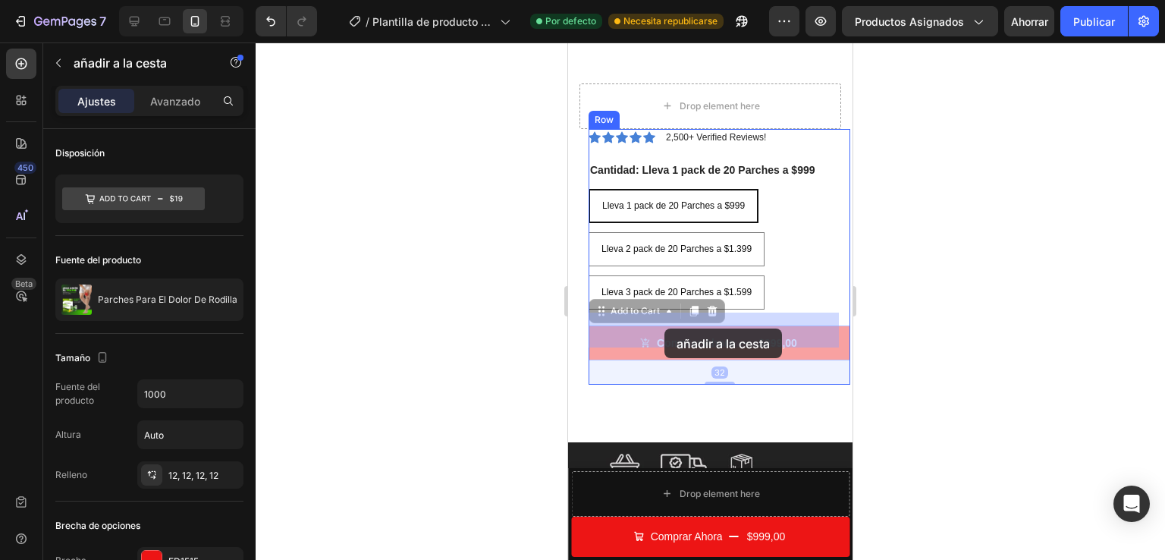
drag, startPoint x: 625, startPoint y: 403, endPoint x: 665, endPoint y: 332, distance: 81.5
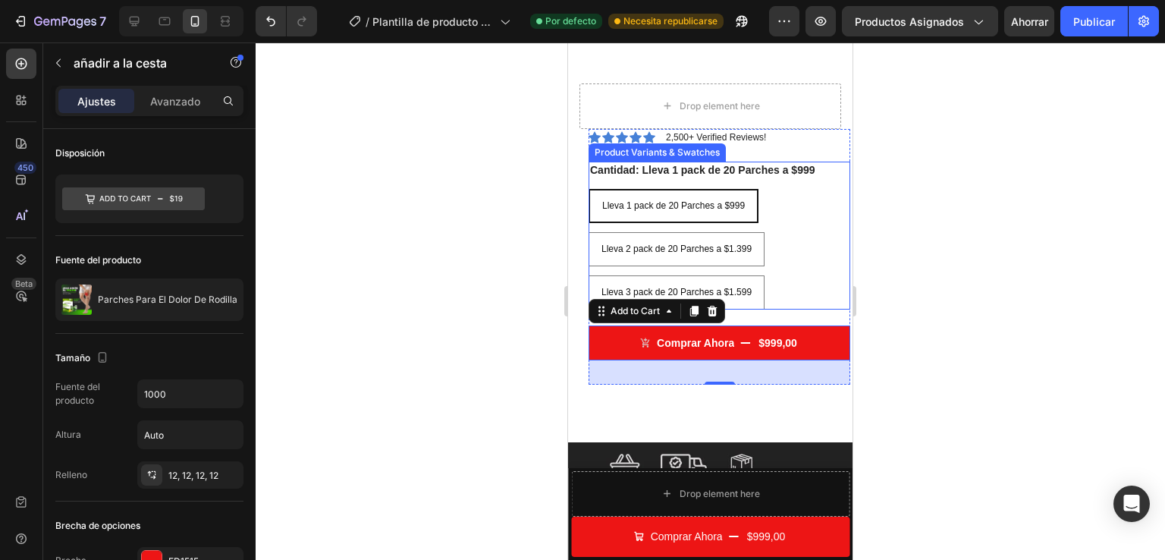
click at [768, 251] on div "Lleva 1 pack de 20 Parches a $999 Lleva 1 pack de 20 Parches a $999 Lleva 1 pac…" at bounding box center [720, 249] width 262 height 121
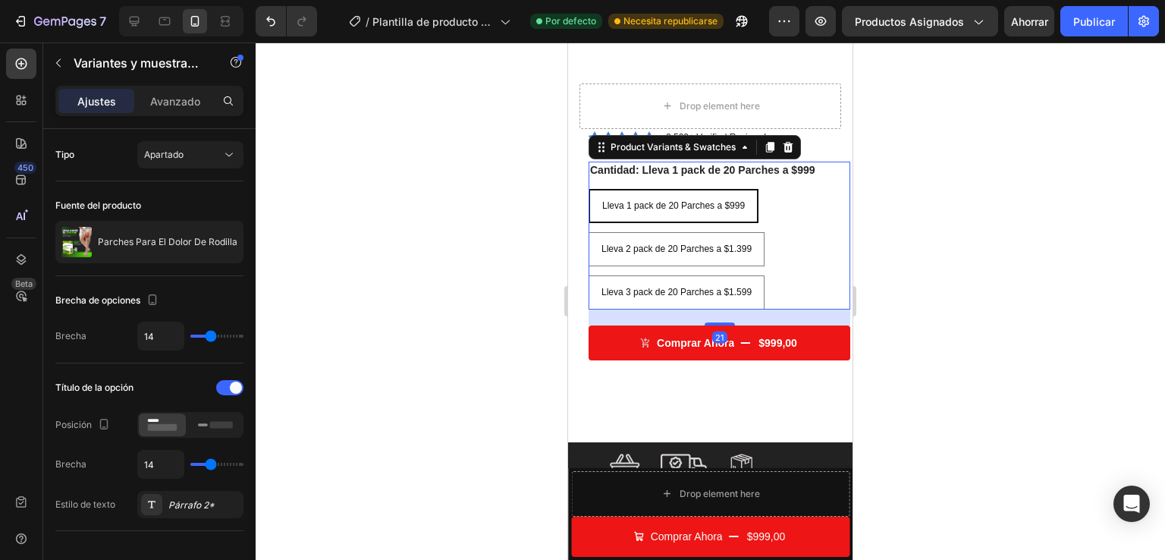
click at [735, 200] on span "Lleva 1 pack de 20 Parches a $999" at bounding box center [673, 205] width 143 height 11
click at [589, 189] on input "Lleva 1 pack de 20 Parches a $999 Lleva 1 pack de 20 Parches a $999 Lleva 1 pac…" at bounding box center [588, 188] width 1 height 1
click at [209, 423] on icon at bounding box center [215, 425] width 35 height 17
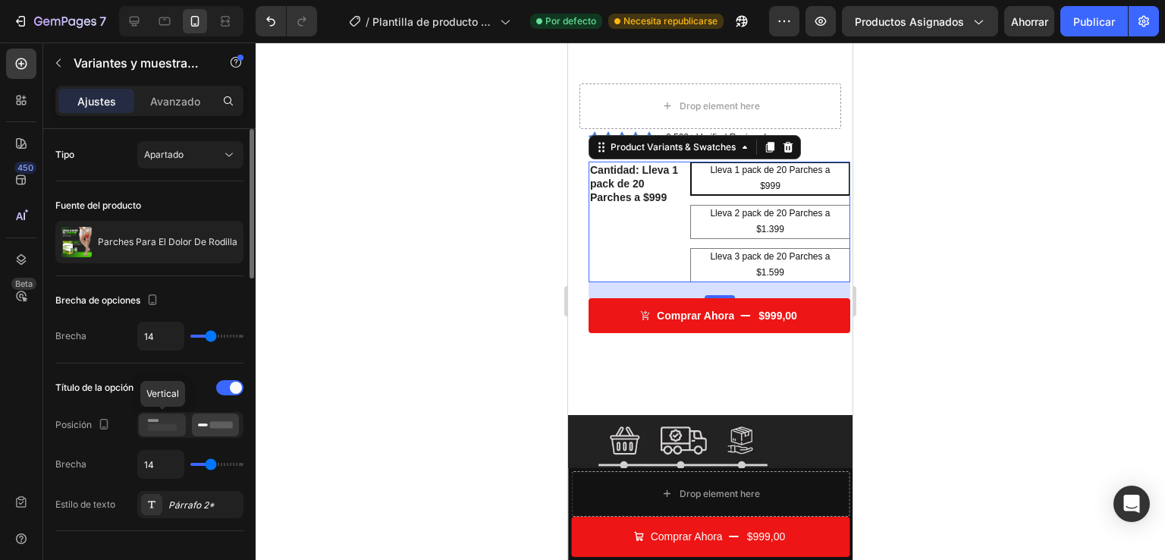
click at [176, 427] on rect at bounding box center [163, 427] width 30 height 7
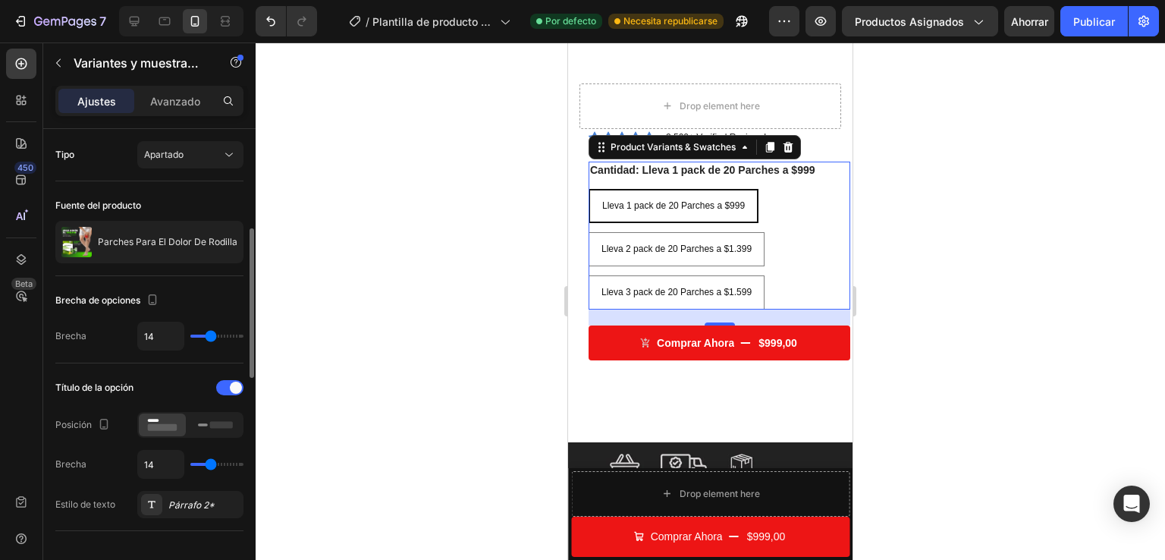
scroll to position [152, 0]
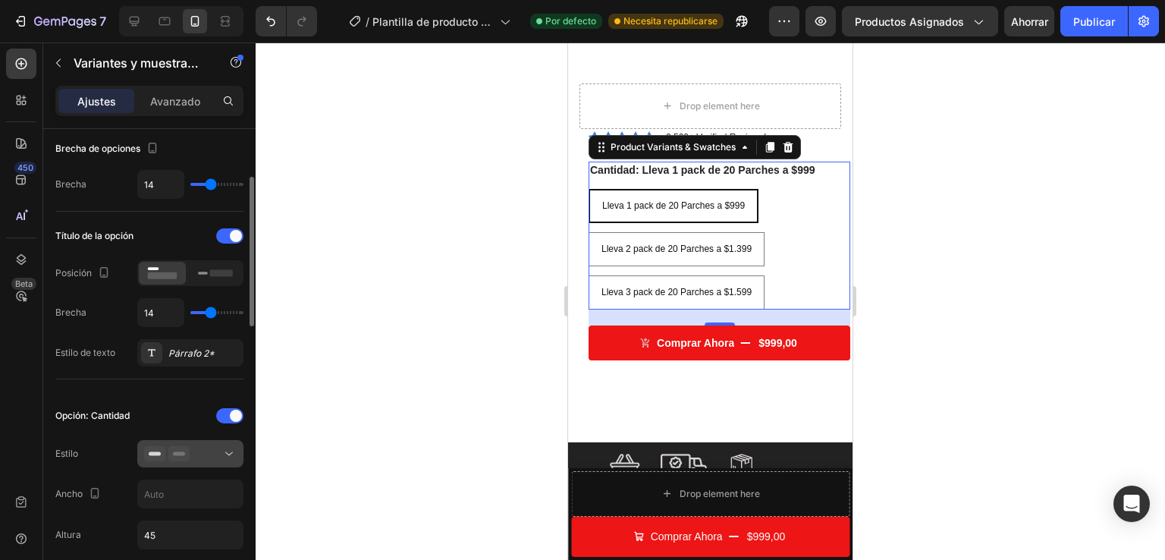
click at [227, 452] on icon at bounding box center [229, 453] width 15 height 15
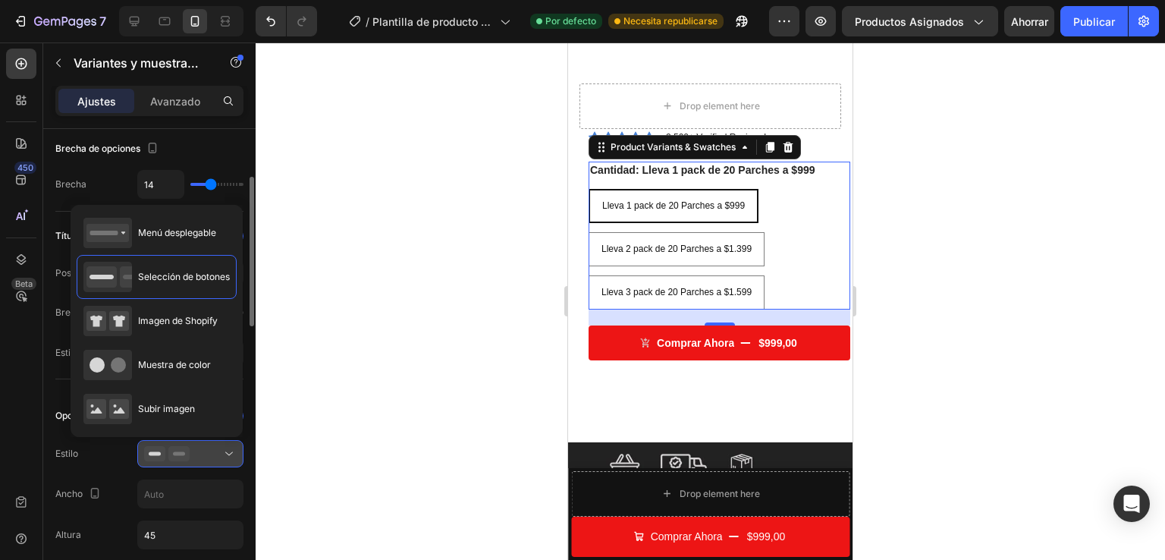
click at [227, 452] on icon at bounding box center [229, 453] width 15 height 15
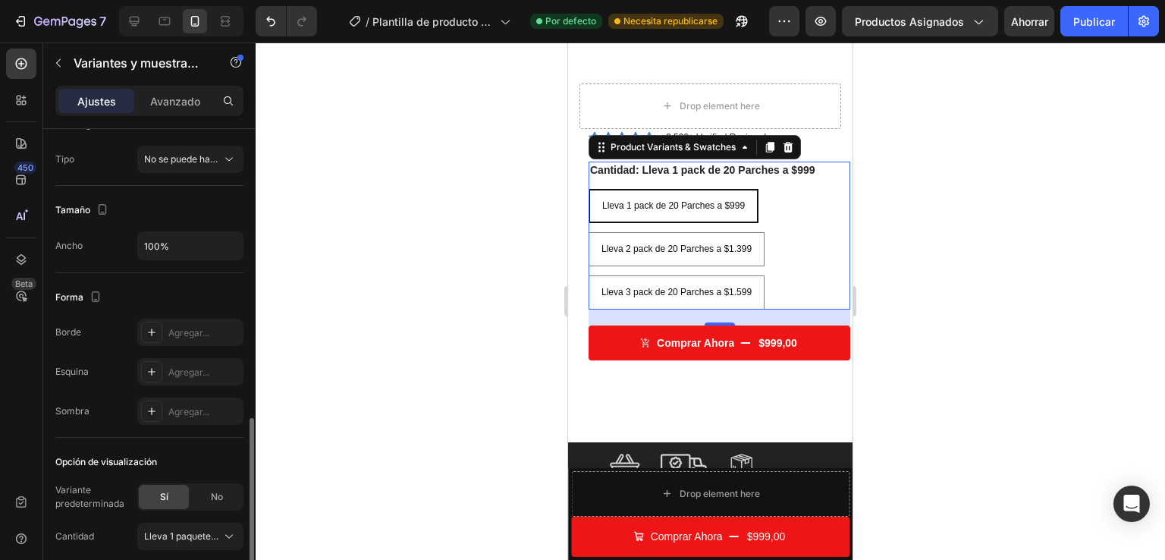
scroll to position [1023, 0]
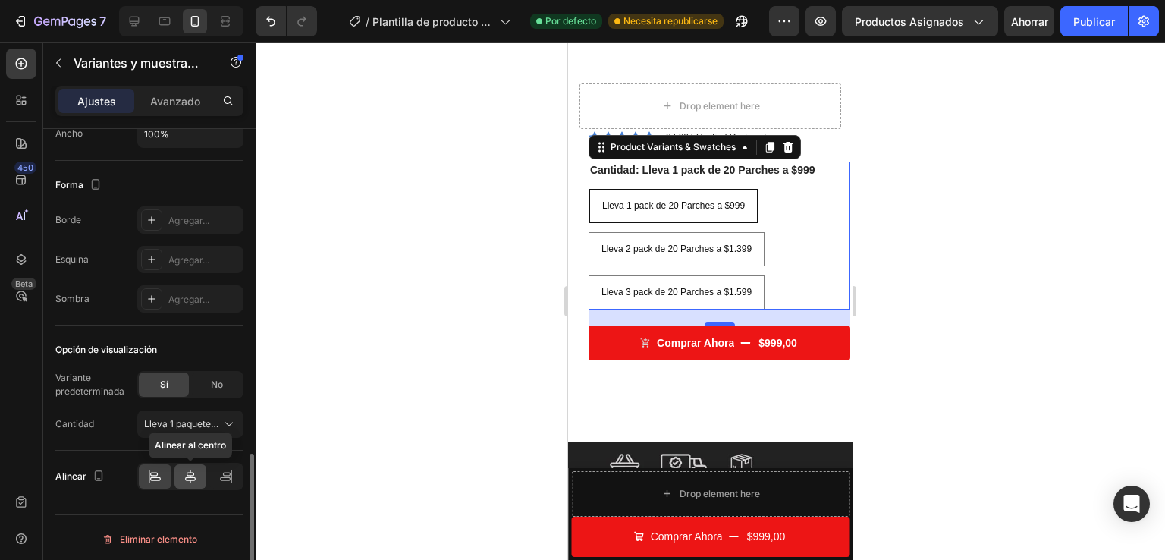
click at [187, 469] on icon at bounding box center [190, 476] width 15 height 15
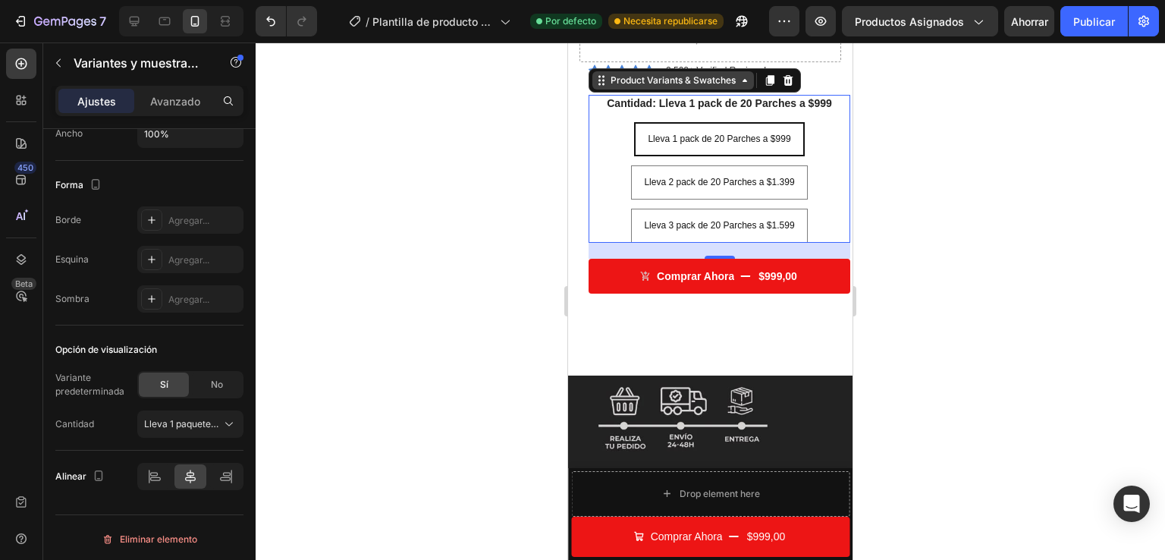
scroll to position [455, 0]
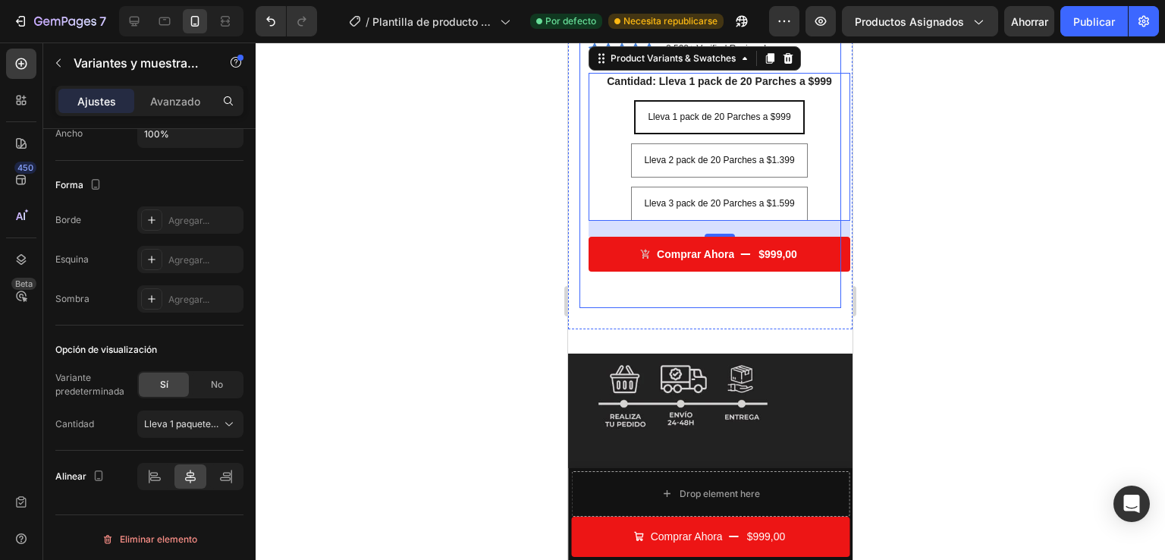
click at [753, 301] on div "Icon Icon Icon Icon Icon Icon List 2,500+ Verified Reviews! Text Block Row Cant…" at bounding box center [711, 174] width 262 height 268
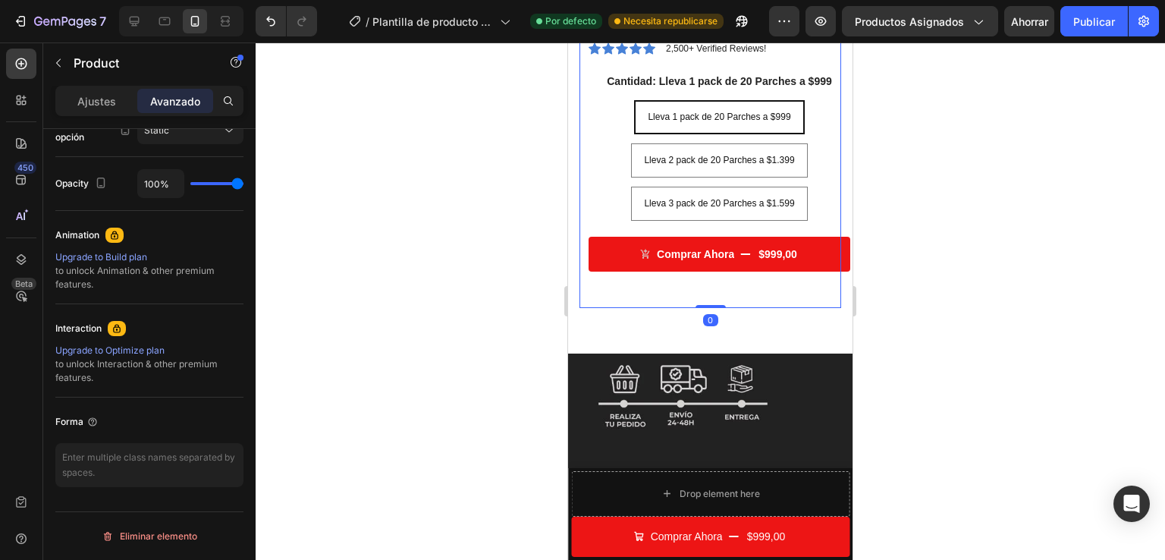
scroll to position [0, 0]
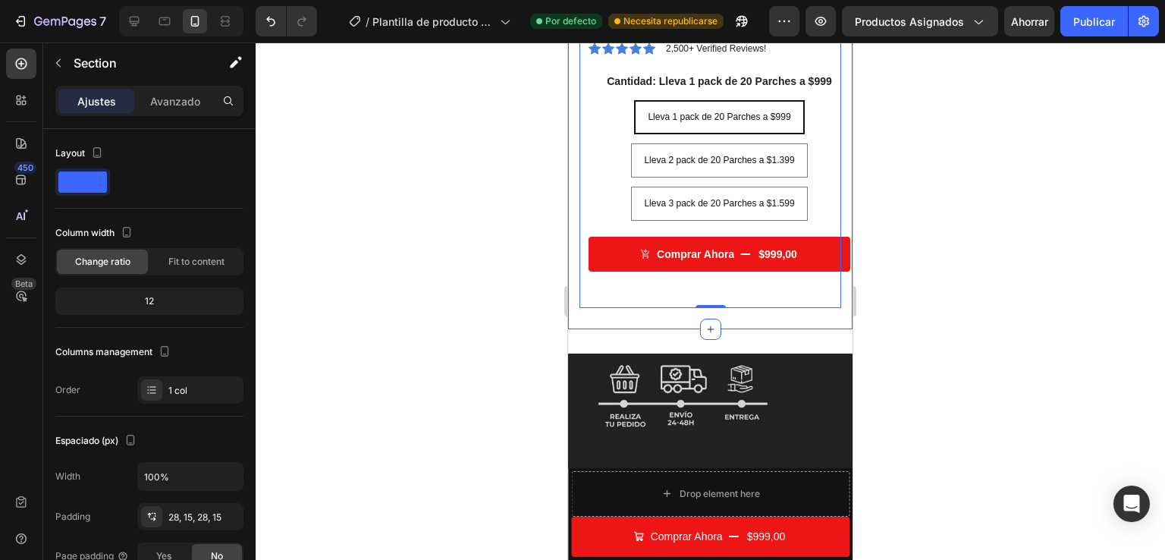
click at [753, 317] on div "Drop element here Icon Icon Icon Icon Icon Icon List 2,500+ Verified Reviews! T…" at bounding box center [710, 151] width 285 height 356
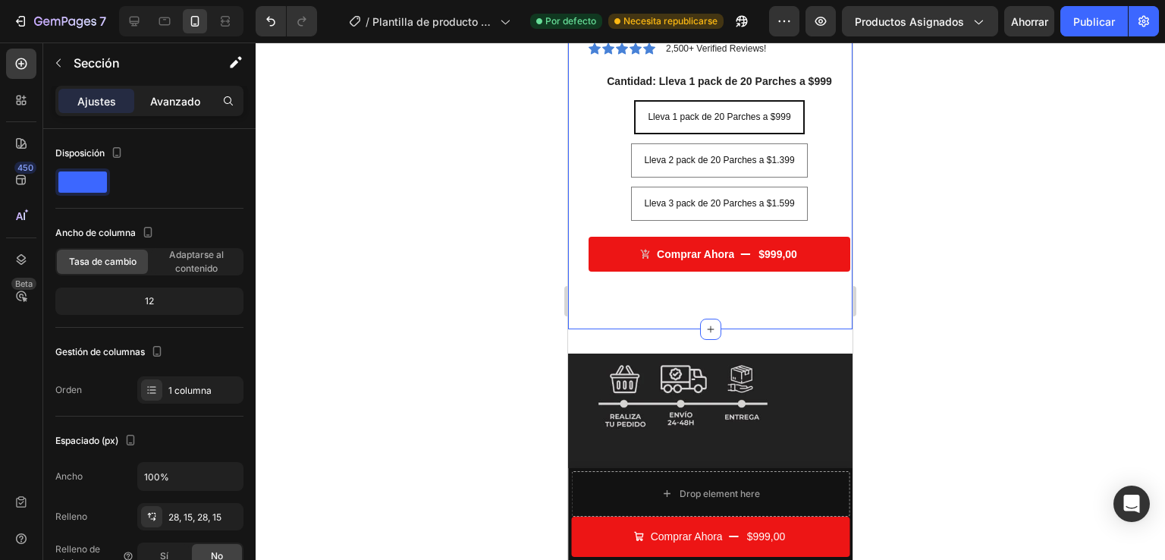
click at [172, 95] on font "Avanzado" at bounding box center [175, 101] width 50 height 13
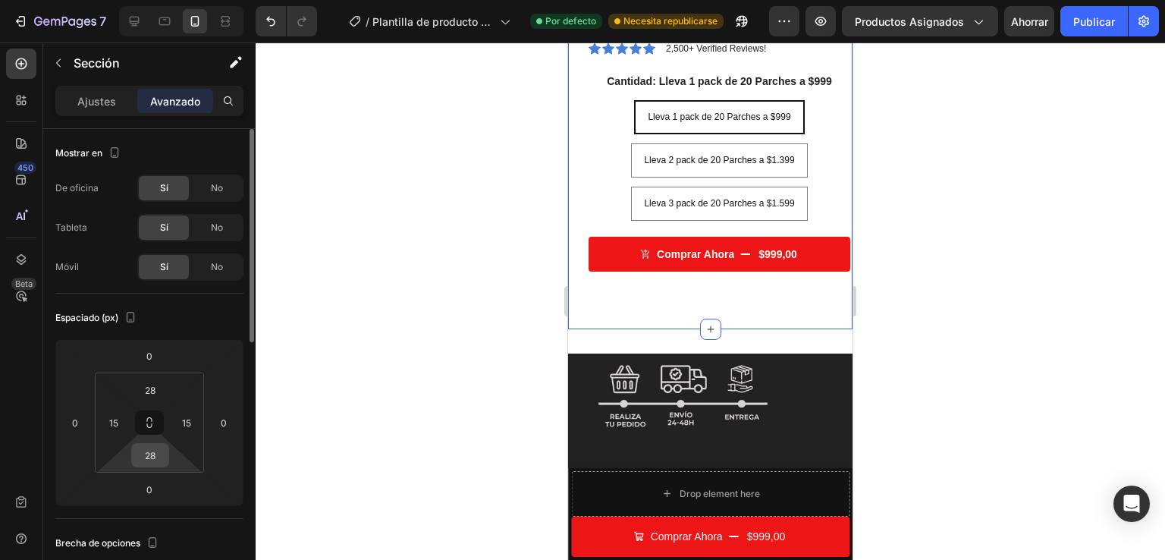
click at [147, 452] on input "28" at bounding box center [150, 455] width 30 height 23
type input "0"
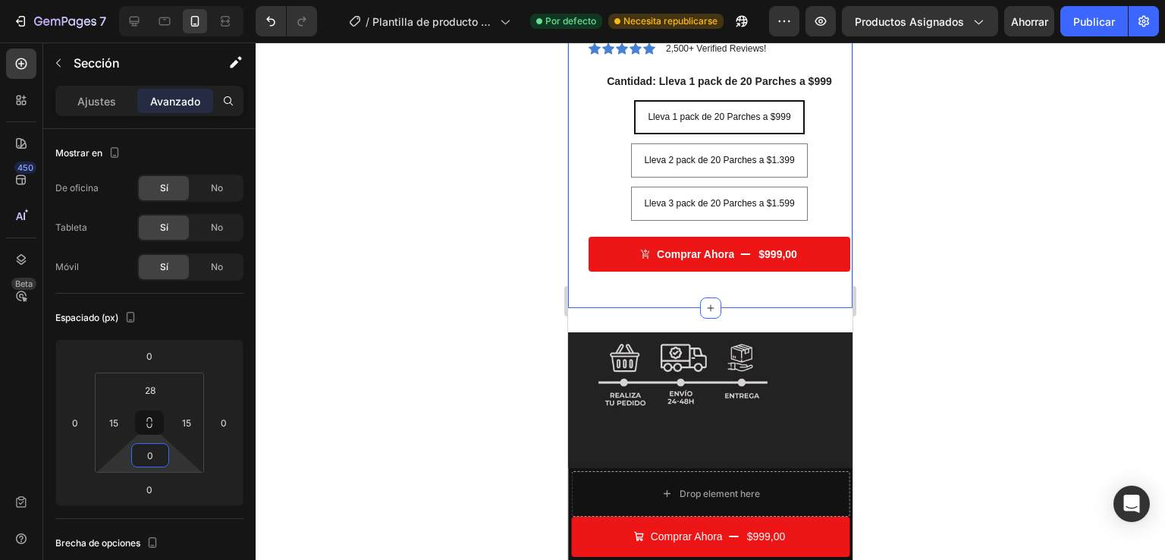
click at [445, 344] on div at bounding box center [711, 300] width 910 height 517
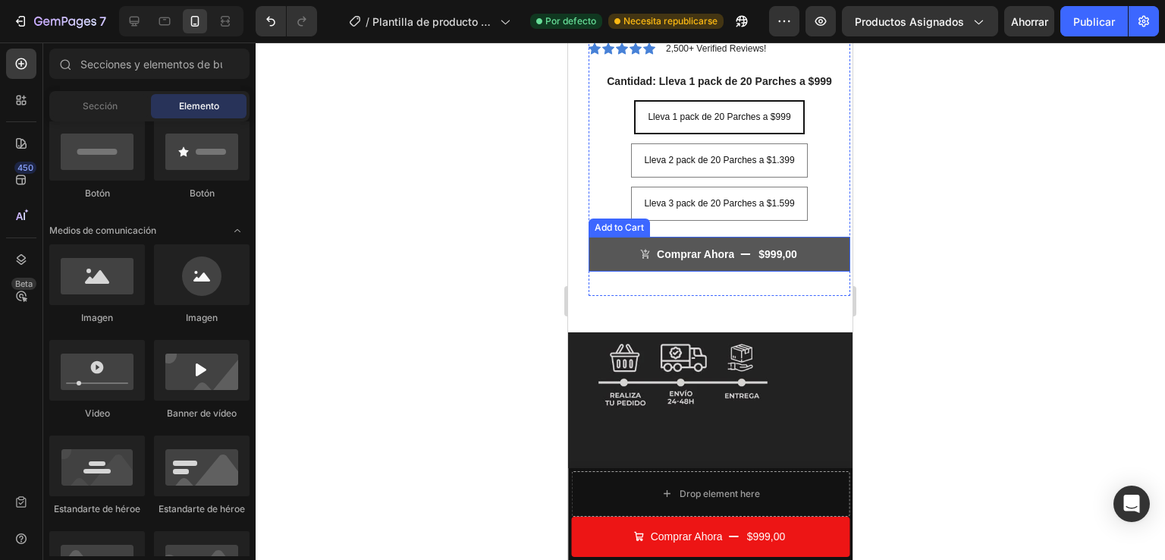
click at [650, 253] on div "Comprar Ahora" at bounding box center [687, 254] width 94 height 14
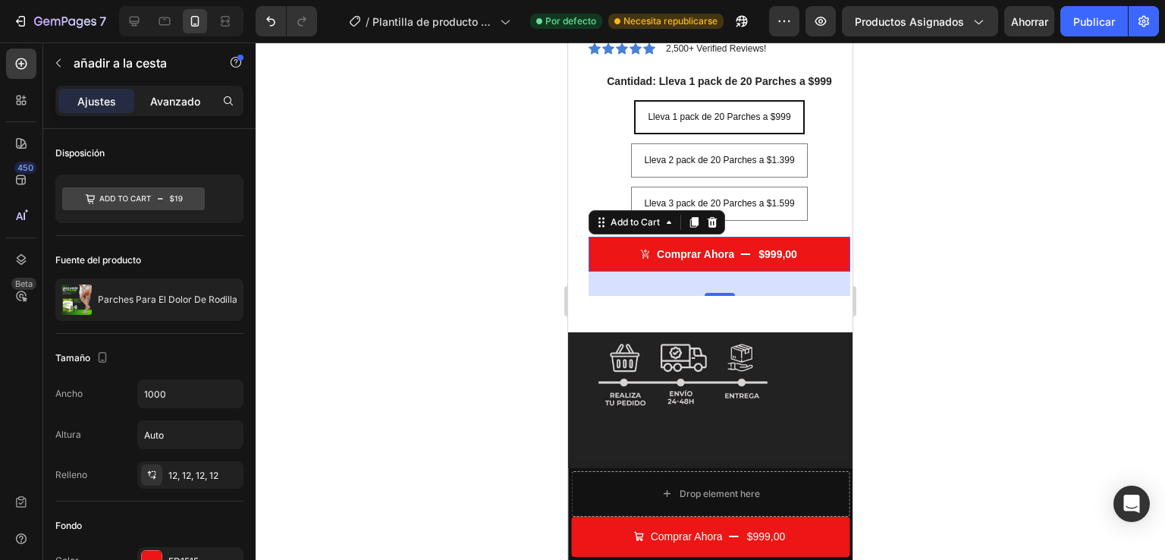
click at [155, 98] on font "Avanzado" at bounding box center [175, 101] width 50 height 13
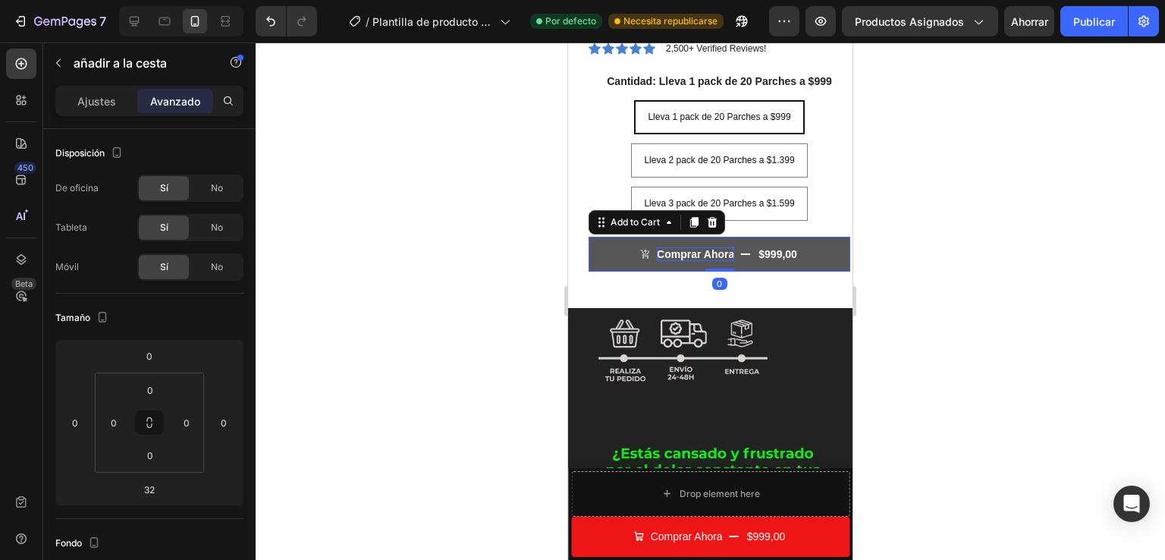
drag, startPoint x: 710, startPoint y: 292, endPoint x: 713, endPoint y: 256, distance: 35.8
click at [713, 256] on div "Comprar Ahora $999,00 Add to Cart 0" at bounding box center [720, 254] width 262 height 35
type input "0"
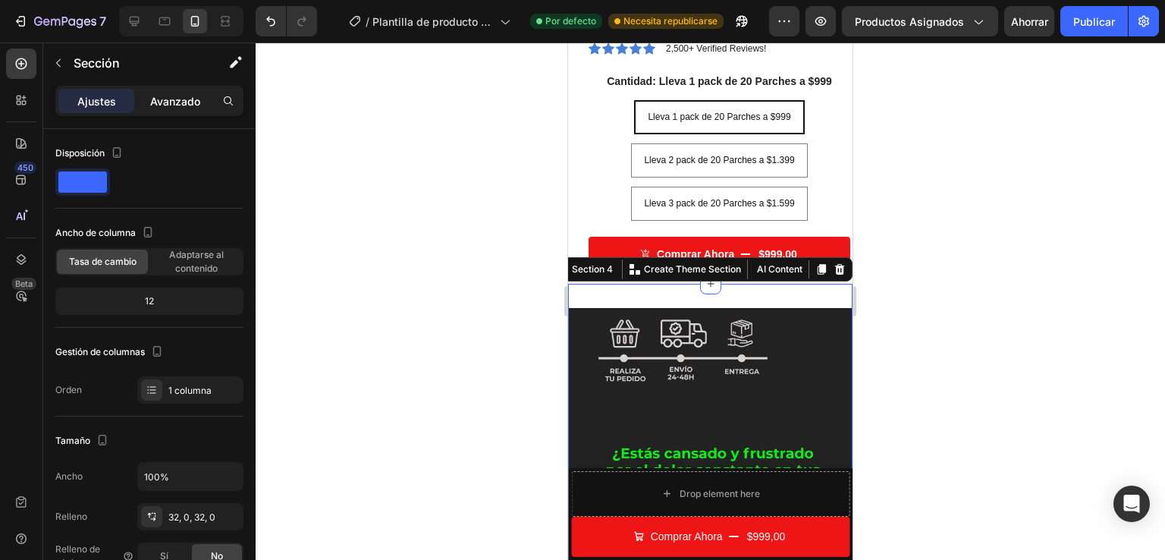
click at [163, 91] on div "Avanzado" at bounding box center [175, 101] width 76 height 24
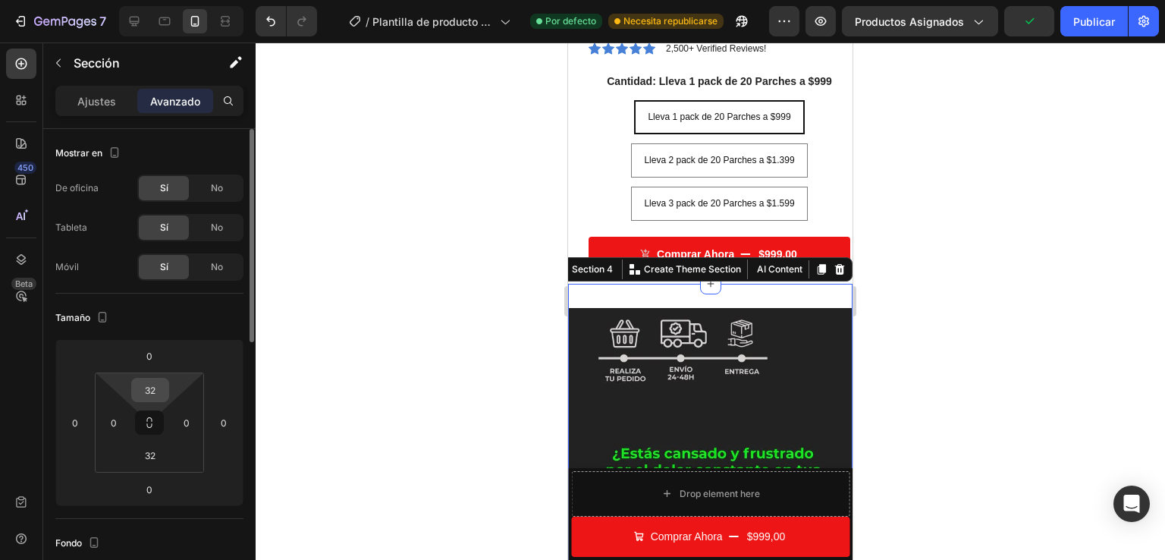
click at [155, 384] on input "32" at bounding box center [150, 390] width 30 height 23
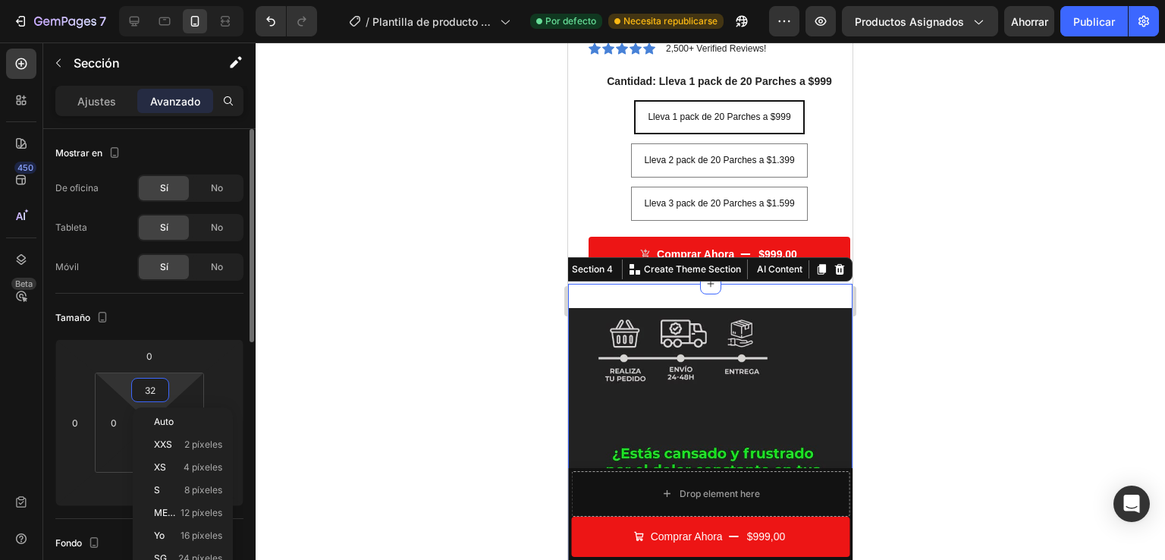
type input "3"
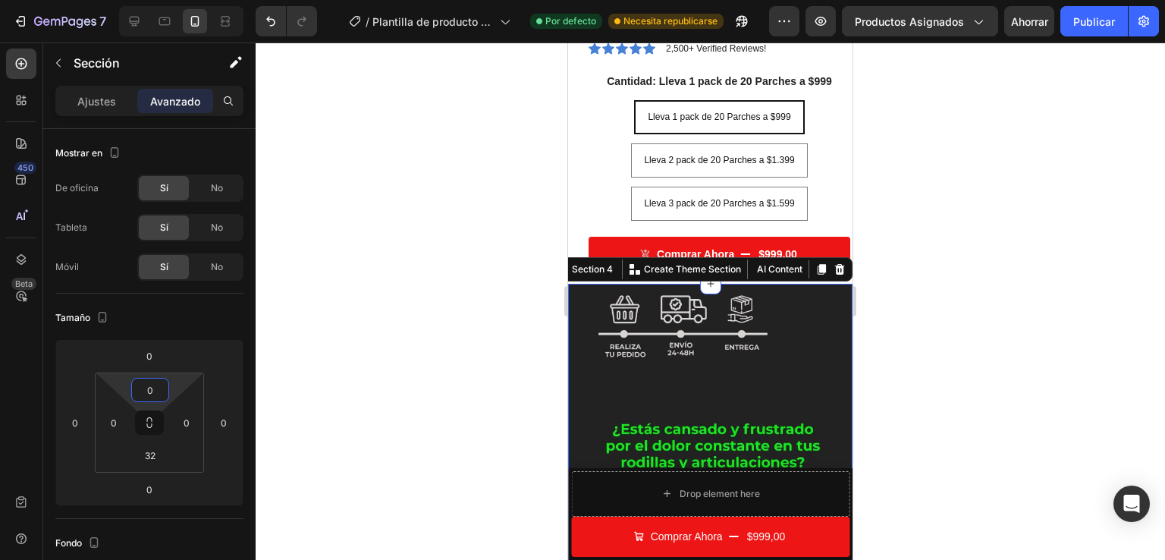
click at [370, 265] on div at bounding box center [711, 300] width 910 height 517
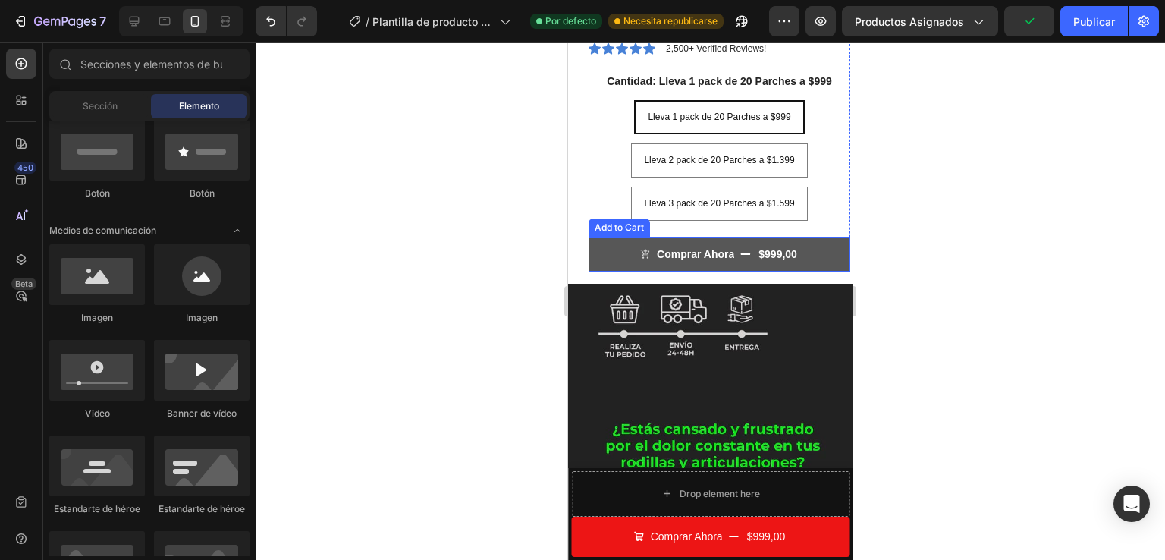
click at [832, 247] on button "Comprar Ahora $999,00" at bounding box center [720, 254] width 262 height 35
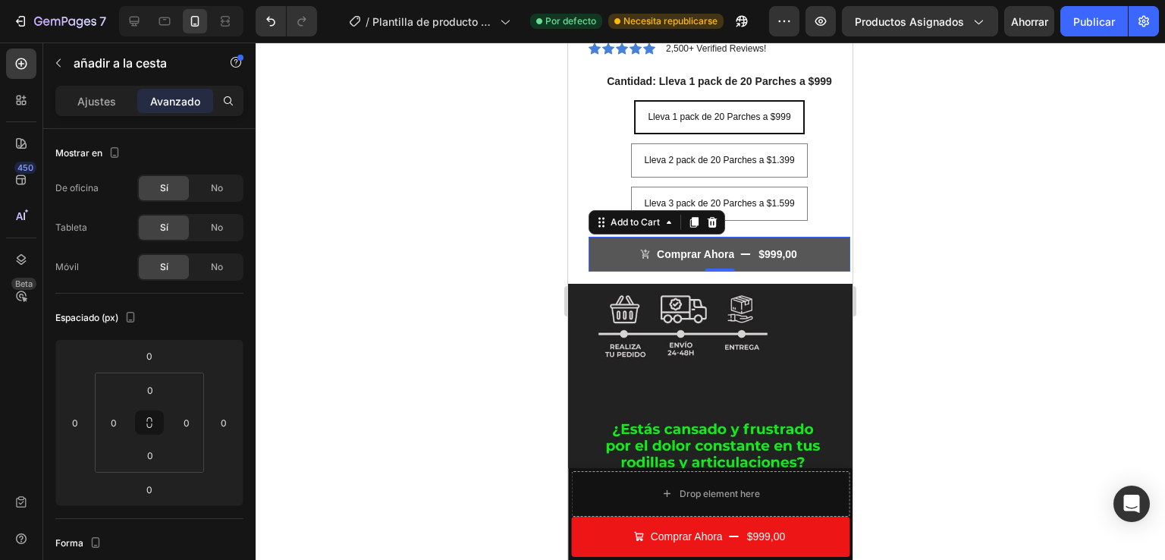
click at [807, 249] on button "Comprar Ahora $999,00" at bounding box center [720, 254] width 262 height 35
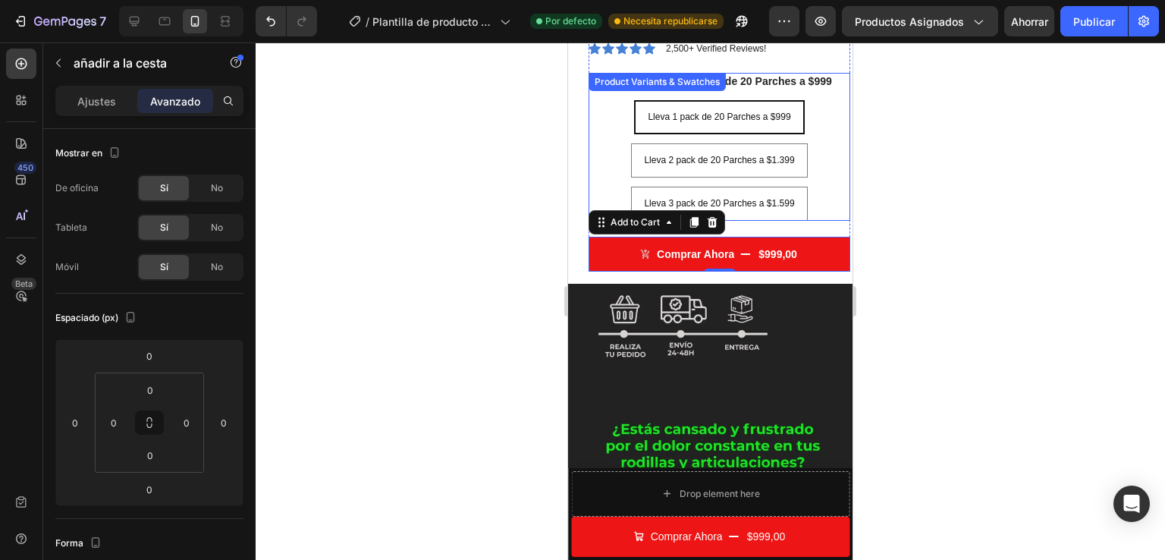
click at [810, 213] on div "Lleva 1 pack de 20 Parches a $999 Lleva 1 pack de 20 Parches a $999 Lleva 1 pac…" at bounding box center [720, 160] width 262 height 121
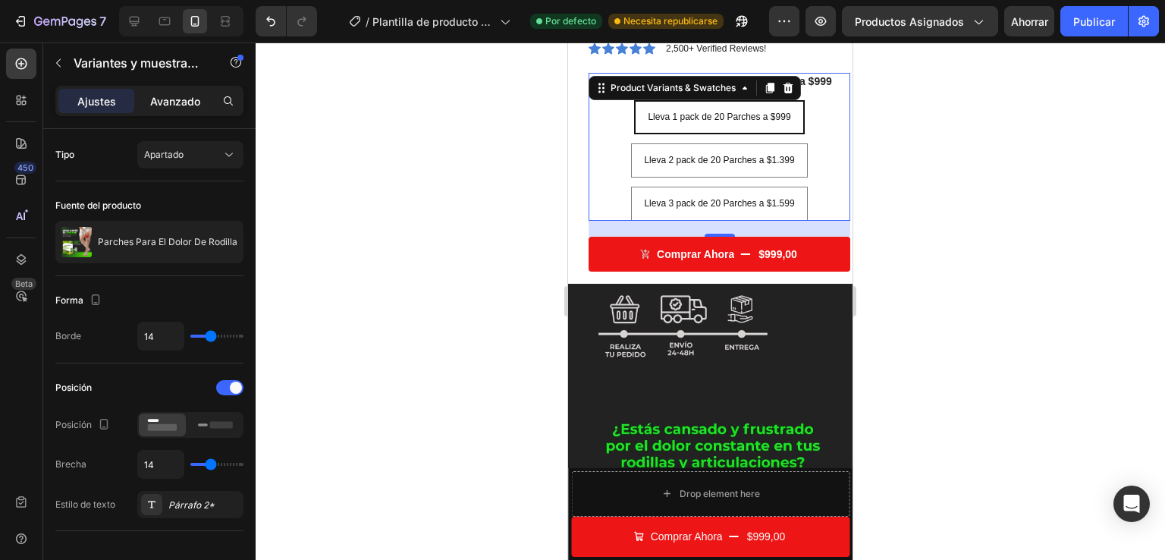
click at [173, 100] on font "Avanzado" at bounding box center [175, 101] width 50 height 13
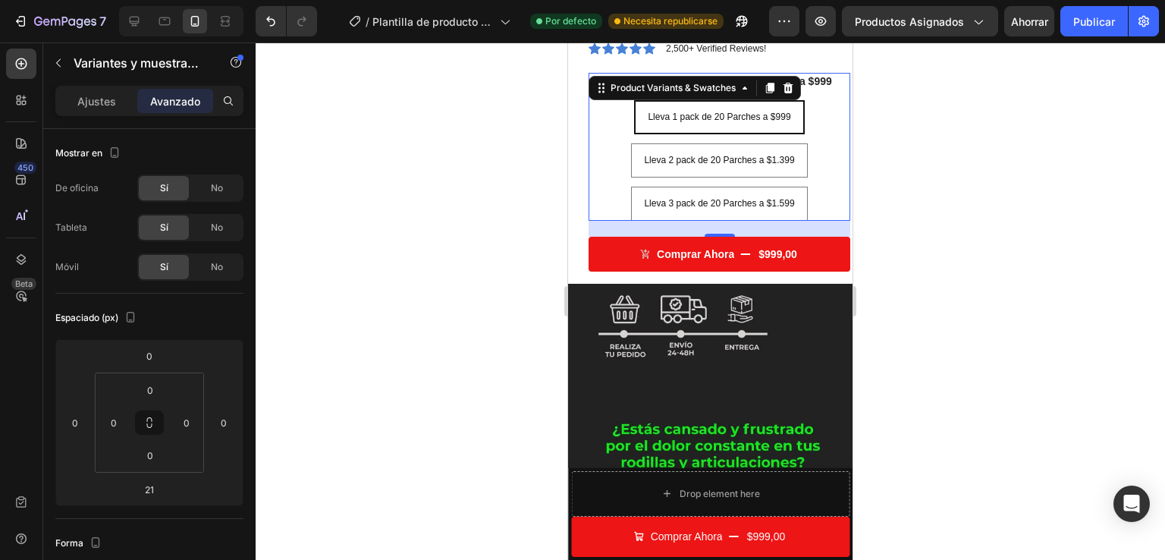
click at [658, 224] on div "21" at bounding box center [720, 229] width 262 height 16
click at [622, 229] on div "21" at bounding box center [720, 229] width 262 height 16
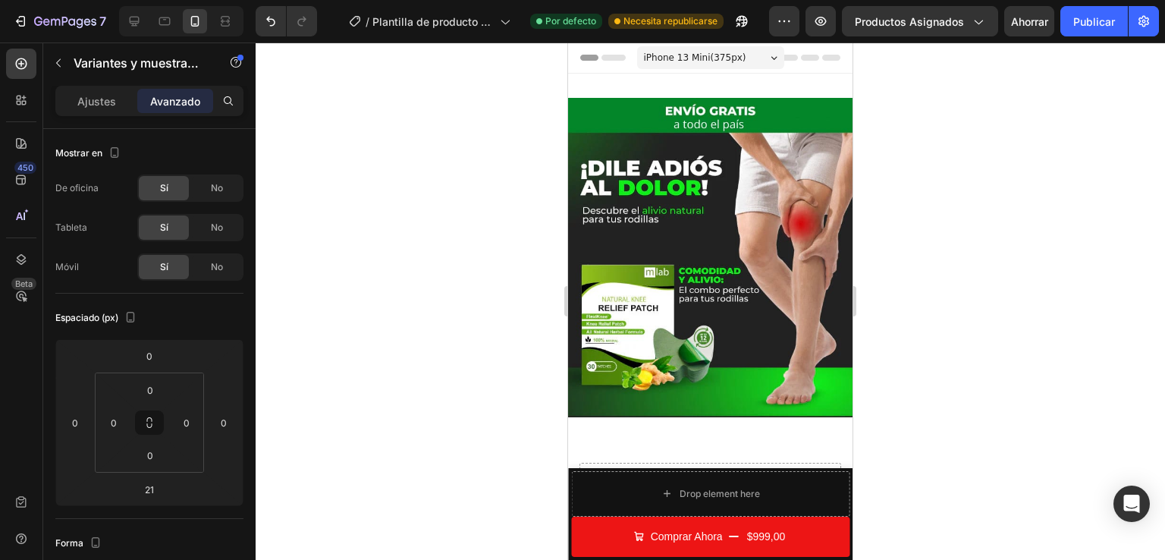
scroll to position [152, 0]
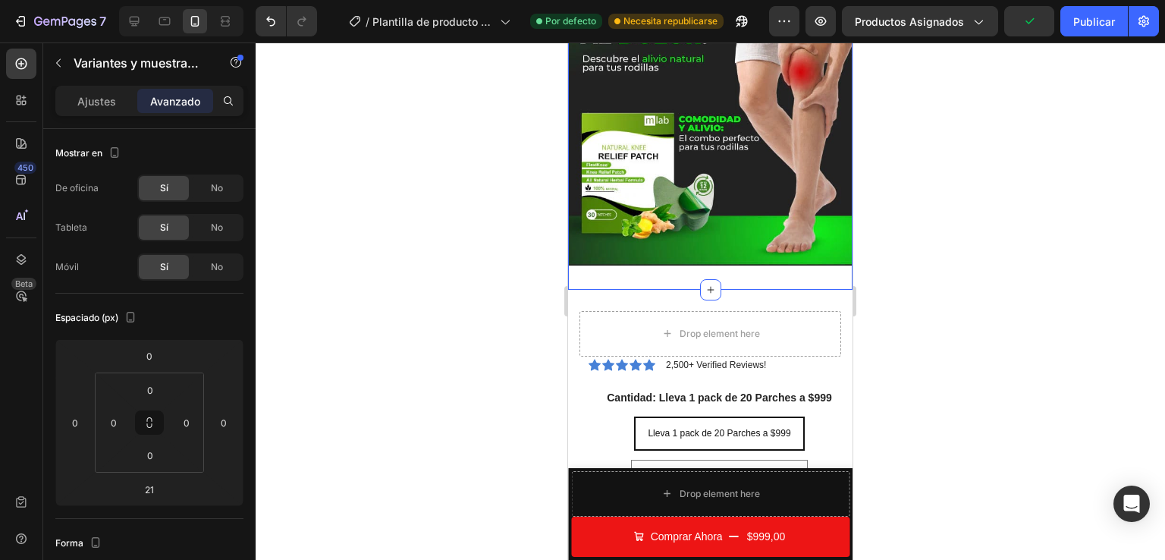
click at [638, 265] on div "Image Section 2" at bounding box center [710, 106] width 285 height 368
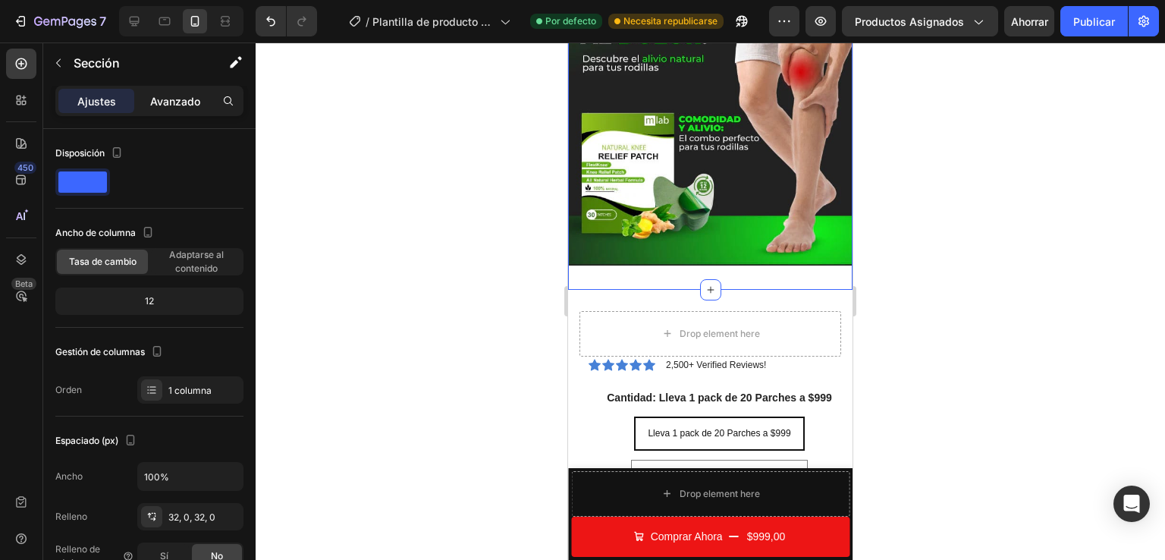
click at [169, 95] on font "Avanzado" at bounding box center [175, 101] width 50 height 13
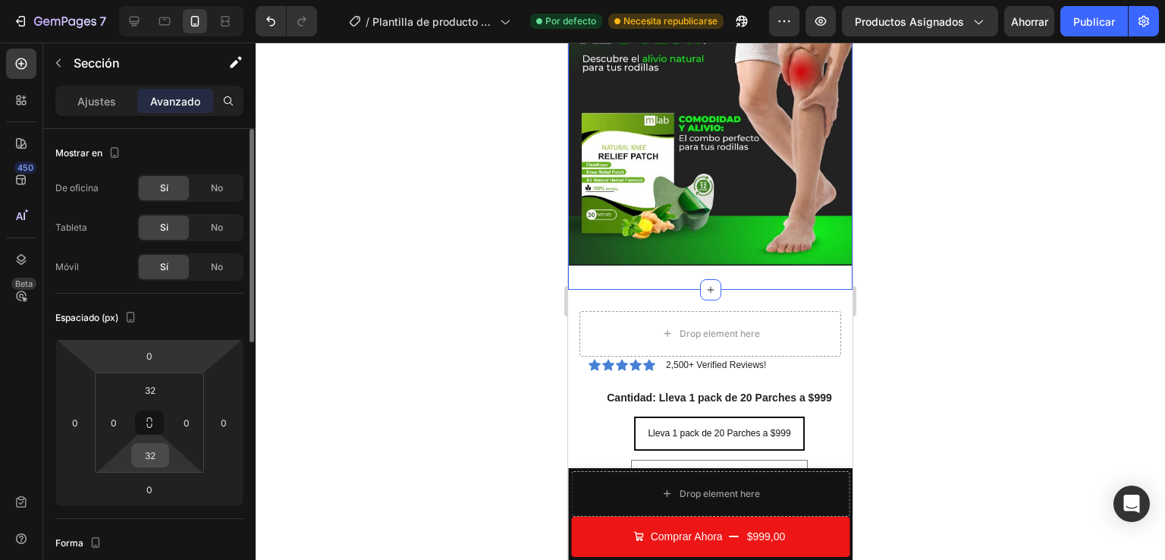
click at [147, 452] on input "32" at bounding box center [150, 455] width 30 height 23
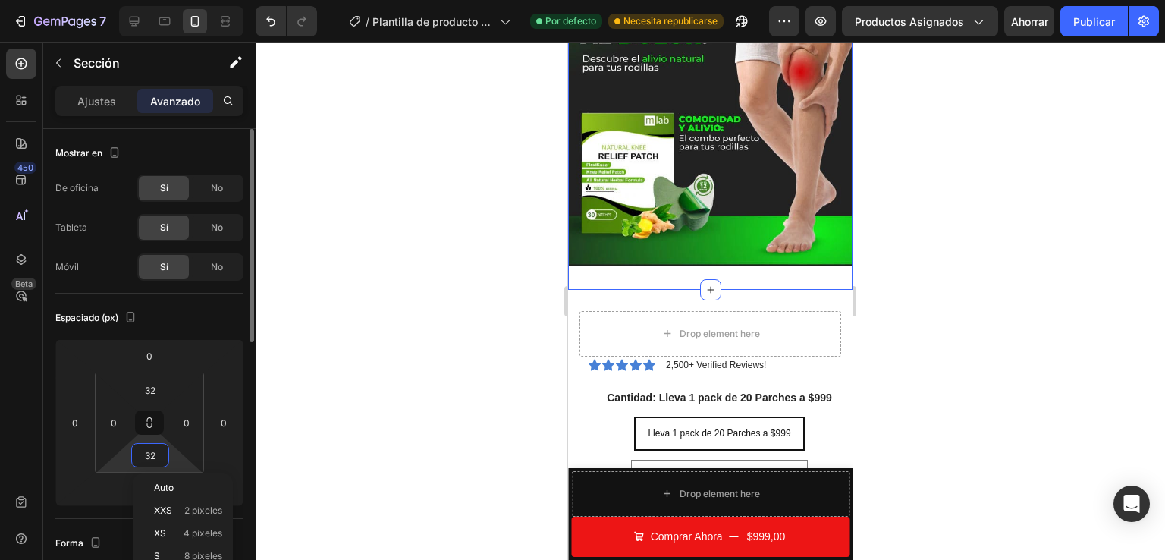
type input "0"
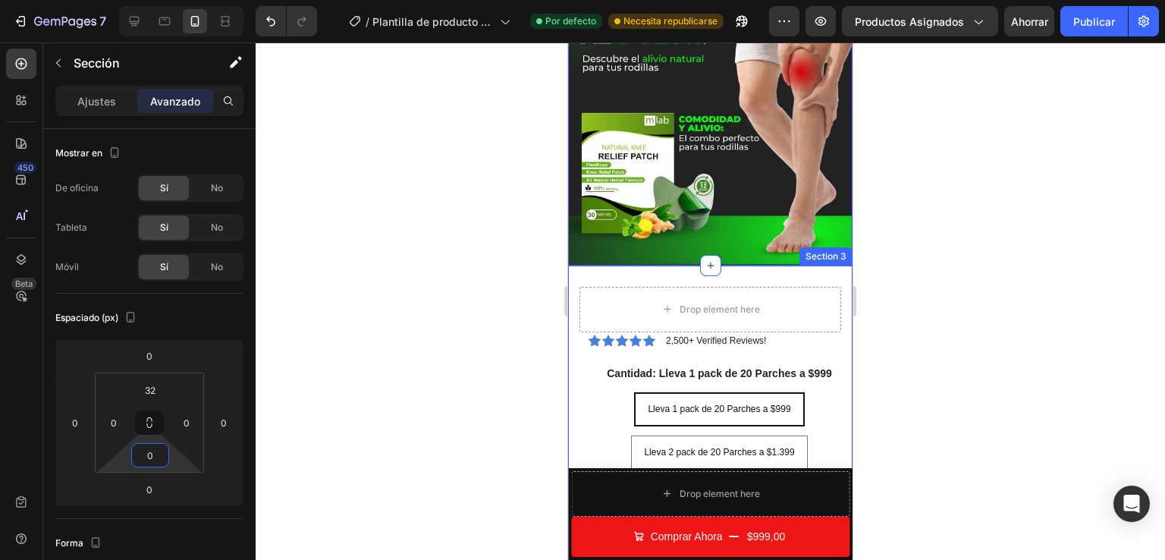
click at [659, 266] on div "Drop element here Icon Icon Icon Icon Icon Icon List 2,500+ Verified Reviews! T…" at bounding box center [710, 421] width 285 height 310
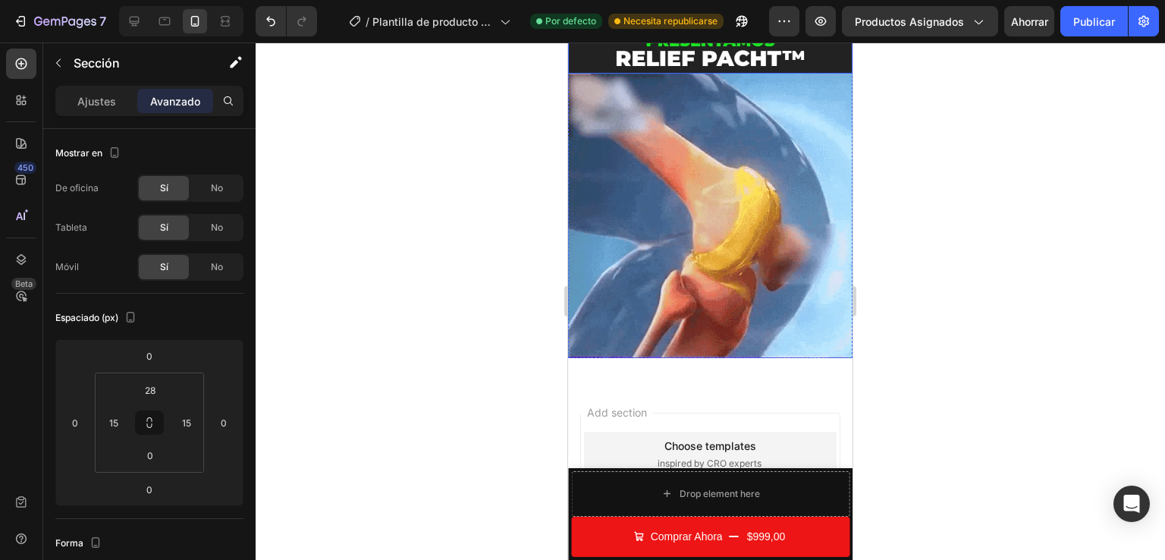
scroll to position [944, 0]
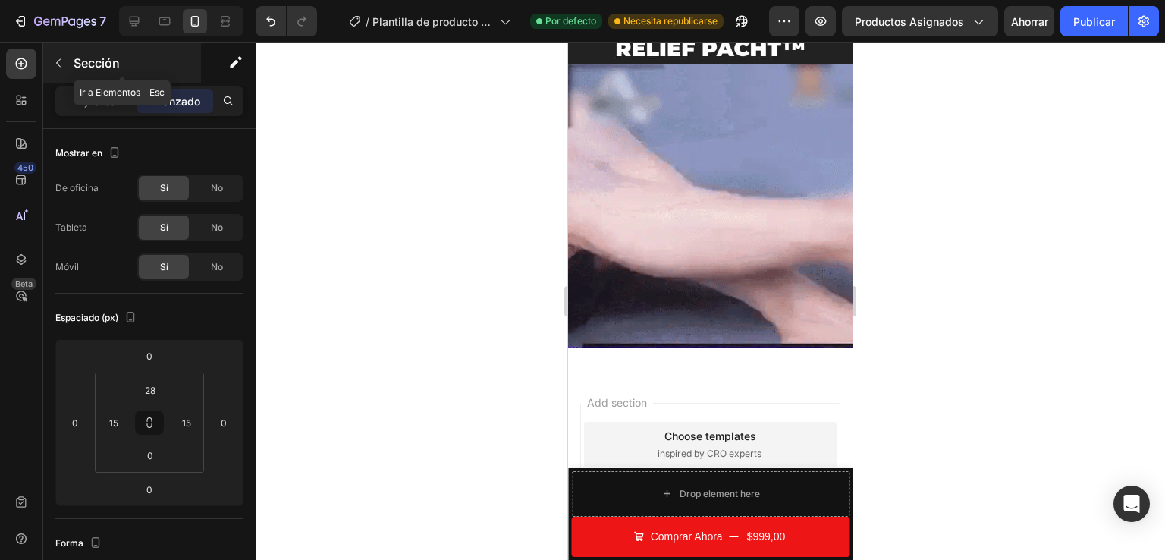
click at [61, 60] on icon "button" at bounding box center [58, 63] width 12 height 12
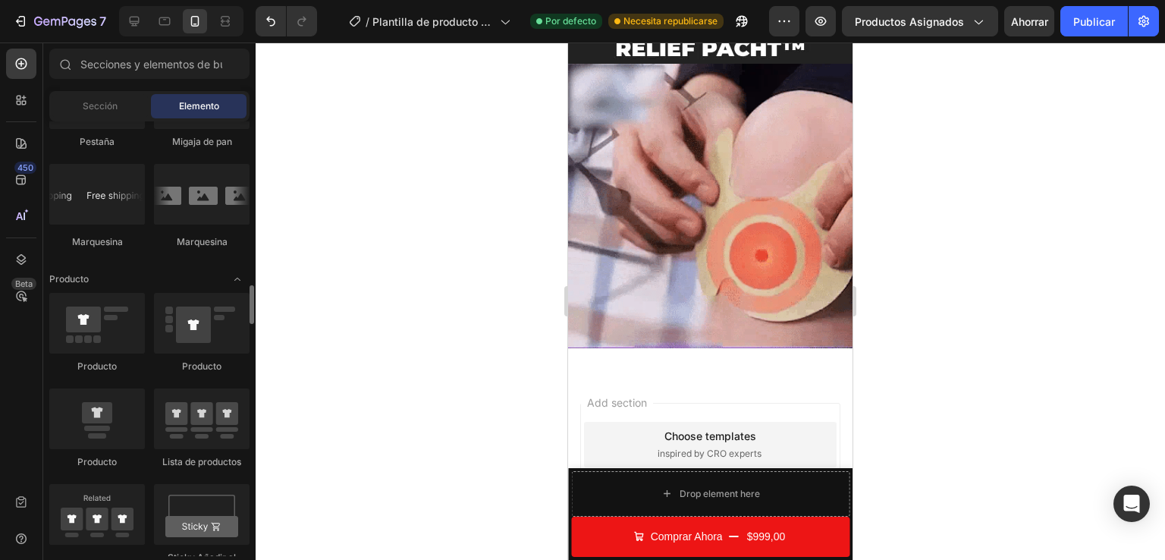
scroll to position [1973, 0]
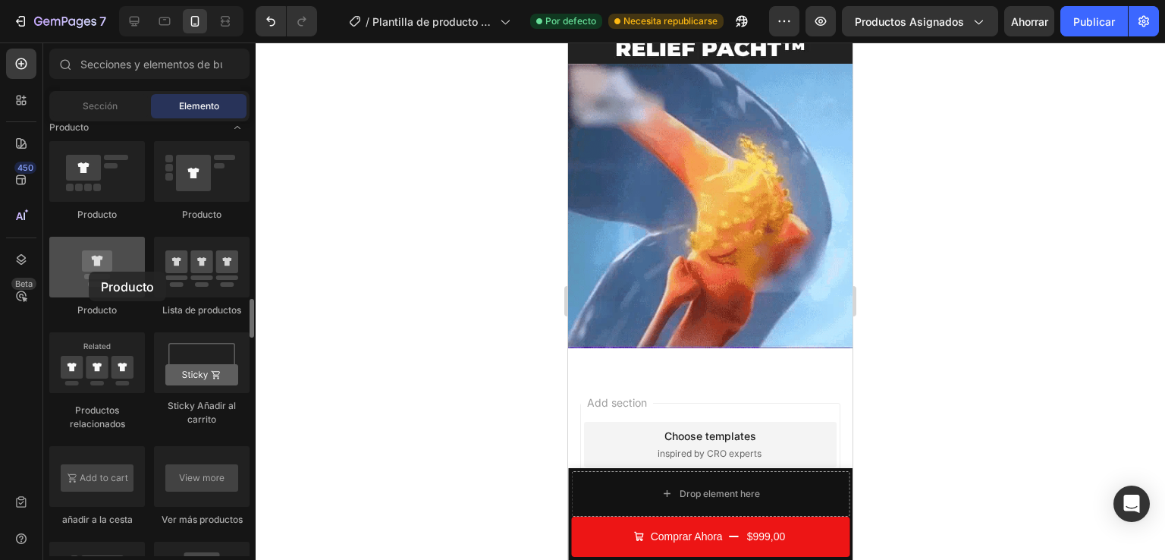
click at [89, 272] on div at bounding box center [97, 267] width 96 height 61
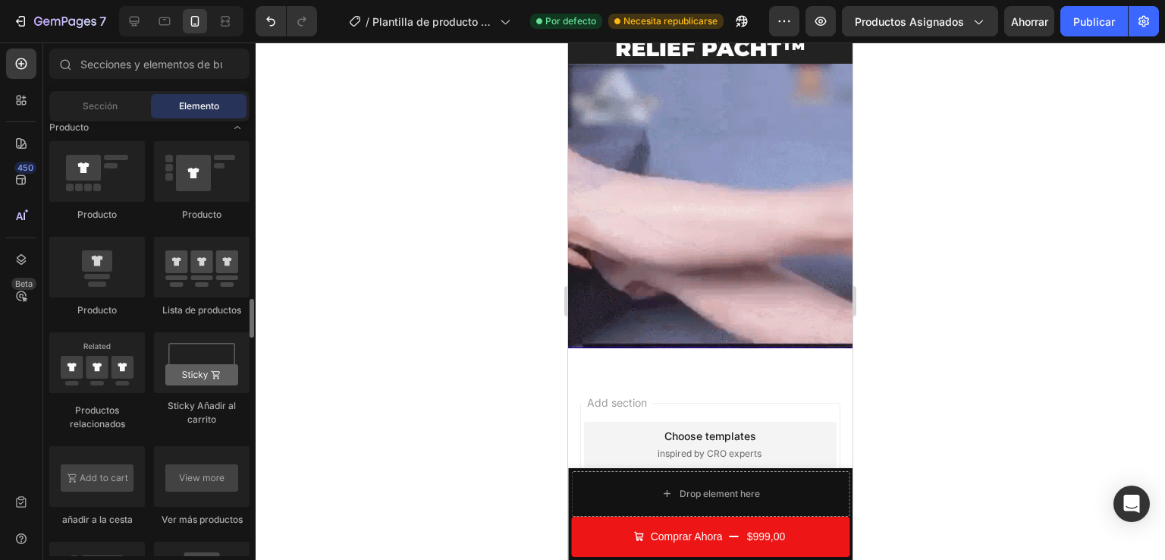
scroll to position [2125, 0]
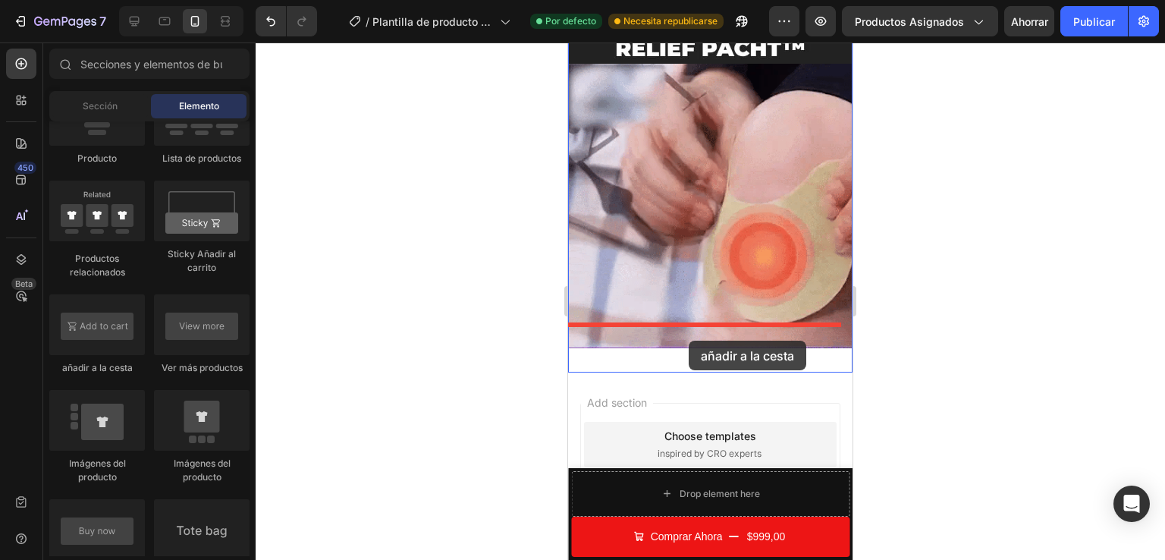
drag, startPoint x: 665, startPoint y: 377, endPoint x: 687, endPoint y: 338, distance: 44.8
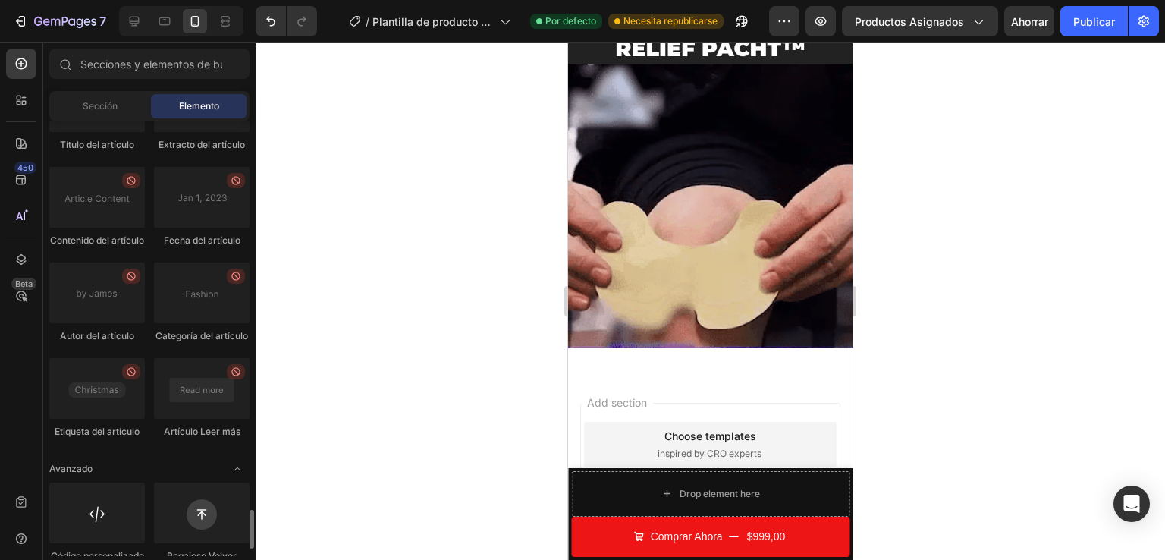
scroll to position [4395, 0]
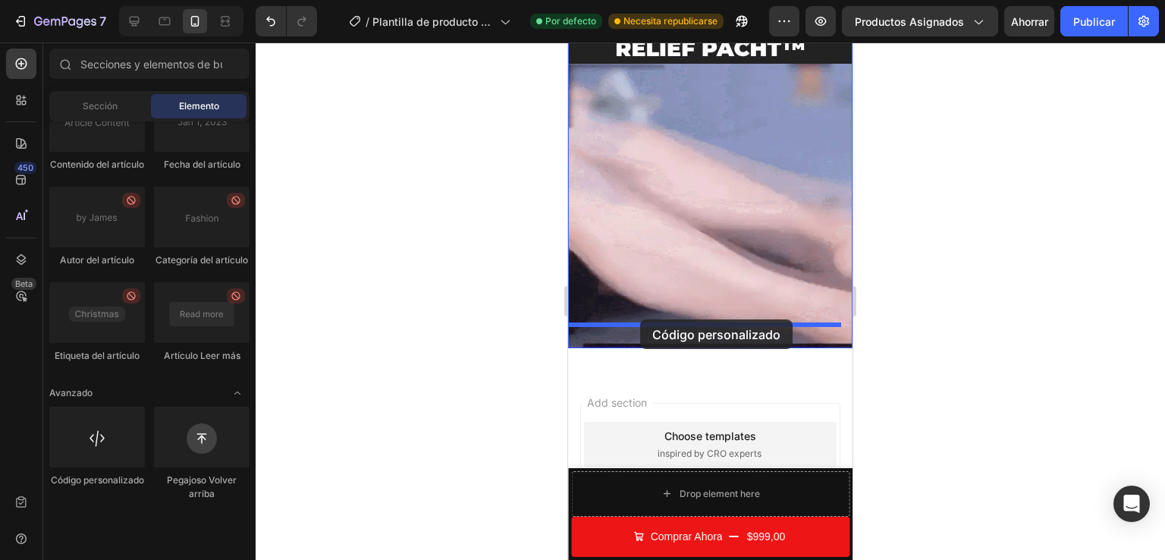
drag, startPoint x: 669, startPoint y: 524, endPoint x: 642, endPoint y: 317, distance: 208.9
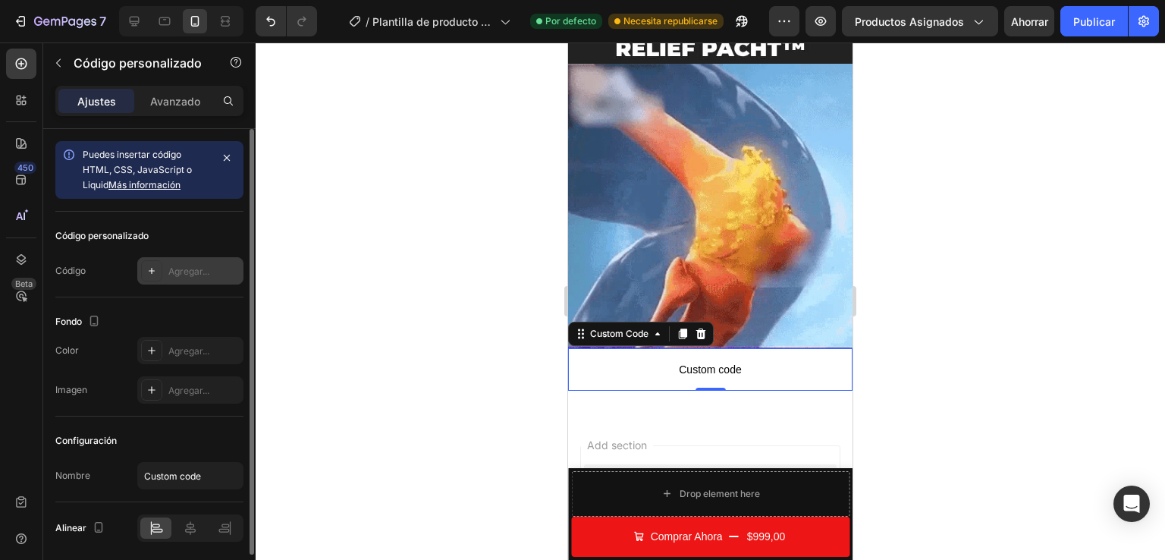
click at [152, 270] on icon at bounding box center [152, 271] width 6 height 6
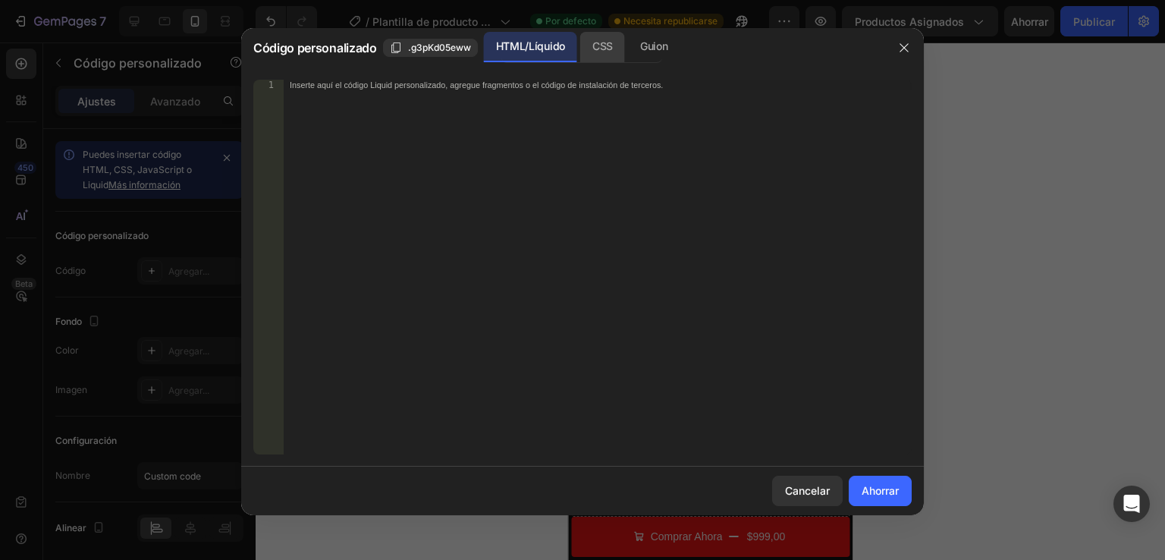
click at [596, 40] on font "CSS" at bounding box center [603, 45] width 20 height 13
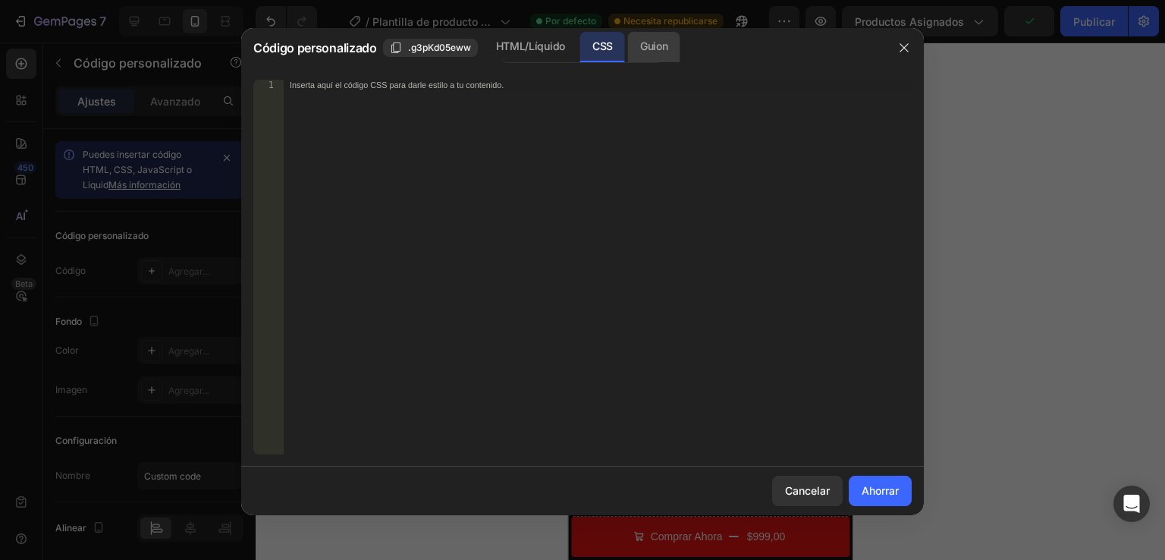
click at [643, 39] on font "Guion" at bounding box center [653, 45] width 27 height 13
click at [907, 46] on icon "button" at bounding box center [904, 48] width 12 height 12
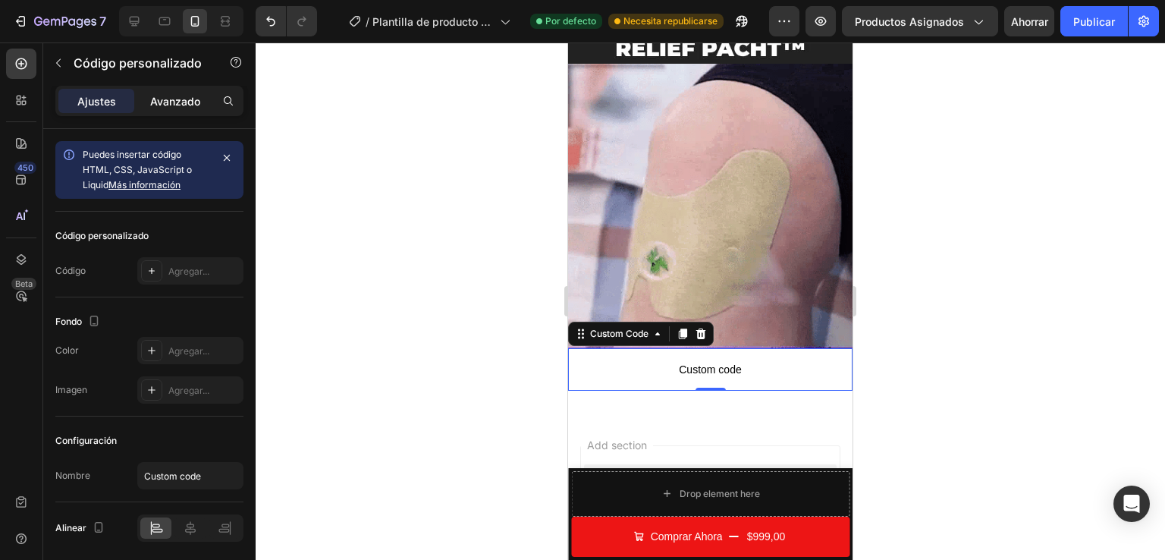
click at [181, 100] on font "Avanzado" at bounding box center [175, 101] width 50 height 13
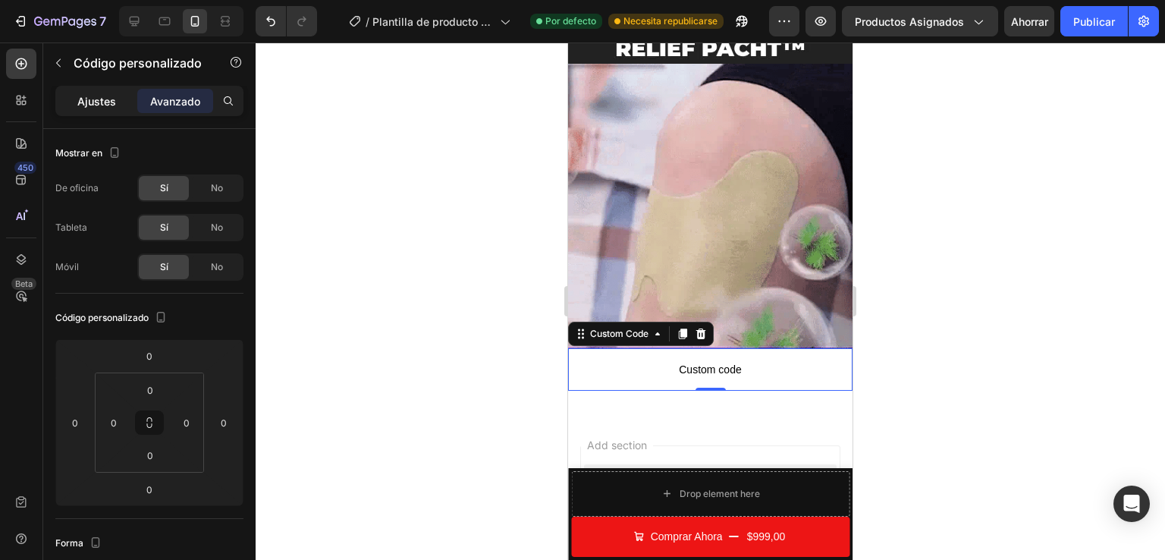
click at [97, 95] on font "Ajustes" at bounding box center [96, 101] width 39 height 13
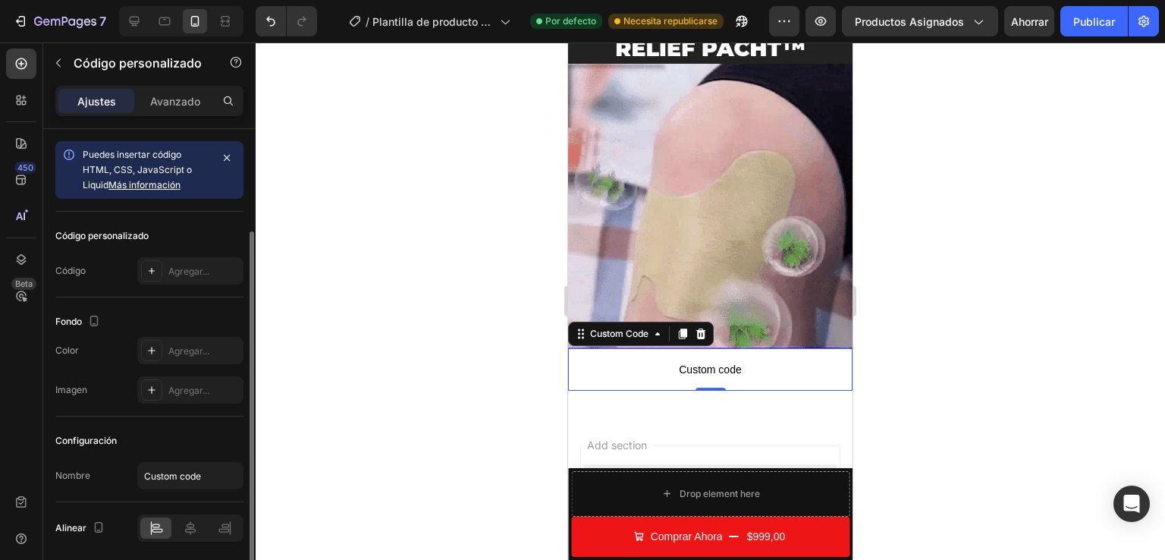
scroll to position [54, 0]
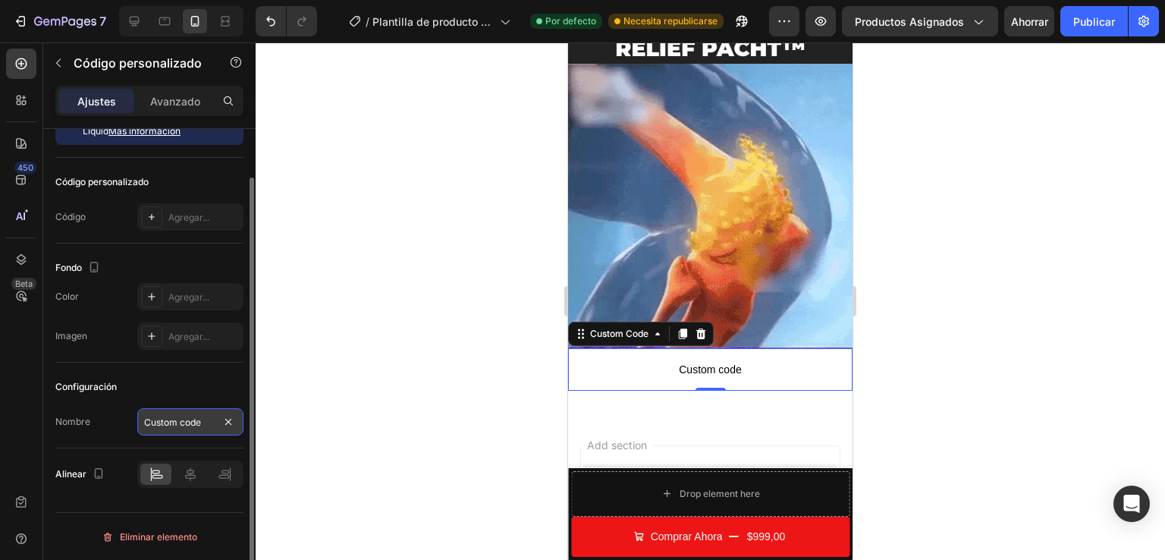
click at [182, 421] on input "Custom code" at bounding box center [190, 421] width 106 height 27
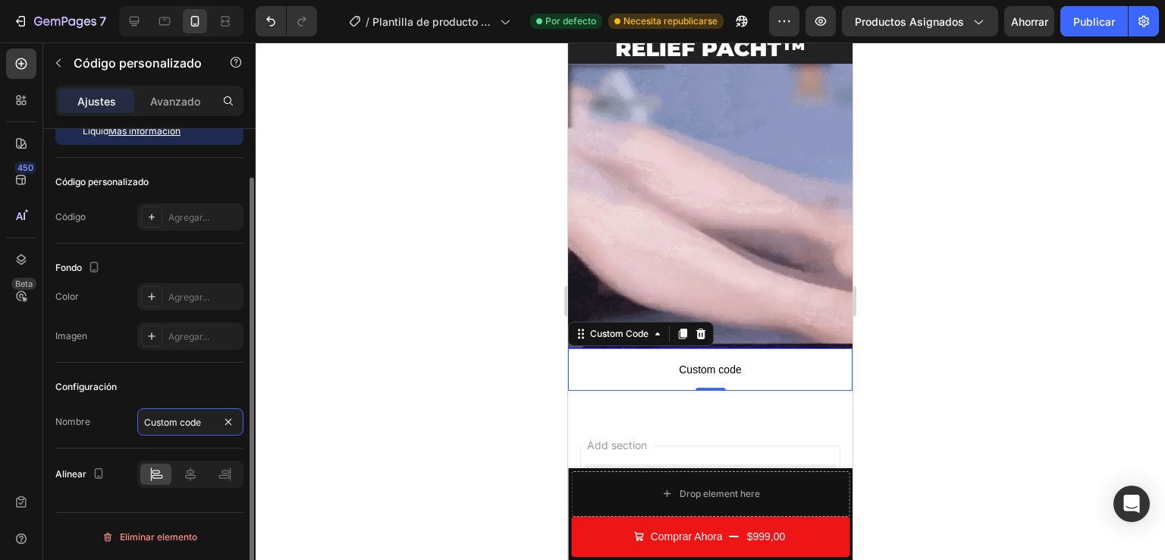
scroll to position [0, 0]
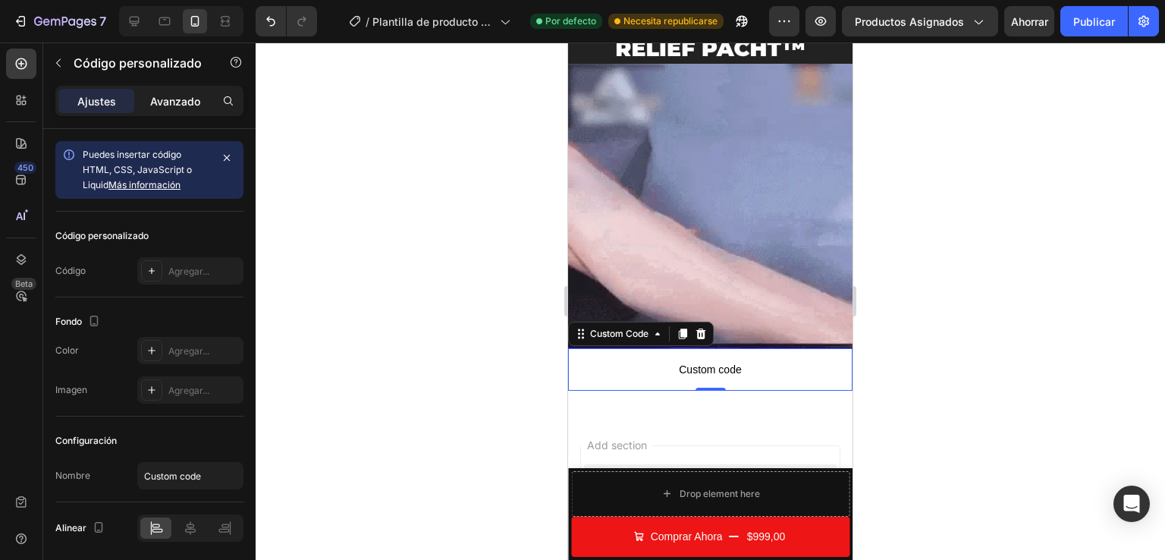
click at [165, 109] on div "Avanzado" at bounding box center [175, 101] width 76 height 24
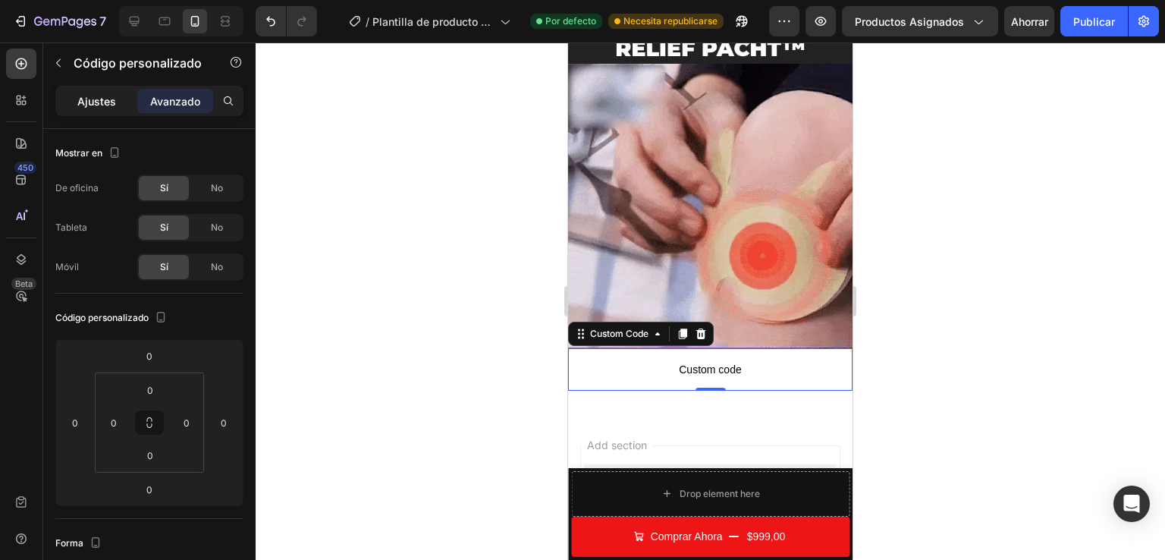
click at [100, 98] on font "Ajustes" at bounding box center [96, 101] width 39 height 13
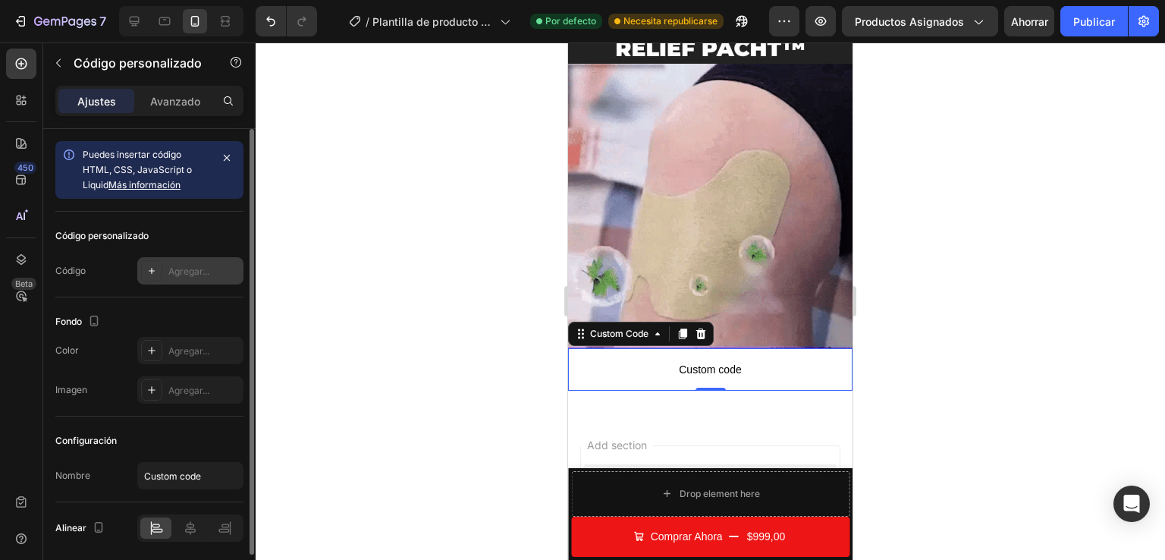
click at [185, 266] on font "Agregar..." at bounding box center [188, 271] width 41 height 11
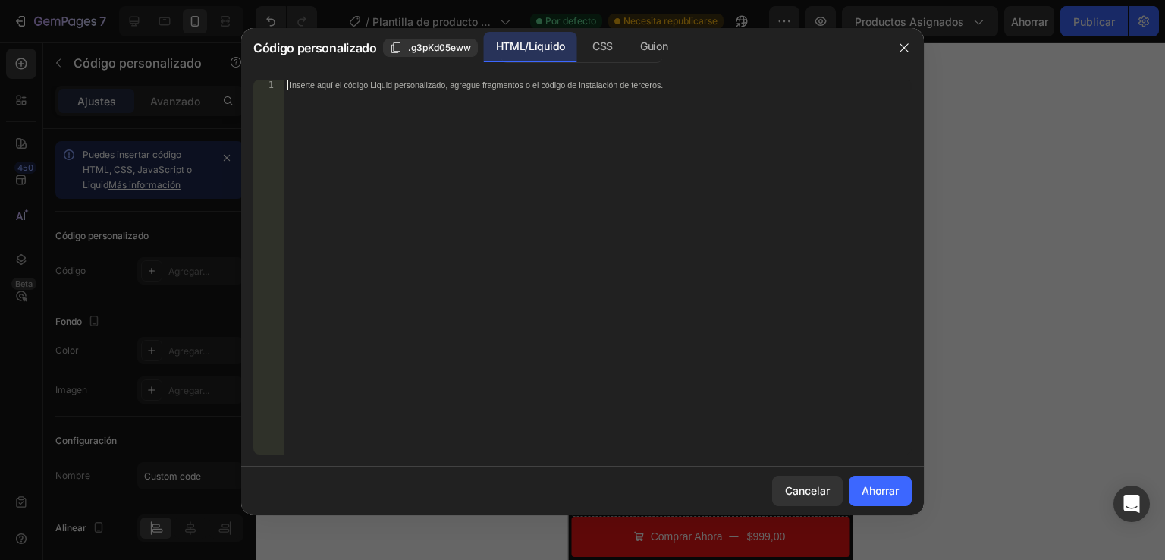
click at [423, 94] on div "Inserte aquí el código Liquid personalizado, agregue fragmentos o el código de …" at bounding box center [598, 278] width 628 height 396
click at [881, 489] on font "Ahorrar" at bounding box center [880, 490] width 37 height 13
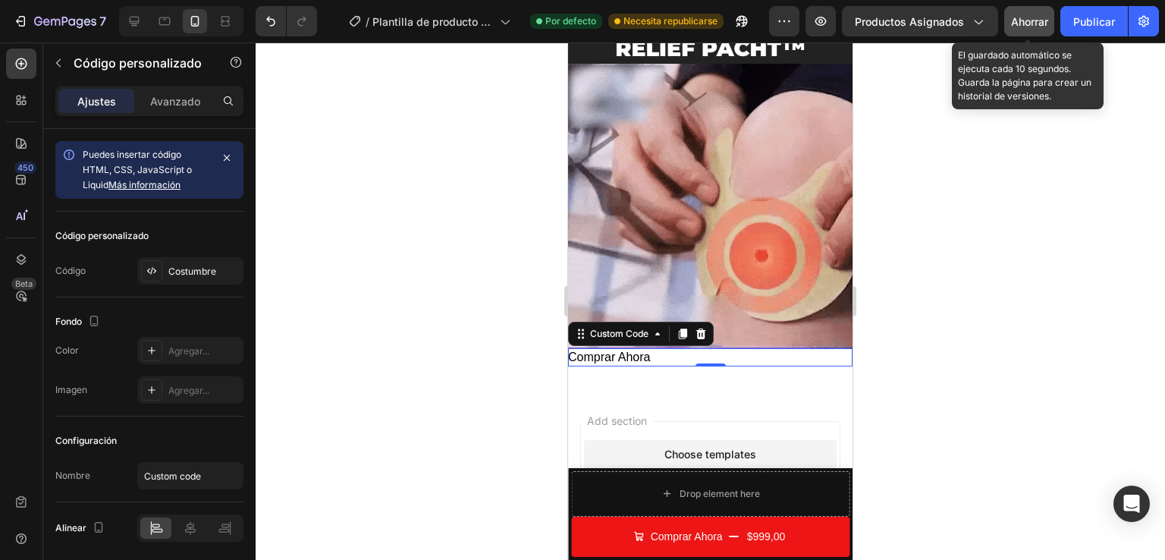
click at [1026, 18] on font "Ahorrar" at bounding box center [1029, 21] width 37 height 13
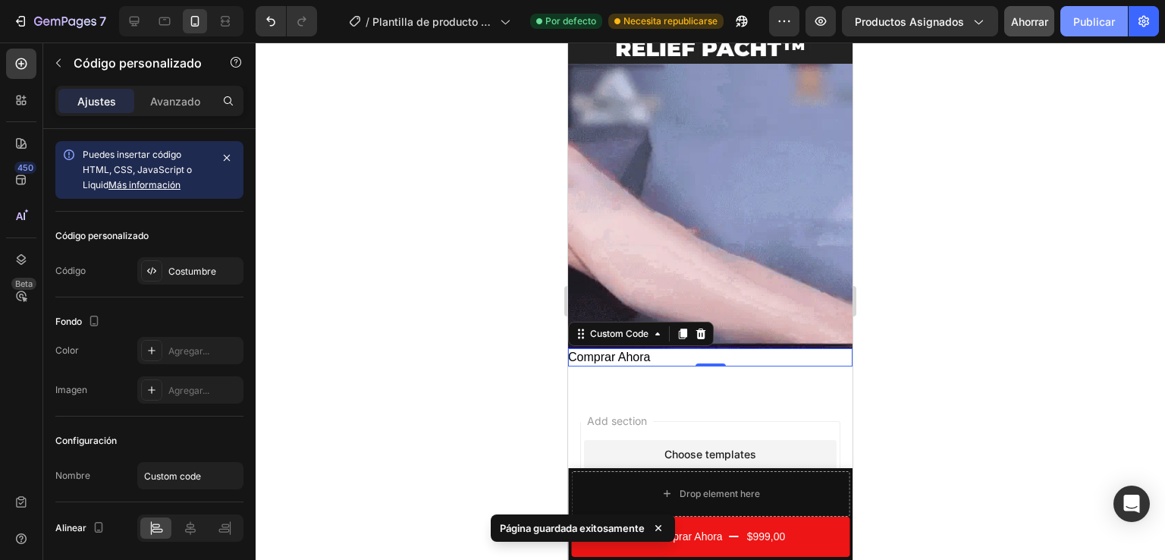
click at [1115, 16] on button "Publicar" at bounding box center [1095, 21] width 68 height 30
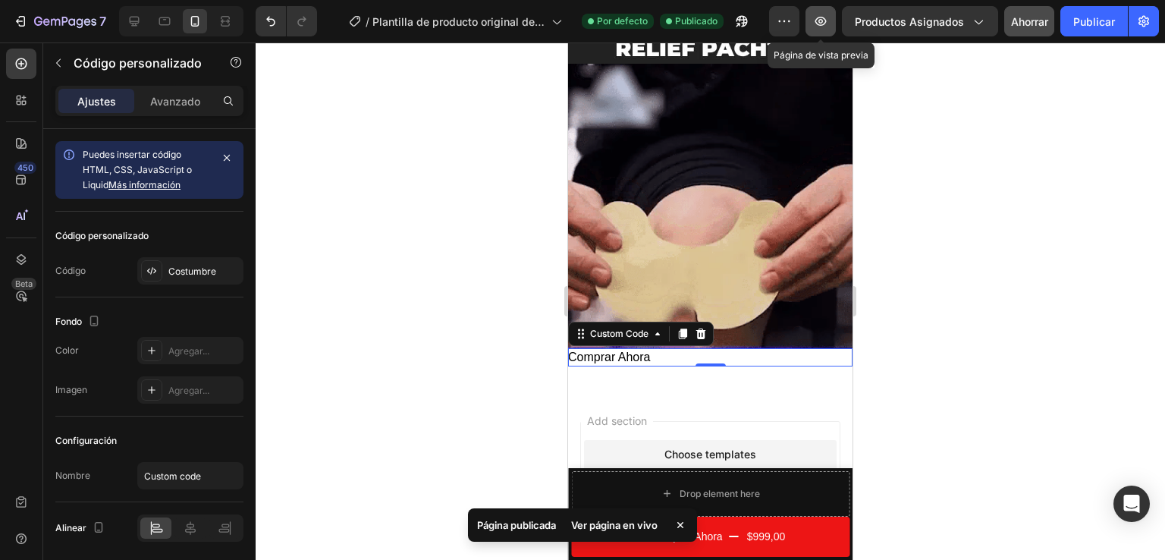
click at [819, 12] on button "button" at bounding box center [821, 21] width 30 height 30
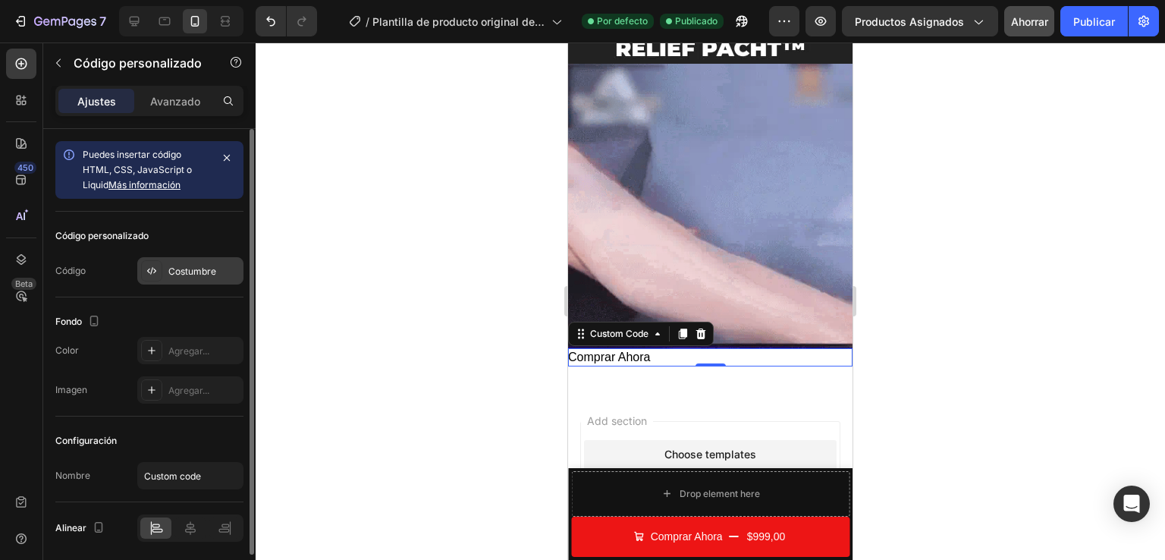
click at [191, 263] on div "Costumbre" at bounding box center [190, 270] width 106 height 27
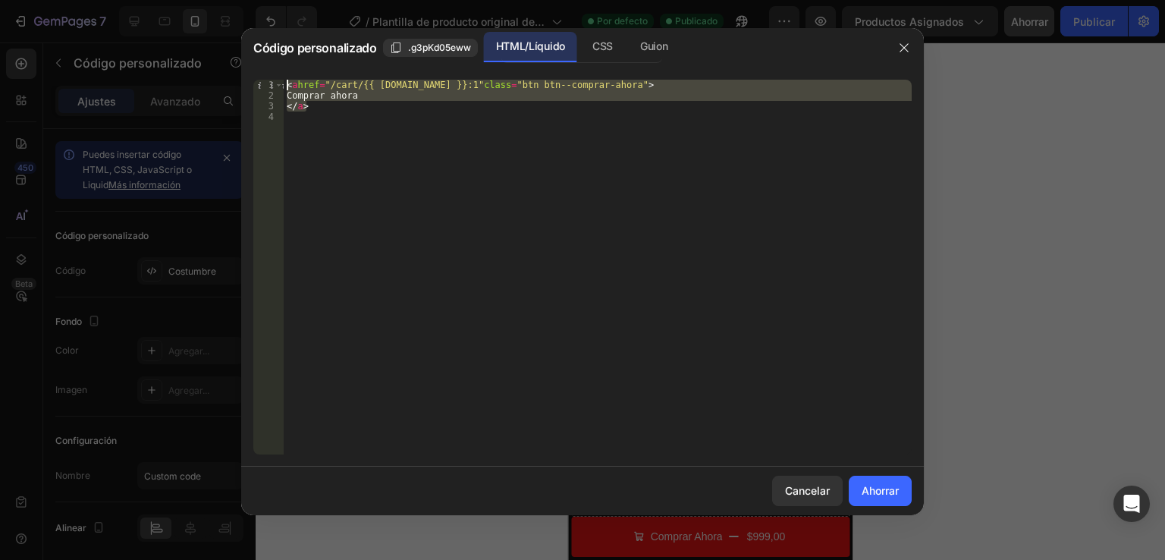
drag, startPoint x: 355, startPoint y: 108, endPoint x: 277, endPoint y: 66, distance: 88.6
click at [277, 66] on div "Código personalizado .g3pKd05eww HTML/Líquido CSS Guion </a> 1 2 3 4 < a href =…" at bounding box center [582, 271] width 683 height 487
type textarea "<a href="/cart/{{ [DOMAIN_NAME] }}:1" class="btn btn--buy-now"> Comprar Ahora"
paste textarea
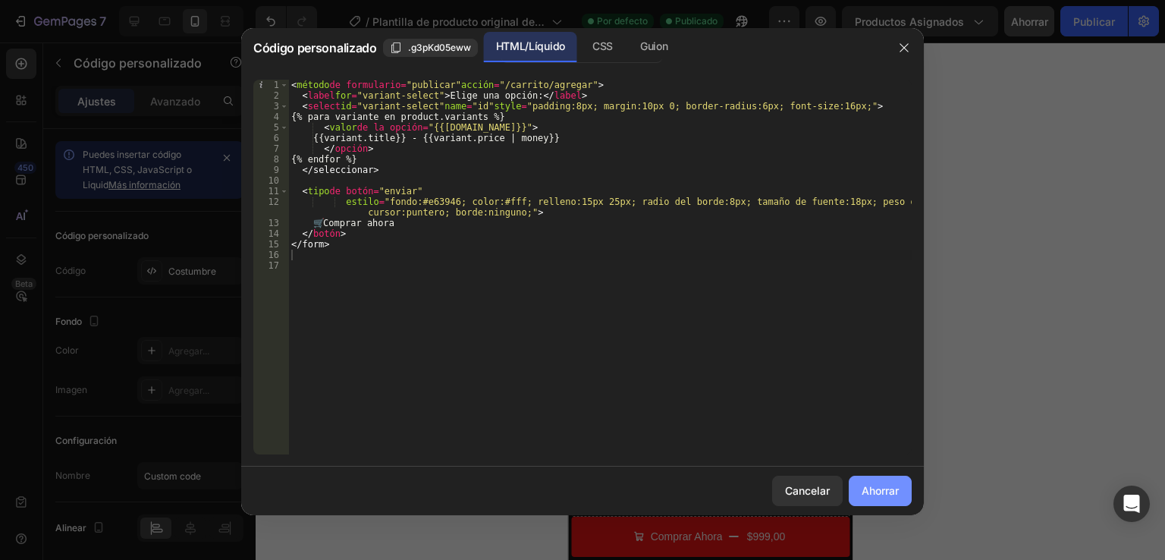
click at [888, 487] on font "Ahorrar" at bounding box center [880, 490] width 37 height 13
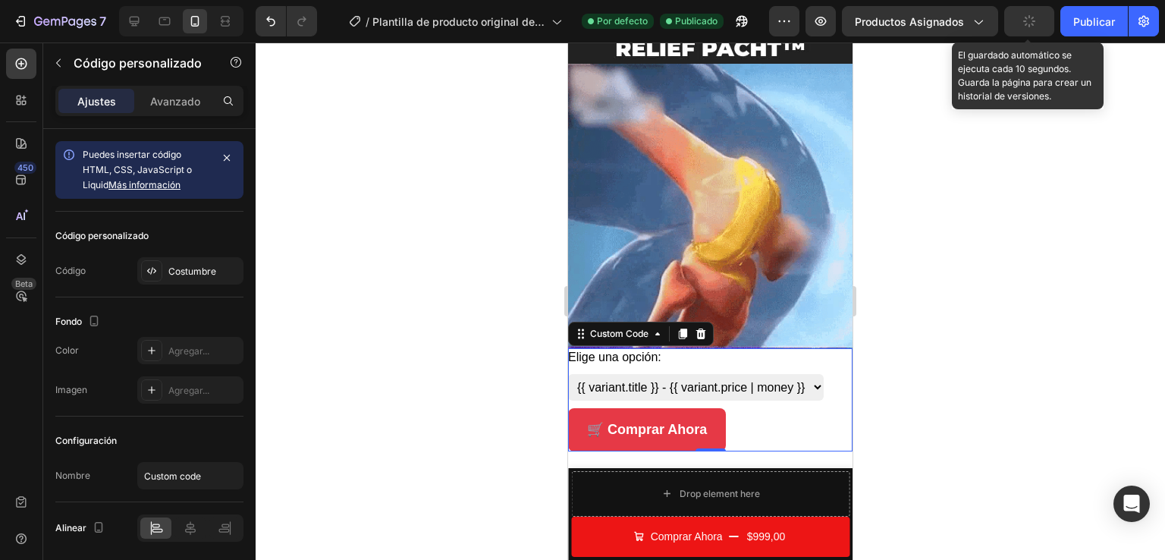
click at [1026, 20] on icon "button" at bounding box center [1030, 21] width 14 height 14
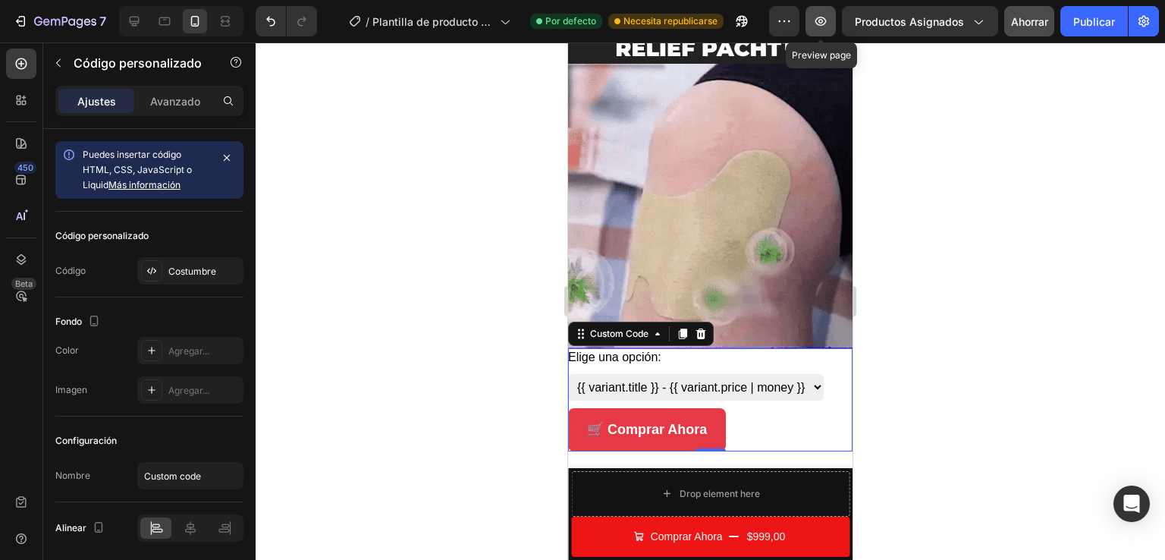
click at [821, 18] on icon "button" at bounding box center [820, 21] width 15 height 15
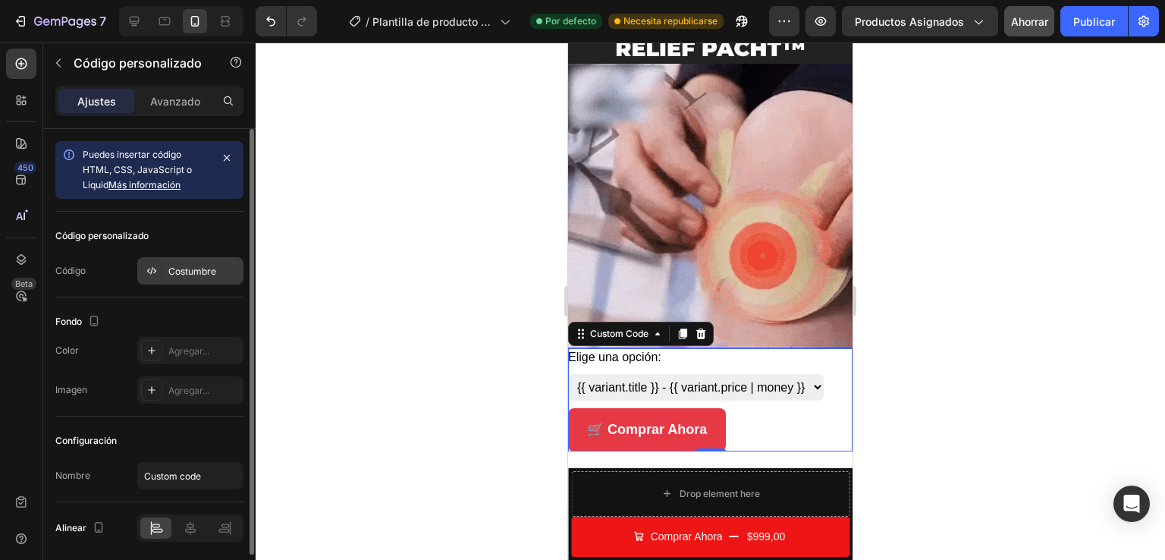
click at [190, 267] on font "Costumbre" at bounding box center [192, 271] width 48 height 11
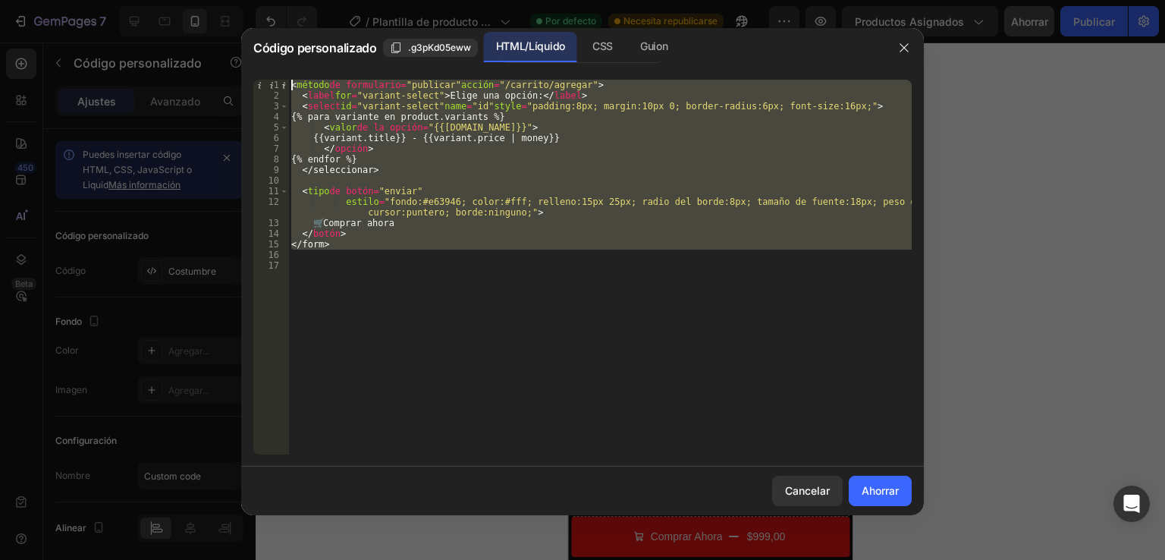
drag, startPoint x: 361, startPoint y: 252, endPoint x: 291, endPoint y: 68, distance: 197.2
click at [291, 68] on div "1 2 3 4 5 6 7 8 9 10 11 12 13 14 15 16 17 < método de formulario = "publicar" a…" at bounding box center [582, 267] width 683 height 399
type textarea "<form method="post" action="/cart/add"> <label for="variant-select">Elige una o…"
paste textarea
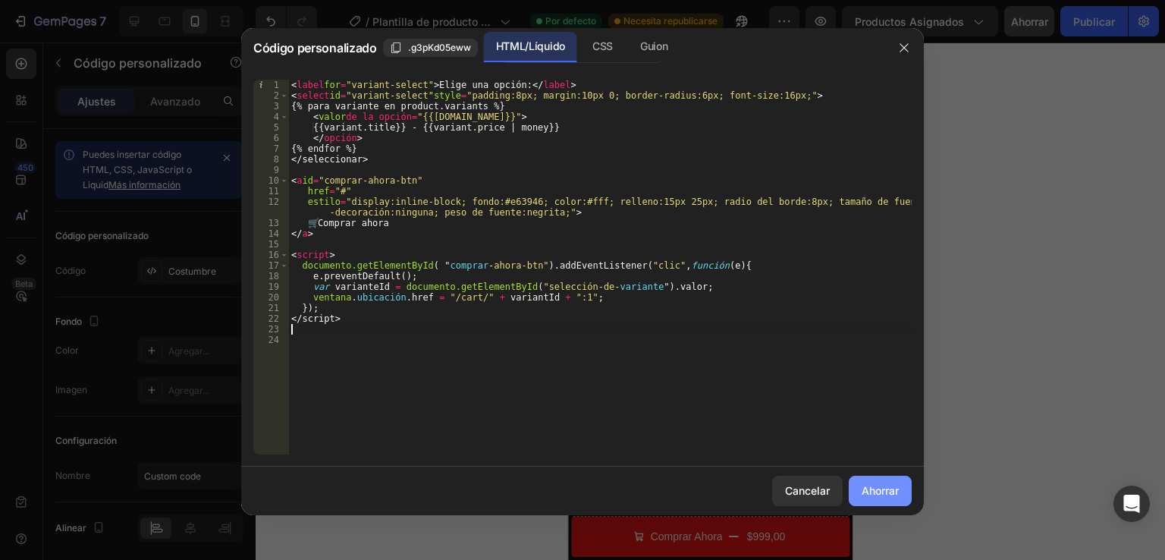
click at [880, 487] on font "Ahorrar" at bounding box center [880, 490] width 37 height 13
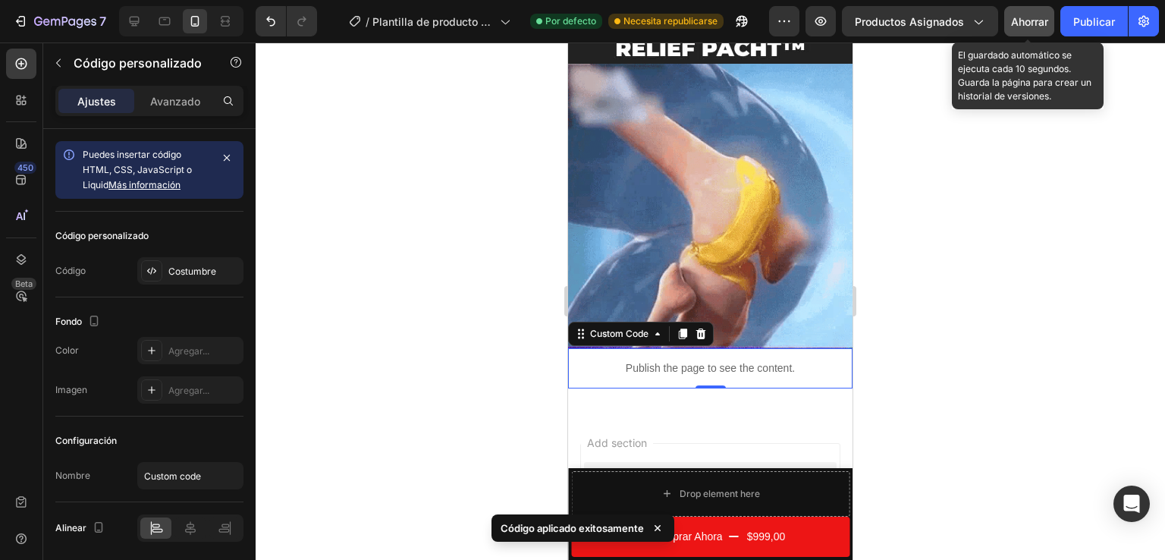
click at [1040, 18] on font "Ahorrar" at bounding box center [1029, 21] width 37 height 13
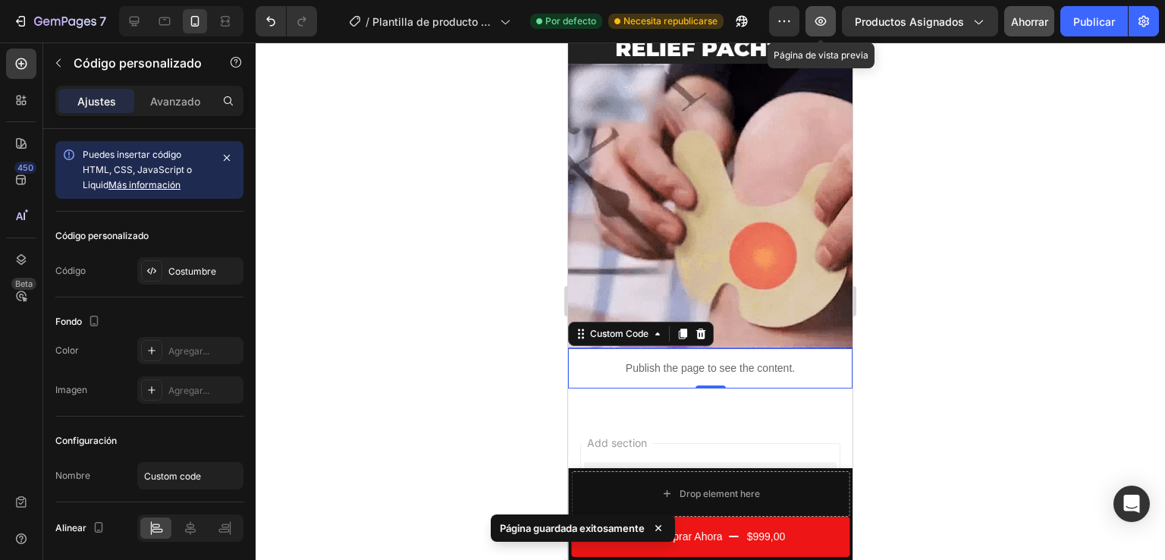
click at [825, 20] on icon "button" at bounding box center [820, 21] width 15 height 15
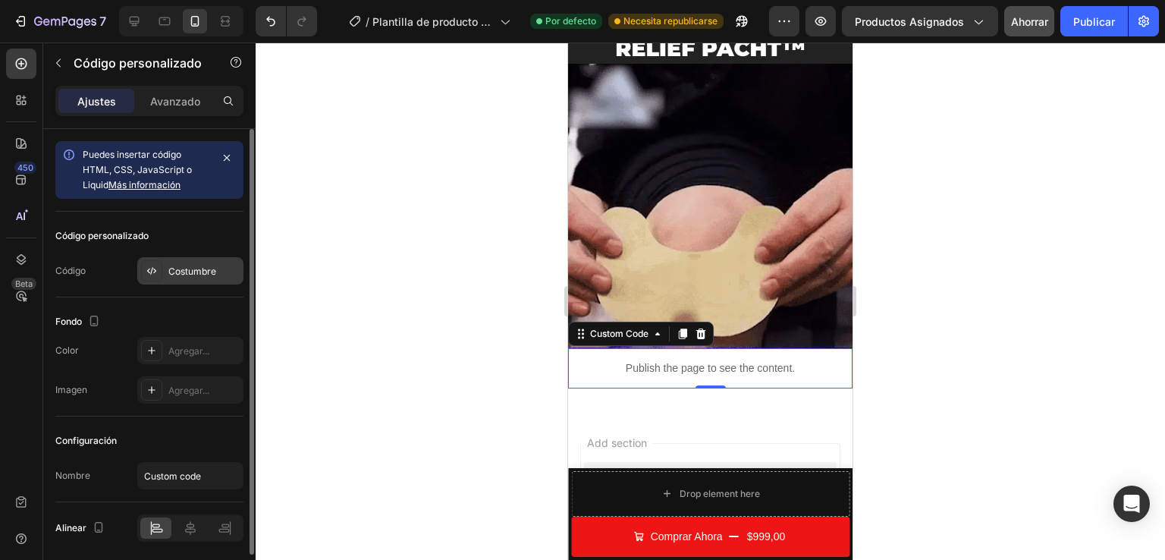
click at [187, 269] on font "Costumbre" at bounding box center [192, 271] width 48 height 11
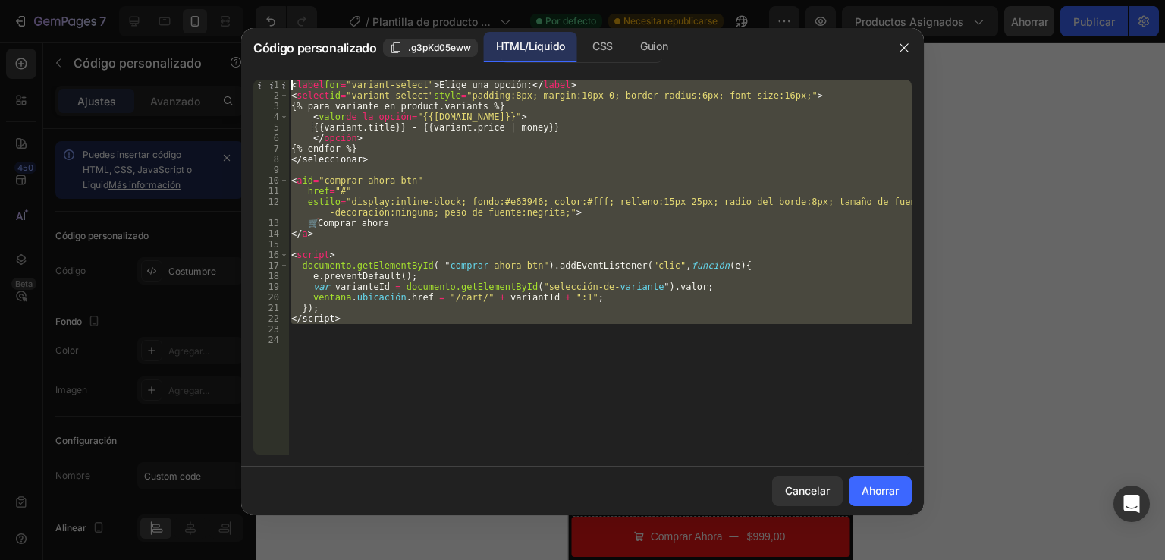
drag, startPoint x: 346, startPoint y: 332, endPoint x: 275, endPoint y: 50, distance: 291.0
click at [275, 50] on div "Código personalizado .g3pKd05eww HTML/Líquido CSS Guion 1 2 3 4 5 6 7 8 9 10 11…" at bounding box center [582, 271] width 683 height 487
type textarea "<label for="variant-select">Elige una opción:</label> <select id="variant-selec…"
paste textarea
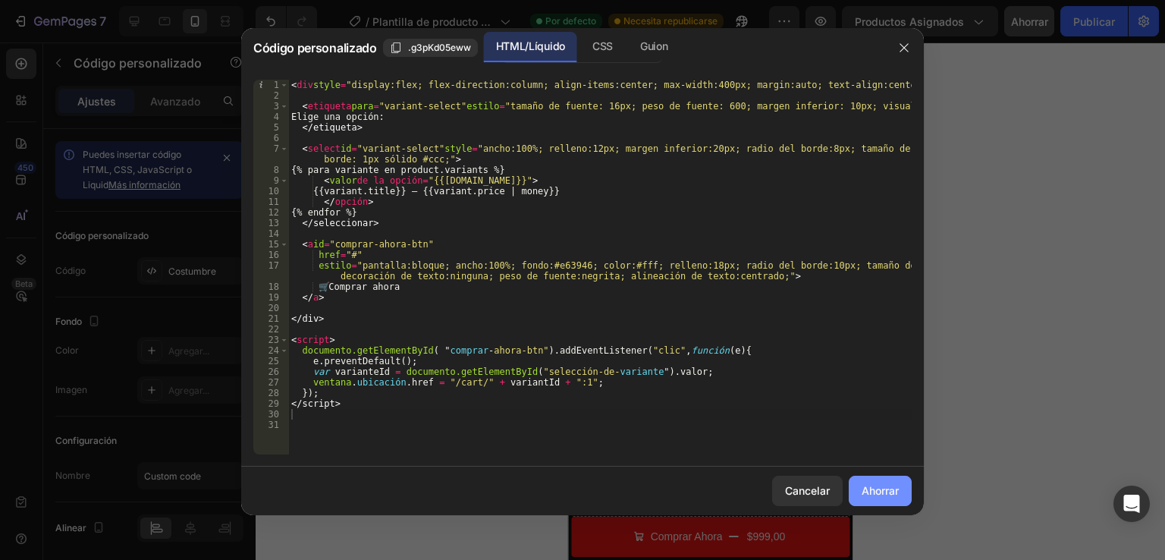
click at [890, 486] on font "Ahorrar" at bounding box center [880, 490] width 37 height 13
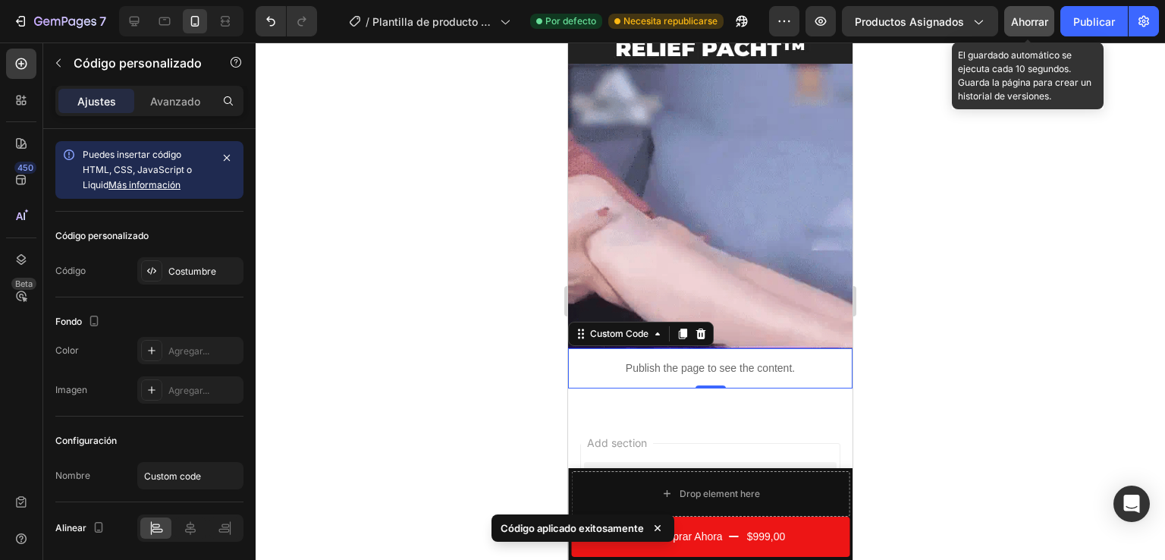
click at [1030, 18] on font "Ahorrar" at bounding box center [1029, 21] width 37 height 13
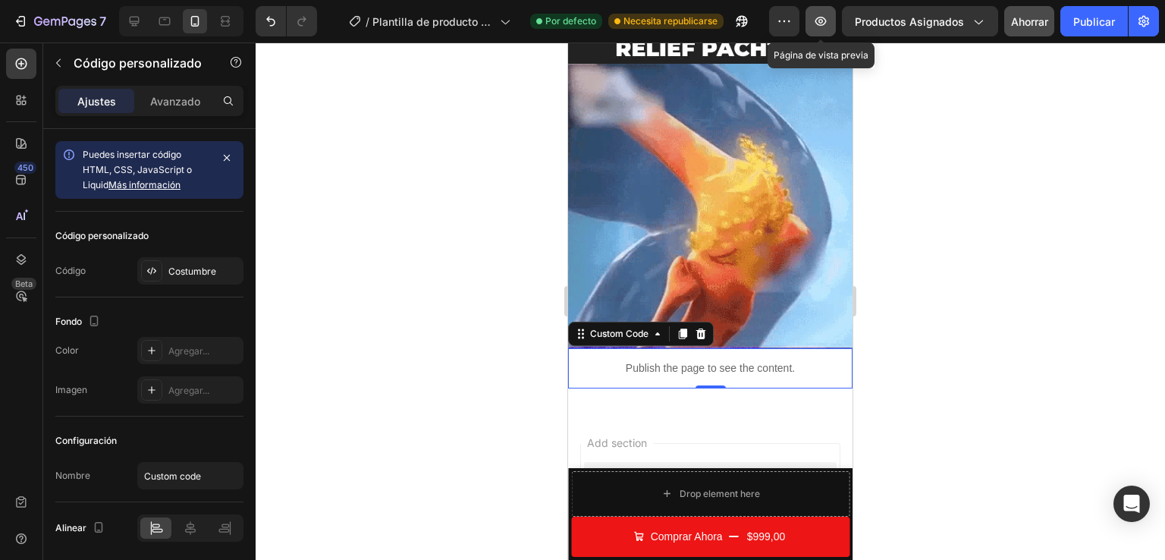
click at [816, 18] on icon "button" at bounding box center [820, 21] width 15 height 15
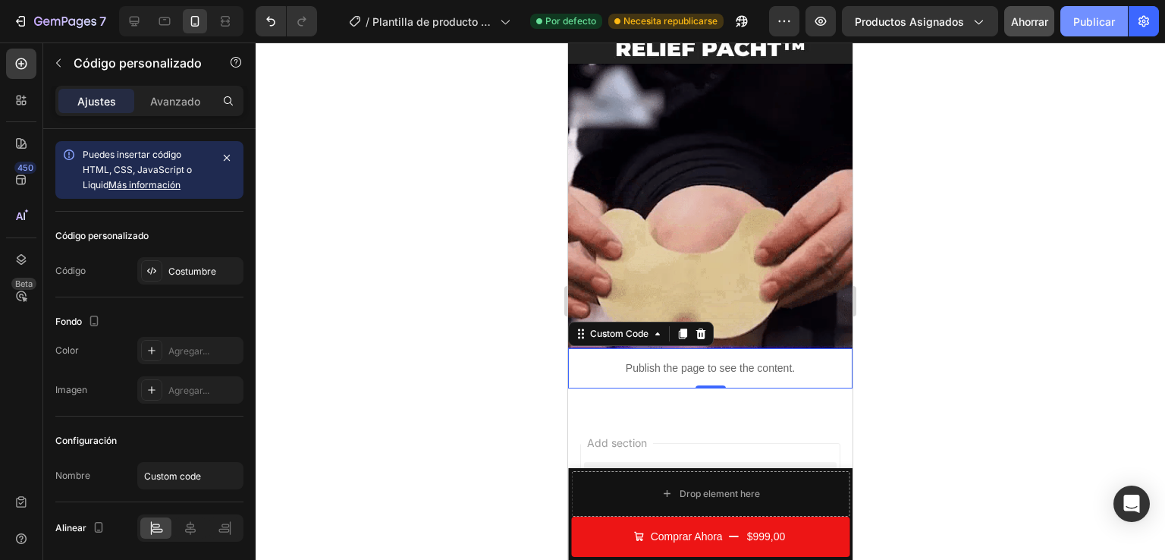
click at [1088, 29] on button "Publicar" at bounding box center [1095, 21] width 68 height 30
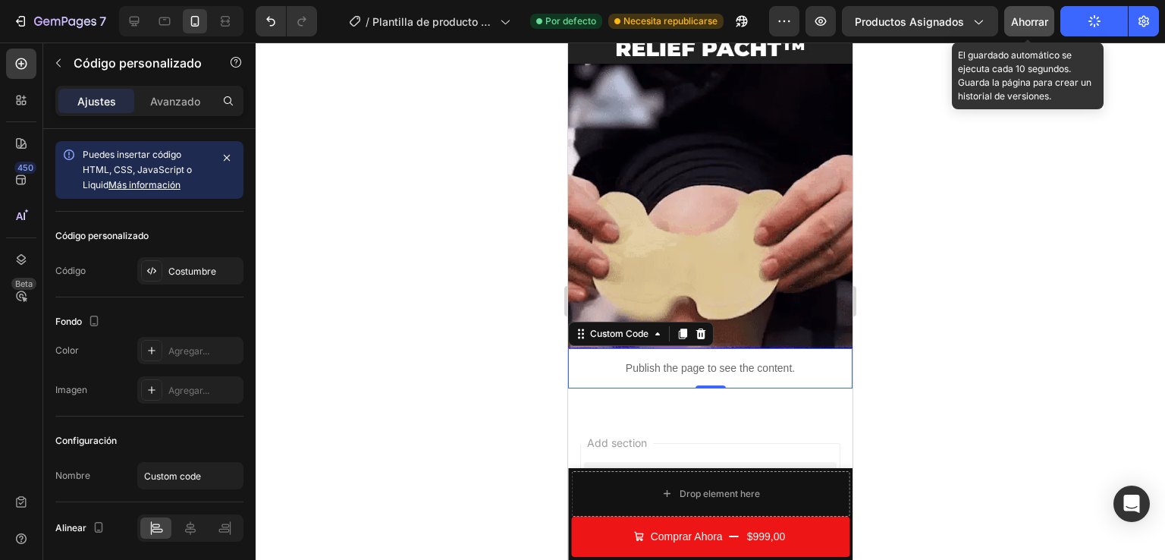
click at [1027, 20] on font "Ahorrar" at bounding box center [1029, 21] width 37 height 13
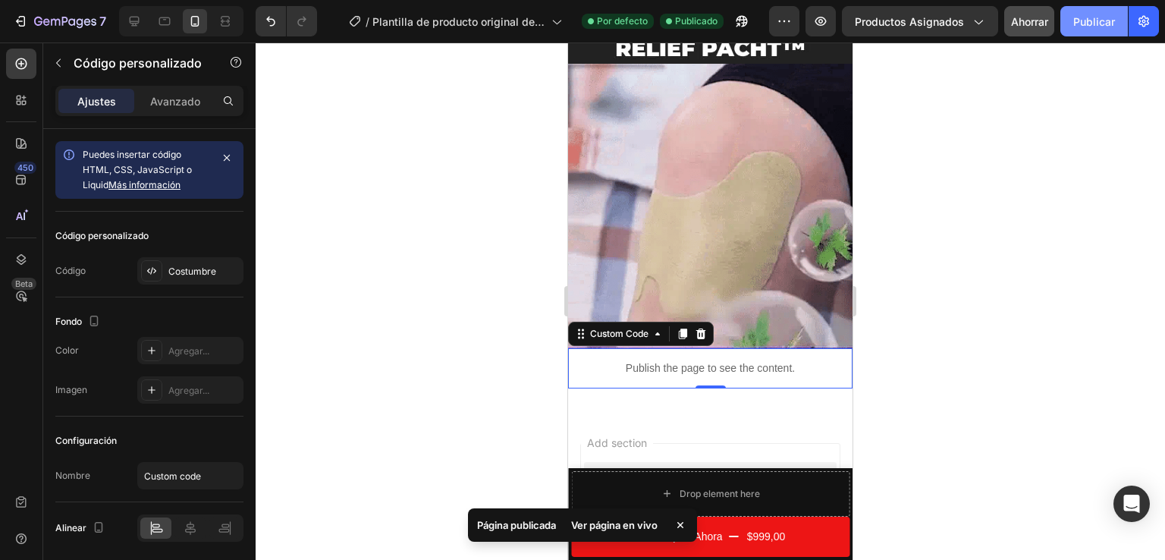
click at [1099, 22] on font "Publicar" at bounding box center [1095, 21] width 42 height 13
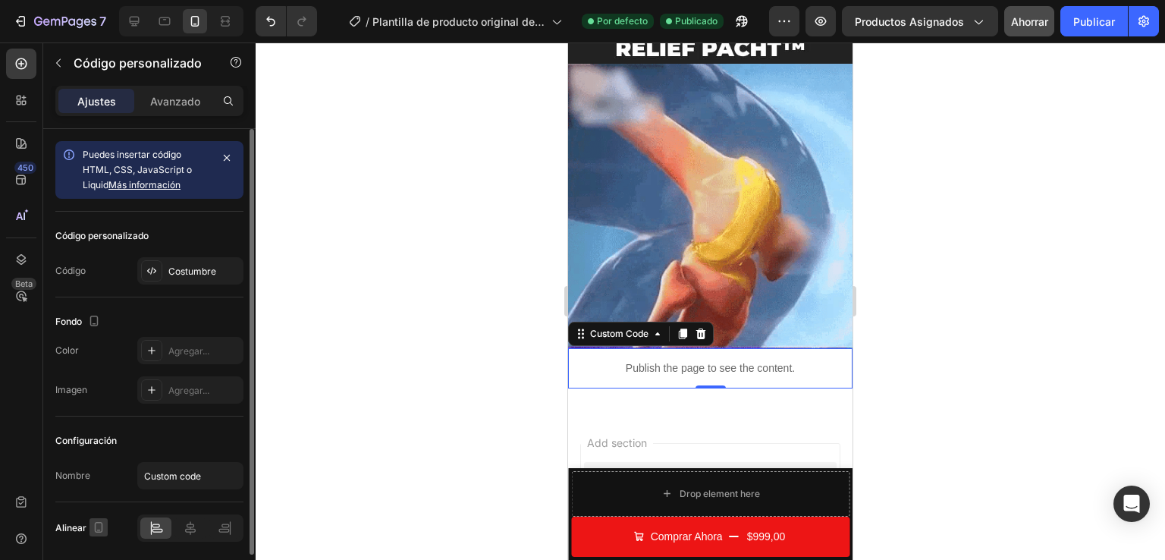
click at [95, 522] on icon "button" at bounding box center [99, 527] width 8 height 11
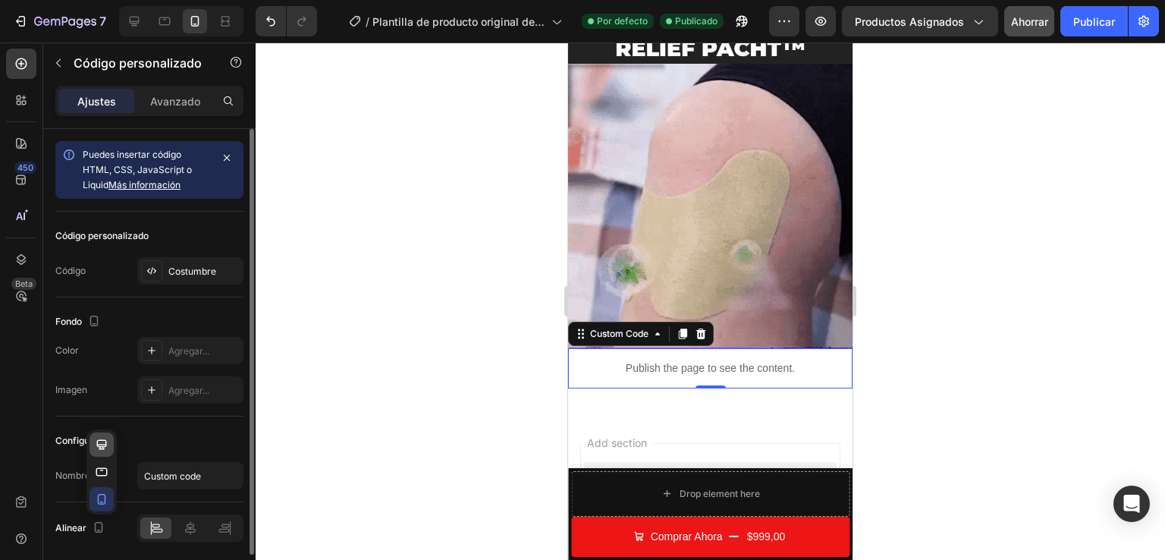
click at [97, 448] on icon "button" at bounding box center [101, 444] width 15 height 15
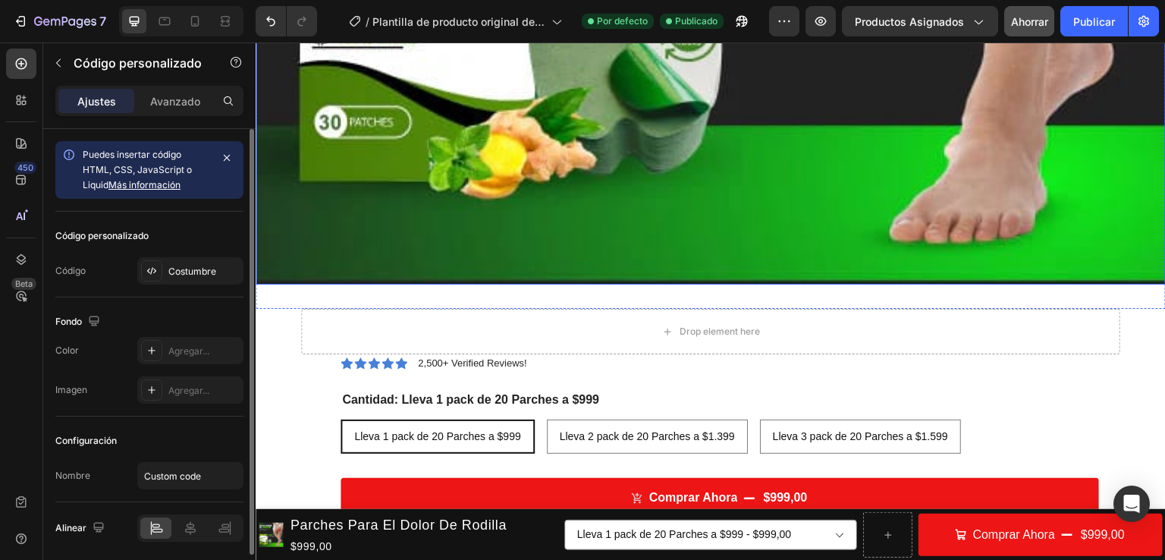
scroll to position [986, 0]
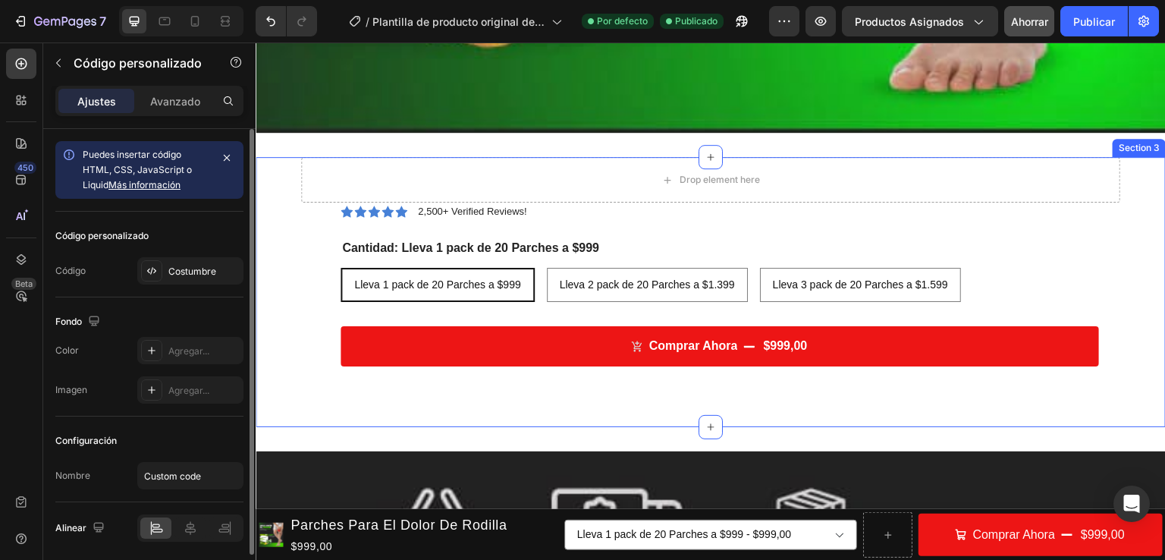
click at [275, 161] on div "Drop element here Icon Icon Icon Icon Icon Icon List 2,500+ Verified Reviews! T…" at bounding box center [711, 292] width 911 height 270
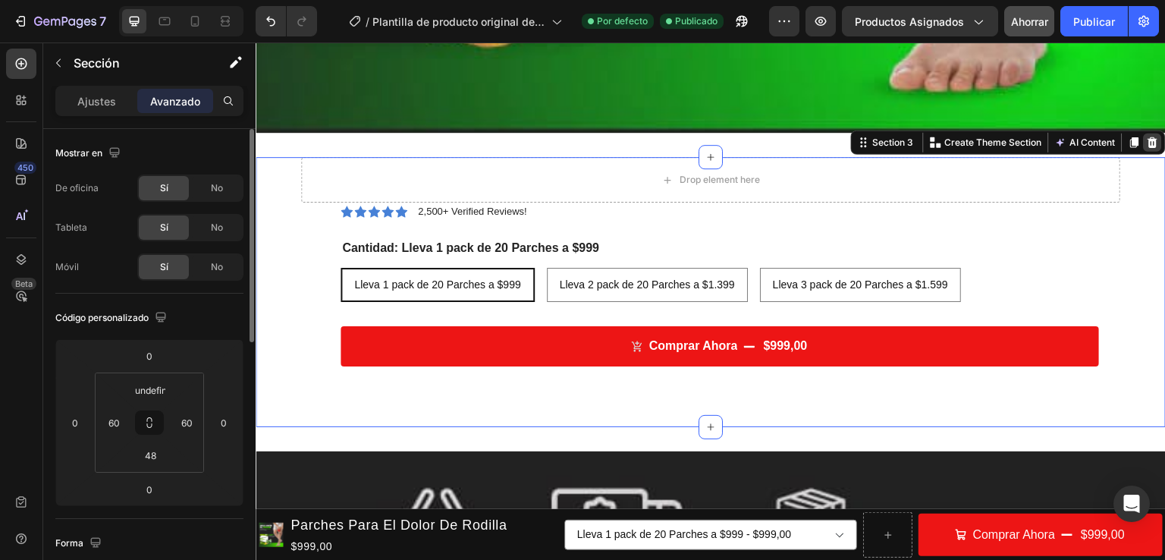
click at [1149, 137] on icon at bounding box center [1154, 142] width 10 height 11
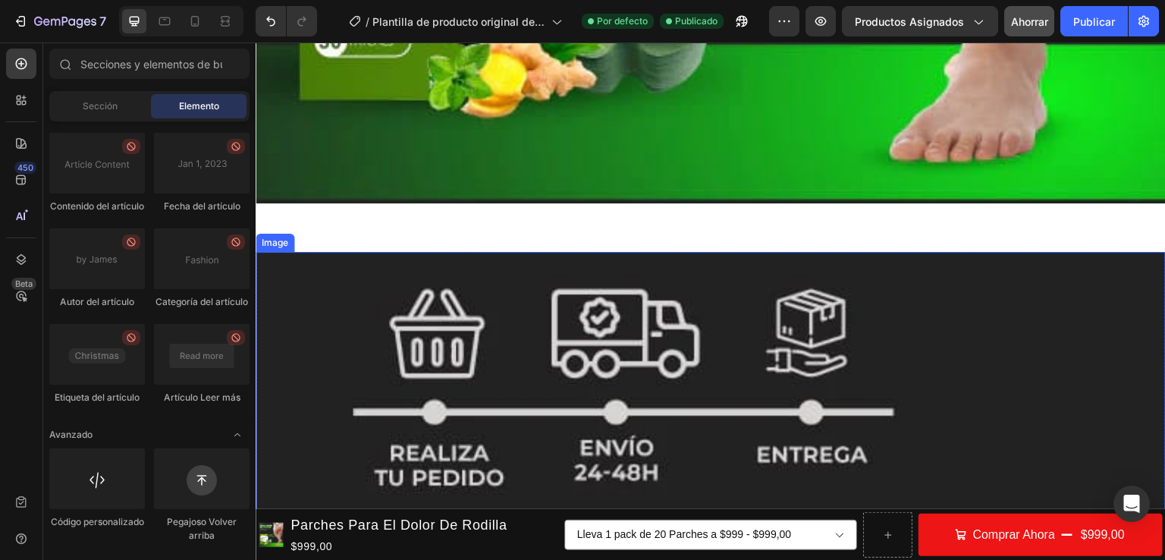
scroll to position [835, 0]
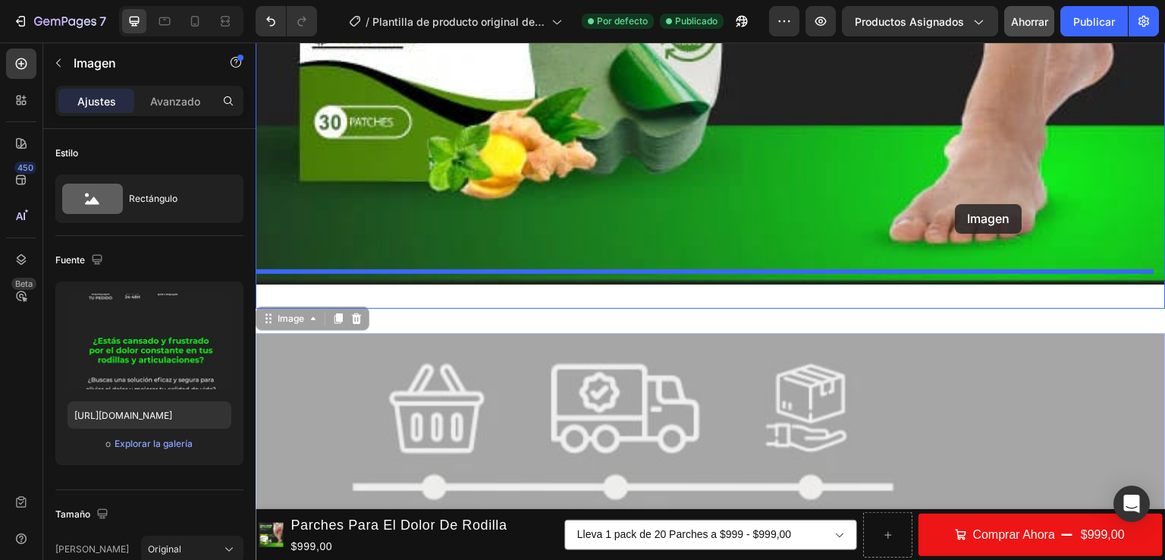
drag, startPoint x: 996, startPoint y: 369, endPoint x: 956, endPoint y: 204, distance: 169.5
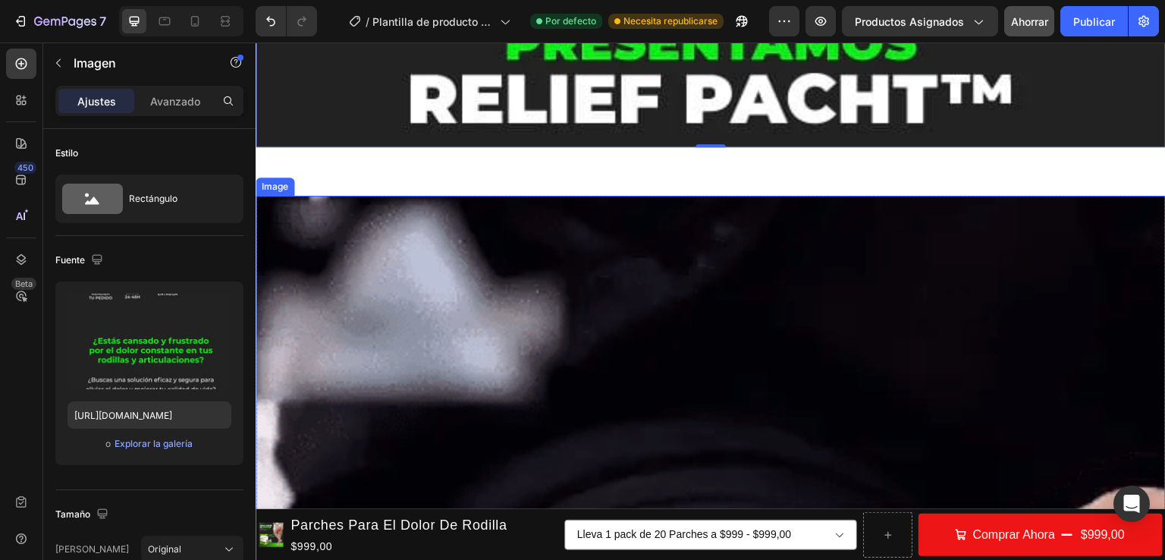
scroll to position [1821, 0]
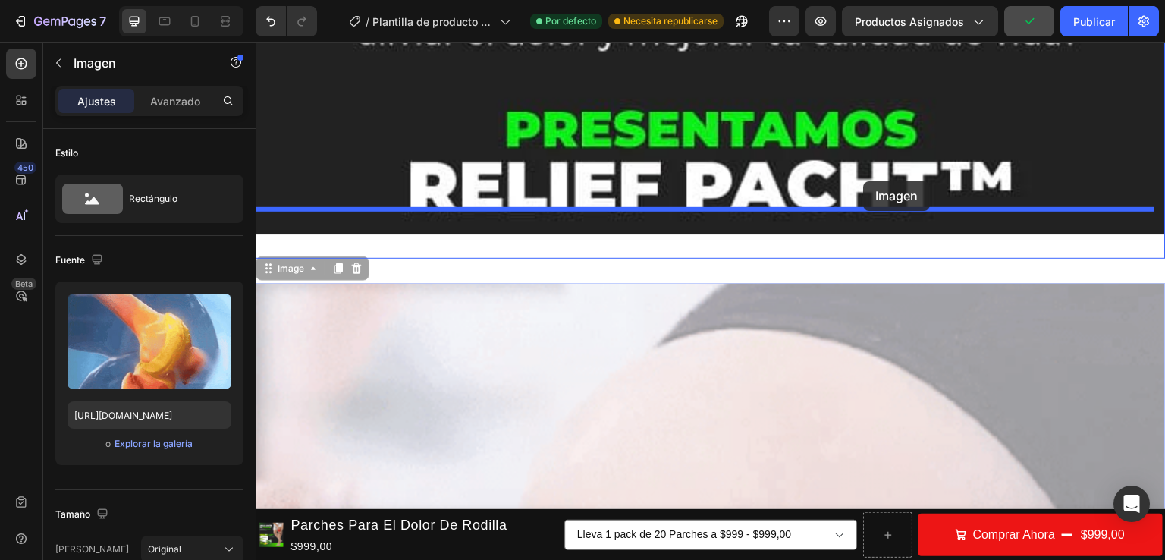
drag, startPoint x: 875, startPoint y: 315, endPoint x: 866, endPoint y: 180, distance: 135.4
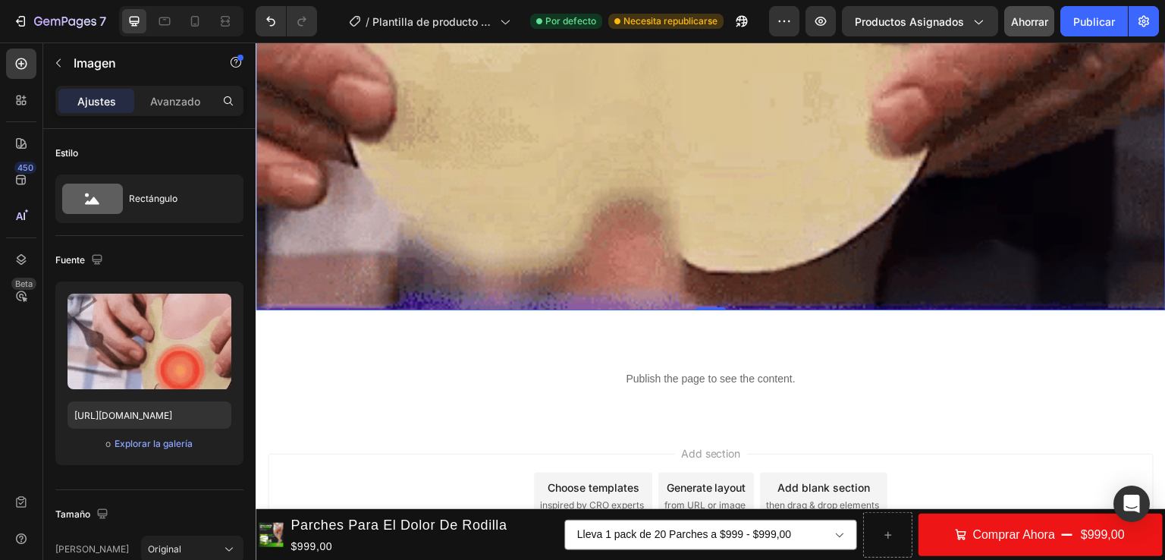
scroll to position [2663, 0]
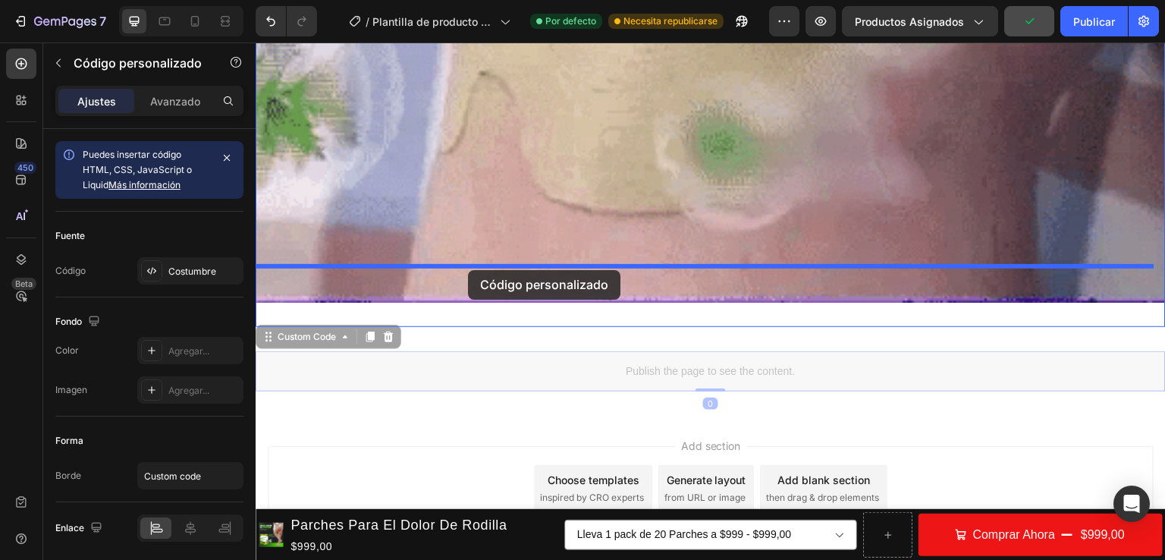
drag, startPoint x: 464, startPoint y: 329, endPoint x: 468, endPoint y: 269, distance: 60.1
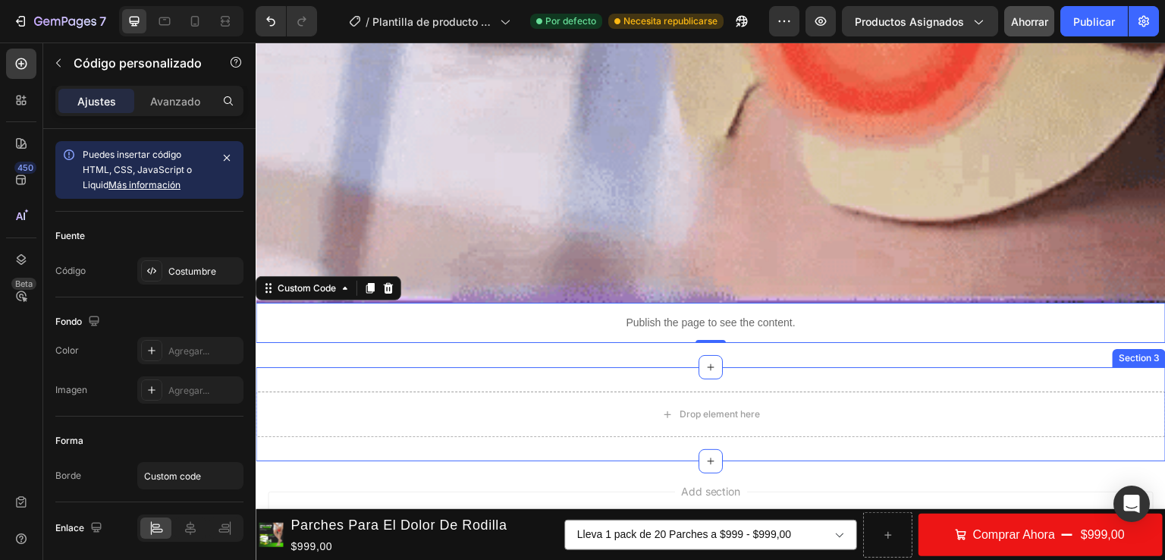
click at [1120, 416] on div "Drop element here Row Section 3" at bounding box center [711, 414] width 911 height 94
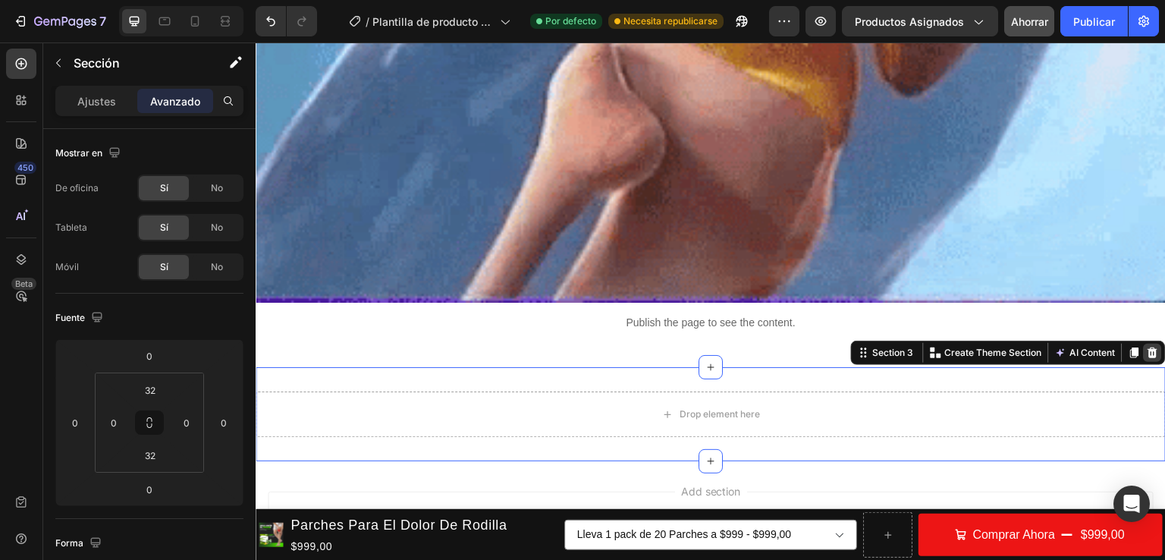
click at [1149, 348] on icon at bounding box center [1154, 353] width 10 height 11
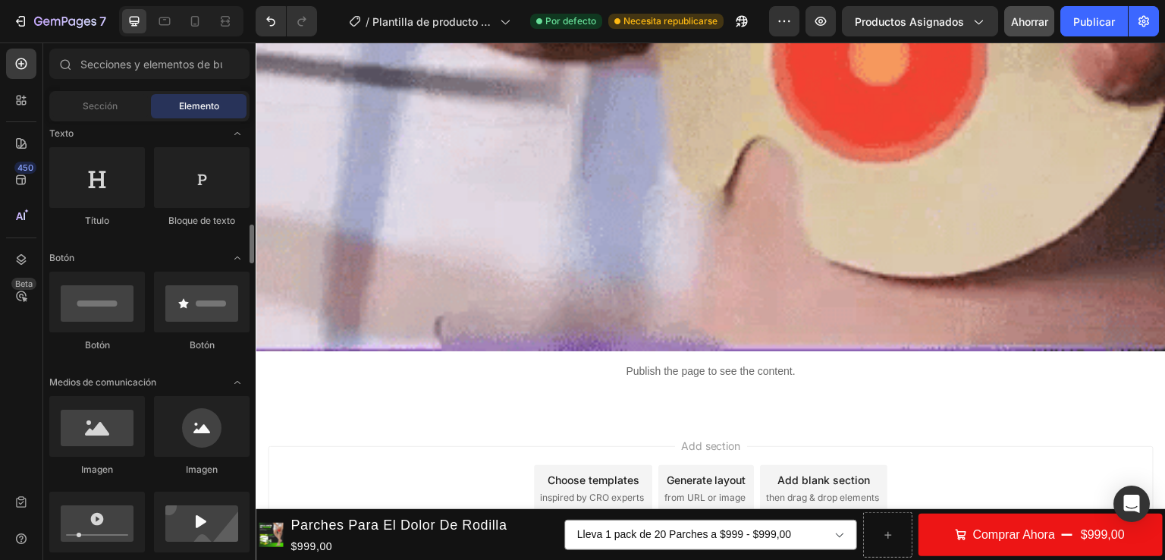
scroll to position [379, 0]
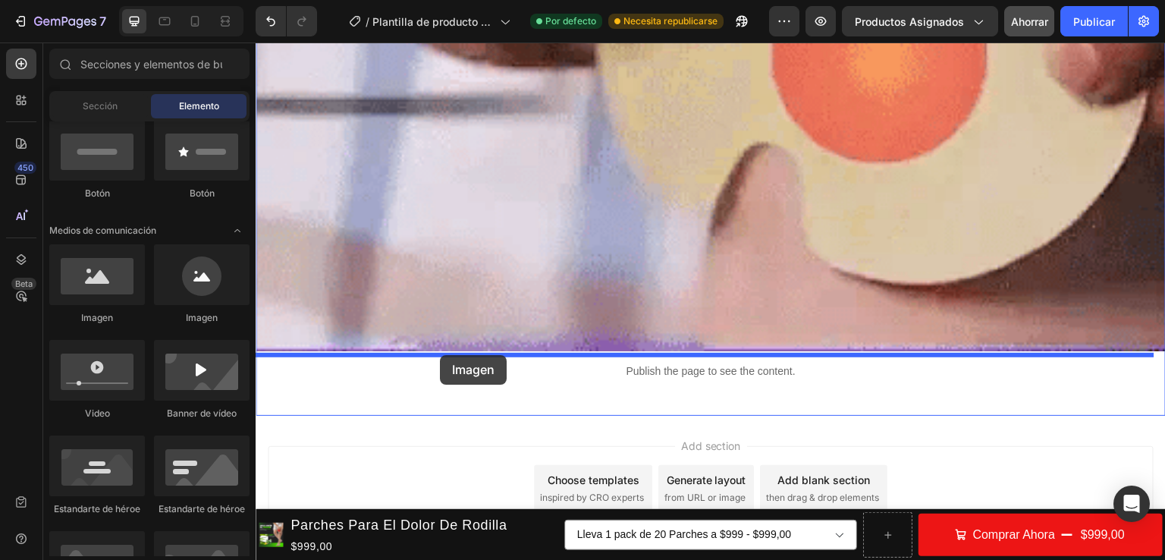
drag, startPoint x: 341, startPoint y: 326, endPoint x: 441, endPoint y: 355, distance: 103.7
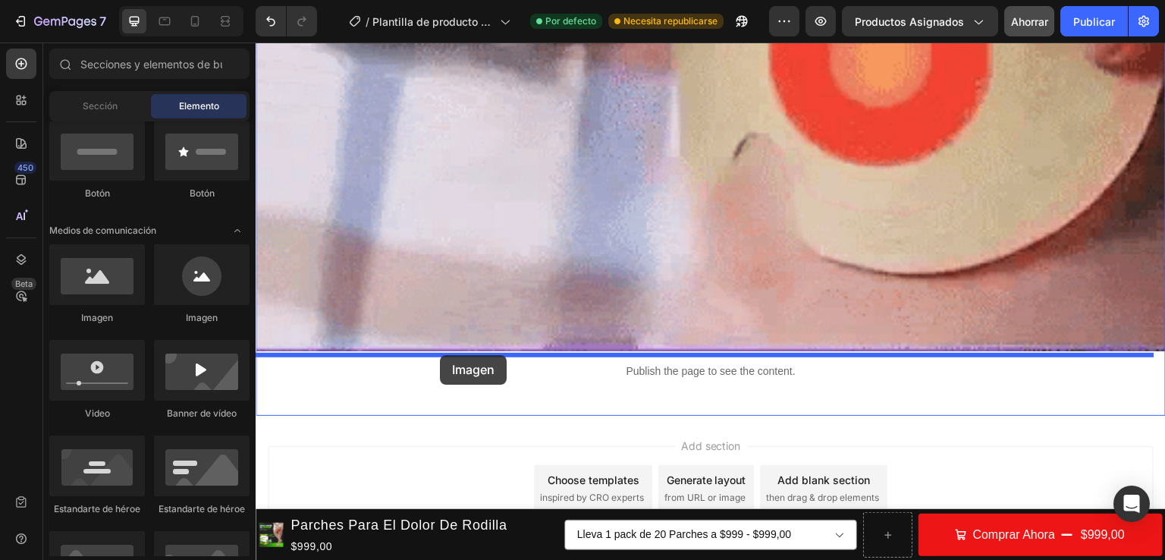
scroll to position [2663, 0]
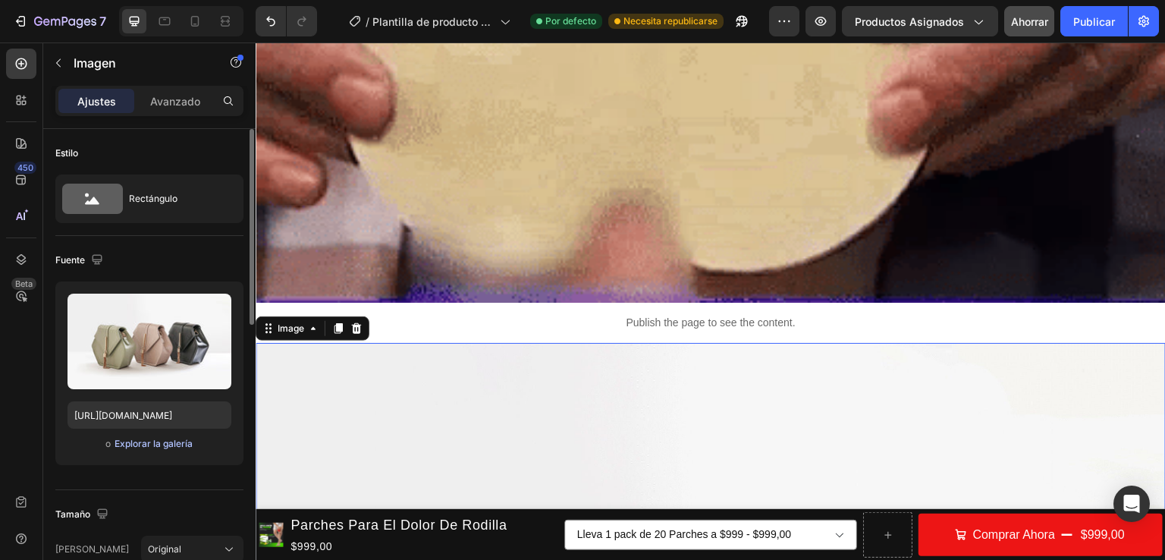
click at [146, 445] on font "Explorar la galería" at bounding box center [154, 443] width 78 height 11
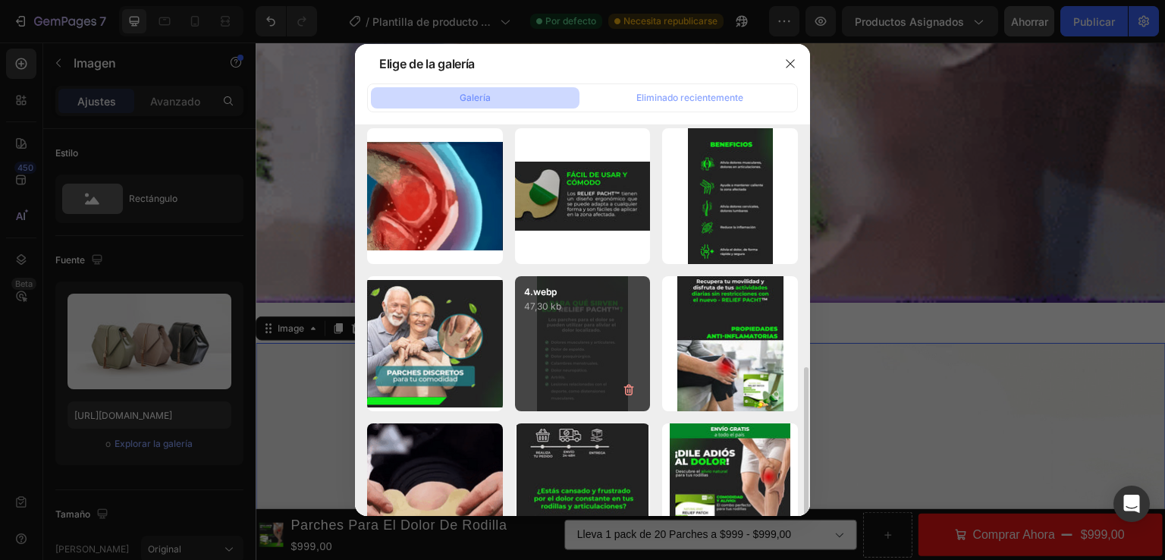
scroll to position [359, 0]
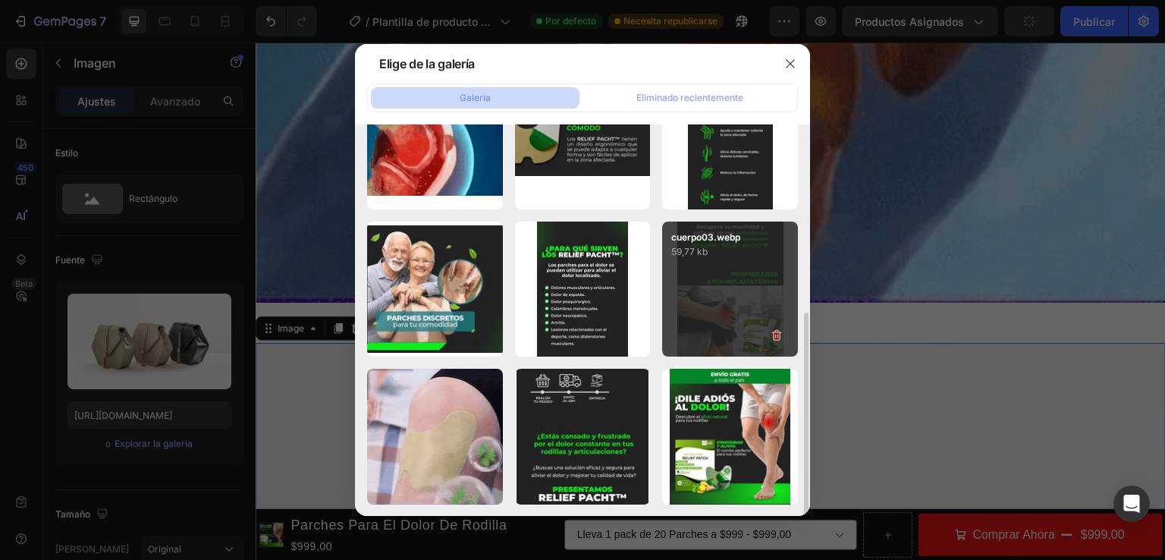
click at [722, 310] on div "cuerpo03.webp 59,77 kb" at bounding box center [730, 290] width 136 height 136
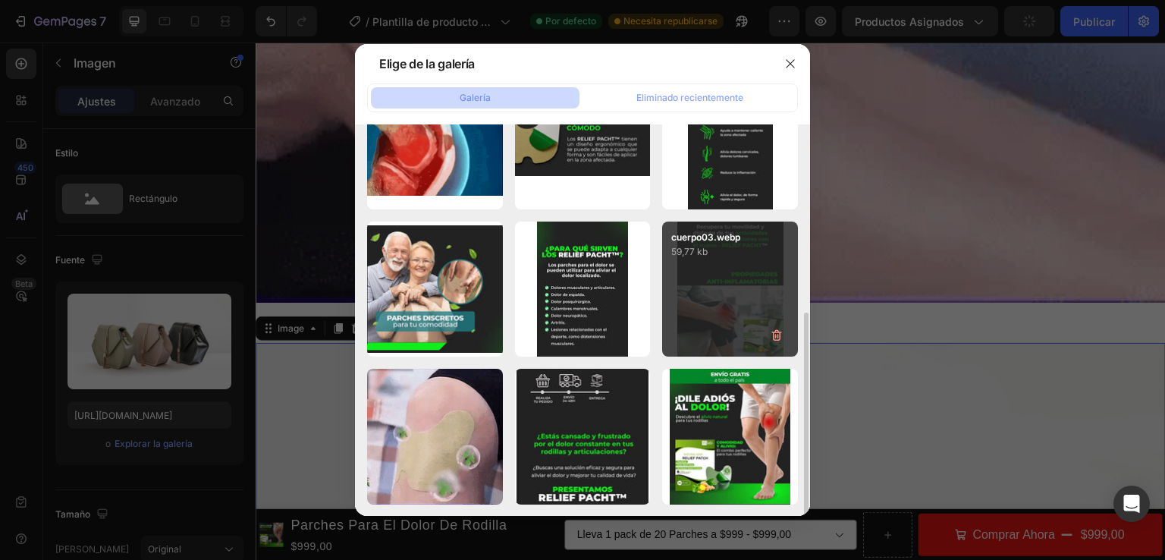
type input "[URL][DOMAIN_NAME]"
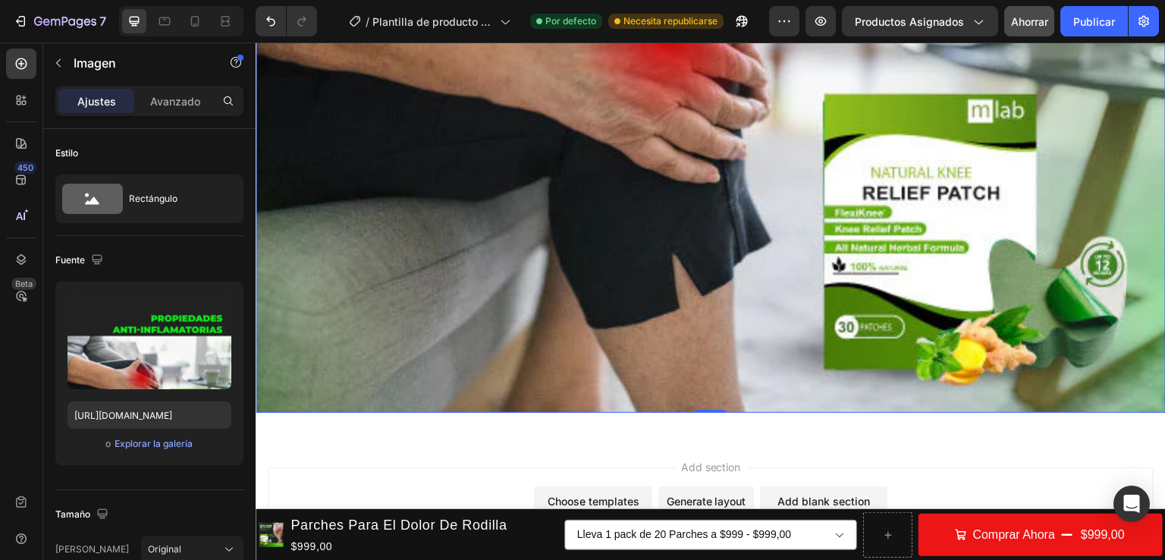
scroll to position [3764, 0]
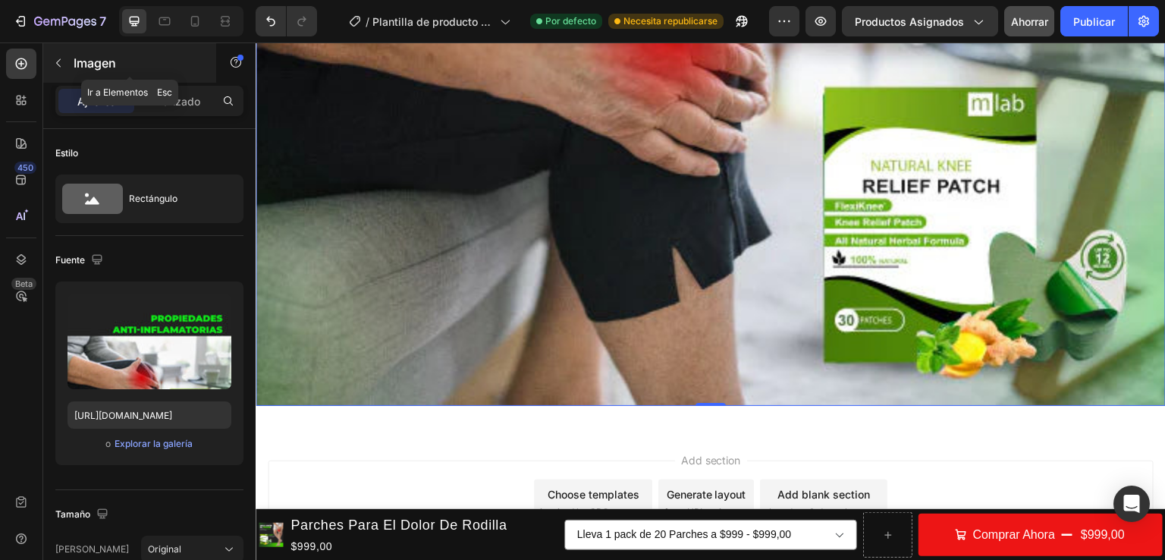
click at [59, 61] on icon "button" at bounding box center [58, 63] width 12 height 12
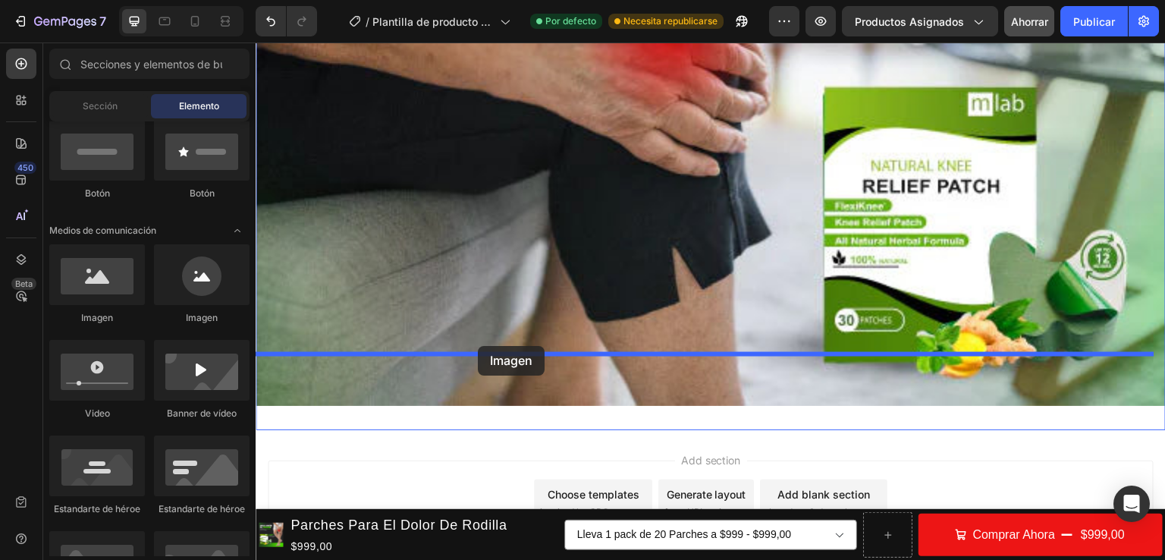
drag, startPoint x: 386, startPoint y: 340, endPoint x: 479, endPoint y: 348, distance: 92.9
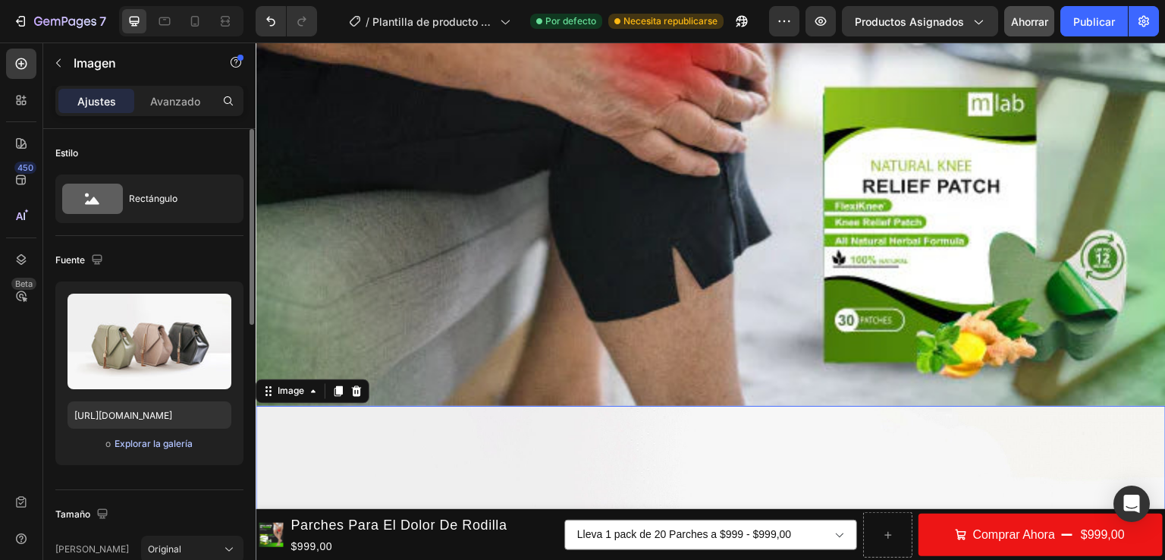
click at [146, 442] on font "Explorar la galería" at bounding box center [154, 443] width 78 height 11
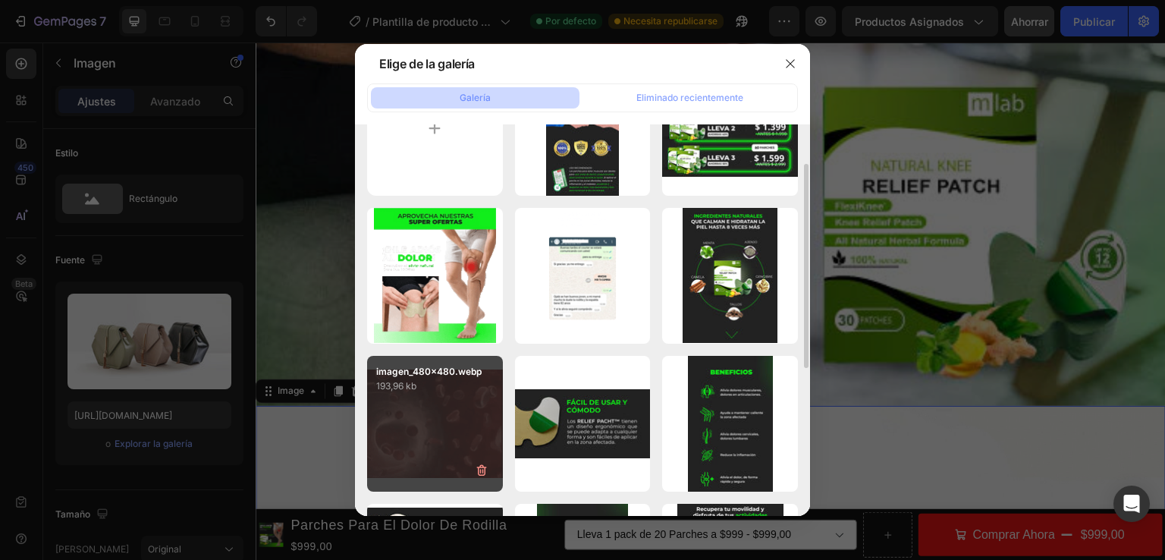
scroll to position [359, 0]
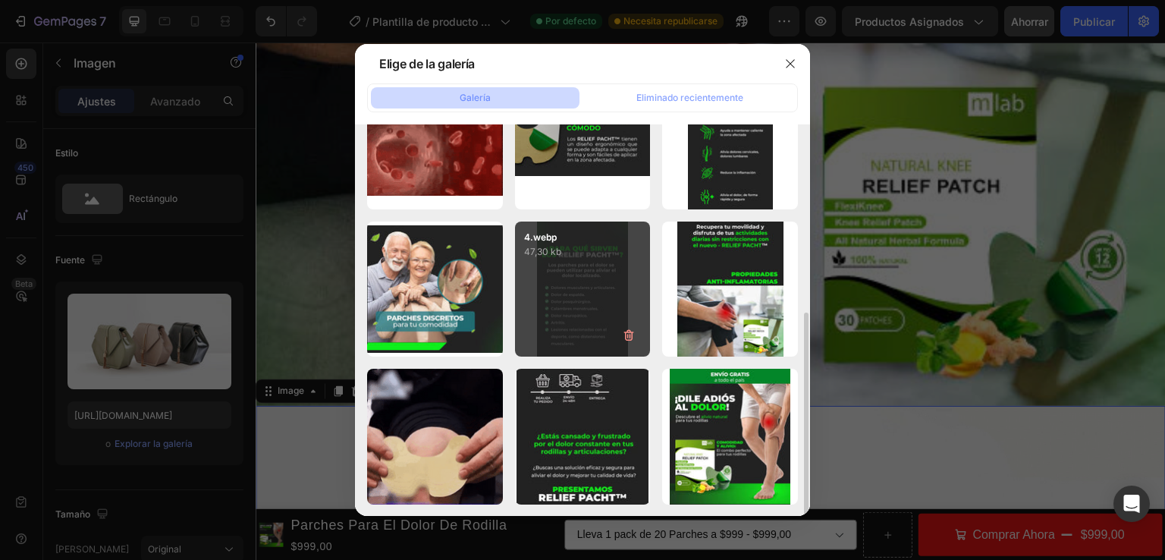
click at [610, 296] on div "4.webp 47,30 kb" at bounding box center [583, 290] width 136 height 136
type input "[URL][DOMAIN_NAME]"
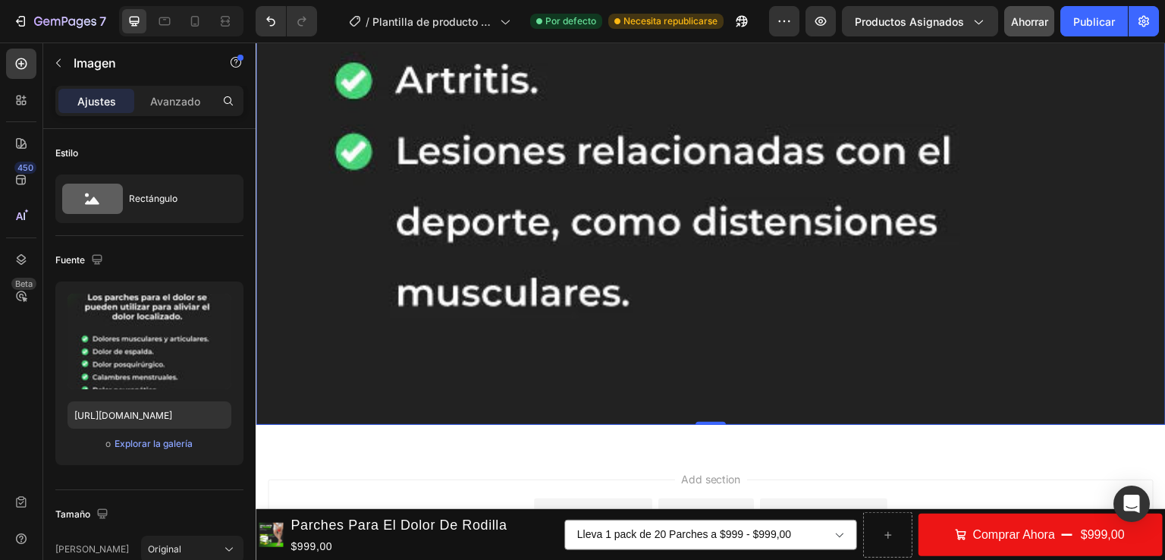
scroll to position [5116, 0]
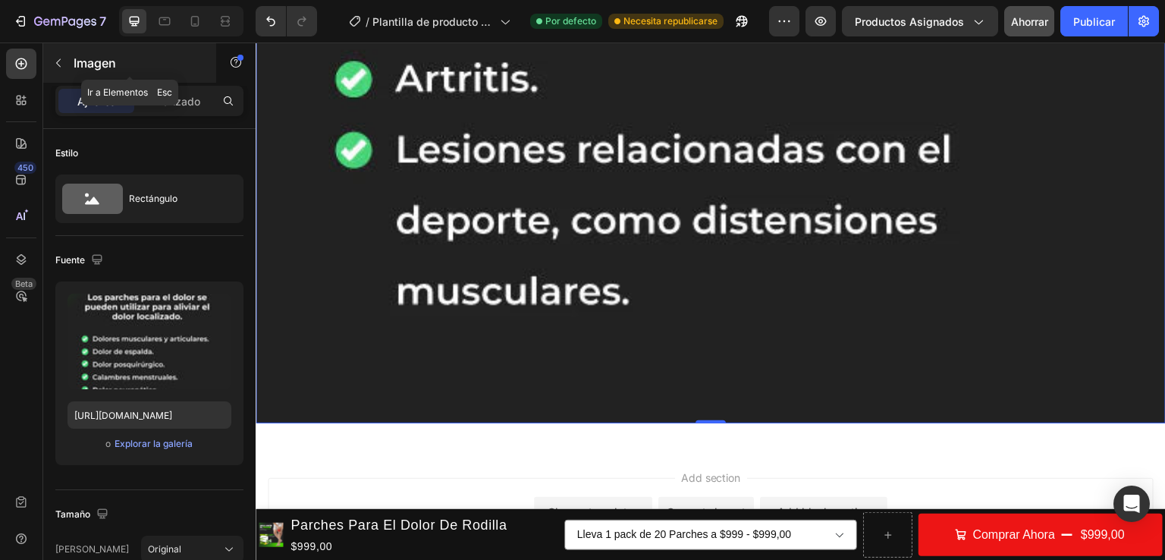
click at [61, 62] on icon "button" at bounding box center [58, 63] width 12 height 12
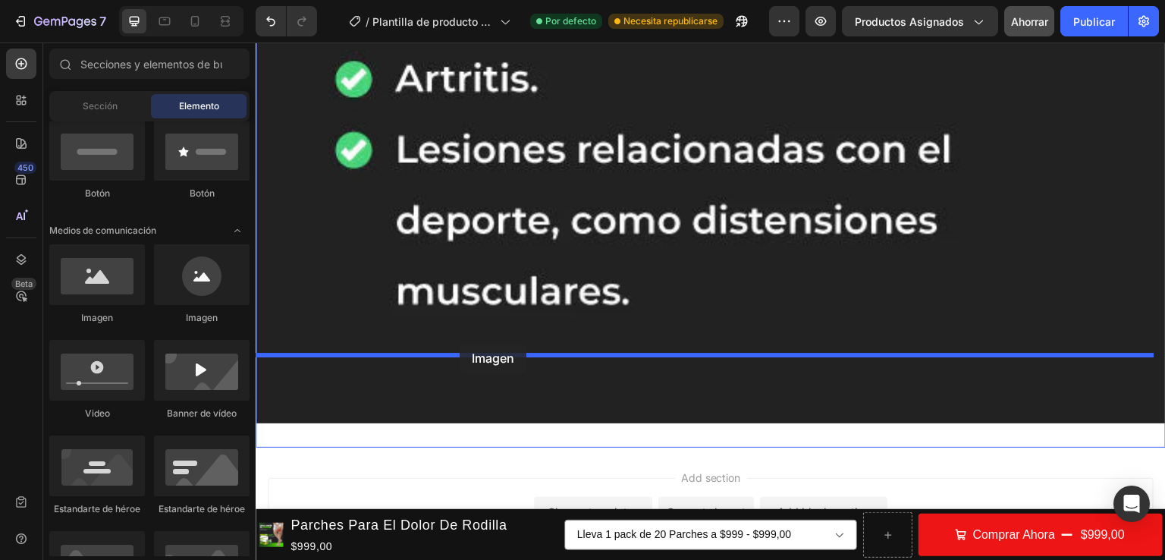
drag, startPoint x: 379, startPoint y: 319, endPoint x: 460, endPoint y: 344, distance: 84.2
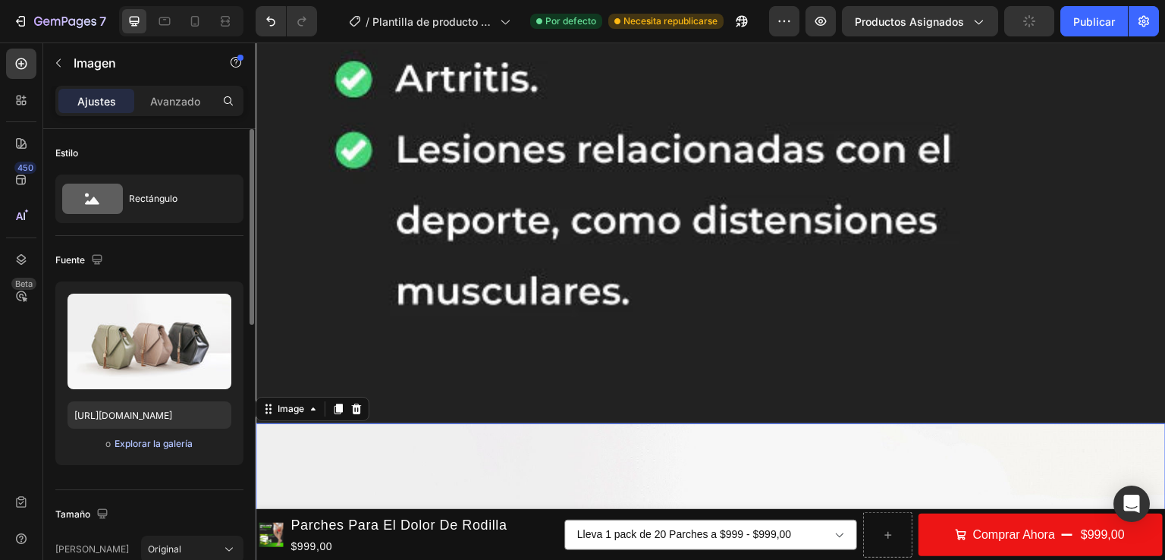
click at [151, 443] on font "Explorar la galería" at bounding box center [154, 443] width 78 height 11
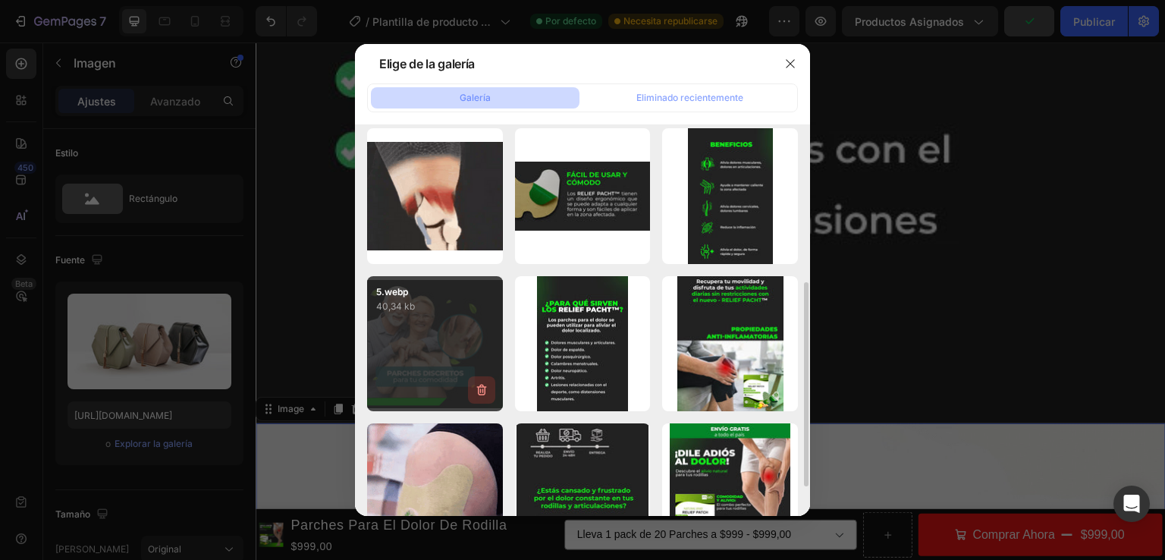
scroll to position [359, 0]
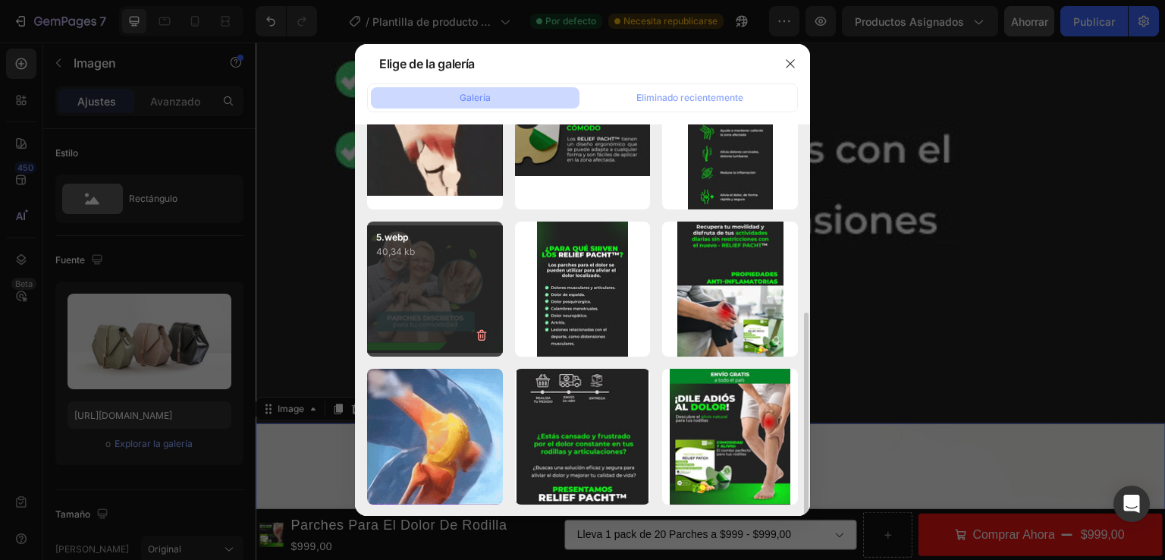
click at [446, 292] on div "5.webp 40,34 kb" at bounding box center [435, 290] width 136 height 136
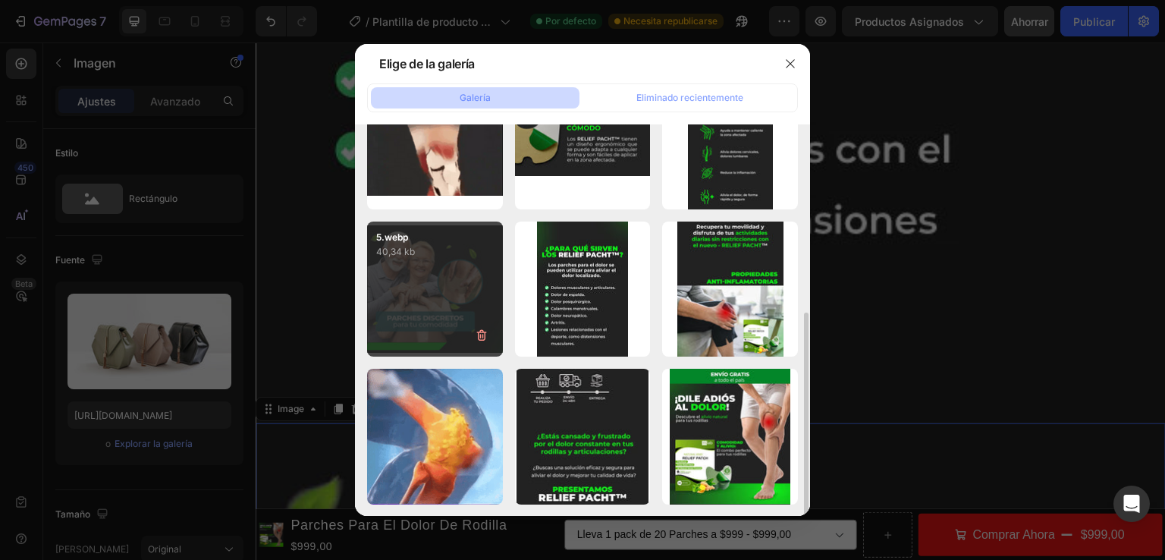
type input "[URL][DOMAIN_NAME]"
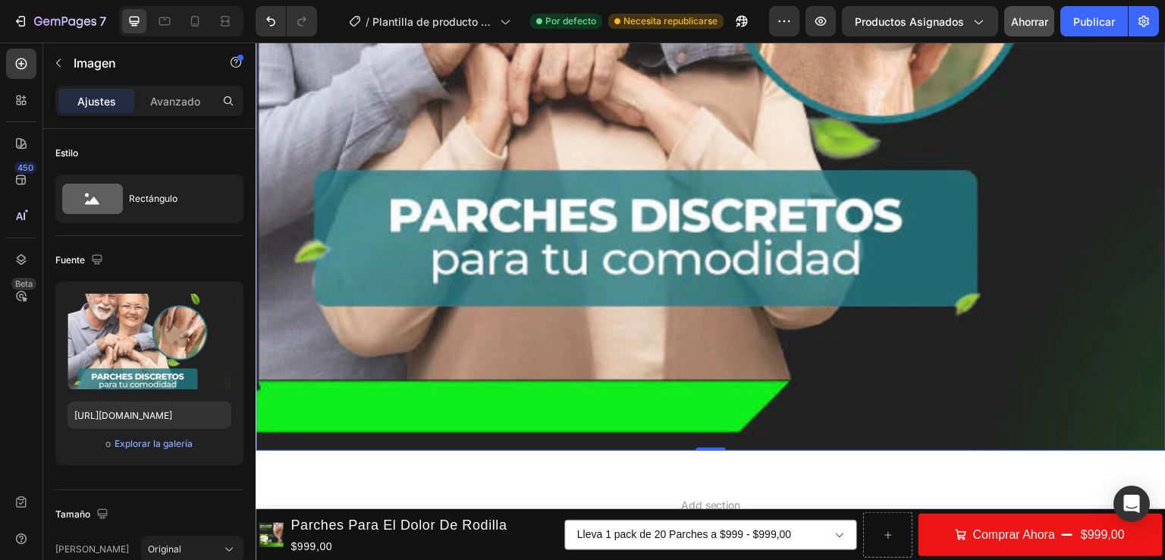
scroll to position [5967, 0]
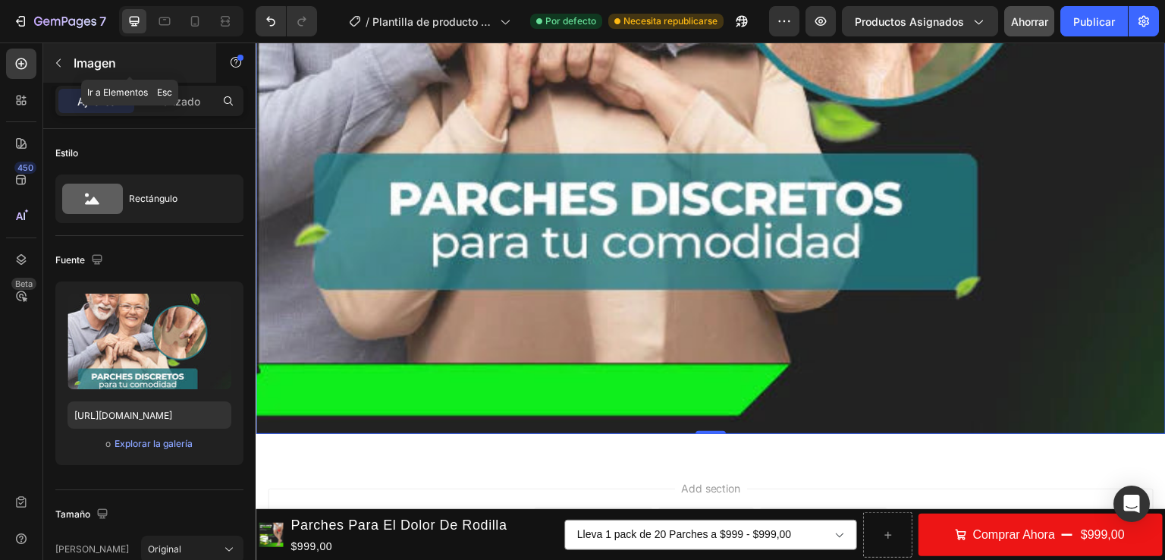
click at [58, 57] on icon "button" at bounding box center [58, 63] width 12 height 12
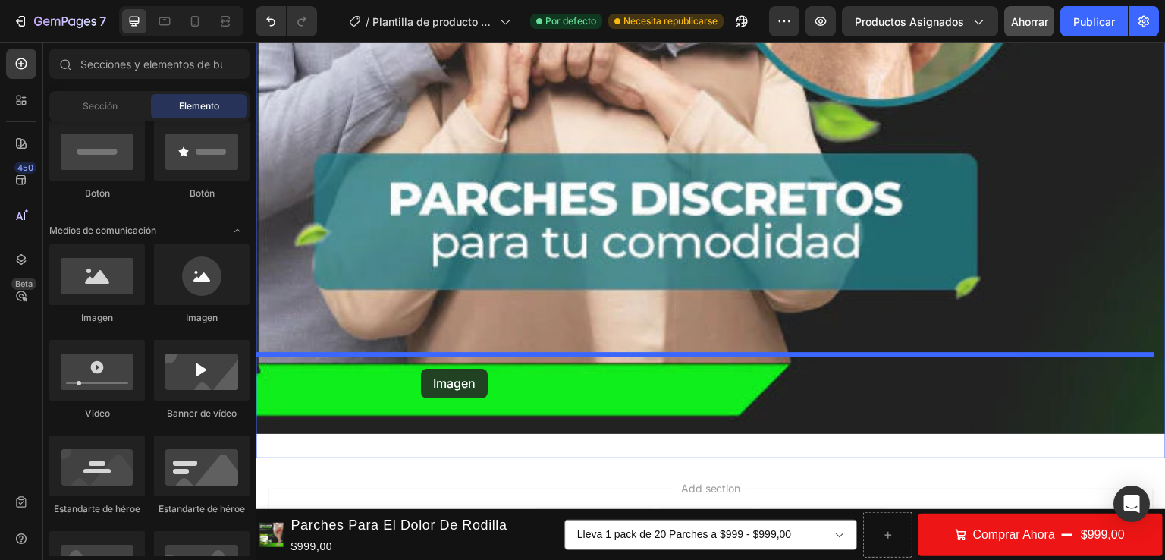
drag, startPoint x: 344, startPoint y: 329, endPoint x: 421, endPoint y: 369, distance: 86.5
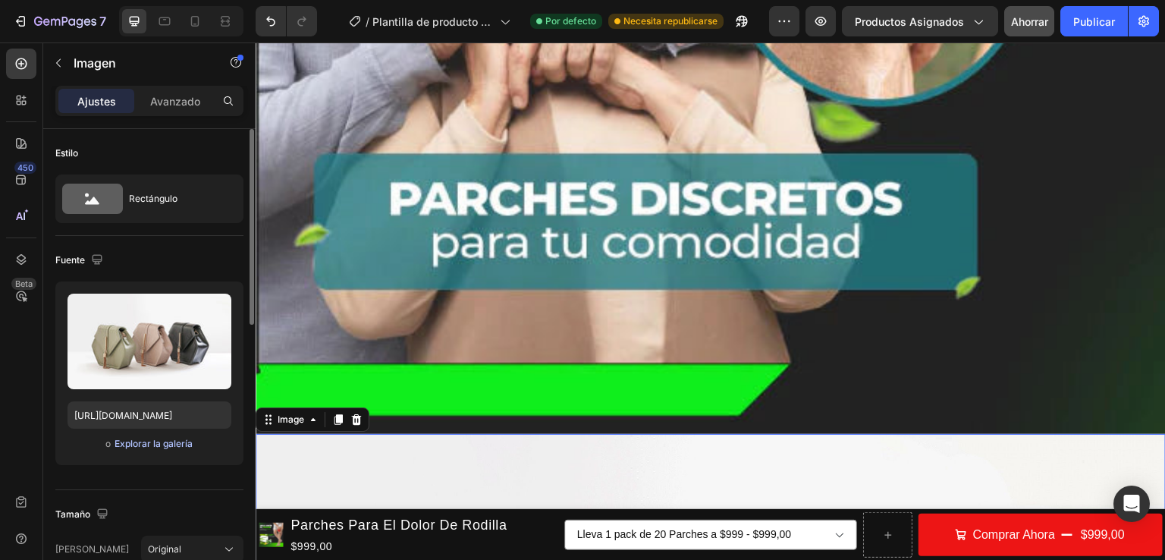
click at [155, 442] on font "Explorar la galería" at bounding box center [154, 443] width 78 height 11
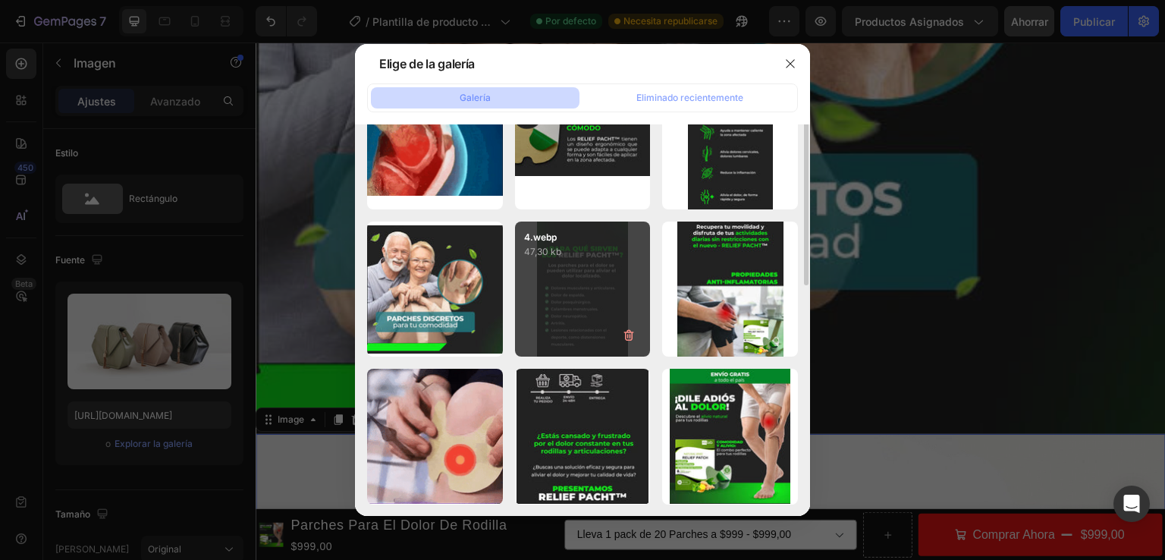
scroll to position [207, 0]
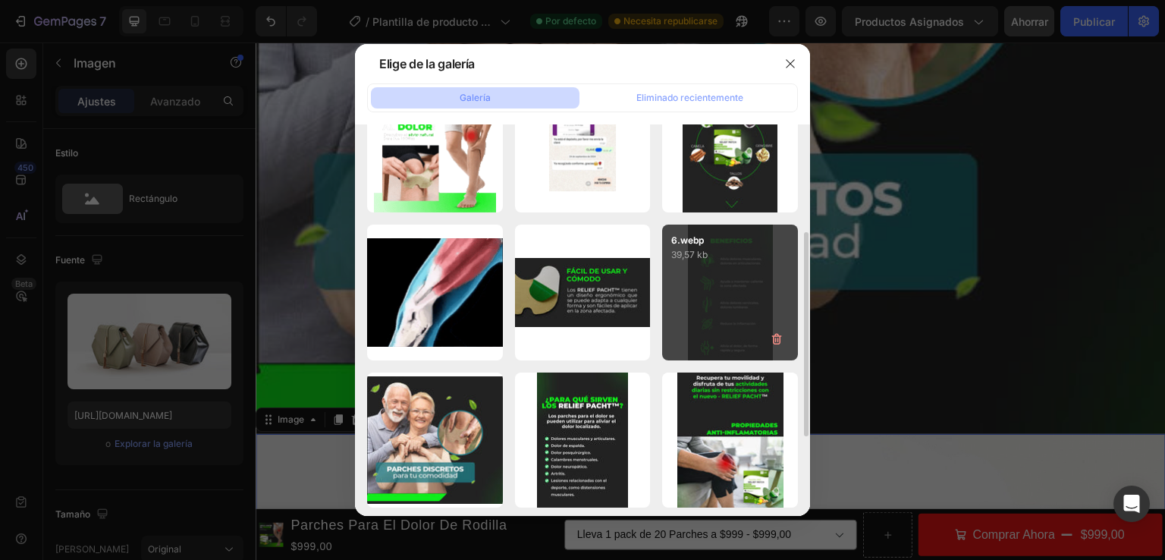
click at [723, 289] on div "6.webp 39,57 kb" at bounding box center [730, 293] width 136 height 136
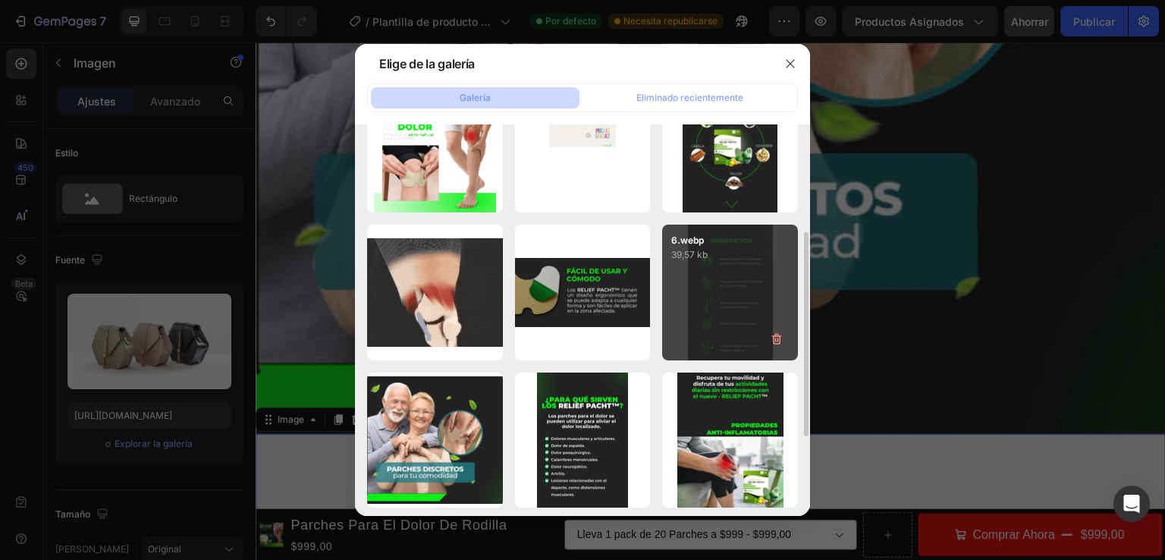
type input "[URL][DOMAIN_NAME]"
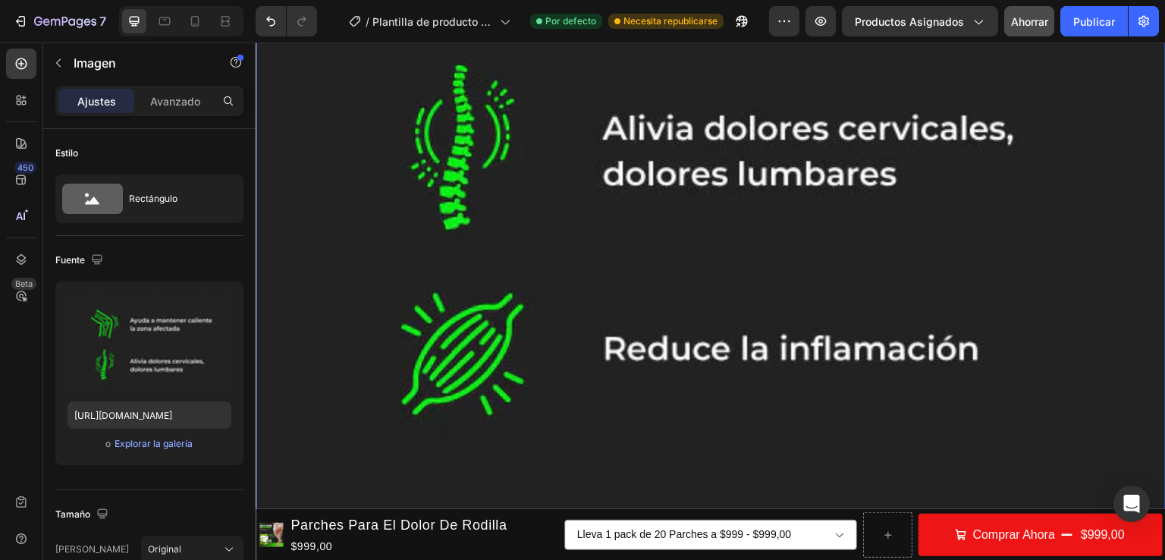
scroll to position [7394, 0]
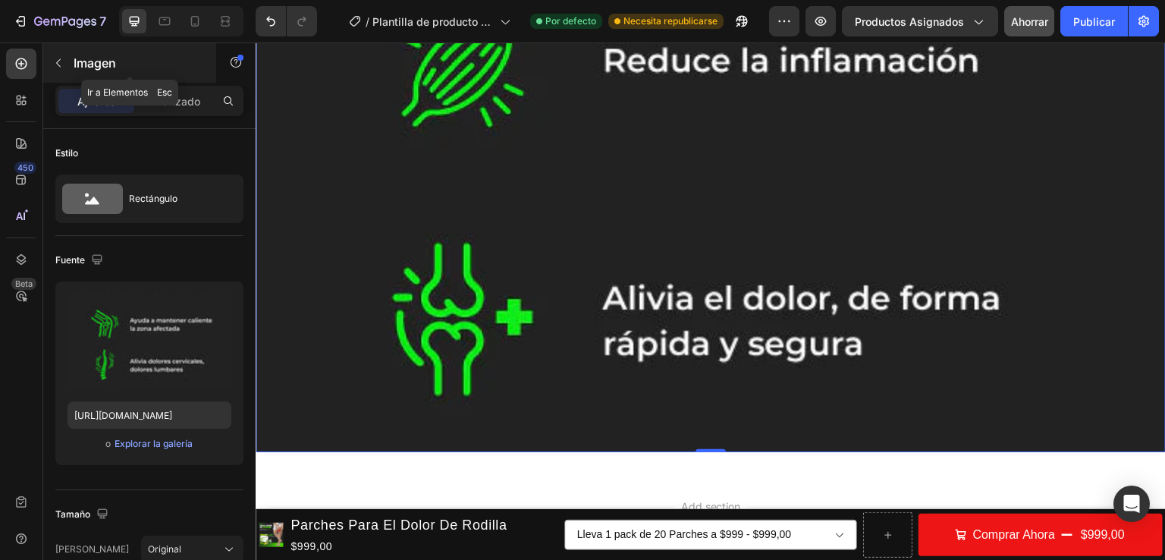
click at [58, 60] on icon "button" at bounding box center [58, 63] width 5 height 8
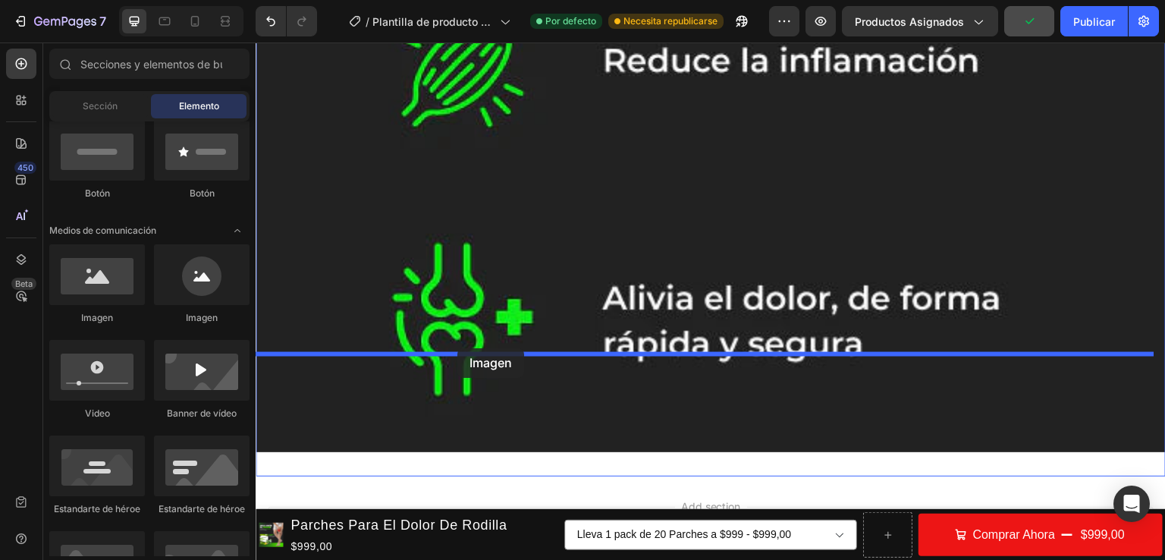
drag, startPoint x: 359, startPoint y: 332, endPoint x: 460, endPoint y: 351, distance: 102.7
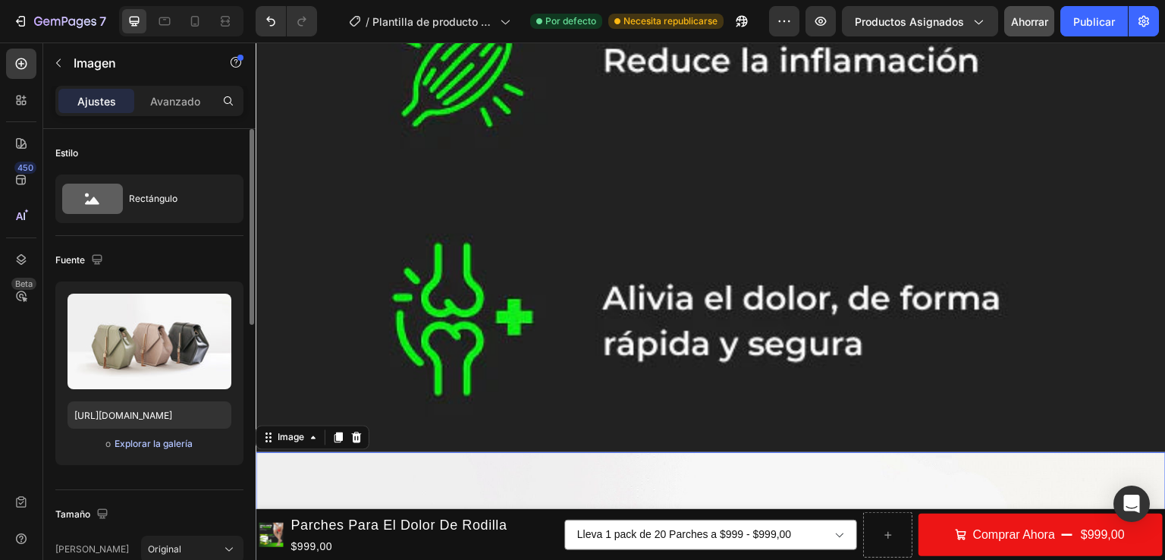
click at [146, 438] on font "Explorar la galería" at bounding box center [154, 443] width 78 height 11
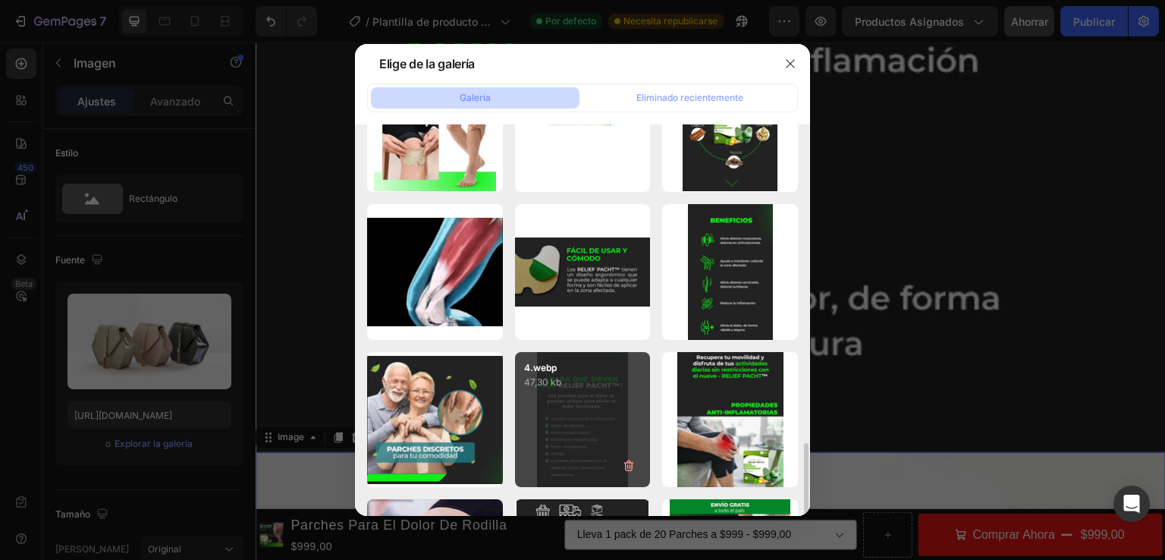
scroll to position [359, 0]
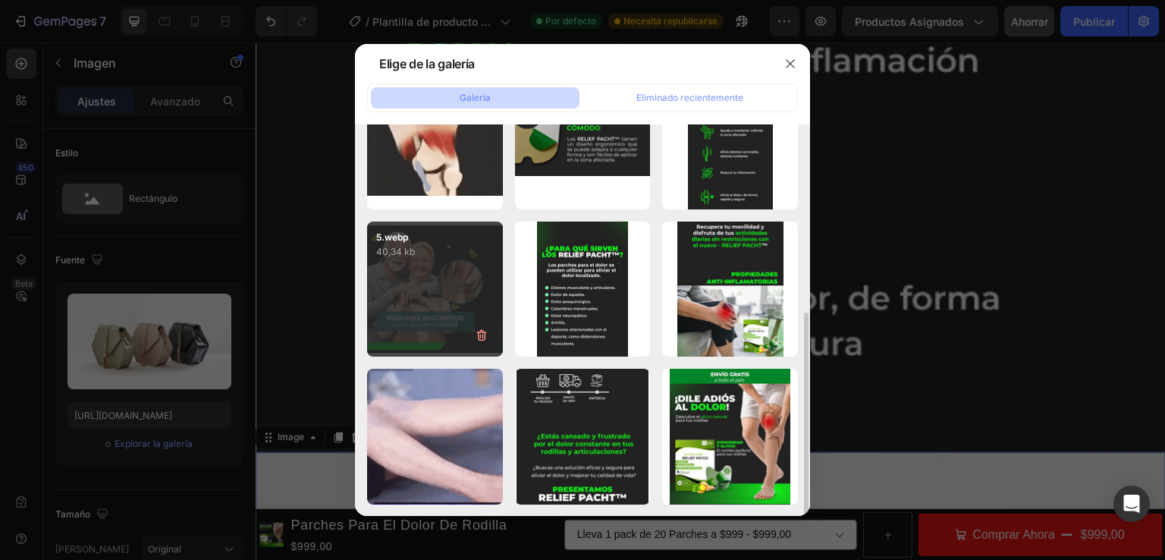
click at [437, 294] on div "5.webp 40,34 kb" at bounding box center [435, 290] width 136 height 136
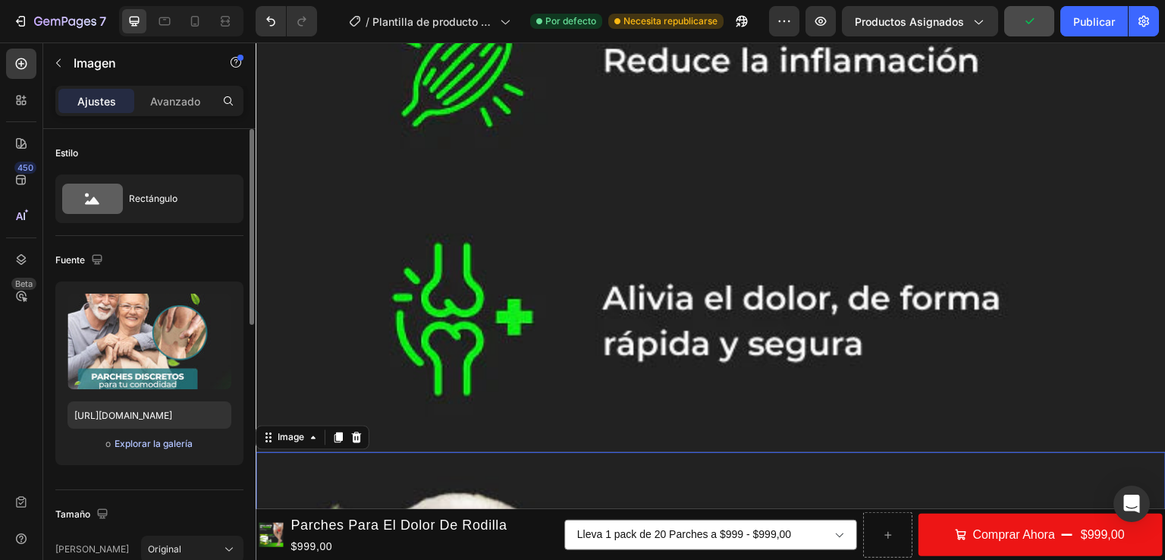
click at [140, 445] on font "Explorar la galería" at bounding box center [154, 443] width 78 height 11
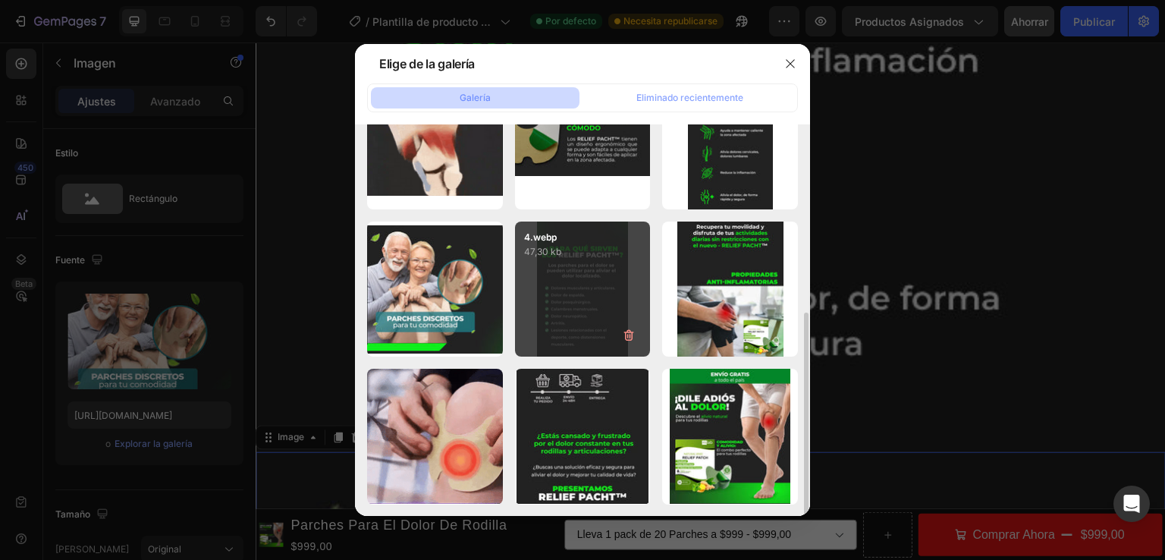
scroll to position [283, 0]
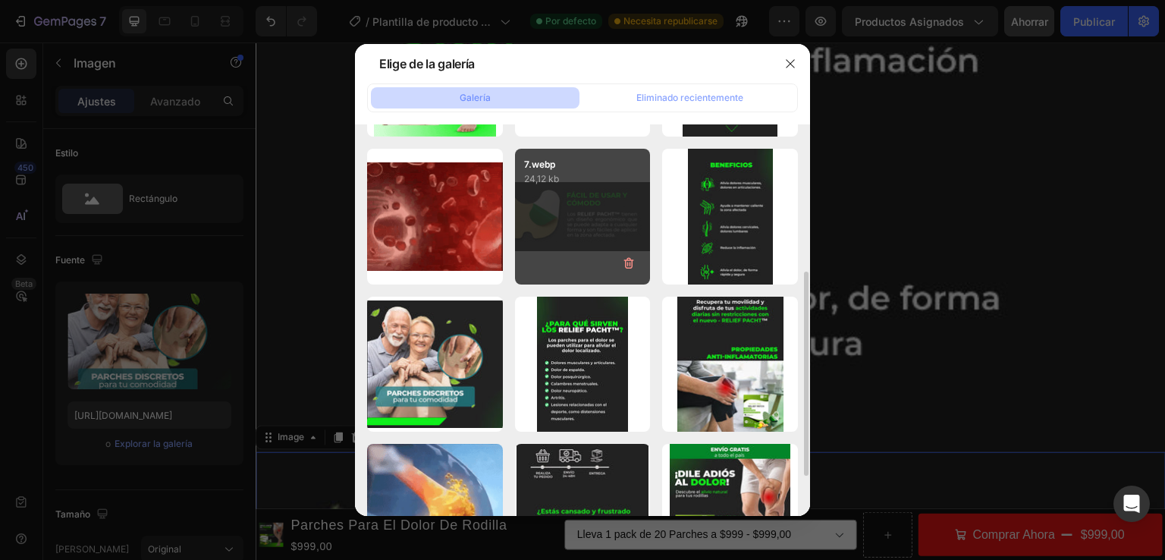
click at [596, 252] on div "7.webp 24,12 kb" at bounding box center [583, 217] width 136 height 136
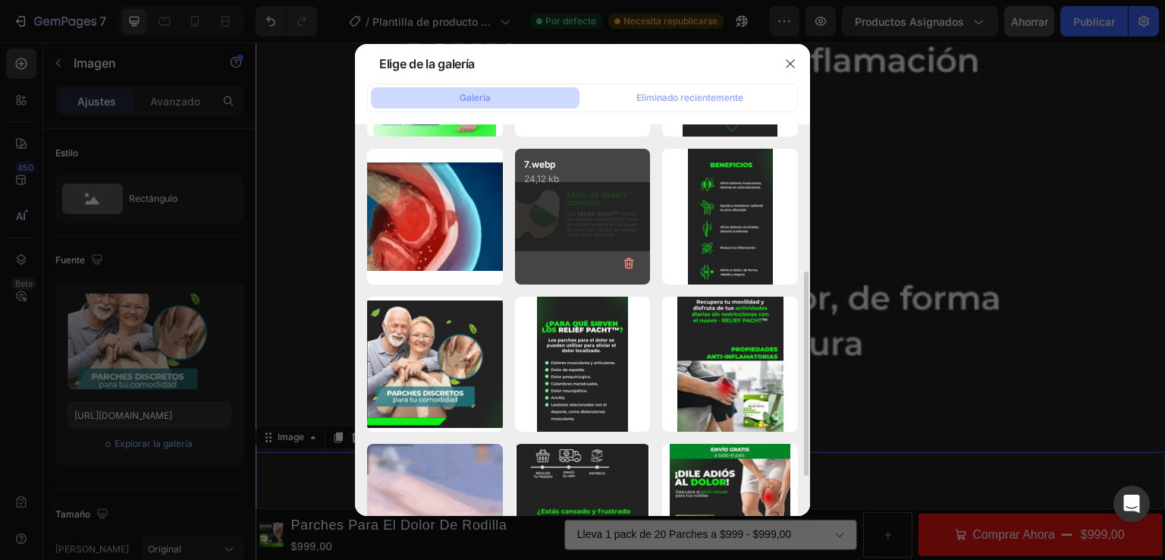
type input "[URL][DOMAIN_NAME]"
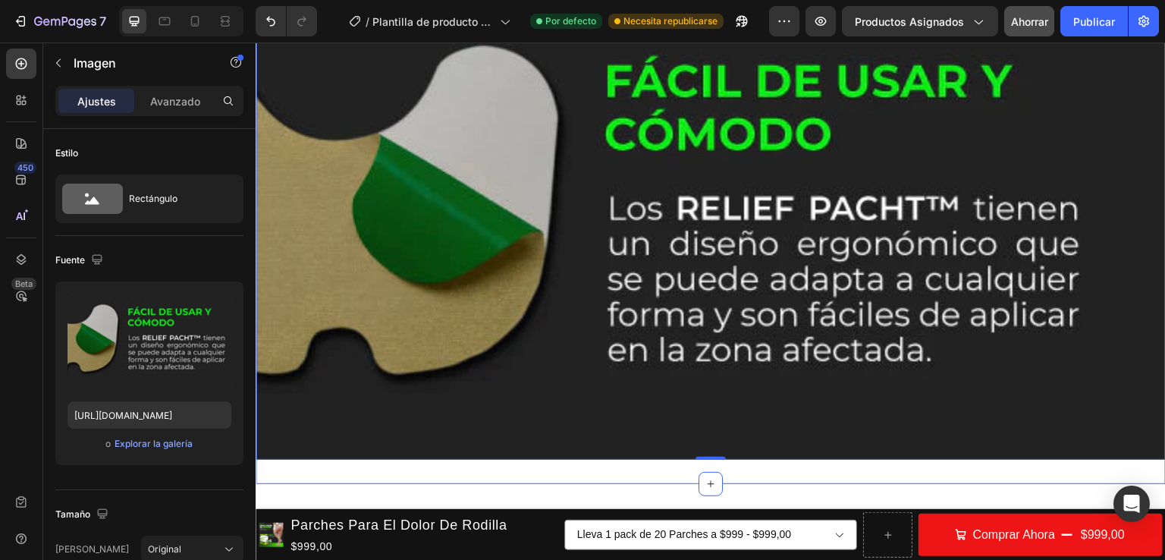
scroll to position [7855, 0]
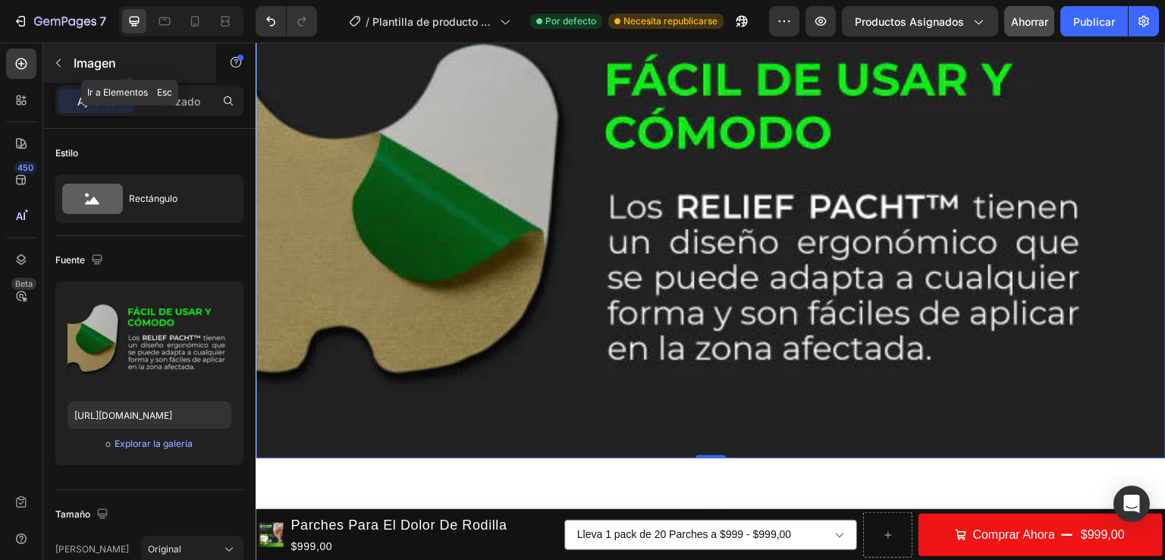
click at [55, 57] on icon "button" at bounding box center [58, 63] width 12 height 12
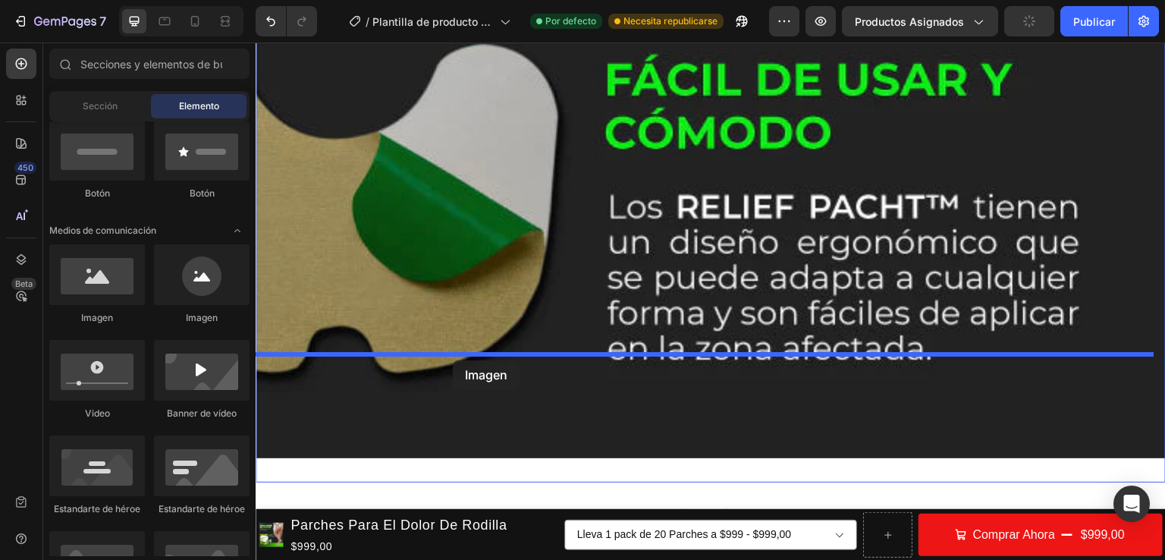
drag, startPoint x: 347, startPoint y: 316, endPoint x: 453, endPoint y: 360, distance: 115.0
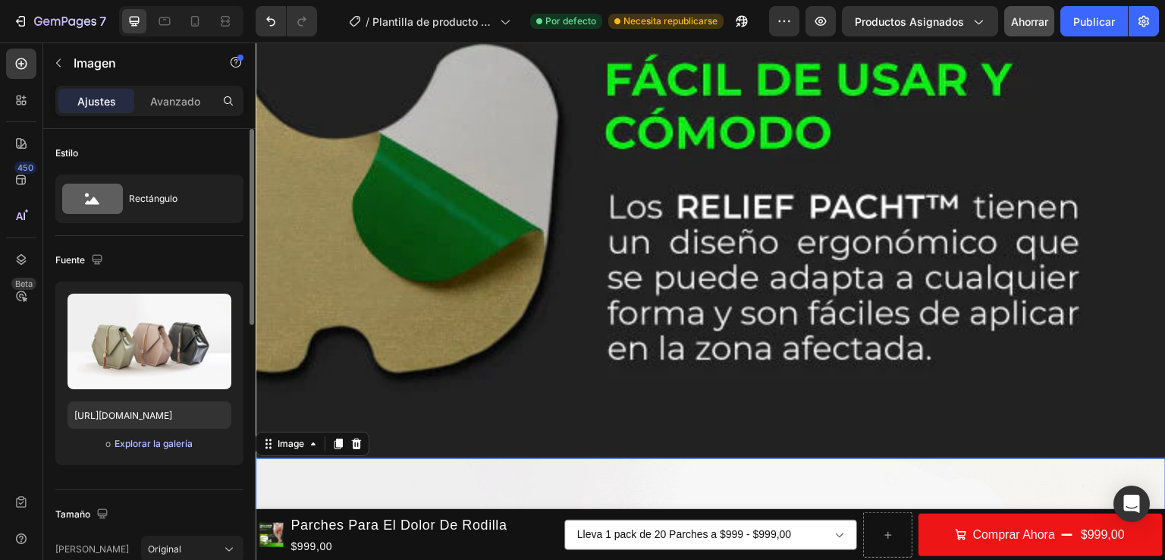
click at [141, 444] on font "Explorar la galería" at bounding box center [154, 443] width 78 height 11
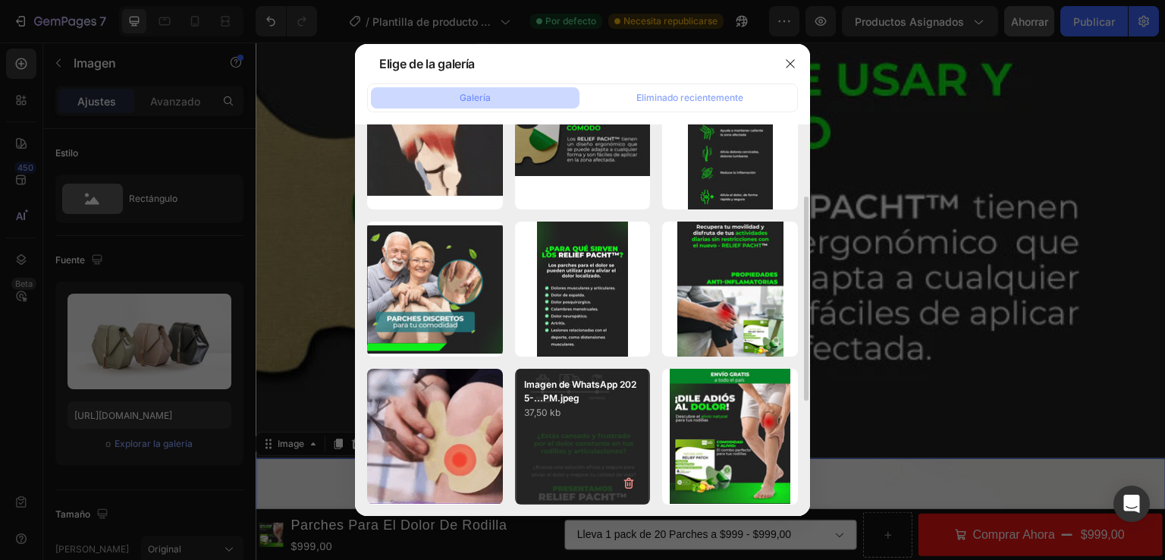
scroll to position [207, 0]
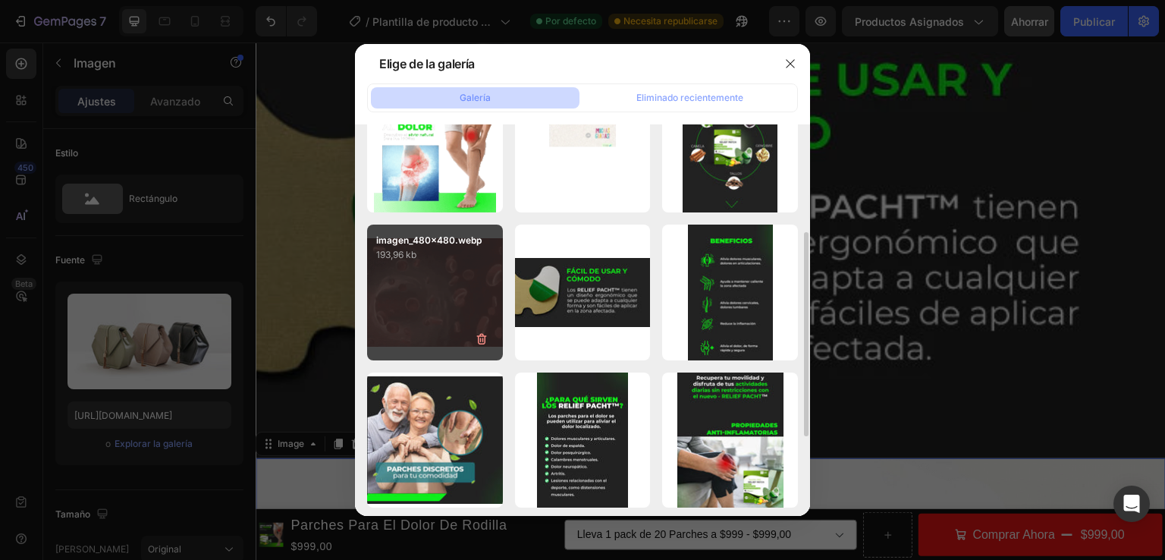
click at [466, 319] on div "imagen_480x480.webp 193,96 kb" at bounding box center [435, 293] width 136 height 136
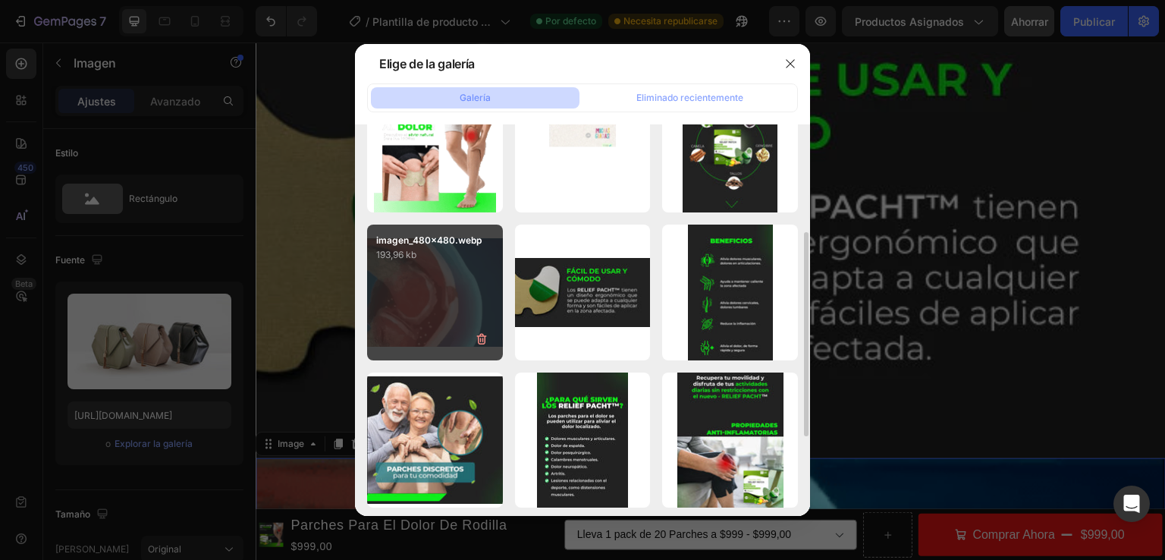
type input "[URL][DOMAIN_NAME]"
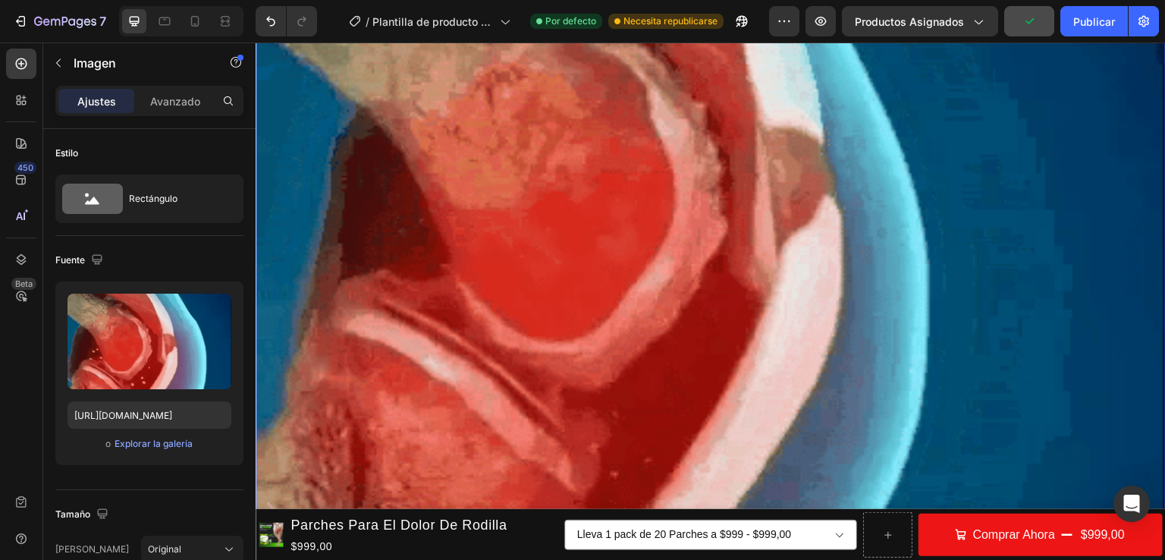
scroll to position [8574, 0]
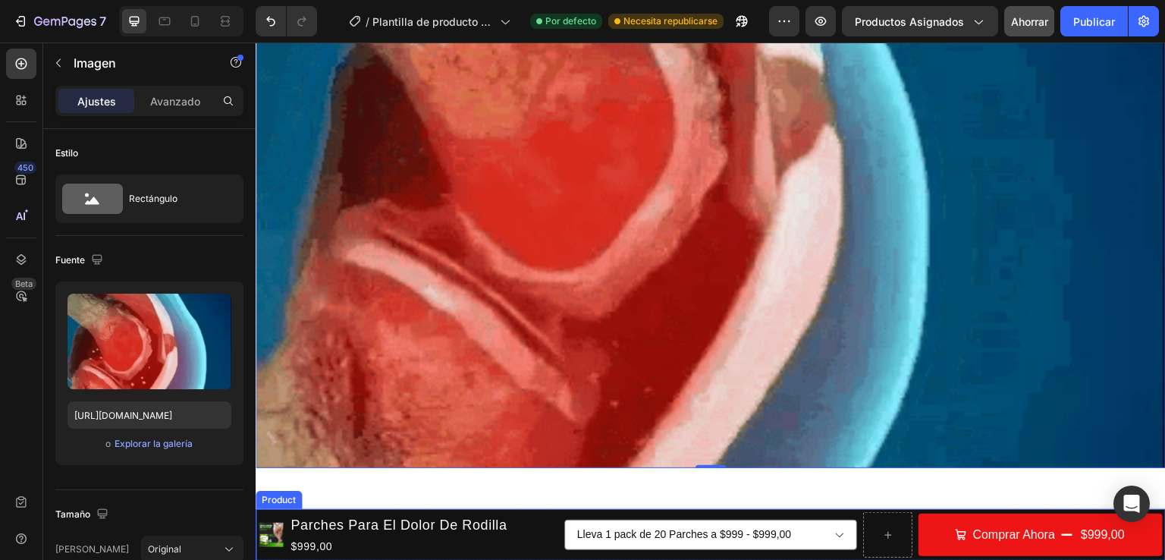
click at [538, 511] on div "Product Images Parches Para El Dolor De Rodilla Product Title $999,00 Product P…" at bounding box center [711, 535] width 911 height 52
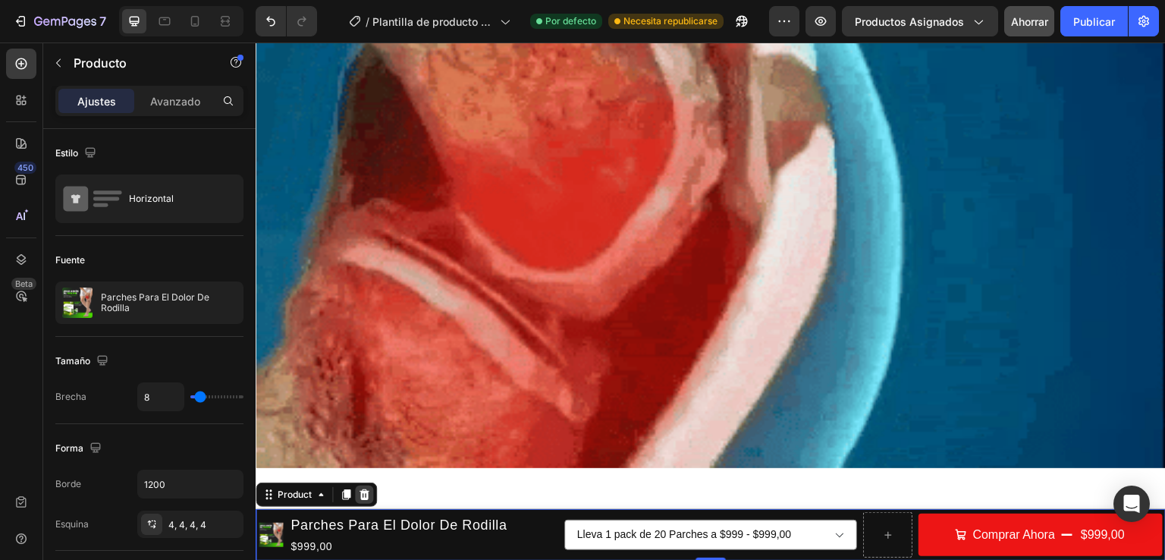
click at [363, 495] on icon at bounding box center [365, 494] width 10 height 11
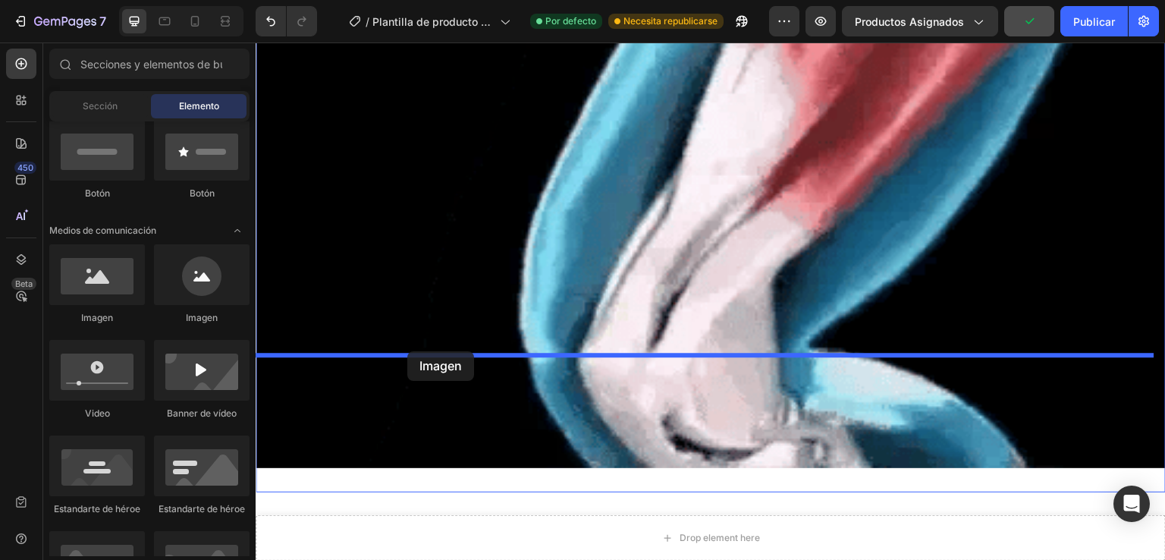
drag, startPoint x: 347, startPoint y: 313, endPoint x: 409, endPoint y: 351, distance: 73.3
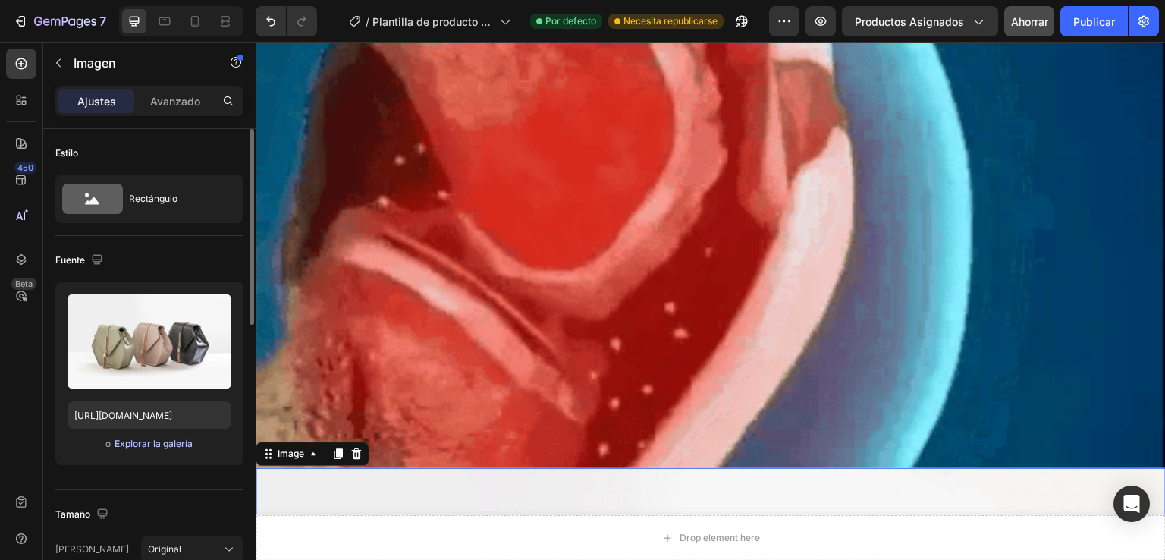
click at [156, 443] on font "Explorar la galería" at bounding box center [154, 443] width 78 height 11
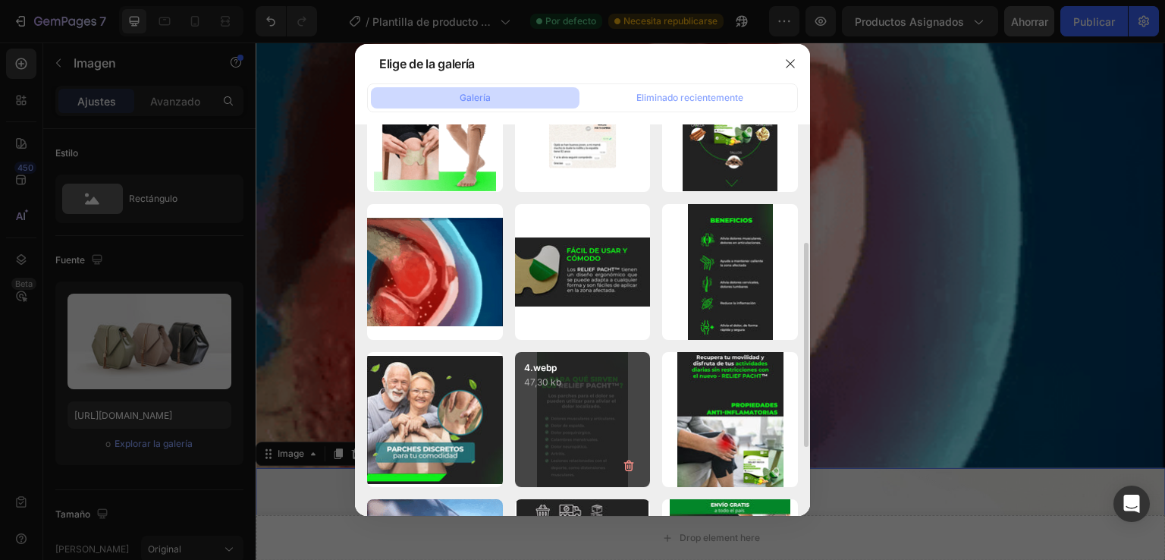
scroll to position [76, 0]
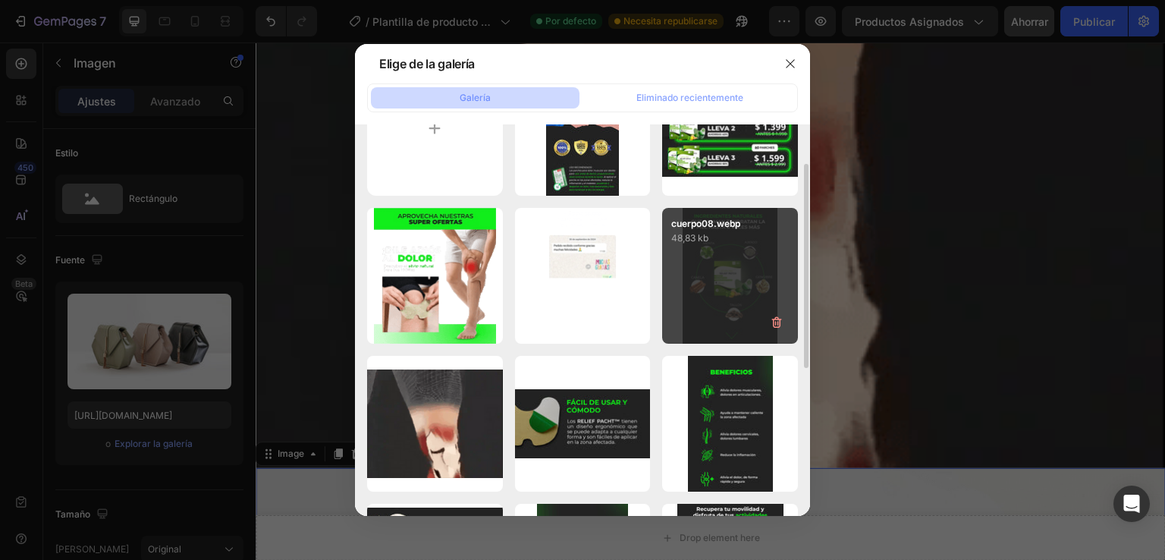
click at [719, 310] on div "cuerpo08.webp 48,83 kb" at bounding box center [730, 276] width 136 height 136
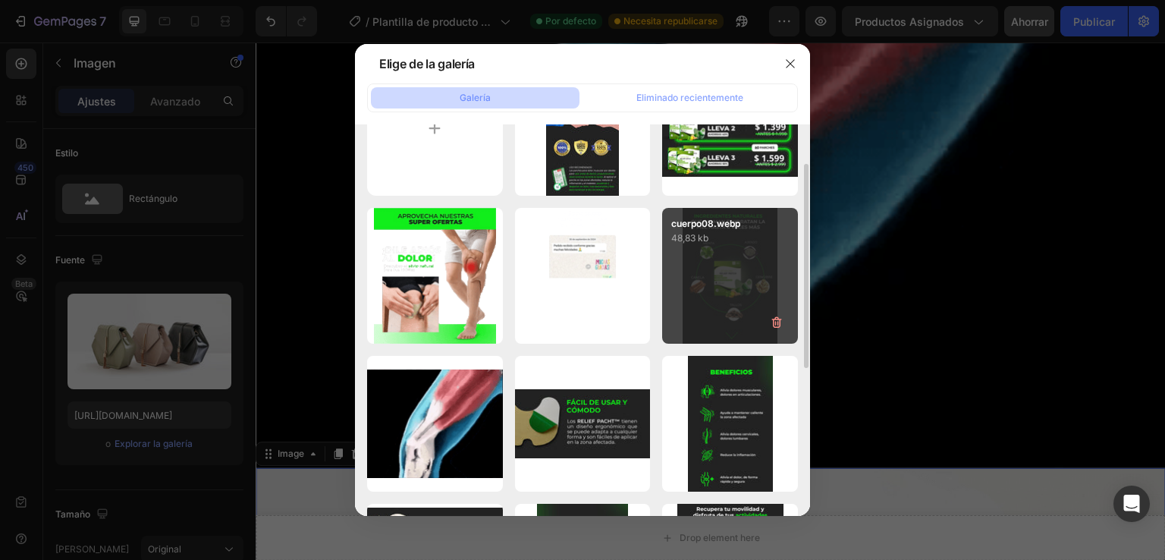
type input "[URL][DOMAIN_NAME]"
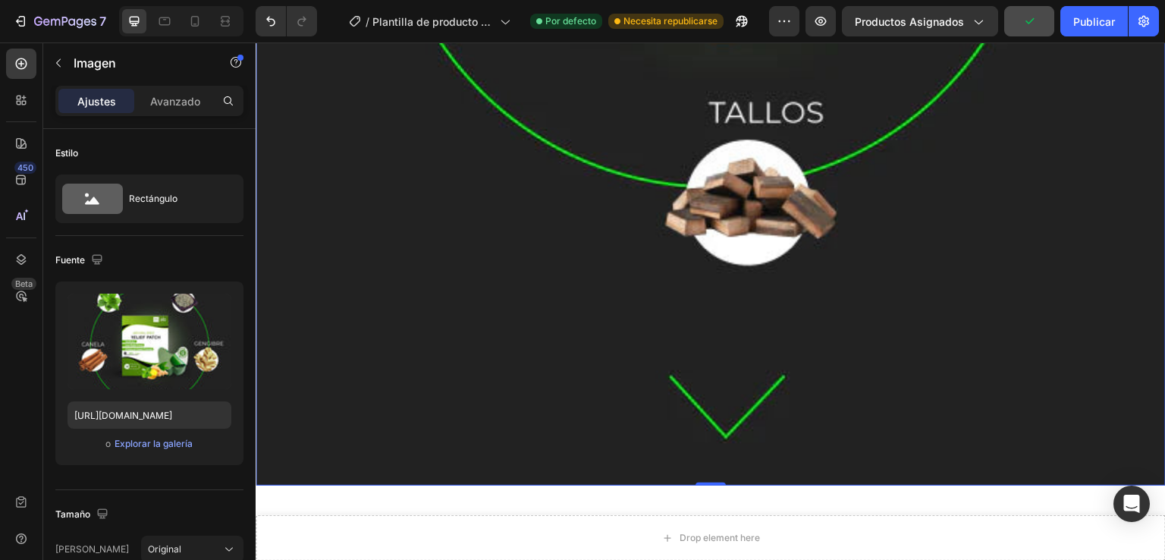
scroll to position [9863, 0]
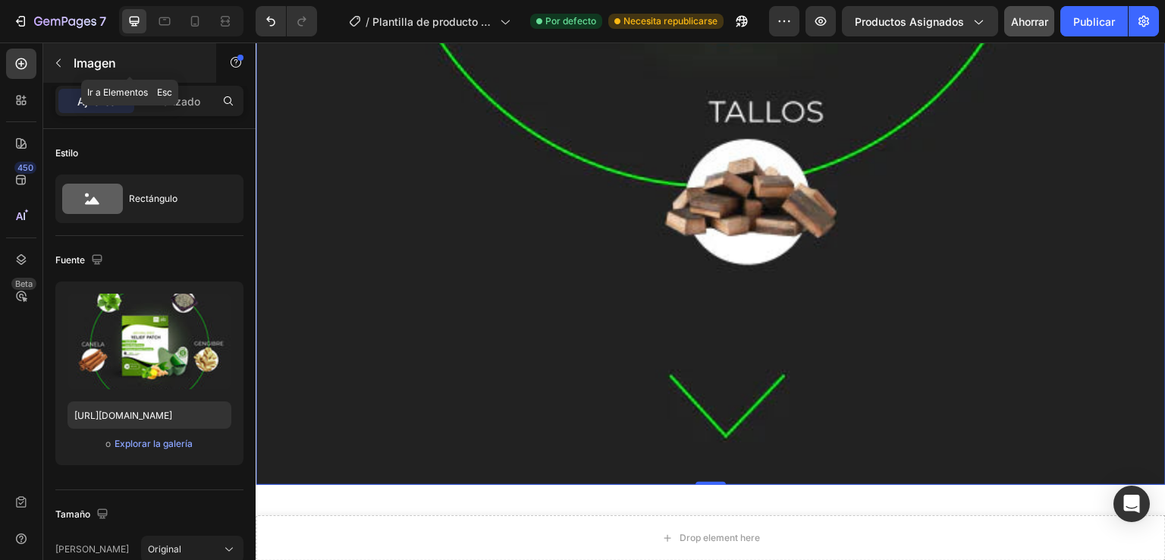
click at [55, 57] on icon "button" at bounding box center [58, 63] width 12 height 12
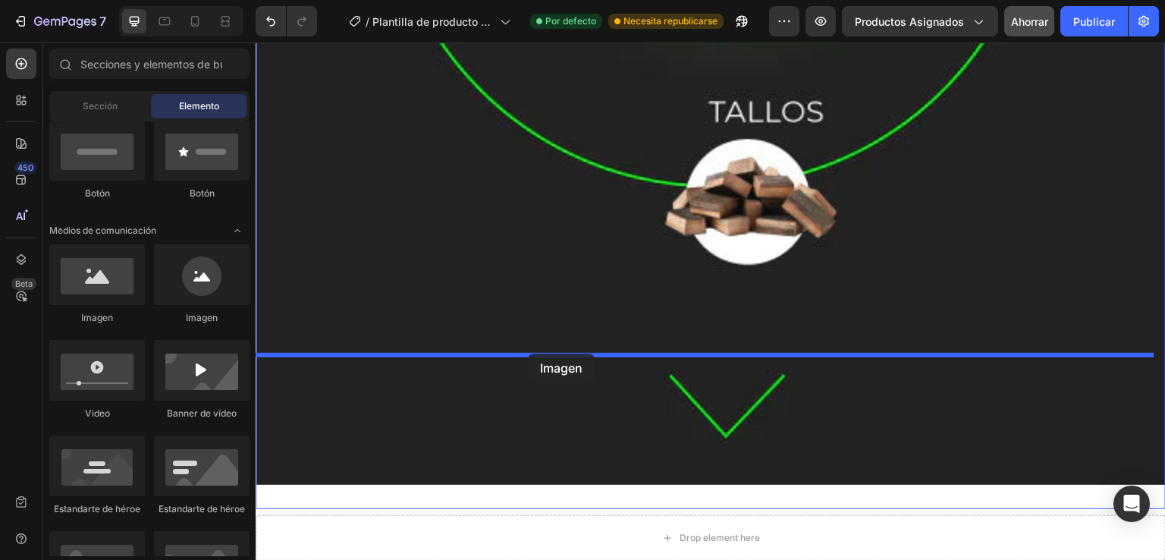
drag, startPoint x: 346, startPoint y: 331, endPoint x: 528, endPoint y: 354, distance: 183.5
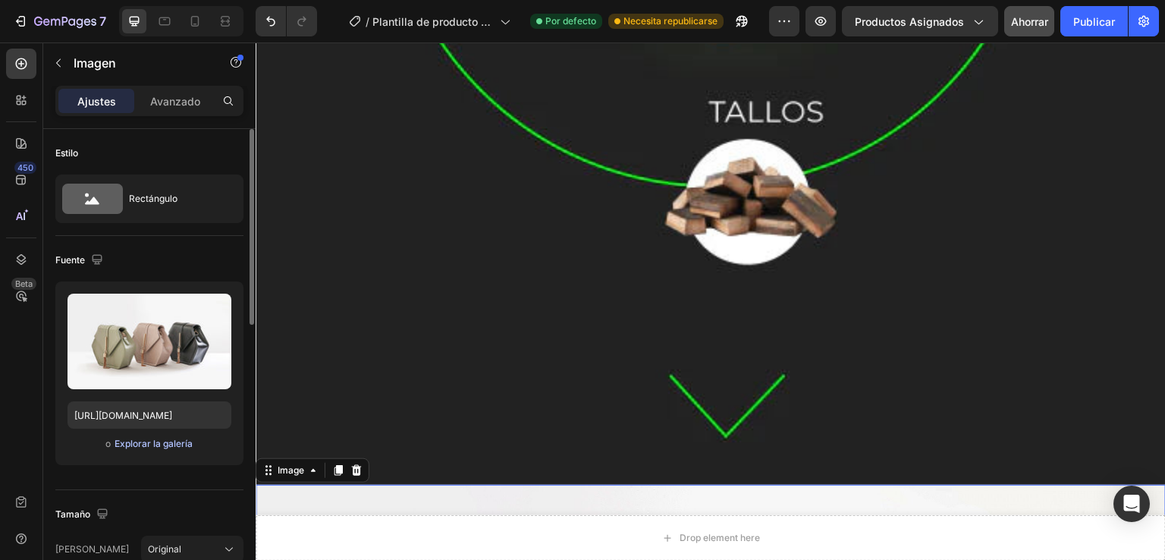
click at [149, 443] on font "Explorar la galería" at bounding box center [154, 443] width 78 height 11
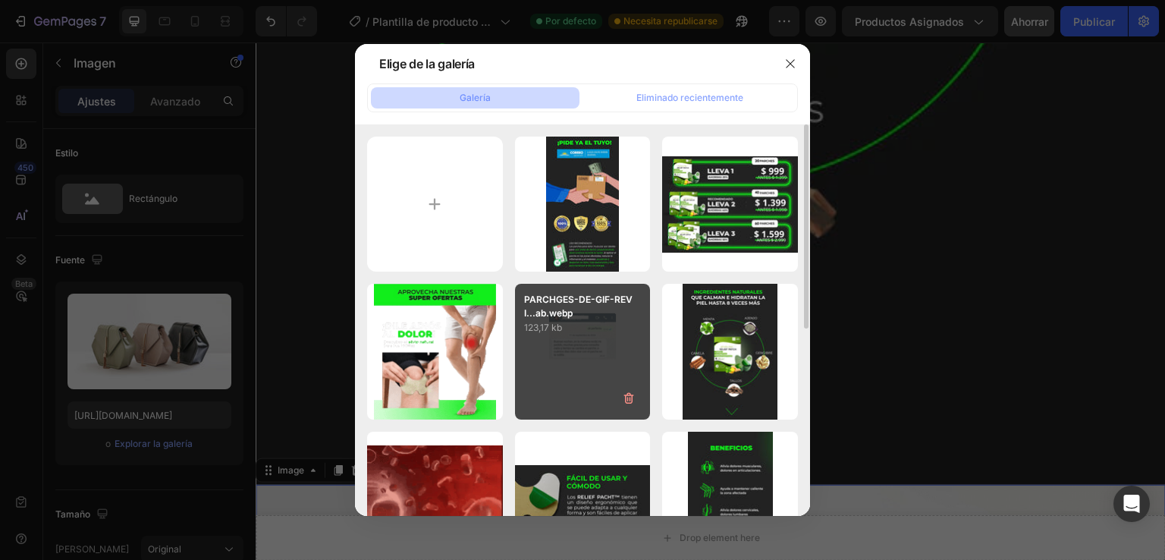
click at [575, 388] on div "PARCHGES-DE-GIF-REVI...ab.webp 123,17 kb" at bounding box center [583, 352] width 136 height 136
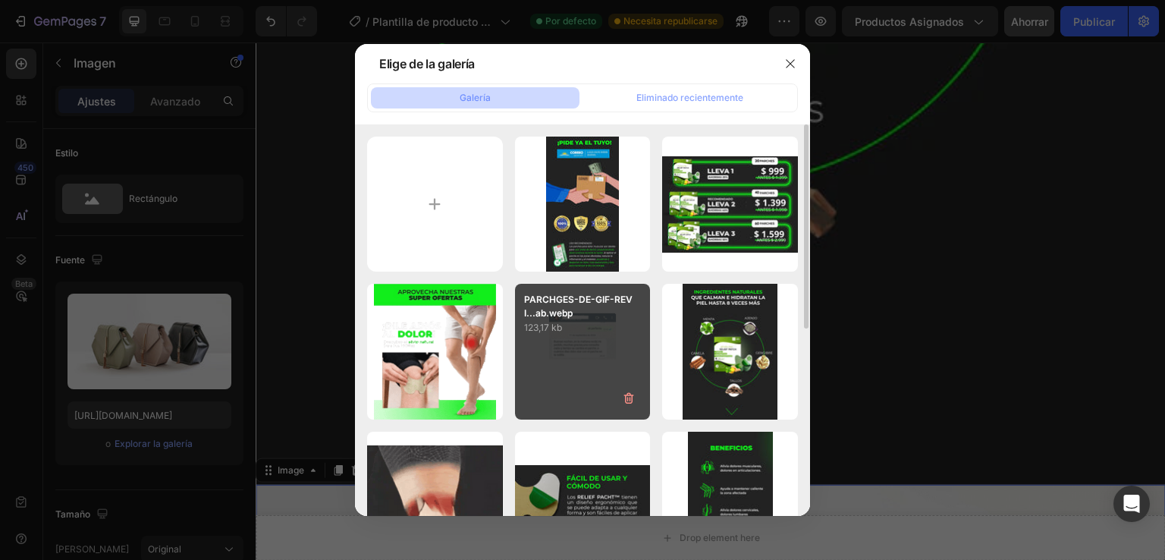
type input "[URL][DOMAIN_NAME]"
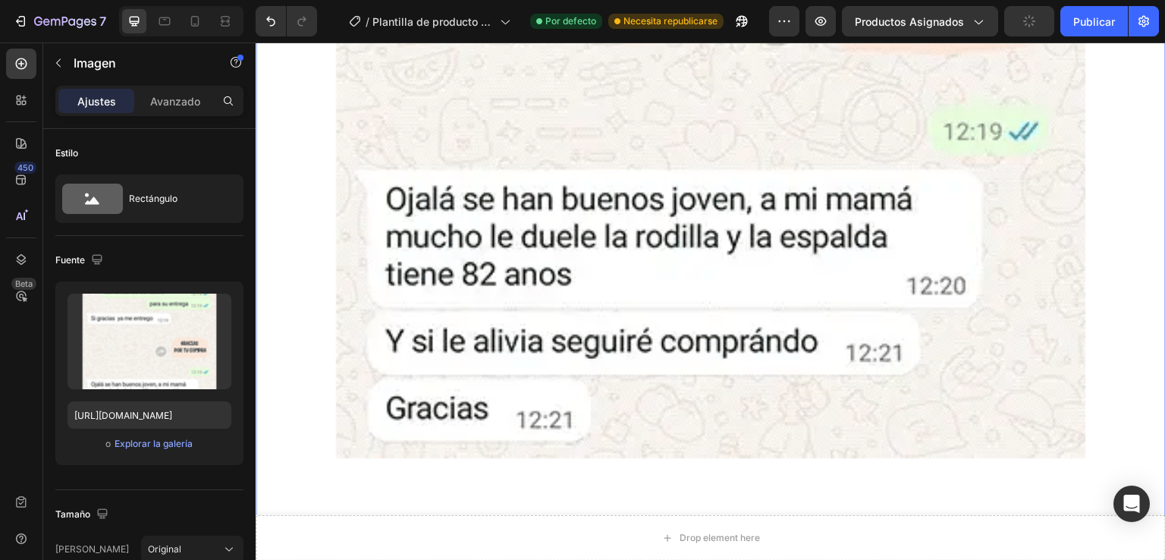
scroll to position [11375, 0]
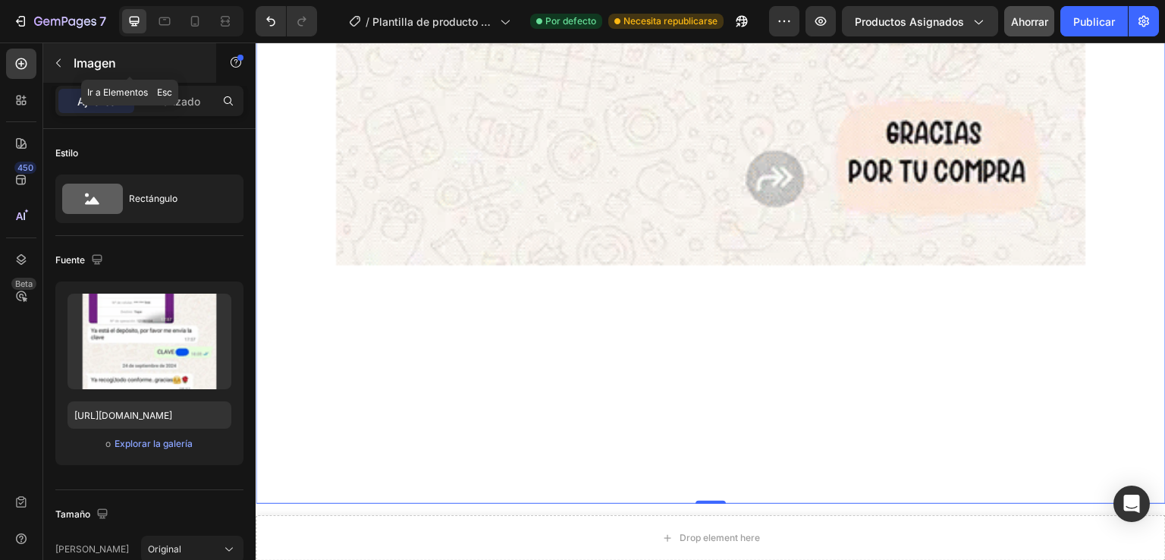
click at [63, 57] on icon "button" at bounding box center [58, 63] width 12 height 12
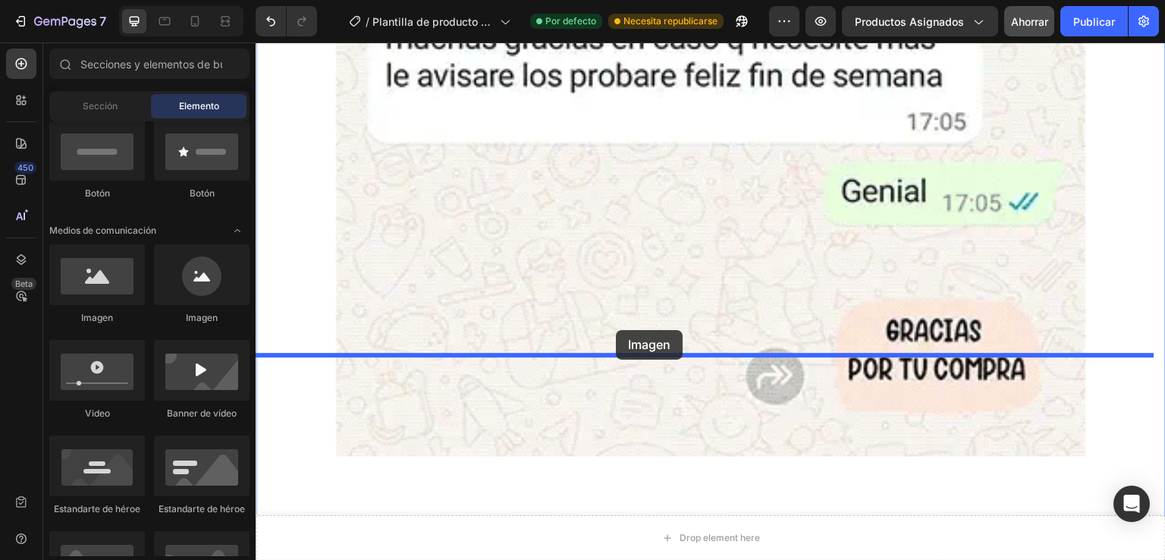
drag, startPoint x: 329, startPoint y: 299, endPoint x: 618, endPoint y: 331, distance: 290.8
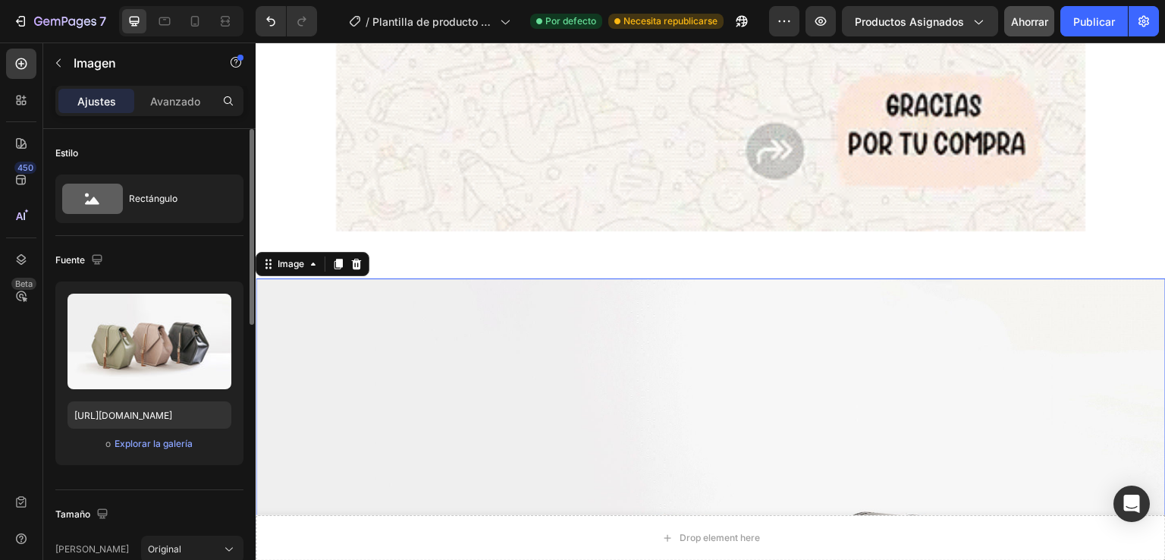
scroll to position [11603, 0]
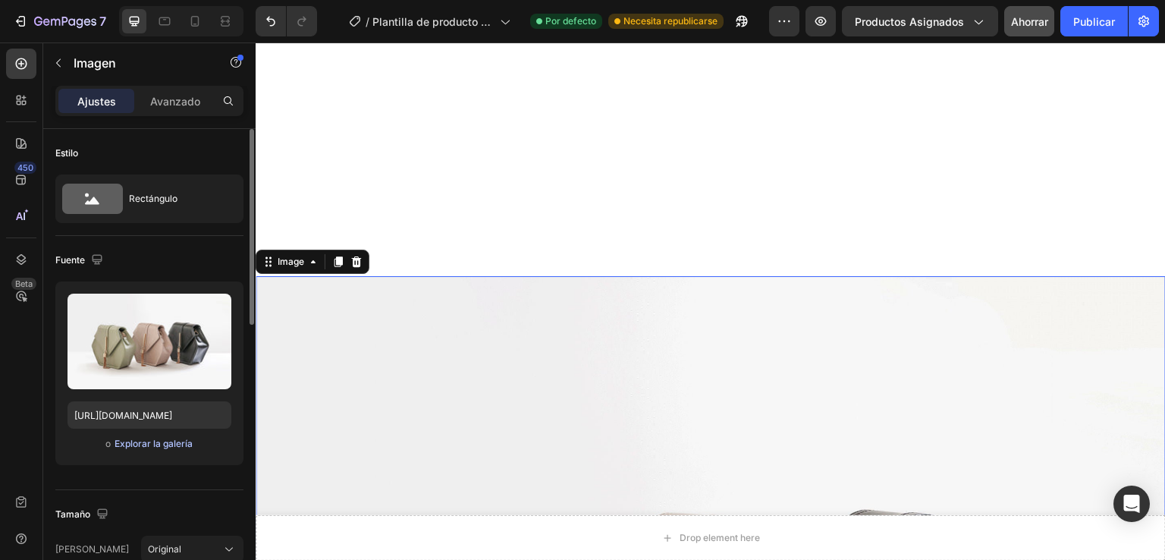
click at [155, 441] on font "Explorar la galería" at bounding box center [154, 443] width 78 height 11
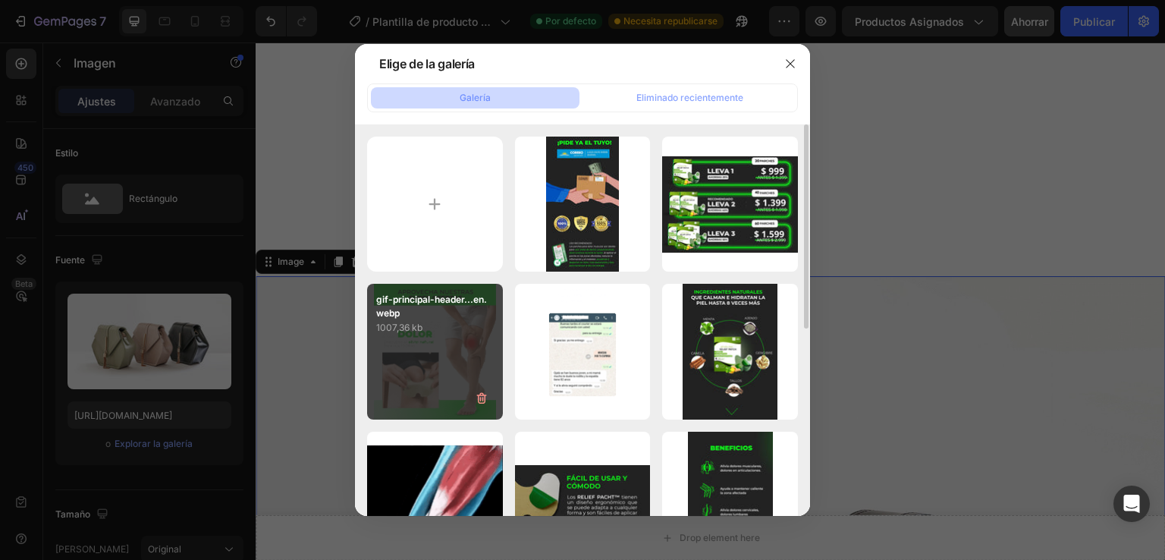
click at [417, 349] on div "gif-principal-header...en.webp 1007,36 kb" at bounding box center [435, 352] width 136 height 136
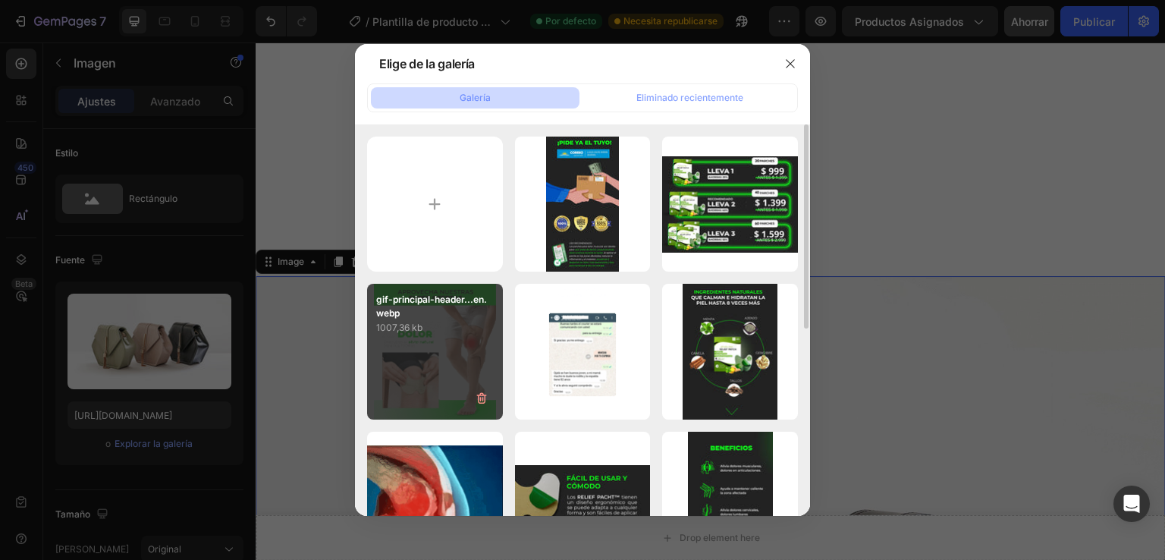
type input "[URL][DOMAIN_NAME]"
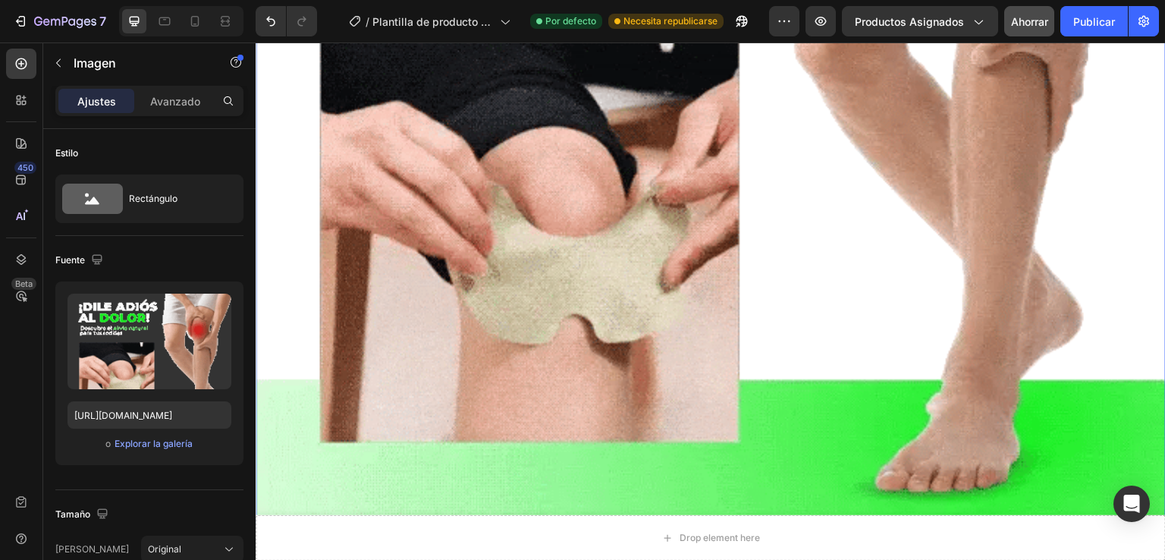
scroll to position [12373, 0]
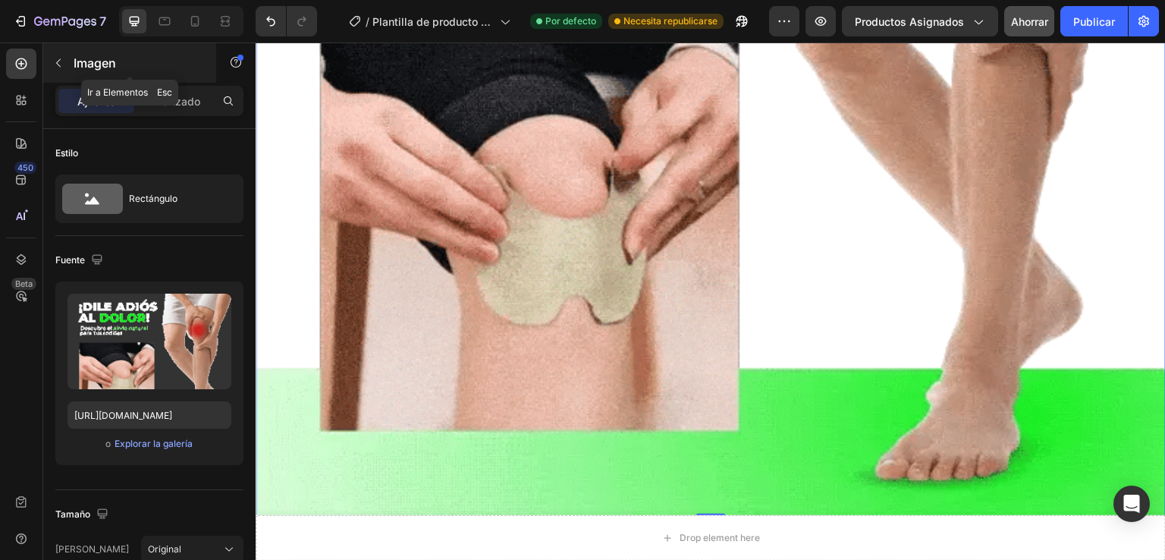
click at [58, 60] on icon "button" at bounding box center [58, 63] width 5 height 8
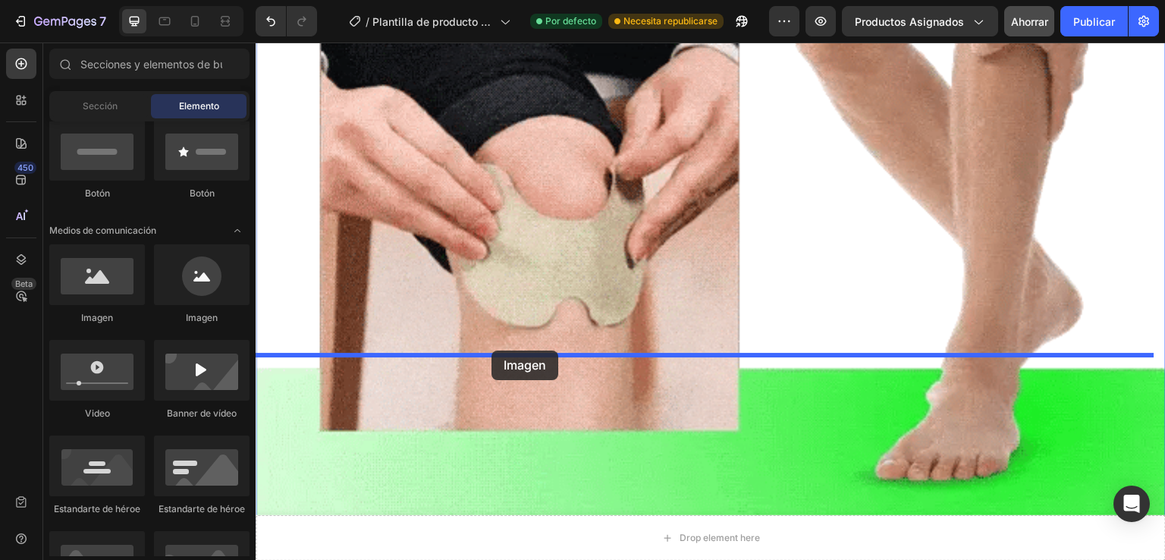
drag, startPoint x: 344, startPoint y: 326, endPoint x: 492, endPoint y: 351, distance: 149.3
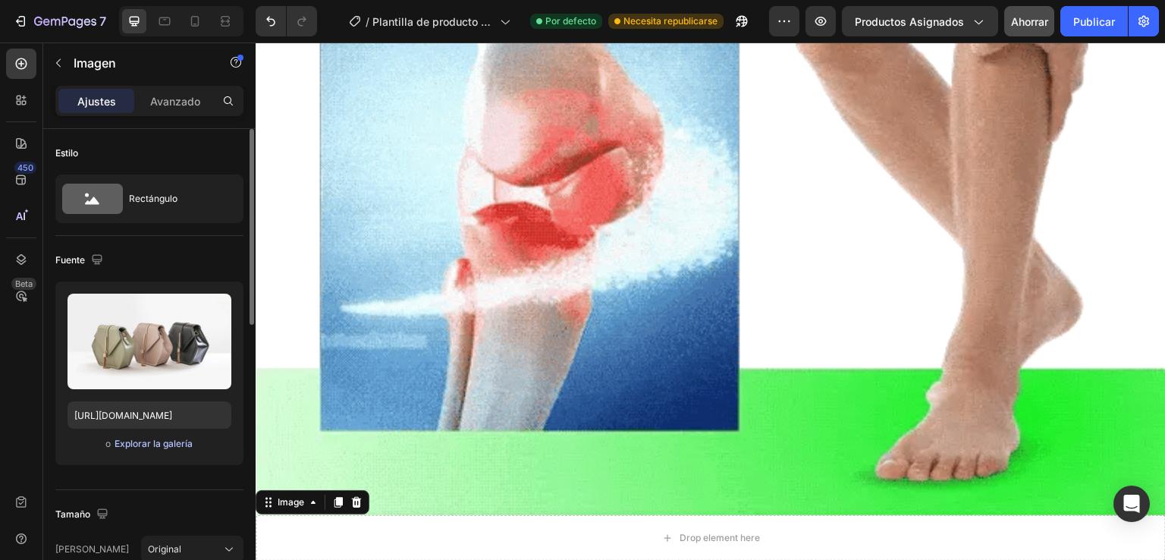
click at [160, 443] on font "Explorar la galería" at bounding box center [154, 443] width 78 height 11
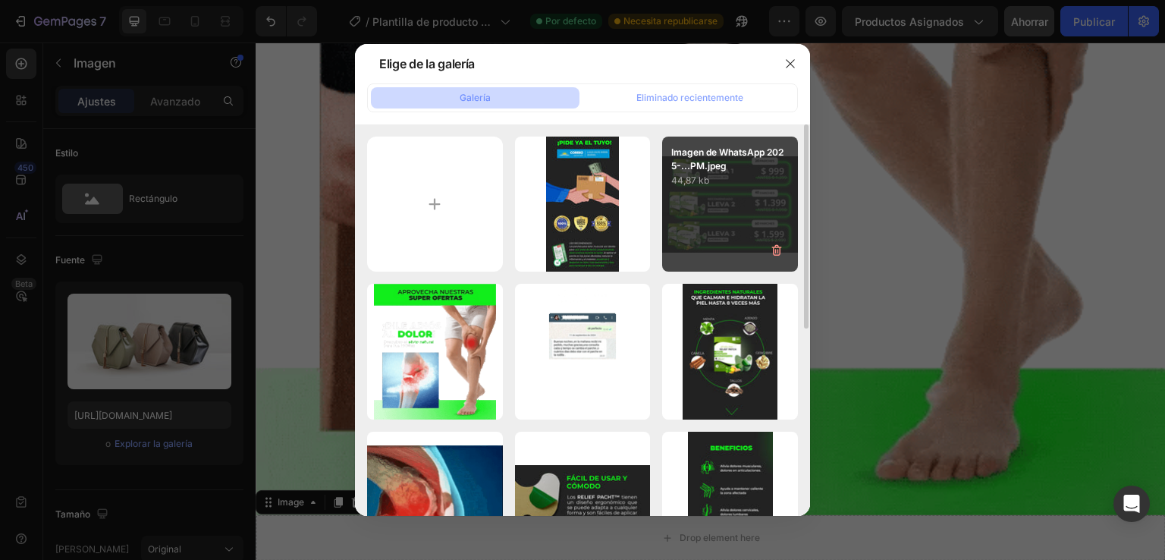
click at [744, 200] on div "Imagen de WhatsApp 2025-...PM.jpeg 44,87 kb" at bounding box center [730, 205] width 136 height 136
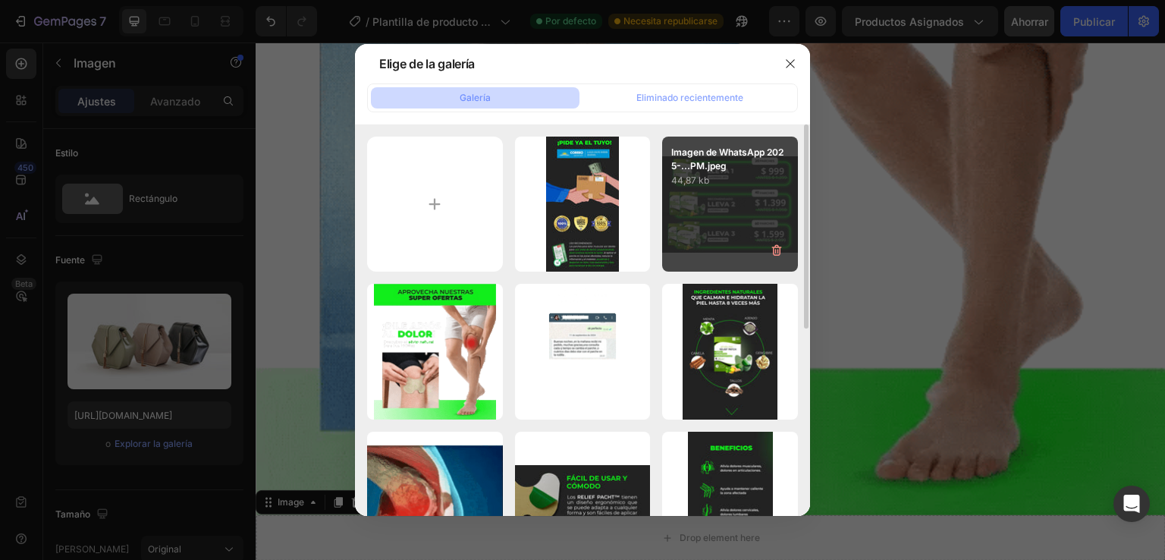
type input "[URL][DOMAIN_NAME]"
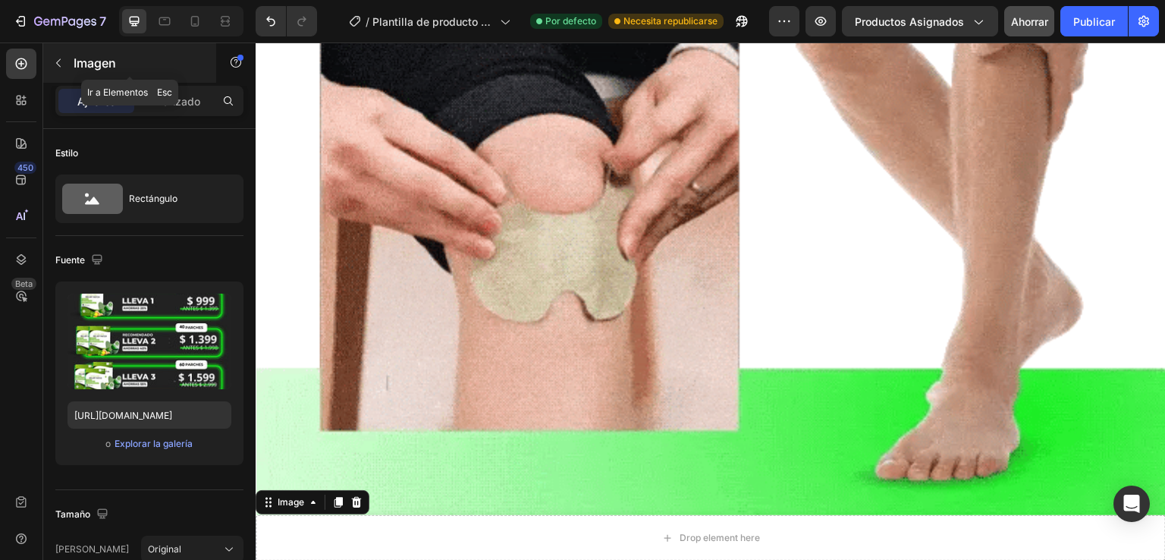
click at [64, 57] on icon "button" at bounding box center [58, 63] width 12 height 12
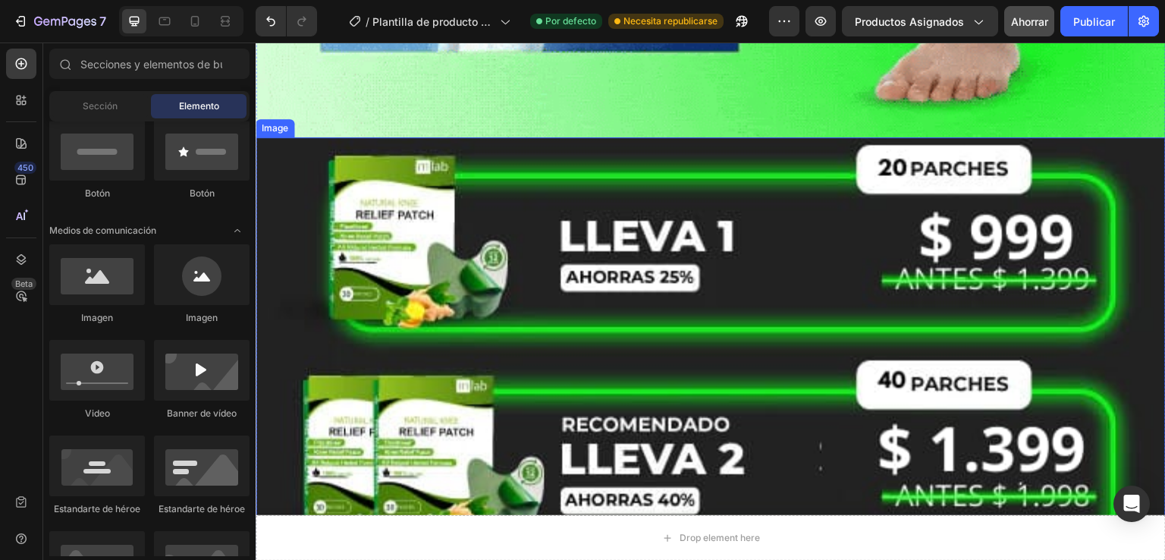
scroll to position [12904, 0]
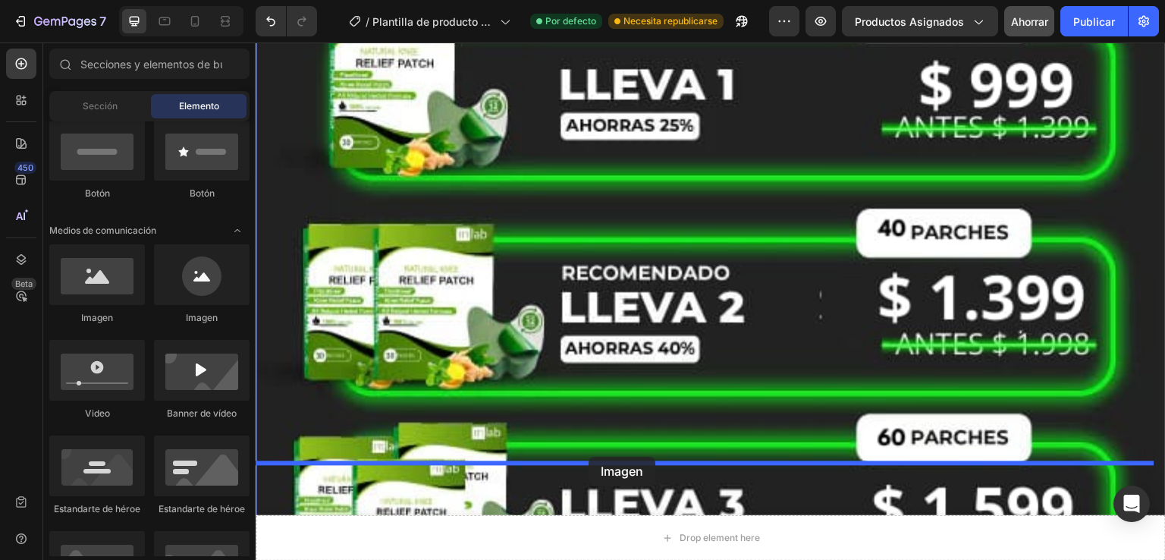
drag, startPoint x: 350, startPoint y: 319, endPoint x: 590, endPoint y: 457, distance: 276.3
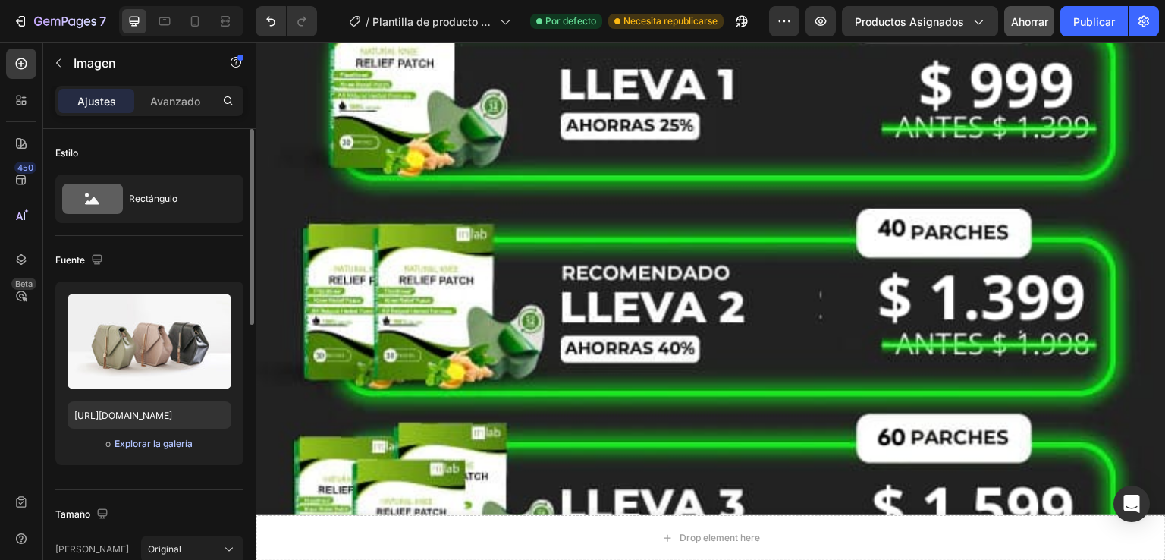
click at [152, 439] on font "Explorar la galería" at bounding box center [154, 443] width 78 height 11
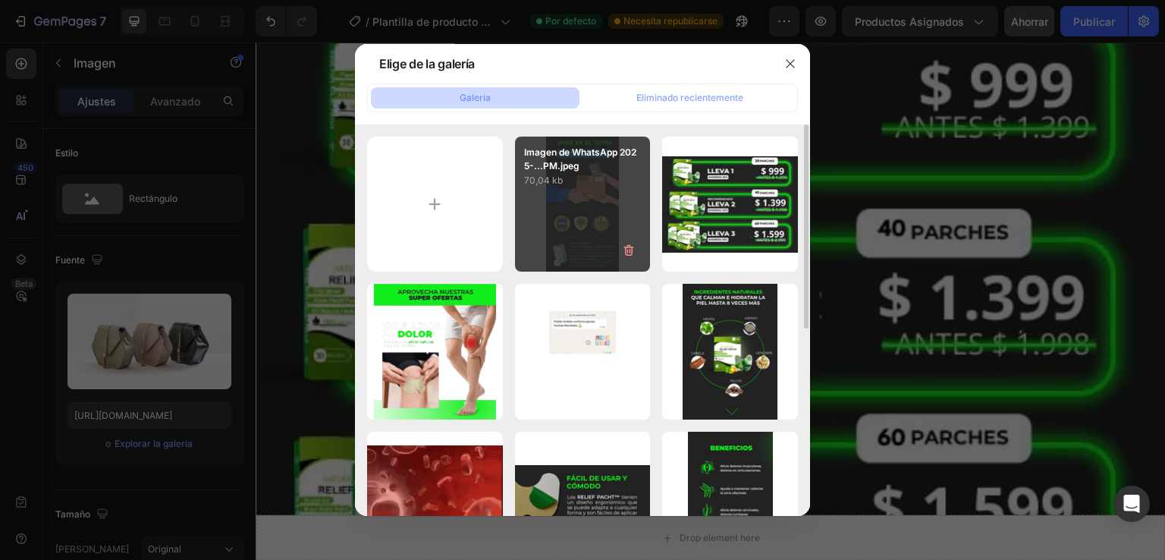
click at [579, 218] on div "Imagen de WhatsApp 2025-...PM.jpeg 70,04 kb" at bounding box center [583, 205] width 136 height 136
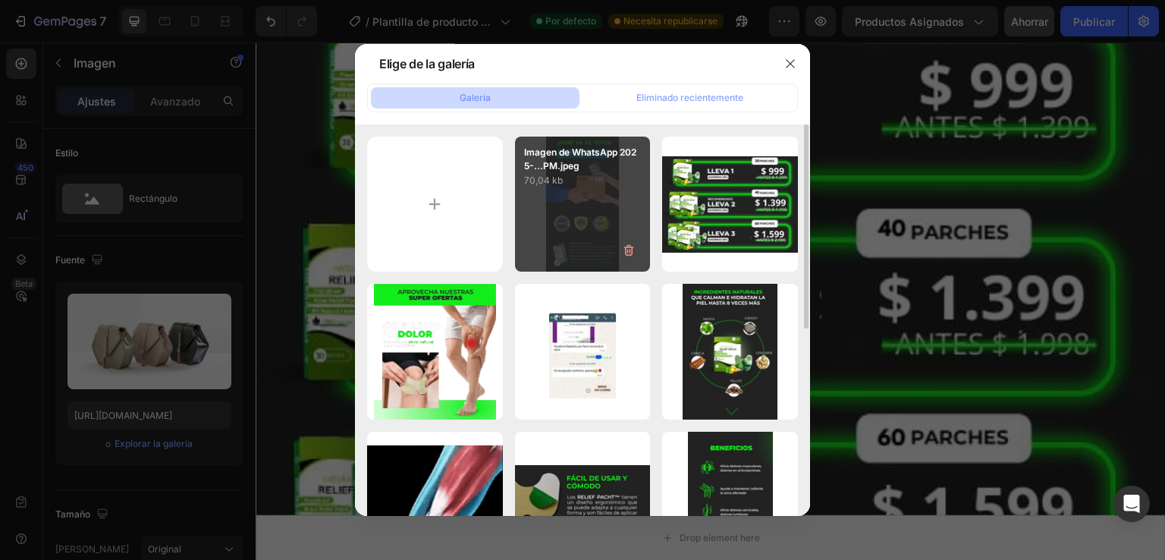
type input "[URL][DOMAIN_NAME]"
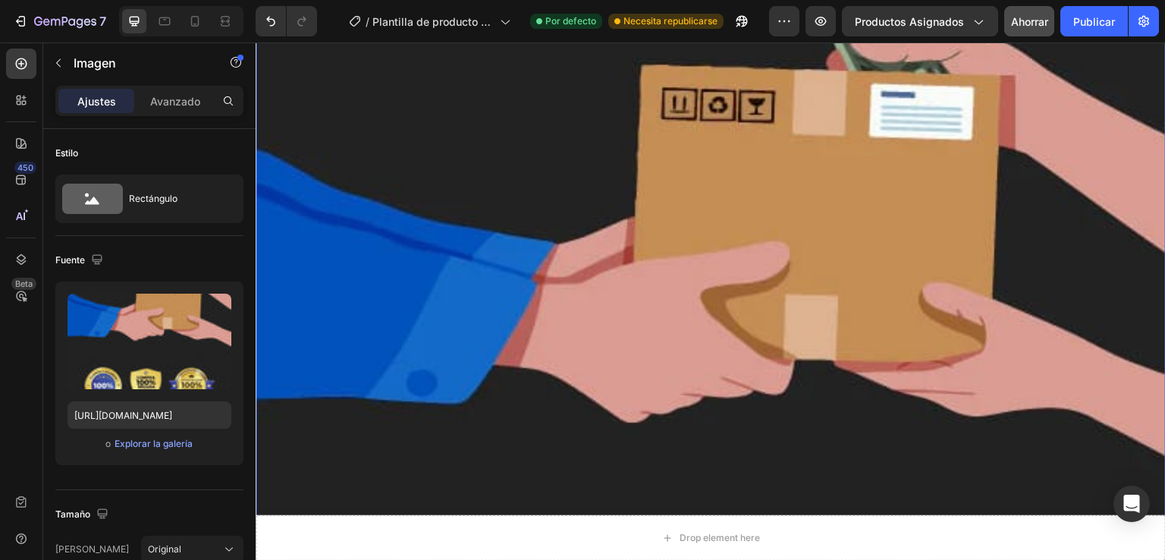
scroll to position [13966, 0]
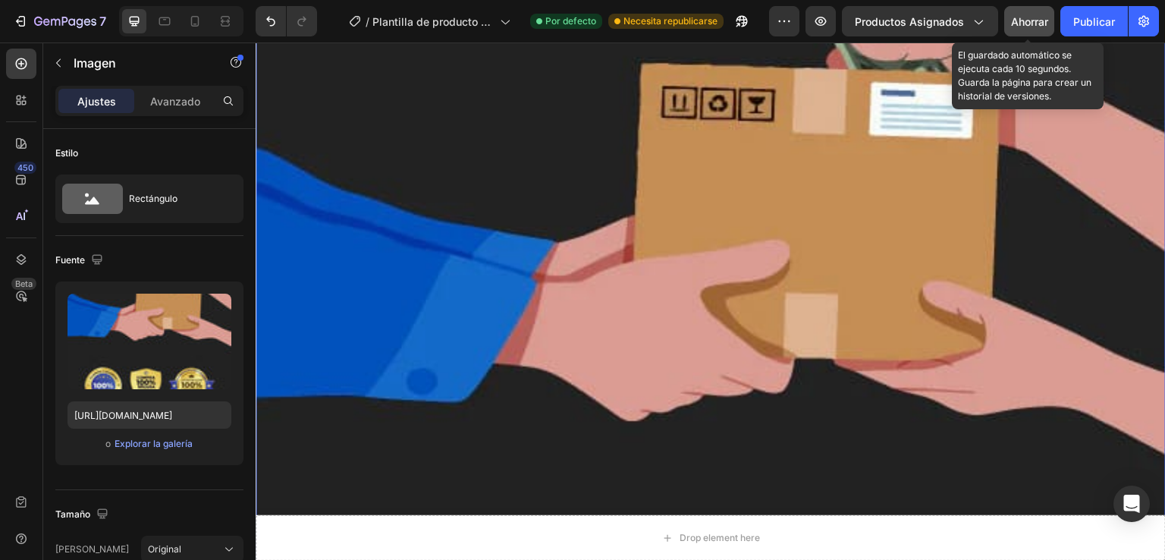
click at [1030, 16] on font "Ahorrar" at bounding box center [1029, 21] width 37 height 13
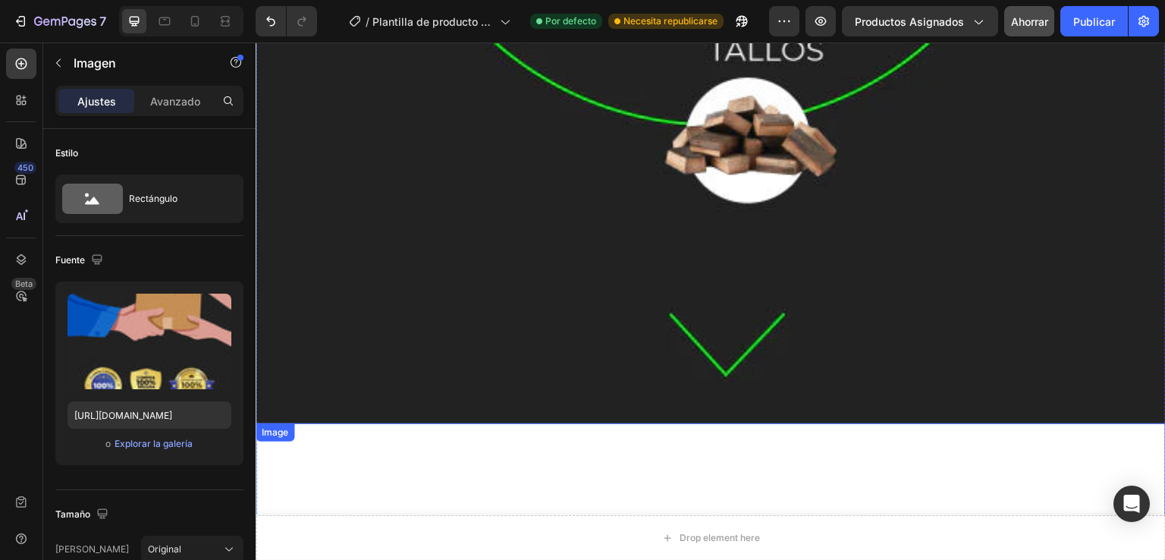
scroll to position [9945, 0]
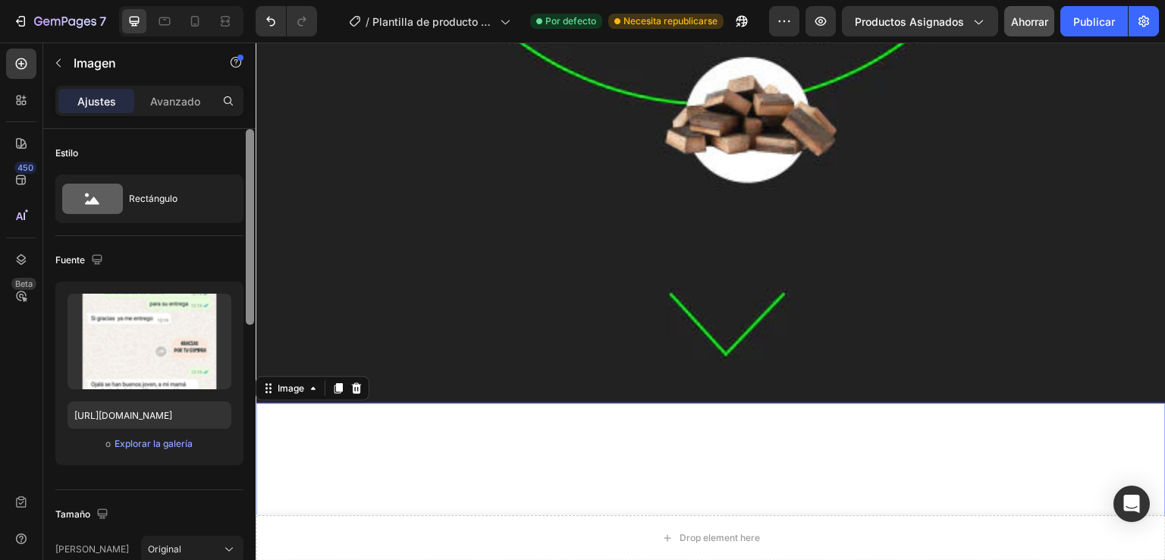
scroll to position [473, 0]
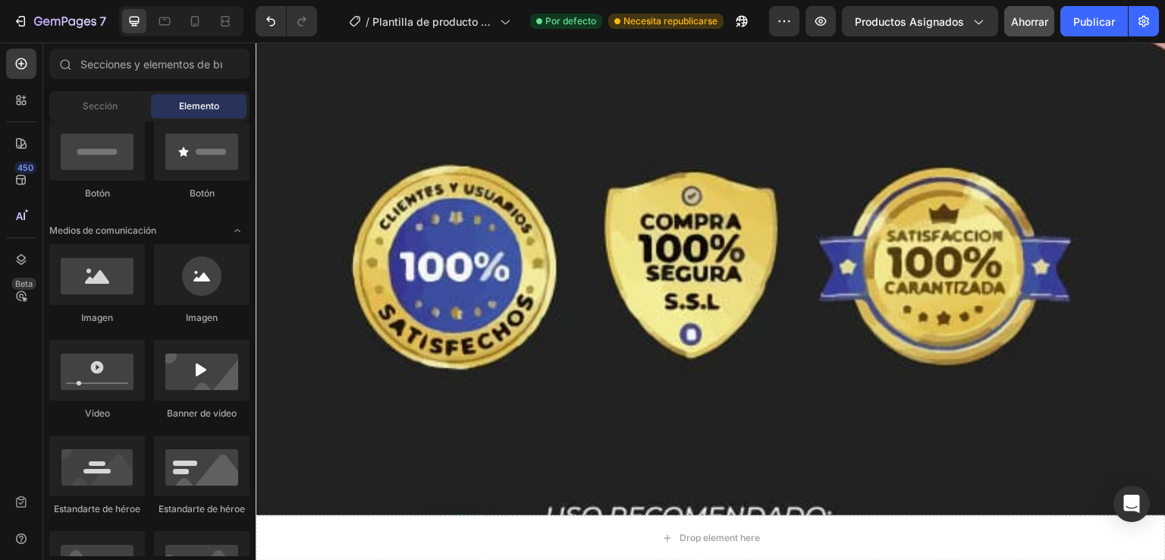
scroll to position [14701, 0]
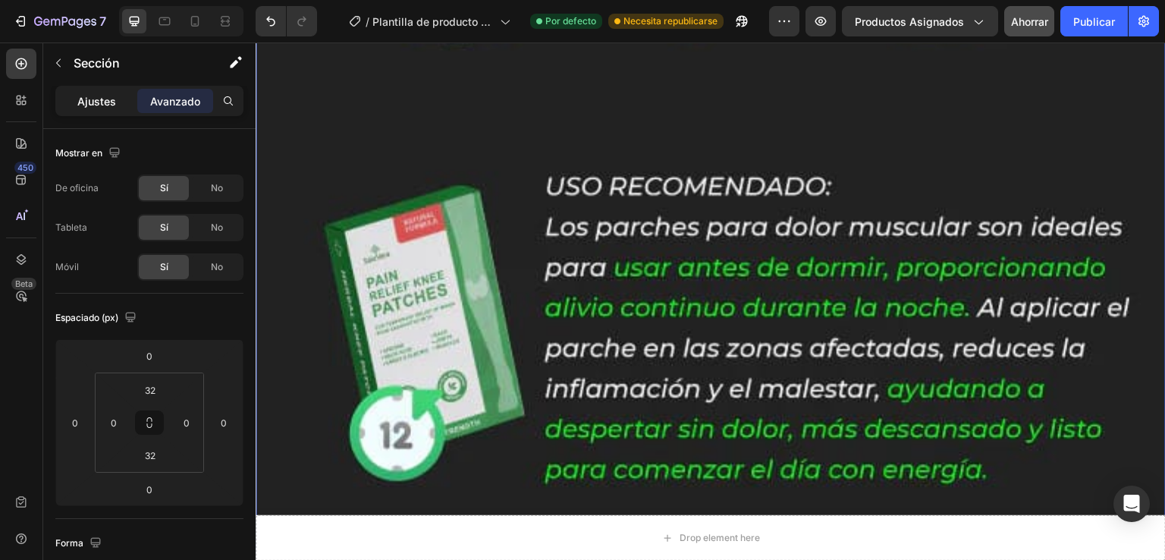
click at [87, 96] on font "Ajustes" at bounding box center [96, 101] width 39 height 13
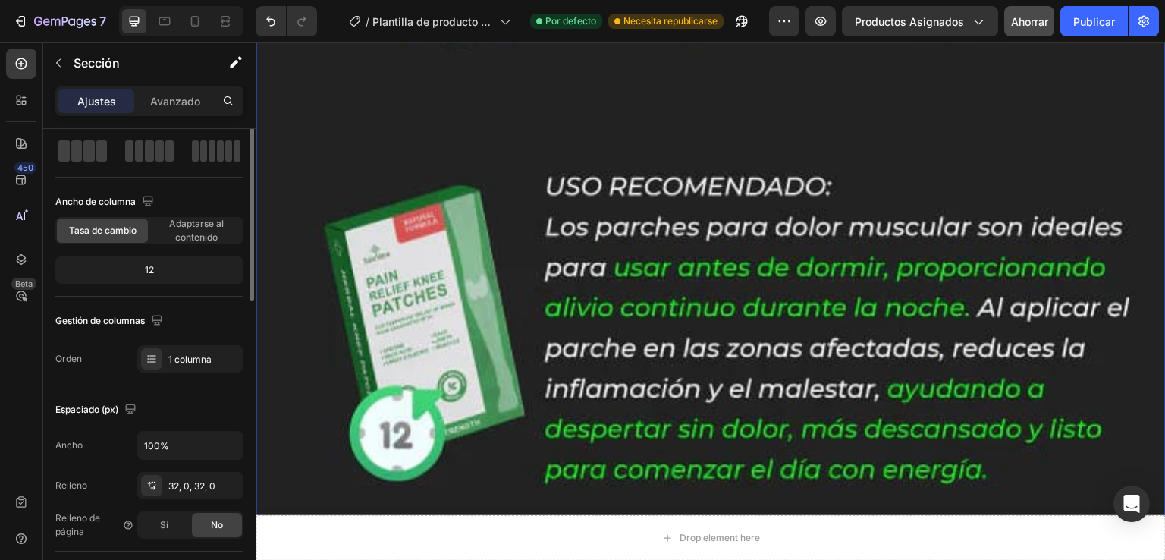
scroll to position [0, 0]
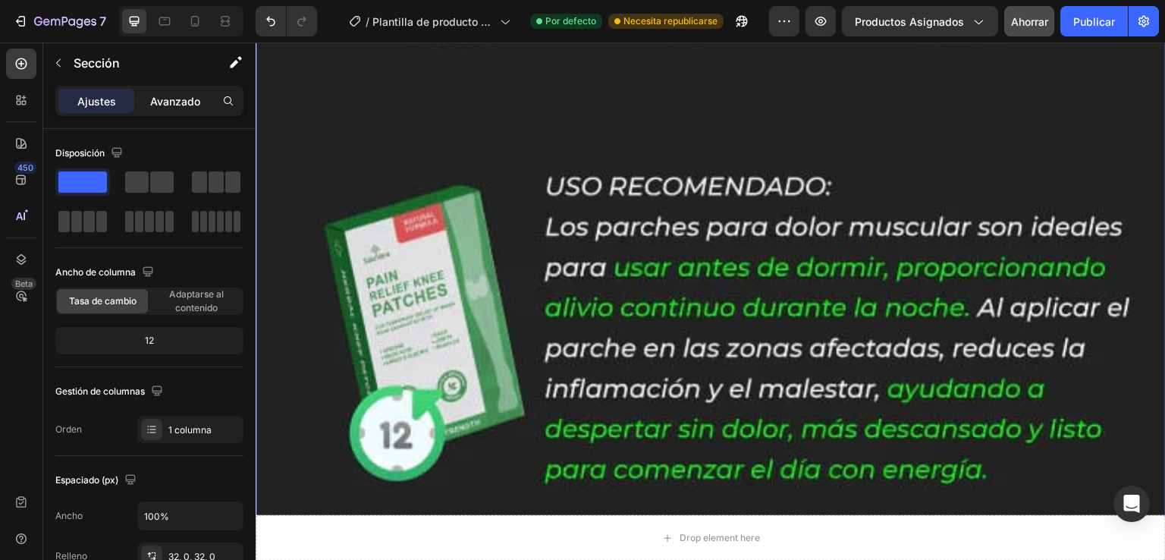
click at [161, 93] on p "Avanzado" at bounding box center [175, 101] width 50 height 16
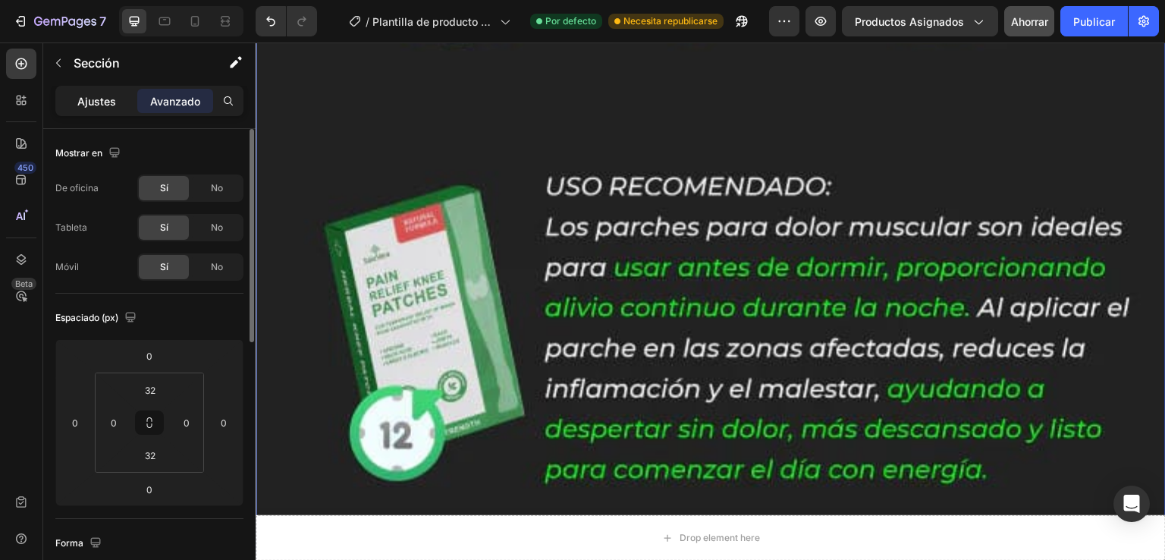
click at [102, 96] on font "Ajustes" at bounding box center [96, 101] width 39 height 13
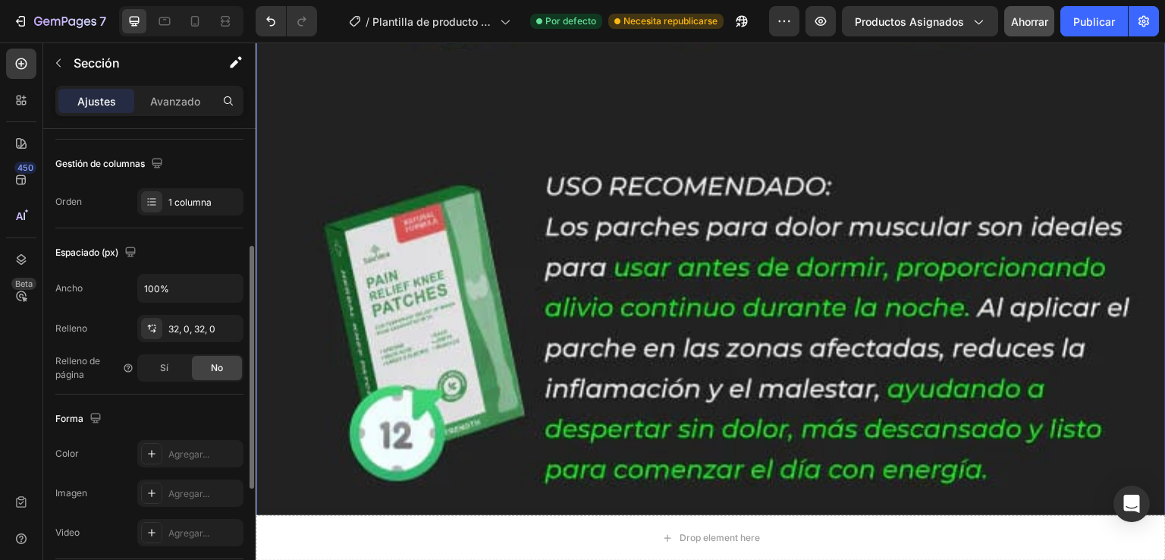
scroll to position [450, 0]
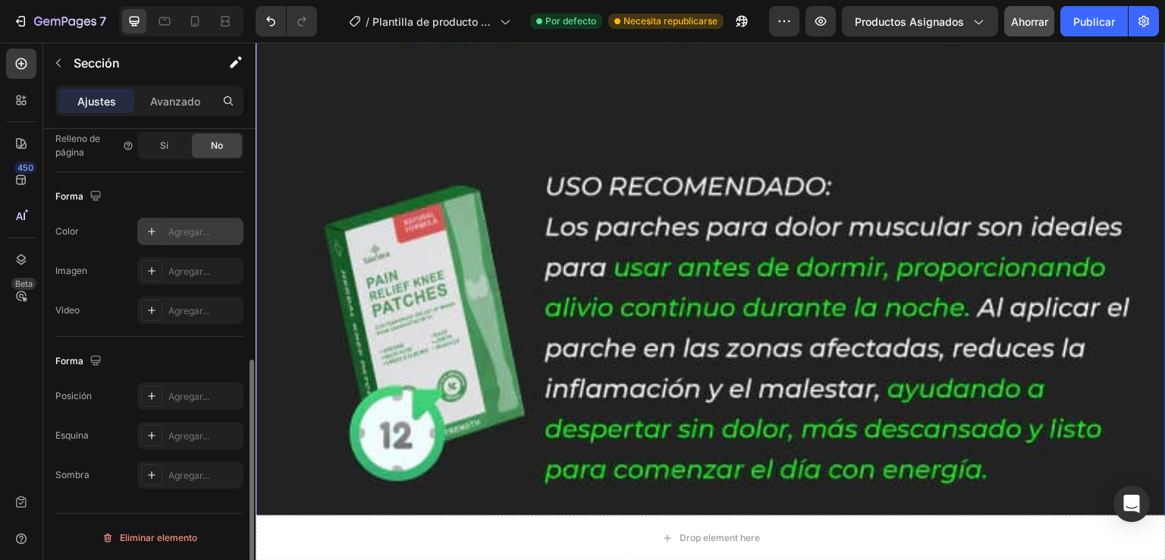
click at [150, 225] on icon at bounding box center [152, 231] width 12 height 12
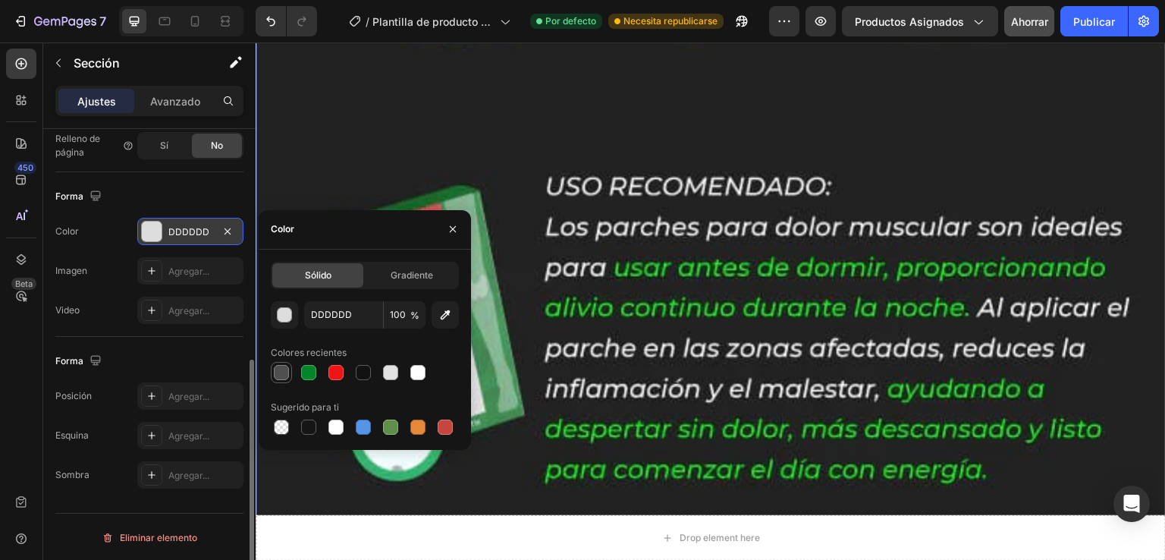
click at [278, 370] on div at bounding box center [281, 372] width 15 height 15
click at [338, 316] on input "4F4F4F" at bounding box center [343, 314] width 79 height 27
type input "222222"
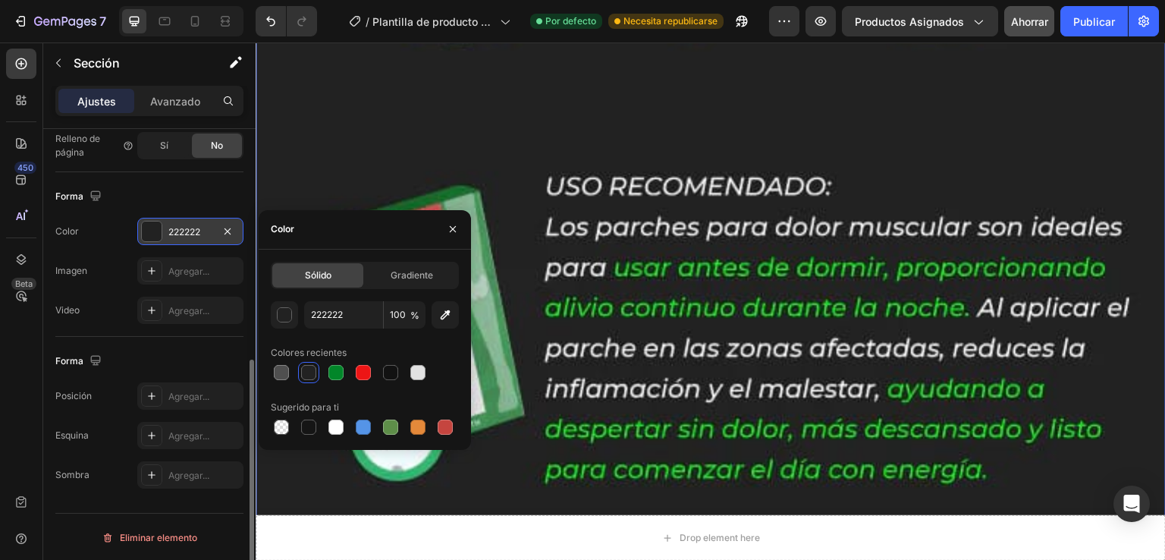
click at [419, 341] on div "Colores recientes" at bounding box center [365, 353] width 188 height 24
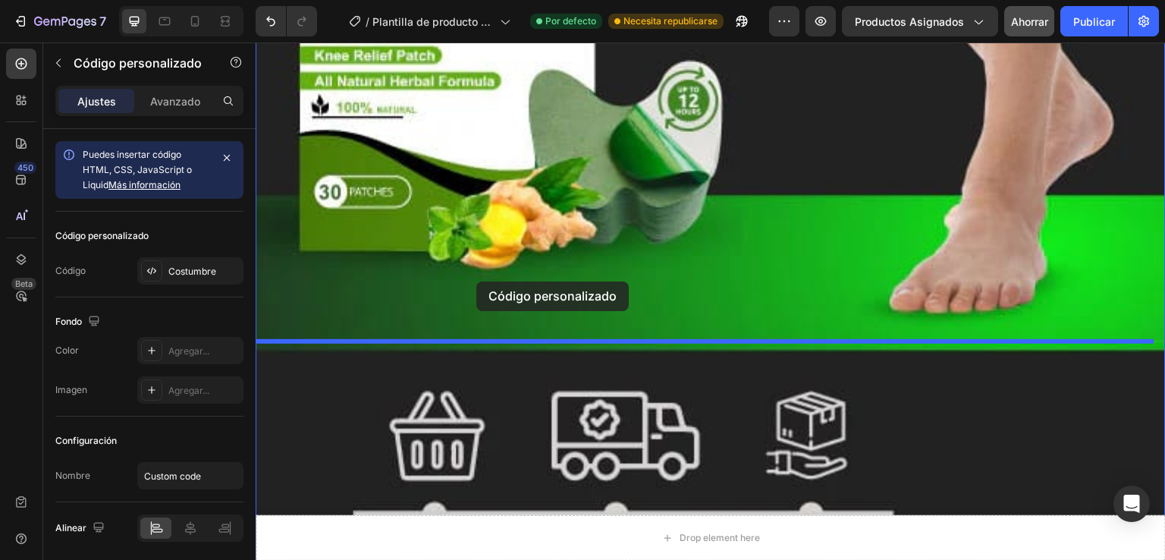
scroll to position [759, 0]
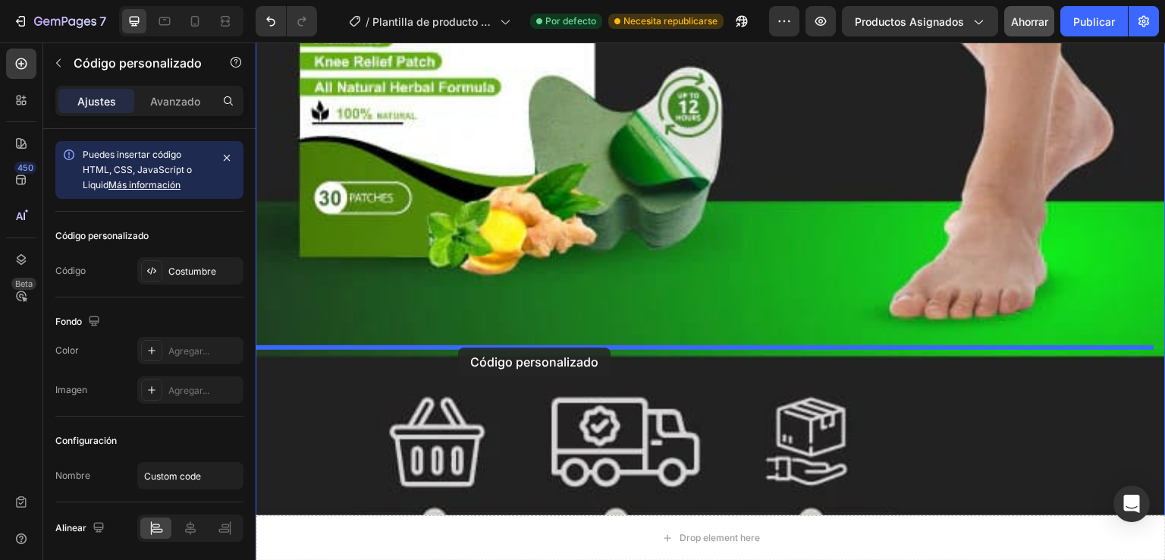
drag, startPoint x: 455, startPoint y: 446, endPoint x: 458, endPoint y: 348, distance: 98.7
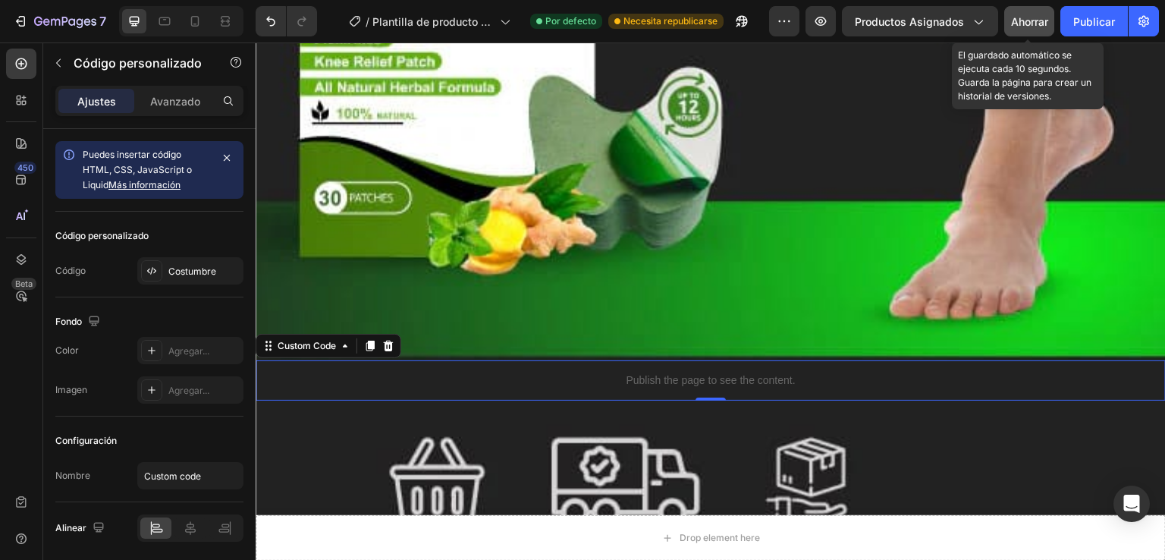
click at [1022, 17] on font "Ahorrar" at bounding box center [1029, 21] width 37 height 13
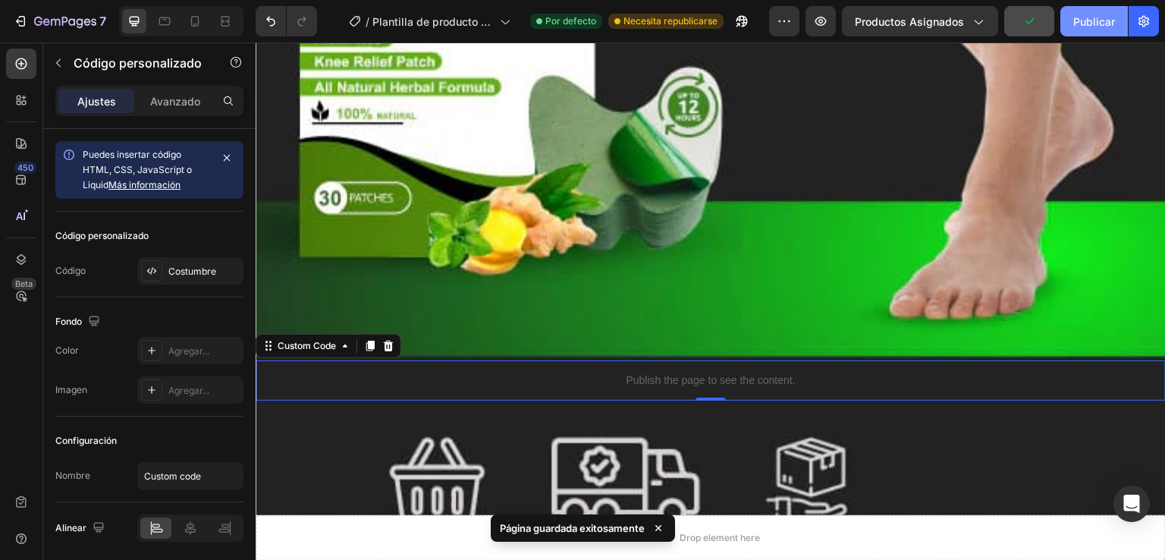
click at [1085, 16] on font "Publicar" at bounding box center [1095, 21] width 42 height 13
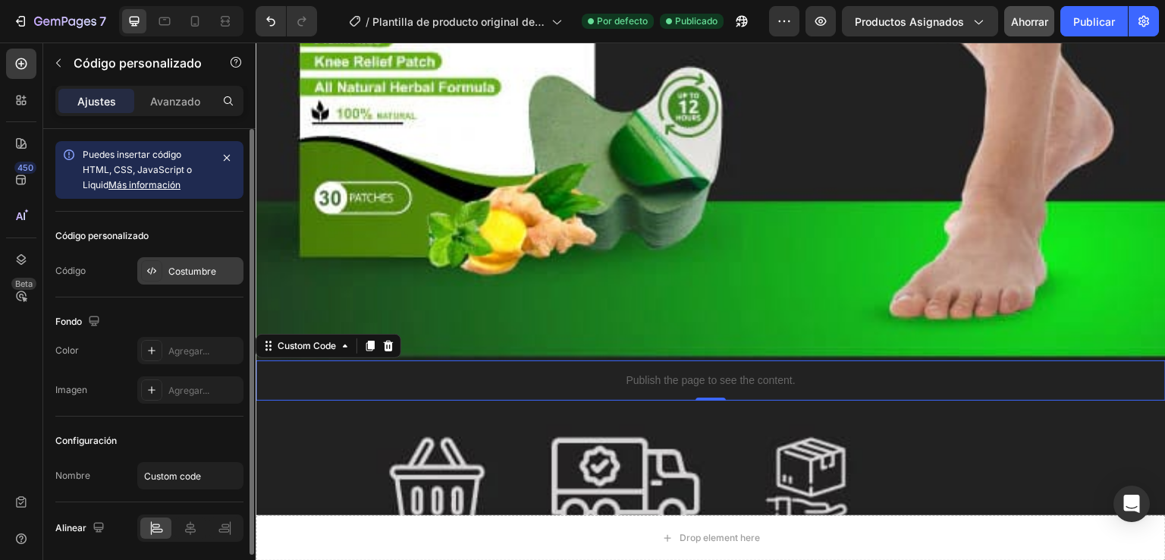
click at [158, 269] on div at bounding box center [151, 270] width 21 height 21
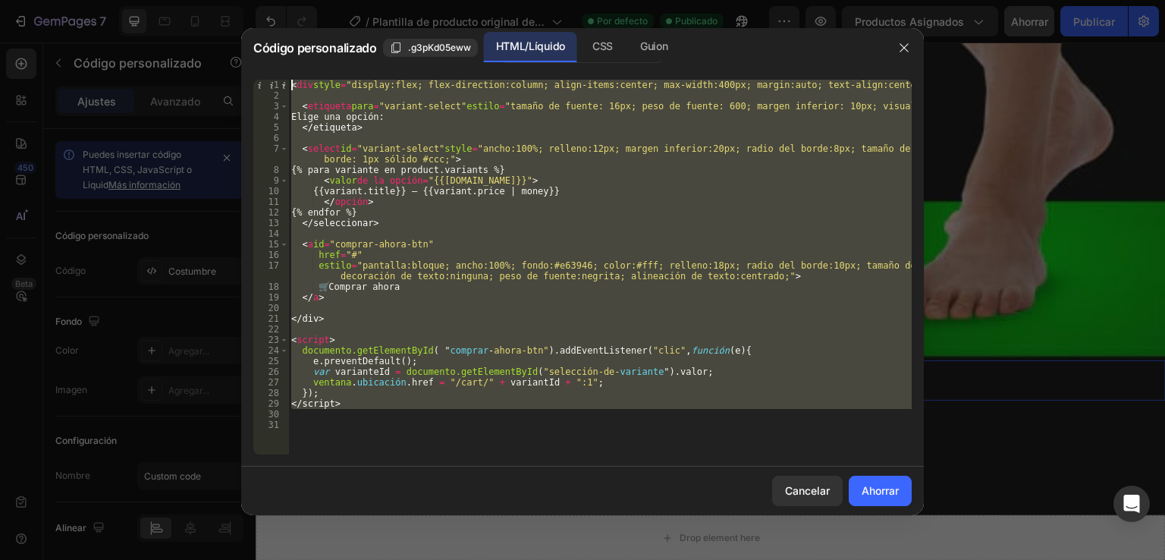
drag, startPoint x: 363, startPoint y: 414, endPoint x: 297, endPoint y: 60, distance: 359.7
click at [297, 60] on div "Código personalizado .g3pKd05eww HTML/Líquido CSS Guion 1 2 3 4 5 6 7 8 9 10 11…" at bounding box center [582, 271] width 683 height 487
type textarea "<div style="display:flex; flex-direction:column; align-items:center; max-width:…"
paste textarea
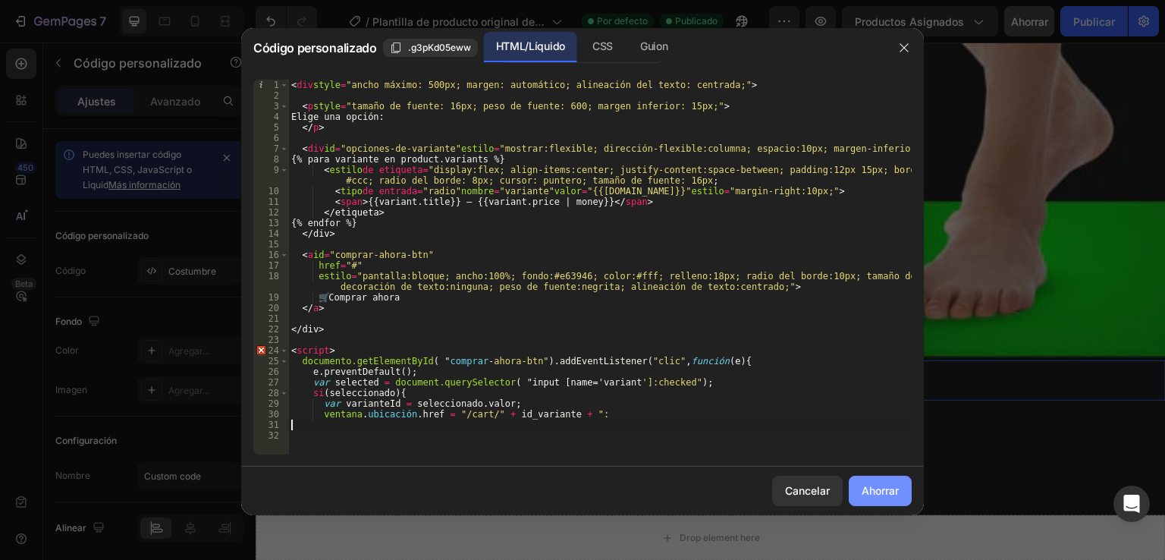
click at [890, 492] on font "Ahorrar" at bounding box center [880, 490] width 37 height 13
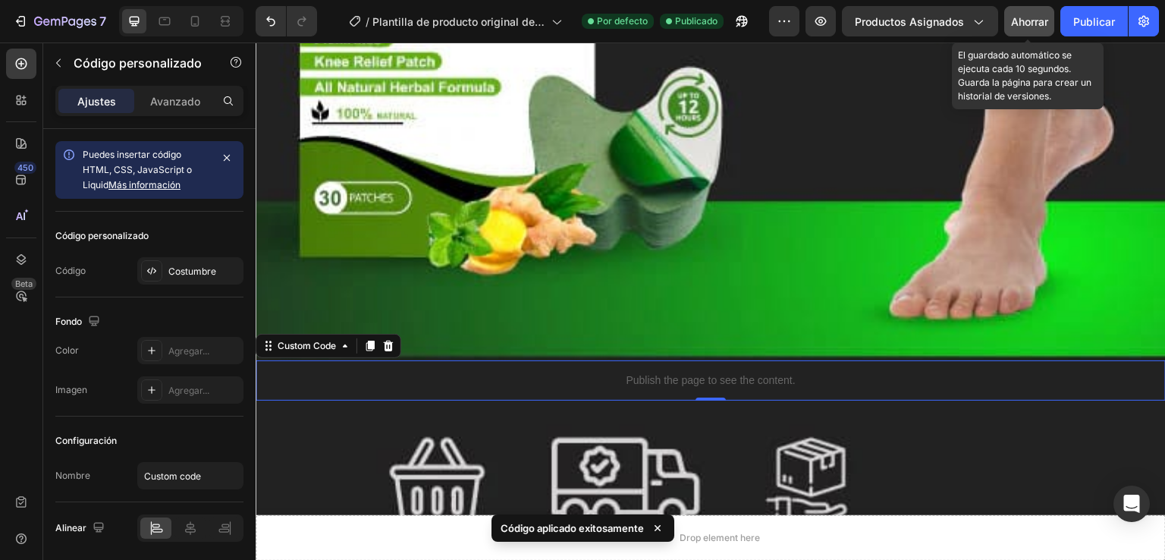
click at [1027, 12] on button "Ahorrar" at bounding box center [1030, 21] width 50 height 30
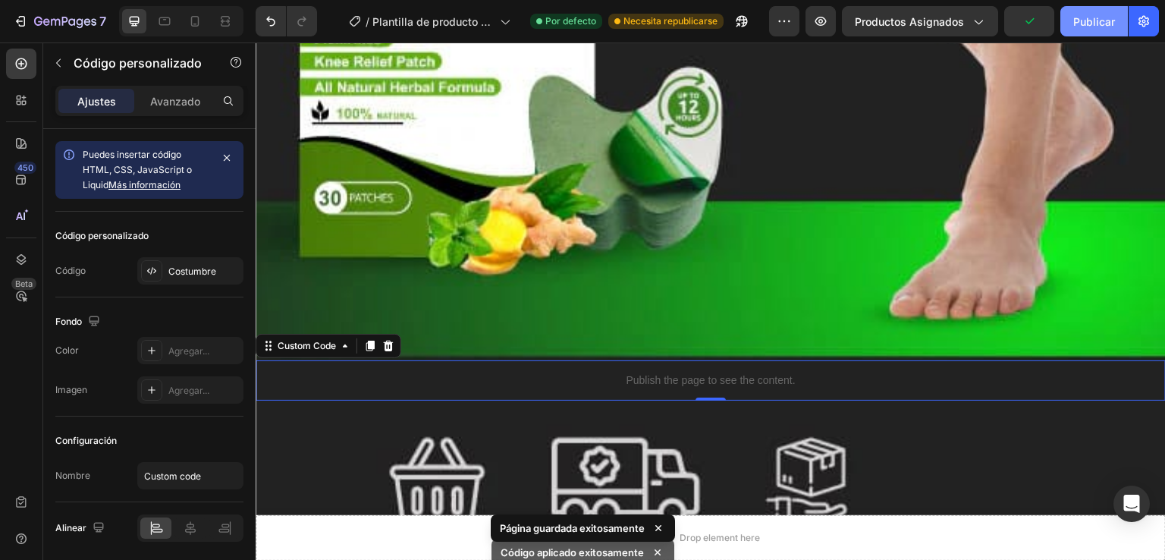
click at [1095, 22] on font "Publicar" at bounding box center [1095, 21] width 42 height 13
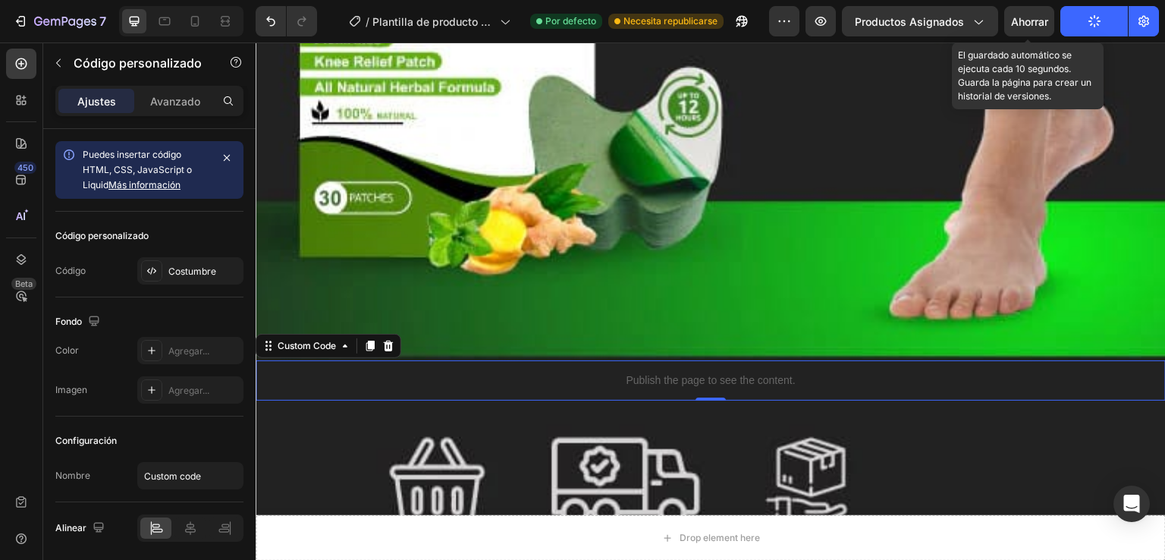
click at [1039, 20] on font "Ahorrar" at bounding box center [1029, 21] width 37 height 13
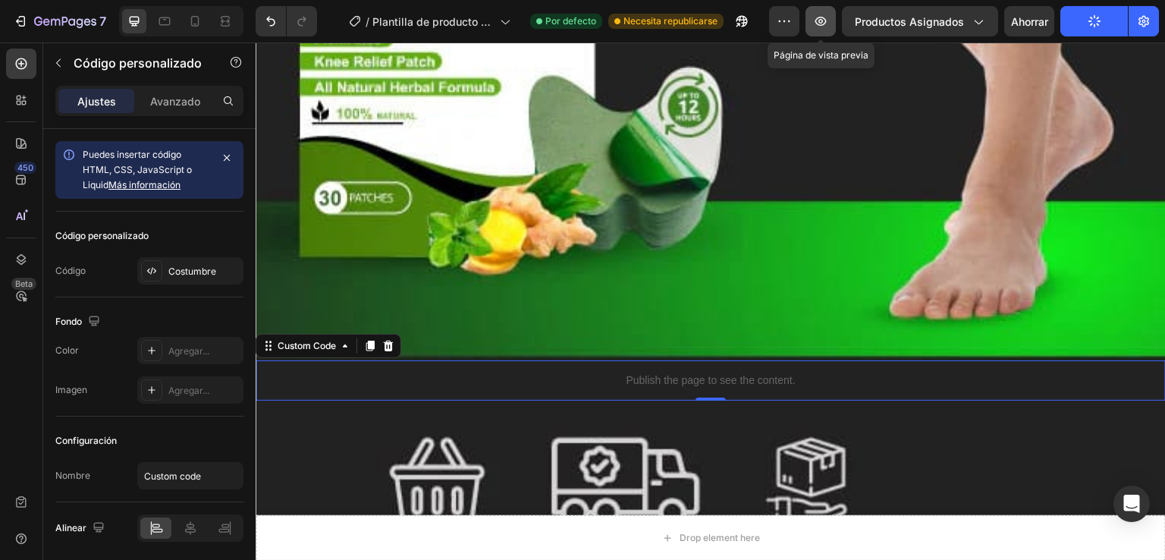
click at [823, 18] on icon "button" at bounding box center [820, 21] width 15 height 15
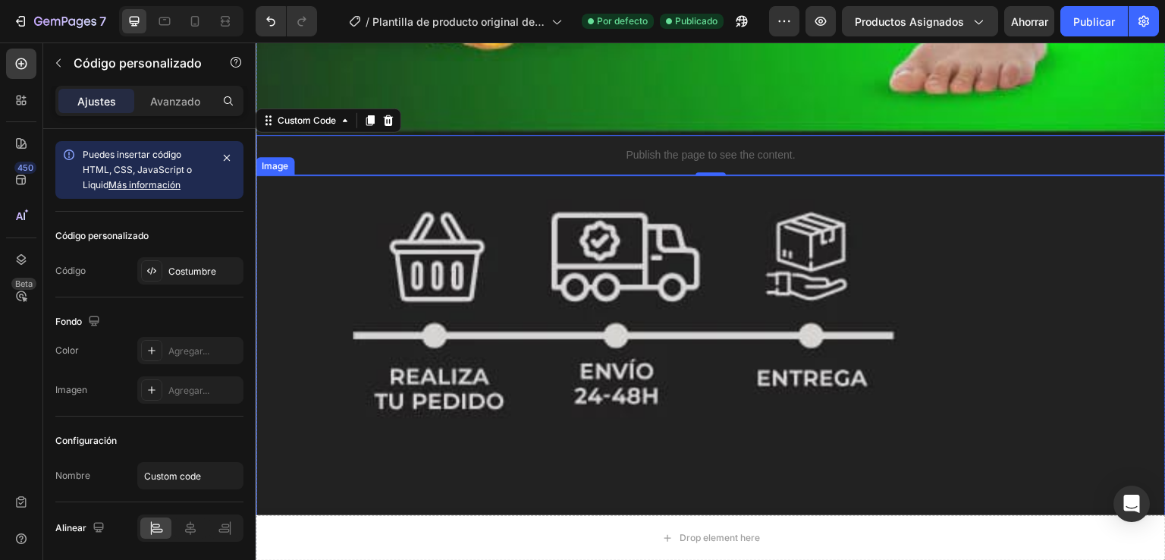
scroll to position [1062, 0]
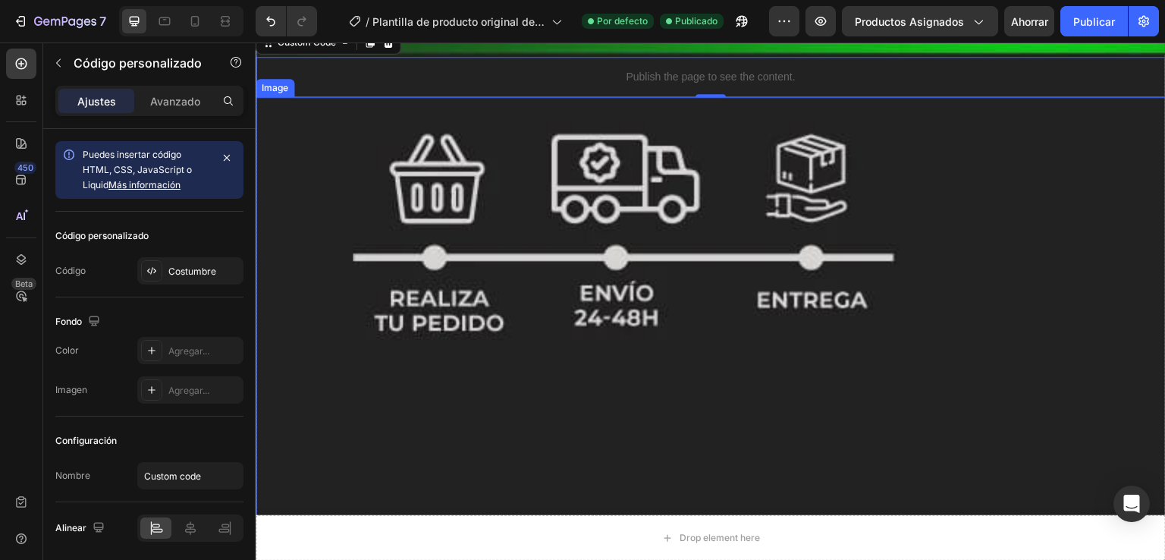
click at [340, 198] on img at bounding box center [711, 565] width 911 height 936
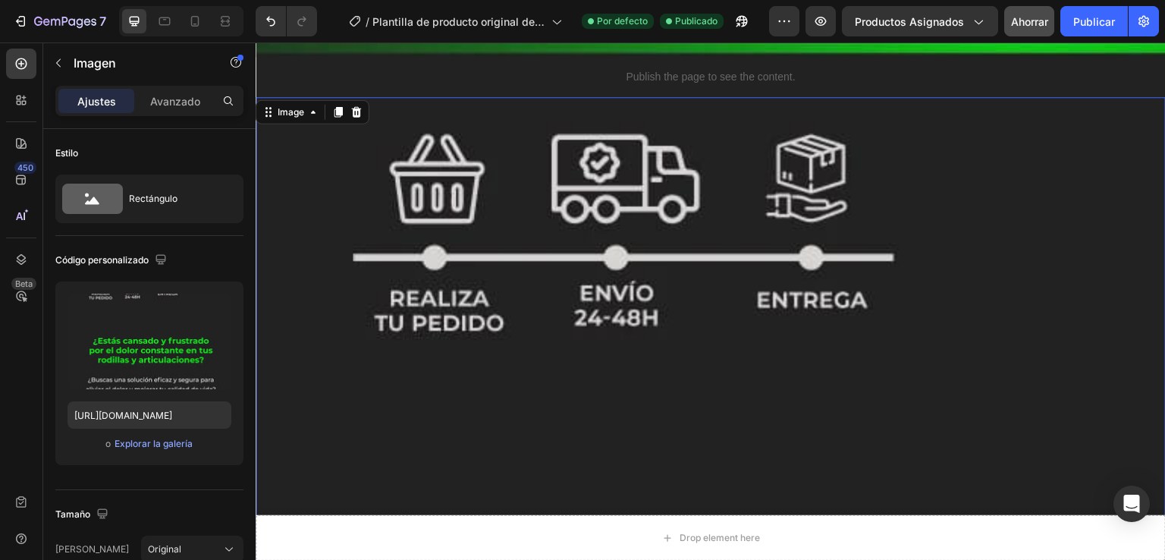
click at [1042, 7] on button "Ahorrar" at bounding box center [1030, 21] width 50 height 30
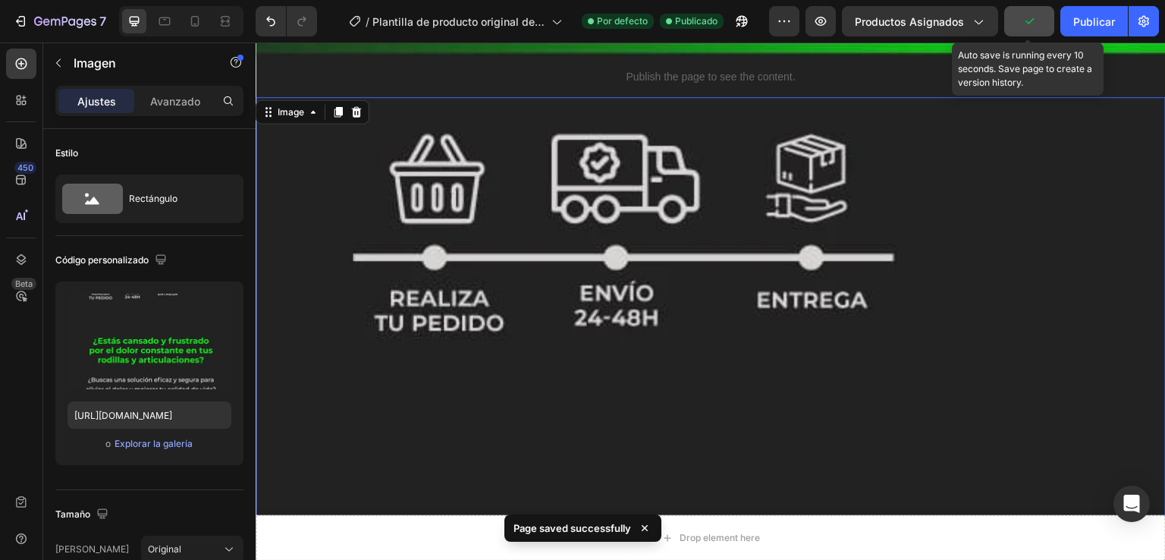
click at [1035, 16] on icon "button" at bounding box center [1029, 21] width 15 height 15
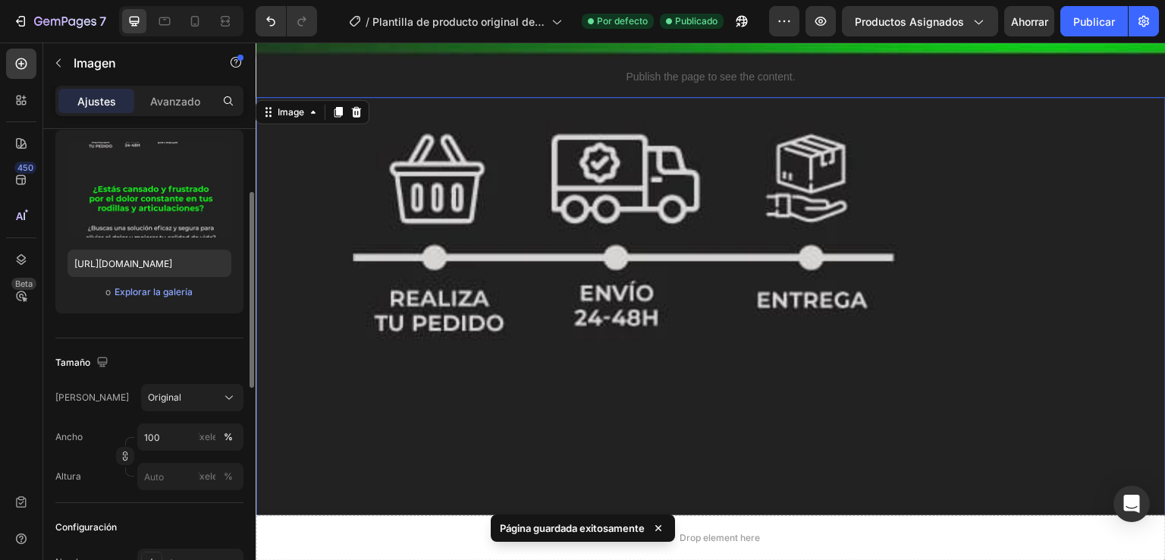
scroll to position [0, 0]
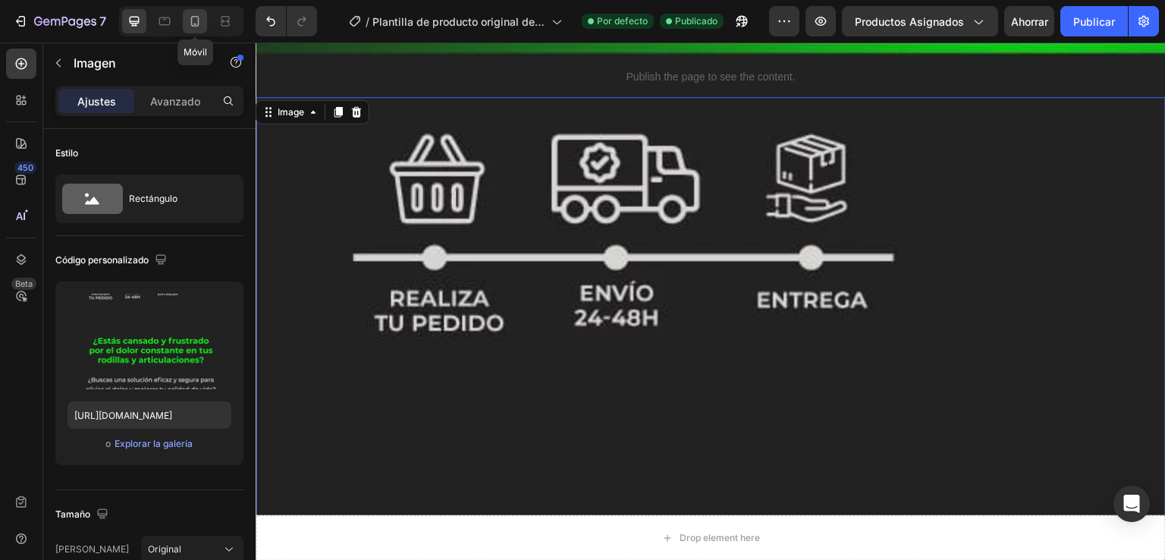
click at [190, 20] on icon at bounding box center [194, 21] width 15 height 15
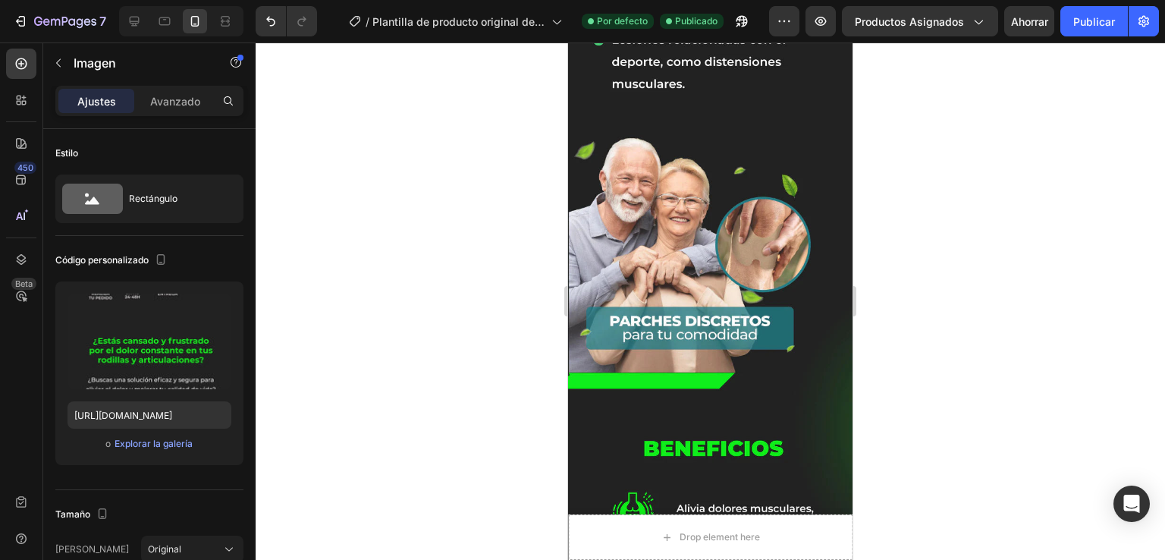
scroll to position [1590, 0]
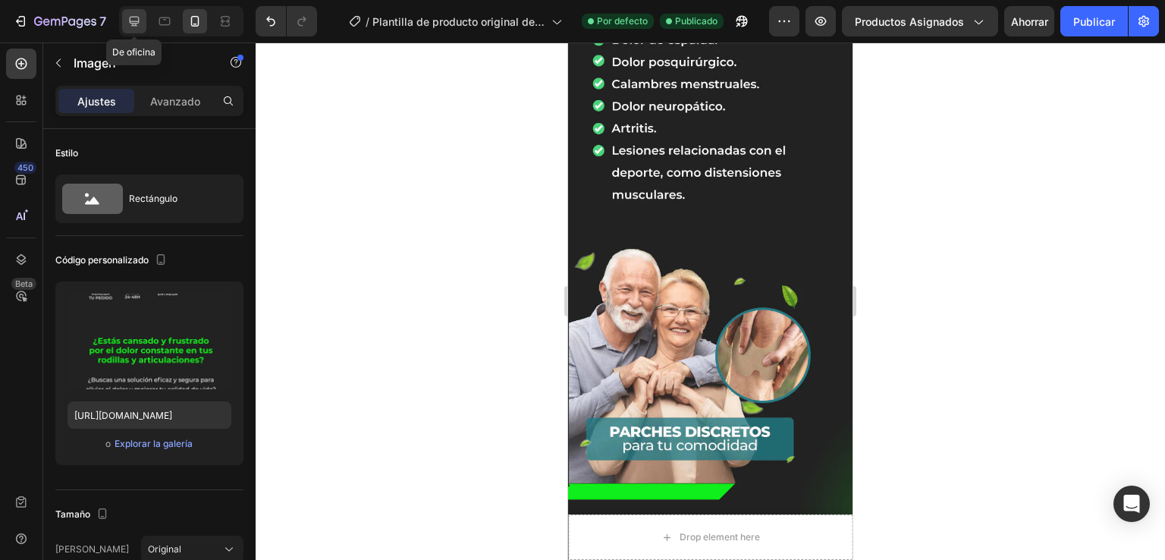
click at [131, 17] on icon at bounding box center [135, 22] width 10 height 10
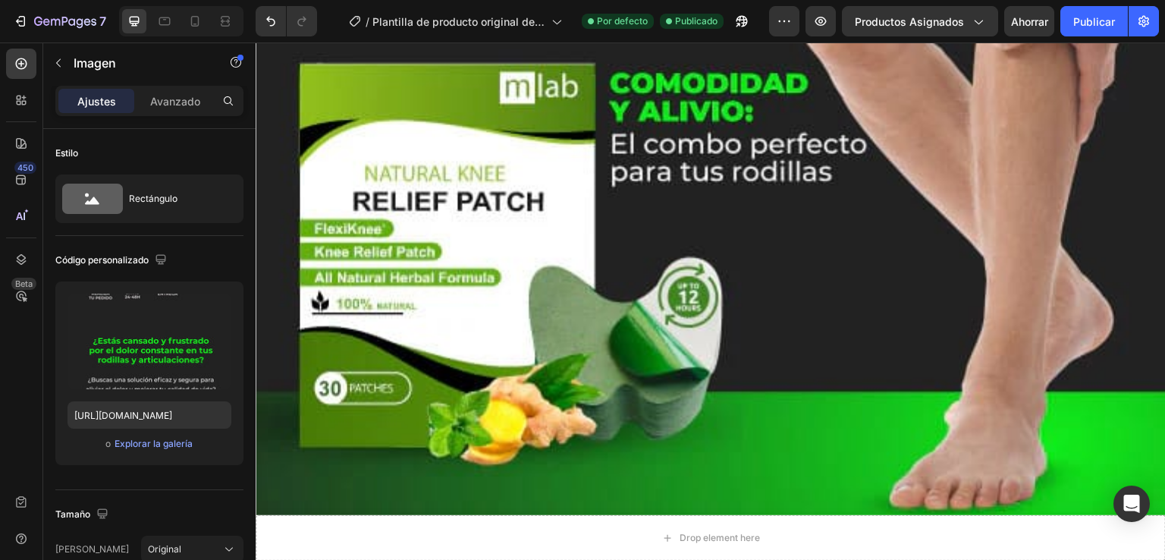
scroll to position [747, 0]
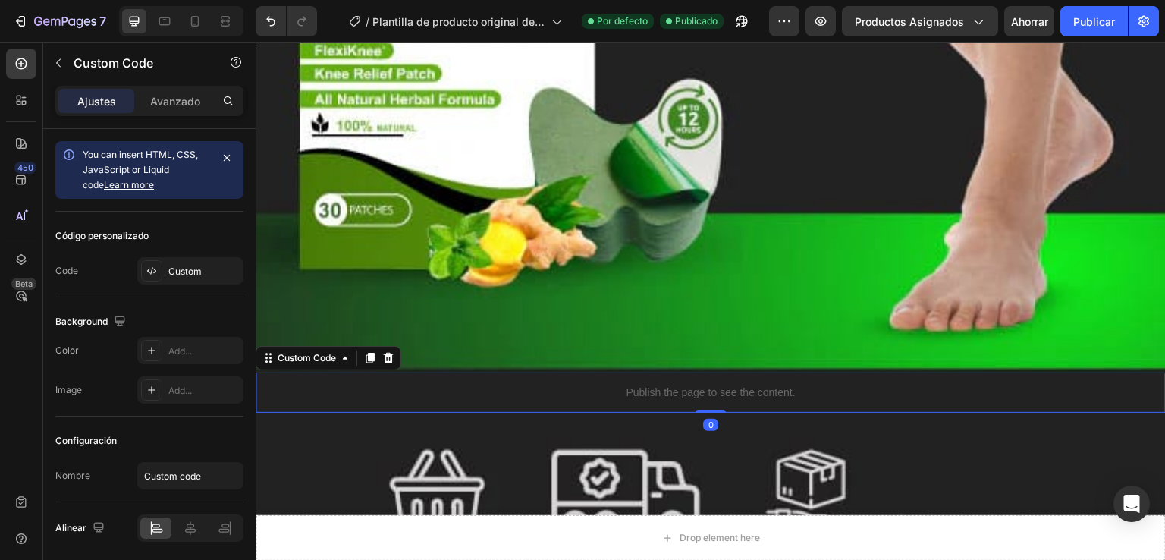
click at [380, 373] on div "Publish the page to see the content." at bounding box center [711, 393] width 911 height 40
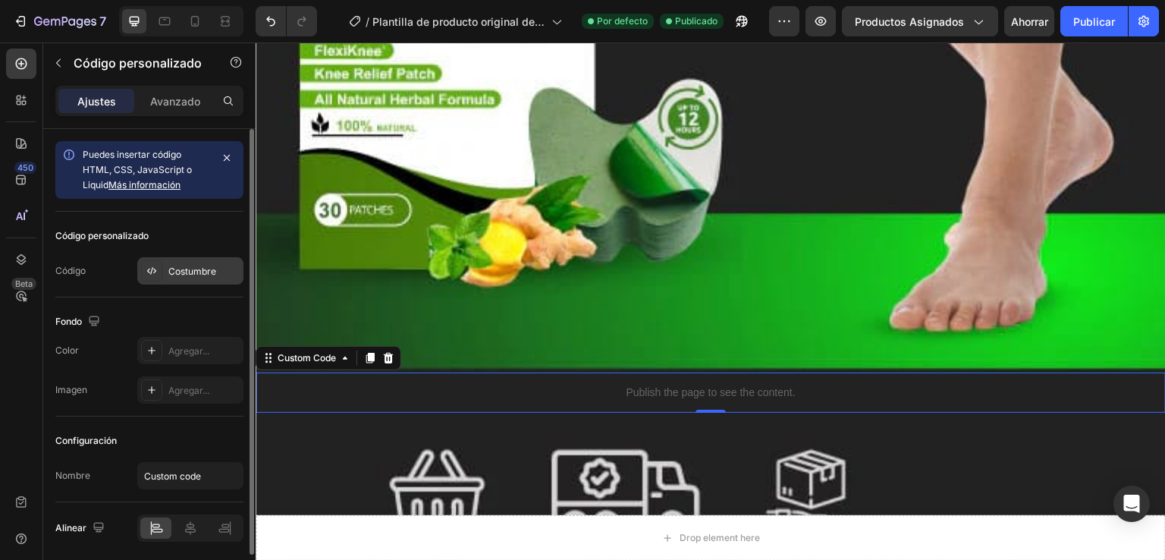
click at [197, 266] on font "Costumbre" at bounding box center [192, 271] width 48 height 11
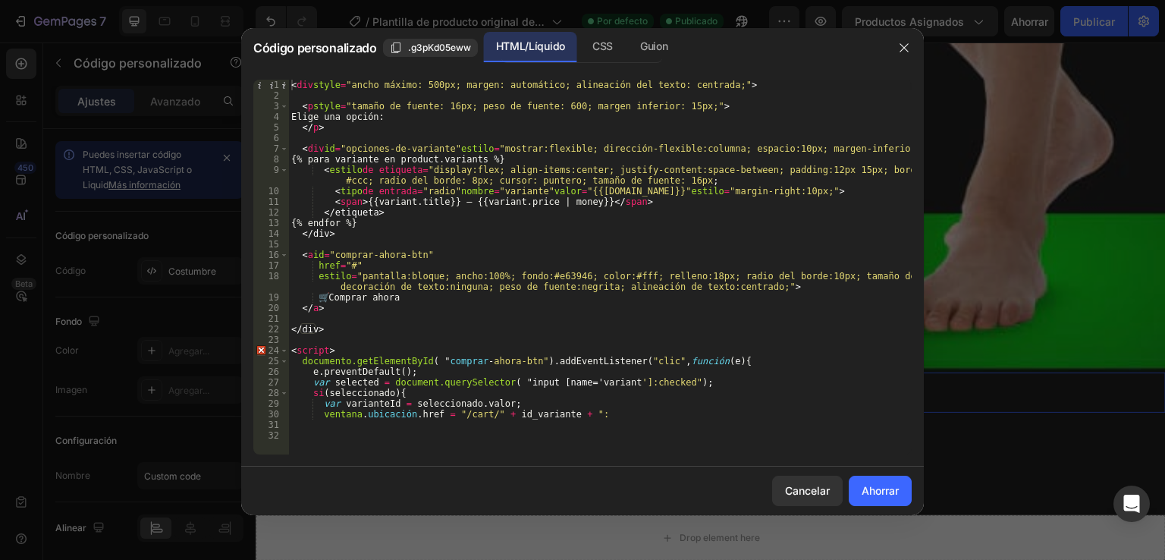
click at [1076, 162] on div at bounding box center [582, 280] width 1165 height 560
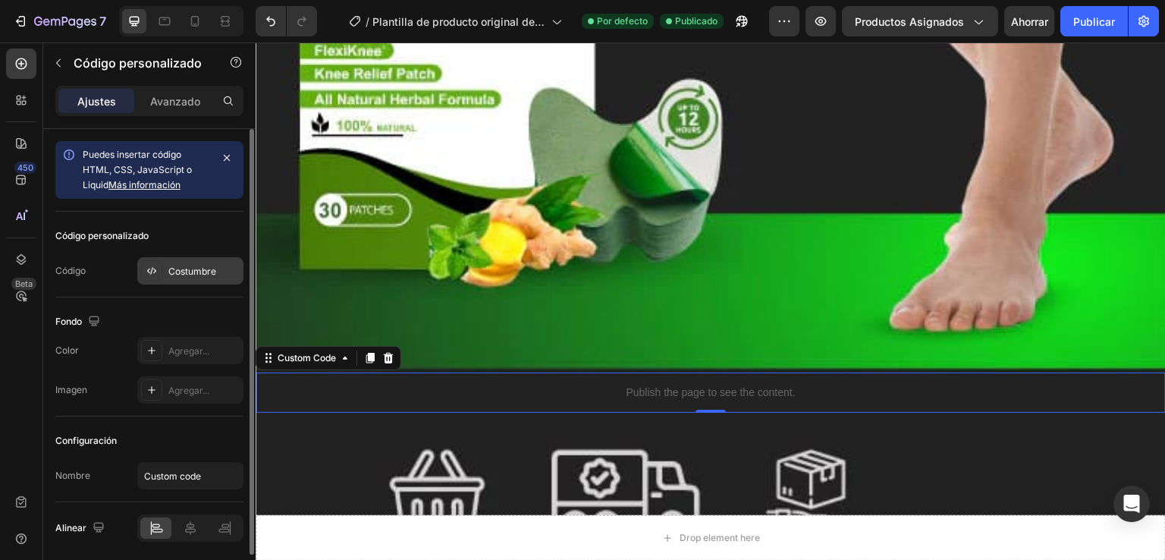
click at [191, 265] on div "Costumbre" at bounding box center [203, 272] width 71 height 14
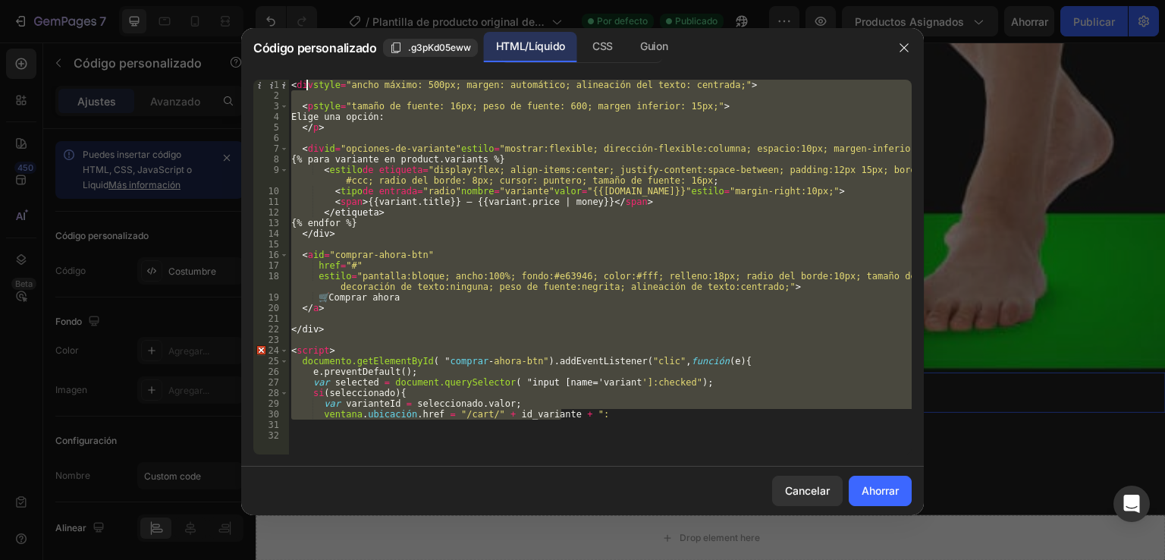
drag, startPoint x: 665, startPoint y: 414, endPoint x: 307, endPoint y: 79, distance: 490.7
click at [304, 80] on div "< div style = "ancho máximo: 500px; margen: automático; alineación del texto: c…" at bounding box center [600, 278] width 624 height 396
click at [653, 407] on div "< div style = "ancho máximo: 500px; margen: automático; alineación del texto: c…" at bounding box center [600, 267] width 624 height 375
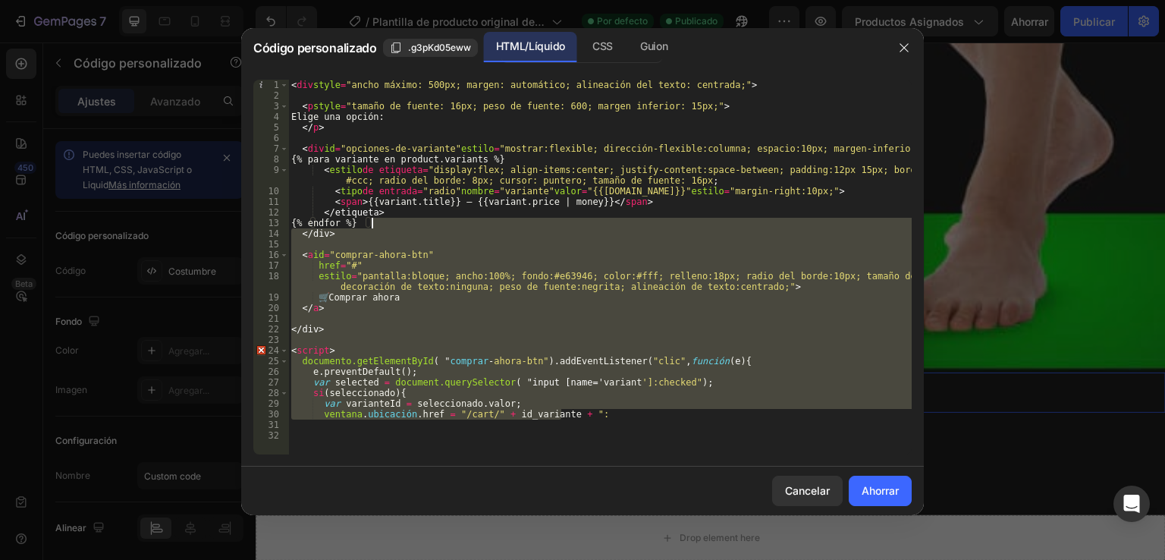
drag, startPoint x: 656, startPoint y: 418, endPoint x: 464, endPoint y: 281, distance: 235.4
click at [396, 219] on div "< div style = "ancho máximo: 500px; margen: automático; alineación del texto: c…" at bounding box center [600, 278] width 624 height 396
click at [631, 414] on div "< div style = "ancho máximo: 500px; margen: automático; alineación del texto: c…" at bounding box center [600, 267] width 624 height 375
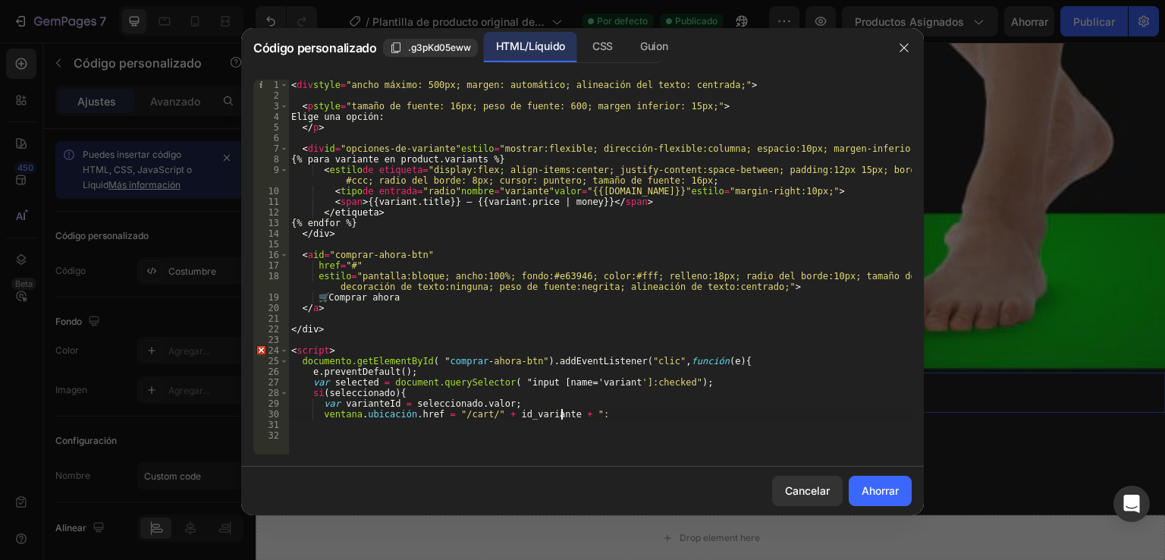
click at [634, 411] on div "< div style = "ancho máximo: 500px; margen: automático; alineación del texto: c…" at bounding box center [600, 278] width 624 height 396
click at [628, 410] on div "< div style = "ancho máximo: 500px; margen: automático; alineación del texto: c…" at bounding box center [600, 278] width 624 height 396
click at [650, 414] on div "< div style = "ancho máximo: 500px; margen: automático; alineación del texto: c…" at bounding box center [600, 278] width 624 height 396
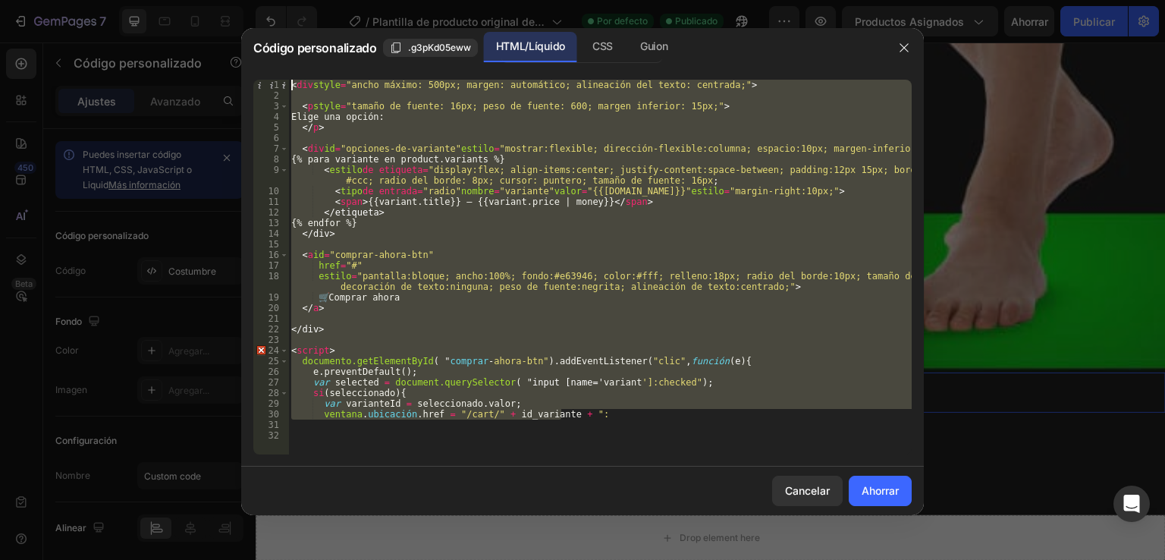
drag, startPoint x: 650, startPoint y: 414, endPoint x: 272, endPoint y: 72, distance: 509.3
click at [272, 72] on div "window.location.href = "/cart/" + variantId + ": 1 2 3 4 5 6 7 8 9 10 11 12 13 …" at bounding box center [582, 267] width 683 height 399
type textarea "<div style="max-width:500px; margin:auto; text-align:center;">"
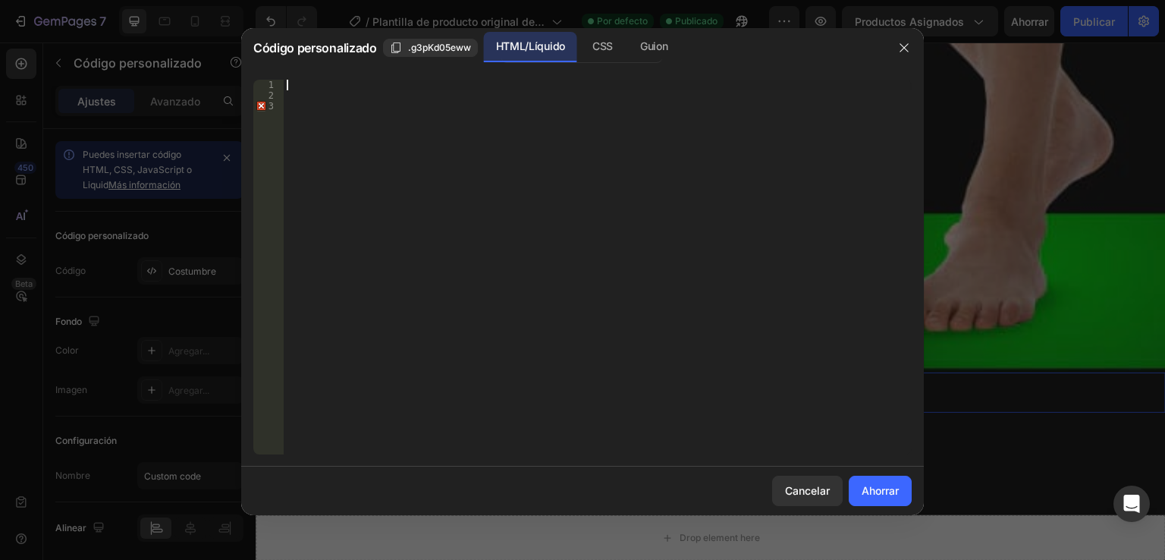
scroll to position [29, 0]
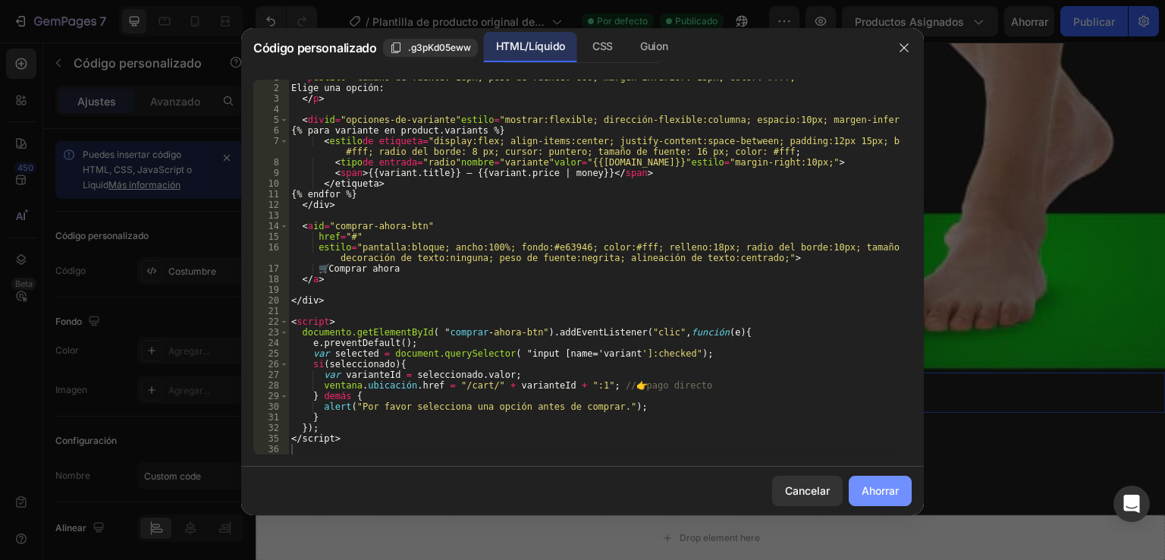
click at [892, 487] on font "Ahorrar" at bounding box center [880, 490] width 37 height 13
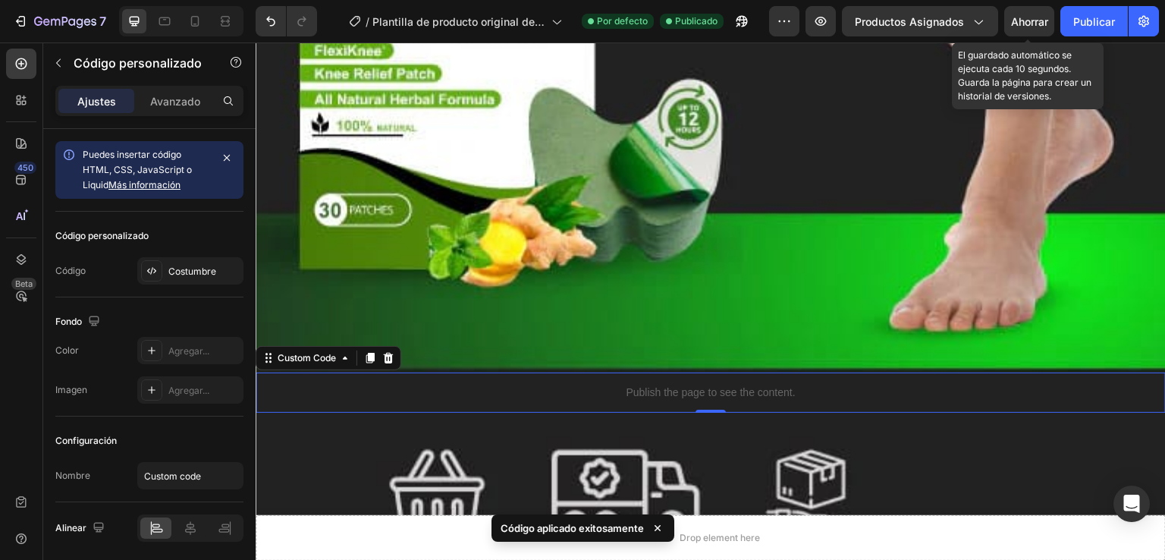
click at [1032, 18] on font "Ahorrar" at bounding box center [1029, 21] width 37 height 13
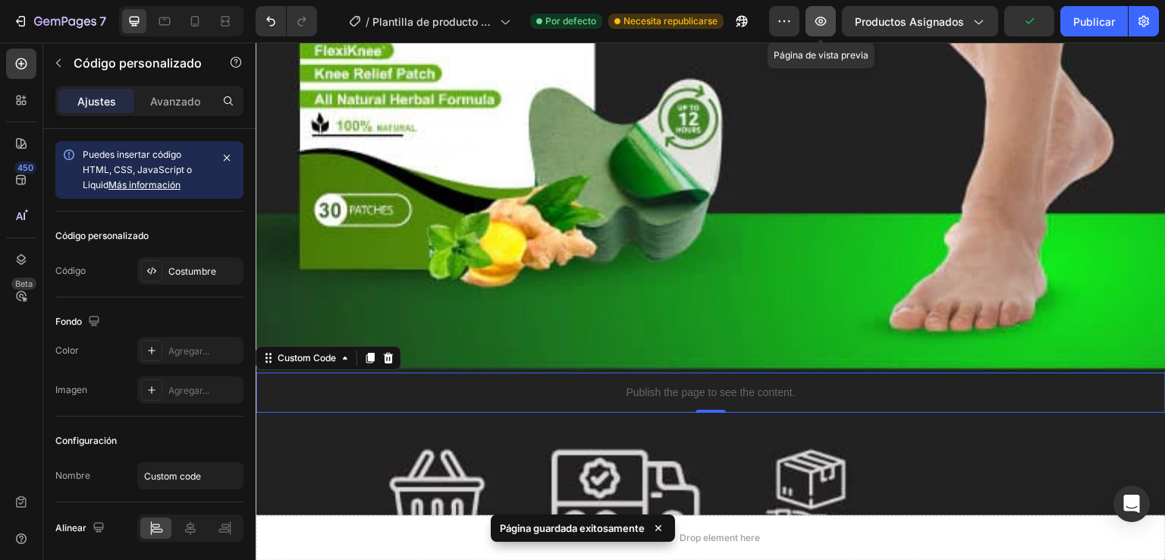
click at [827, 18] on icon "button" at bounding box center [820, 21] width 15 height 15
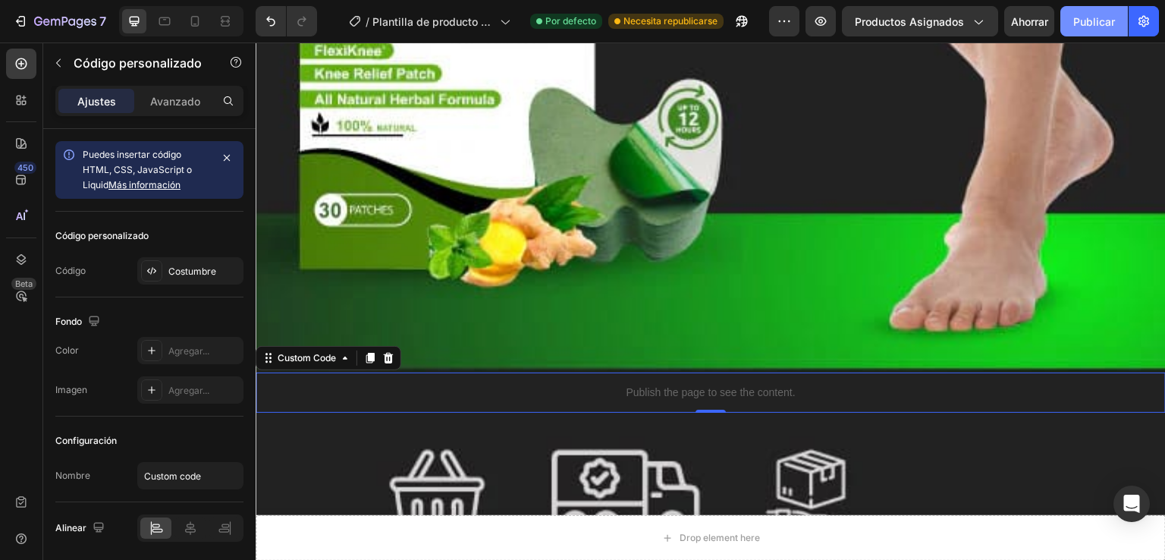
click at [1102, 20] on font "Publicar" at bounding box center [1095, 21] width 42 height 13
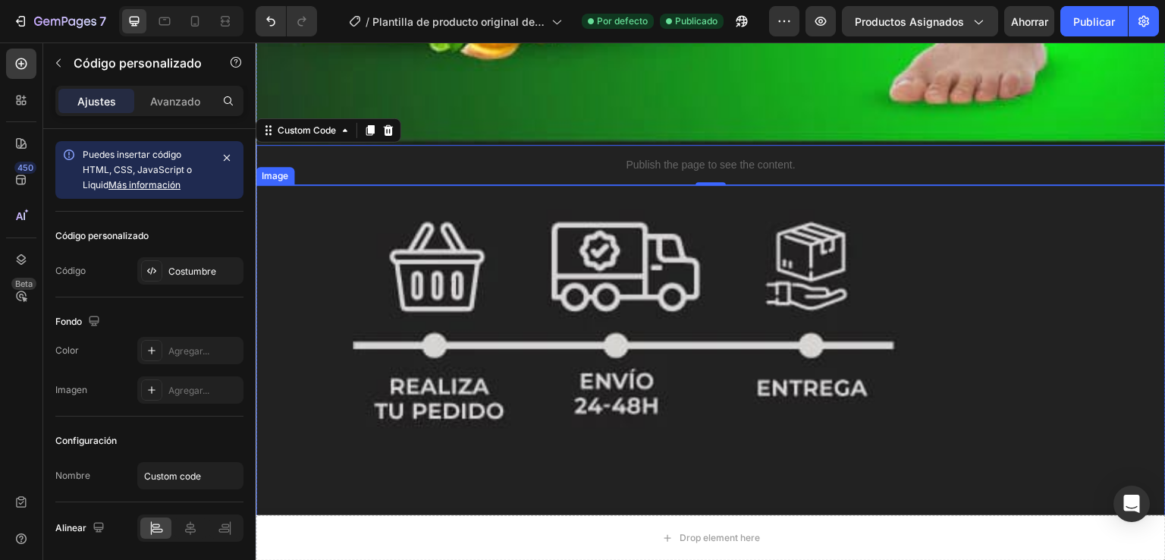
scroll to position [898, 0]
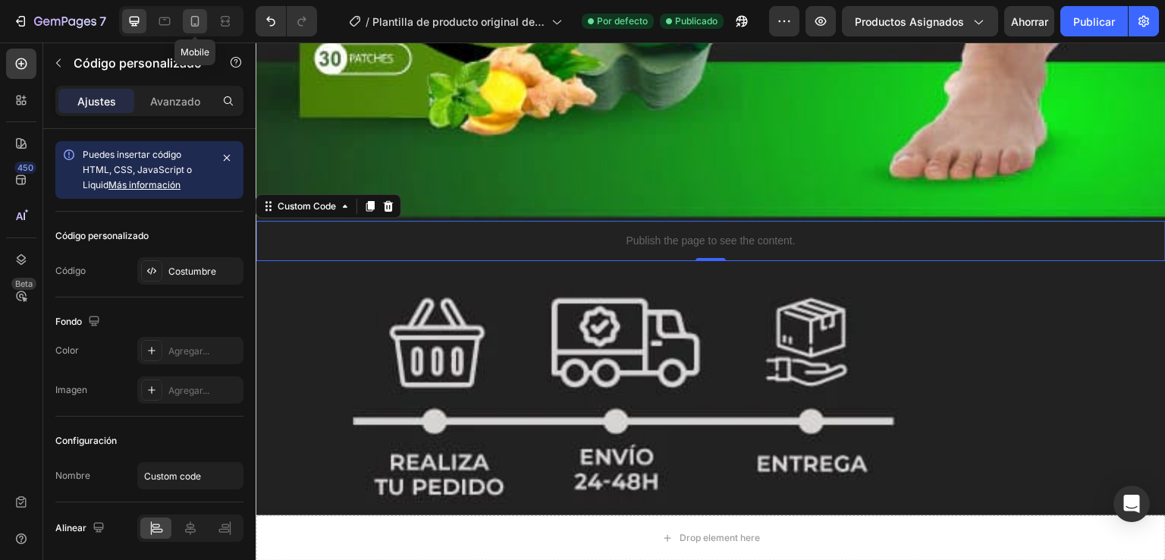
click at [194, 24] on icon at bounding box center [195, 21] width 8 height 11
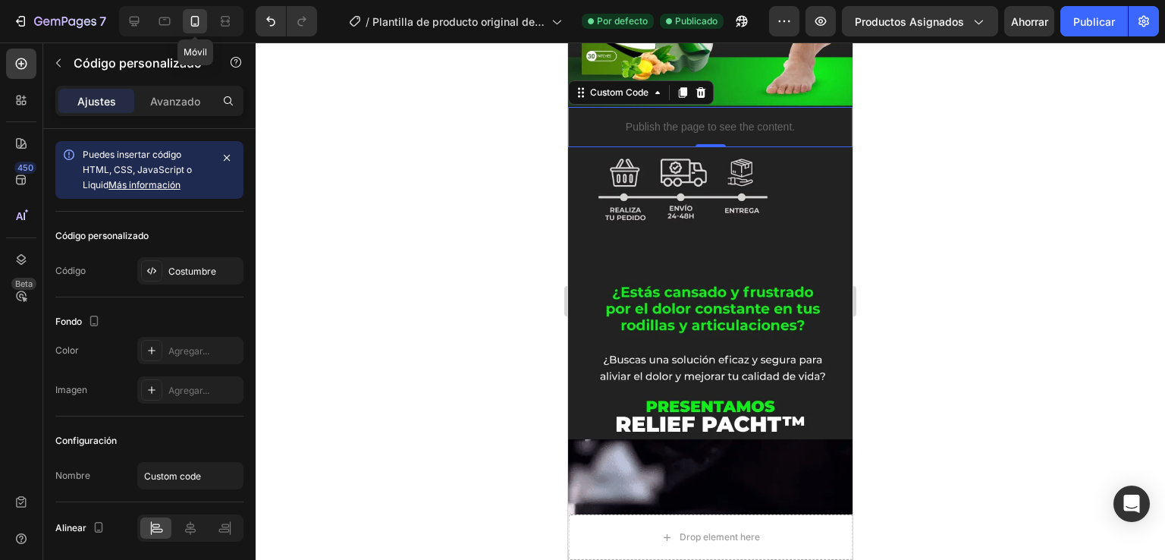
scroll to position [308, 0]
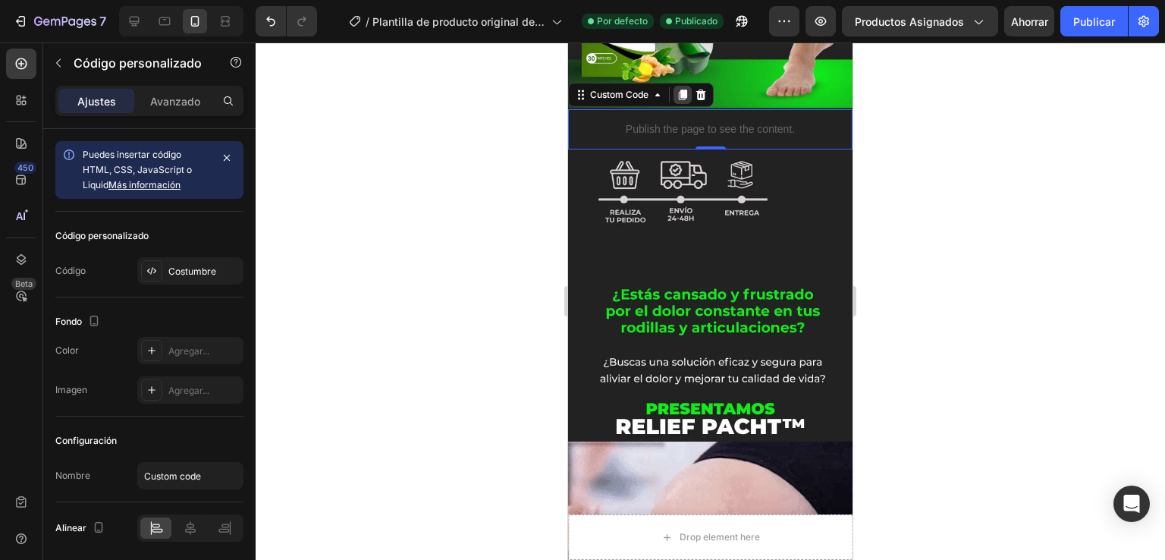
click at [683, 90] on icon at bounding box center [683, 95] width 8 height 11
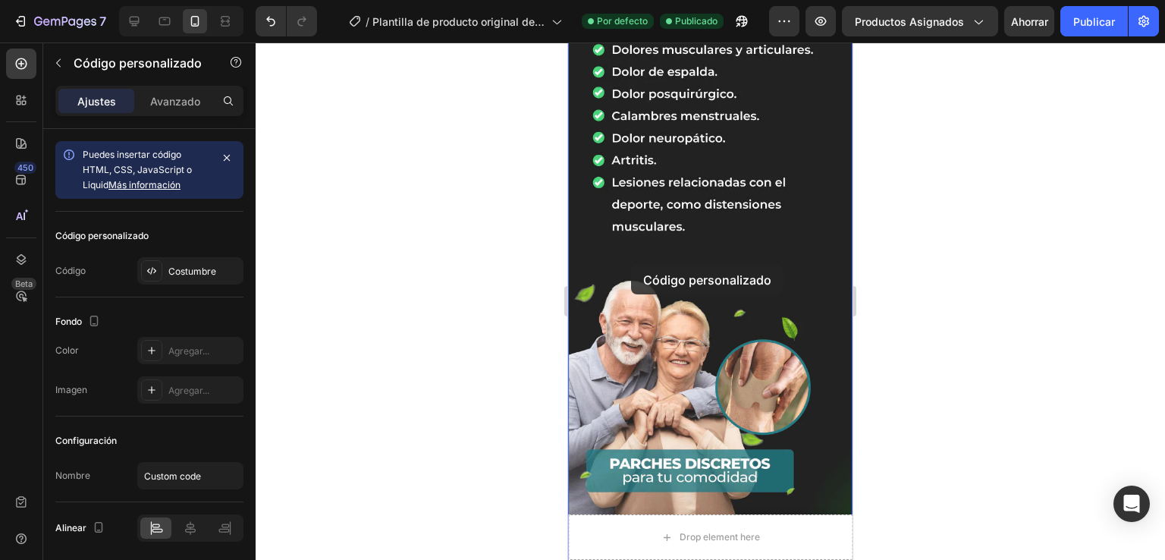
scroll to position [1674, 0]
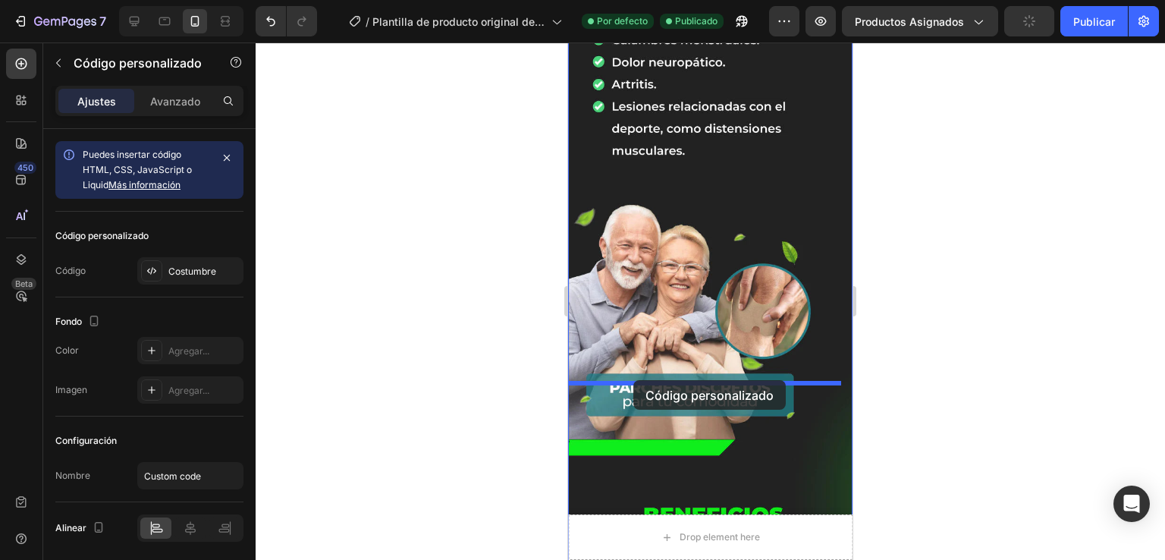
drag, startPoint x: 598, startPoint y: 149, endPoint x: 634, endPoint y: 380, distance: 233.4
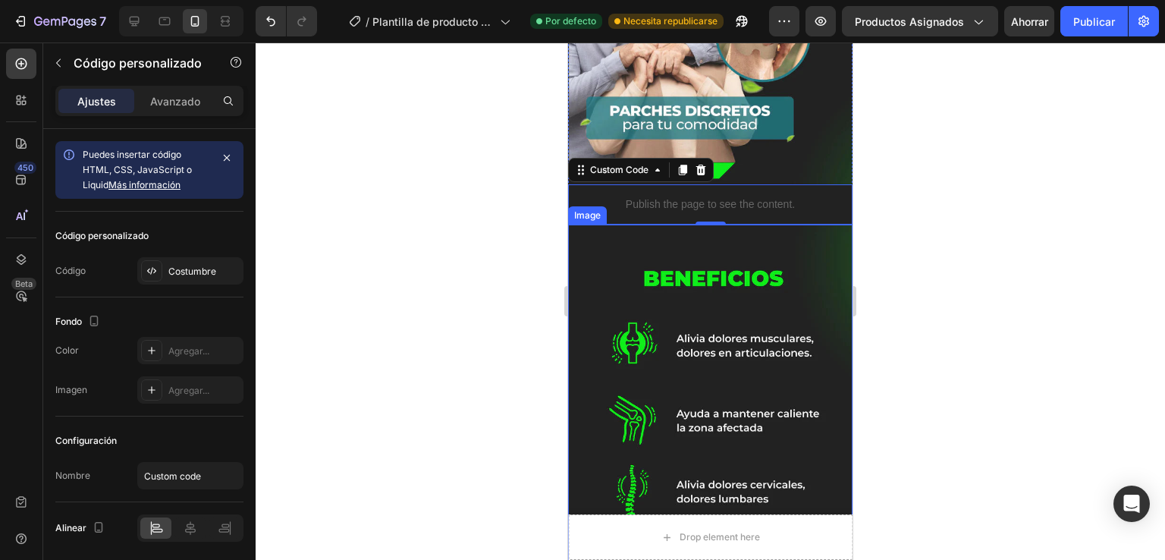
scroll to position [1937, 0]
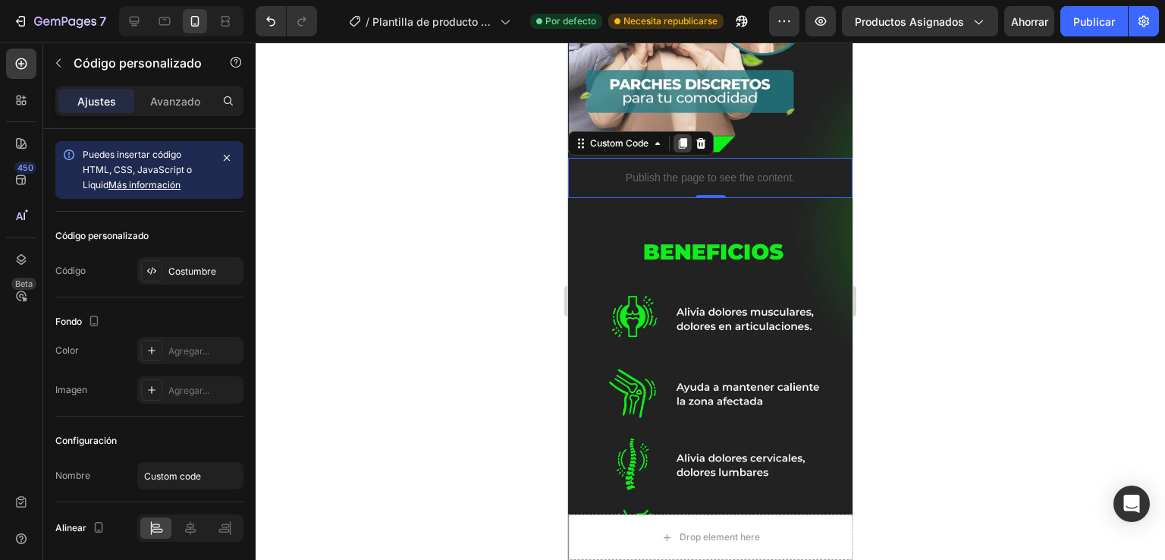
click at [681, 139] on icon at bounding box center [683, 144] width 8 height 11
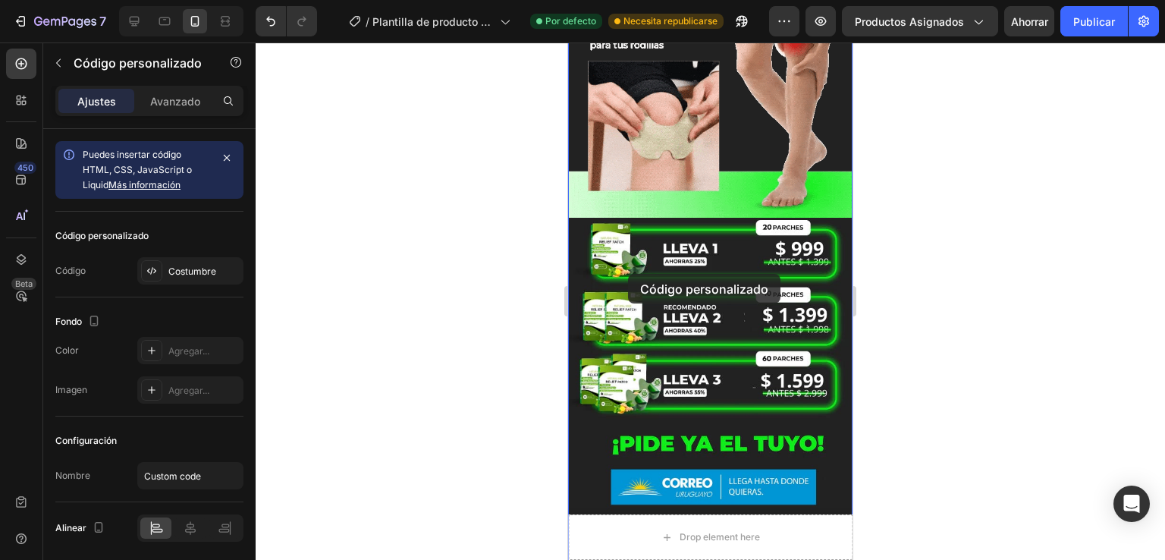
scroll to position [4062, 0]
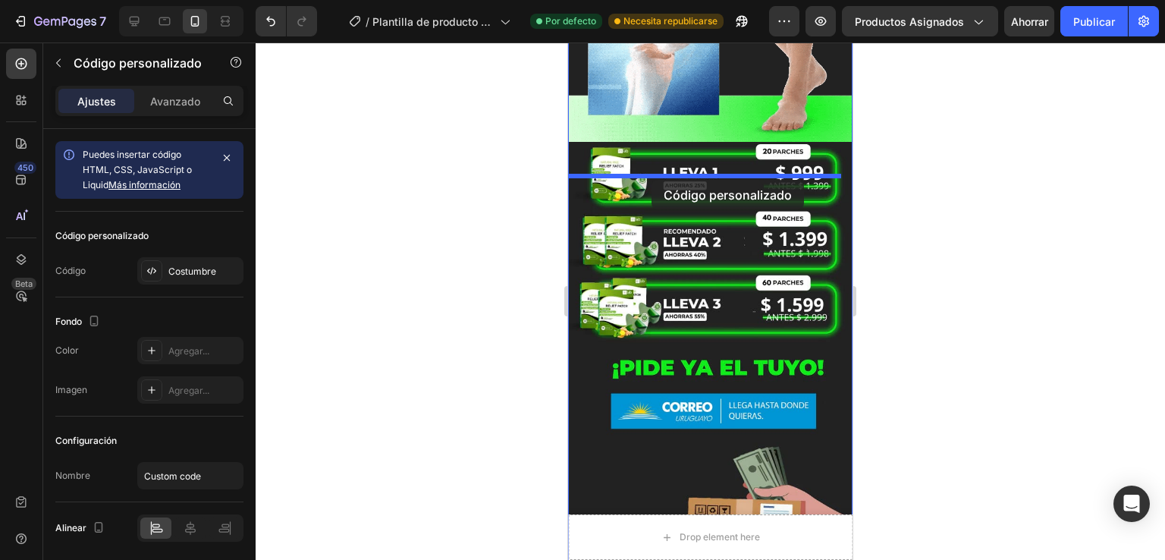
drag, startPoint x: 577, startPoint y: 107, endPoint x: 652, endPoint y: 180, distance: 104.1
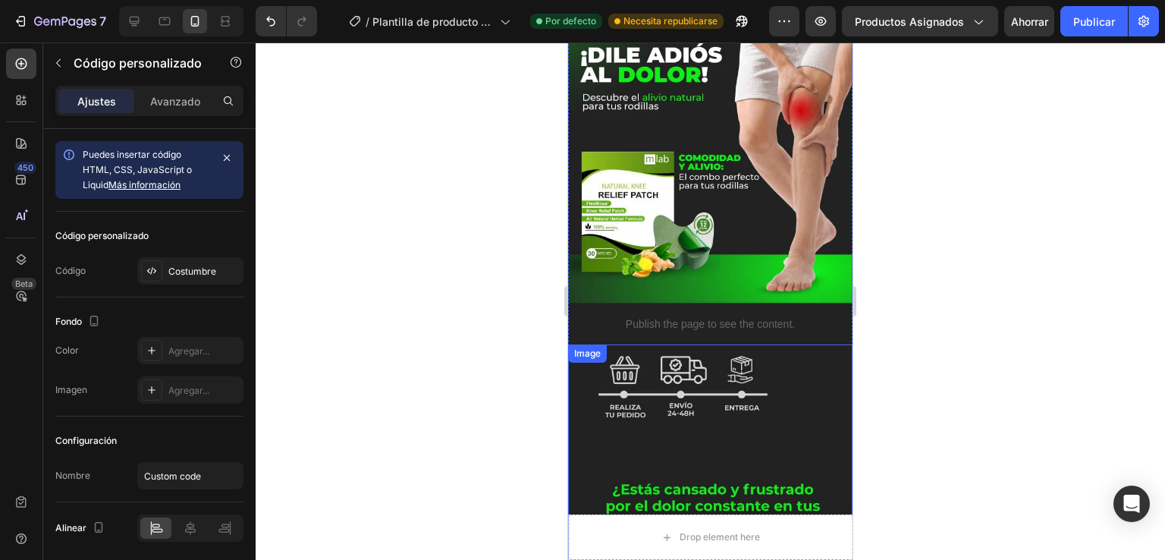
scroll to position [0, 0]
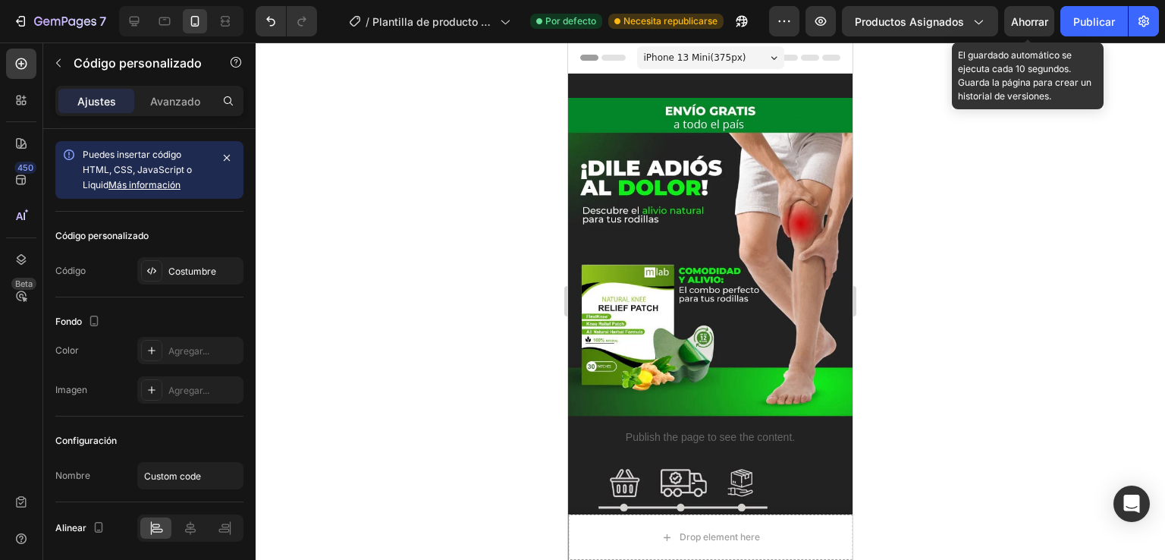
click at [1025, 15] on font "Ahorrar" at bounding box center [1029, 21] width 37 height 13
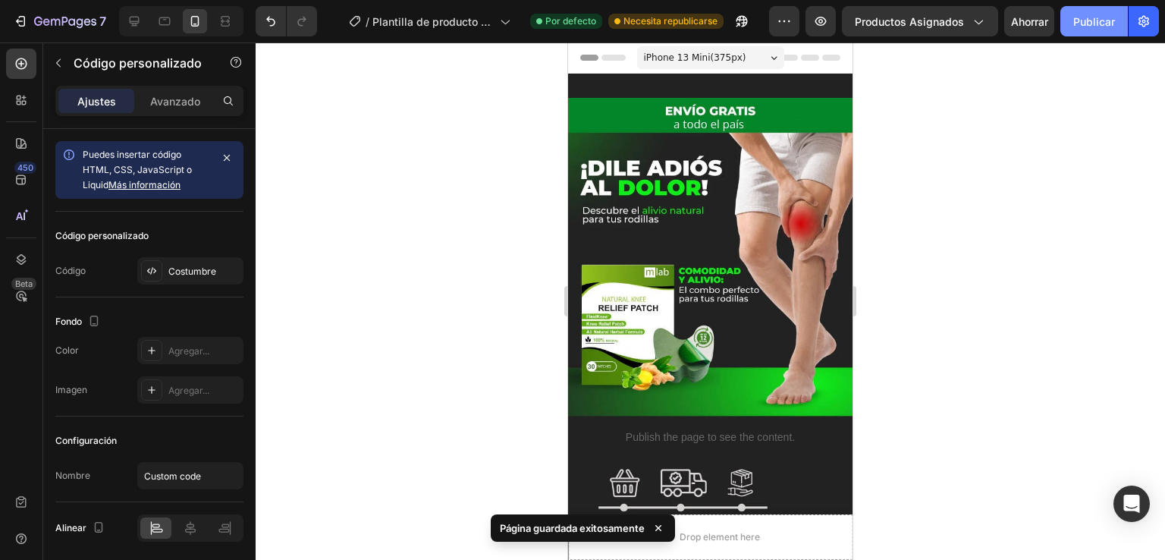
click at [1092, 20] on font "Publicar" at bounding box center [1095, 21] width 42 height 13
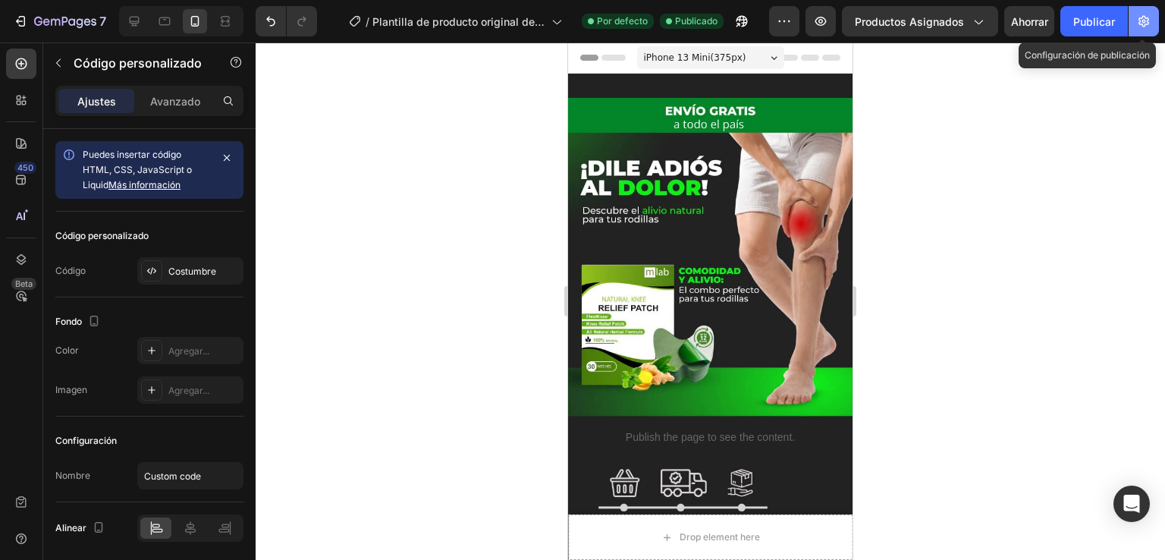
click at [1143, 18] on icon "button" at bounding box center [1144, 21] width 11 height 11
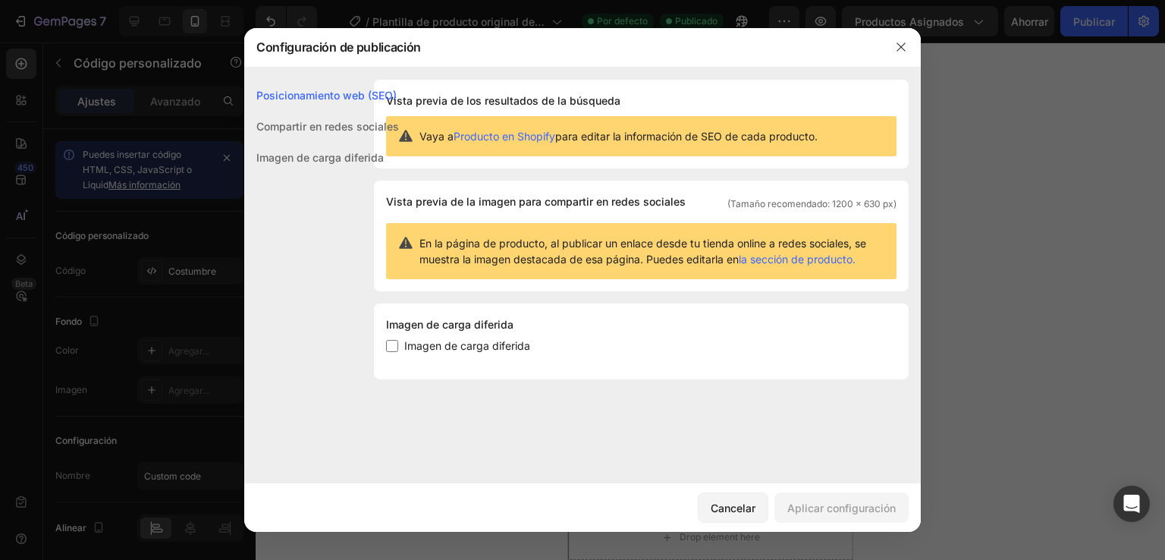
click at [336, 156] on font "Imagen de carga diferida" at bounding box center [319, 157] width 127 height 13
click at [338, 125] on font "Compartir en redes sociales" at bounding box center [327, 126] width 143 height 13
click at [338, 98] on font "Posicionamiento web (SEO)" at bounding box center [326, 95] width 140 height 13
click at [908, 46] on button "button" at bounding box center [901, 47] width 24 height 24
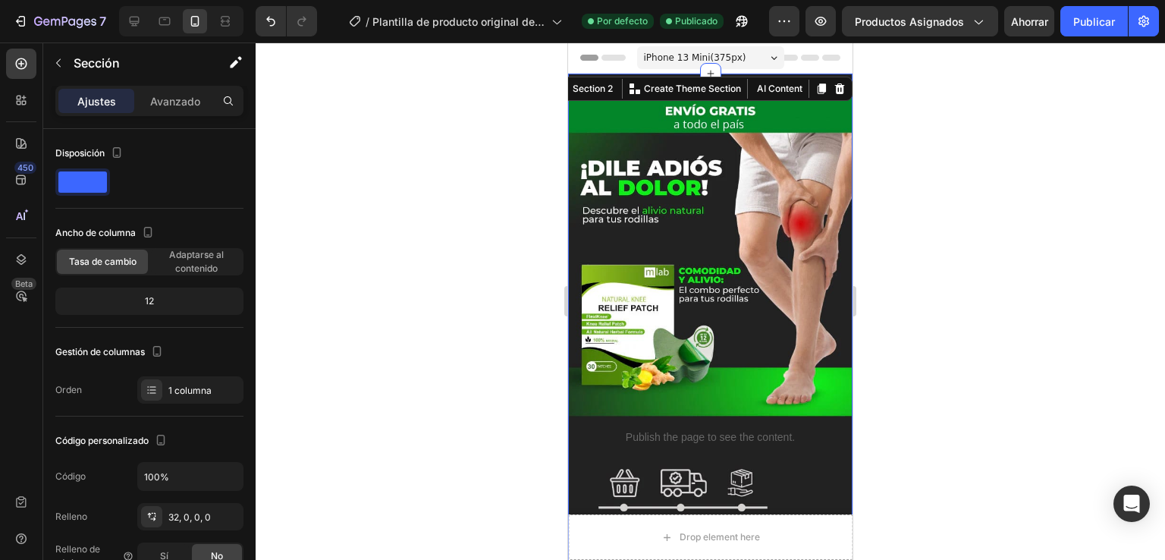
click at [934, 128] on div at bounding box center [711, 300] width 910 height 517
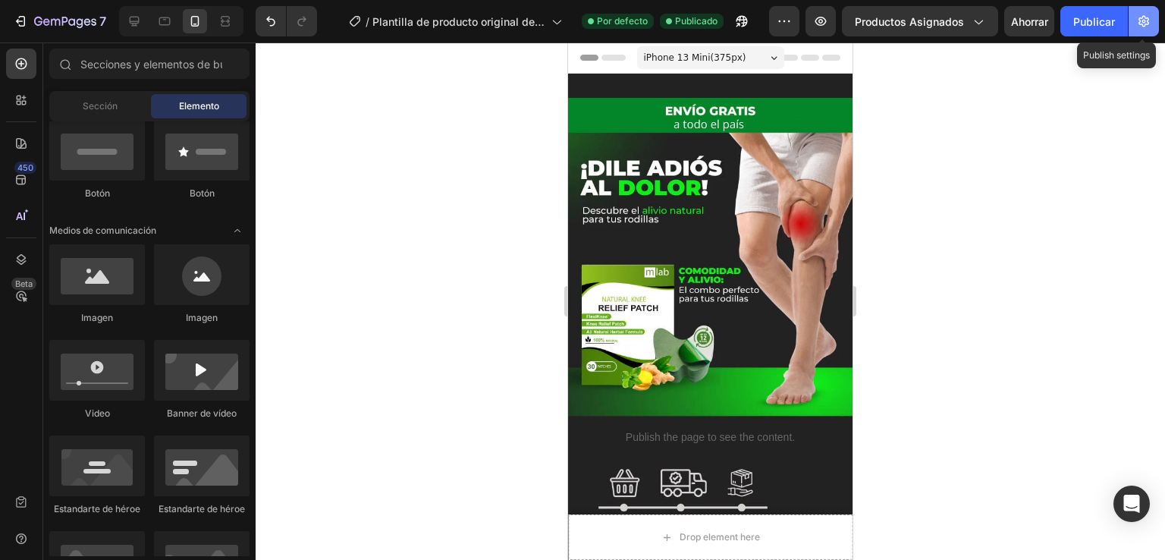
click at [1141, 17] on icon "button" at bounding box center [1144, 21] width 15 height 15
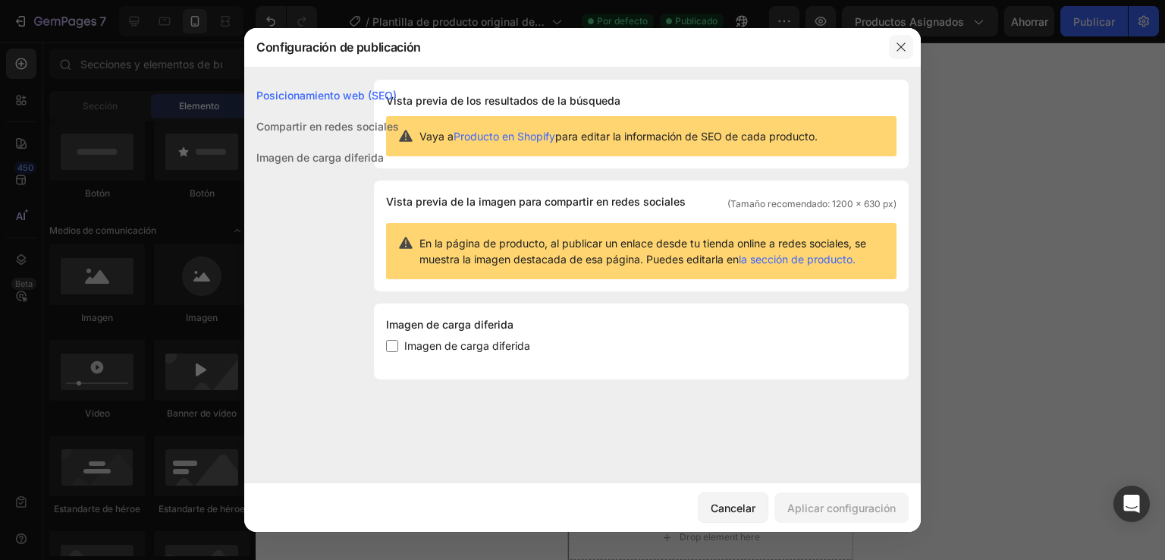
click at [901, 46] on icon "button" at bounding box center [901, 47] width 8 height 8
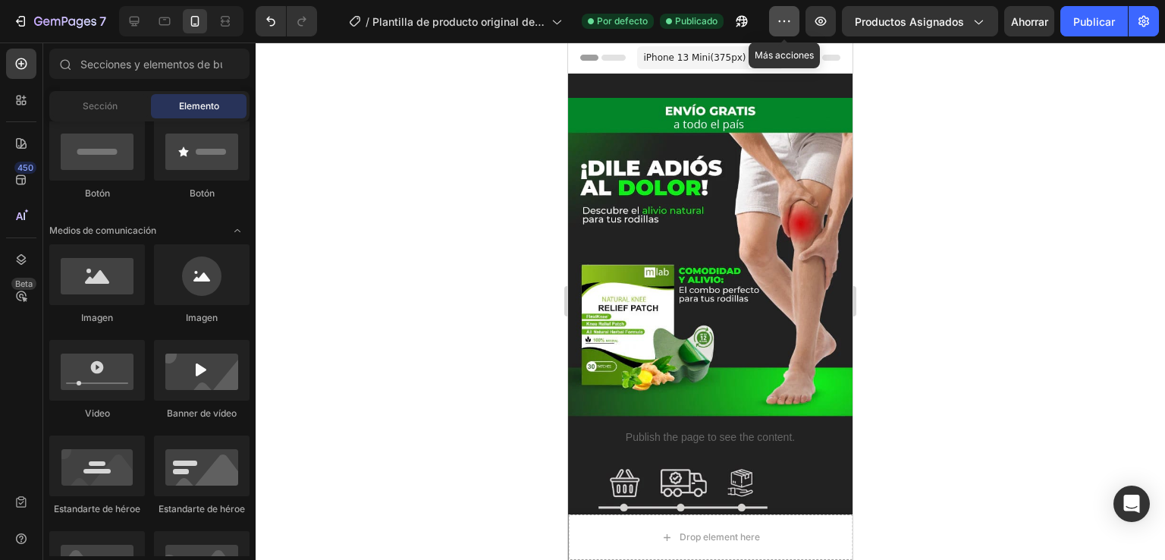
click at [787, 13] on button "button" at bounding box center [784, 21] width 30 height 30
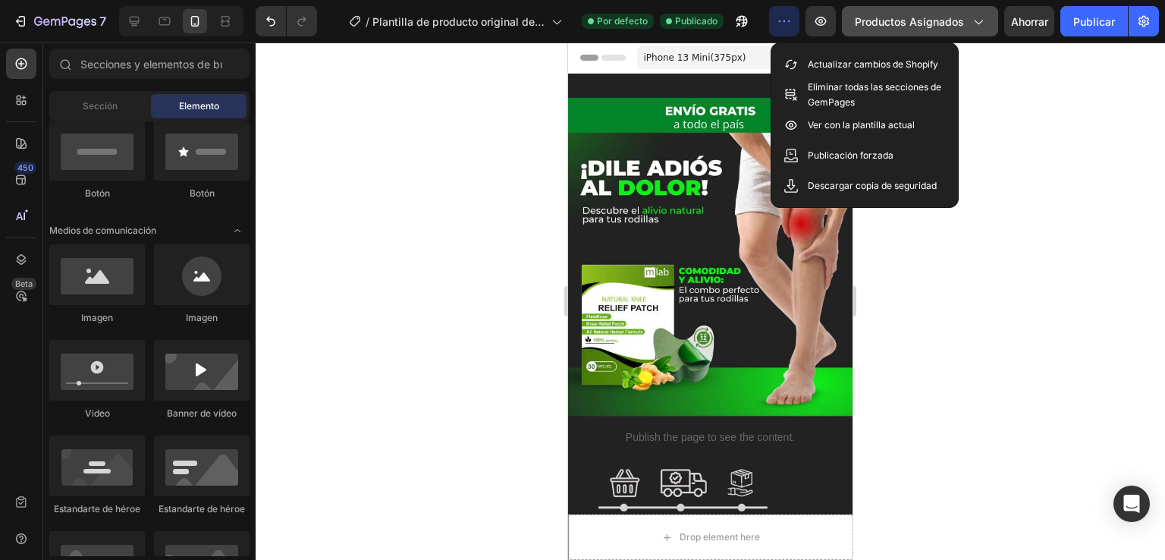
click at [976, 20] on icon "button" at bounding box center [977, 21] width 15 height 15
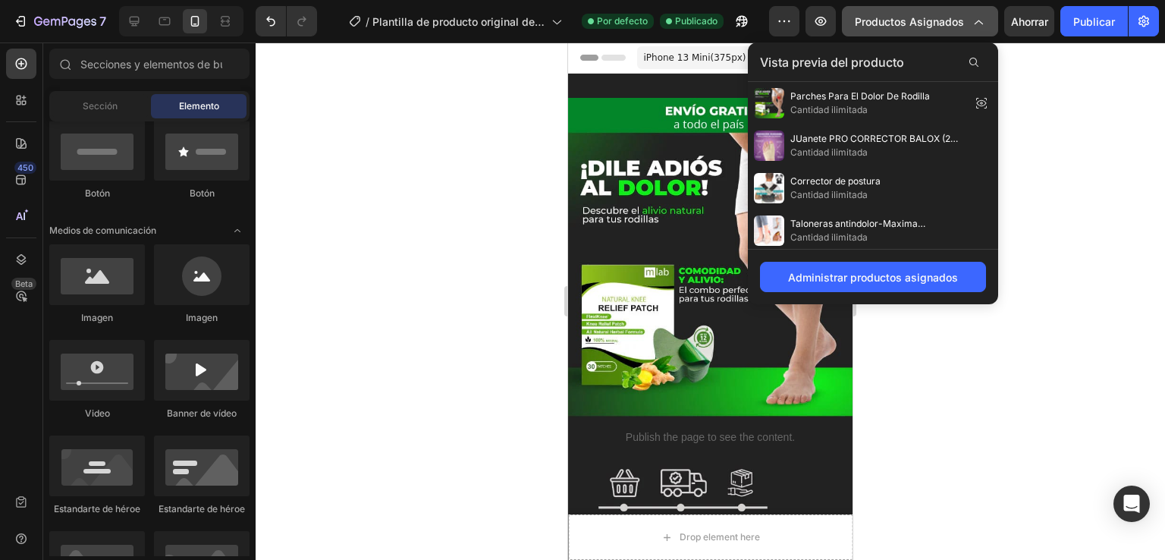
click at [976, 20] on icon "button" at bounding box center [977, 21] width 15 height 15
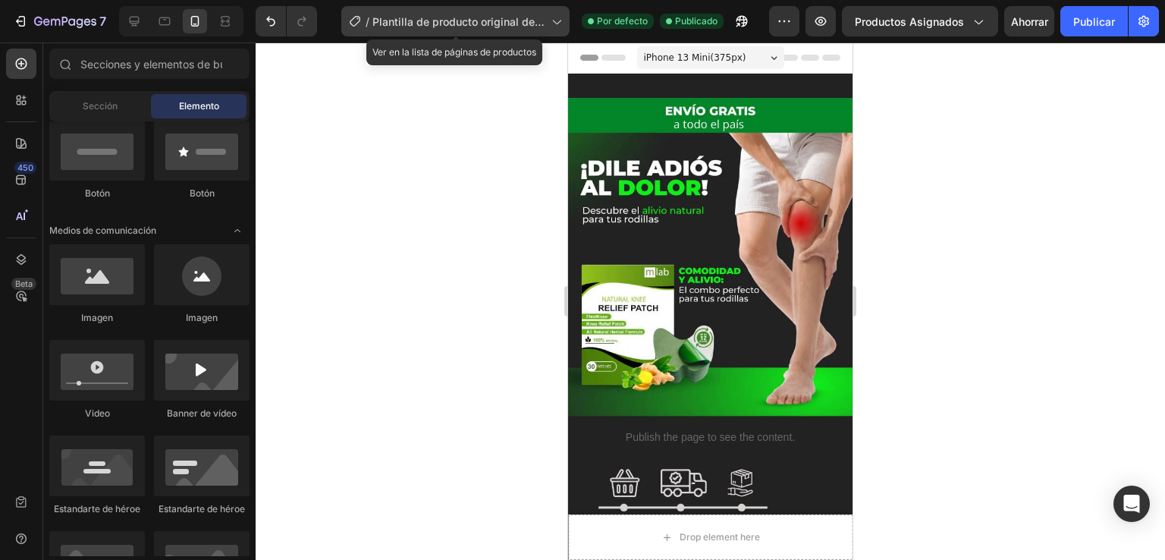
click at [555, 22] on icon at bounding box center [556, 21] width 15 height 15
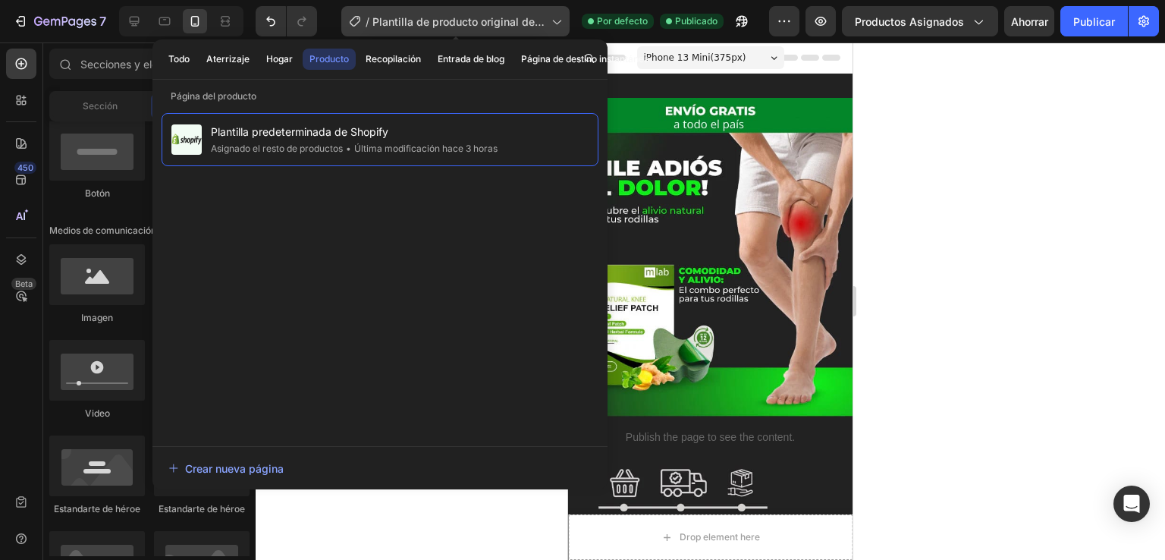
click at [555, 22] on icon at bounding box center [556, 21] width 15 height 15
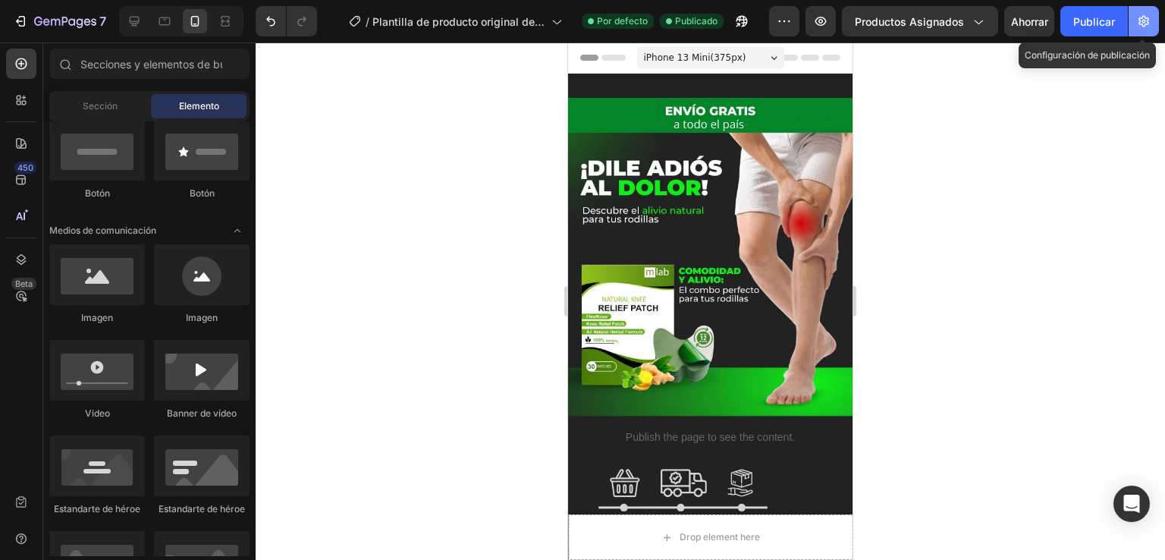
click at [1137, 20] on icon "button" at bounding box center [1144, 21] width 15 height 15
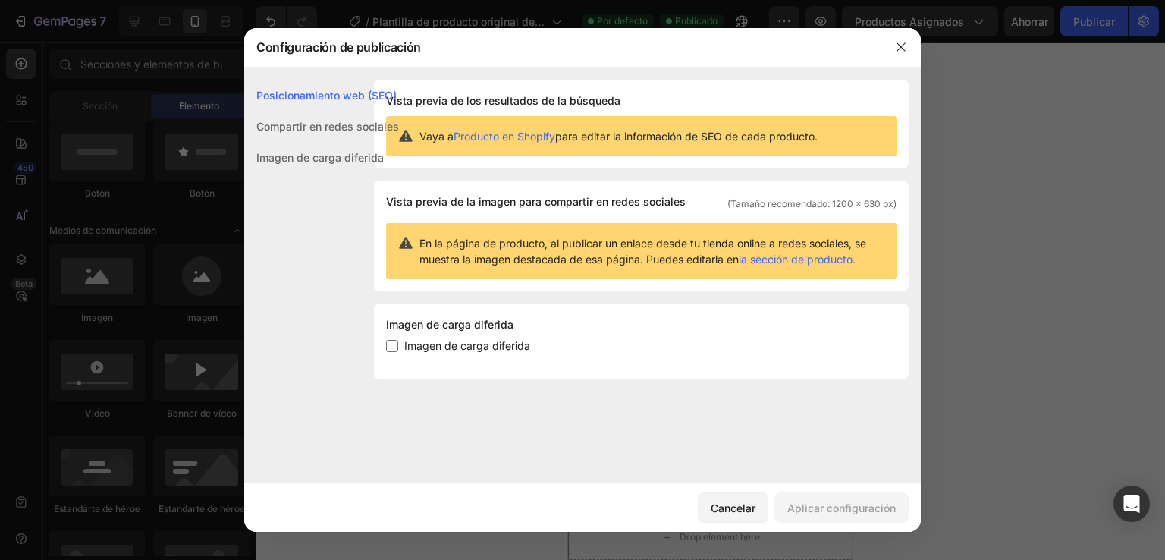
click at [310, 121] on font "Compartir en redes sociales" at bounding box center [327, 126] width 143 height 13
click at [300, 125] on font "Compartir en redes sociales" at bounding box center [327, 126] width 143 height 13
click at [315, 156] on font "Imagen de carga diferida" at bounding box center [319, 157] width 127 height 13
click at [890, 46] on button "button" at bounding box center [901, 47] width 24 height 24
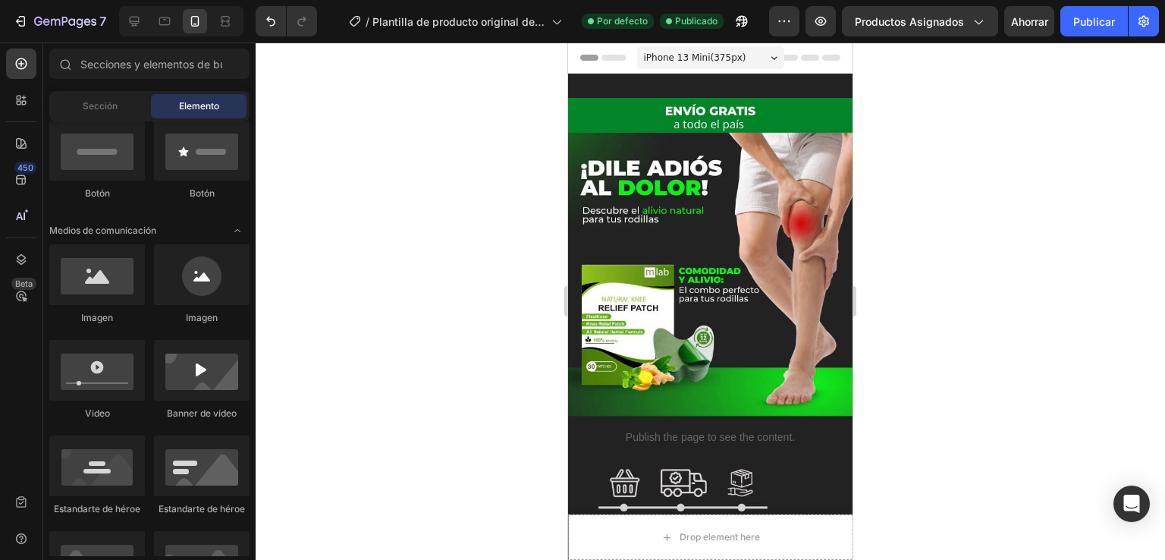
click at [897, 46] on div at bounding box center [711, 300] width 910 height 517
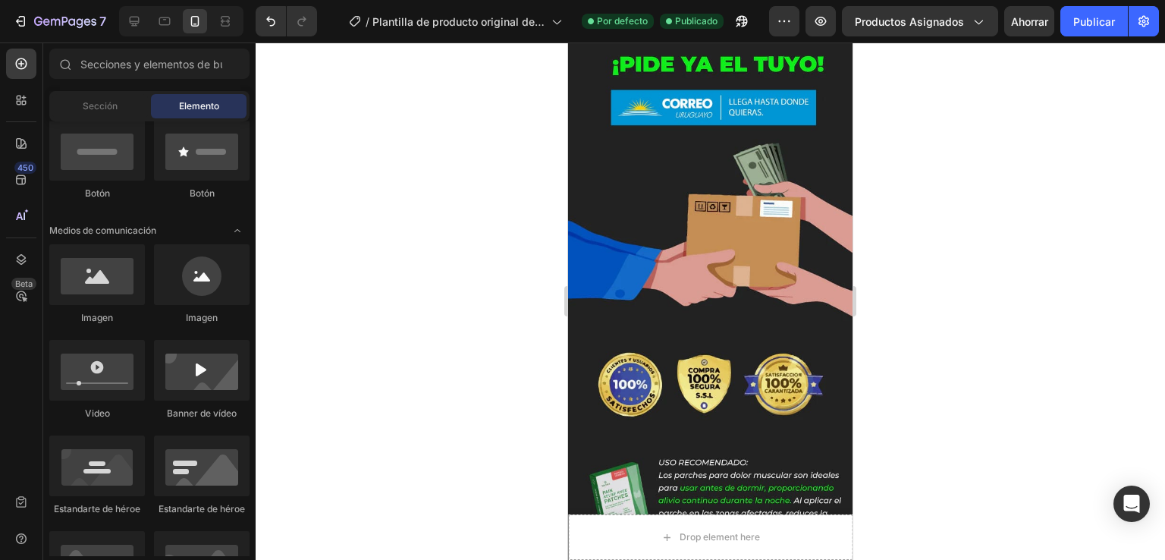
scroll to position [4401, 0]
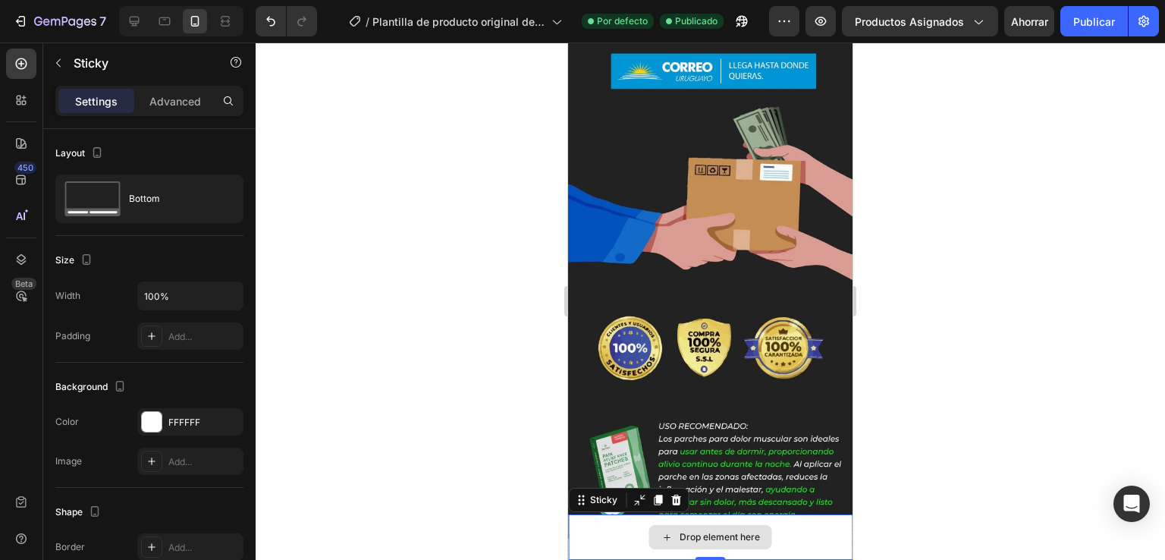
click at [622, 519] on div "Drop element here" at bounding box center [710, 537] width 285 height 46
click at [681, 498] on div at bounding box center [676, 500] width 18 height 18
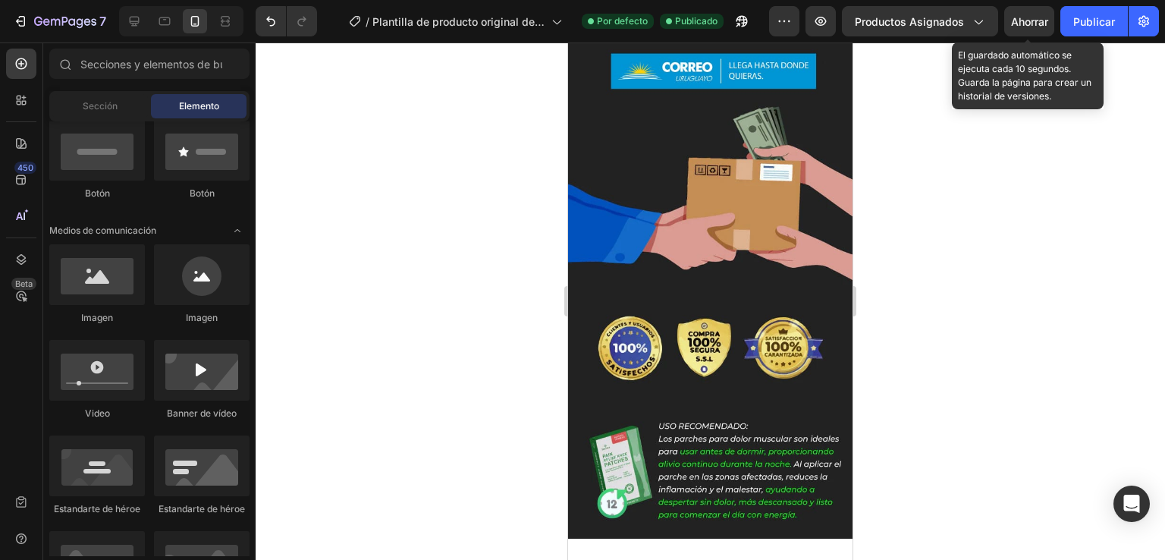
click at [1041, 18] on font "Ahorrar" at bounding box center [1029, 21] width 37 height 13
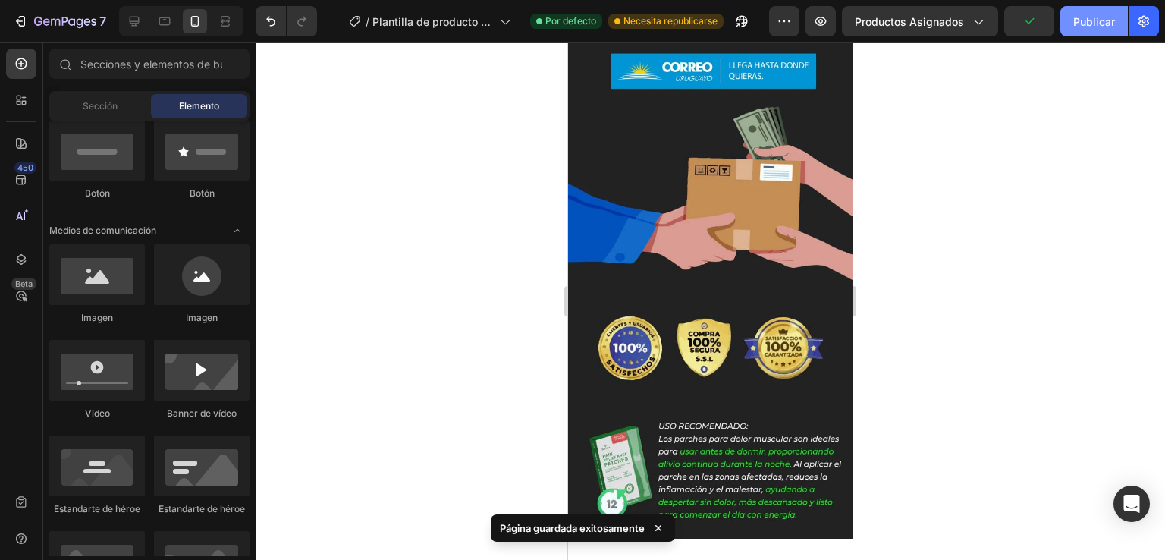
click at [1093, 15] on font "Publicar" at bounding box center [1095, 21] width 42 height 13
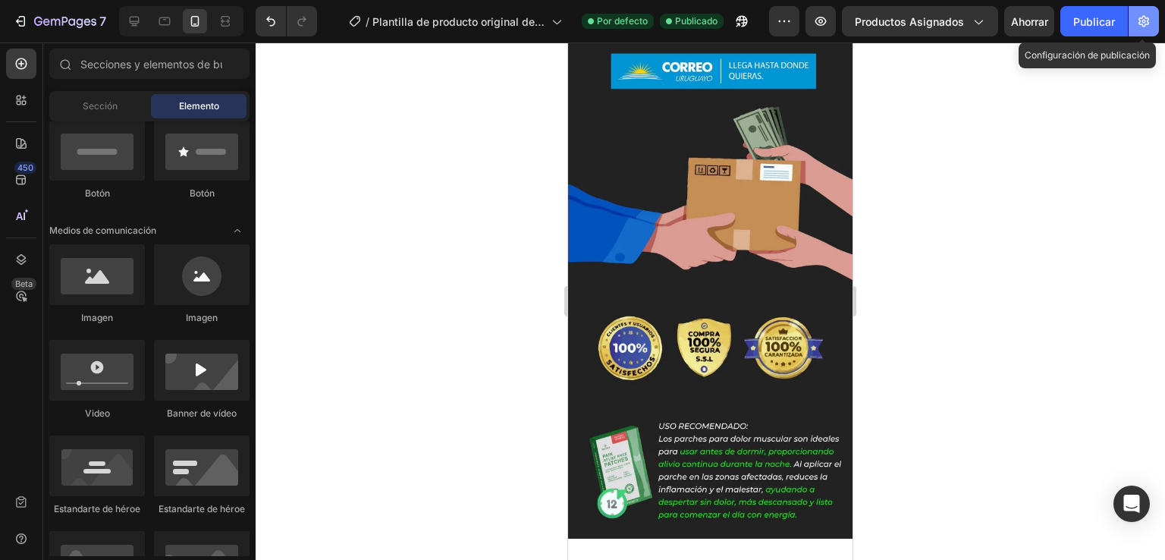
click at [1138, 18] on icon "button" at bounding box center [1144, 21] width 15 height 15
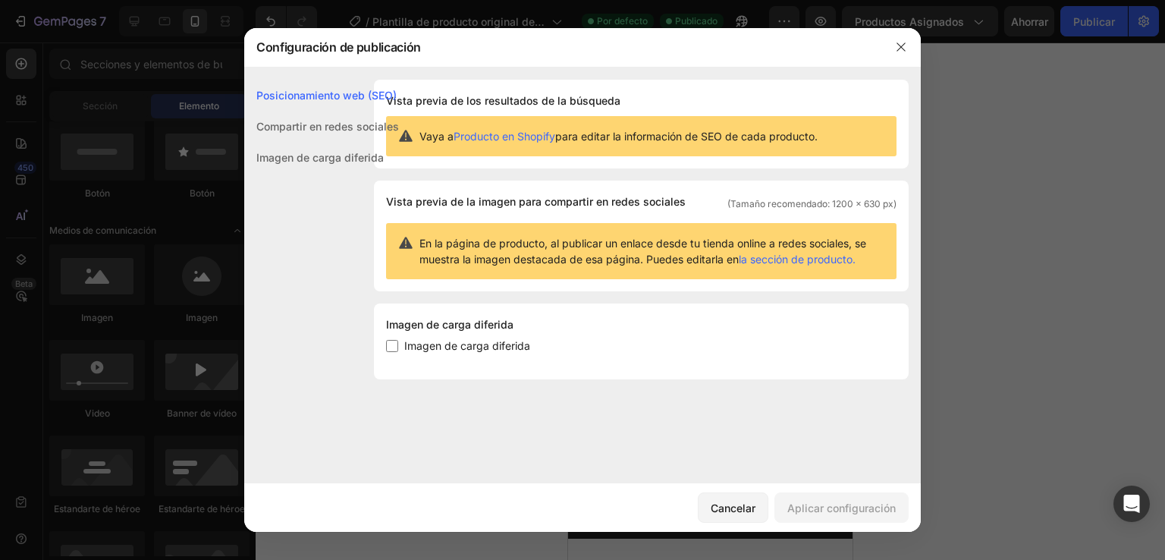
click at [747, 250] on span "En la página de producto, al publicar un enlace desde tu tienda online a redes …" at bounding box center [652, 251] width 465 height 32
click at [805, 259] on font "la sección de producto." at bounding box center [797, 259] width 117 height 13
click at [398, 342] on input "checkbox" at bounding box center [392, 346] width 12 height 12
click at [392, 346] on input "checkbox" at bounding box center [392, 346] width 12 height 12
checkbox input "true"
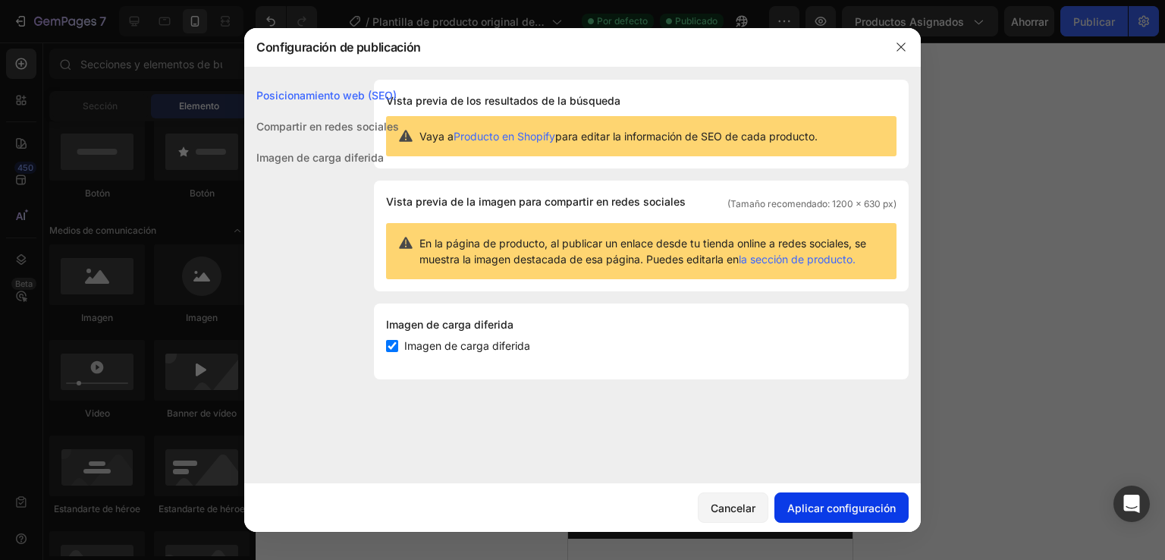
click at [830, 513] on font "Aplicar configuración" at bounding box center [842, 508] width 109 height 13
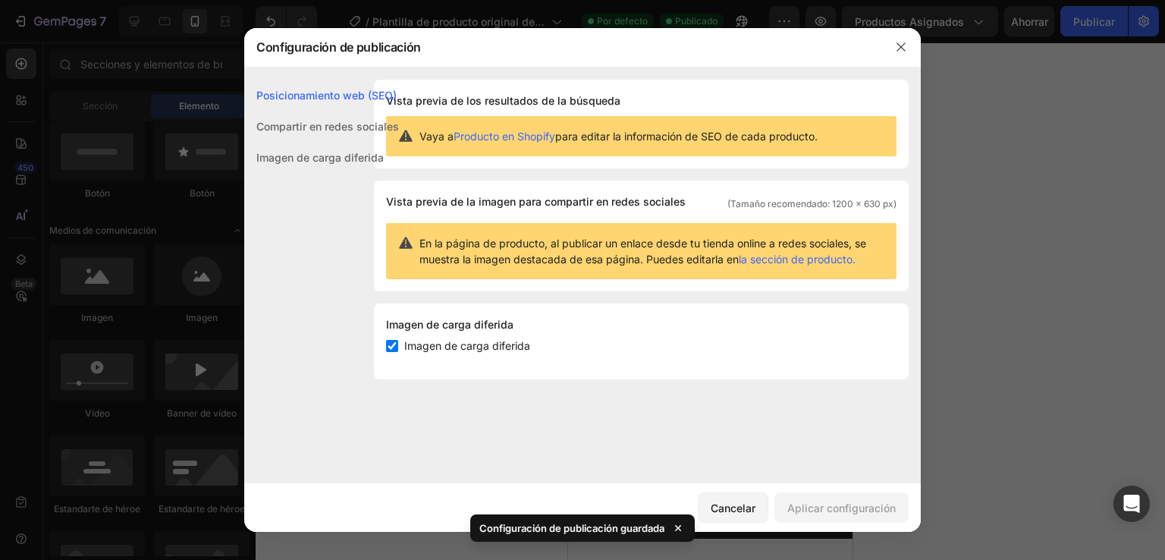
click at [346, 127] on font "Compartir en redes sociales" at bounding box center [327, 126] width 143 height 13
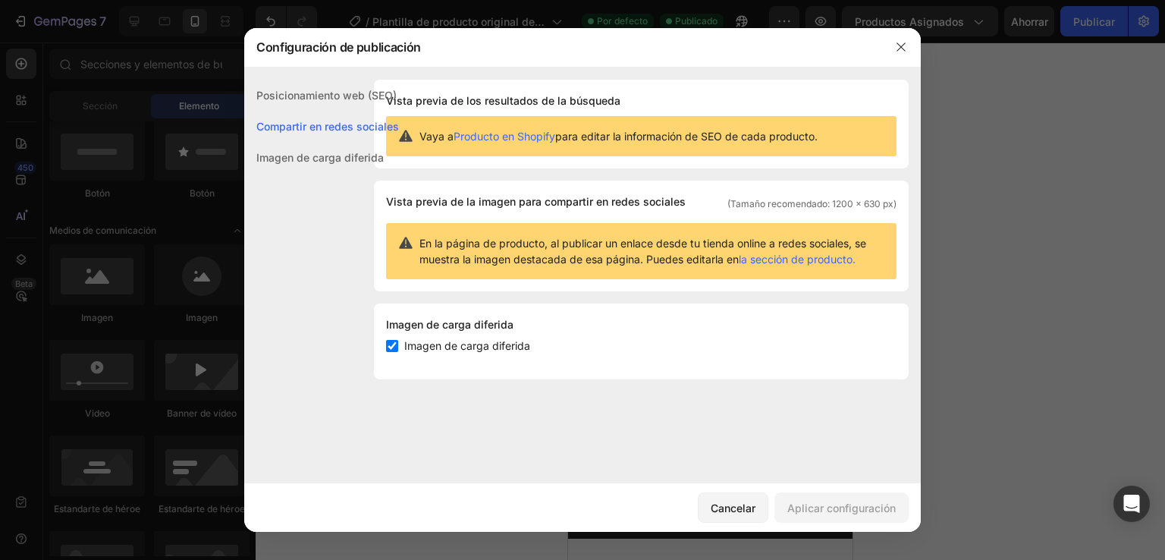
click at [327, 155] on font "Imagen de carga diferida" at bounding box center [319, 157] width 127 height 13
click at [901, 42] on icon "button" at bounding box center [901, 47] width 12 height 12
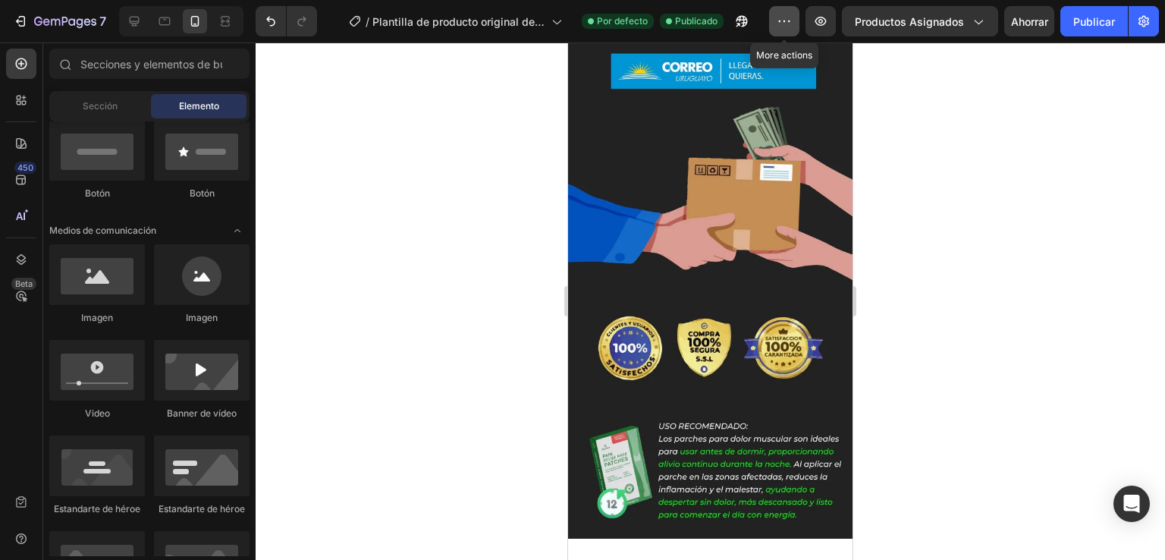
click at [787, 16] on icon "button" at bounding box center [784, 21] width 15 height 15
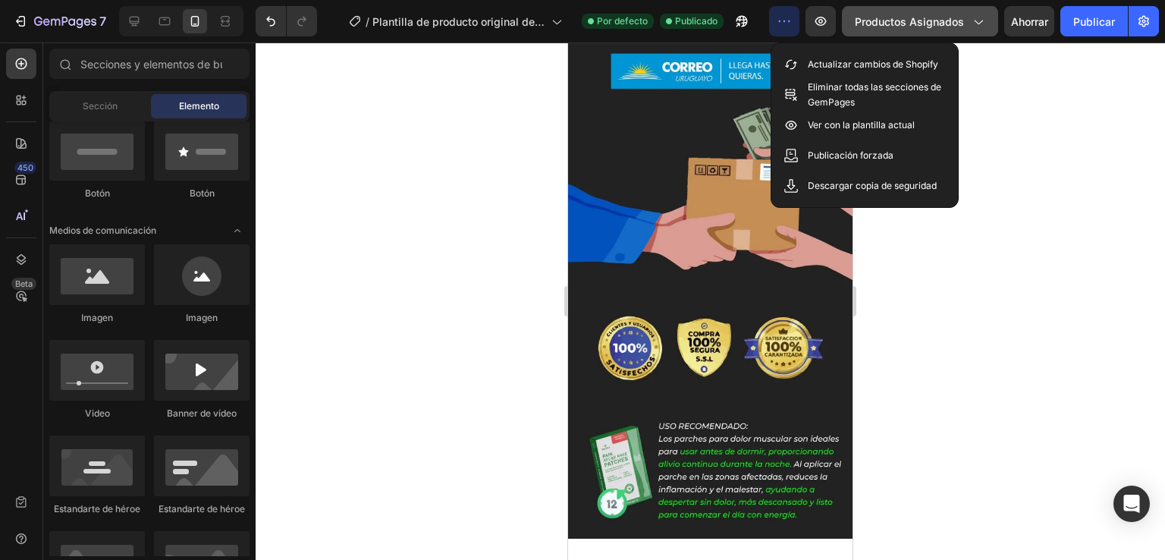
click at [971, 20] on icon "button" at bounding box center [977, 21] width 15 height 15
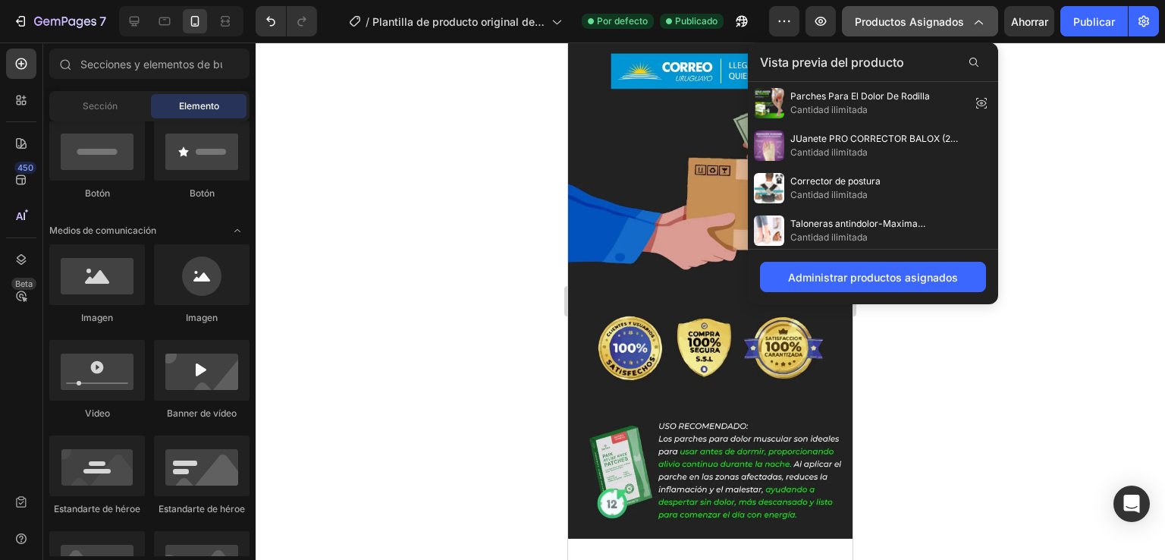
click at [977, 18] on icon "button" at bounding box center [977, 21] width 15 height 15
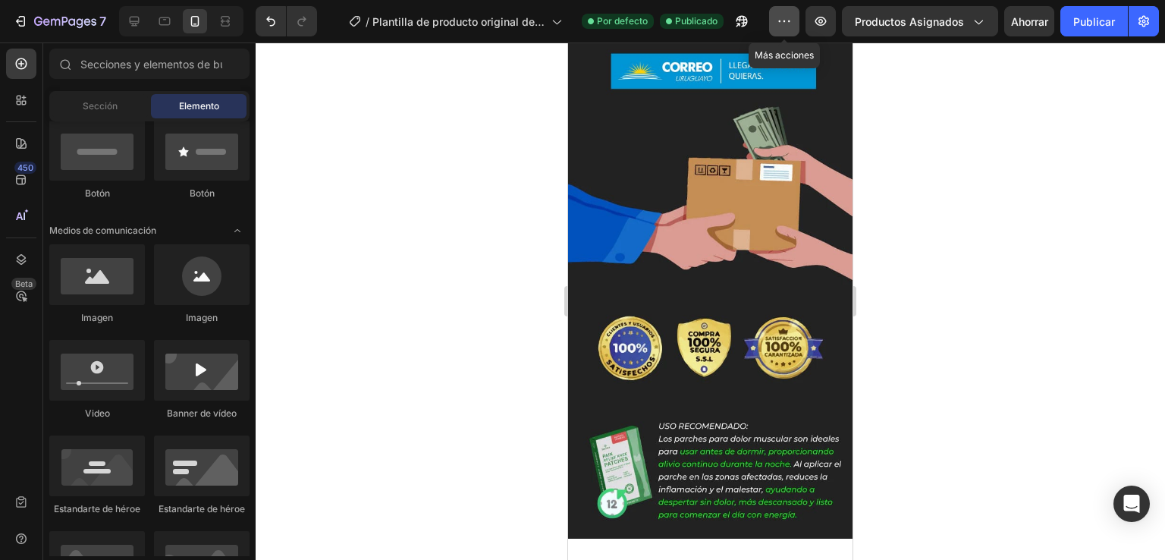
click at [785, 17] on icon "button" at bounding box center [784, 21] width 15 height 15
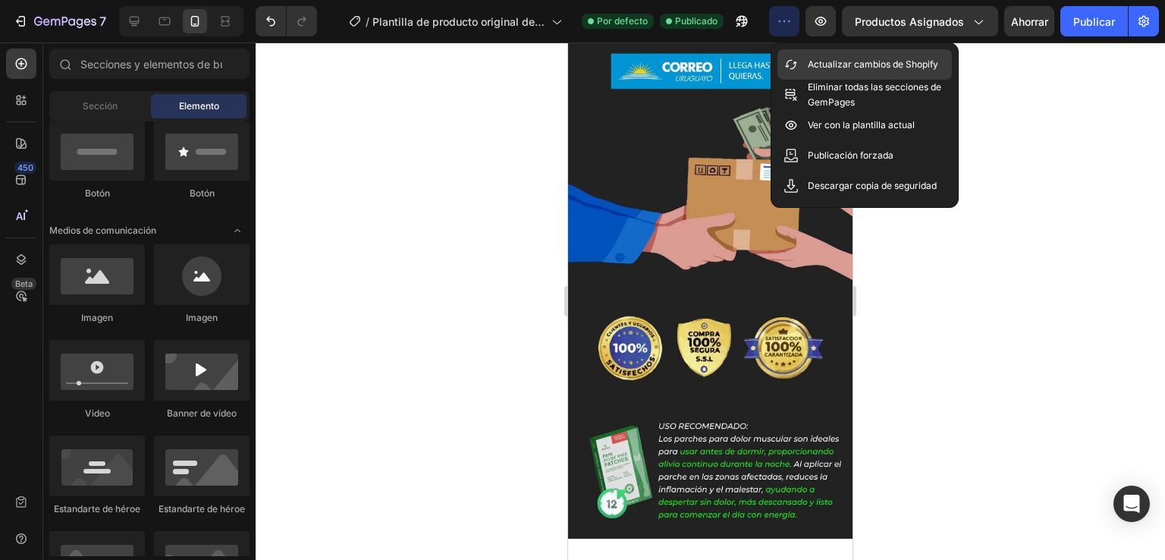
click at [829, 60] on font "Actualizar cambios de Shopify" at bounding box center [873, 63] width 131 height 11
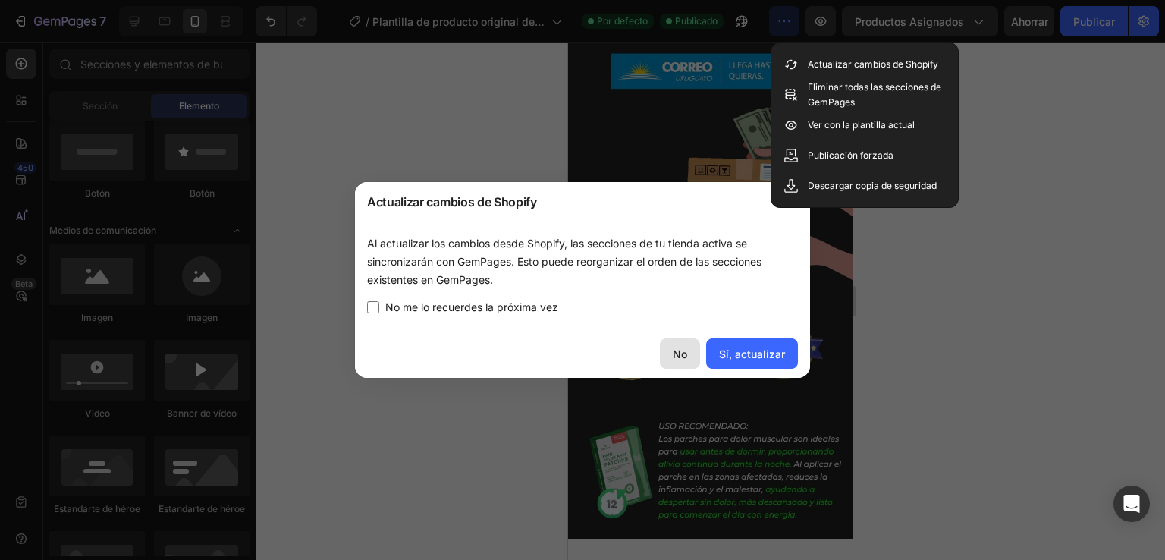
click at [686, 351] on font "No" at bounding box center [680, 354] width 14 height 13
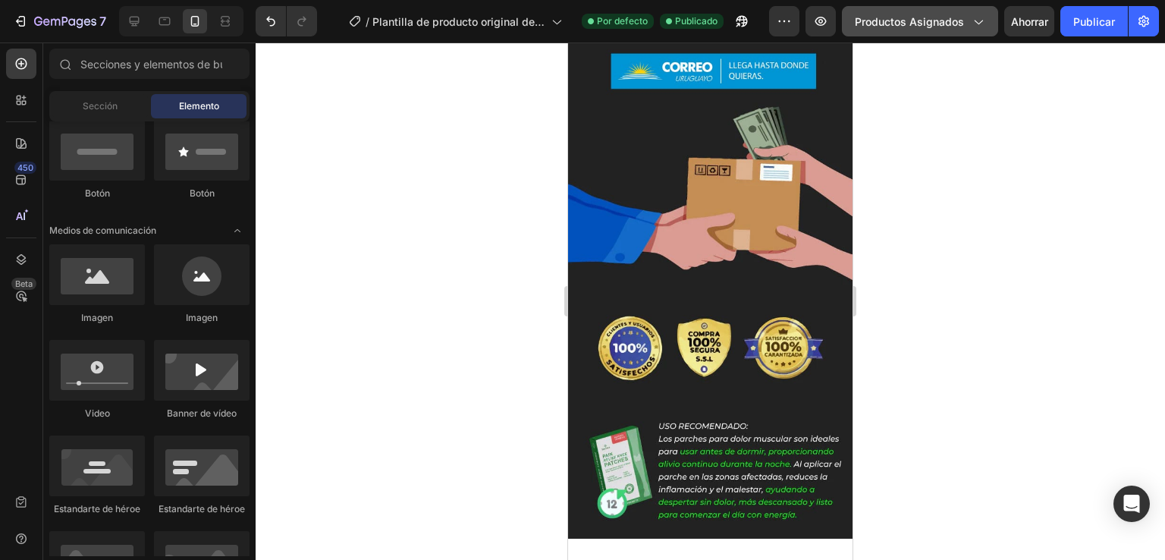
click at [944, 20] on font "Productos asignados" at bounding box center [909, 21] width 109 height 13
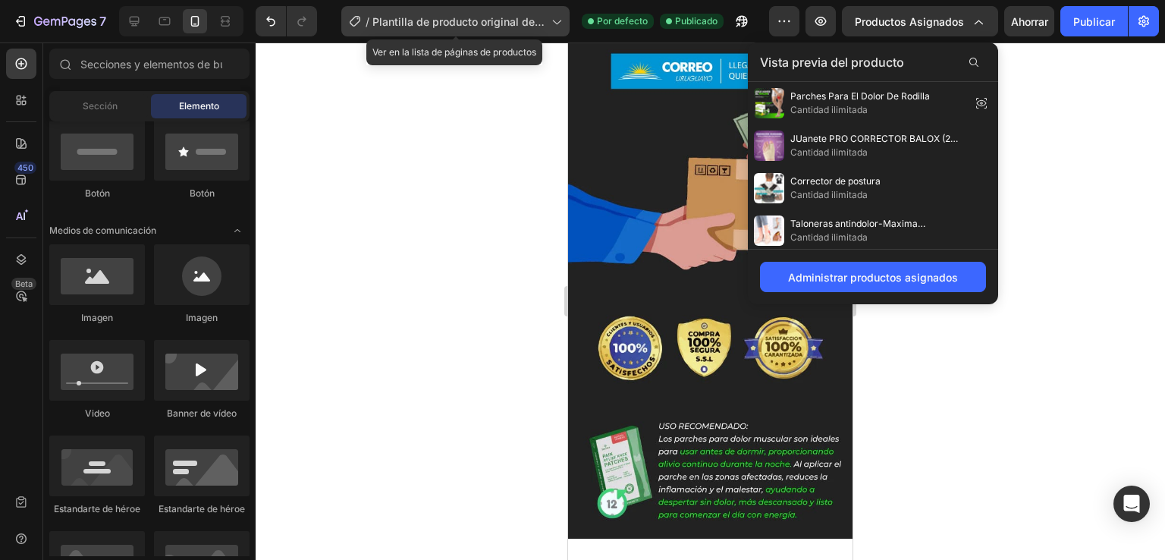
click at [477, 20] on font "Plantilla de producto original de Shopify" at bounding box center [459, 29] width 172 height 29
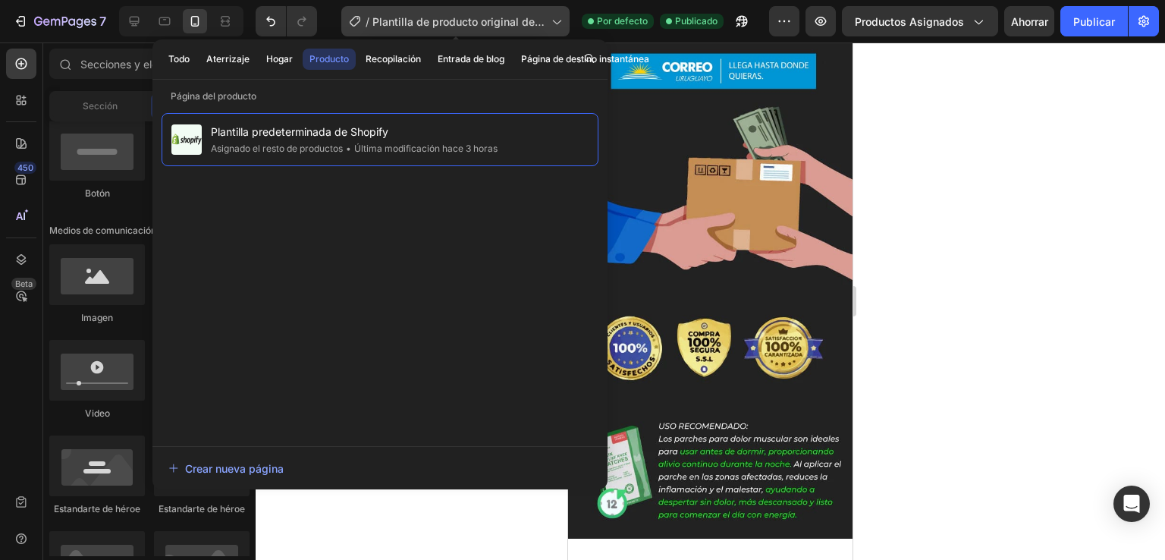
click at [477, 20] on font "Plantilla de producto original de Shopify" at bounding box center [459, 29] width 172 height 29
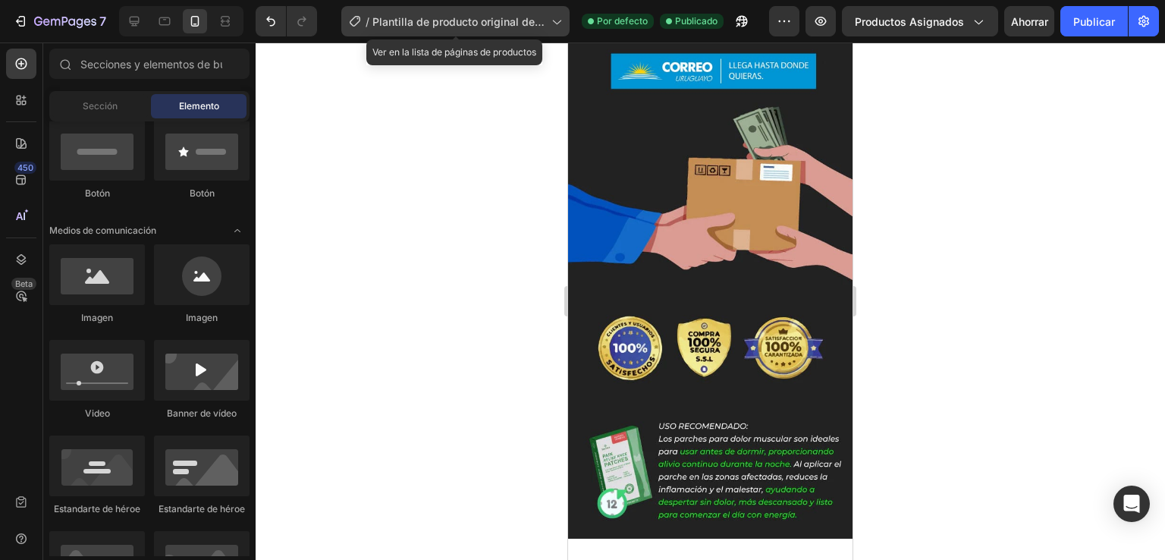
click at [477, 20] on font "Plantilla de producto original de Shopify" at bounding box center [459, 29] width 172 height 29
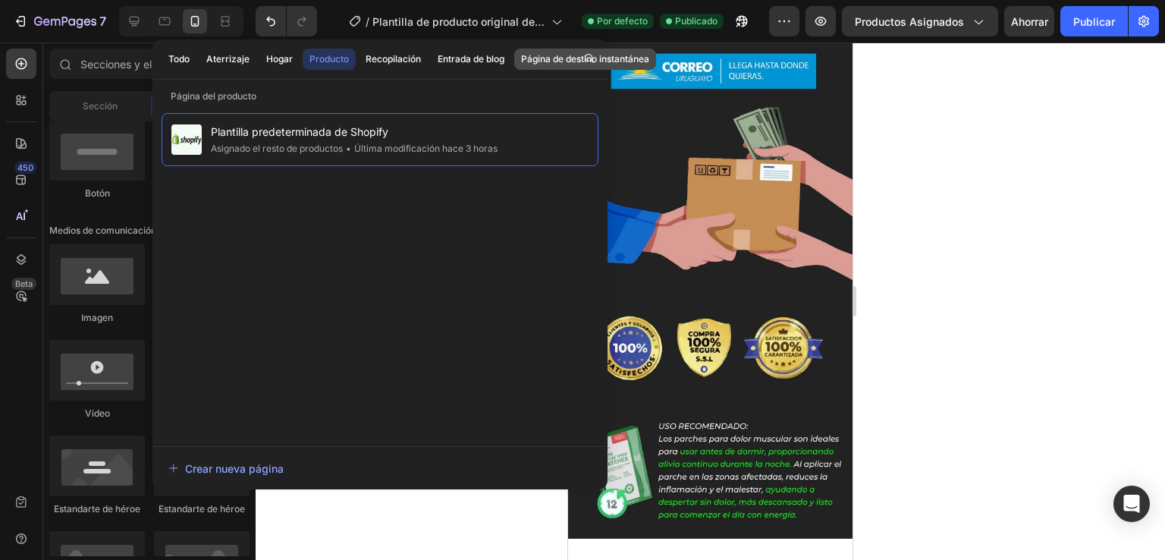
click at [552, 58] on font "Página de destino instantánea" at bounding box center [585, 58] width 128 height 11
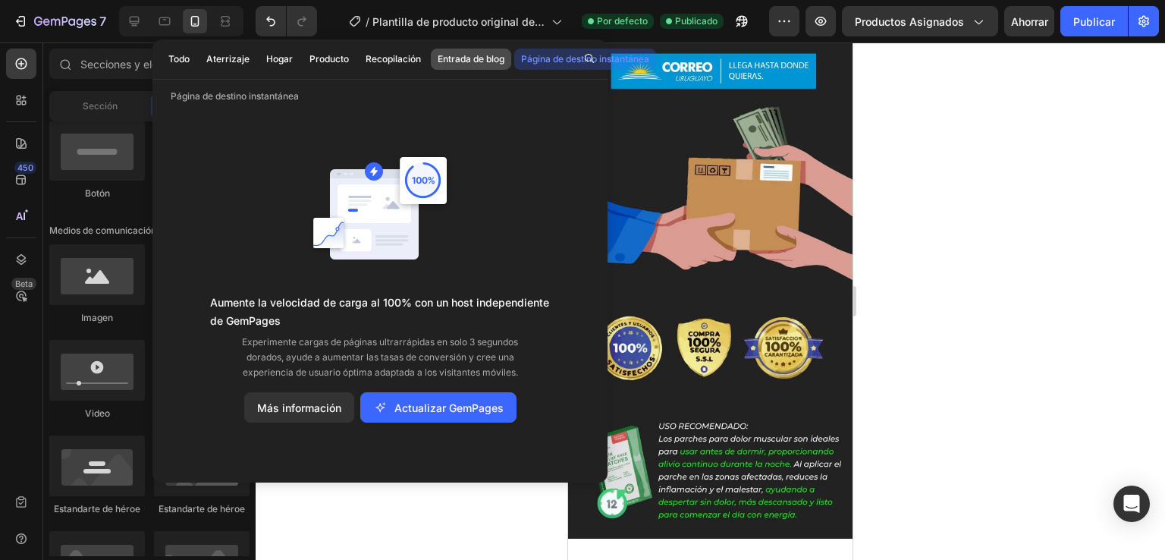
click at [473, 56] on font "Entrada de blog" at bounding box center [471, 58] width 67 height 11
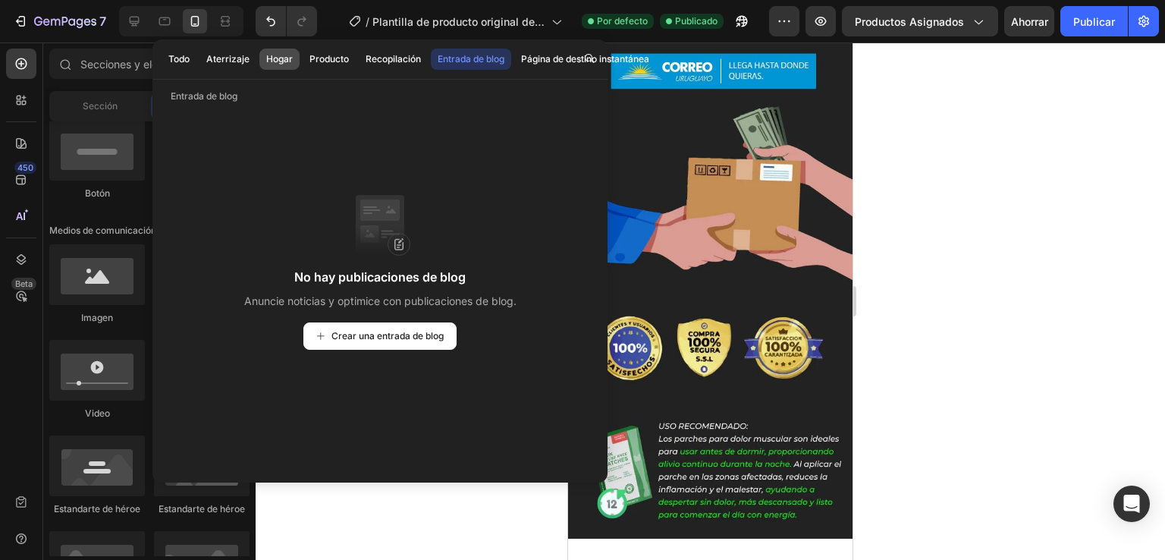
click at [280, 55] on font "Hogar" at bounding box center [279, 58] width 27 height 11
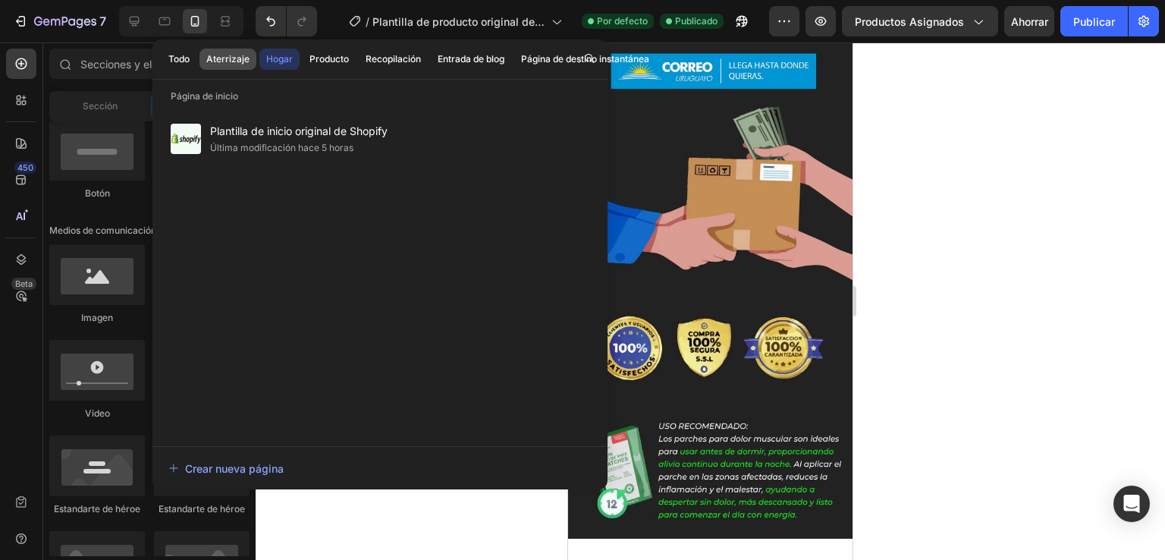
click at [230, 55] on font "Aterrizaje" at bounding box center [227, 58] width 43 height 11
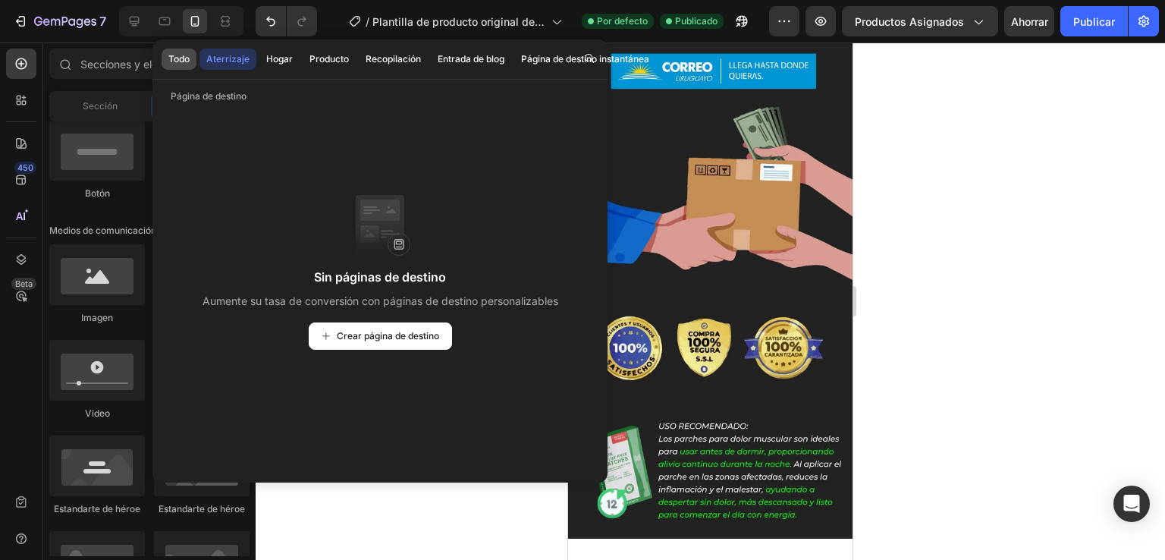
click at [182, 55] on font "Todo" at bounding box center [178, 58] width 21 height 11
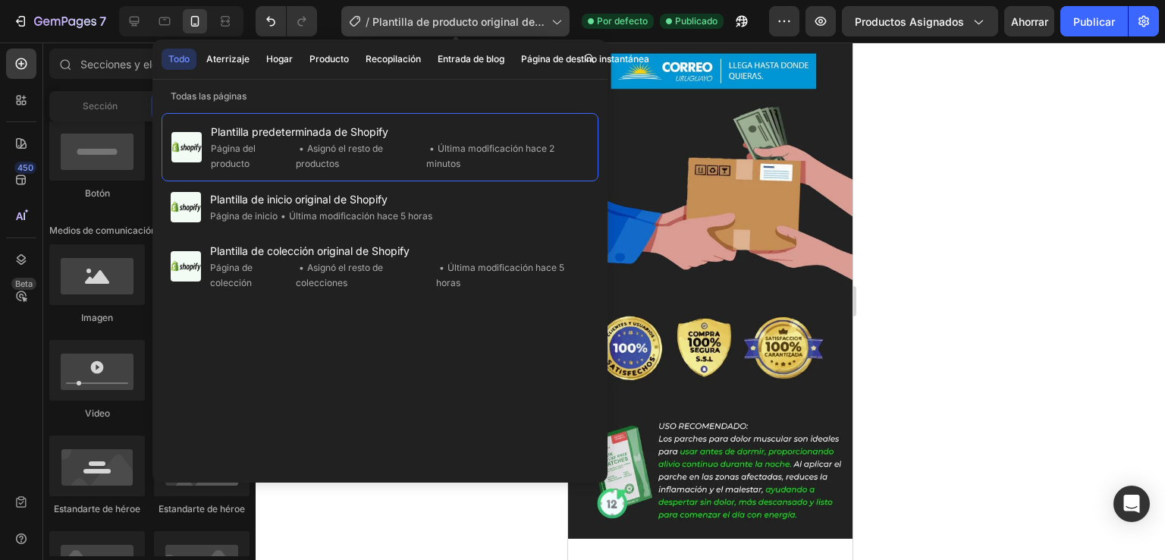
click at [537, 25] on font "Plantilla de producto original de Shopify" at bounding box center [459, 29] width 172 height 29
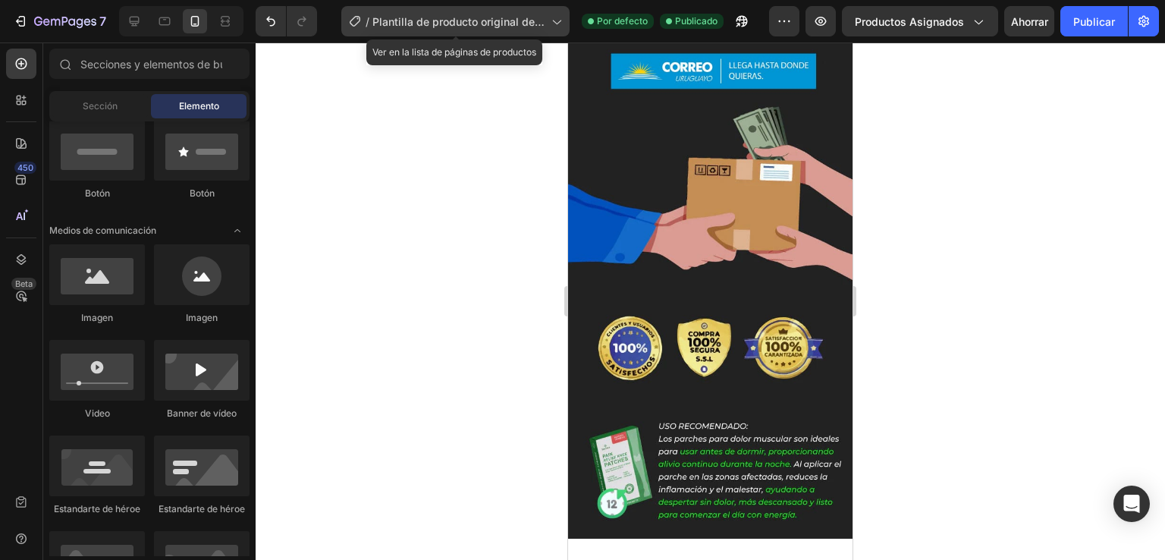
click at [539, 22] on font "Plantilla de producto original de Shopify" at bounding box center [459, 29] width 172 height 29
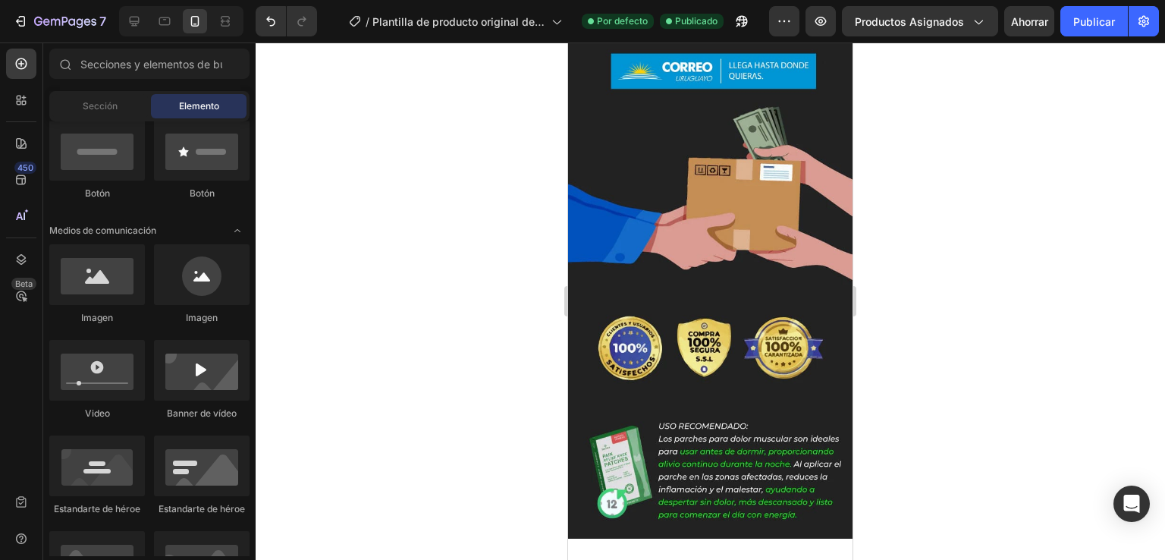
click at [1020, 178] on div at bounding box center [711, 300] width 910 height 517
drag, startPoint x: 628, startPoint y: 508, endPoint x: 620, endPoint y: 514, distance: 10.2
click at [1143, 16] on icon "button" at bounding box center [1144, 21] width 11 height 11
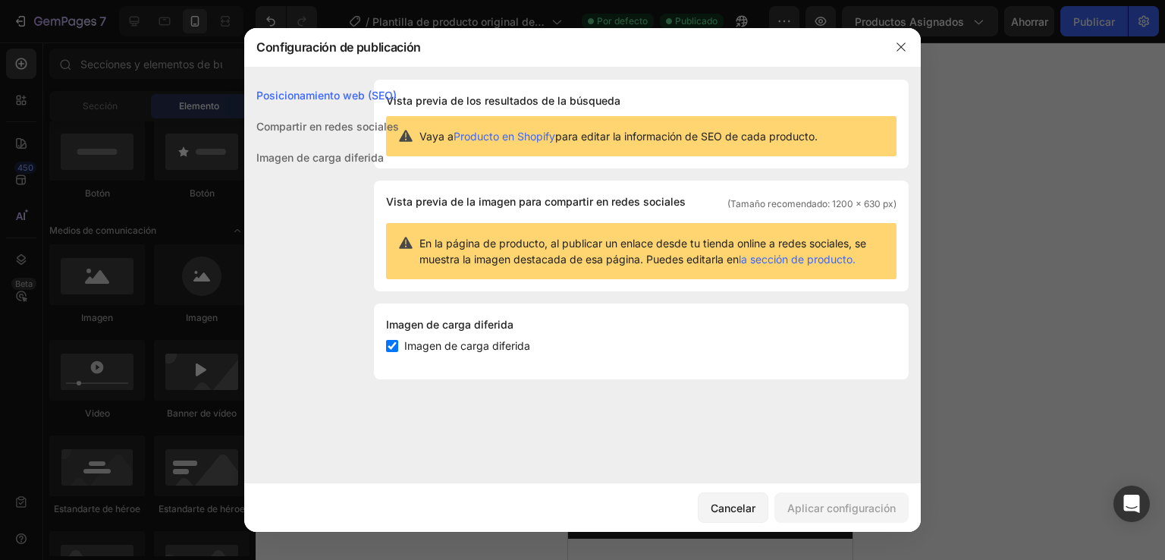
click at [1011, 227] on div at bounding box center [582, 280] width 1165 height 560
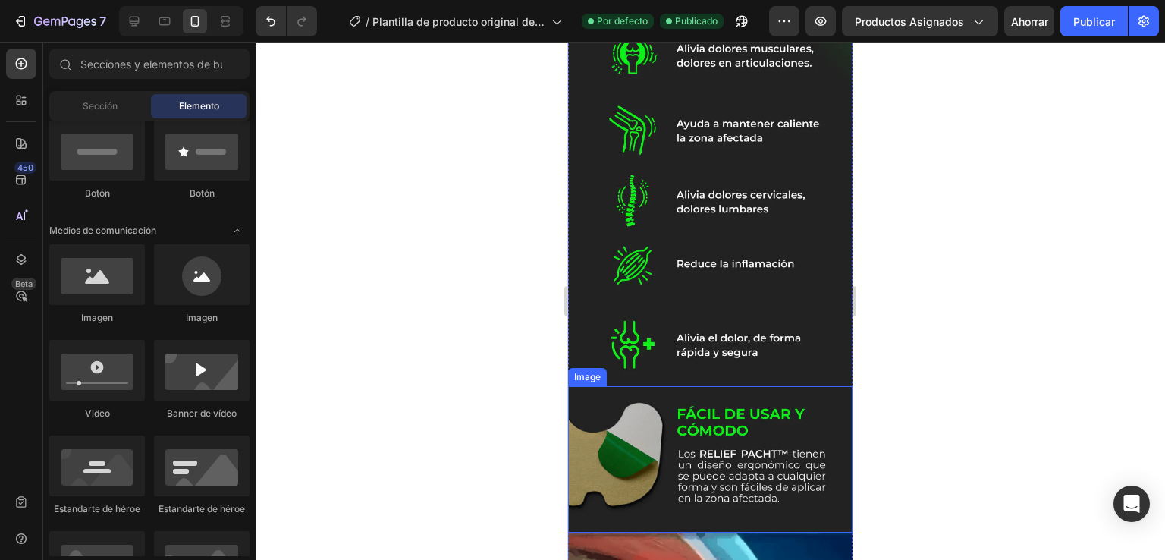
scroll to position [2049, 0]
